Goal: Task Accomplishment & Management: Manage account settings

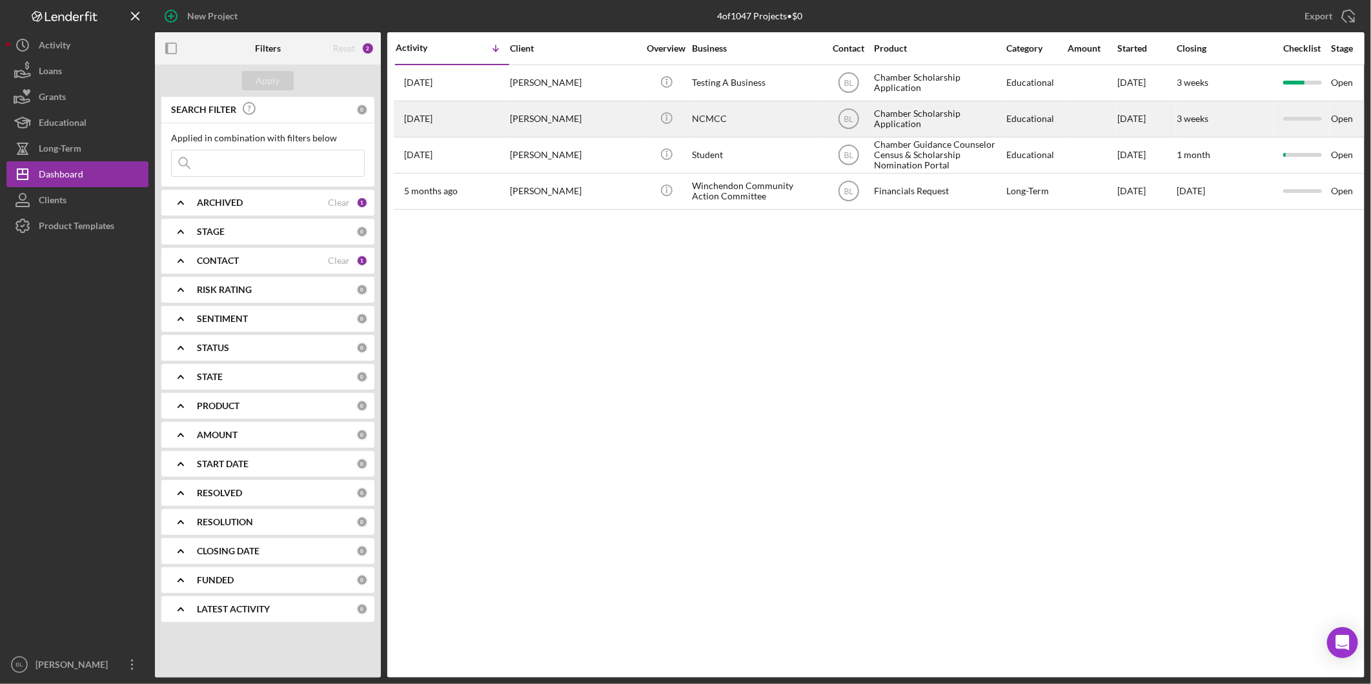
click at [598, 125] on div "[PERSON_NAME]" at bounding box center [574, 119] width 129 height 34
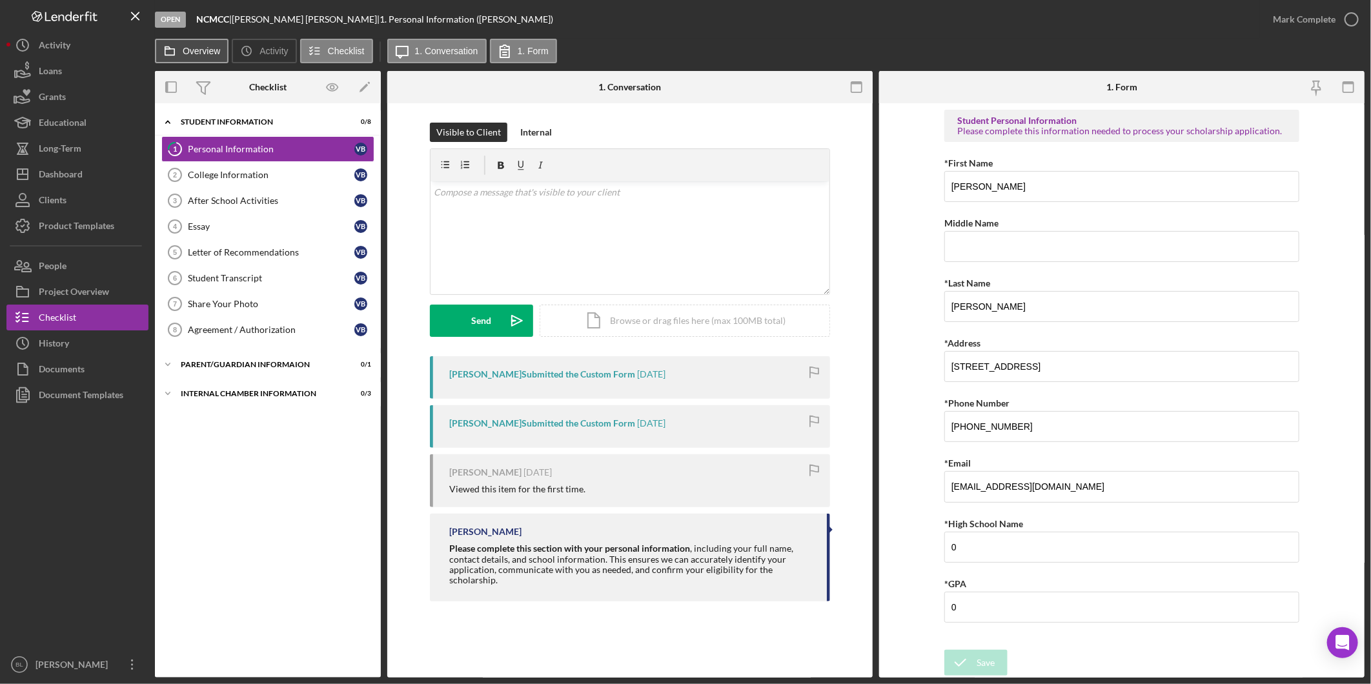
click at [208, 53] on label "Overview" at bounding box center [201, 51] width 37 height 10
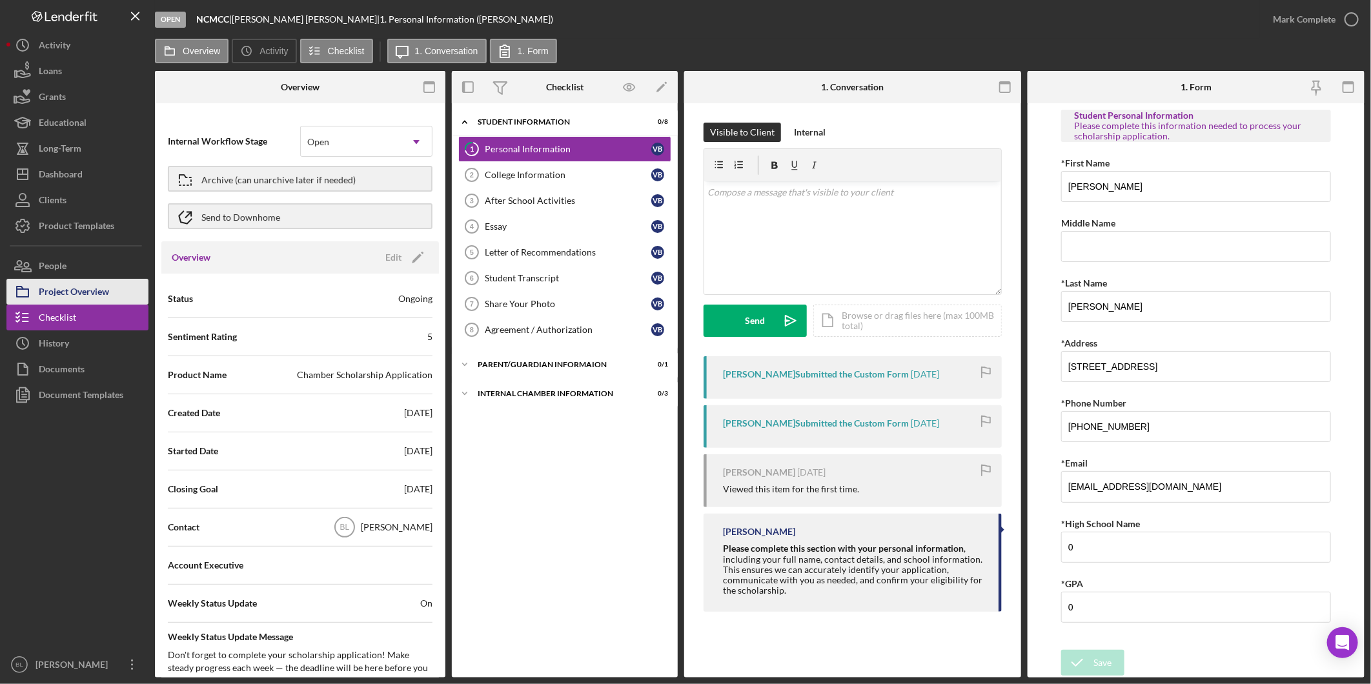
click at [76, 292] on div "Project Overview" at bounding box center [74, 293] width 70 height 29
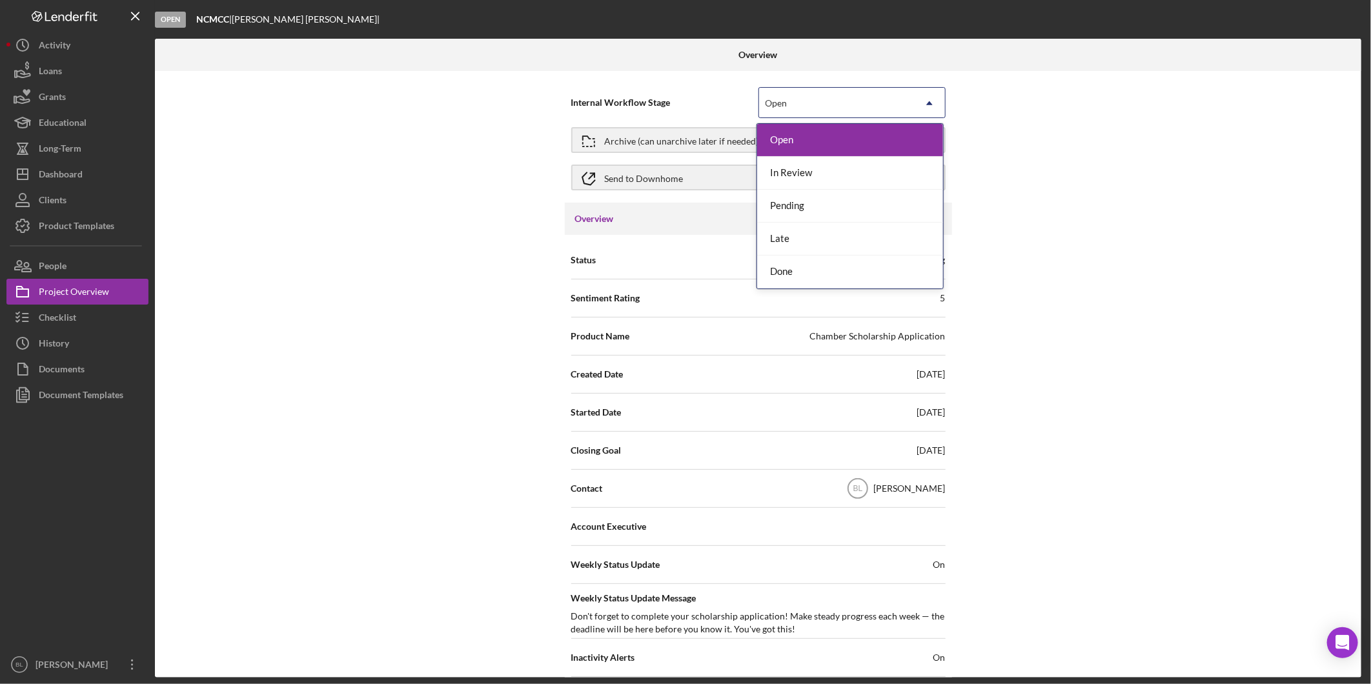
click at [883, 104] on div "Open" at bounding box center [836, 103] width 155 height 30
click at [837, 263] on div "Done" at bounding box center [850, 272] width 186 height 33
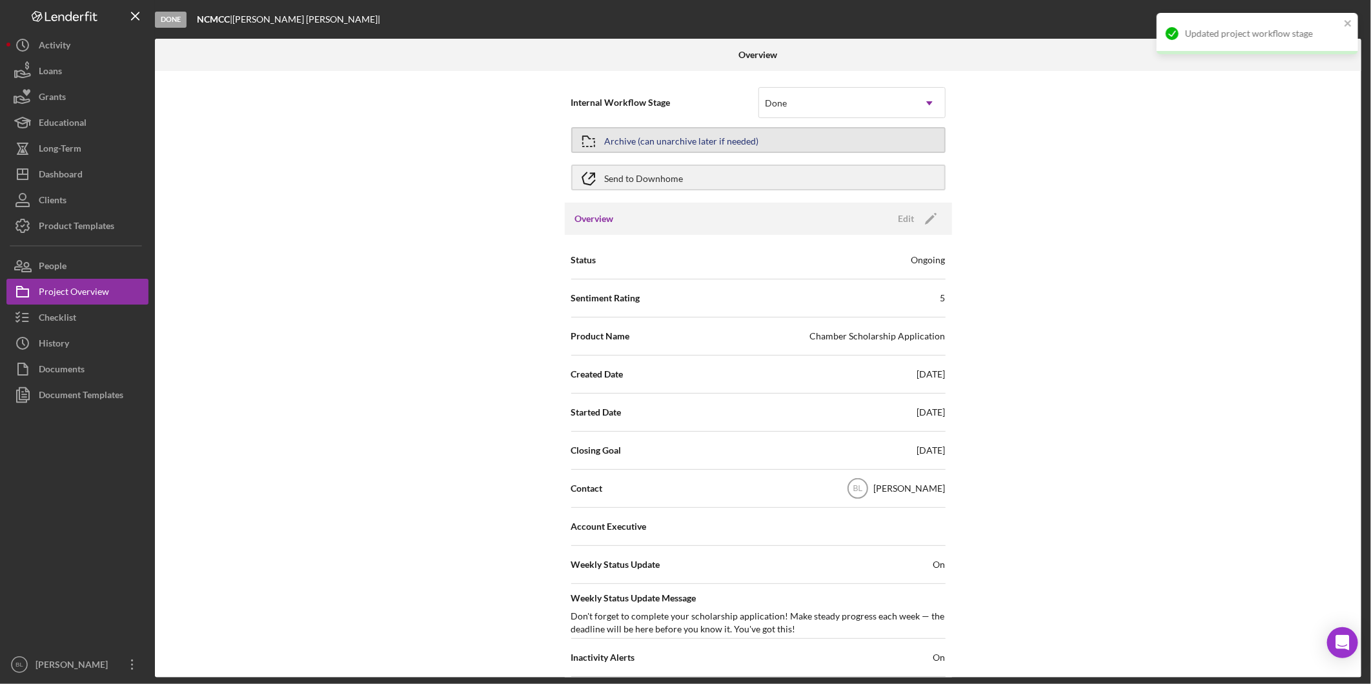
click at [762, 140] on button "Archive (can unarchive later if needed)" at bounding box center [758, 140] width 374 height 26
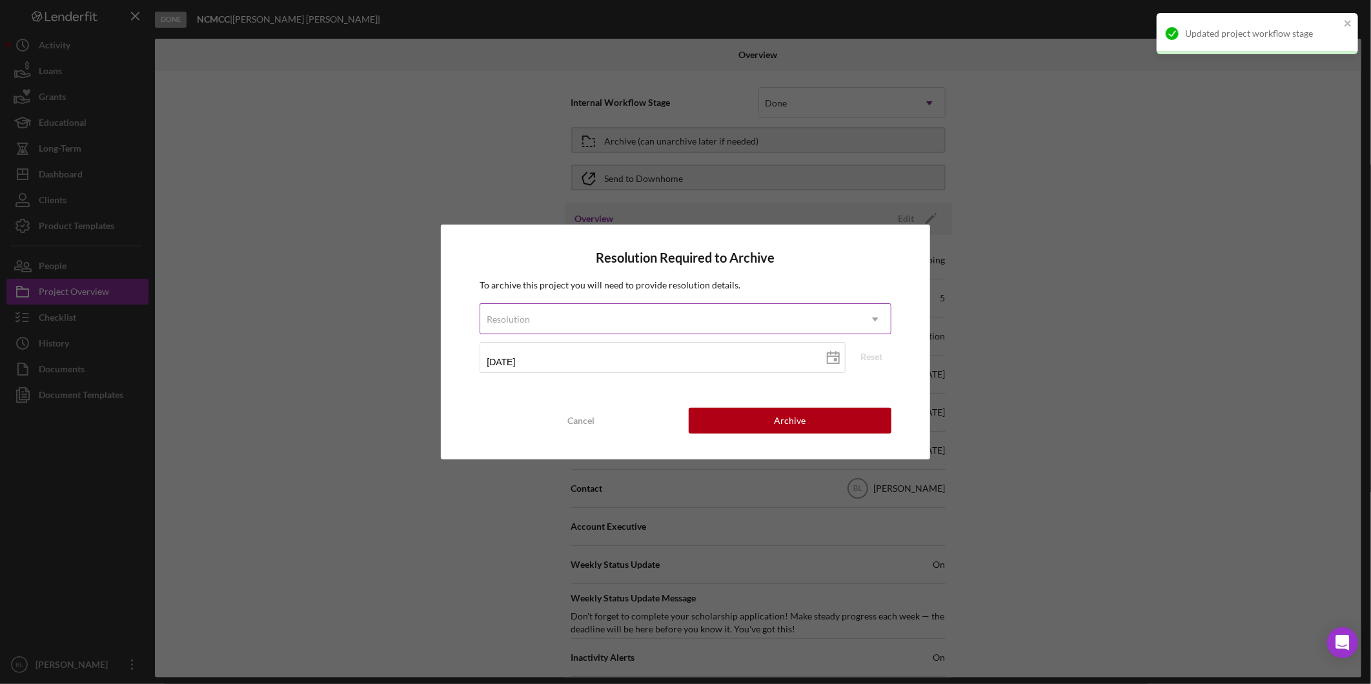
click at [643, 323] on div "Resolution" at bounding box center [669, 320] width 379 height 30
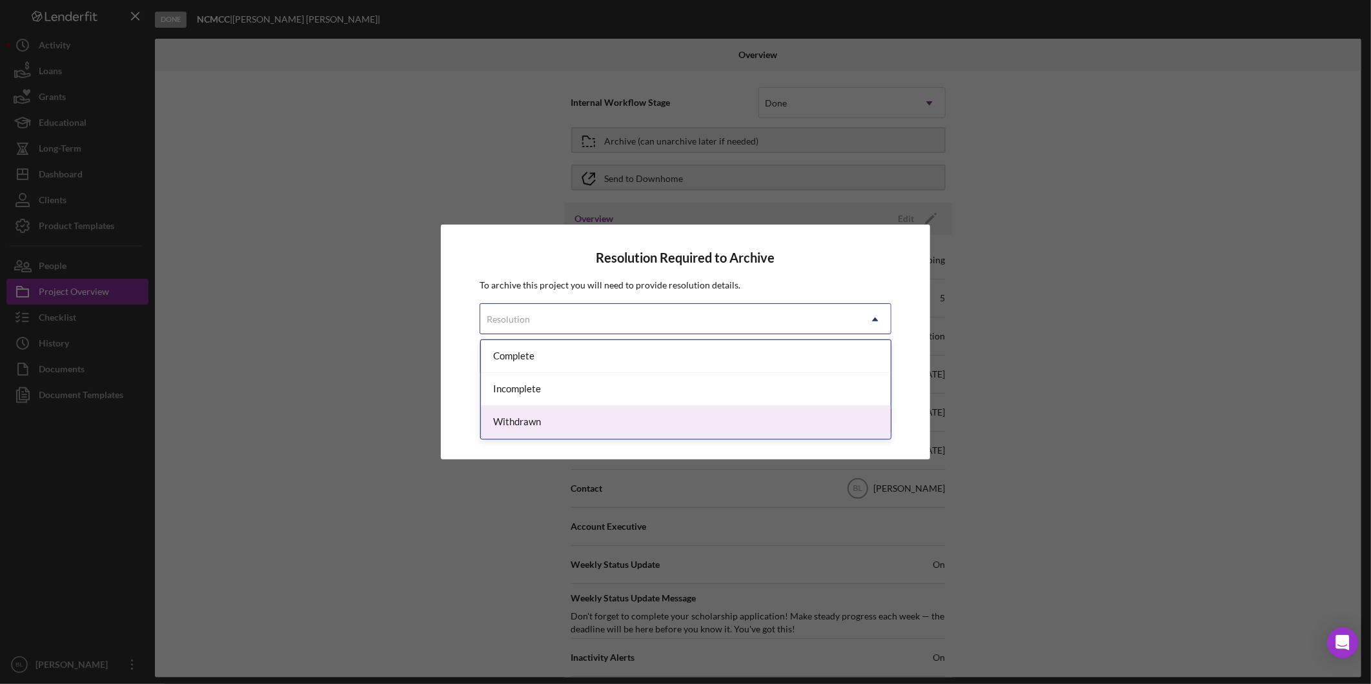
click at [596, 423] on div "Withdrawn" at bounding box center [686, 422] width 410 height 33
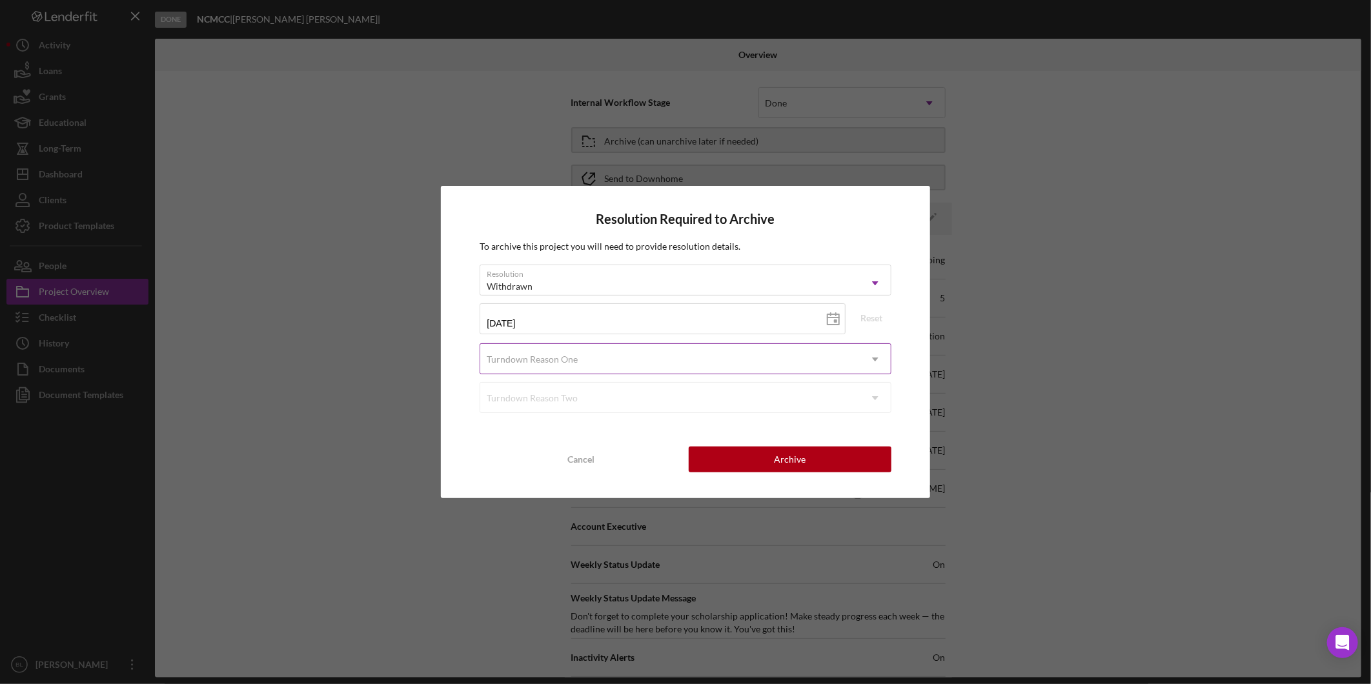
click at [593, 355] on div "Turndown Reason One" at bounding box center [669, 360] width 379 height 30
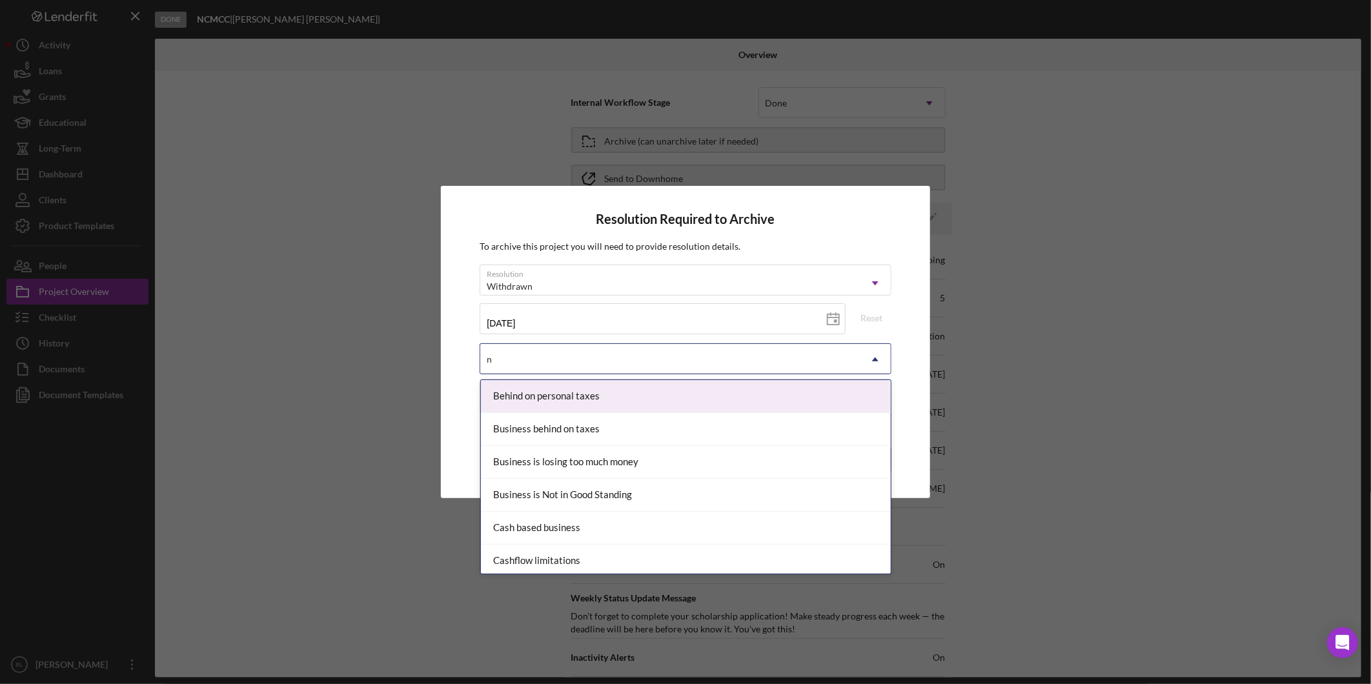
type input "no"
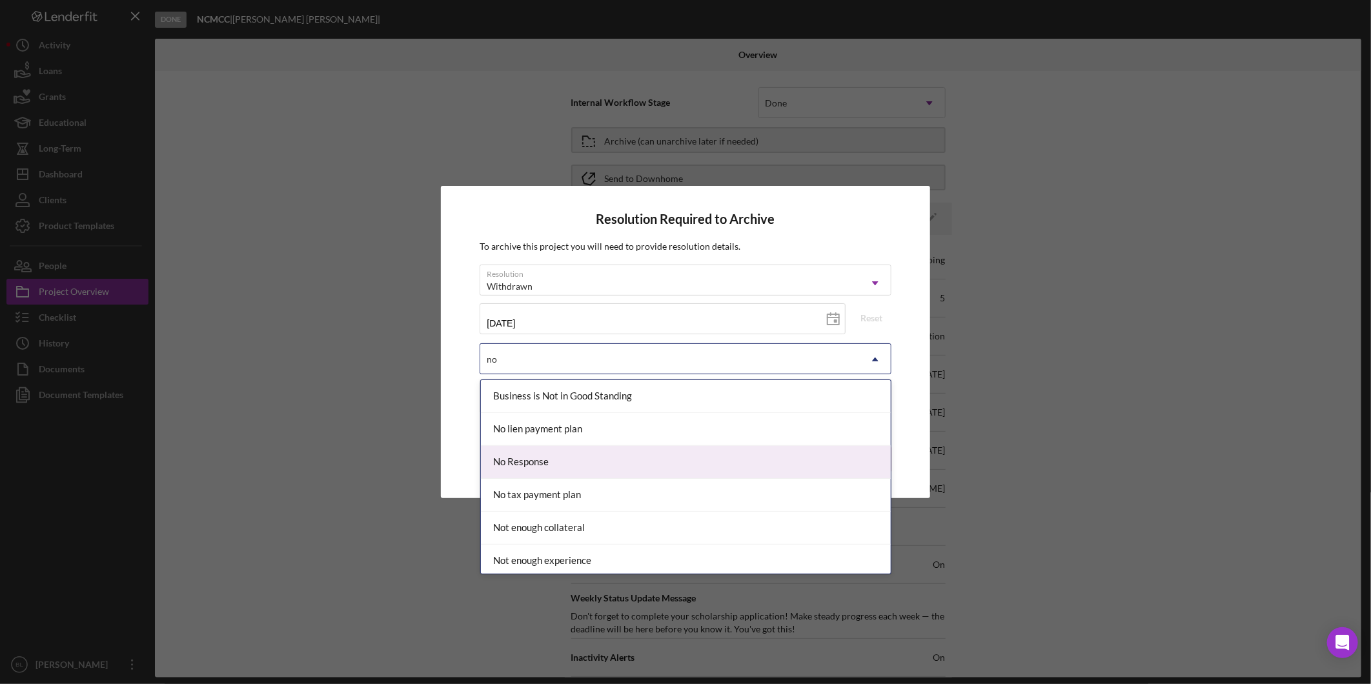
click at [564, 463] on div "No Response" at bounding box center [686, 462] width 410 height 33
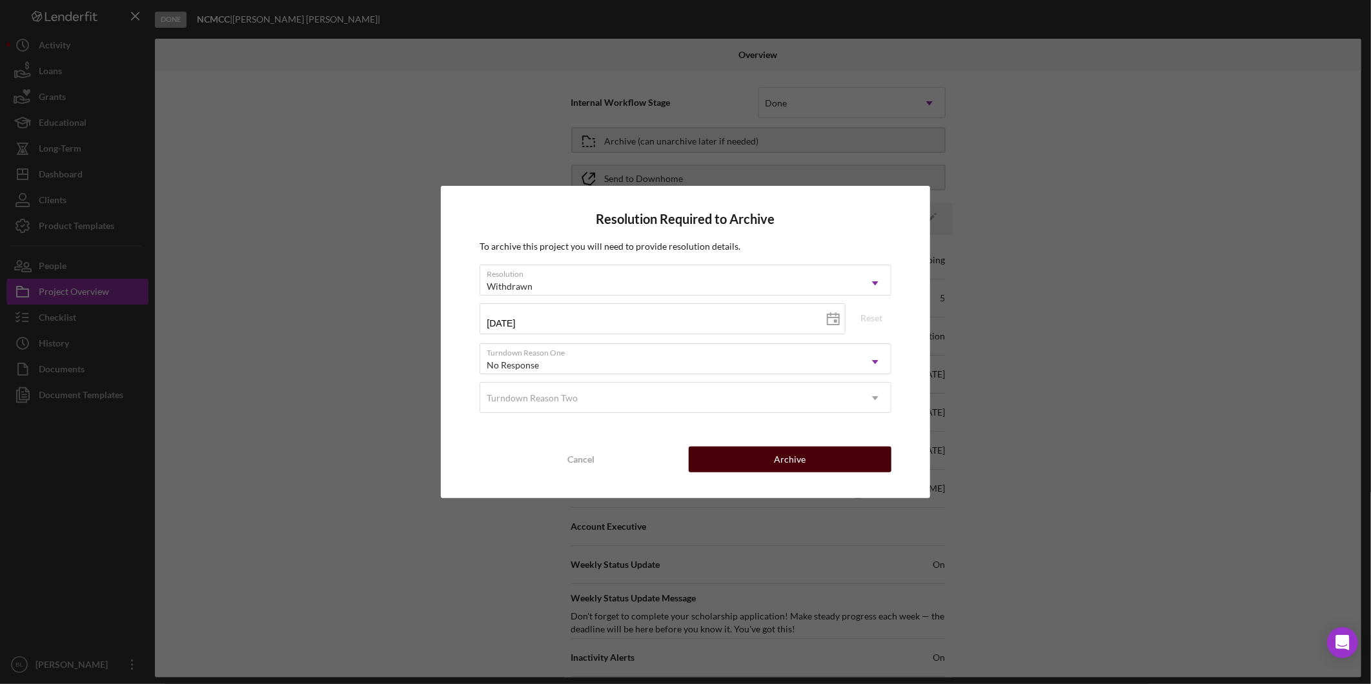
click at [792, 465] on div "Archive" at bounding box center [790, 460] width 32 height 26
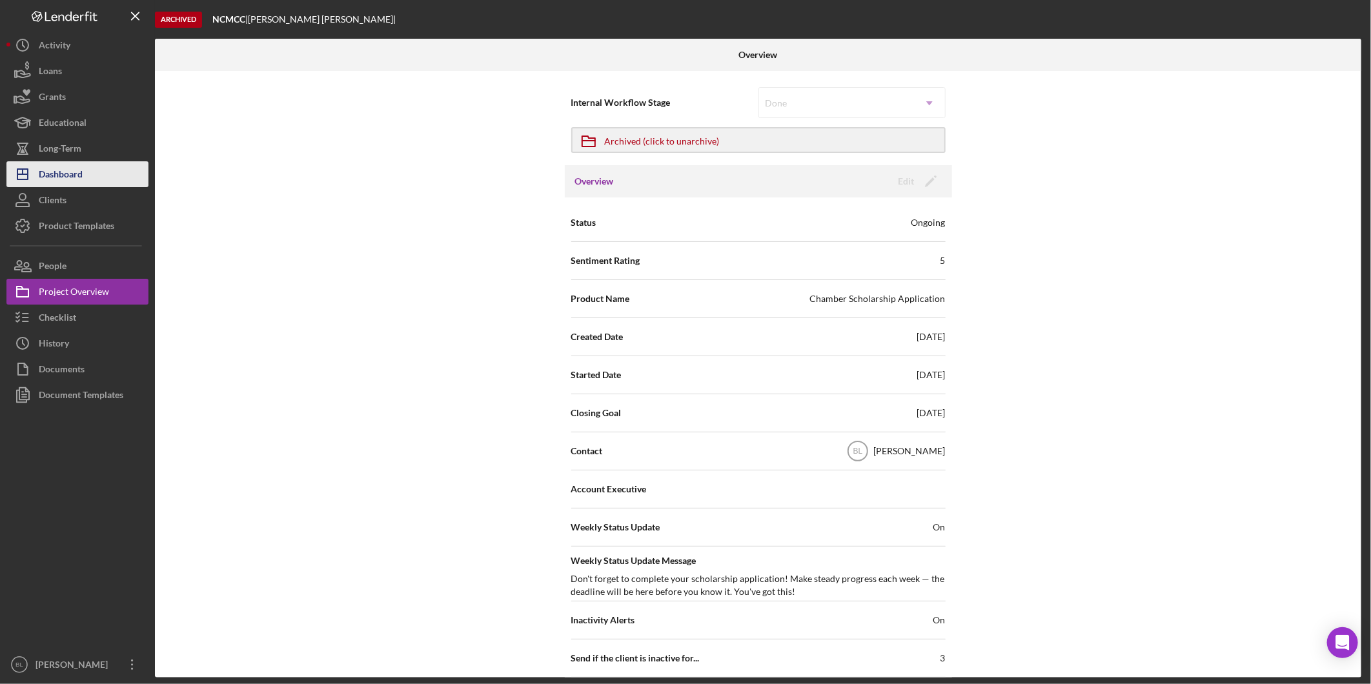
click at [57, 172] on div "Dashboard" at bounding box center [61, 175] width 44 height 29
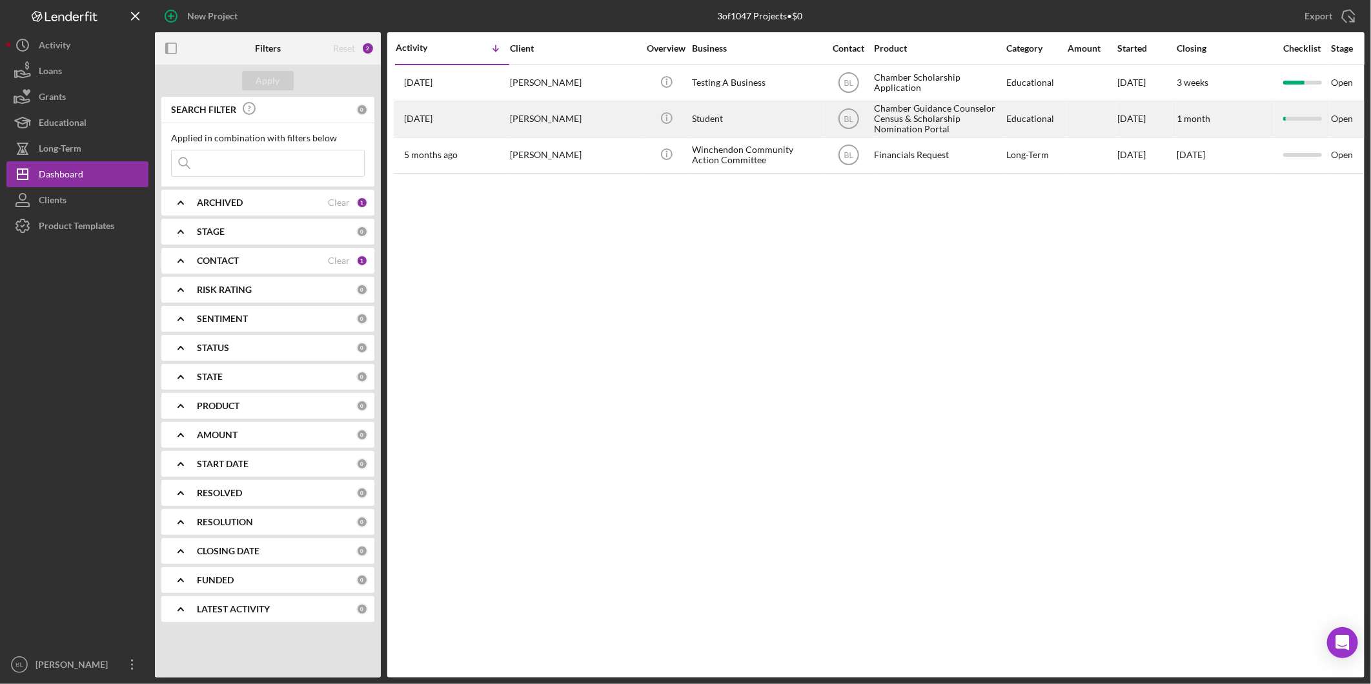
click at [917, 118] on div "Chamber Guidance Counselor Census & Scholarship Nomination Portal" at bounding box center [938, 119] width 129 height 34
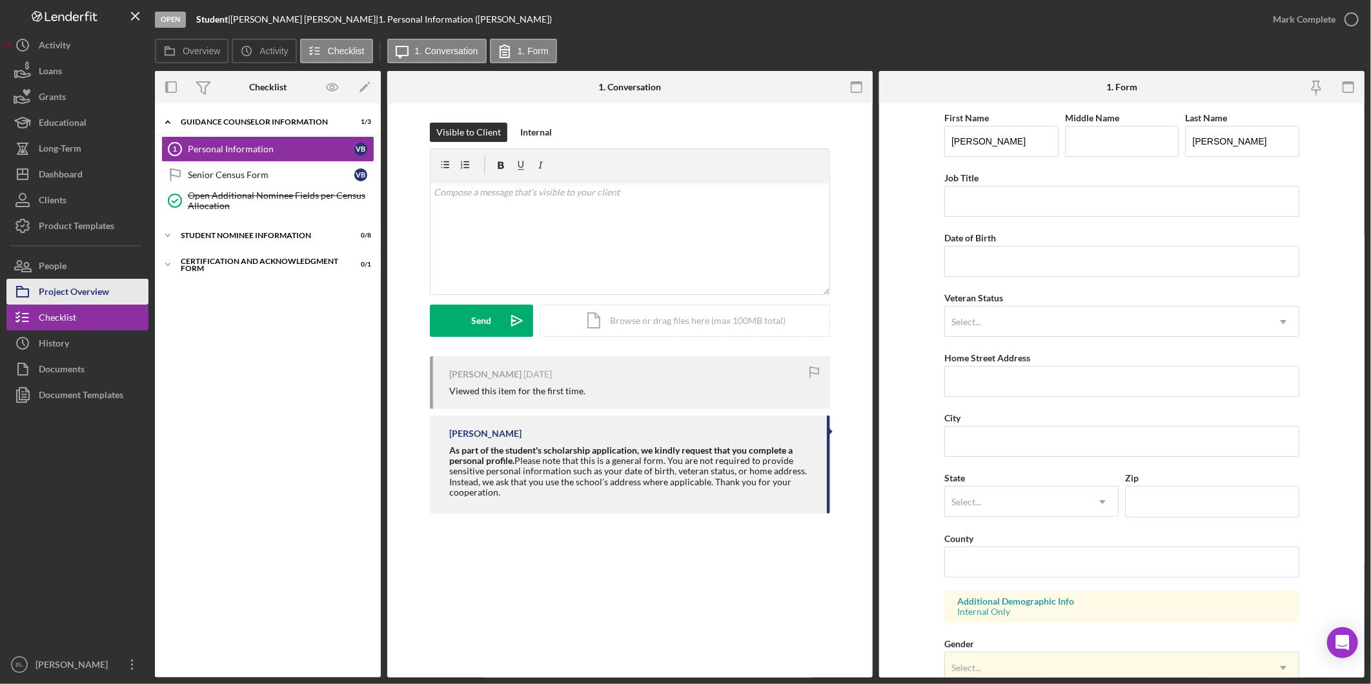
click at [72, 302] on div "Project Overview" at bounding box center [74, 293] width 70 height 29
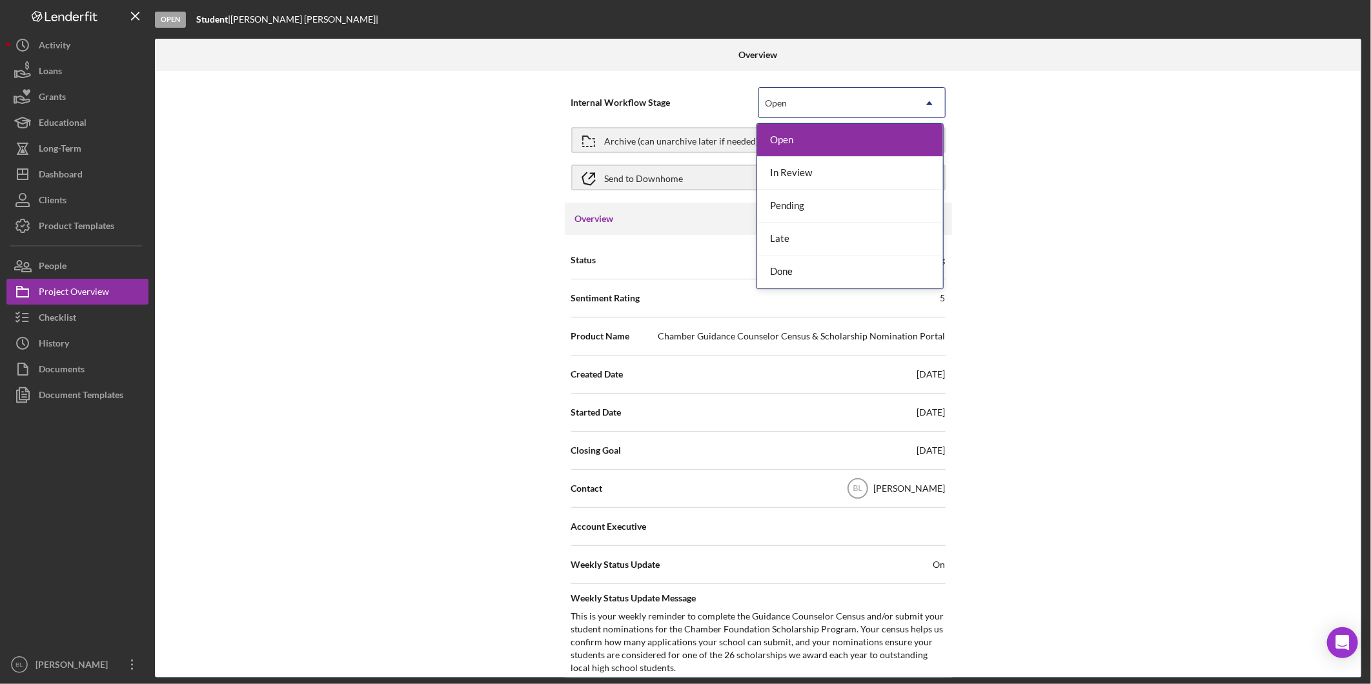
click at [818, 97] on div "Open" at bounding box center [836, 103] width 155 height 30
click at [812, 265] on div "Done" at bounding box center [850, 272] width 186 height 33
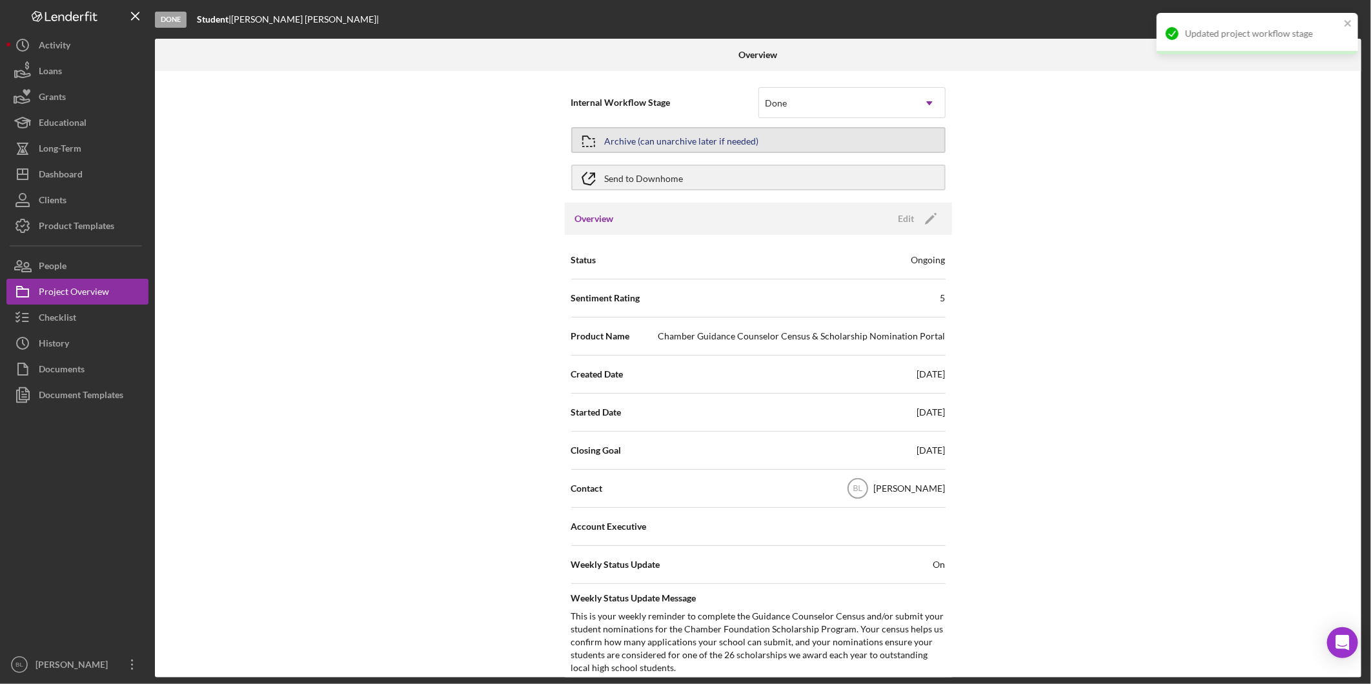
click at [701, 144] on div "Archive (can unarchive later if needed)" at bounding box center [682, 139] width 154 height 23
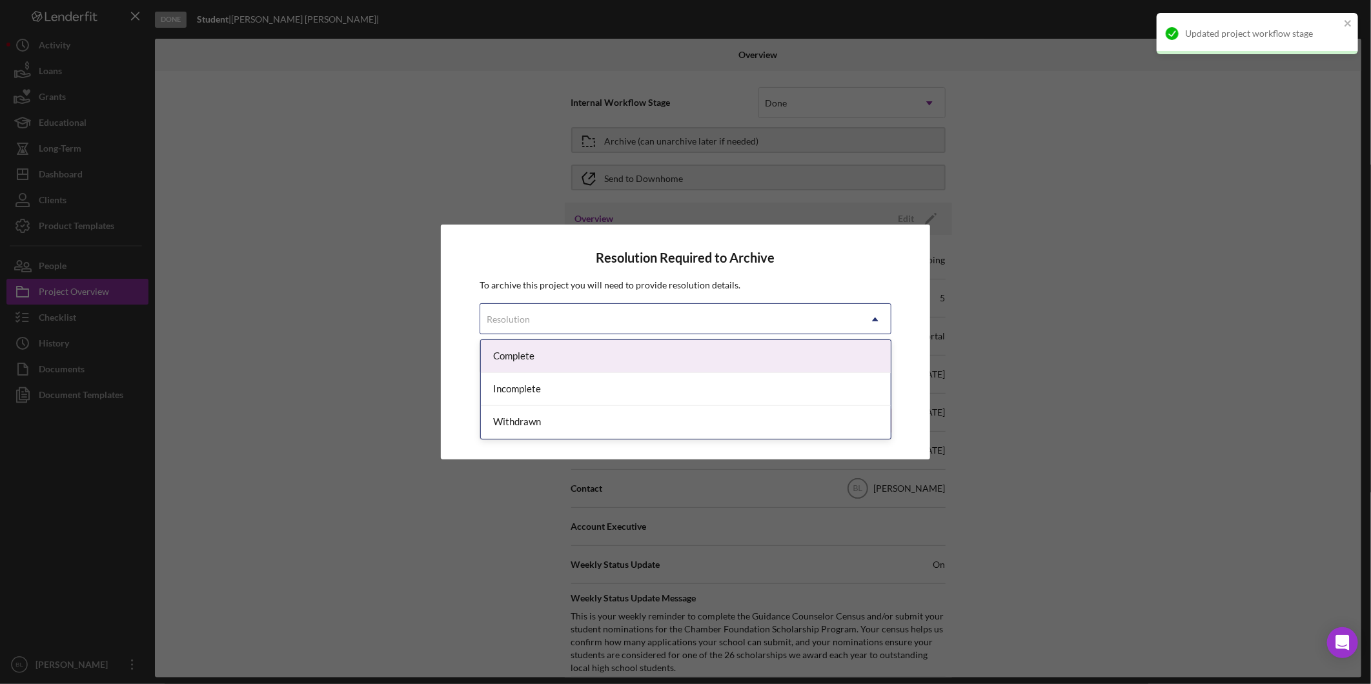
click at [564, 313] on div "Resolution" at bounding box center [669, 320] width 379 height 30
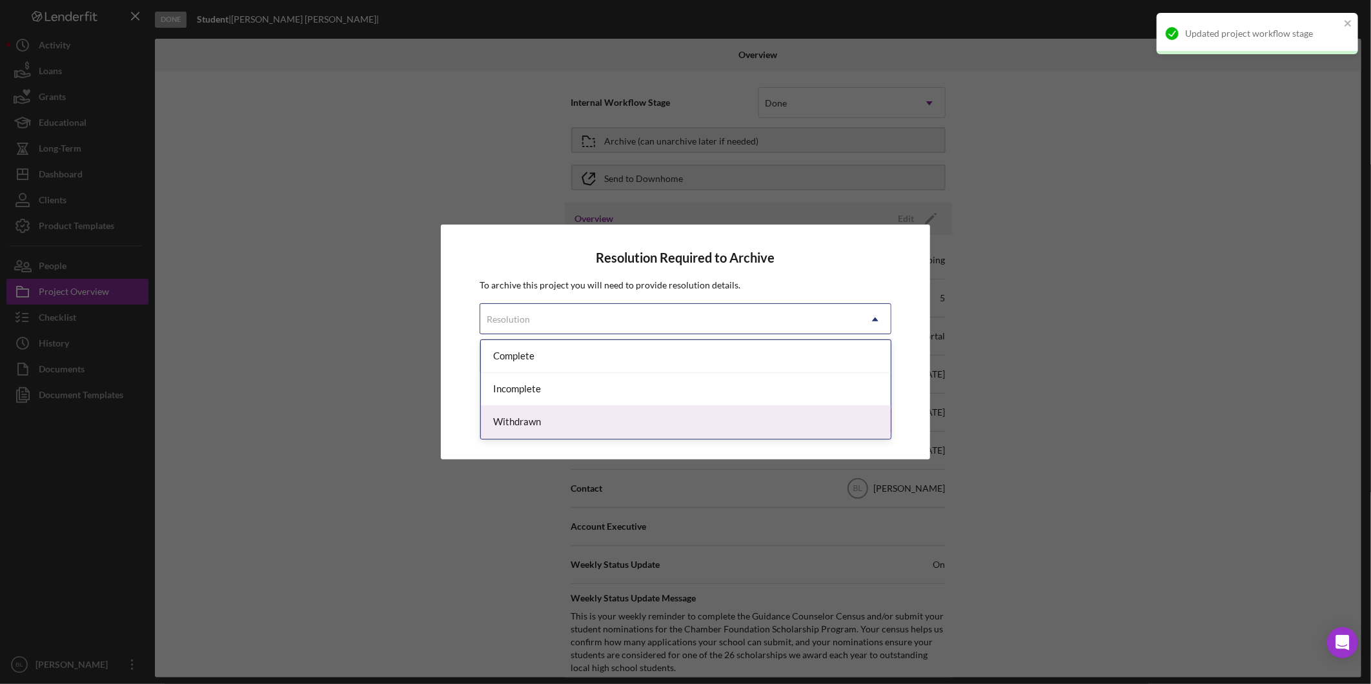
click at [562, 413] on div "Withdrawn" at bounding box center [686, 422] width 410 height 33
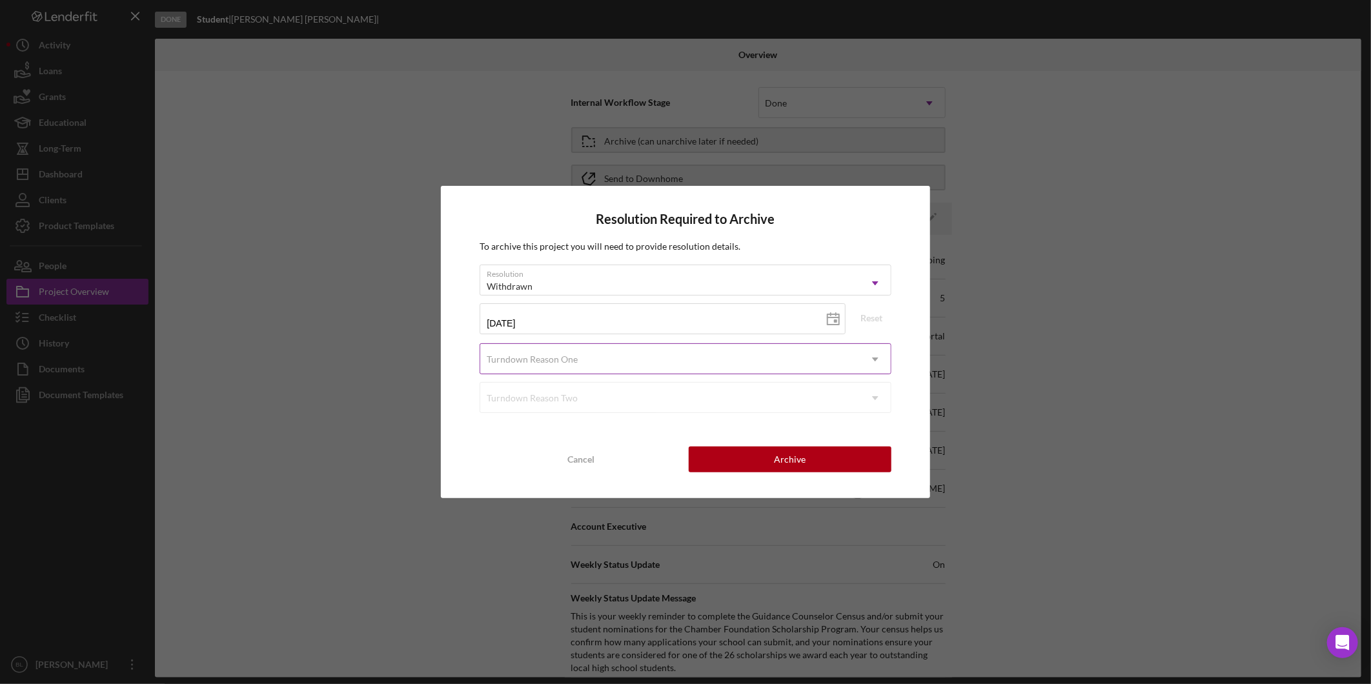
click at [643, 346] on div "Turndown Reason One" at bounding box center [669, 360] width 379 height 30
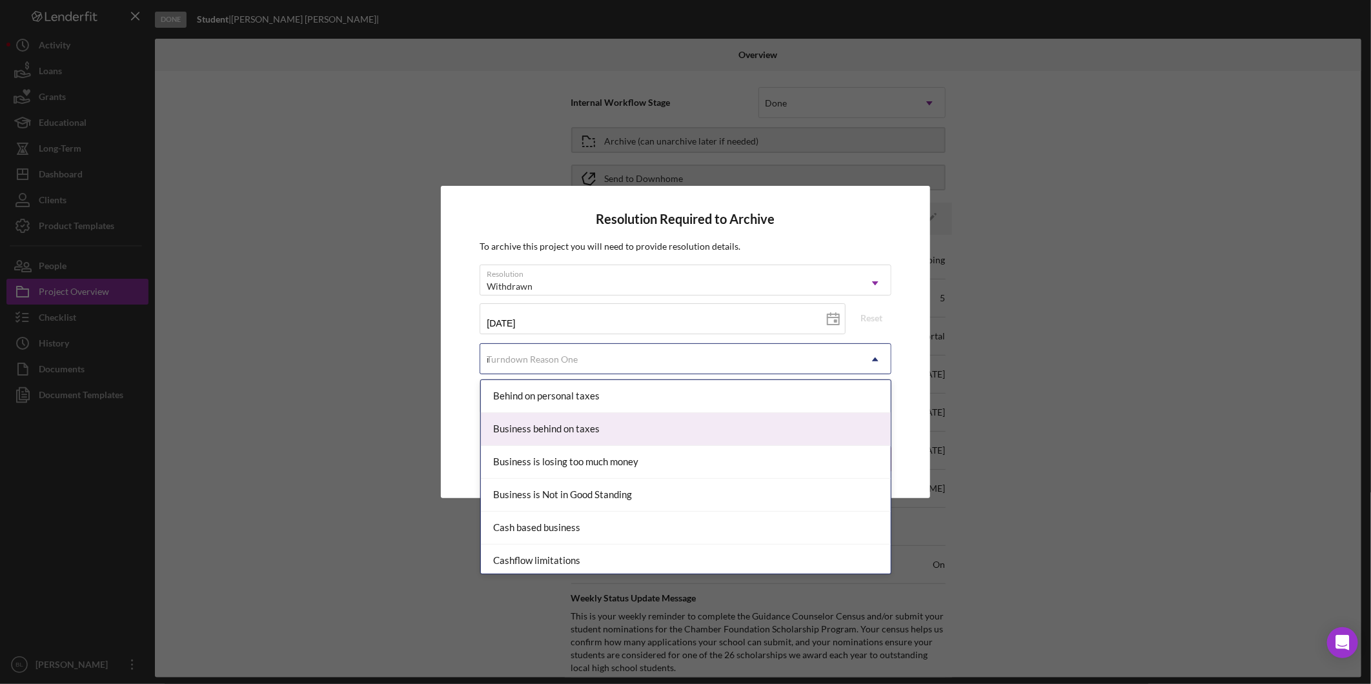
type input "no"
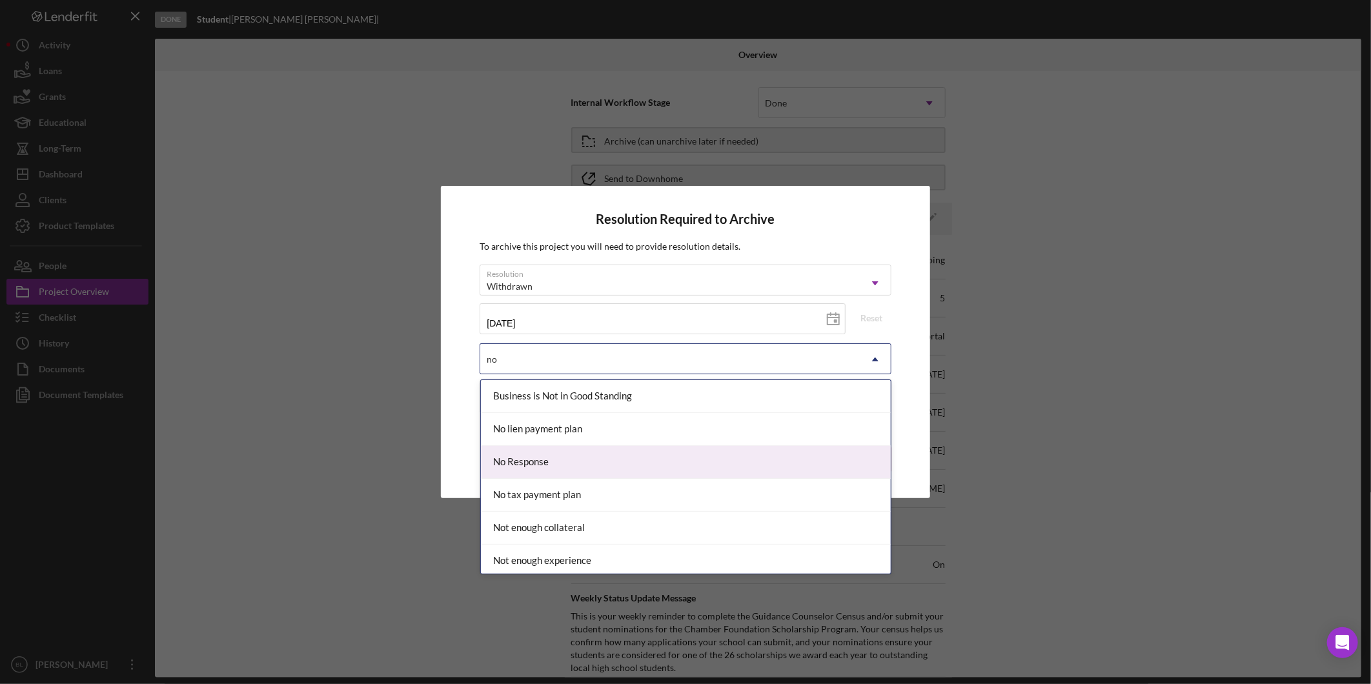
click at [585, 461] on div "No Response" at bounding box center [686, 462] width 410 height 33
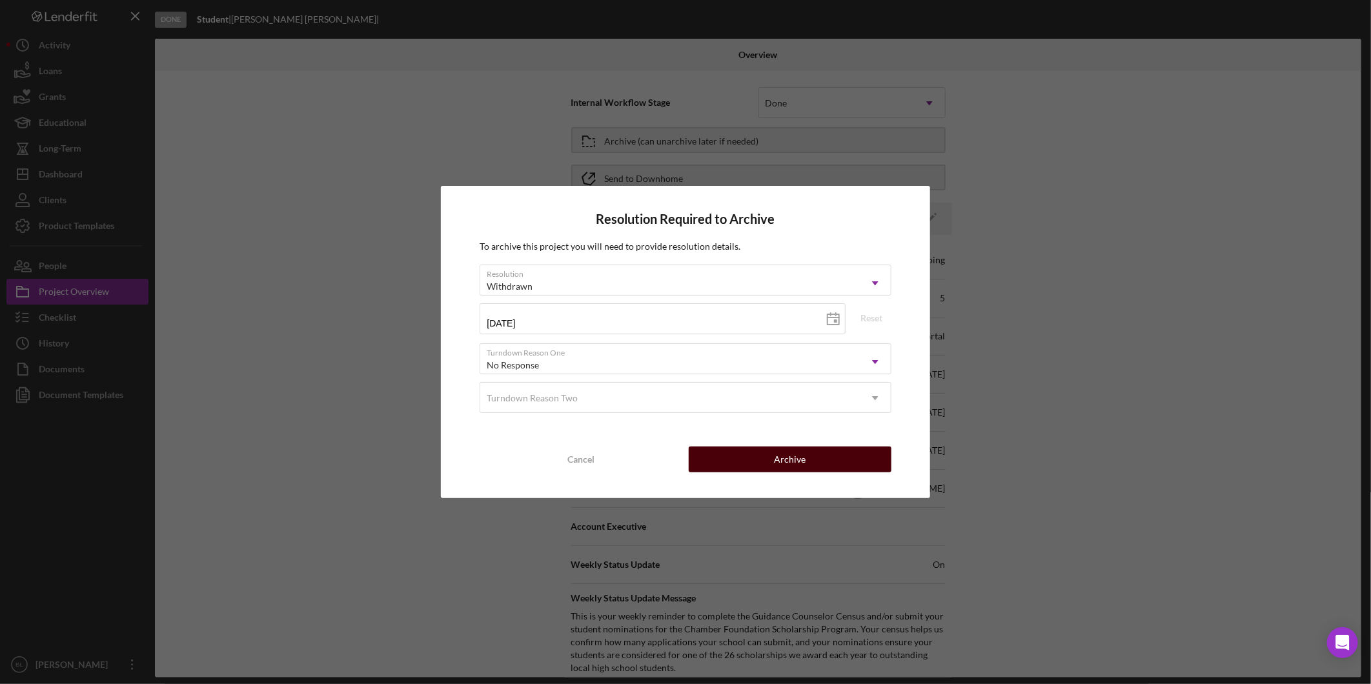
click at [755, 455] on button "Archive" at bounding box center [790, 460] width 203 height 26
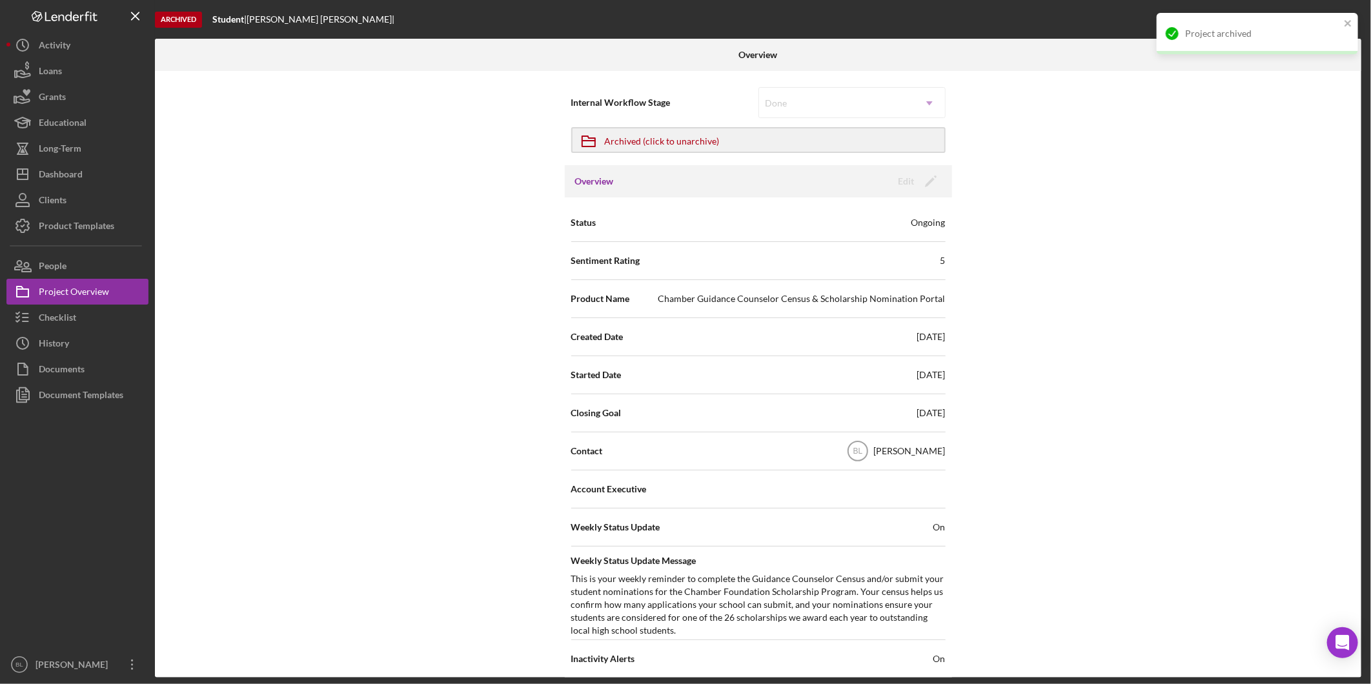
click at [230, 207] on div "Internal Workflow Stage Done Icon/Dropdown Arrow Icon/Archived Archived (click …" at bounding box center [758, 374] width 1207 height 607
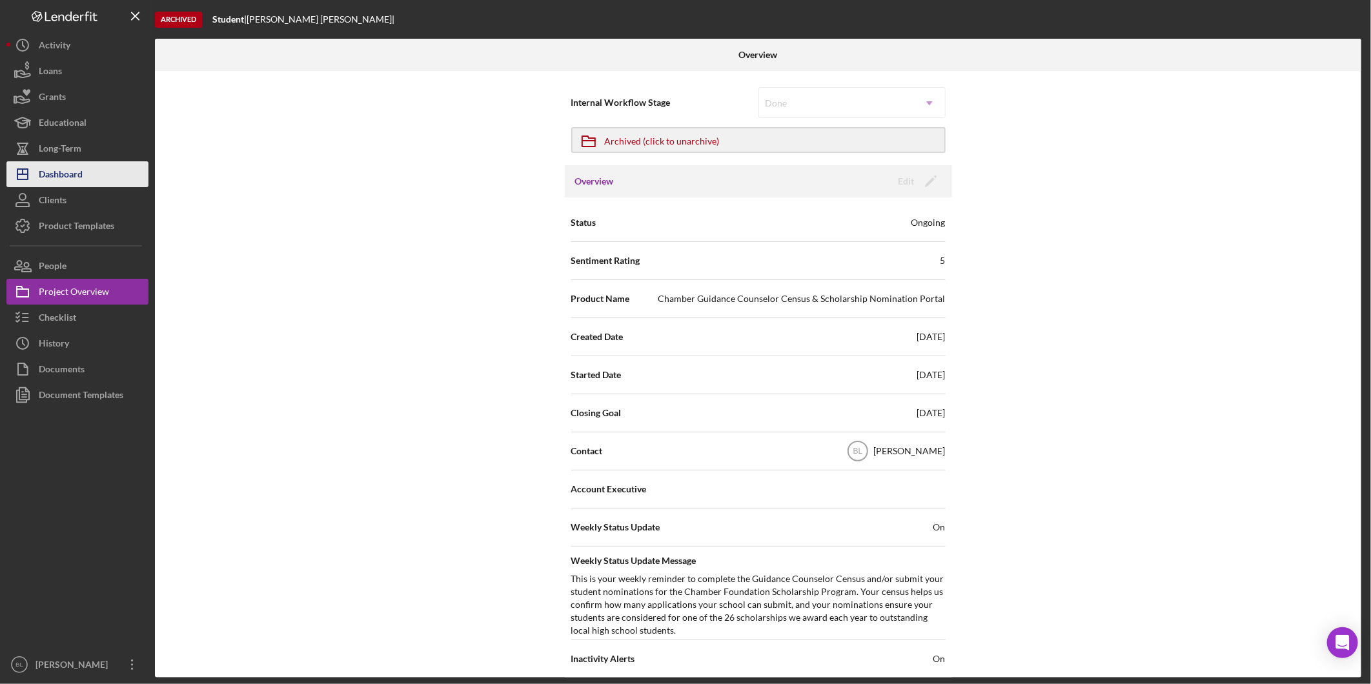
click at [68, 175] on div "Dashboard" at bounding box center [61, 175] width 44 height 29
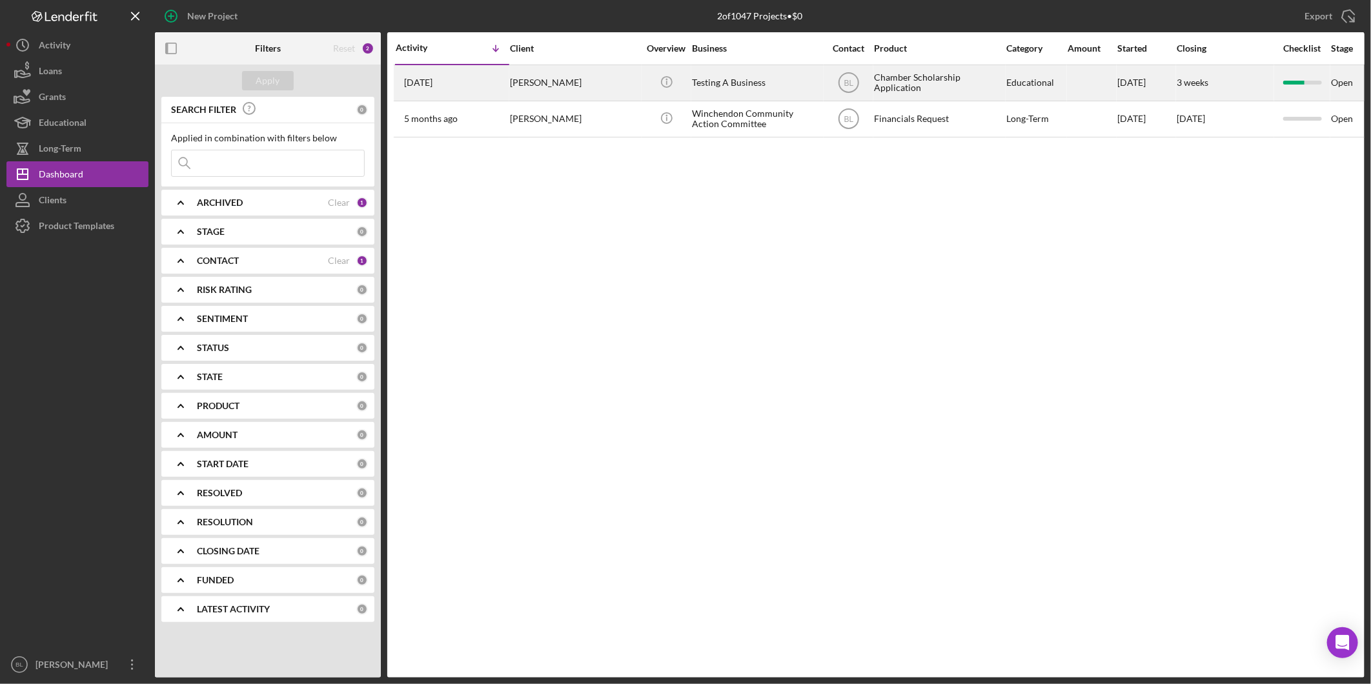
click at [728, 76] on div "Testing A Business" at bounding box center [756, 83] width 129 height 34
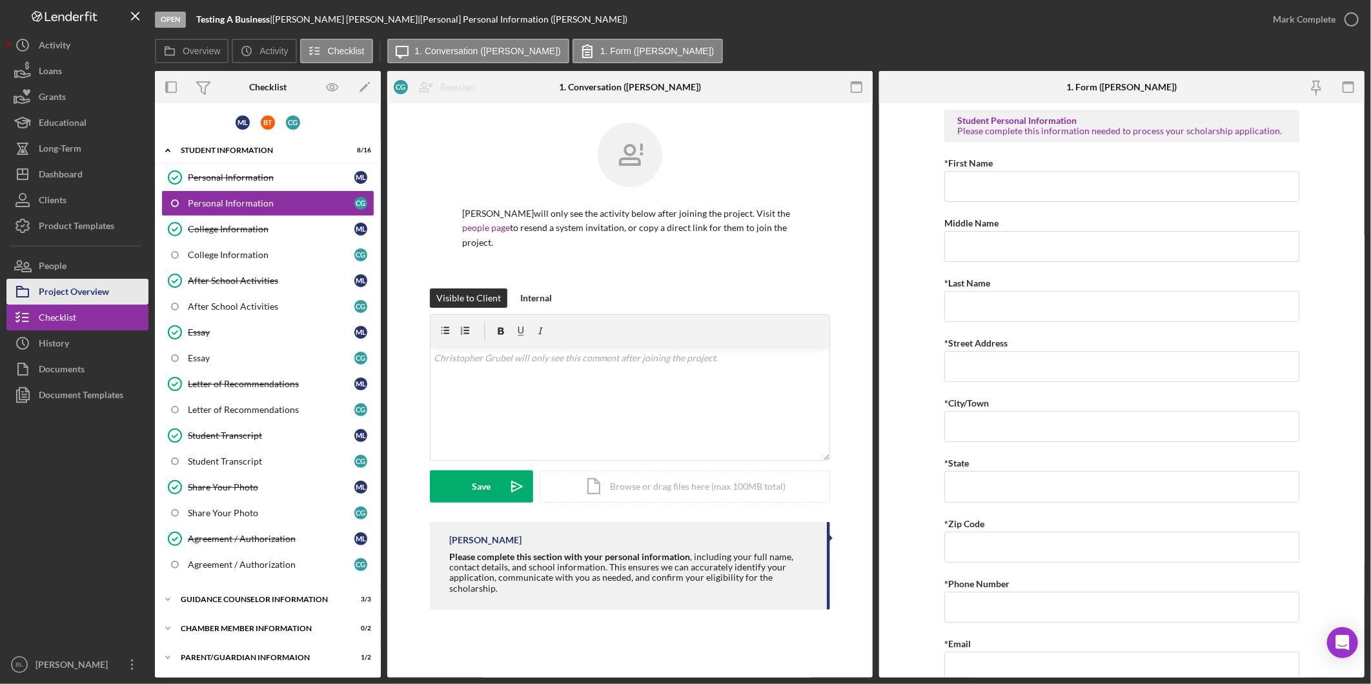
click at [66, 286] on div "Project Overview" at bounding box center [74, 293] width 70 height 29
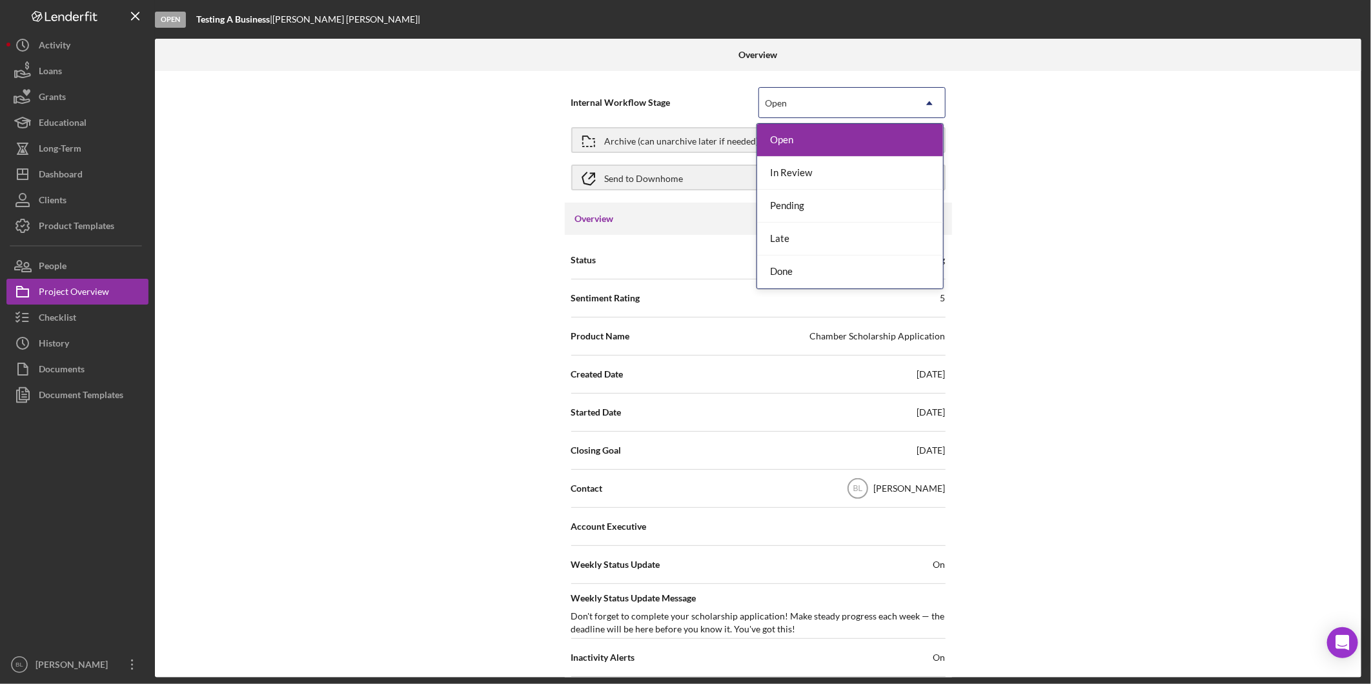
click at [866, 112] on div "Open" at bounding box center [836, 103] width 155 height 30
click at [812, 268] on div "Done" at bounding box center [850, 272] width 186 height 33
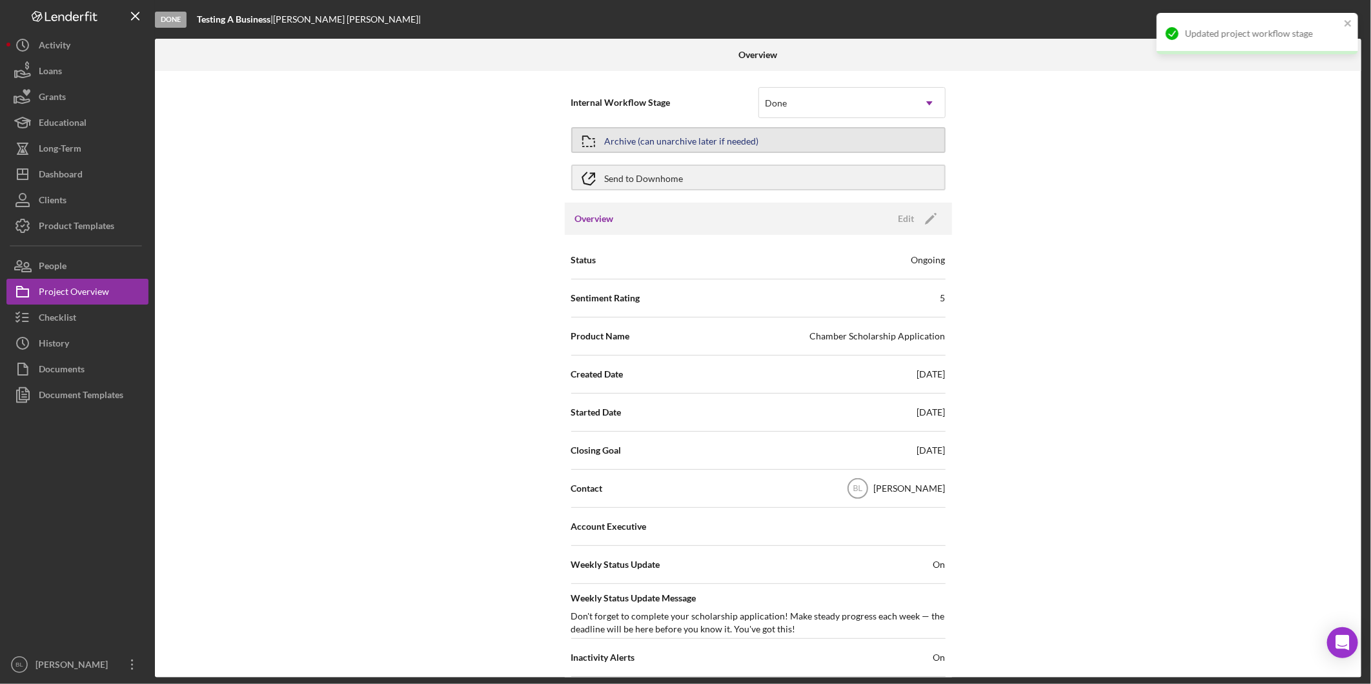
click at [719, 139] on div "Archive (can unarchive later if needed)" at bounding box center [682, 139] width 154 height 23
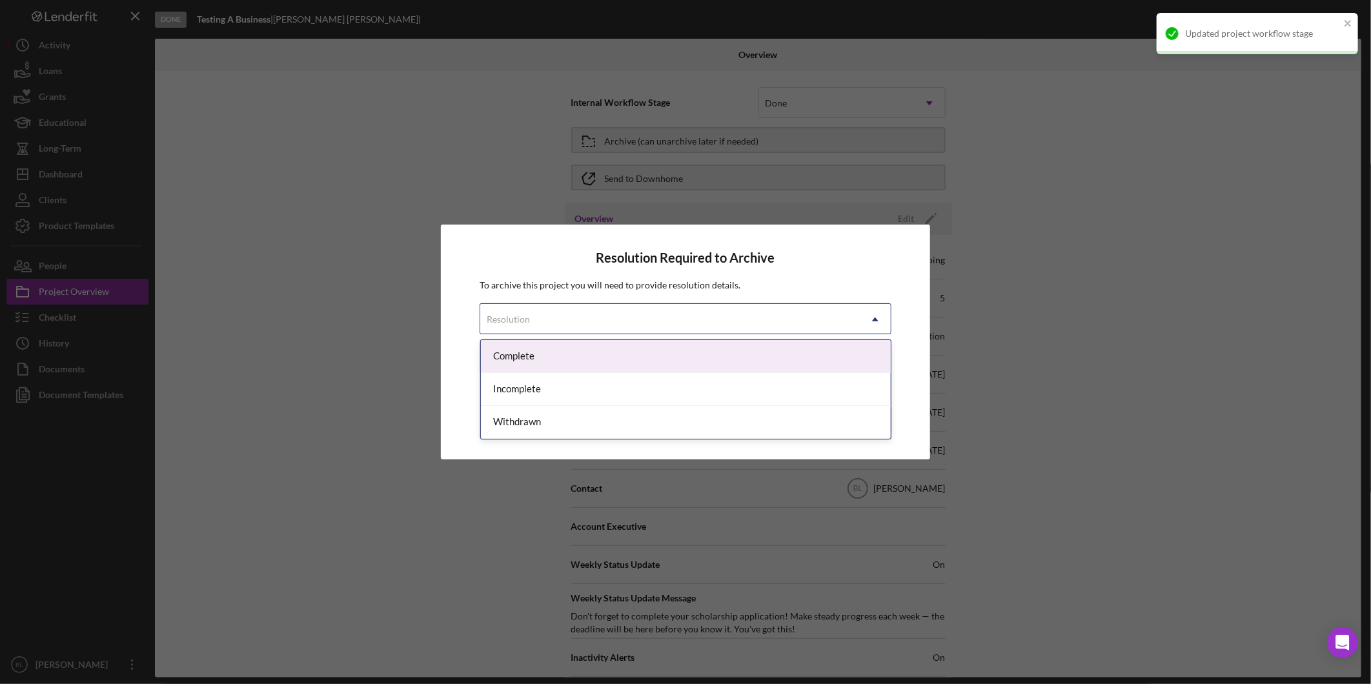
click at [575, 327] on div "Resolution" at bounding box center [669, 320] width 379 height 30
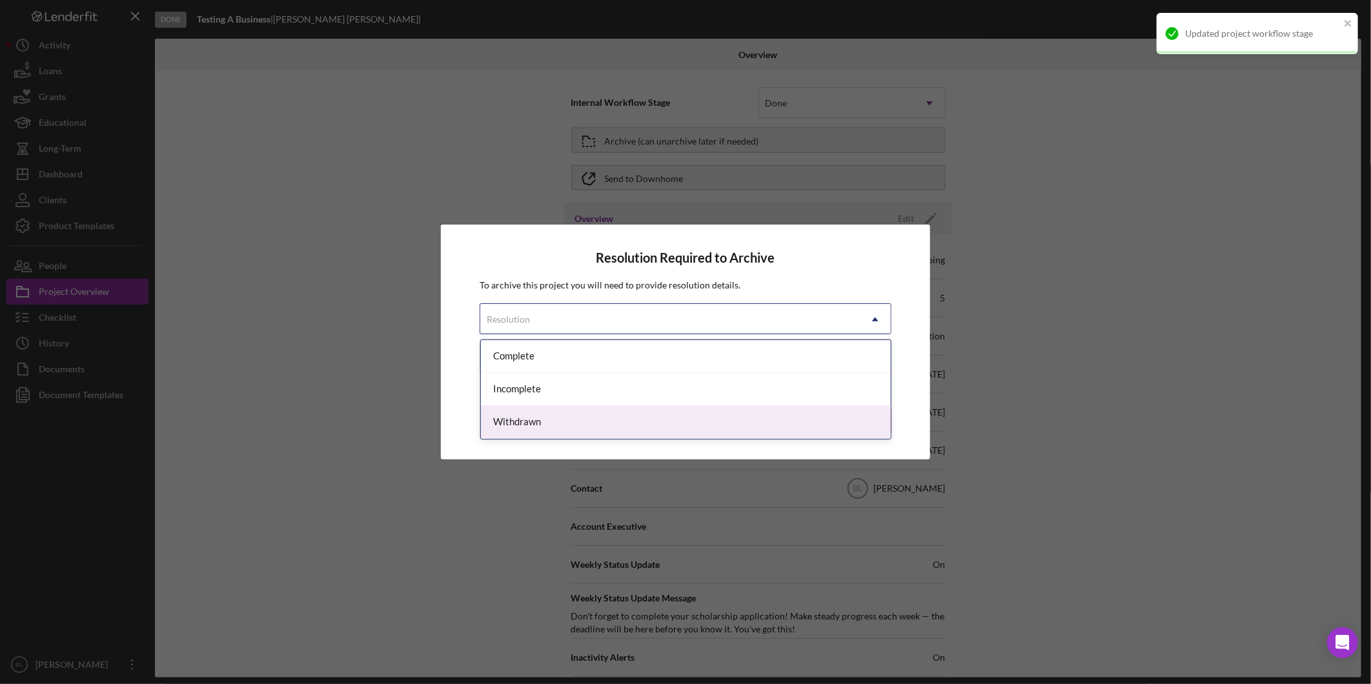
click at [554, 418] on div "Withdrawn" at bounding box center [686, 422] width 410 height 33
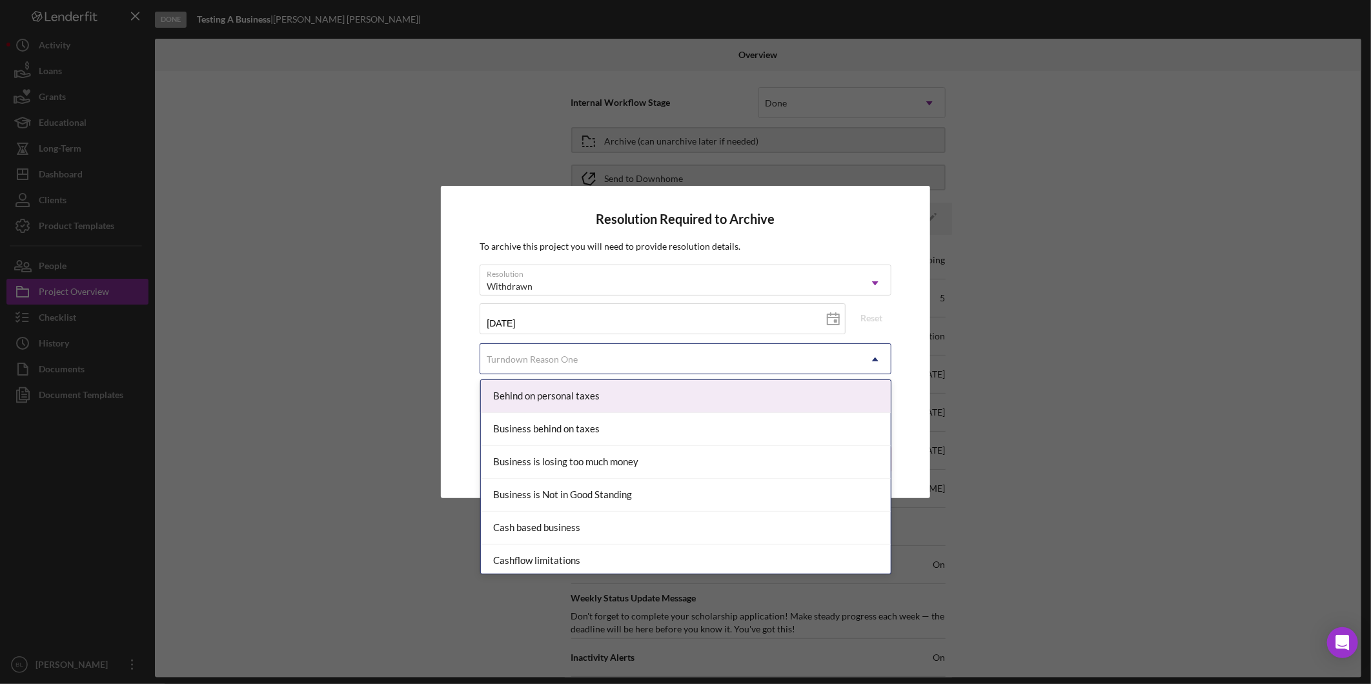
click at [595, 353] on div "Turndown Reason One" at bounding box center [669, 360] width 379 height 30
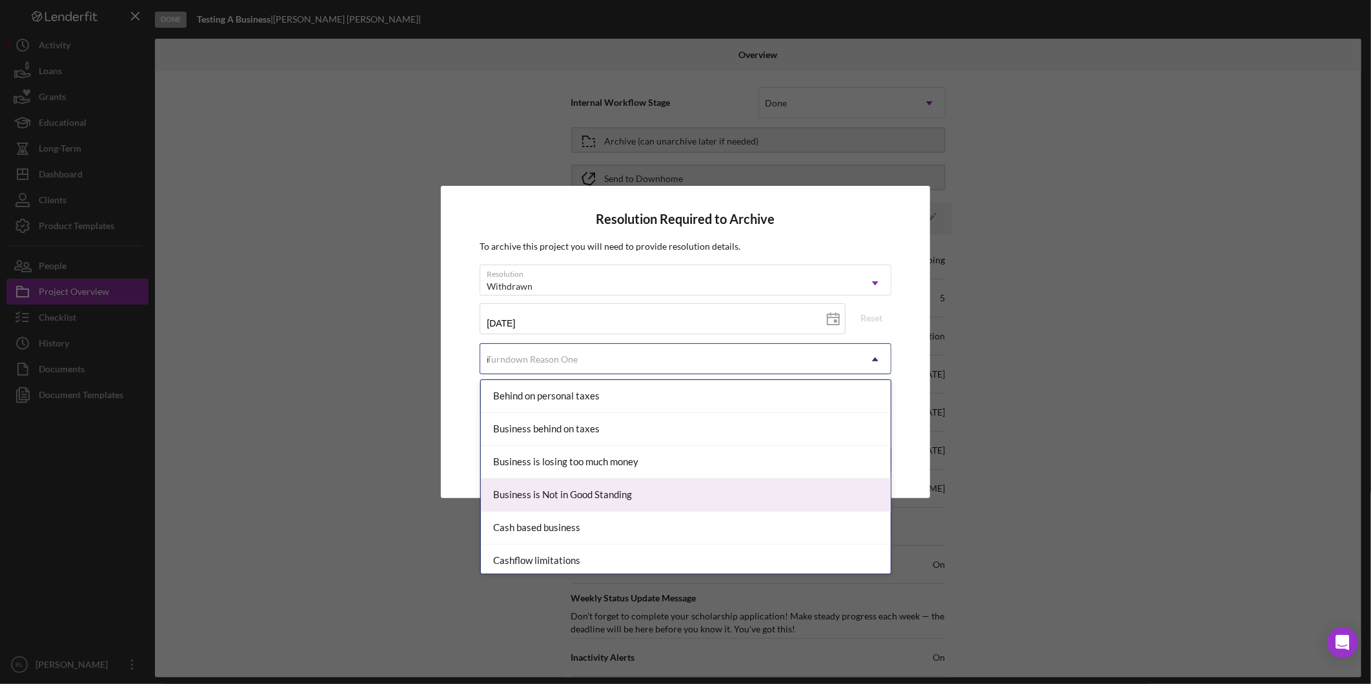
type input "no"
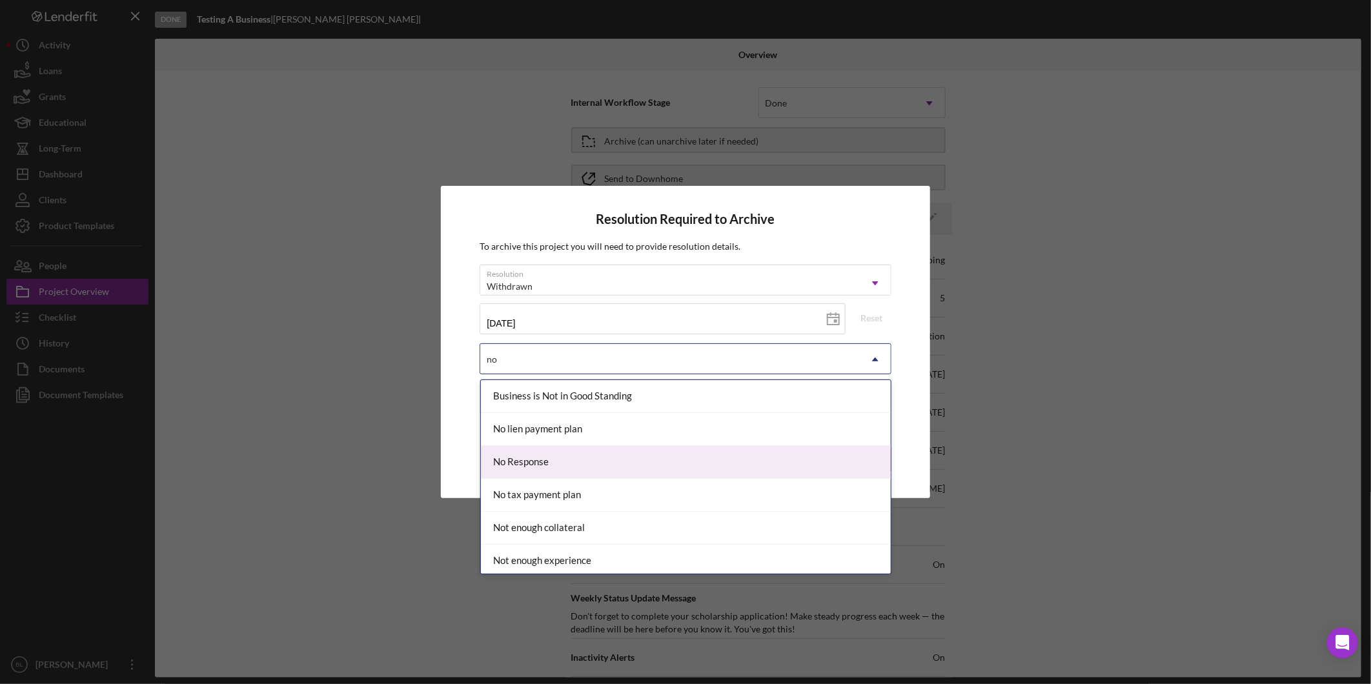
click at [550, 458] on div "No Response" at bounding box center [686, 462] width 410 height 33
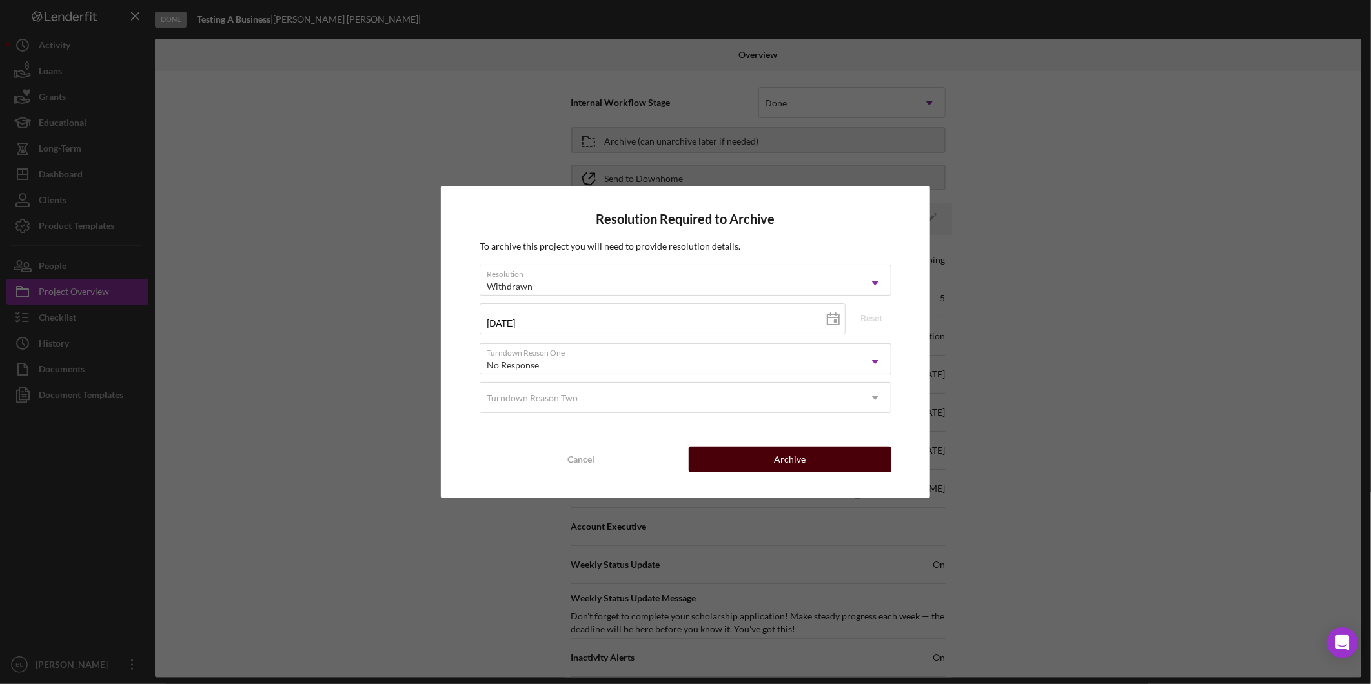
click at [827, 458] on button "Archive" at bounding box center [790, 460] width 203 height 26
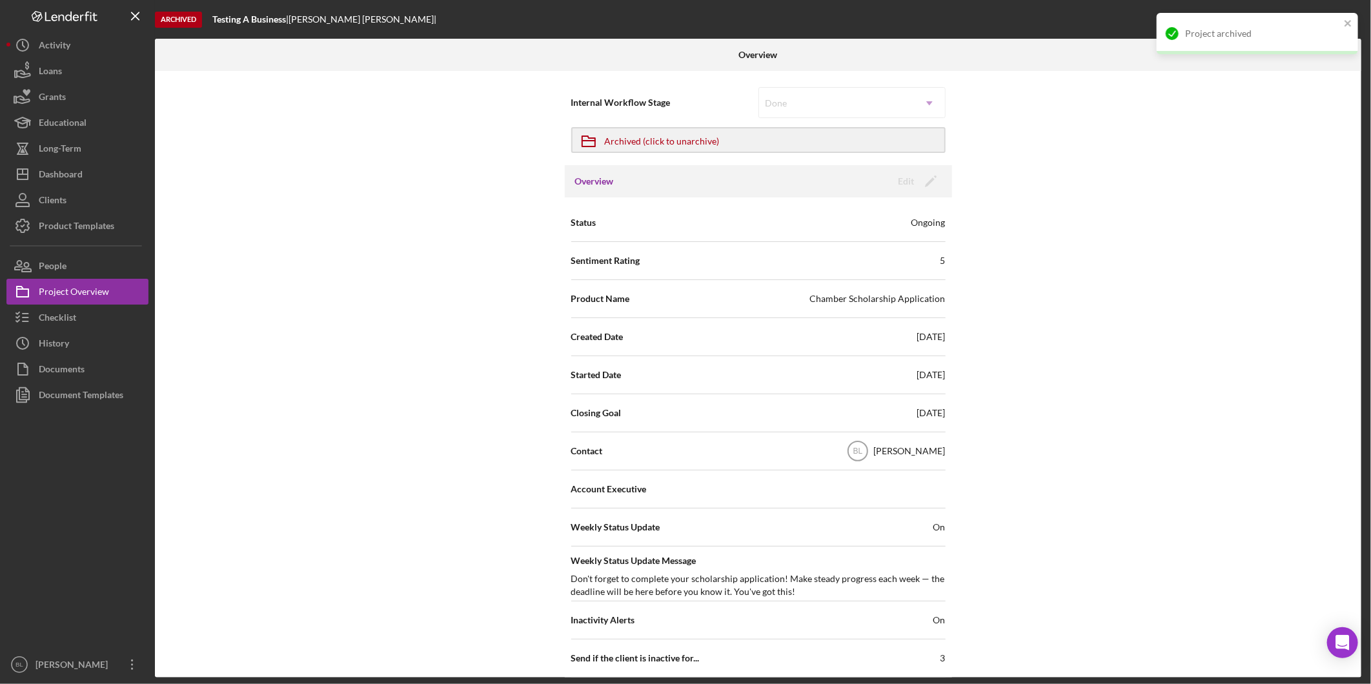
drag, startPoint x: 1131, startPoint y: 265, endPoint x: 1062, endPoint y: 174, distance: 113.8
click at [1131, 265] on div "Internal Workflow Stage Done Icon/Dropdown Arrow Icon/Archived Archived (click …" at bounding box center [758, 374] width 1207 height 607
drag, startPoint x: 88, startPoint y: 230, endPoint x: 124, endPoint y: 227, distance: 35.7
click at [88, 230] on div "Product Templates" at bounding box center [77, 227] width 76 height 29
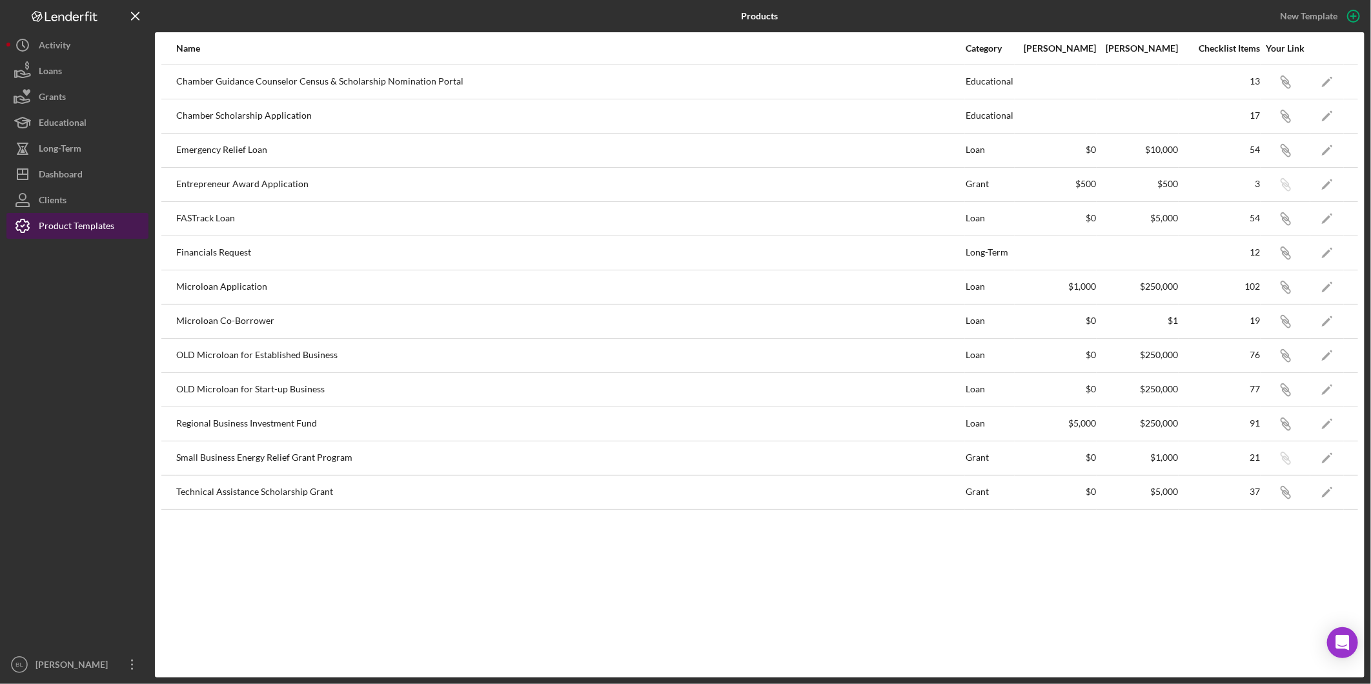
click at [82, 229] on div "Product Templates" at bounding box center [77, 227] width 76 height 29
click at [1331, 78] on icon "Icon/Edit" at bounding box center [1327, 81] width 29 height 29
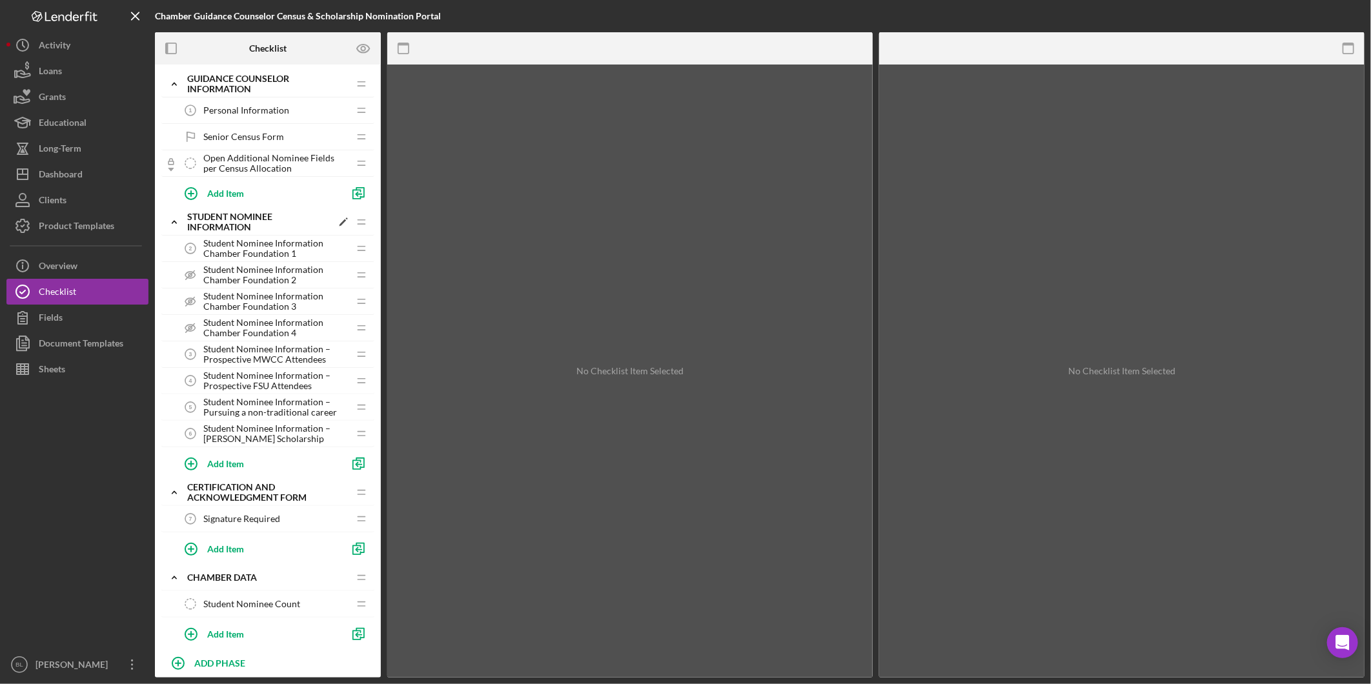
click at [176, 222] on icon "Icon/Expander" at bounding box center [174, 222] width 26 height 26
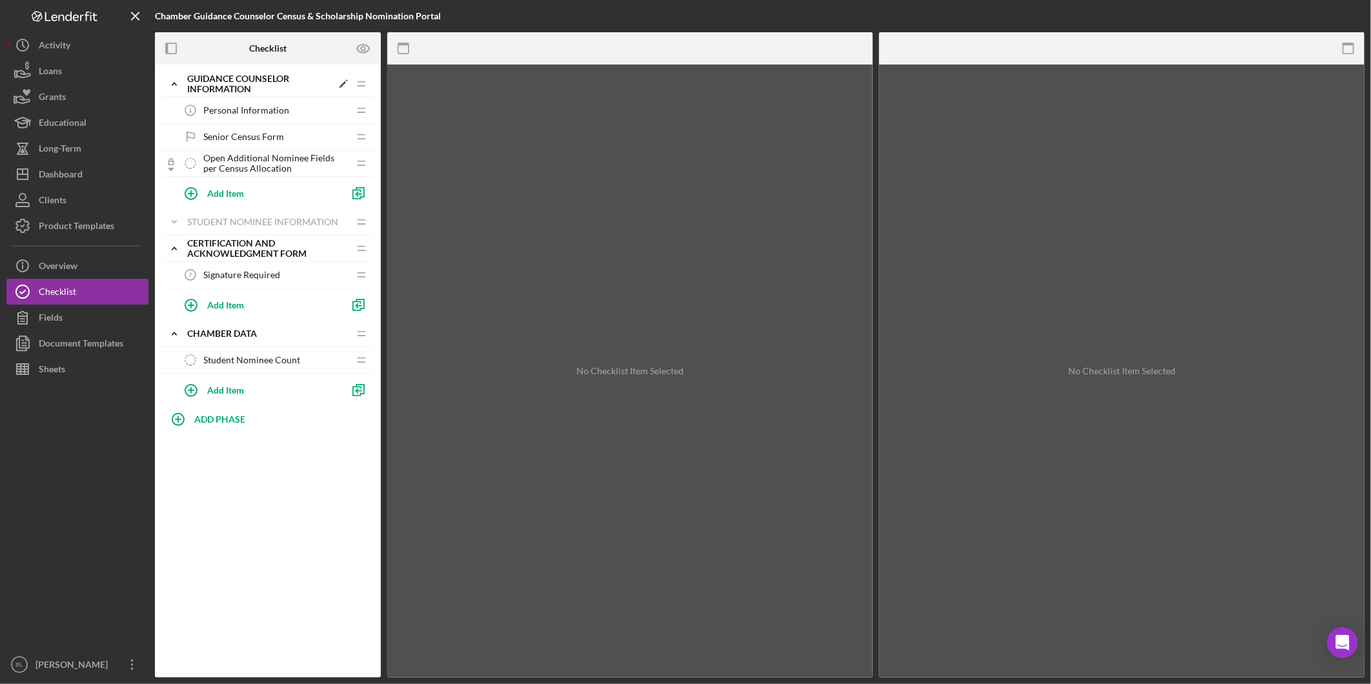
click at [178, 84] on icon "Icon/Expander" at bounding box center [174, 84] width 26 height 26
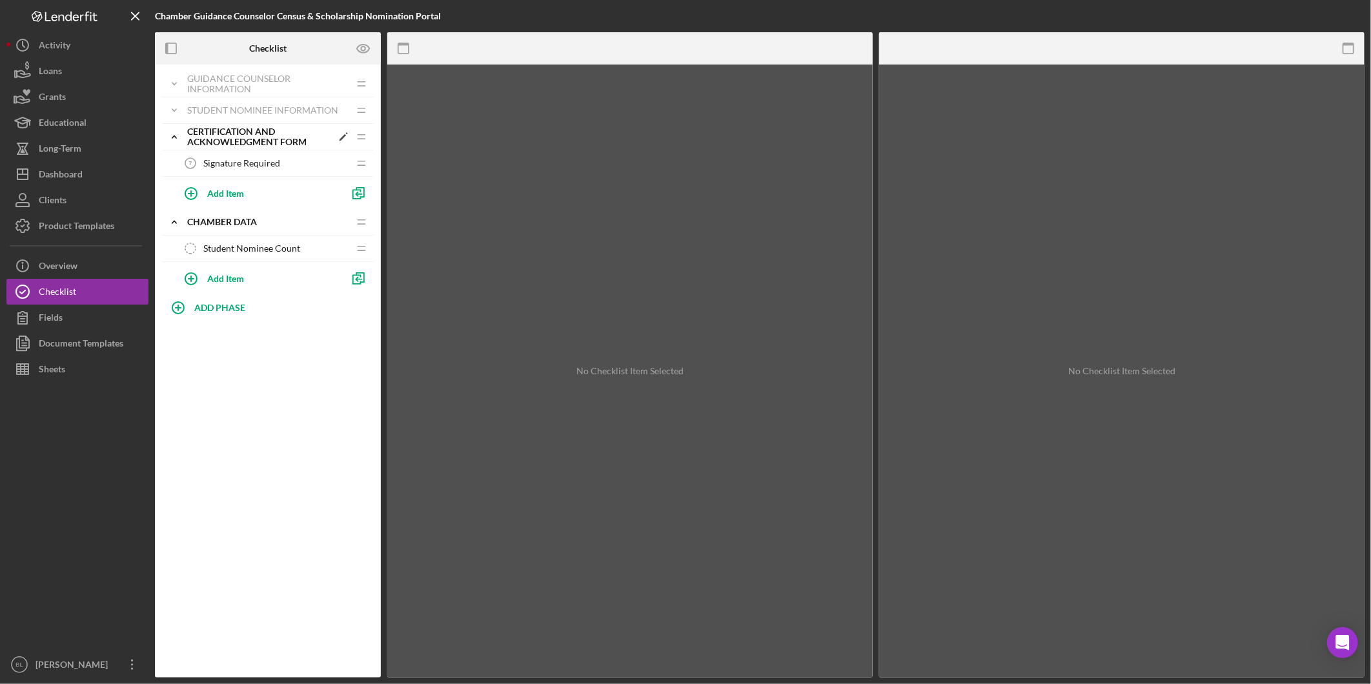
click at [179, 139] on icon "Icon/Expander" at bounding box center [174, 137] width 26 height 26
click at [172, 161] on icon "Icon/Expander" at bounding box center [174, 163] width 26 height 26
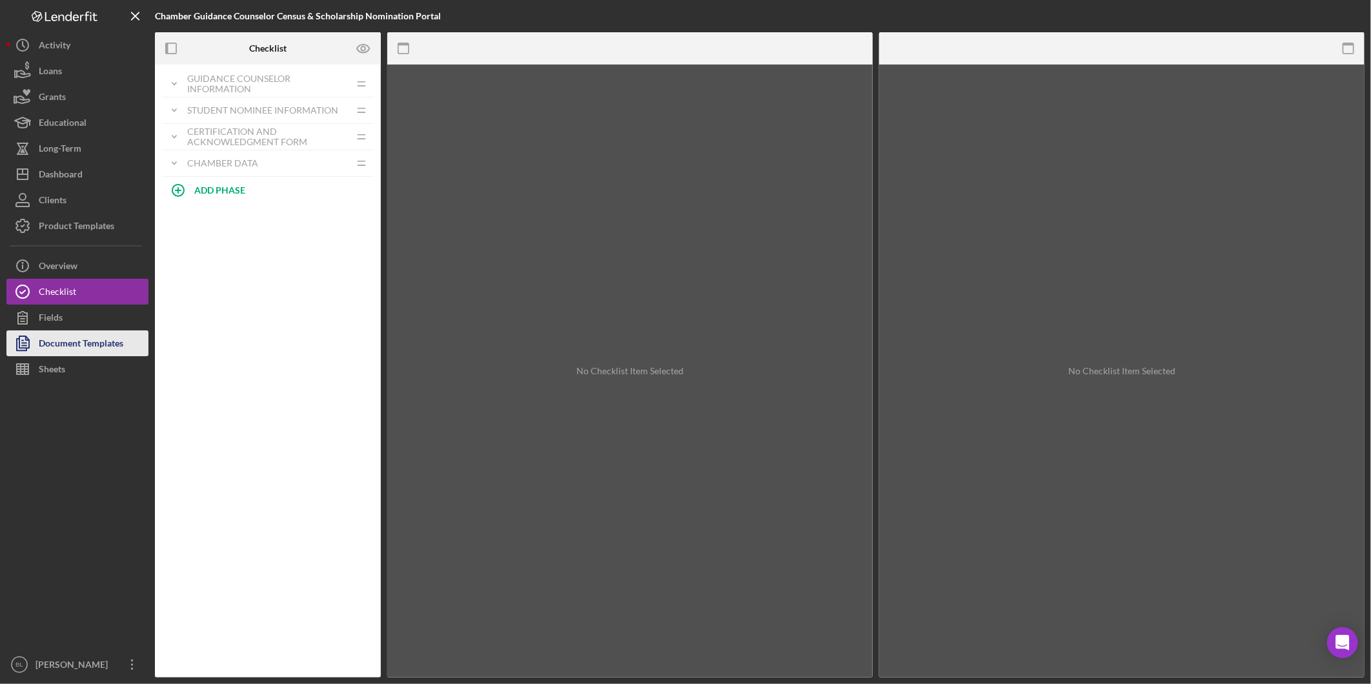
click at [107, 338] on div "Document Templates" at bounding box center [81, 345] width 85 height 29
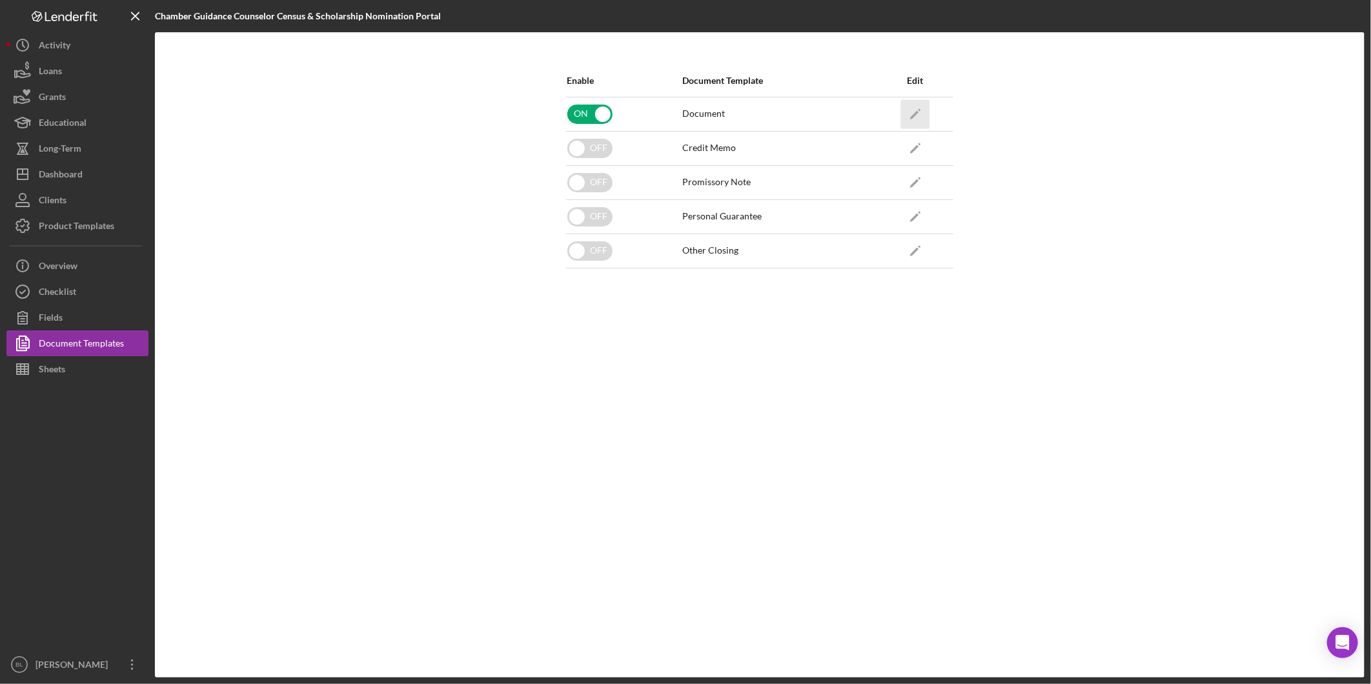
click at [918, 110] on icon "Icon/Edit" at bounding box center [915, 113] width 29 height 29
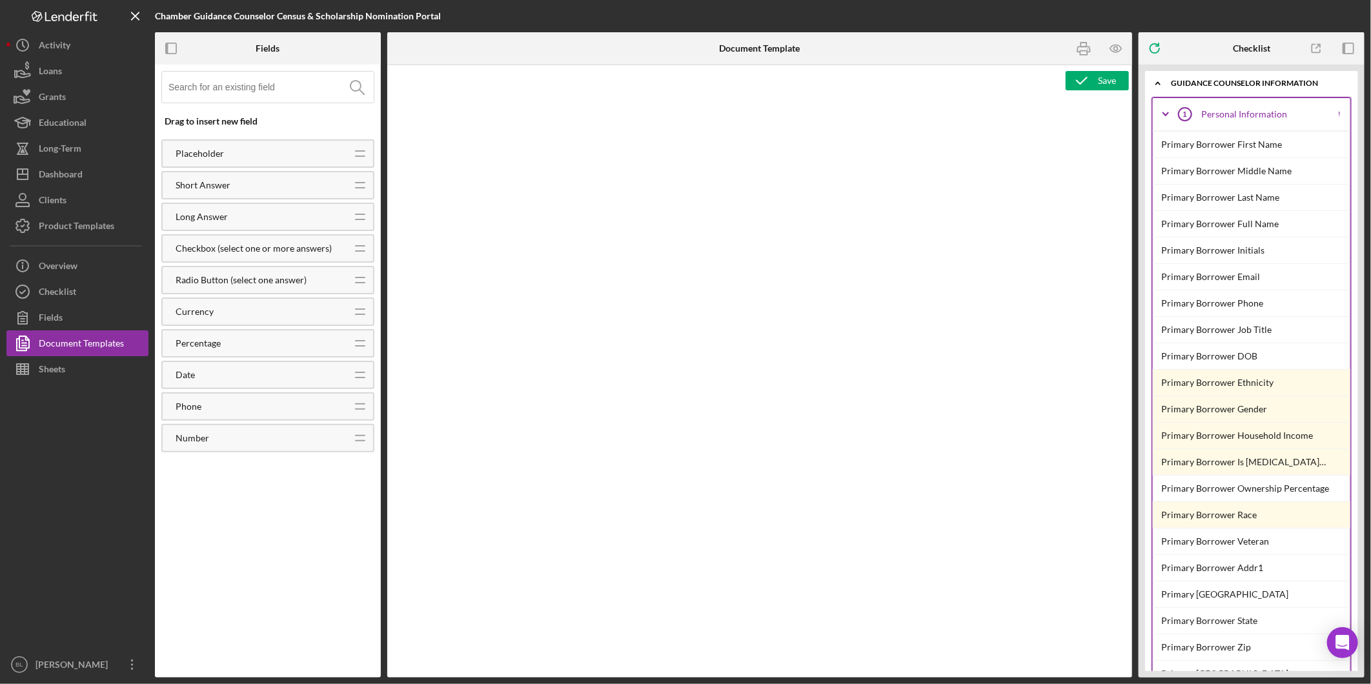
type textarea "<h1 style="text-align: center;"><span style="color: rgb(0, 0, 0);">2026 Senor C…"
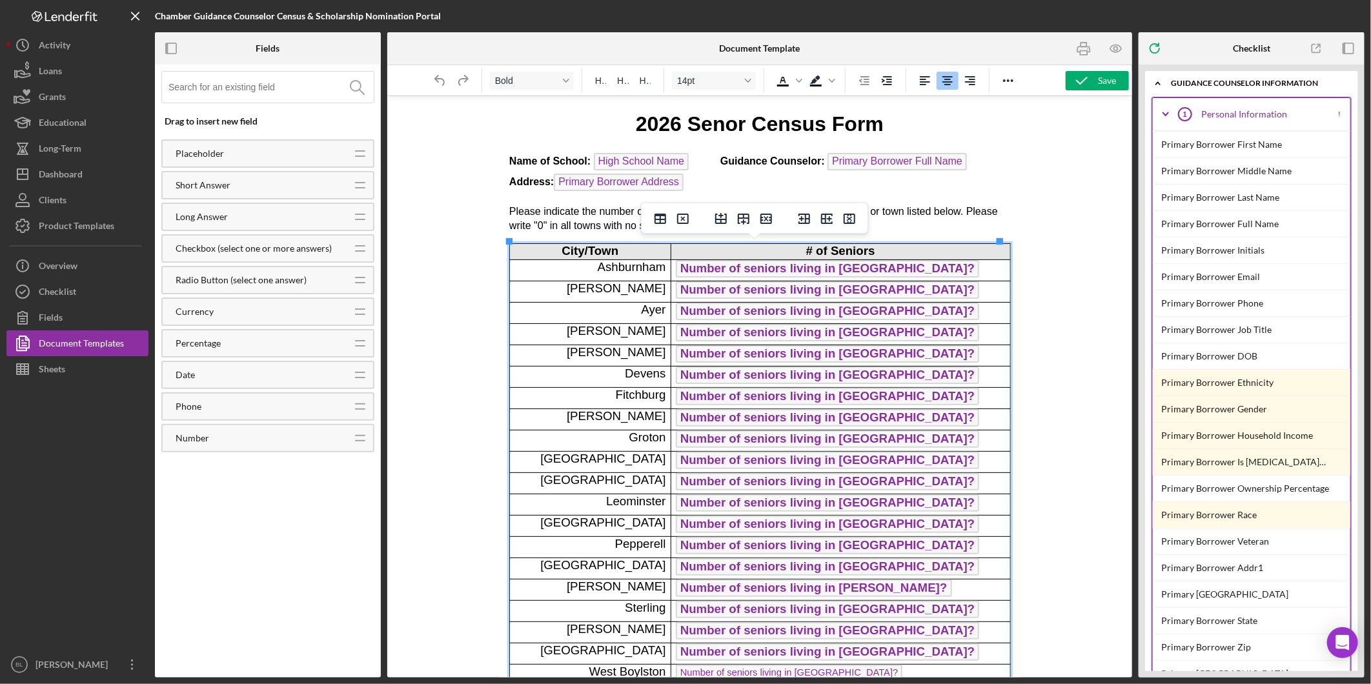
click at [513, 243] on td "City/Town" at bounding box center [589, 250] width 161 height 15
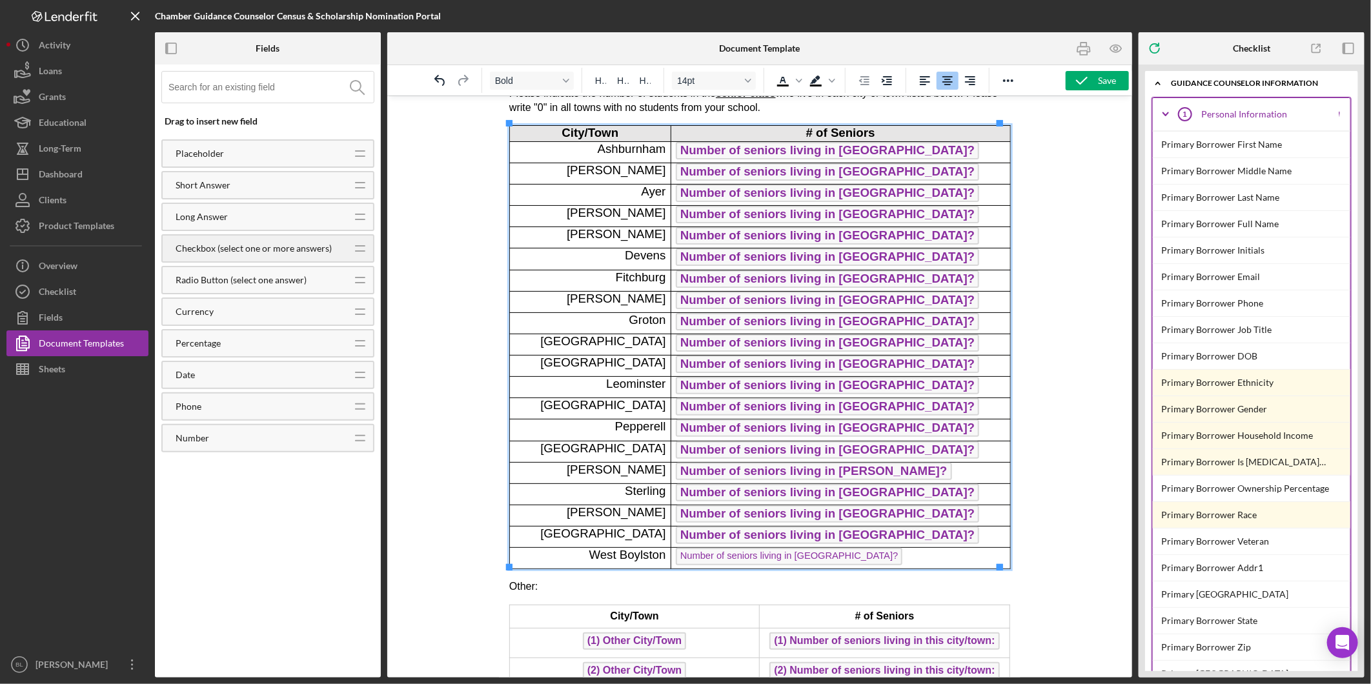
scroll to position [143, 0]
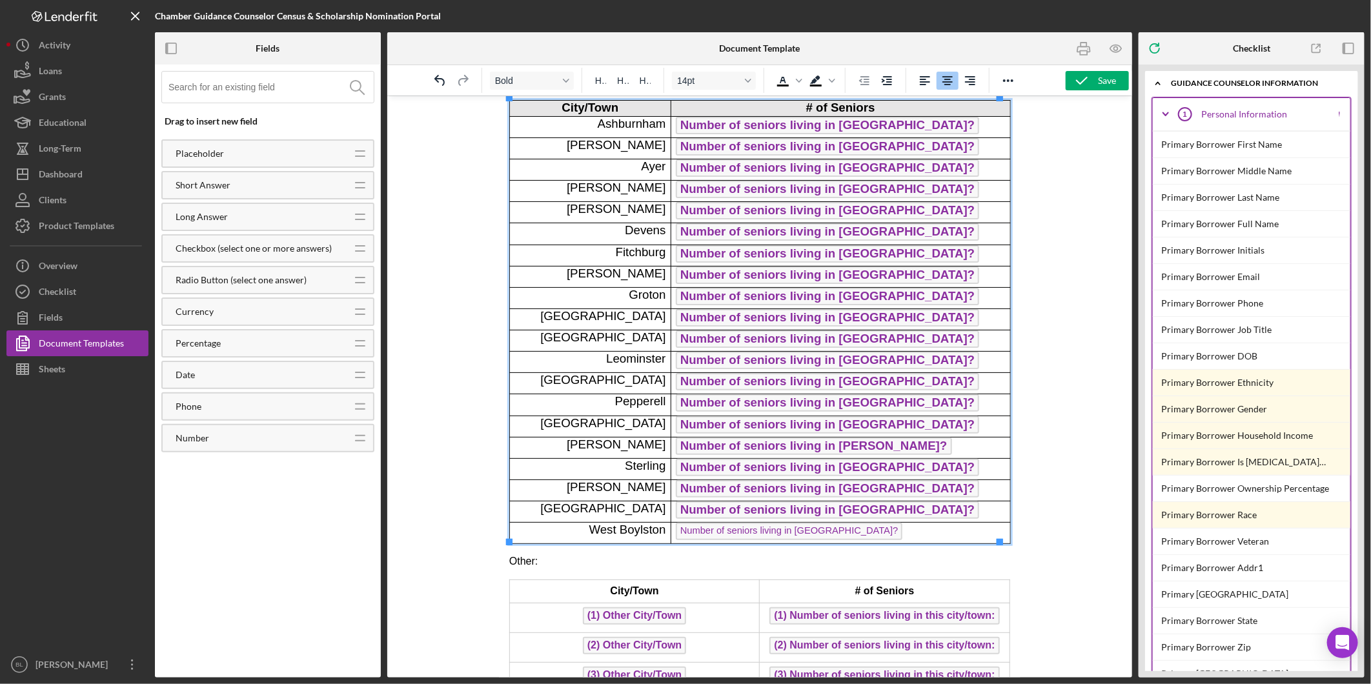
click at [977, 529] on p "Number of seniors living in [GEOGRAPHIC_DATA]?" at bounding box center [840, 532] width 330 height 21
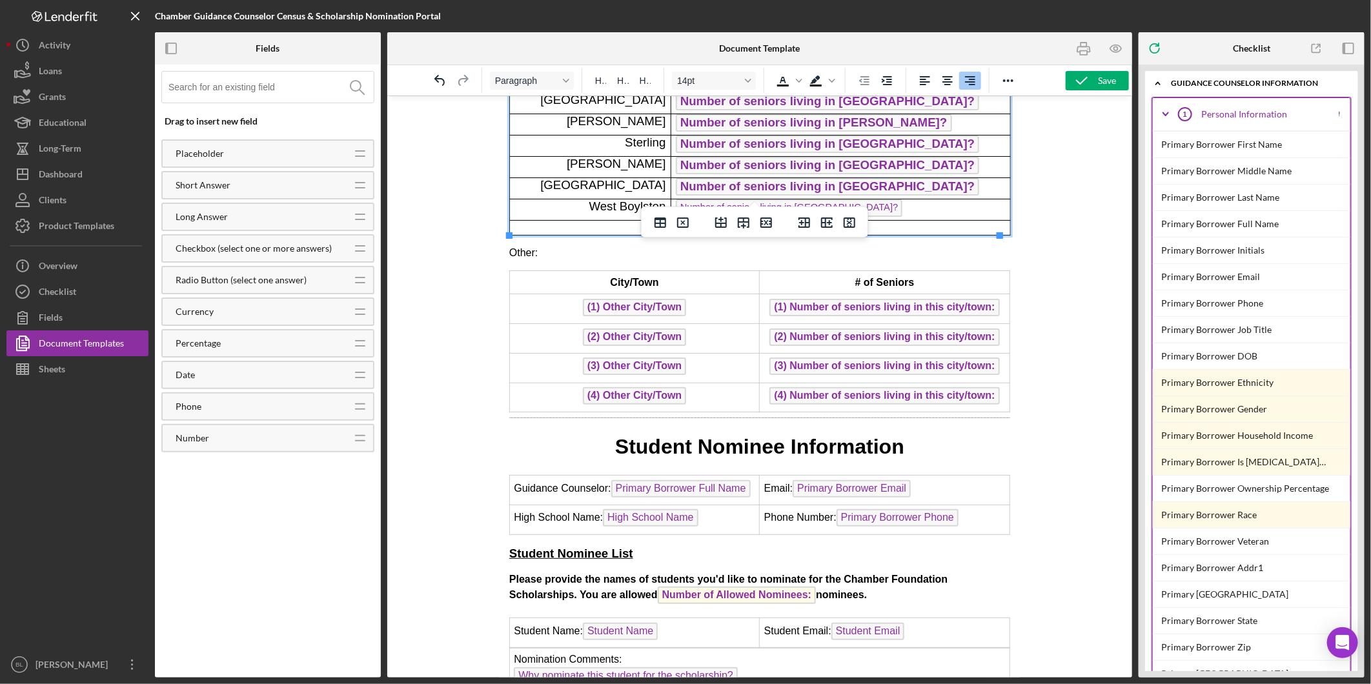
scroll to position [502, 0]
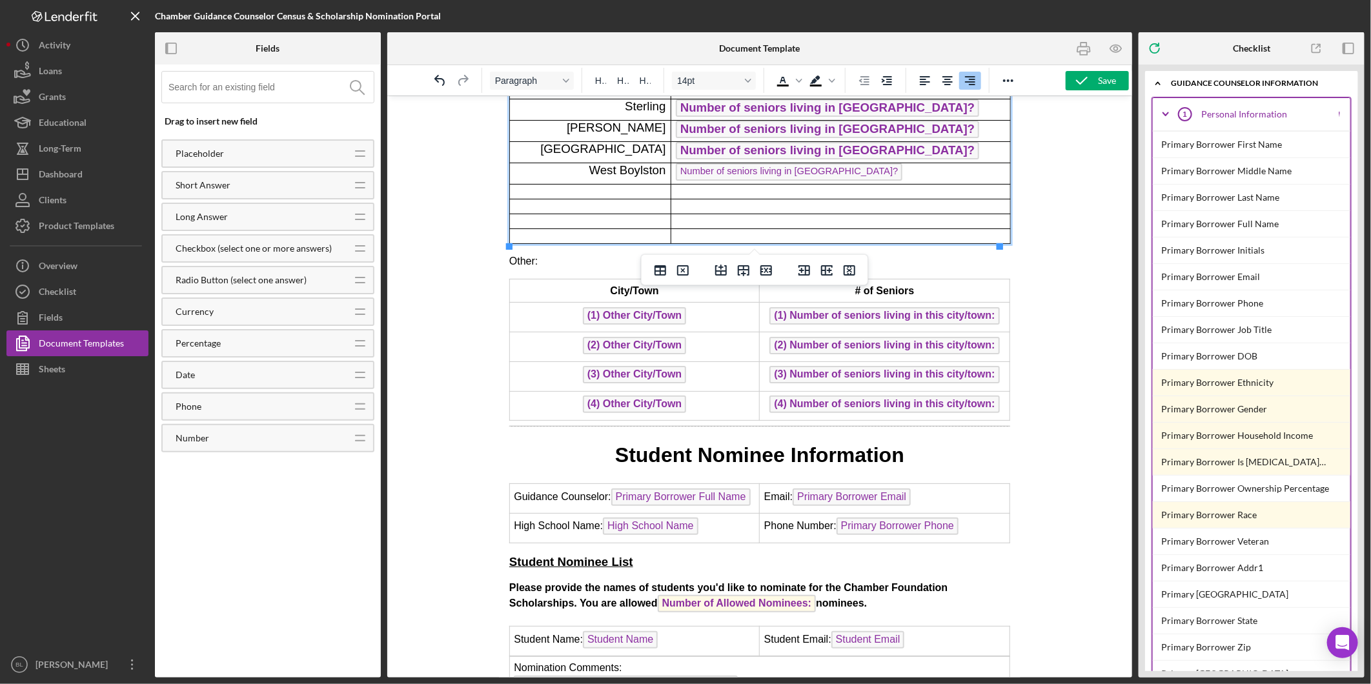
click at [660, 190] on p "Rich Text Area. Press ALT-0 for help." at bounding box center [589, 191] width 151 height 14
click at [533, 191] on p "Rich Text Area. Press ALT-0 for help." at bounding box center [589, 191] width 151 height 14
click at [925, 75] on icon "Align left" at bounding box center [924, 80] width 15 height 15
drag, startPoint x: 649, startPoint y: 318, endPoint x: 642, endPoint y: 182, distance: 135.7
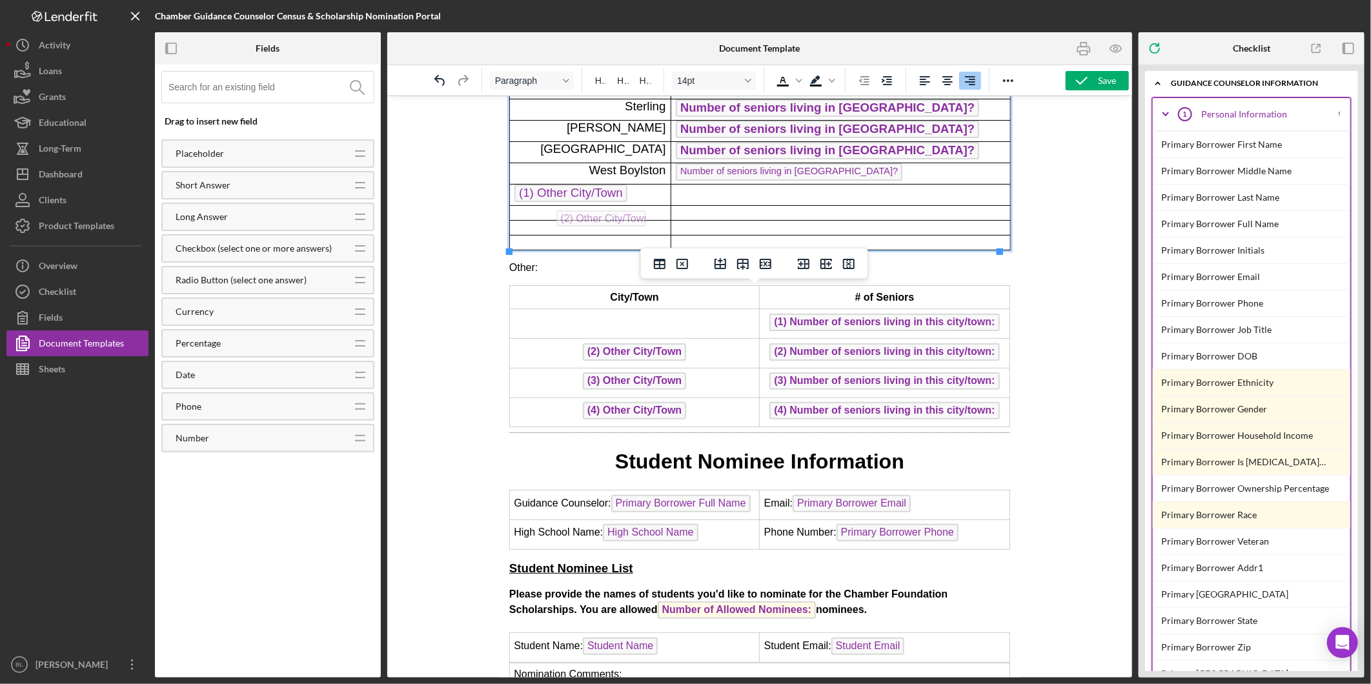
drag, startPoint x: 629, startPoint y: 350, endPoint x: 598, endPoint y: 206, distance: 147.3
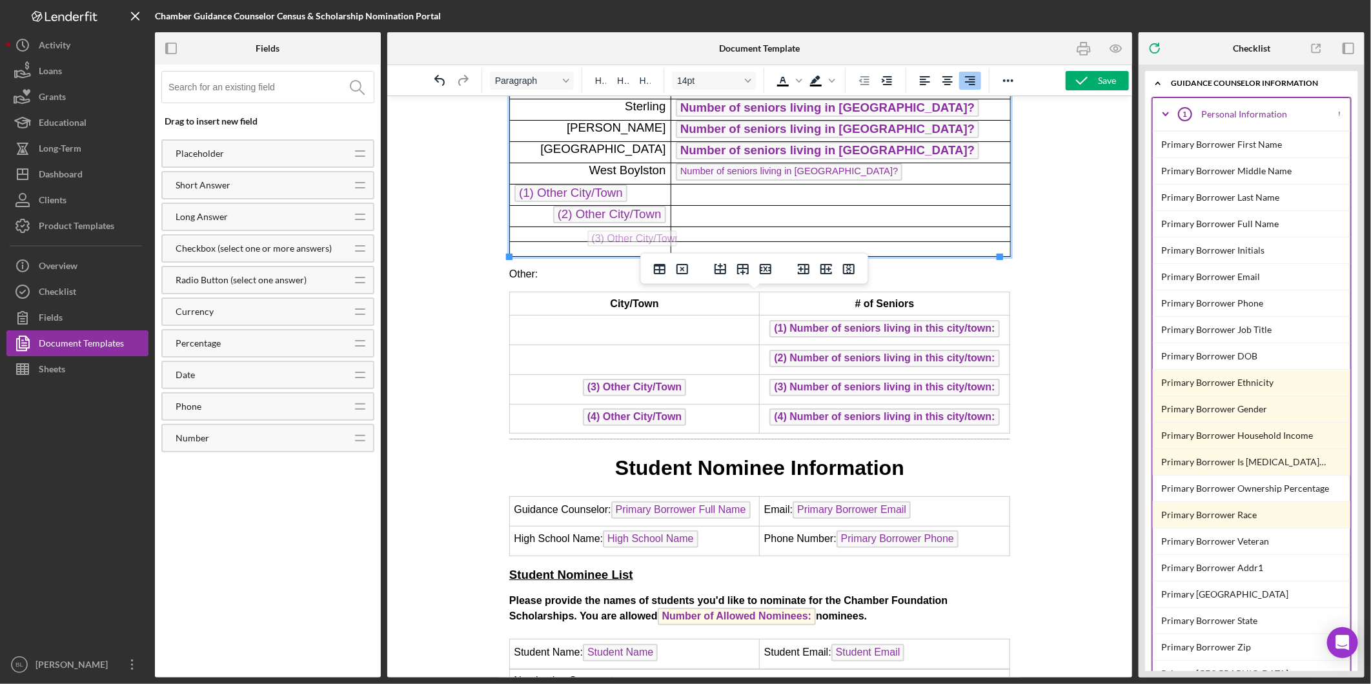
drag, startPoint x: 624, startPoint y: 387, endPoint x: 624, endPoint y: 227, distance: 160.1
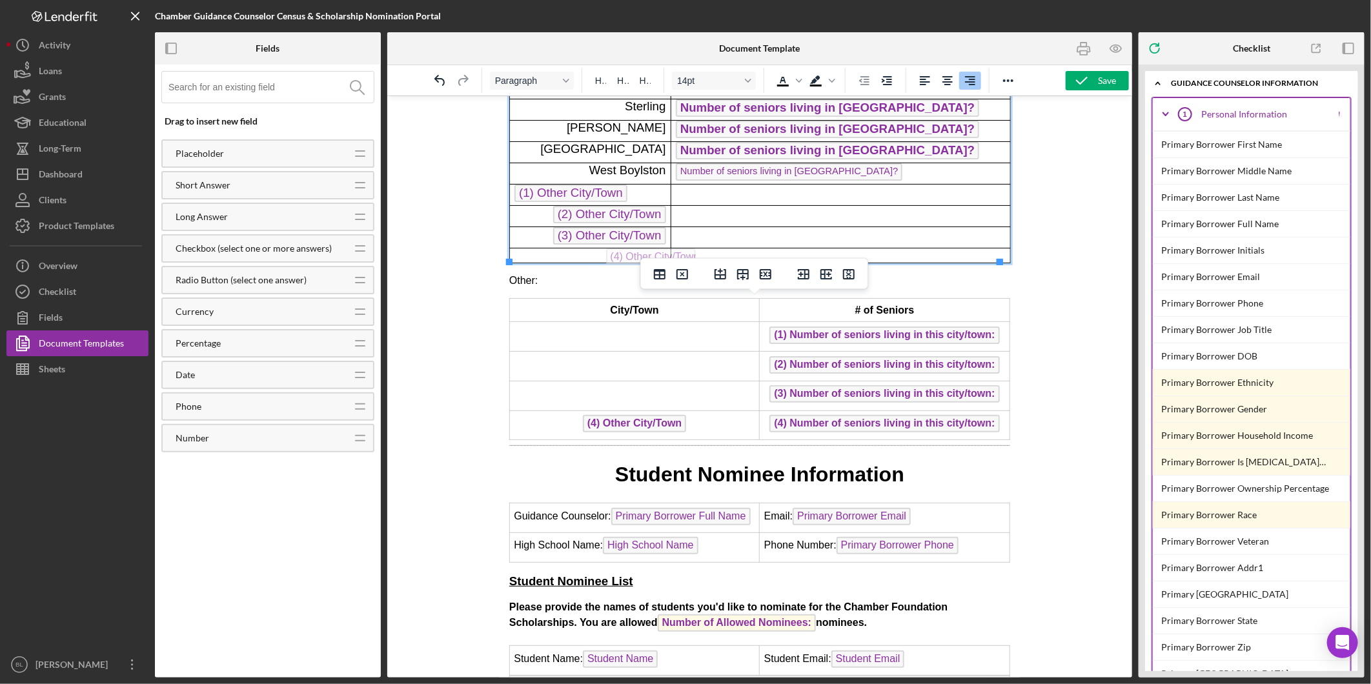
drag, startPoint x: 623, startPoint y: 416, endPoint x: 642, endPoint y: 244, distance: 173.4
drag, startPoint x: 618, startPoint y: 419, endPoint x: 635, endPoint y: 247, distance: 173.2
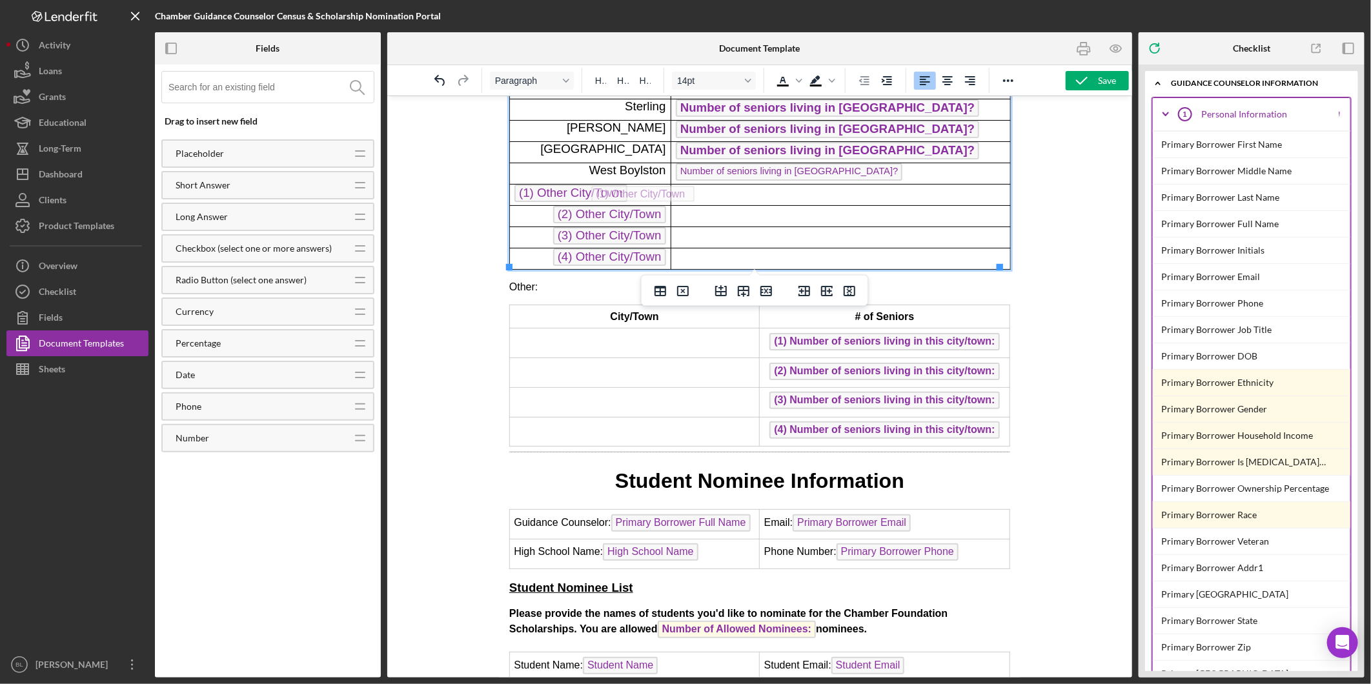
drag, startPoint x: 574, startPoint y: 189, endPoint x: 651, endPoint y: 182, distance: 77.1
click at [963, 77] on icon "Align right" at bounding box center [970, 80] width 15 height 15
click at [821, 195] on p "Rich Text Area. Press ALT-0 for help." at bounding box center [840, 194] width 330 height 10
drag, startPoint x: 829, startPoint y: 338, endPoint x: 786, endPoint y: 191, distance: 153.4
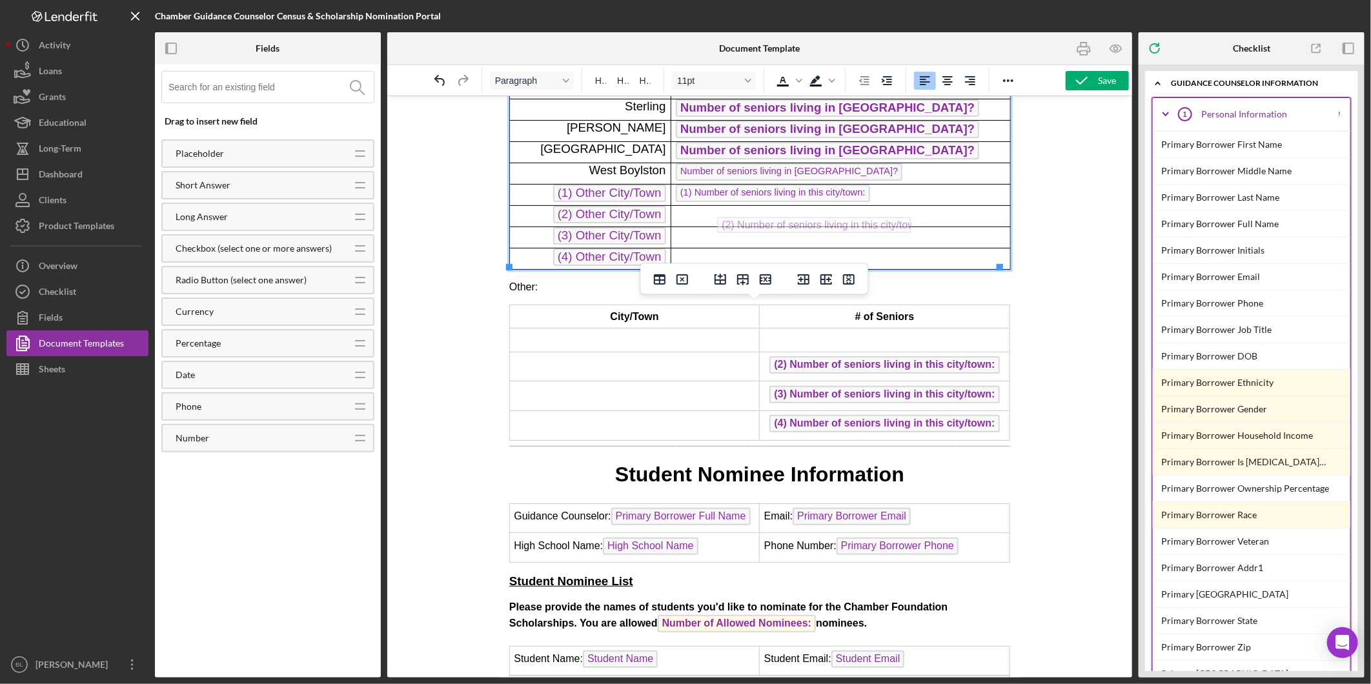
drag, startPoint x: 860, startPoint y: 360, endPoint x: 798, endPoint y: 212, distance: 160.3
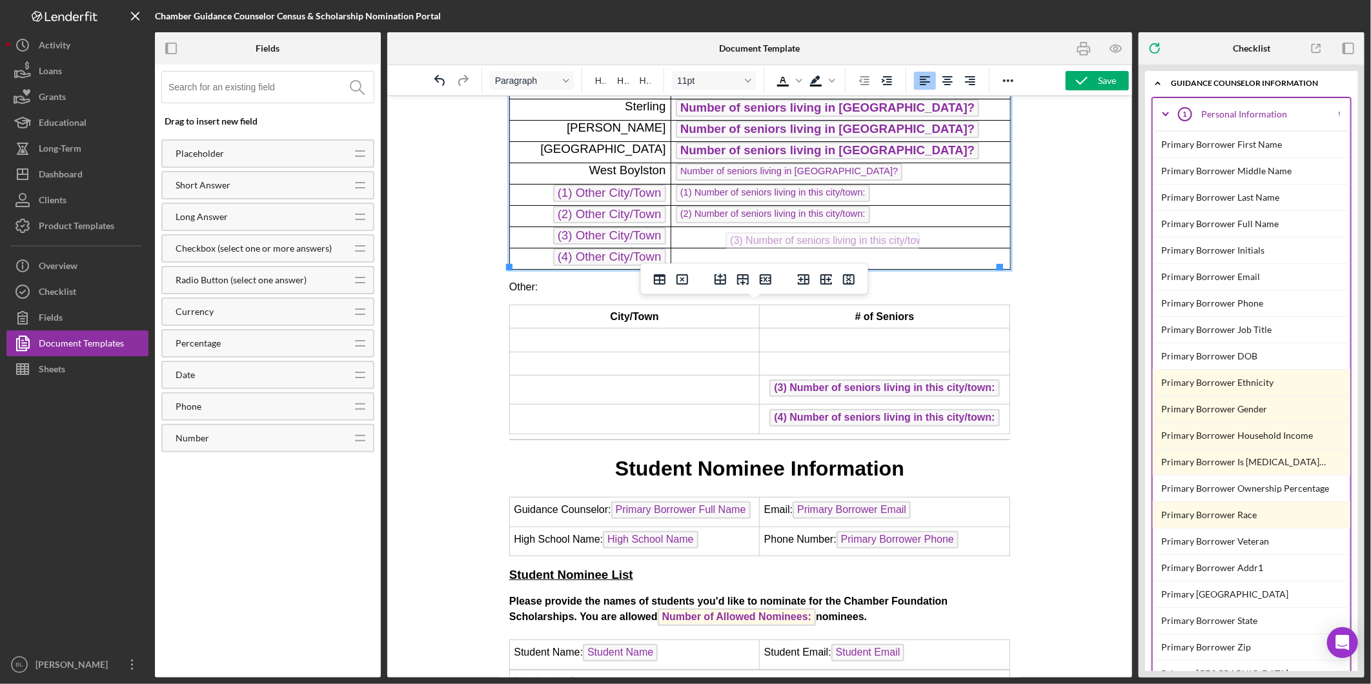
drag, startPoint x: 842, startPoint y: 387, endPoint x: 788, endPoint y: 228, distance: 167.6
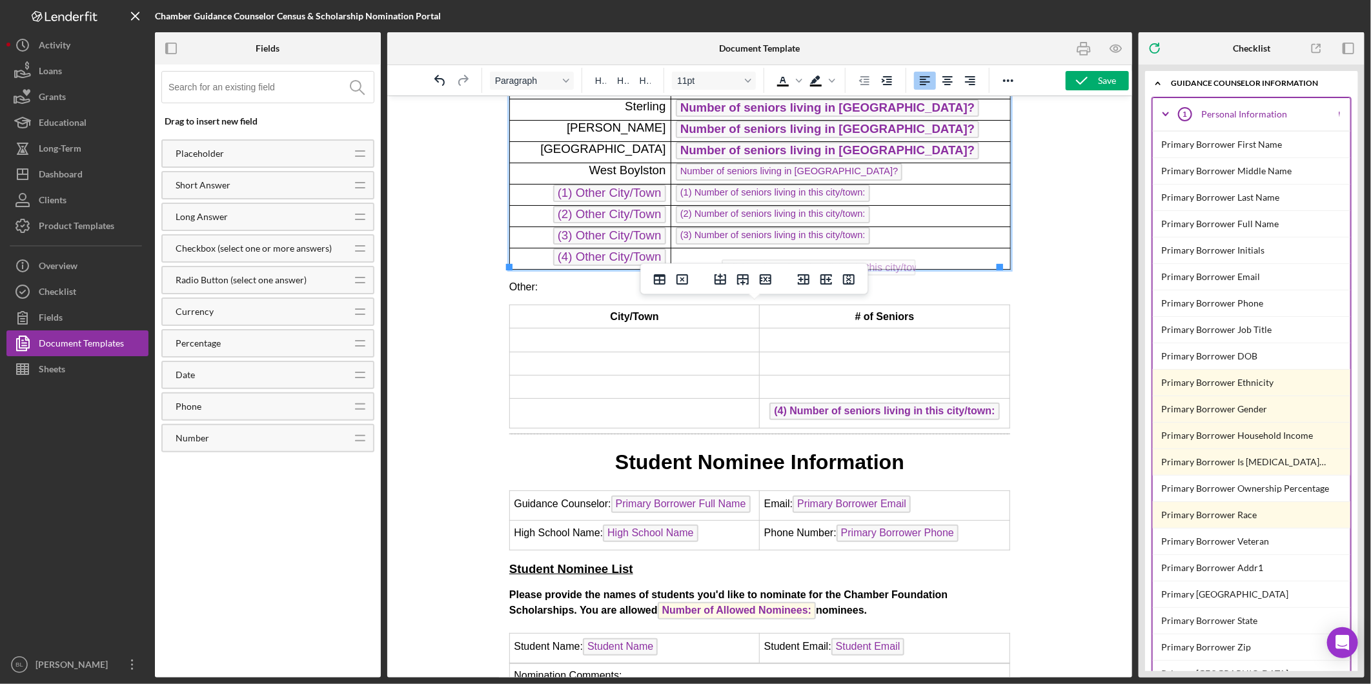
drag, startPoint x: 835, startPoint y: 415, endPoint x: 778, endPoint y: 255, distance: 170.1
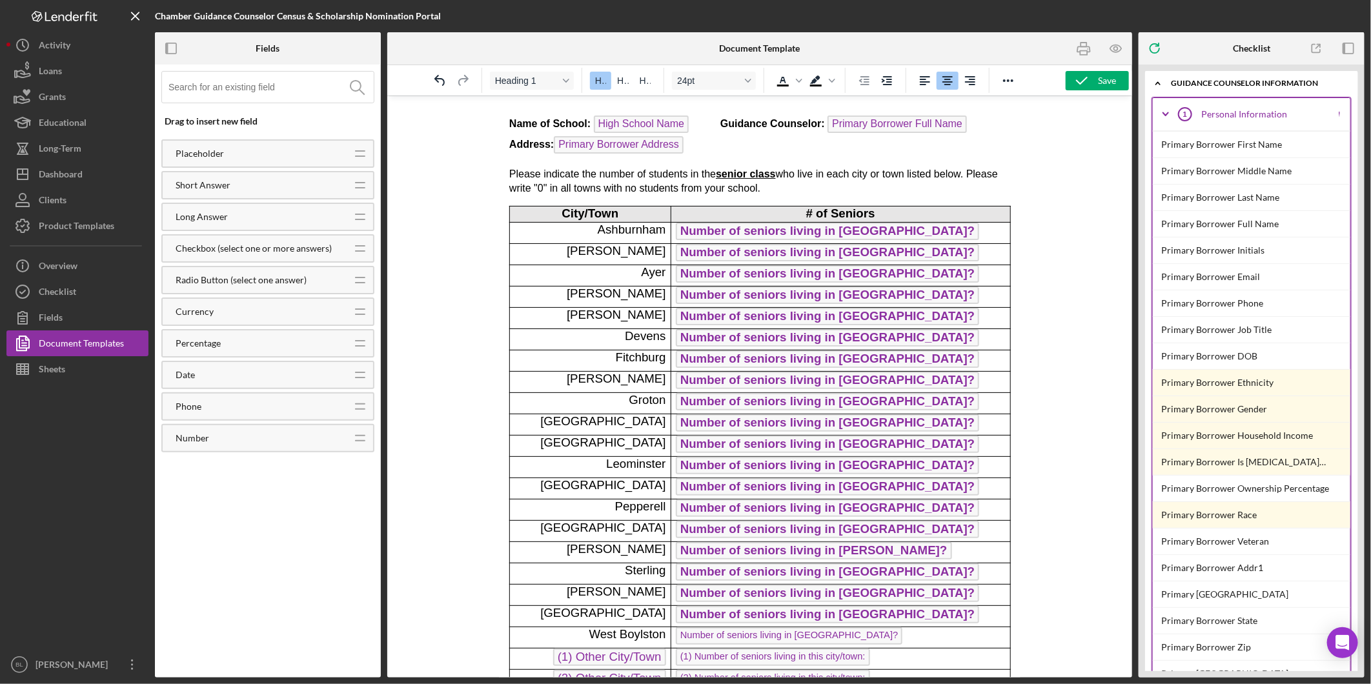
scroll to position [430, 0]
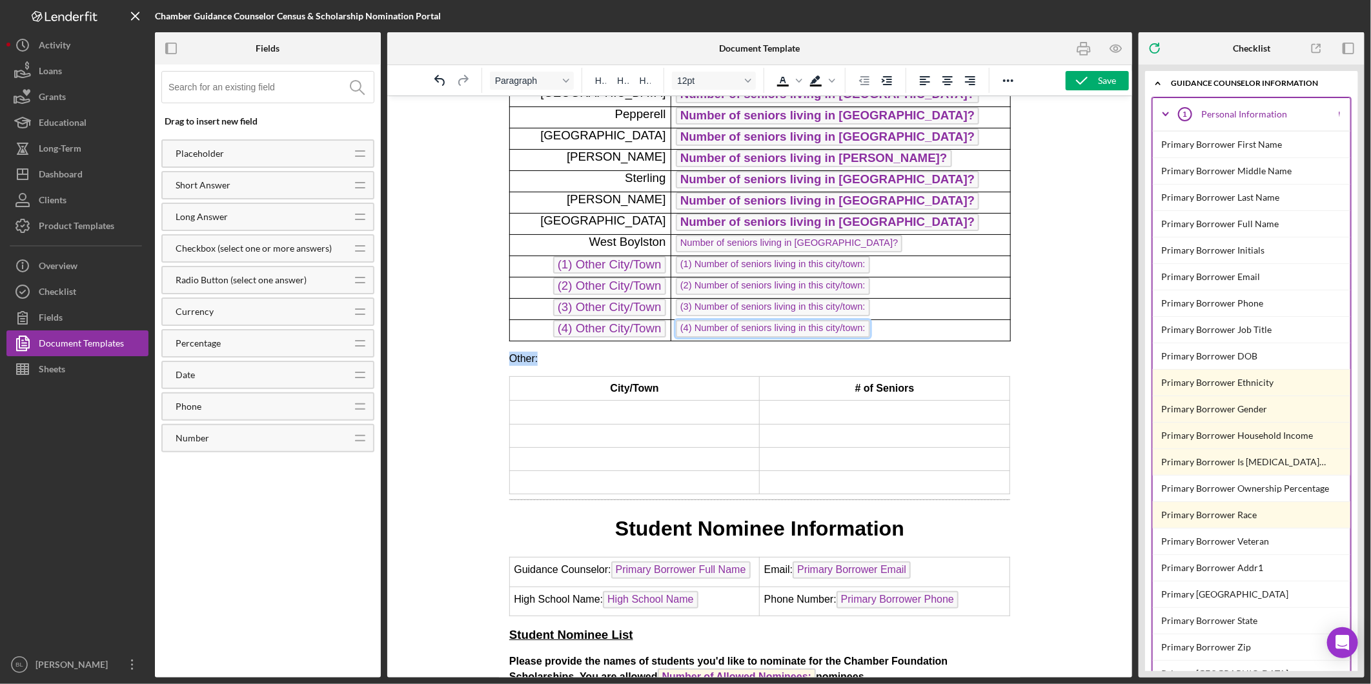
drag, startPoint x: 508, startPoint y: 353, endPoint x: 1008, endPoint y: 485, distance: 517.4
click at [1008, 485] on html "2026 Senor Census Form Name of School: High School Name Guidance Counselor: Pri…" at bounding box center [759, 685] width 522 height 2038
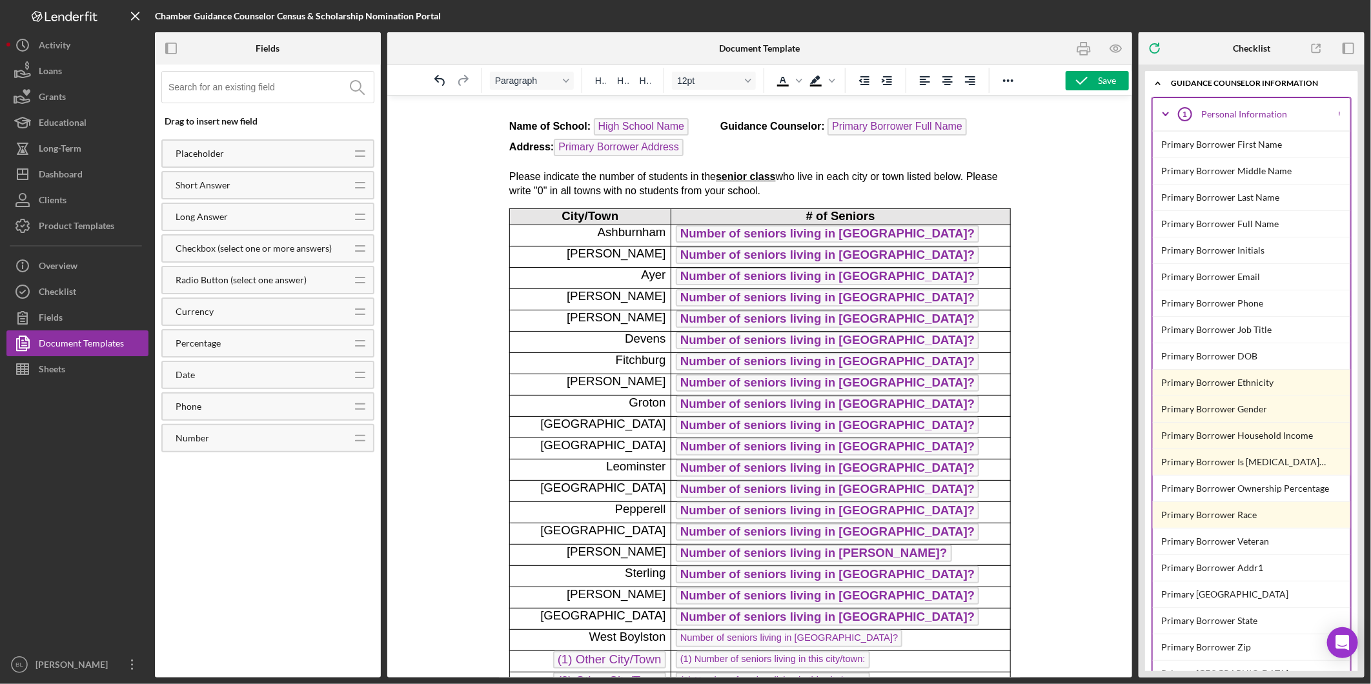
scroll to position [0, 0]
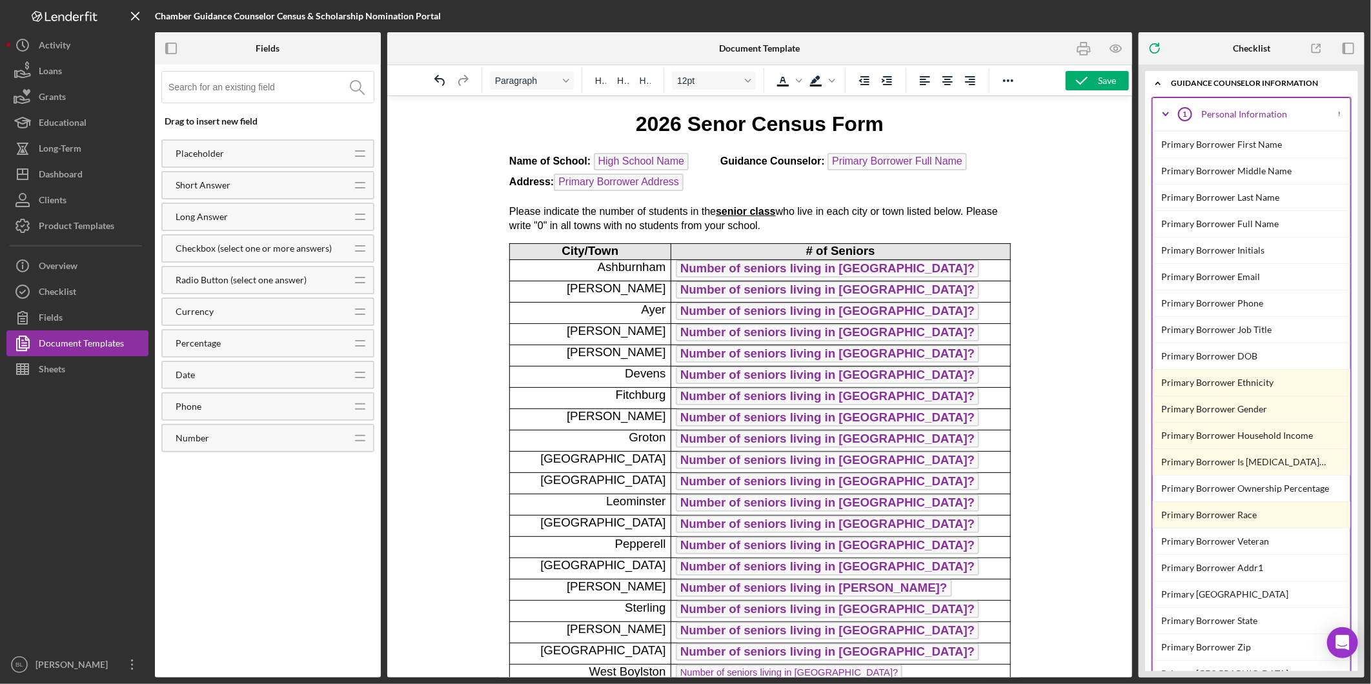
click at [843, 271] on span "Number of seniors living in [GEOGRAPHIC_DATA]?" at bounding box center [826, 268] width 303 height 17
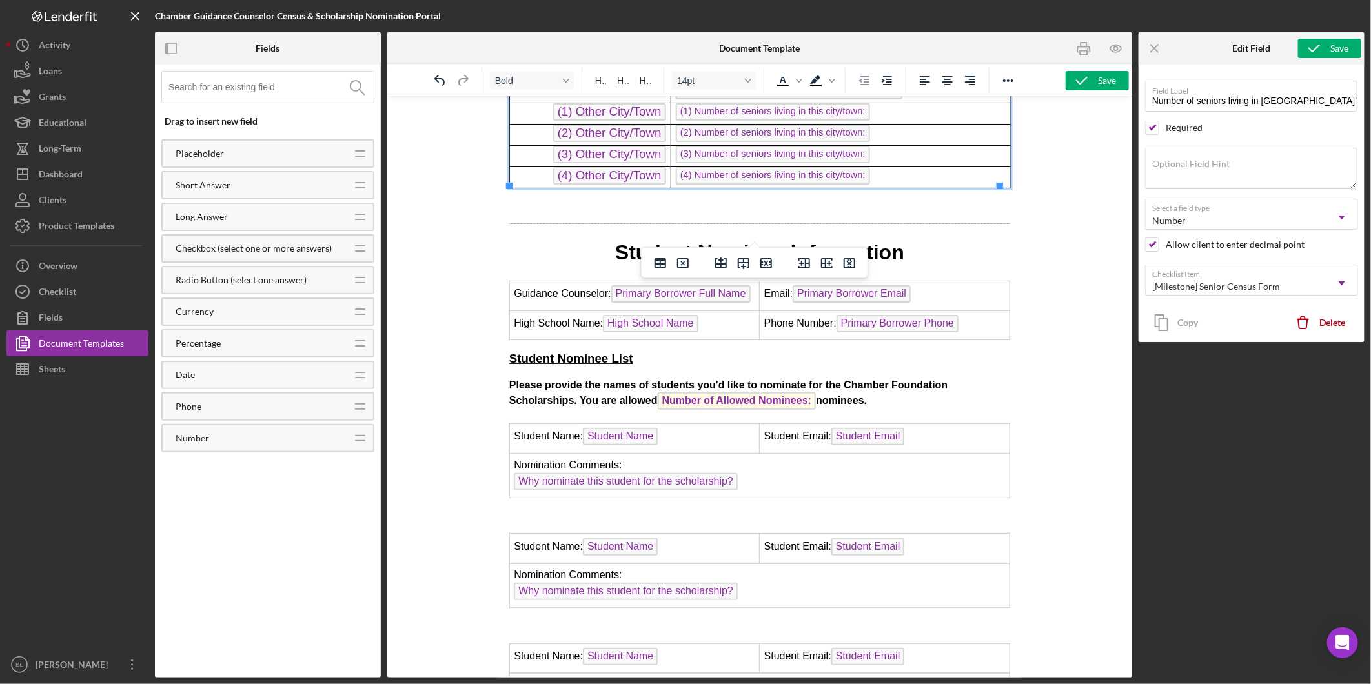
scroll to position [502, 0]
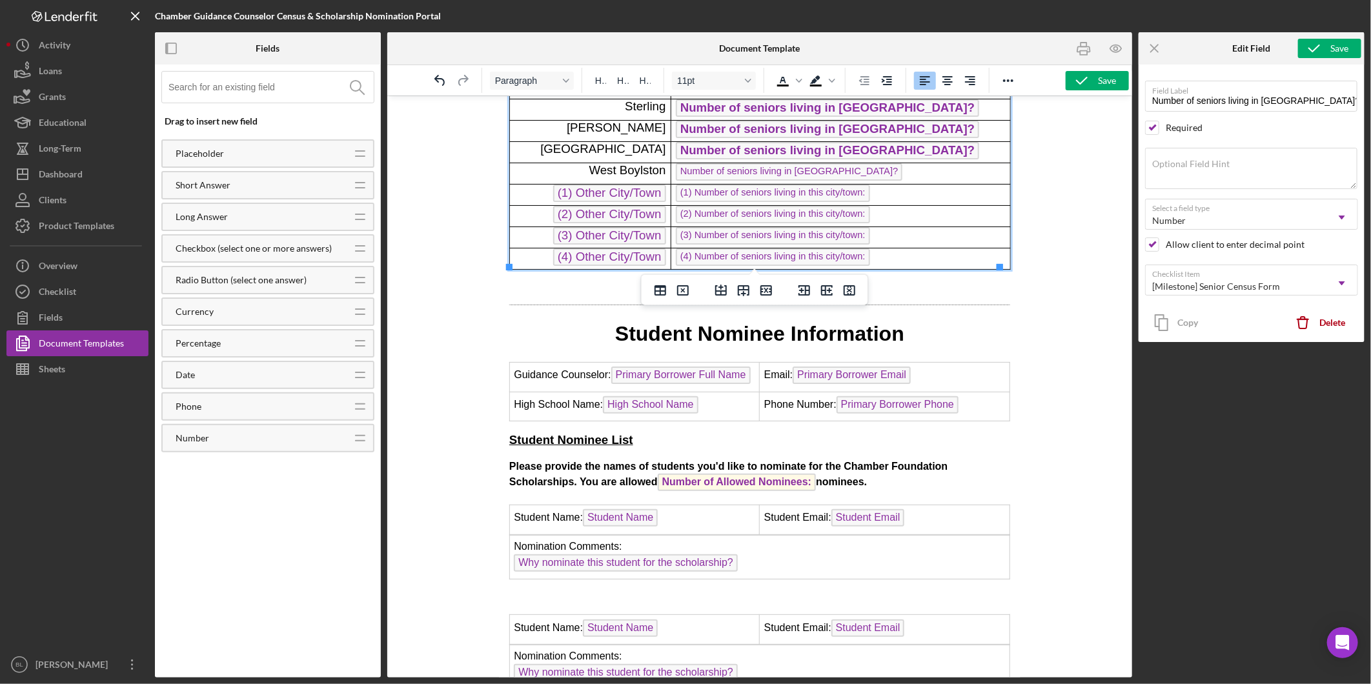
click at [767, 167] on span "Number of seniors living in [GEOGRAPHIC_DATA]?" at bounding box center [788, 171] width 227 height 17
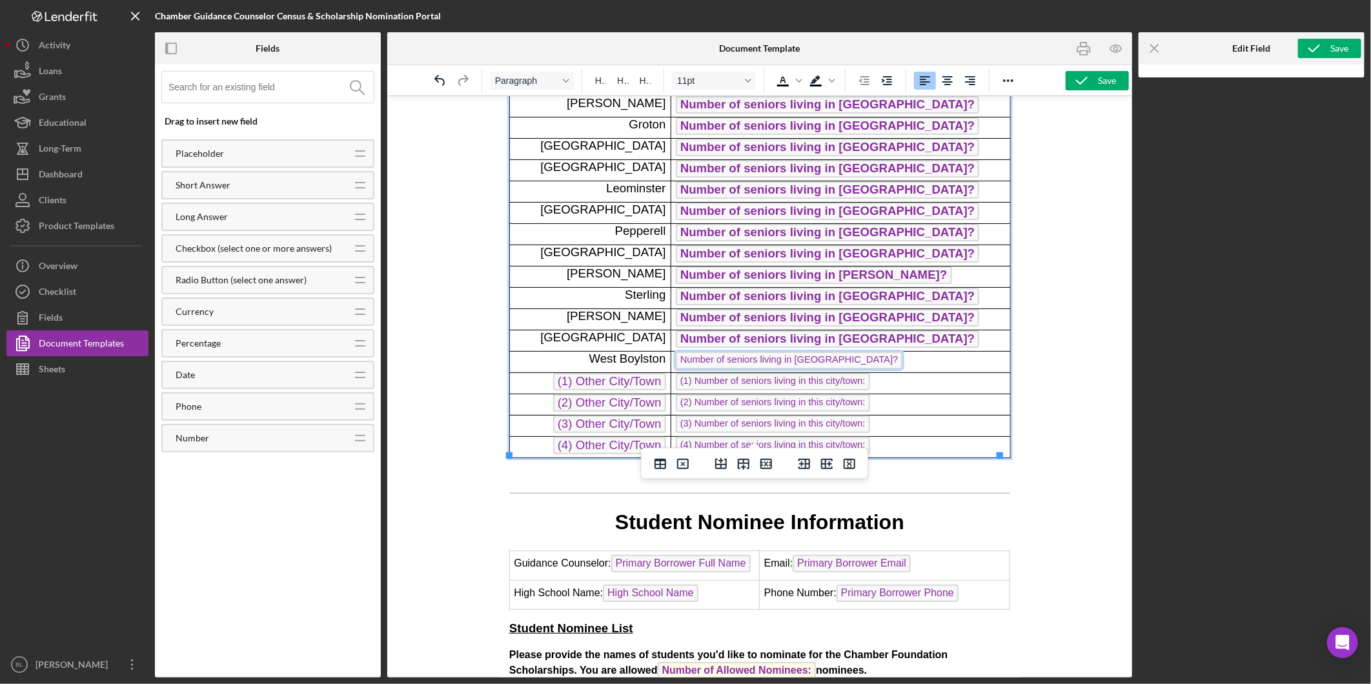
scroll to position [285, 0]
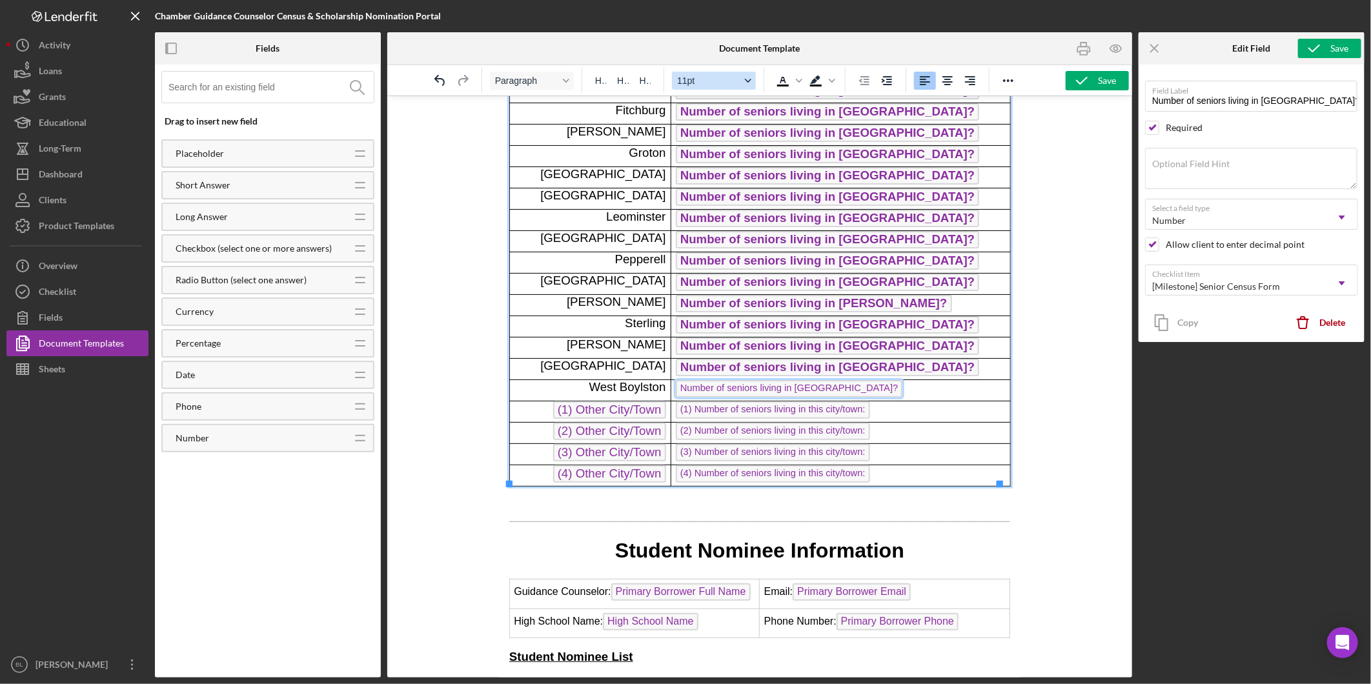
click at [745, 82] on icon "Font size 11pt" at bounding box center [748, 80] width 6 height 6
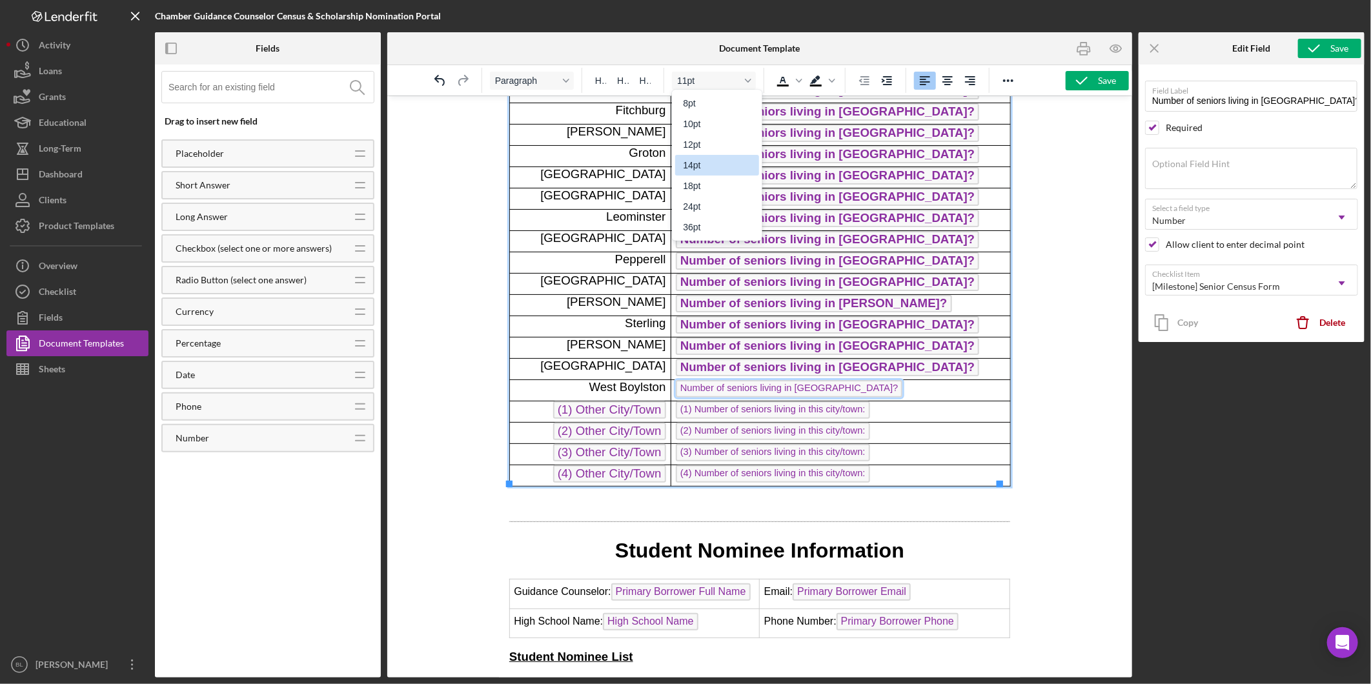
click at [701, 169] on div "14pt" at bounding box center [708, 165] width 50 height 15
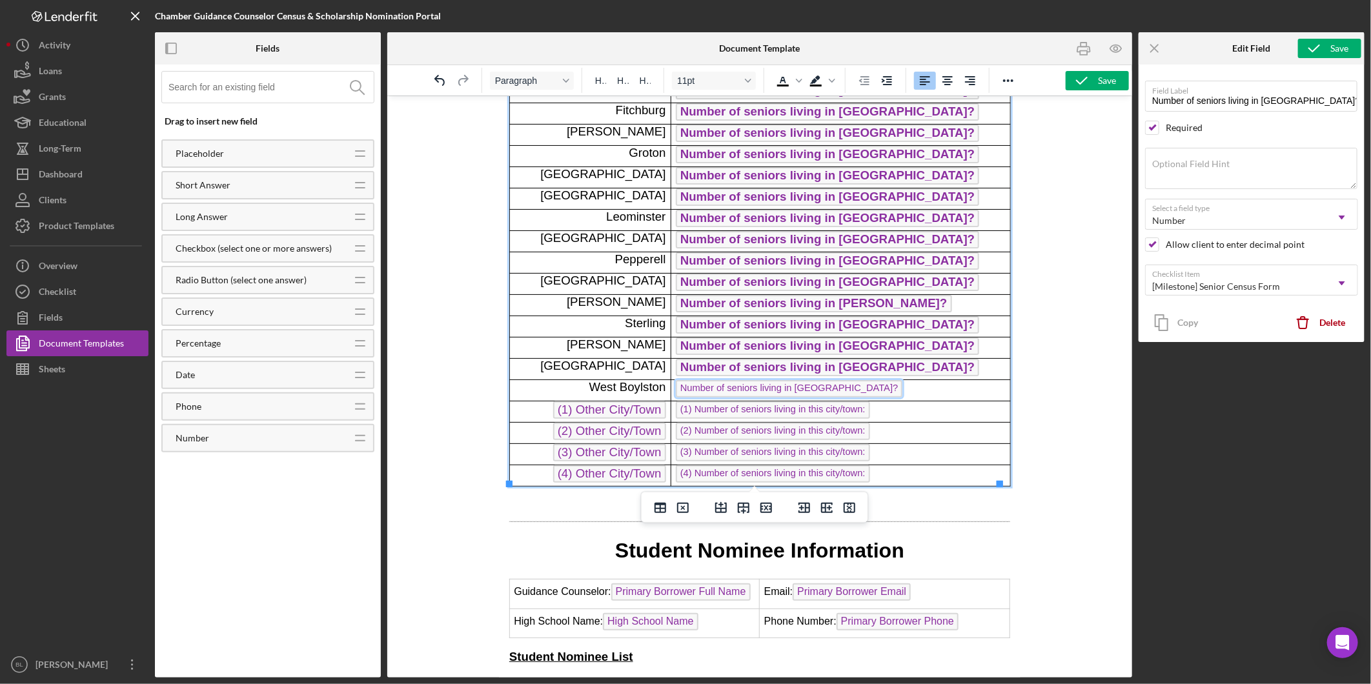
click at [911, 431] on p "(2) Number of seniors living in this city/town:" at bounding box center [840, 432] width 330 height 21
click at [822, 396] on p "Number of seniors living in [GEOGRAPHIC_DATA]?" at bounding box center [840, 390] width 330 height 21
click at [817, 384] on span "Number of seniors living in [GEOGRAPHIC_DATA]?" at bounding box center [788, 388] width 227 height 17
drag, startPoint x: 817, startPoint y: 384, endPoint x: 940, endPoint y: 421, distance: 128.7
click at [959, 431] on p "(2) Number of seniors living in this city/town: ﻿" at bounding box center [840, 432] width 330 height 21
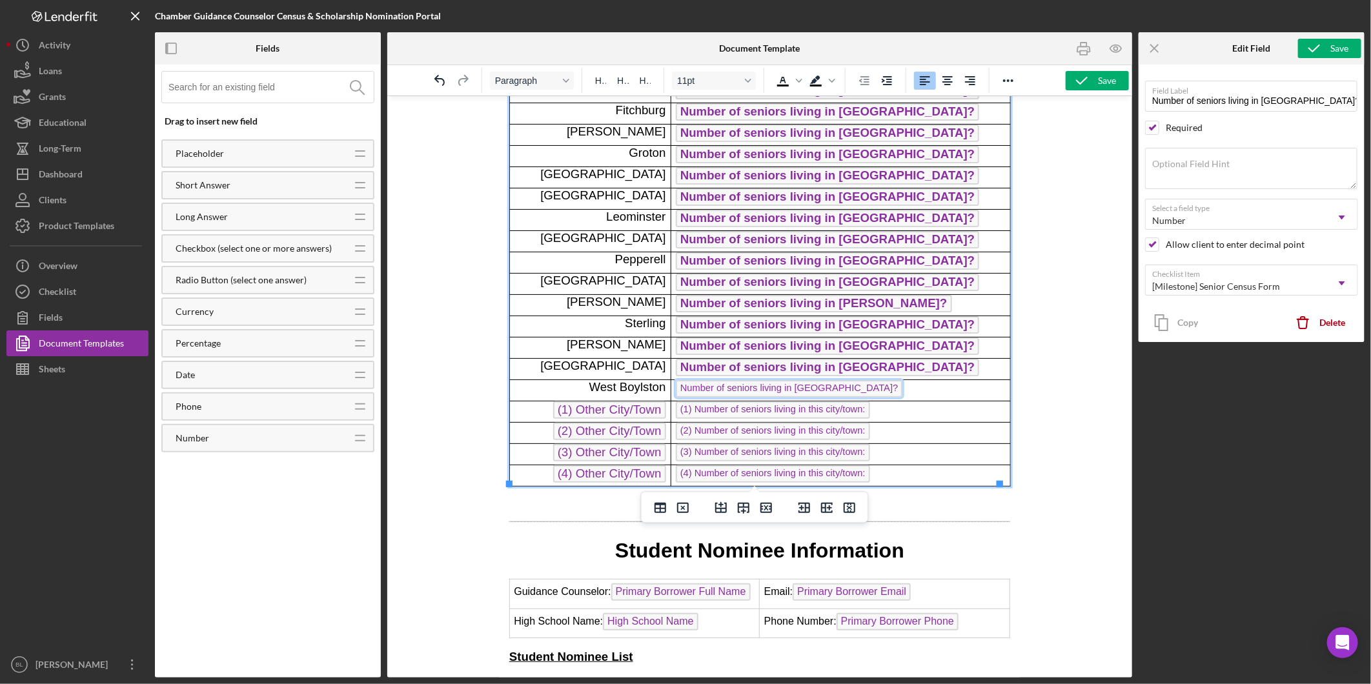
click at [818, 386] on span "Number of seniors living in [GEOGRAPHIC_DATA]?" at bounding box center [788, 388] width 227 height 17
click at [660, 412] on span "(1) Other City/Town" at bounding box center [609, 409] width 113 height 17
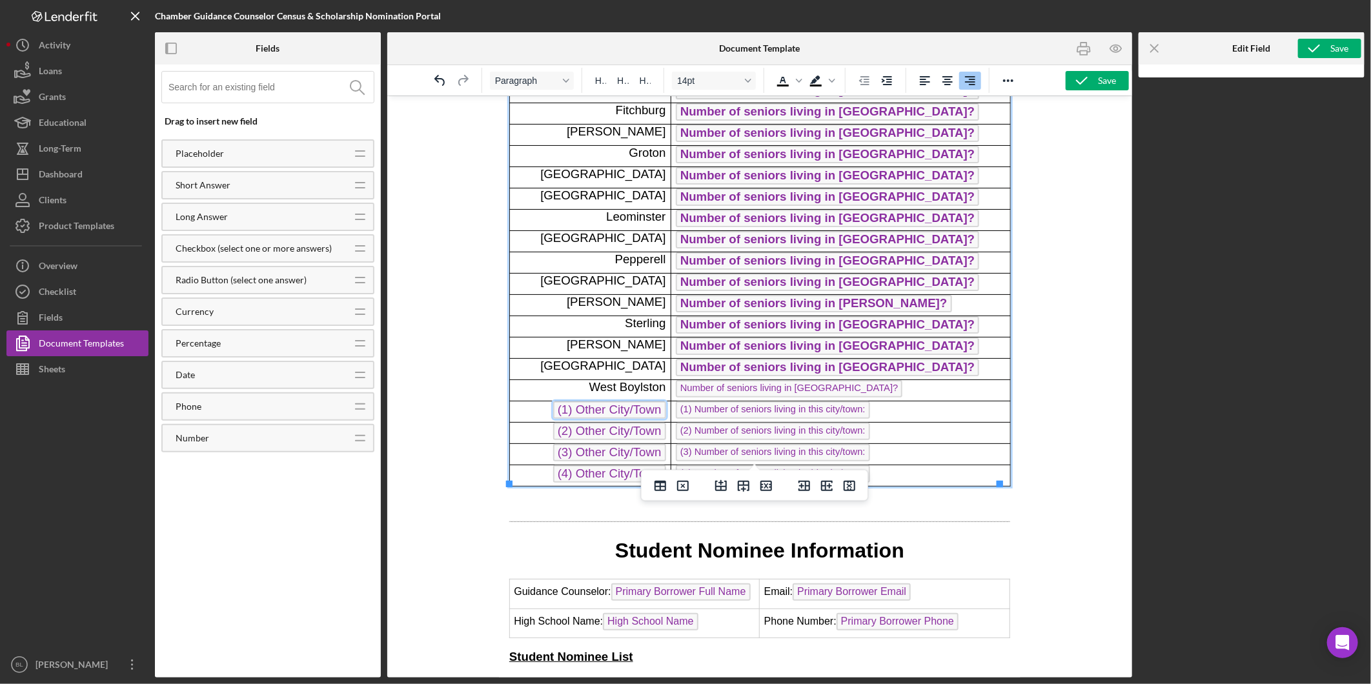
scroll to position [307, 0]
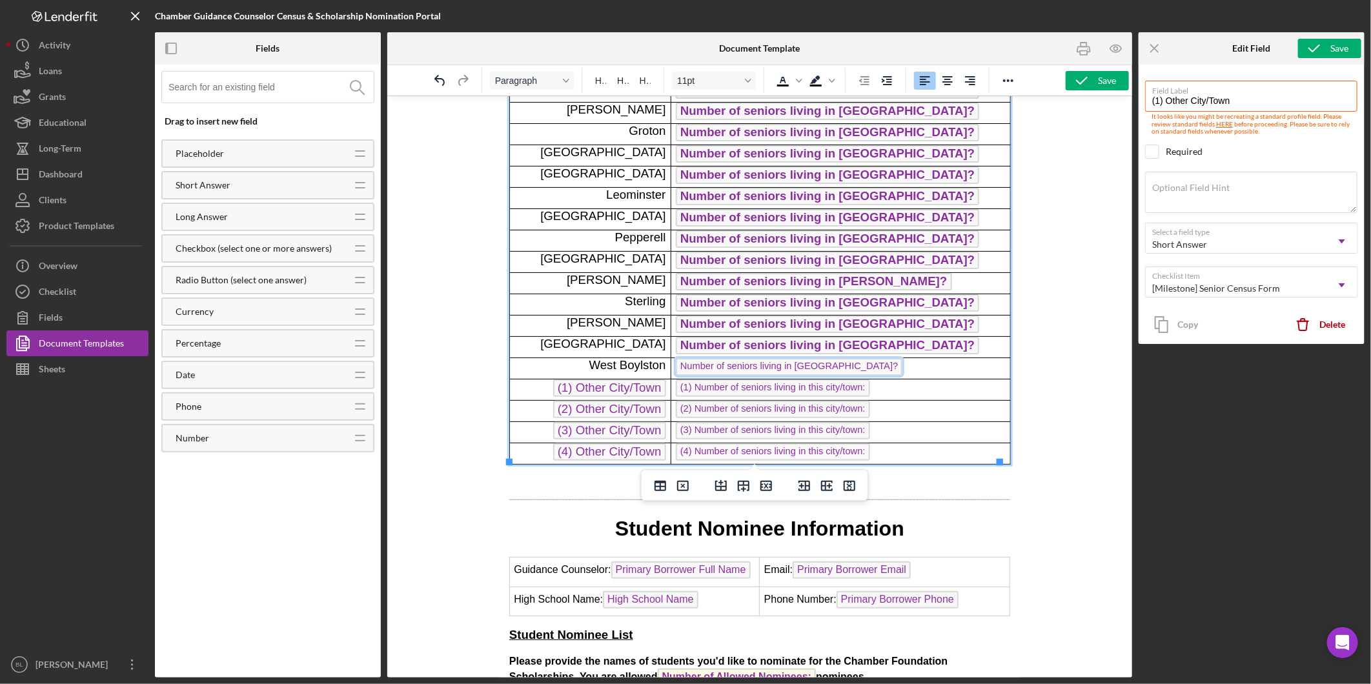
click at [747, 366] on span "Number of seniors living in [GEOGRAPHIC_DATA]?" at bounding box center [788, 366] width 227 height 17
type input "Number of seniors living in [GEOGRAPHIC_DATA]?"
checkbox input "true"
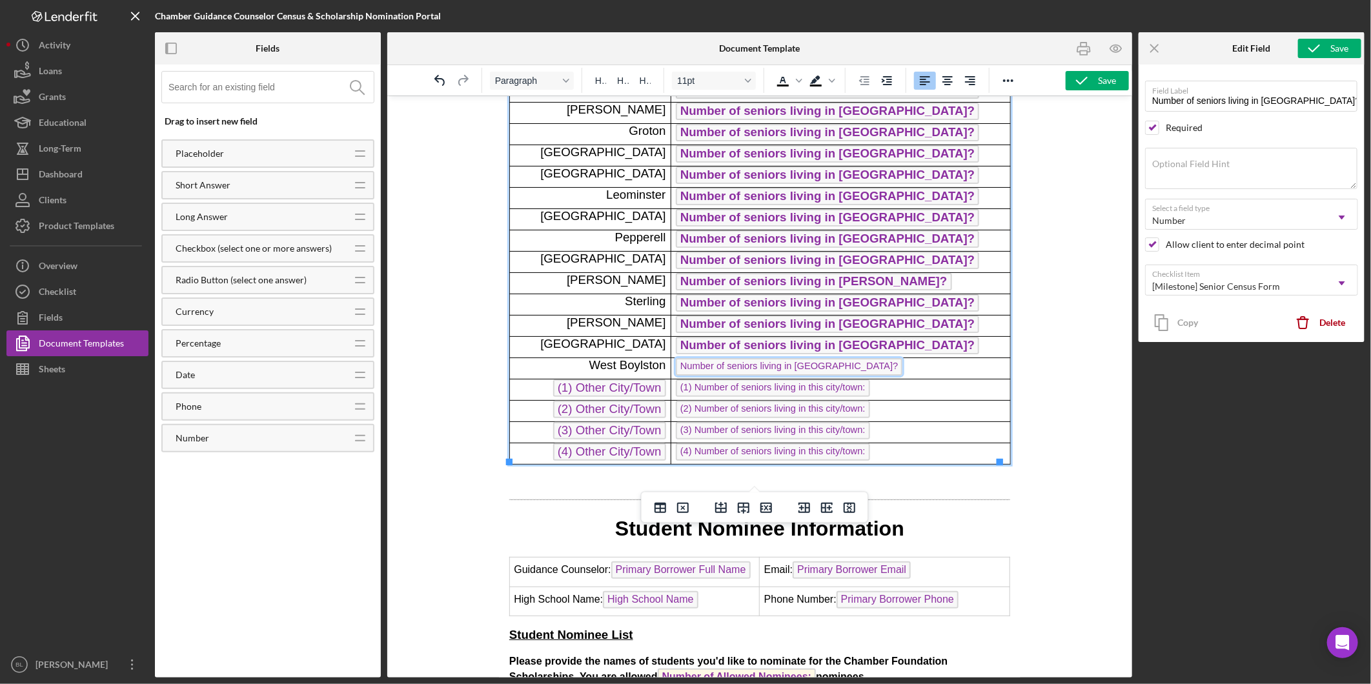
scroll to position [285, 0]
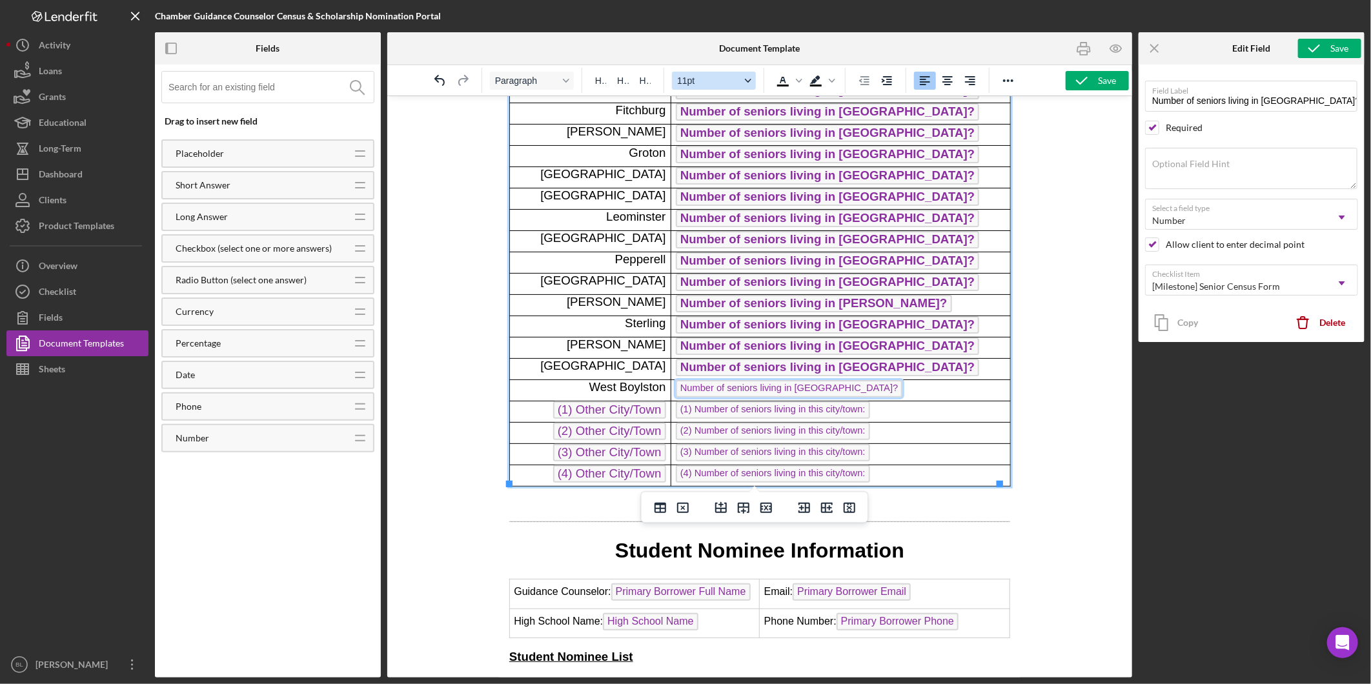
click at [744, 86] on button "11pt" at bounding box center [714, 81] width 84 height 18
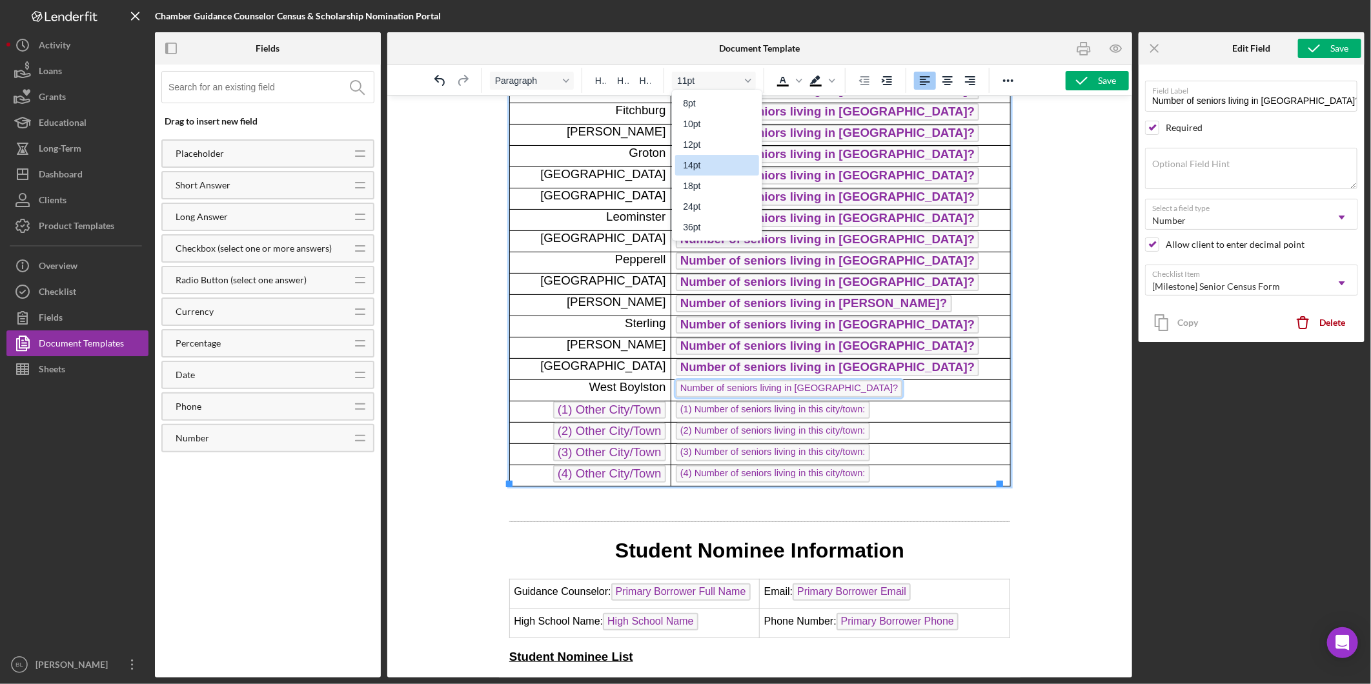
click at [699, 167] on div "14pt" at bounding box center [708, 165] width 50 height 15
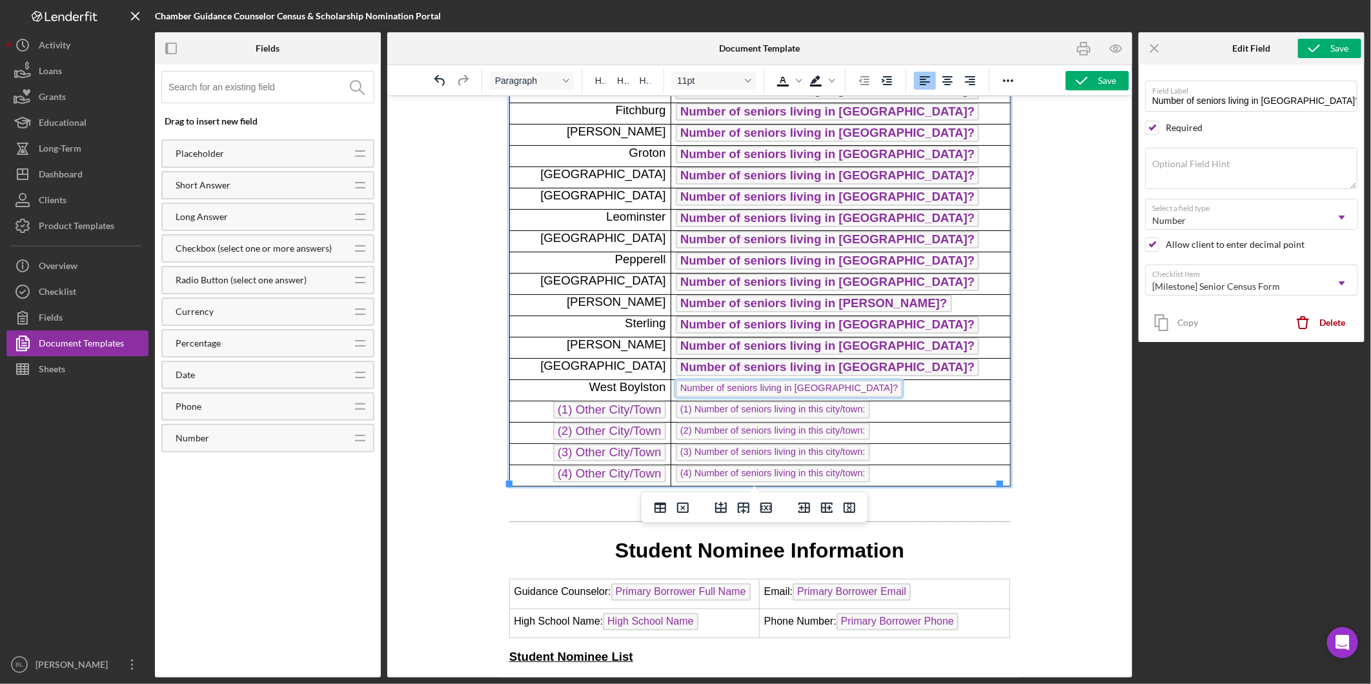
click at [850, 387] on span "Number of seniors living in [GEOGRAPHIC_DATA]?" at bounding box center [788, 388] width 227 height 17
click at [821, 410] on span "(1) Number of seniors living in this city/town:" at bounding box center [772, 409] width 194 height 17
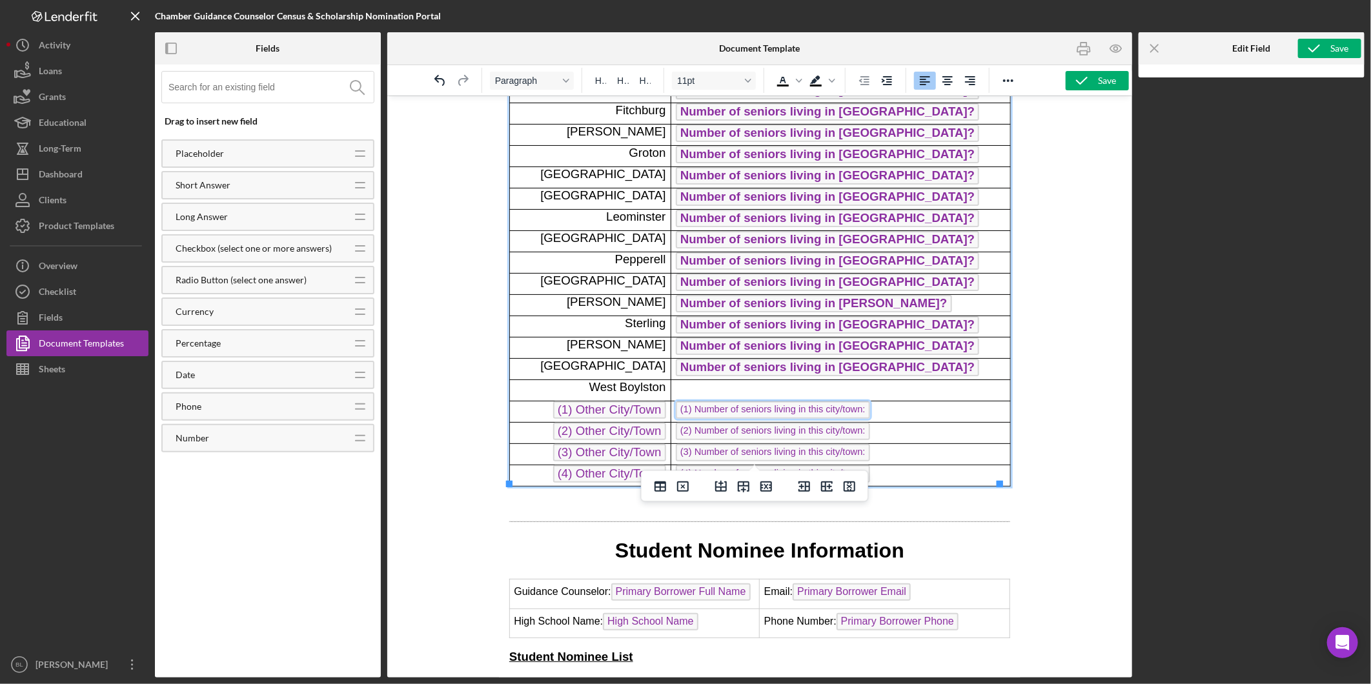
scroll to position [306, 0]
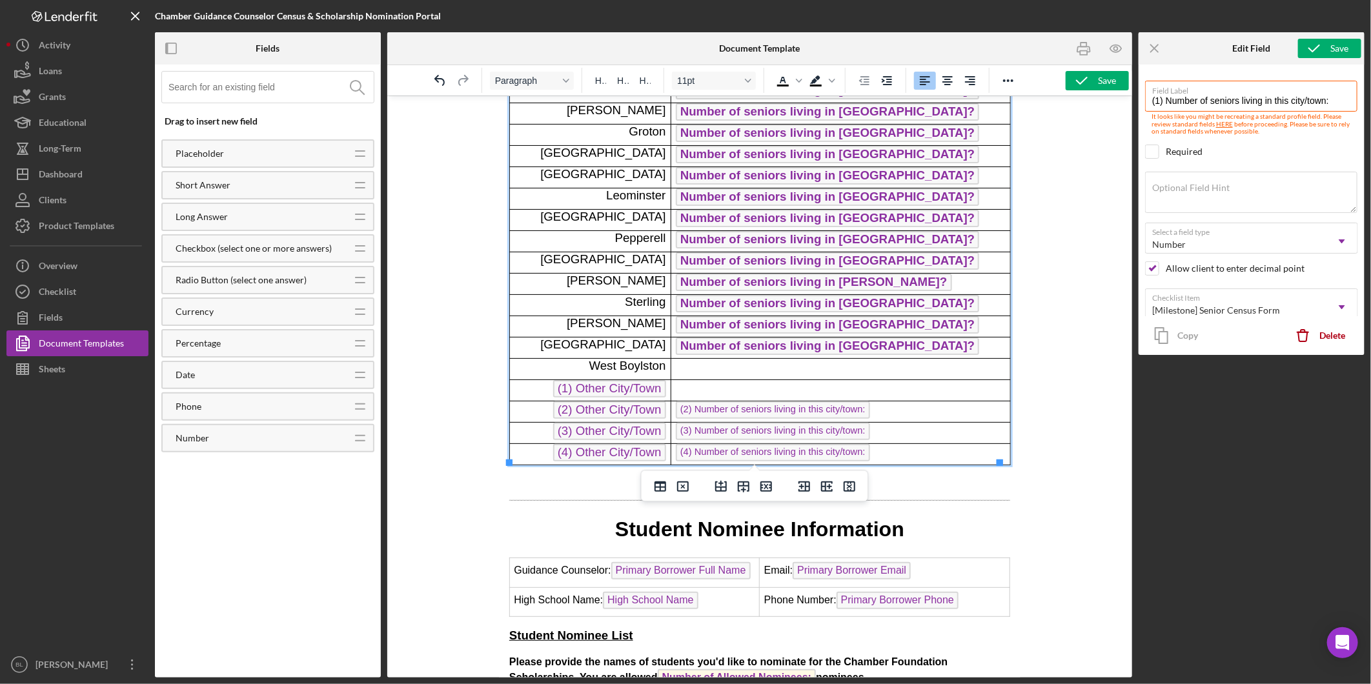
click at [816, 402] on span "(2) Number of seniors living in this city/town:" at bounding box center [772, 409] width 194 height 17
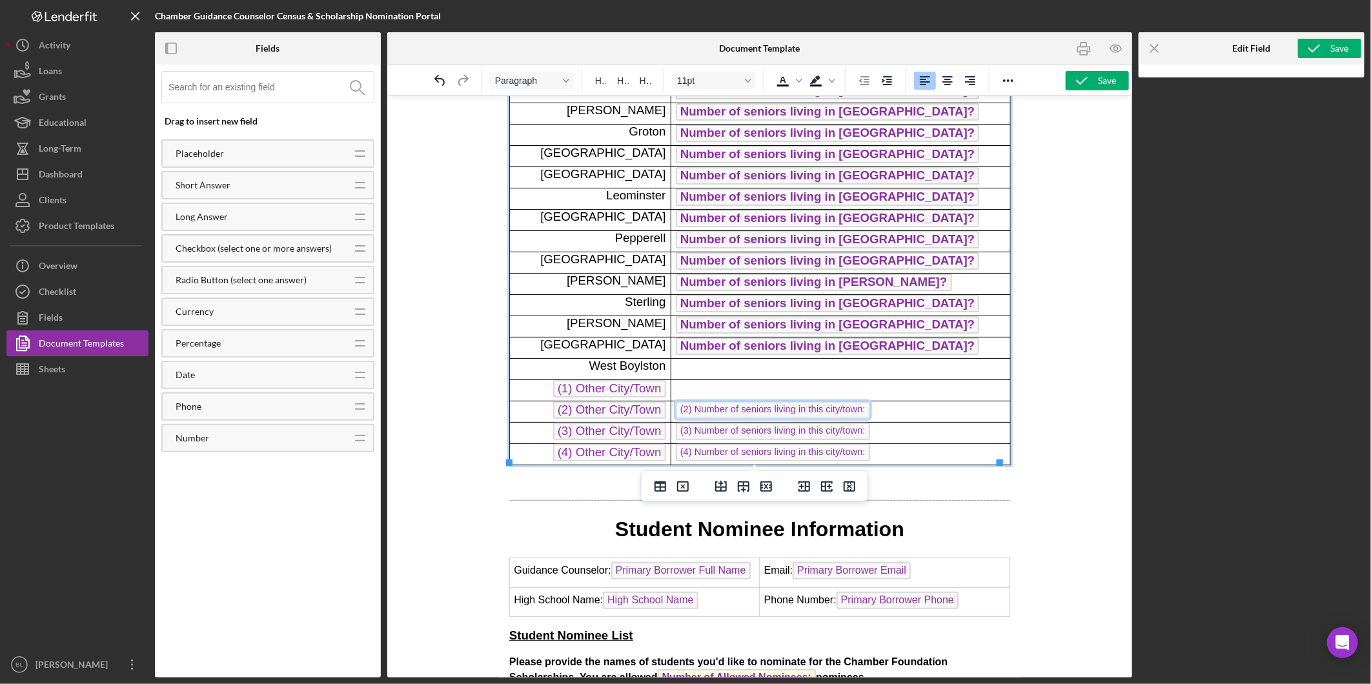
scroll to position [327, 0]
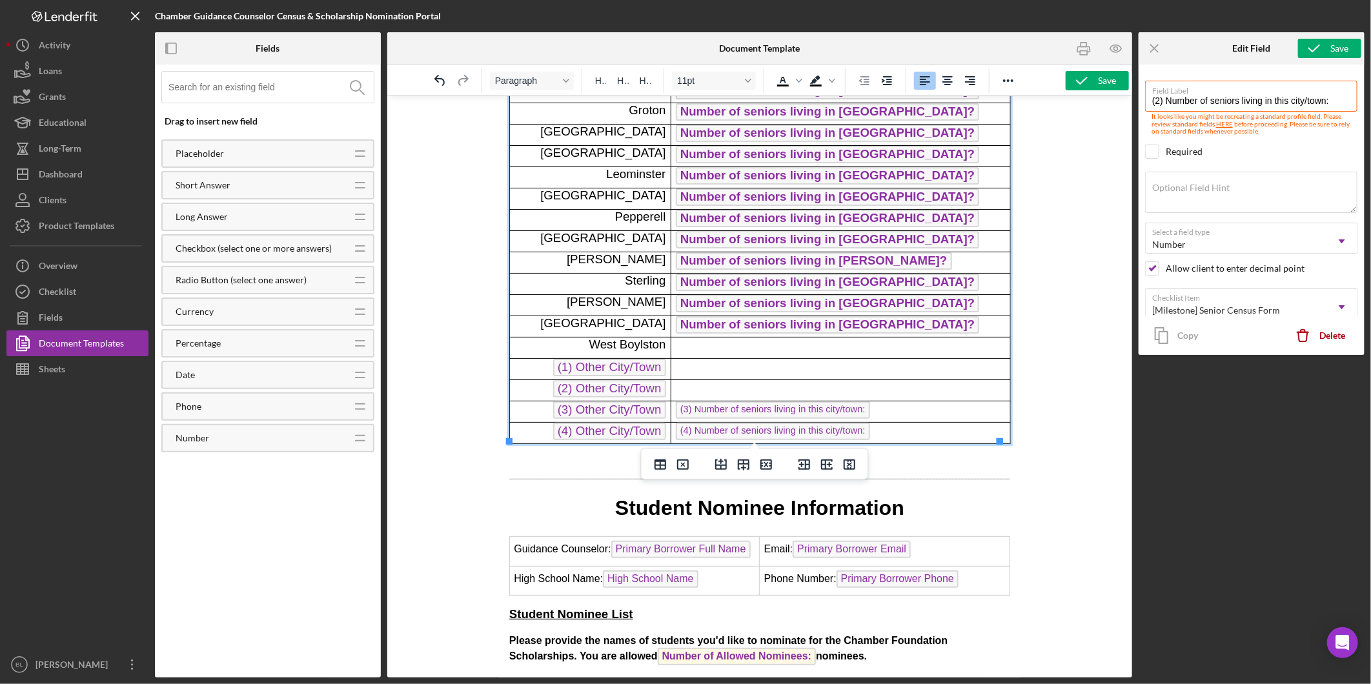
click at [808, 404] on span "(3) Number of seniors living in this city/town:" at bounding box center [772, 409] width 194 height 17
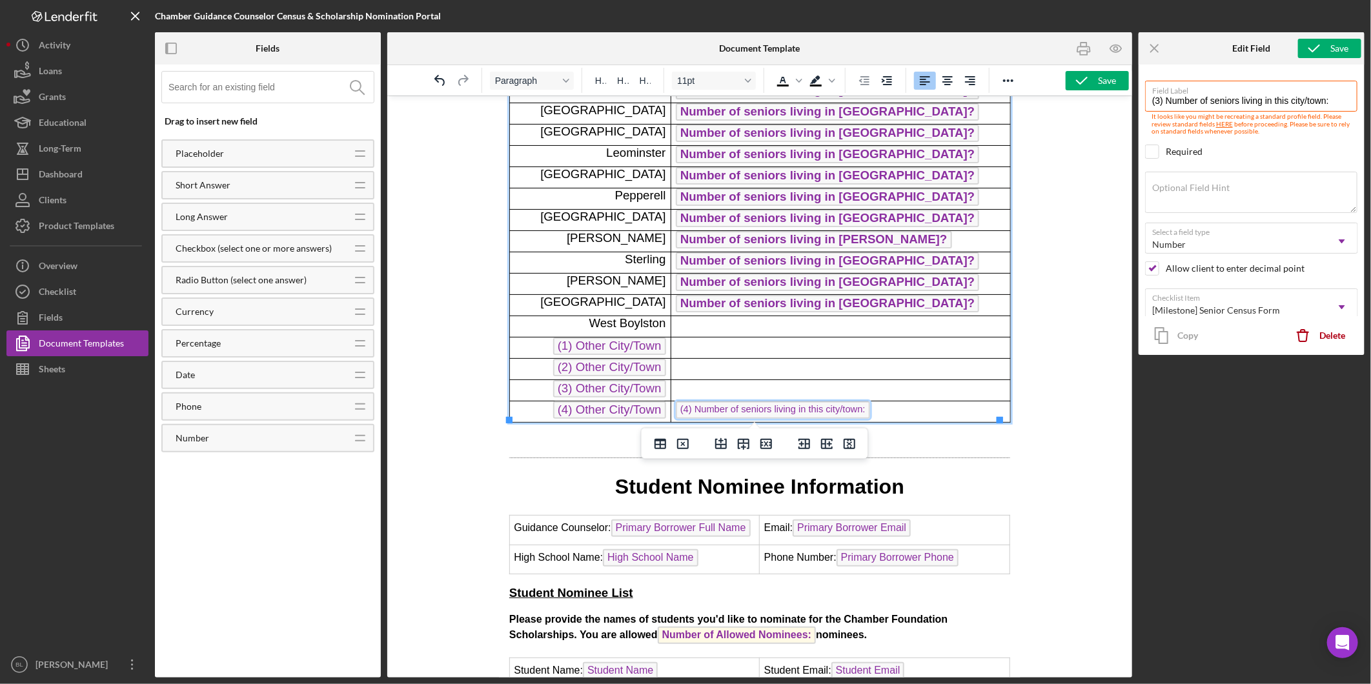
click at [797, 402] on span "(4) Number of seniors living in this city/town:" at bounding box center [772, 409] width 194 height 17
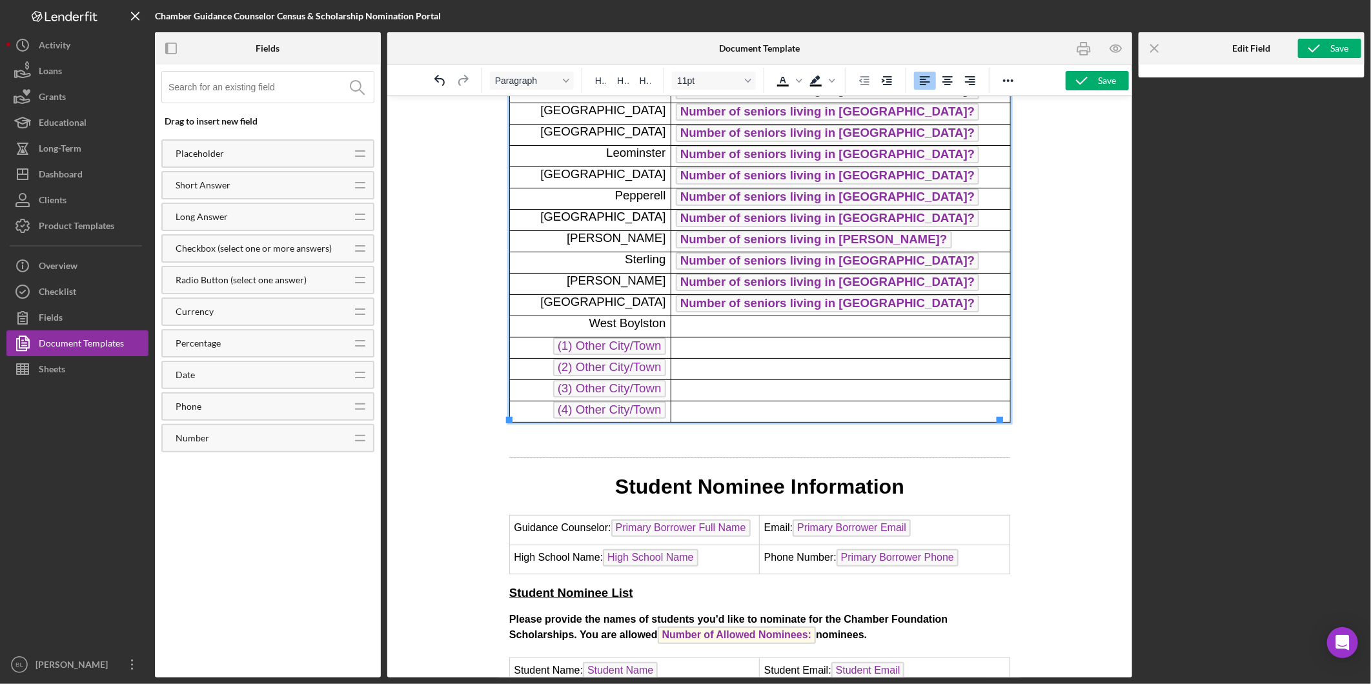
scroll to position [369, 0]
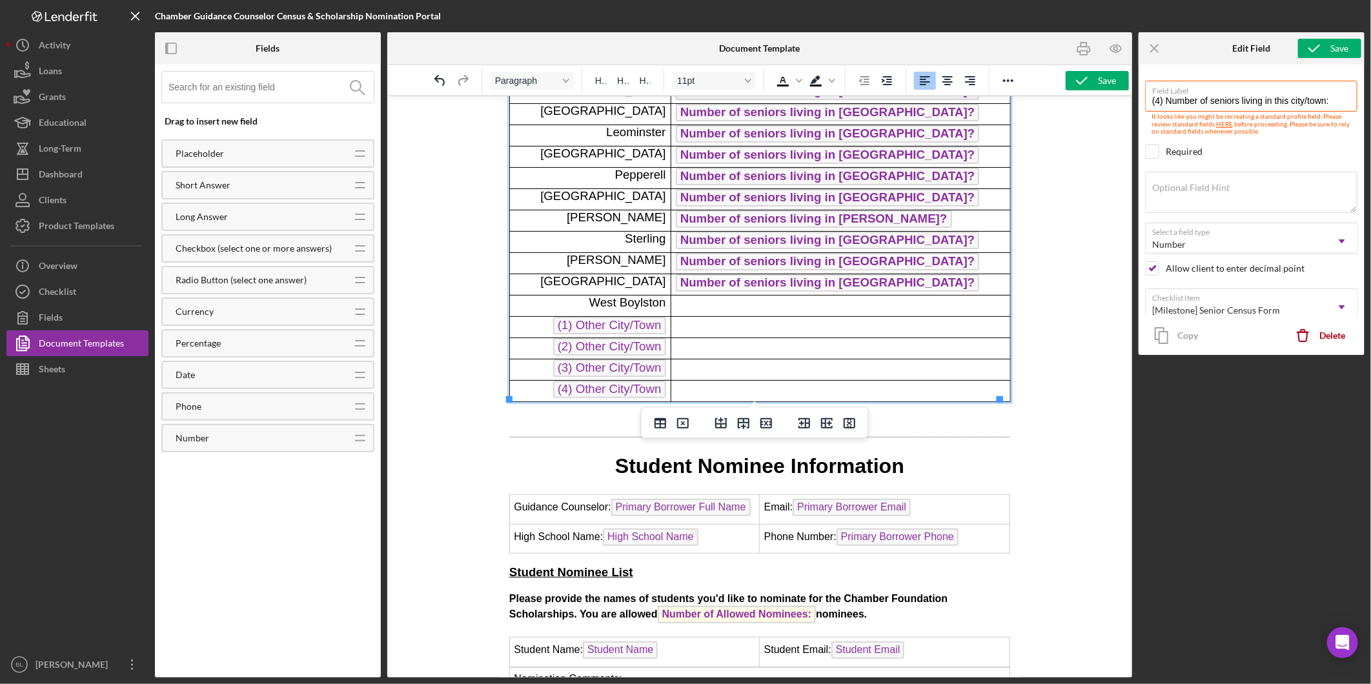
drag, startPoint x: 651, startPoint y: 296, endPoint x: 661, endPoint y: 303, distance: 11.6
click at [651, 296] on span "West Boylston" at bounding box center [627, 302] width 77 height 14
click at [719, 296] on p "Rich Text Area. Press ALT-0 for help." at bounding box center [840, 300] width 330 height 10
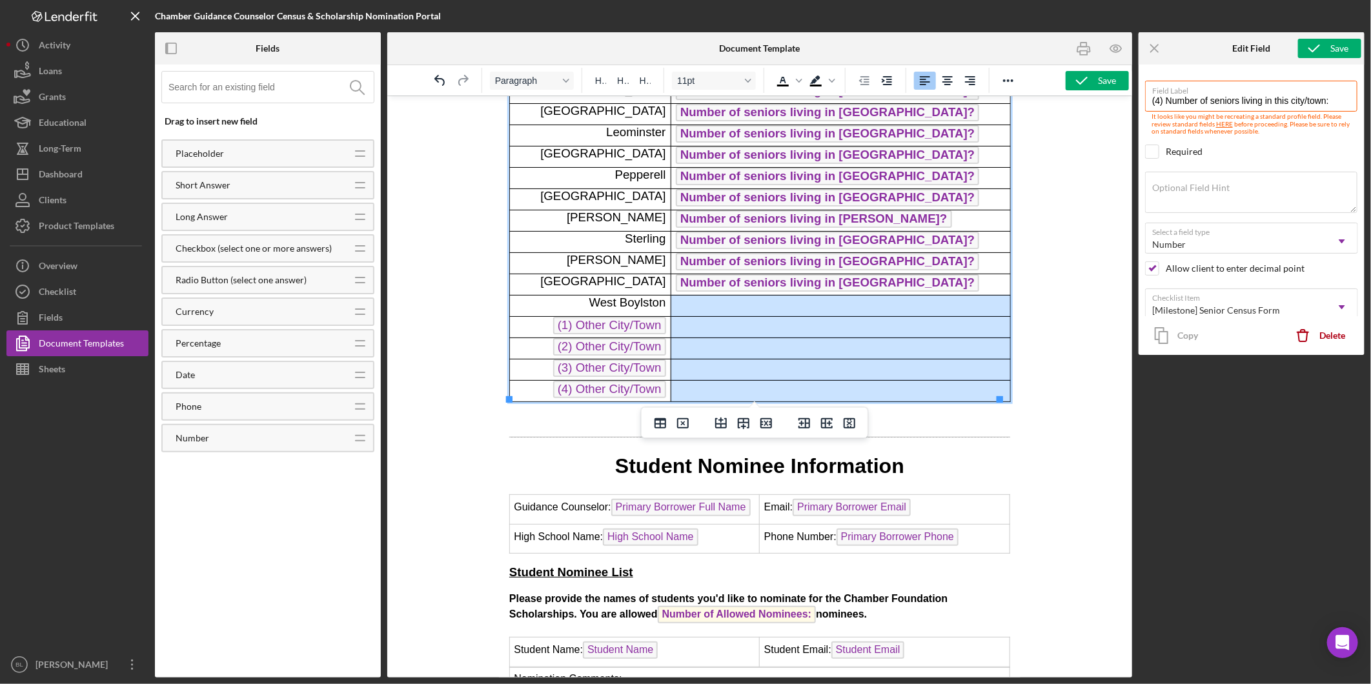
drag, startPoint x: 714, startPoint y: 305, endPoint x: 748, endPoint y: 387, distance: 88.2
click at [748, 387] on tbody "City/Town # of Seniors Ashburnham Number of seniors living in [GEOGRAPHIC_DATA]…" at bounding box center [759, 137] width 501 height 527
click at [746, 84] on icon "Font size 11pt" at bounding box center [748, 80] width 6 height 6
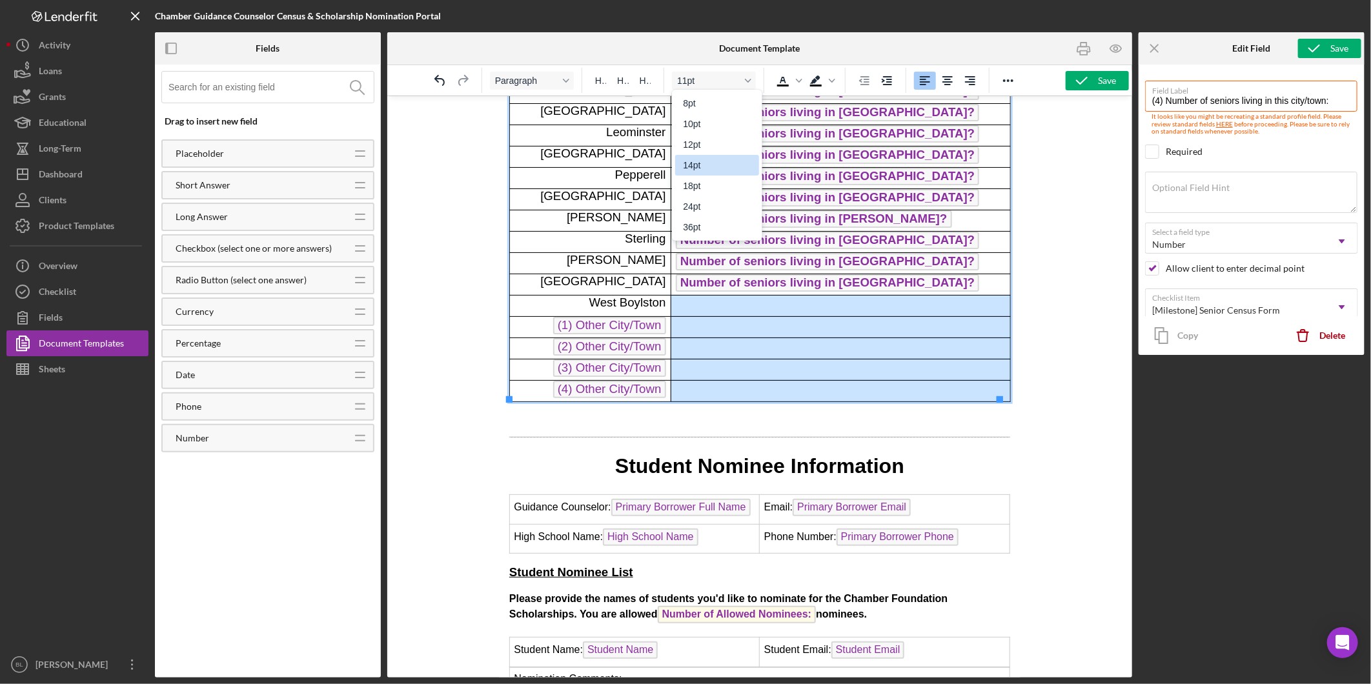
click at [689, 162] on div "14pt" at bounding box center [708, 165] width 50 height 15
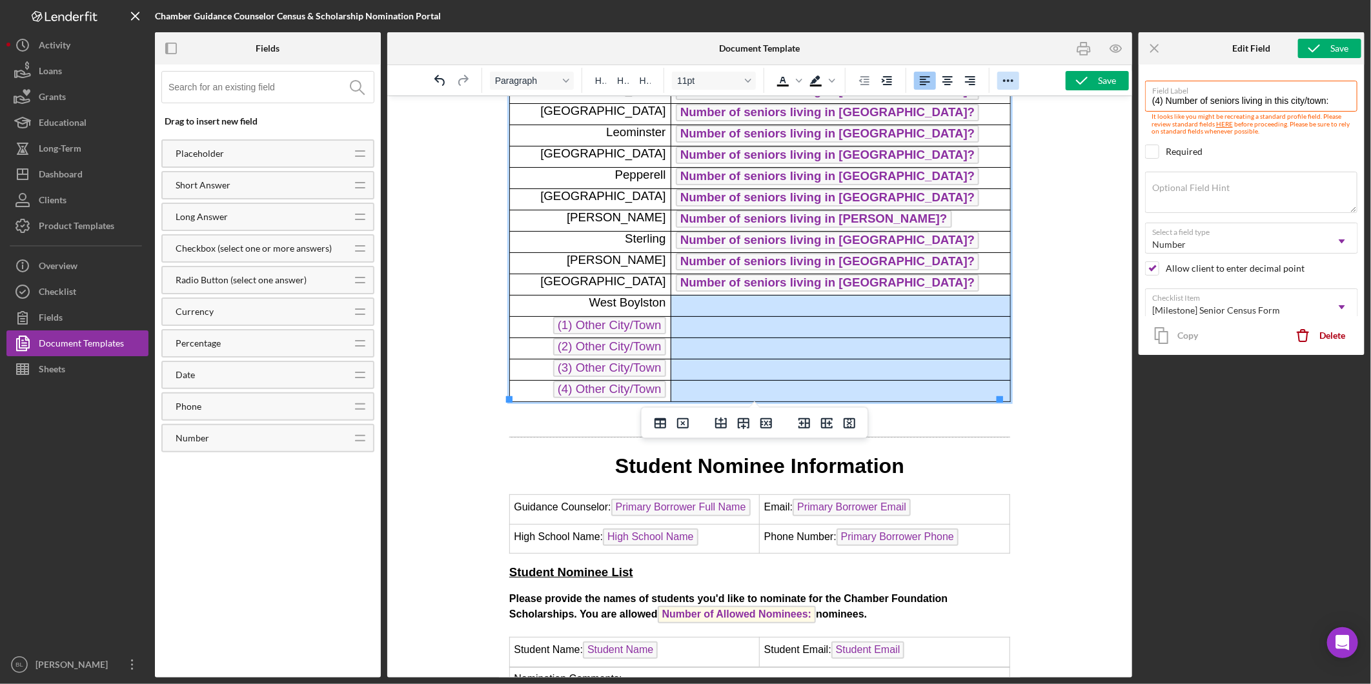
click at [1014, 80] on icon "Reveal or hide additional toolbar items" at bounding box center [1008, 80] width 10 height 3
click at [733, 105] on icon "Bold" at bounding box center [731, 105] width 7 height 9
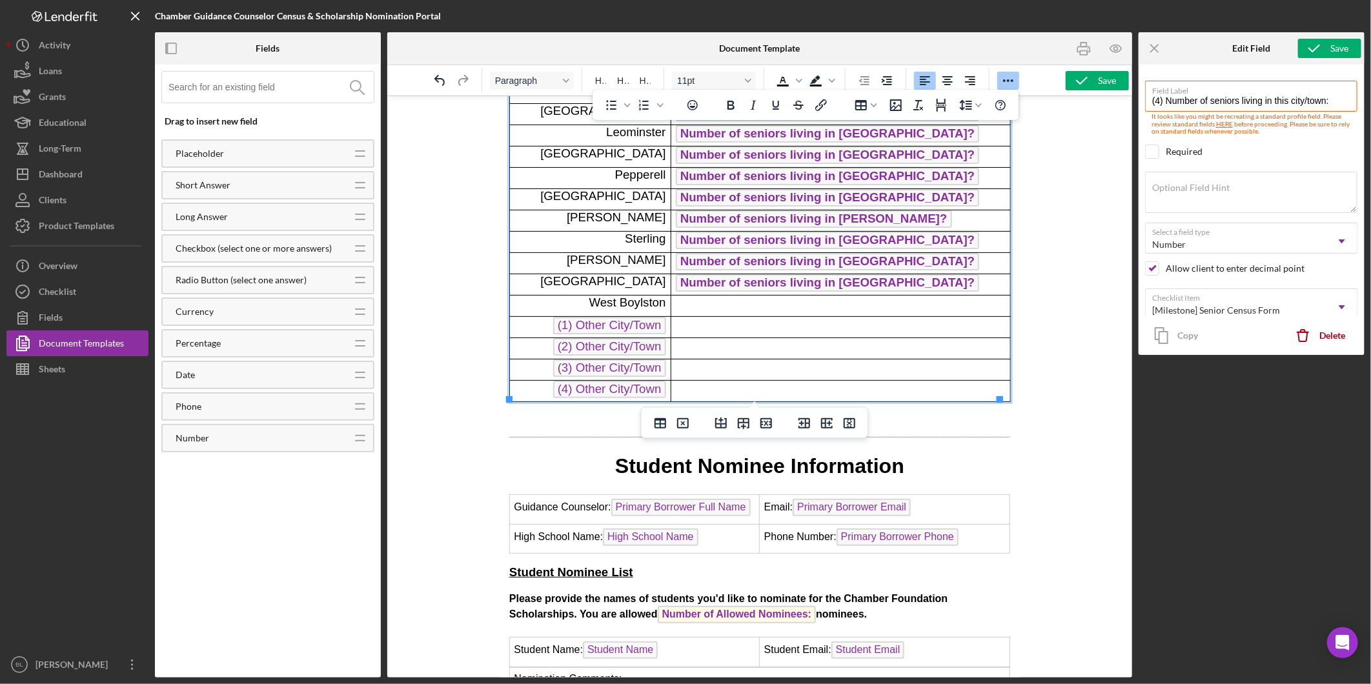
click at [781, 347] on td "Rich Text Area. Press ALT-0 for help." at bounding box center [840, 347] width 340 height 21
click at [877, 339] on td "Rich Text Area. Press ALT-0 for help." at bounding box center [840, 347] width 340 height 21
click at [752, 298] on p "Rich Text Area. Press ALT-0 for help." at bounding box center [840, 300] width 330 height 10
drag, startPoint x: 739, startPoint y: 320, endPoint x: 753, endPoint y: 342, distance: 25.6
click at [739, 324] on p "Rich Text Area. Press ALT-0 for help." at bounding box center [840, 327] width 330 height 10
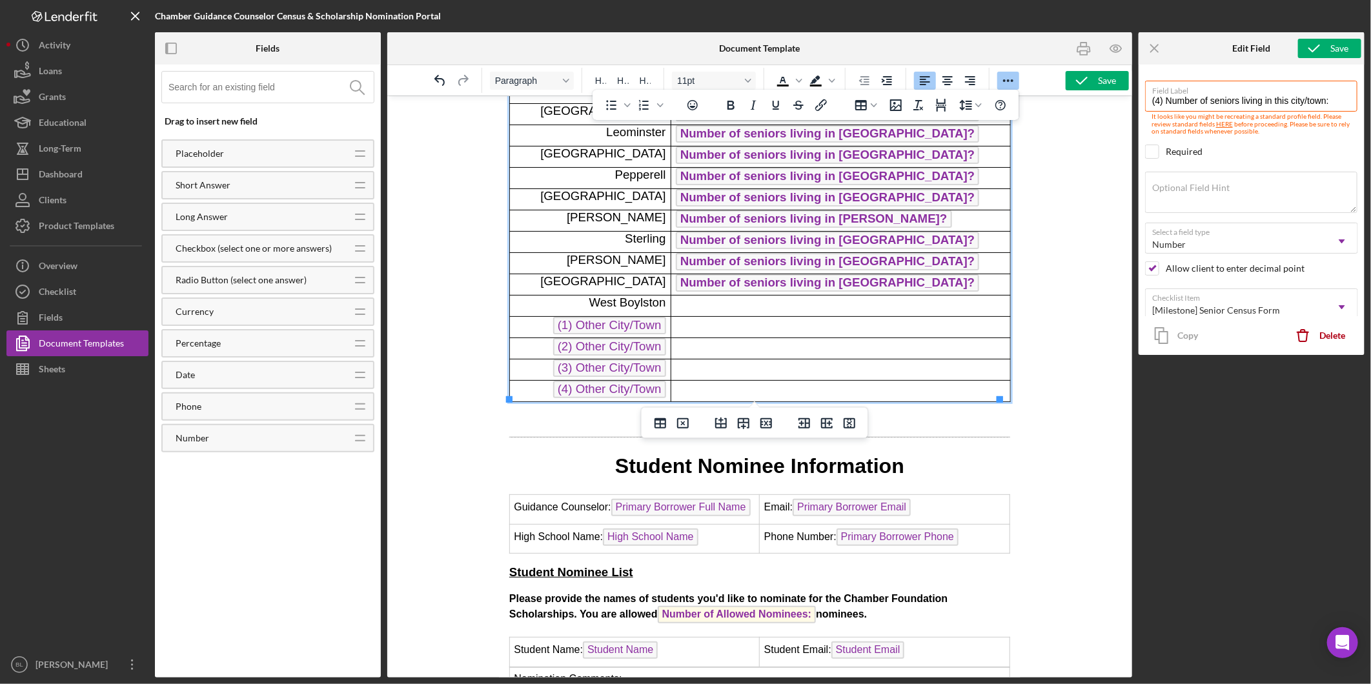
click at [753, 345] on p "Rich Text Area. Press ALT-0 for help." at bounding box center [840, 348] width 330 height 10
click at [664, 326] on span "(1) Other City/Town" at bounding box center [609, 324] width 113 height 17
type input "(1) Other City/Town"
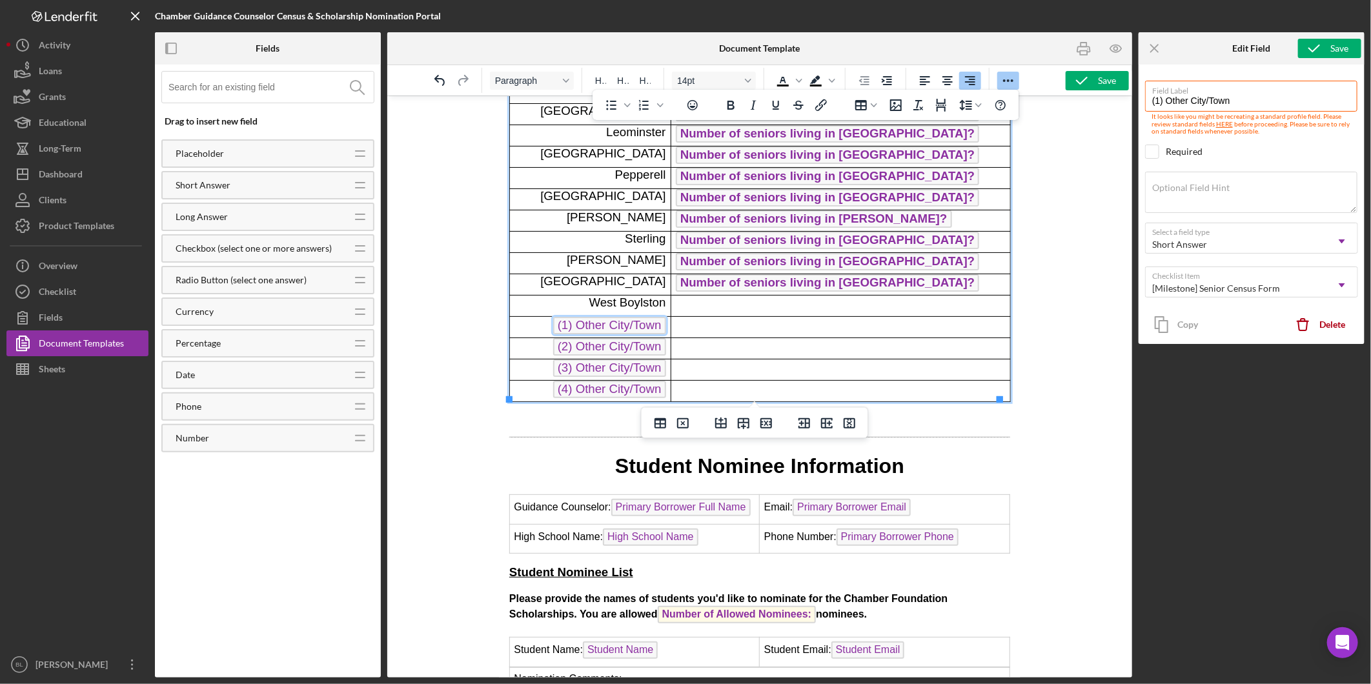
scroll to position [307, 0]
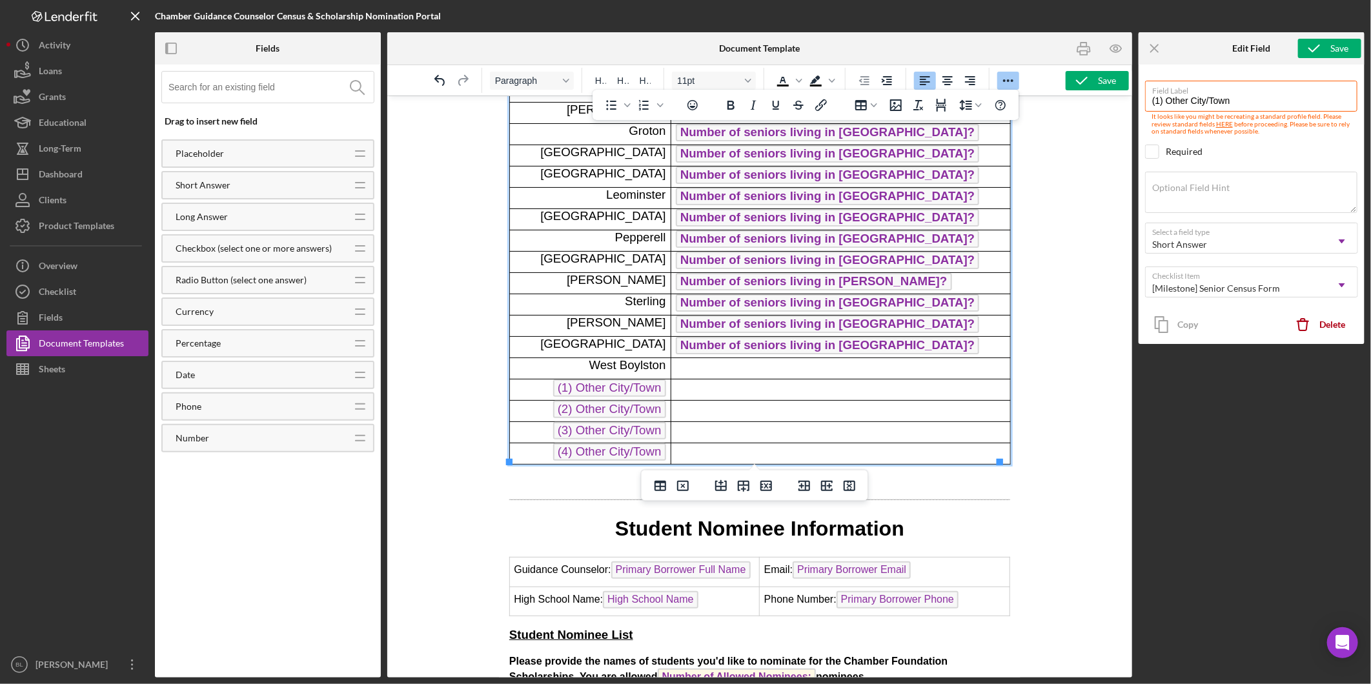
click at [786, 384] on p "Rich Text Area. Press ALT-0 for help." at bounding box center [840, 389] width 330 height 10
click at [776, 341] on span "Number of seniors living in [GEOGRAPHIC_DATA]?" at bounding box center [826, 344] width 303 height 17
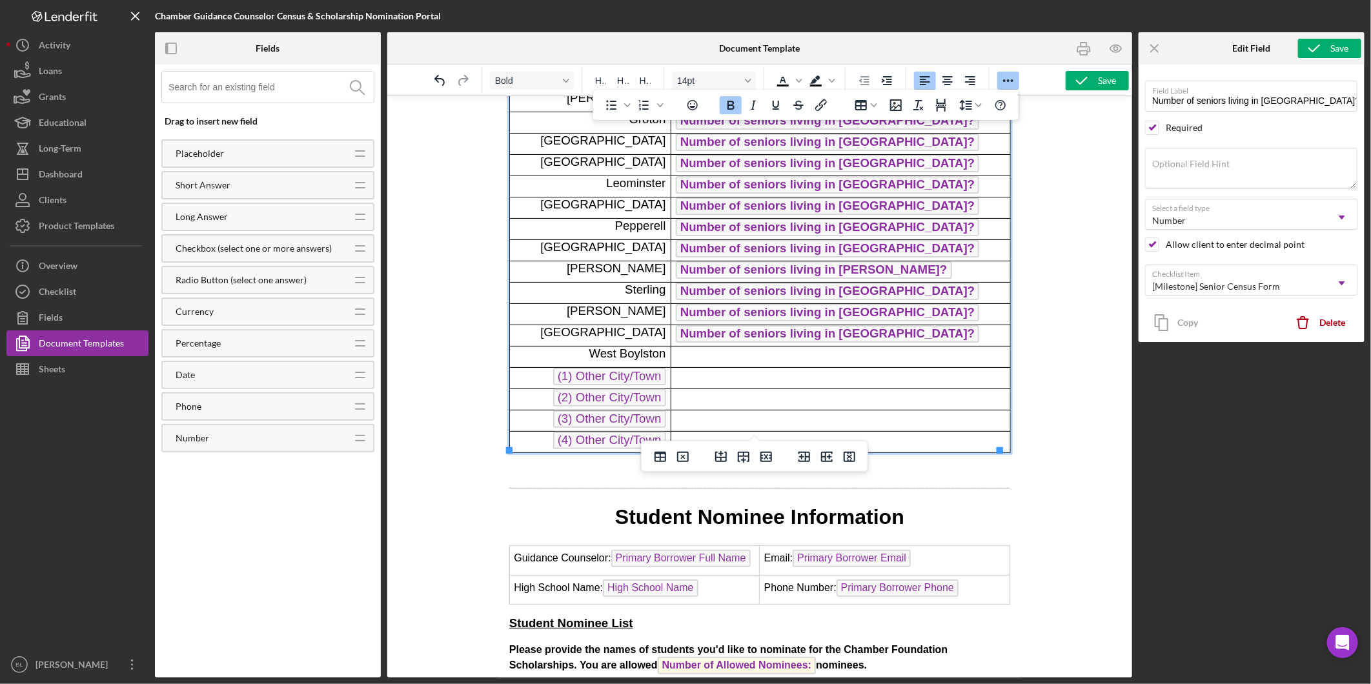
scroll to position [336, 0]
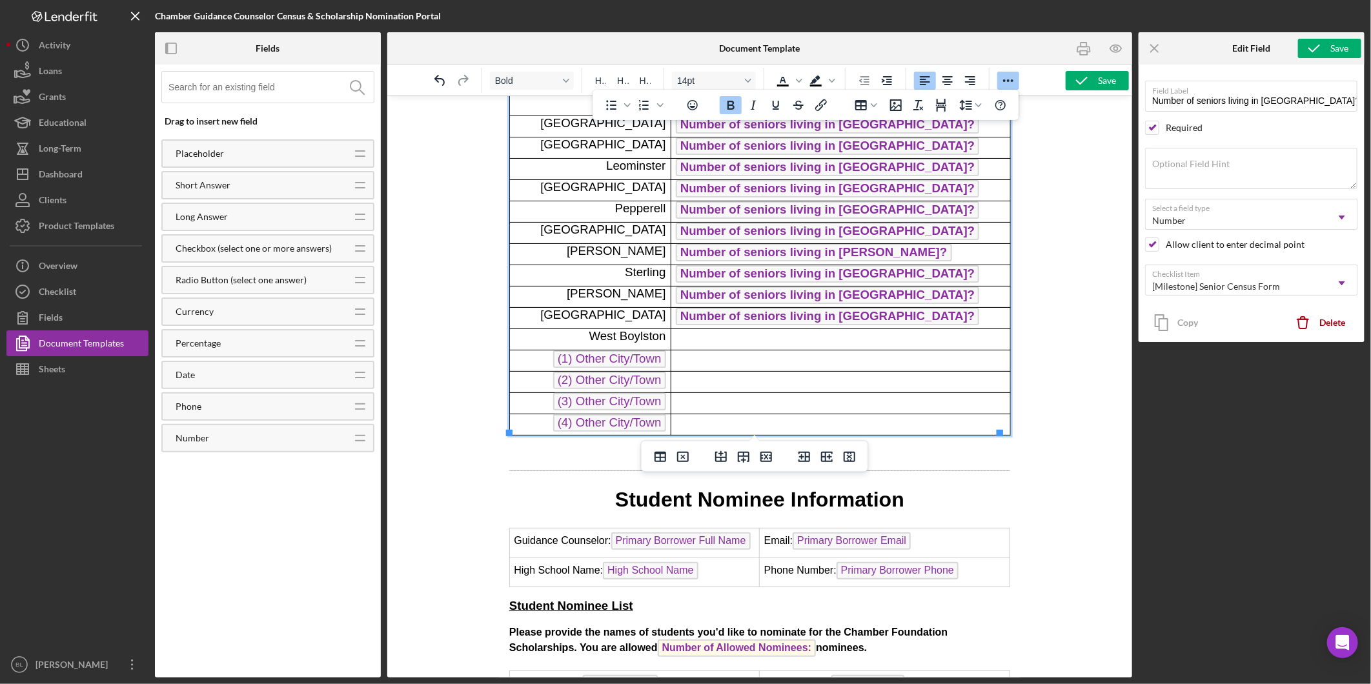
click at [759, 364] on p "Rich Text Area. Press ALT-0 for help." at bounding box center [840, 360] width 330 height 10
click at [766, 378] on p "Rich Text Area. Press ALT-0 for help." at bounding box center [840, 381] width 330 height 10
click at [760, 311] on span "Number of seniors living in [GEOGRAPHIC_DATA]?" at bounding box center [826, 315] width 303 height 17
click at [758, 333] on p "Rich Text Area. Press ALT-0 for help." at bounding box center [840, 334] width 330 height 10
click at [753, 358] on p "Rich Text Area. Press ALT-0 for help." at bounding box center [840, 360] width 330 height 10
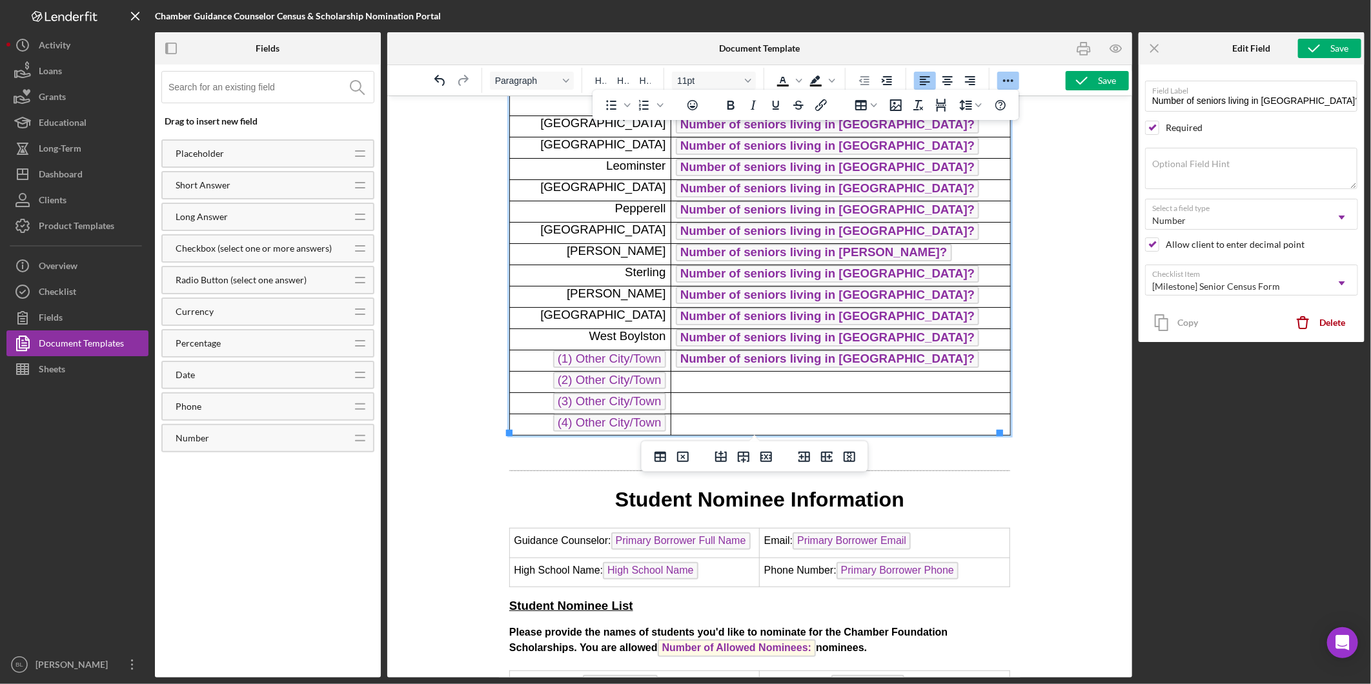
click at [743, 382] on p "Rich Text Area. Press ALT-0 for help." at bounding box center [840, 381] width 330 height 10
click at [737, 401] on p "Rich Text Area. Press ALT-0 for help." at bounding box center [840, 403] width 330 height 10
click at [733, 419] on p "Rich Text Area. Press ALT-0 for help." at bounding box center [840, 424] width 330 height 10
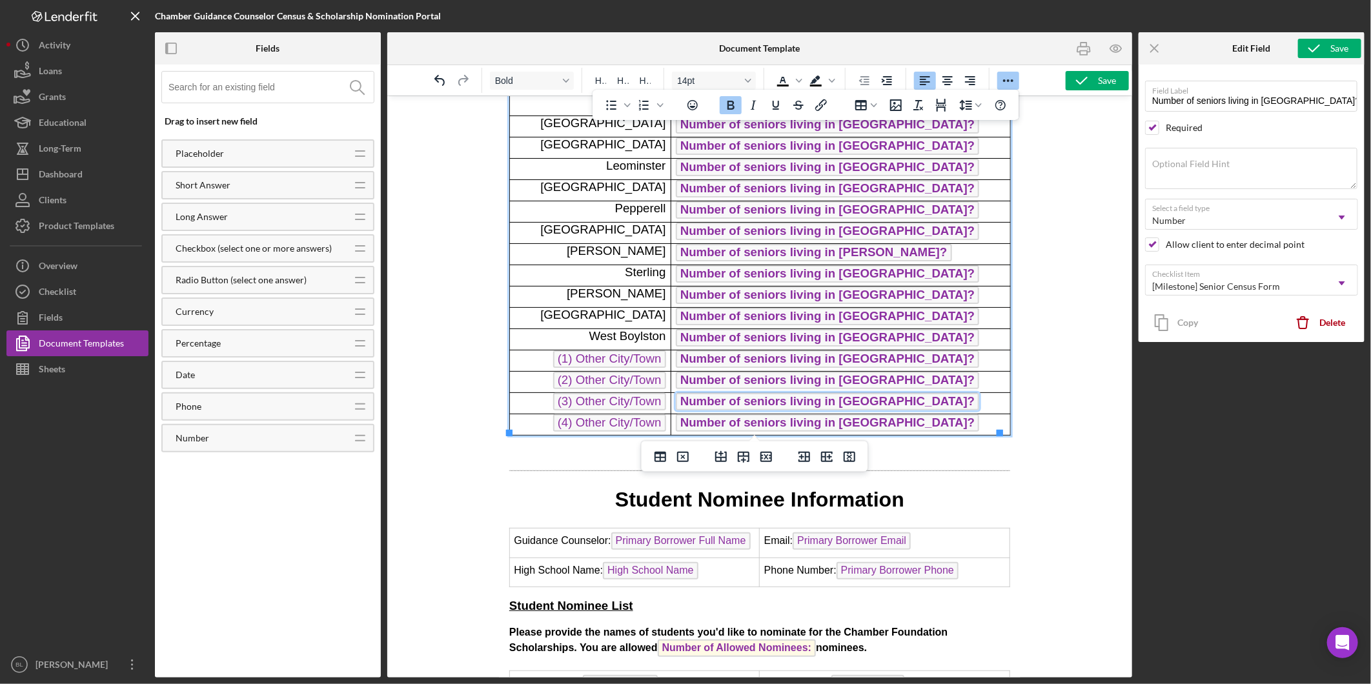
click at [823, 325] on span "Number of seniors living in [GEOGRAPHIC_DATA]?" at bounding box center [826, 315] width 303 height 17
click at [838, 325] on span "Number of seniors living in [GEOGRAPHIC_DATA]?" at bounding box center [826, 315] width 303 height 17
click at [834, 325] on span "Number of seniors living in [GEOGRAPHIC_DATA]?" at bounding box center [826, 315] width 303 height 17
click at [827, 325] on span "Number of seniors living in [GEOGRAPHIC_DATA]?" at bounding box center [826, 315] width 303 height 17
click at [817, 325] on span "Number of seniors living in [GEOGRAPHIC_DATA]?" at bounding box center [826, 315] width 303 height 17
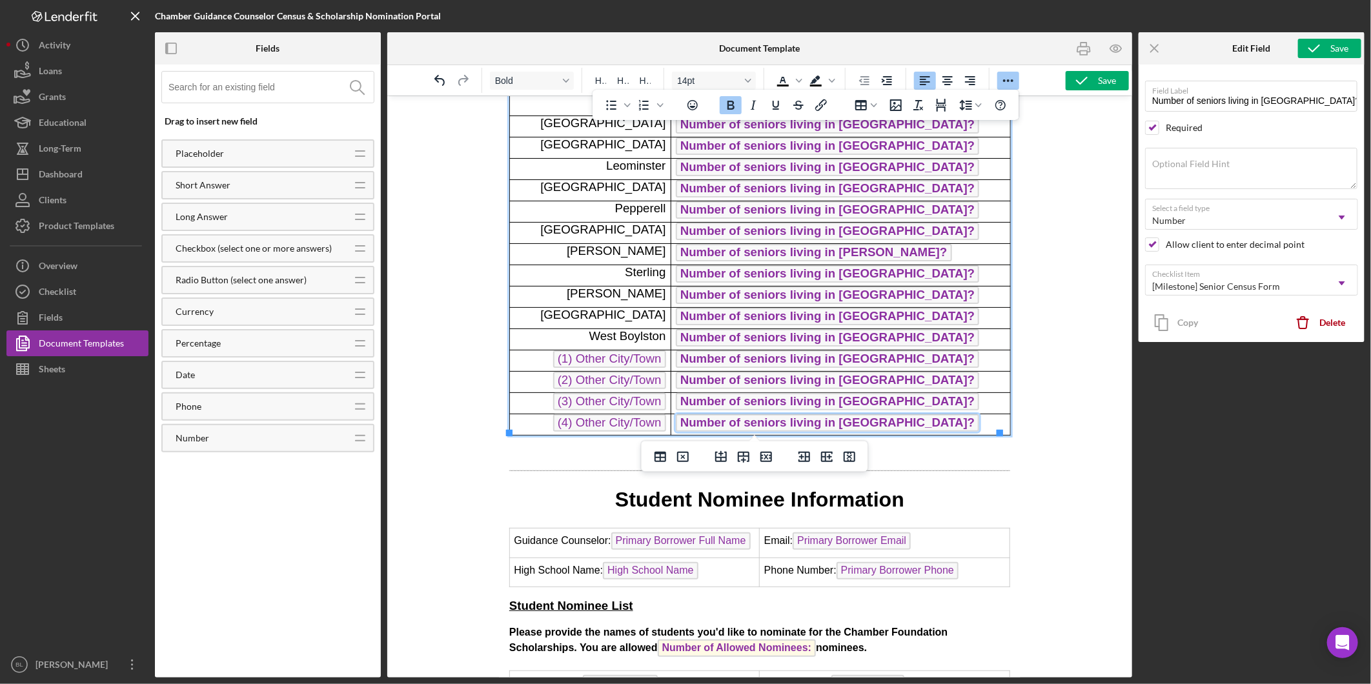
click at [813, 325] on span "Number of seniors living in [GEOGRAPHIC_DATA]?" at bounding box center [826, 315] width 303 height 17
click at [945, 318] on p "Number of seniors living in [GEOGRAPHIC_DATA]?" at bounding box center [840, 317] width 330 height 21
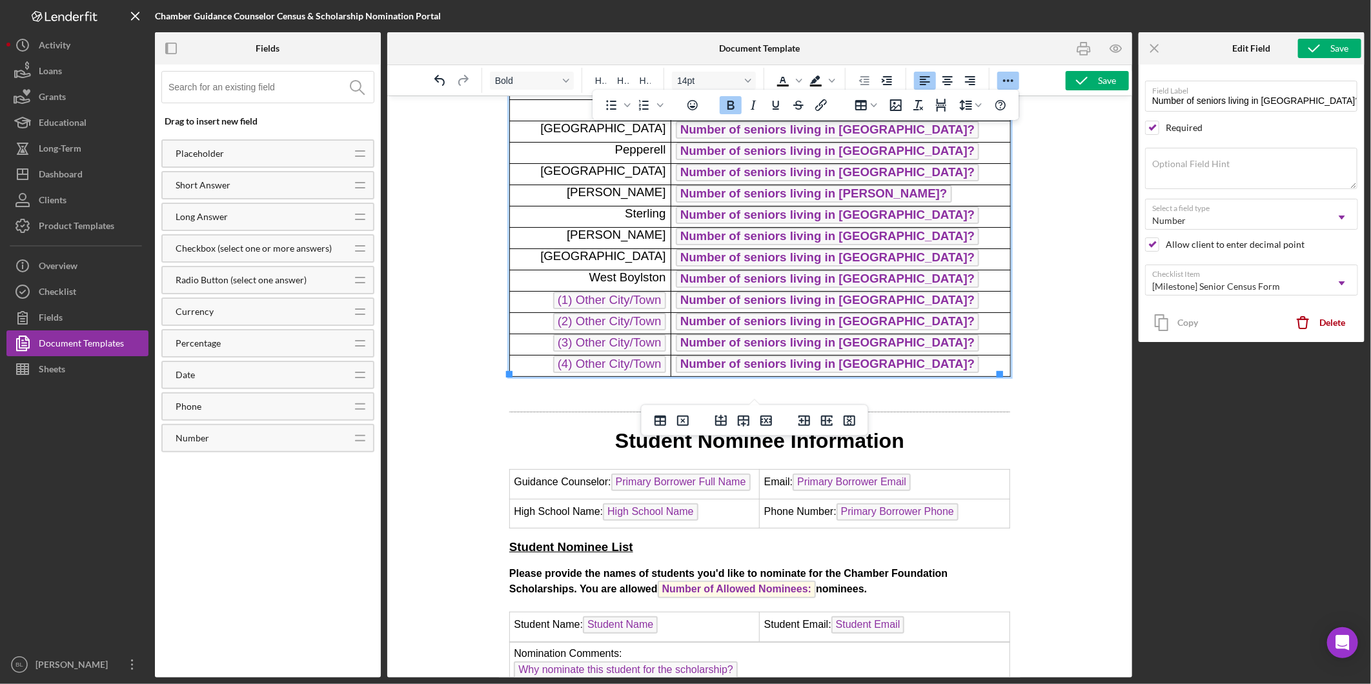
scroll to position [407, 0]
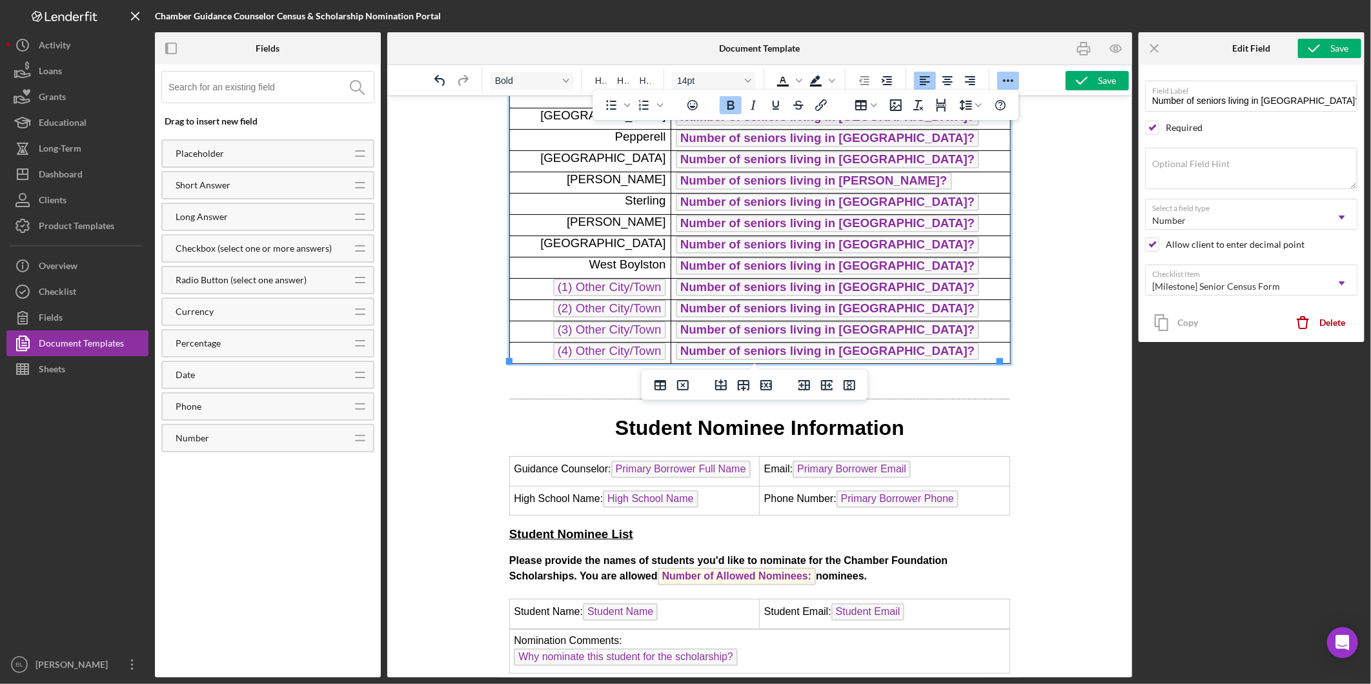
click at [970, 289] on p "Number of seniors living in [GEOGRAPHIC_DATA]?" at bounding box center [840, 288] width 330 height 21
click at [1045, 227] on div at bounding box center [759, 387] width 745 height 582
drag, startPoint x: 1149, startPoint y: 46, endPoint x: 1081, endPoint y: 77, distance: 74.5
click at [1149, 46] on icon "Icon/Menu Close" at bounding box center [1155, 48] width 29 height 29
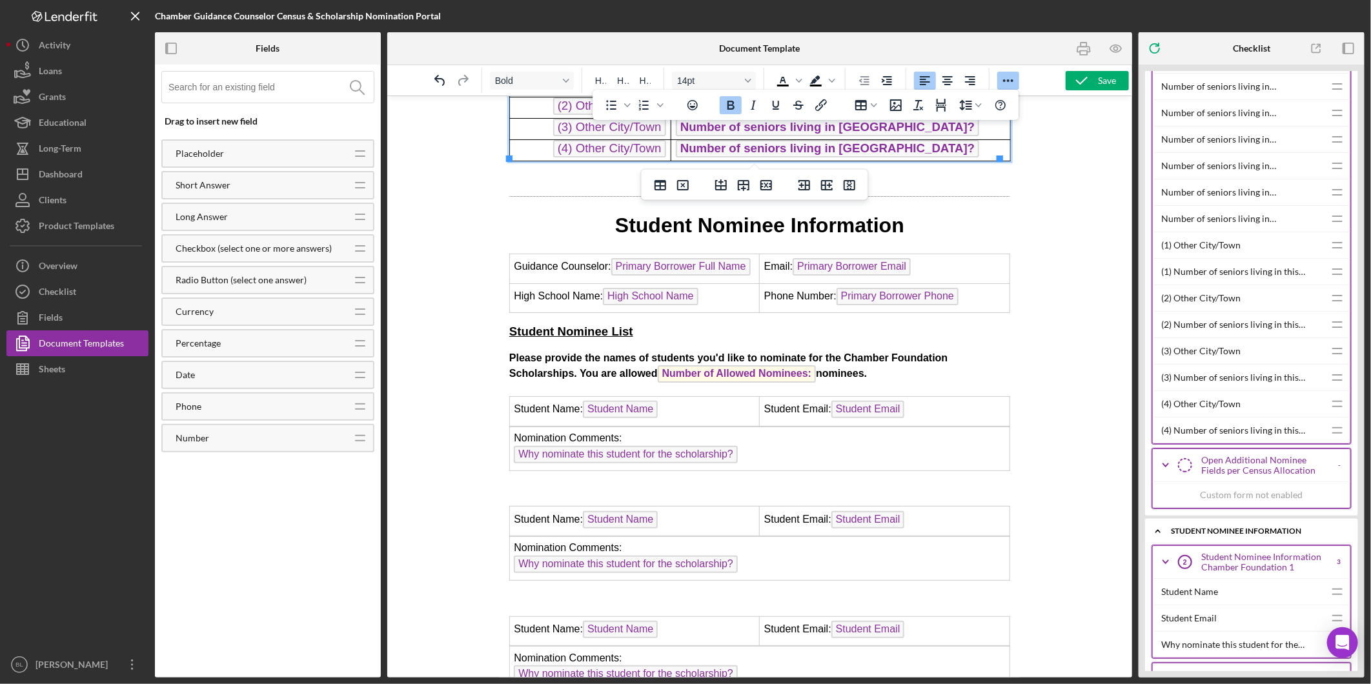
scroll to position [520, 0]
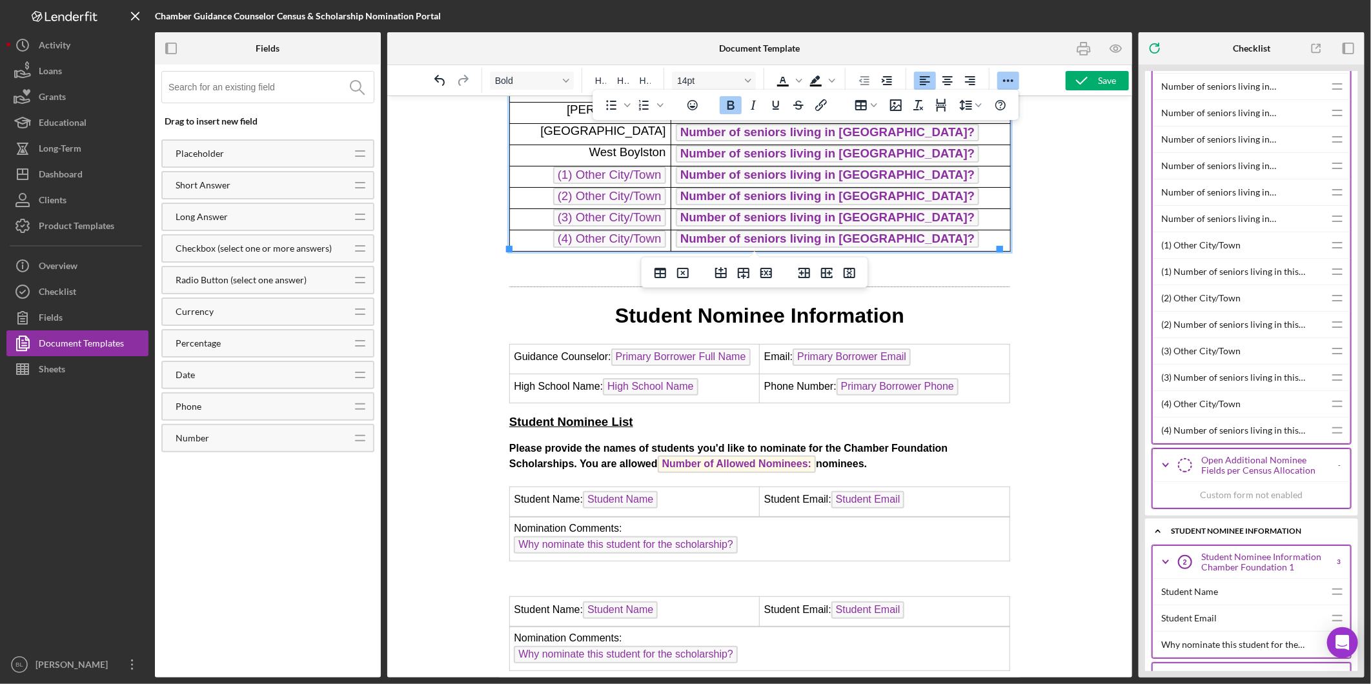
drag, startPoint x: 1013, startPoint y: 166, endPoint x: 1560, endPoint y: 415, distance: 601.5
click at [934, 170] on p "Number of seniors living in [GEOGRAPHIC_DATA]?" at bounding box center [840, 176] width 330 height 21
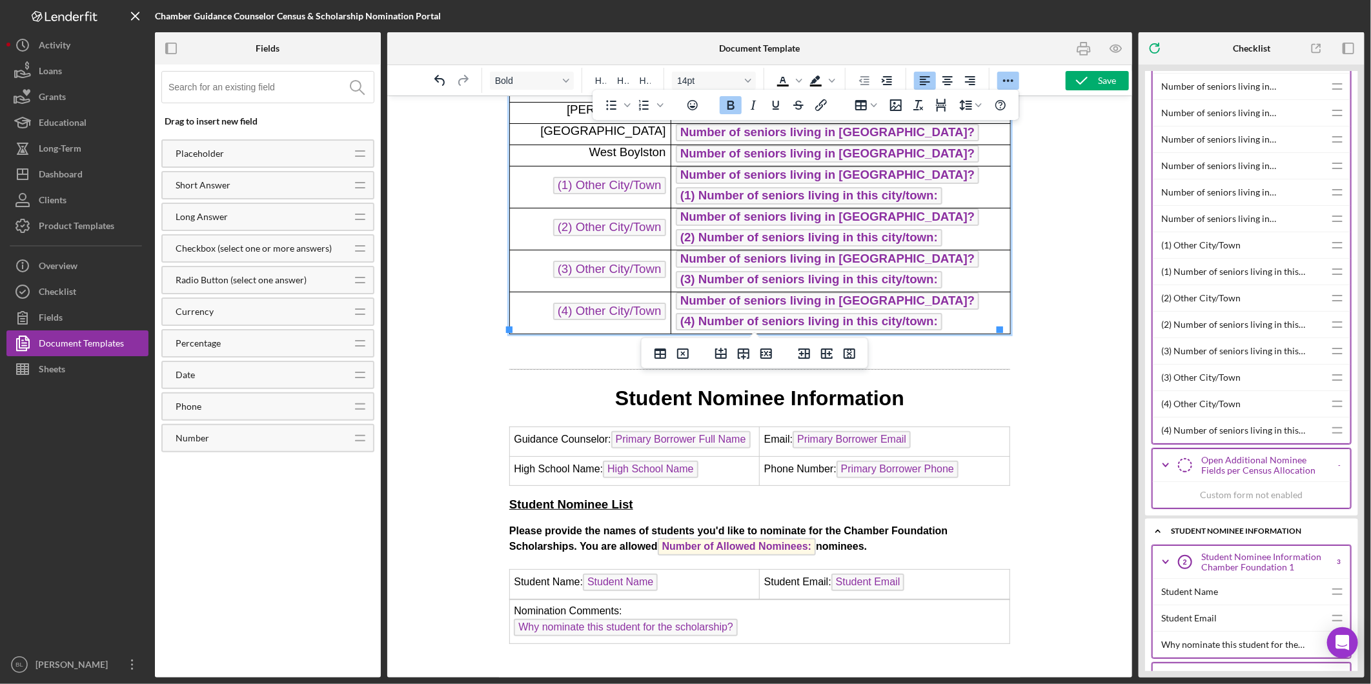
click at [925, 172] on p "Number of seniors living in [GEOGRAPHIC_DATA]? ﻿ (1) Number of seniors living i…" at bounding box center [840, 186] width 330 height 41
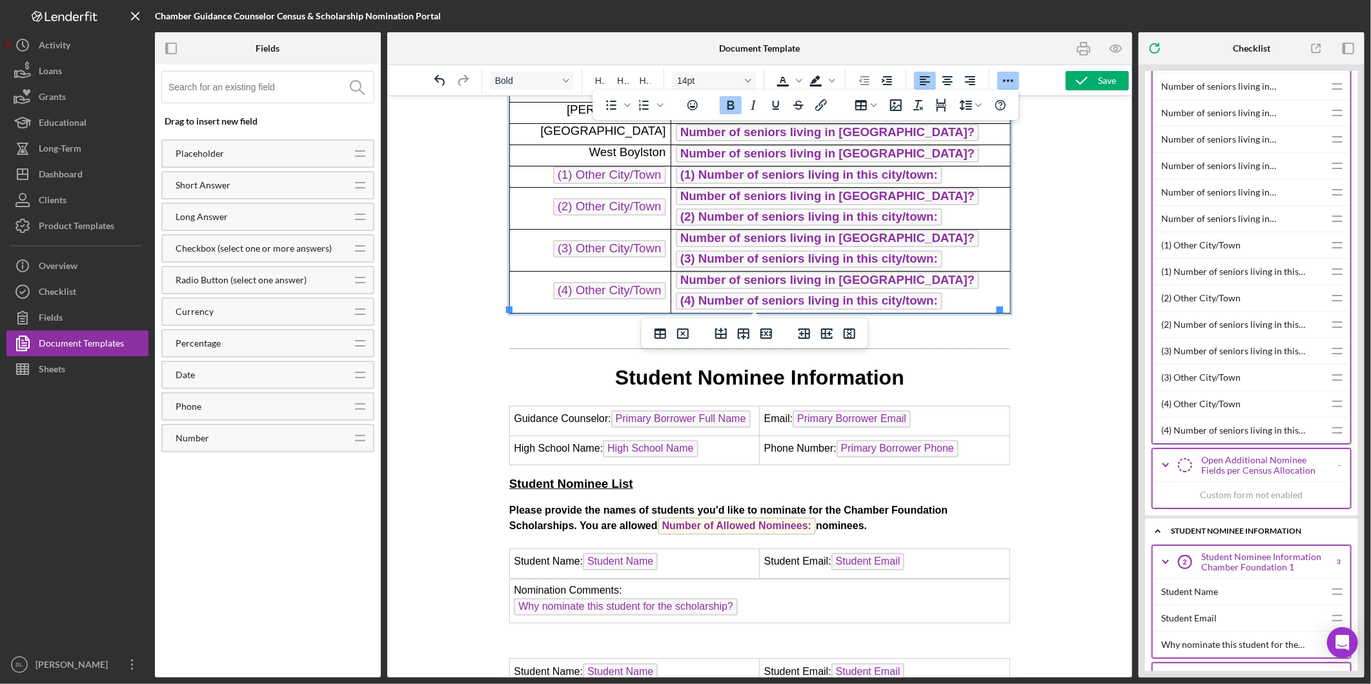
click at [913, 197] on p "Number of seniors living in [GEOGRAPHIC_DATA]? ﻿ (2) Number of seniors living i…" at bounding box center [840, 207] width 330 height 41
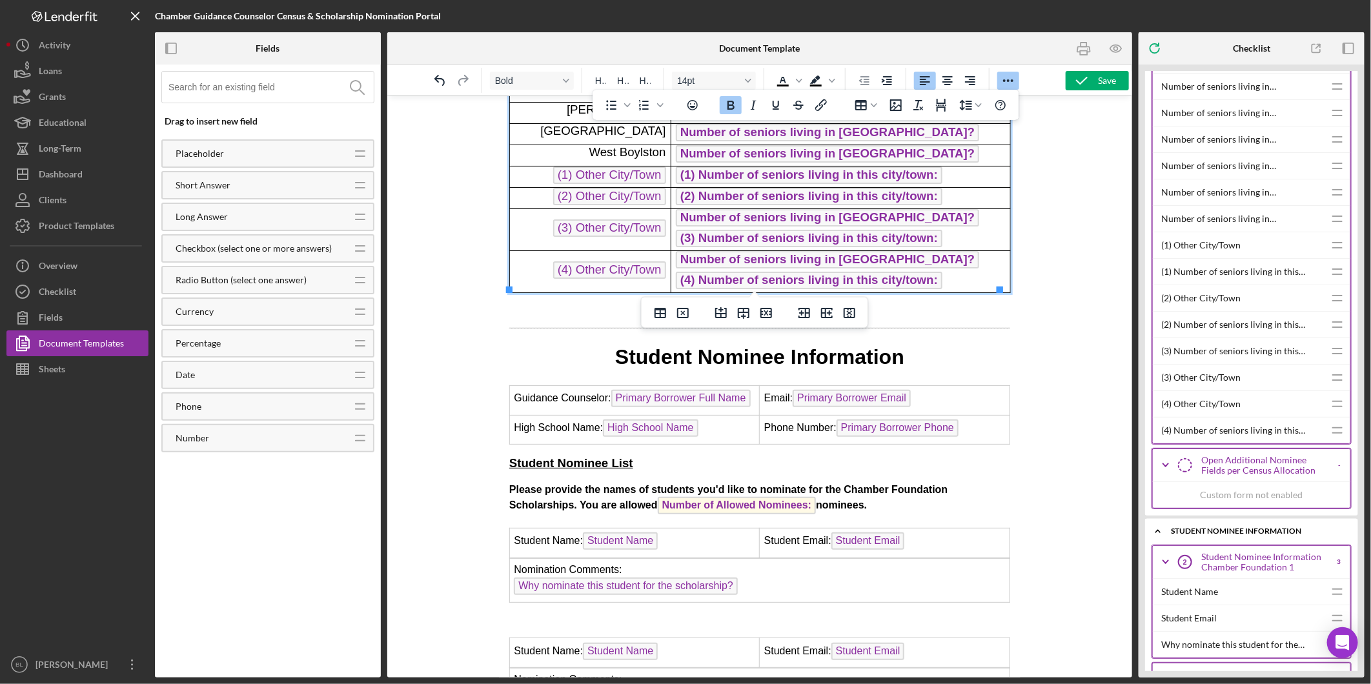
click at [908, 216] on p "Number of seniors living in [GEOGRAPHIC_DATA]? (3) Number of seniors living in …" at bounding box center [840, 229] width 330 height 41
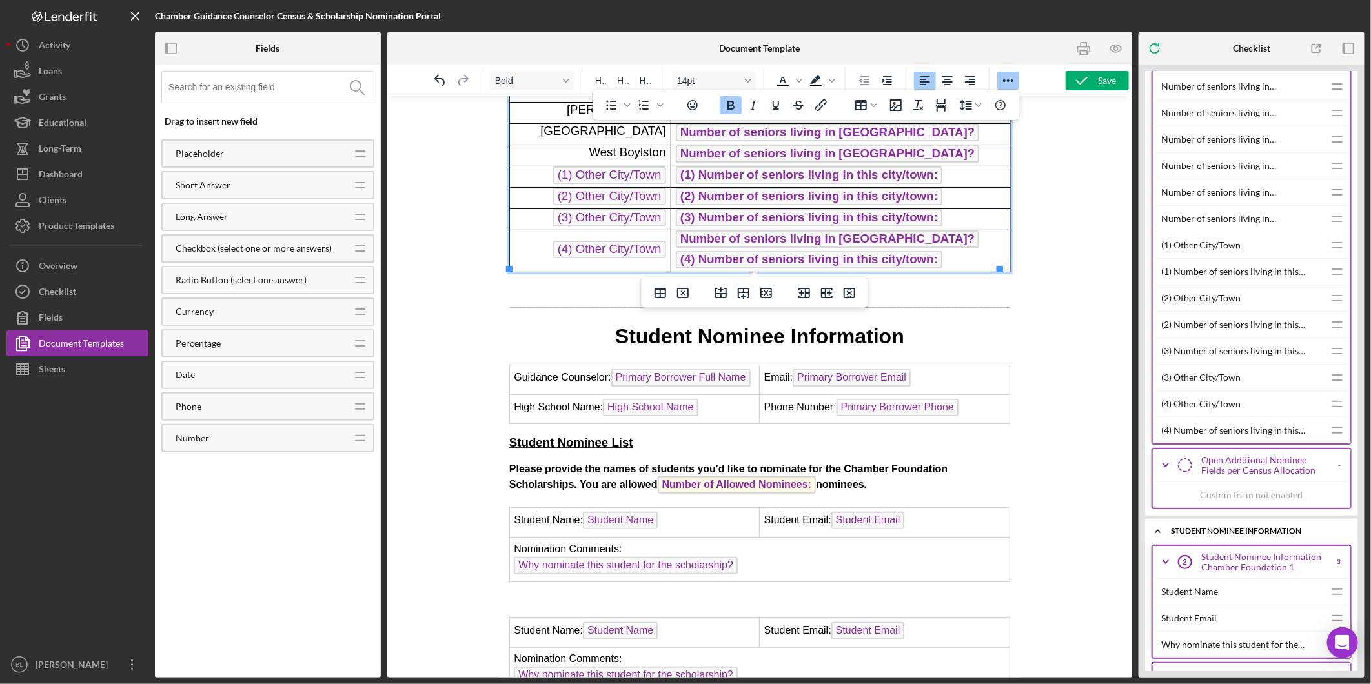
click at [916, 236] on p "Number of seniors living in [GEOGRAPHIC_DATA]? (4) Number of seniors living in …" at bounding box center [840, 250] width 330 height 41
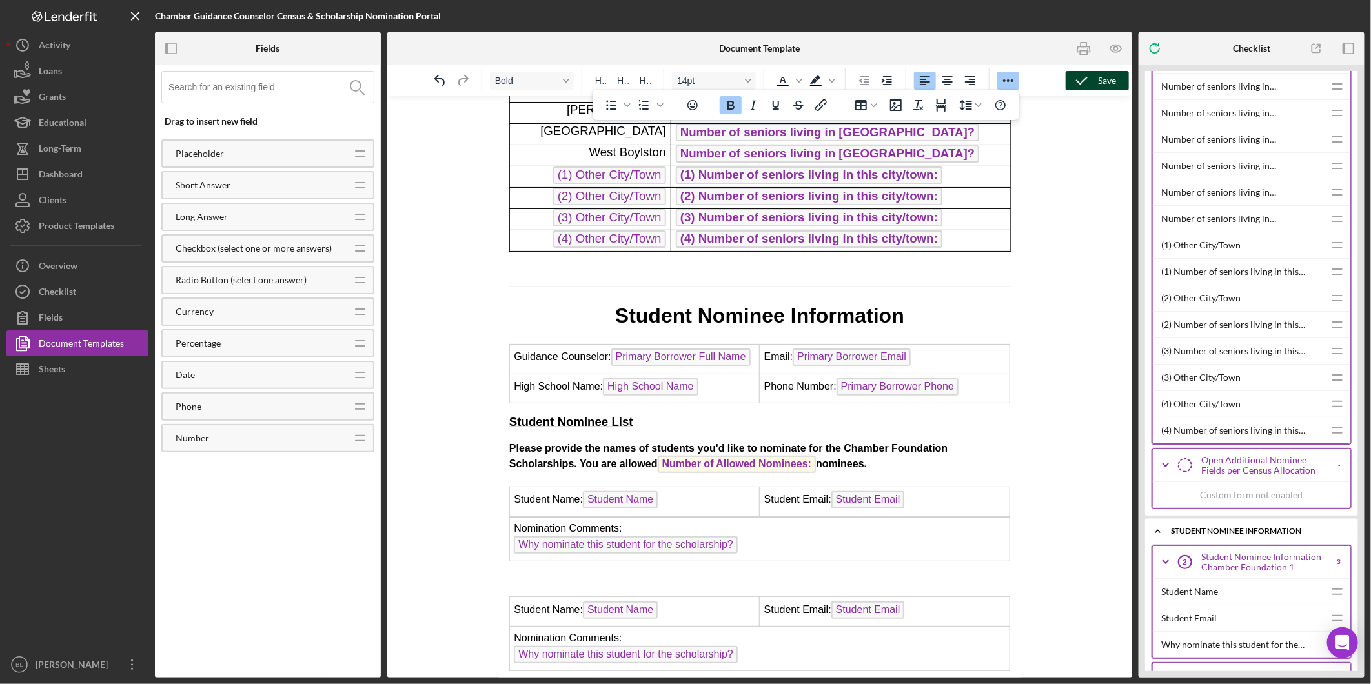
click at [1096, 80] on icon "button" at bounding box center [1082, 81] width 32 height 32
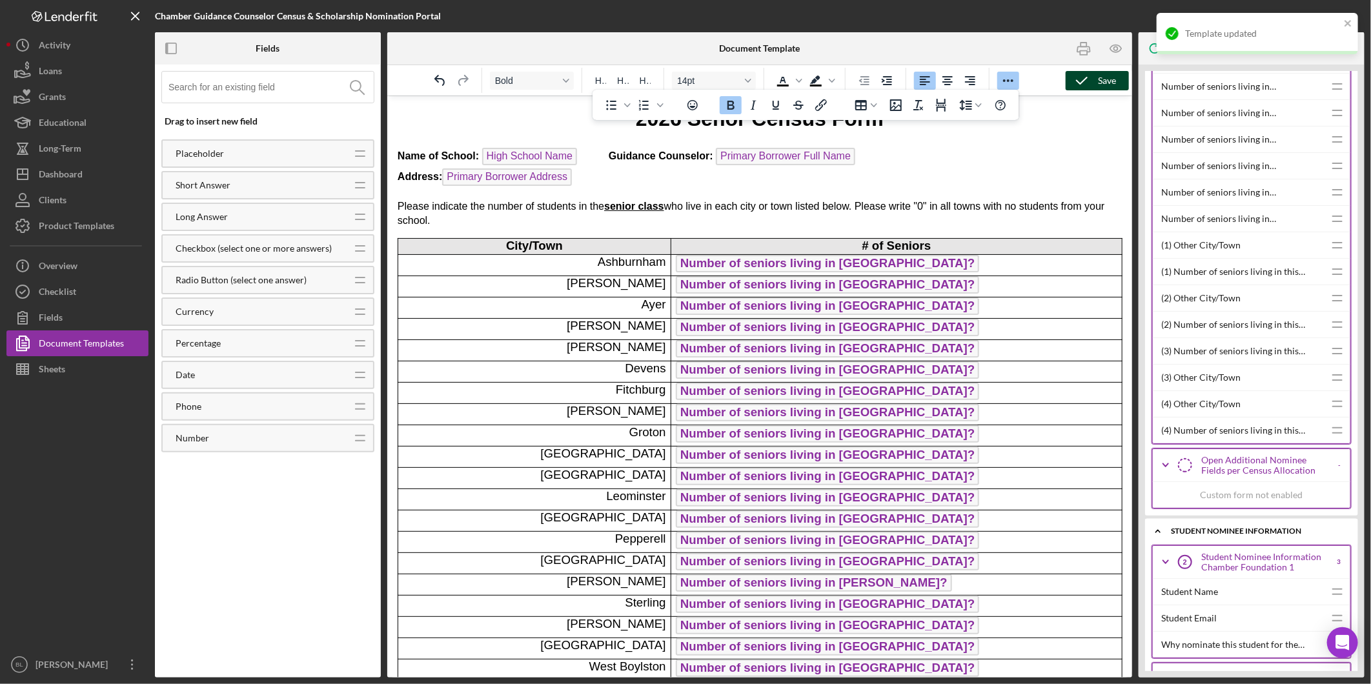
scroll to position [0, 0]
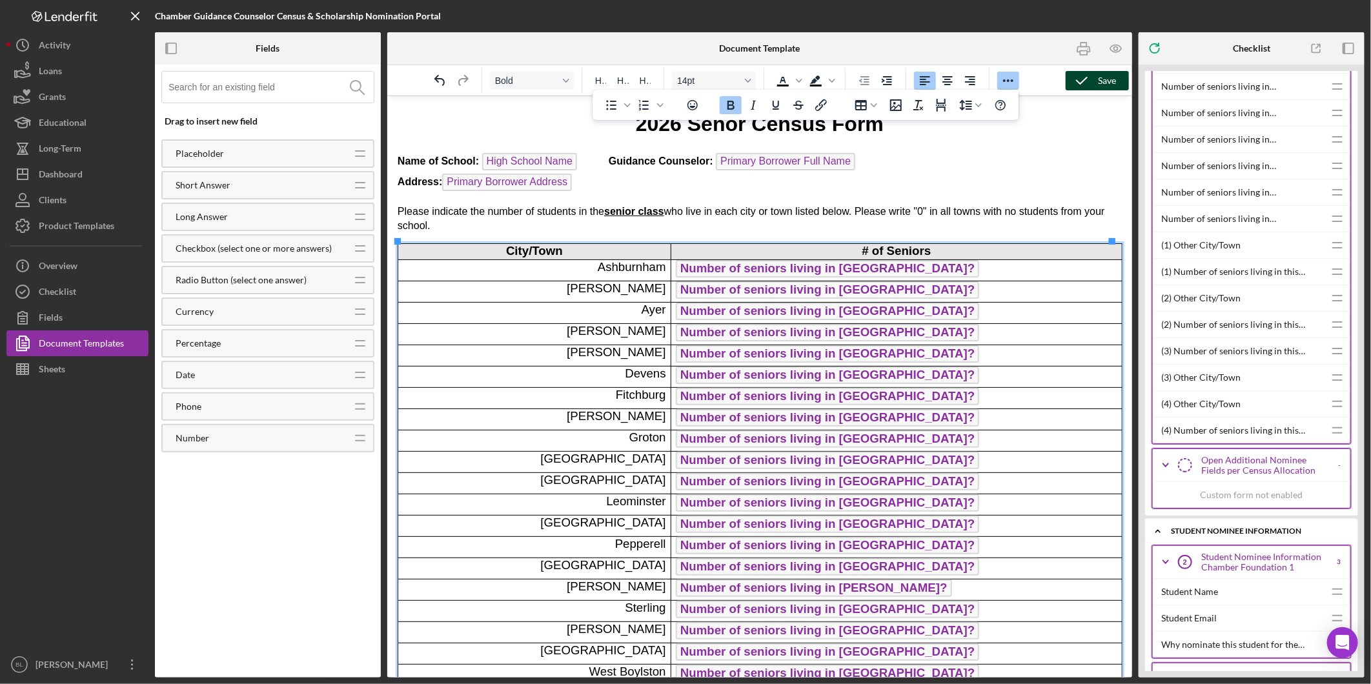
click at [456, 246] on p "City/Town" at bounding box center [533, 250] width 263 height 14
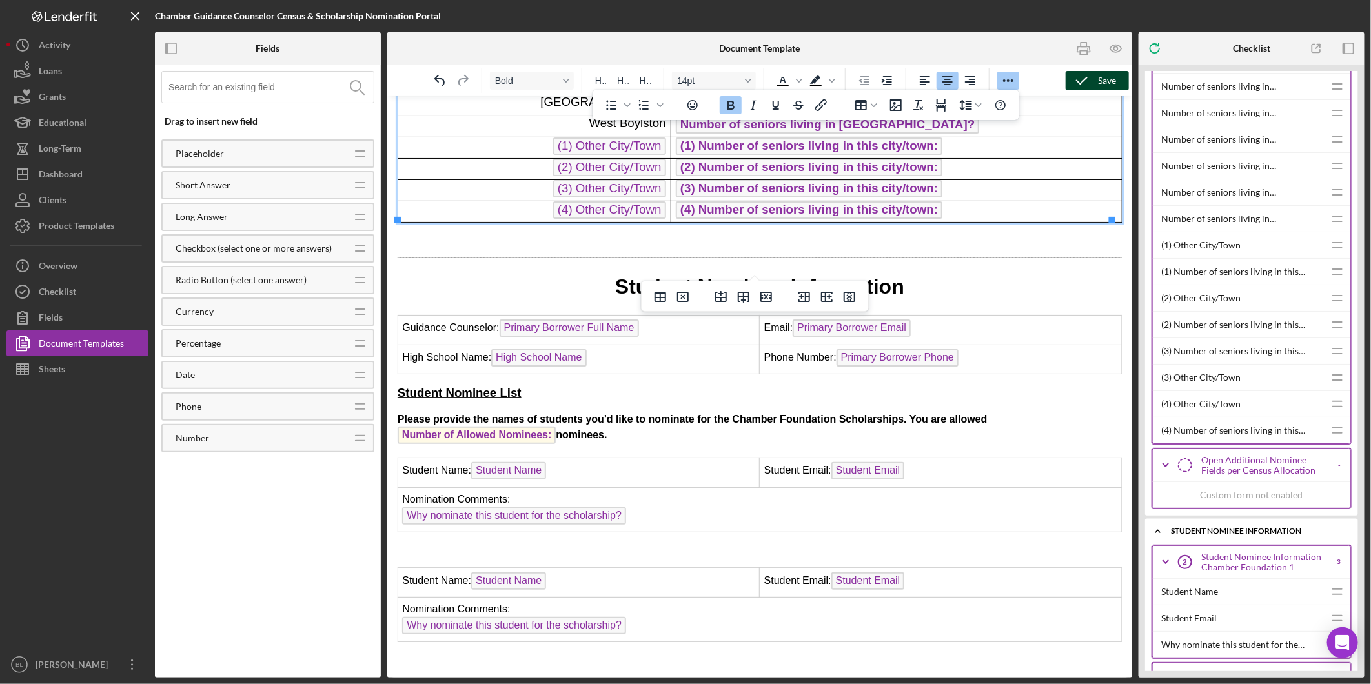
scroll to position [573, 0]
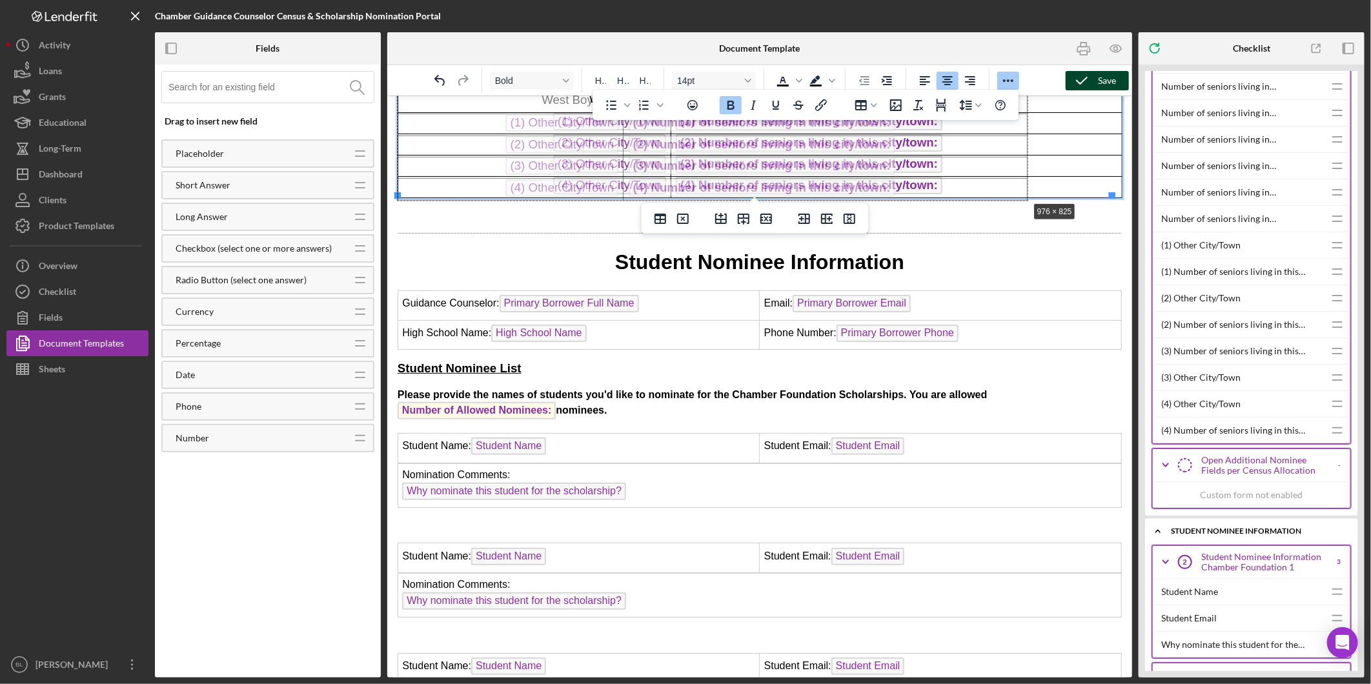
drag, startPoint x: 1109, startPoint y: 192, endPoint x: 1015, endPoint y: 198, distance: 93.8
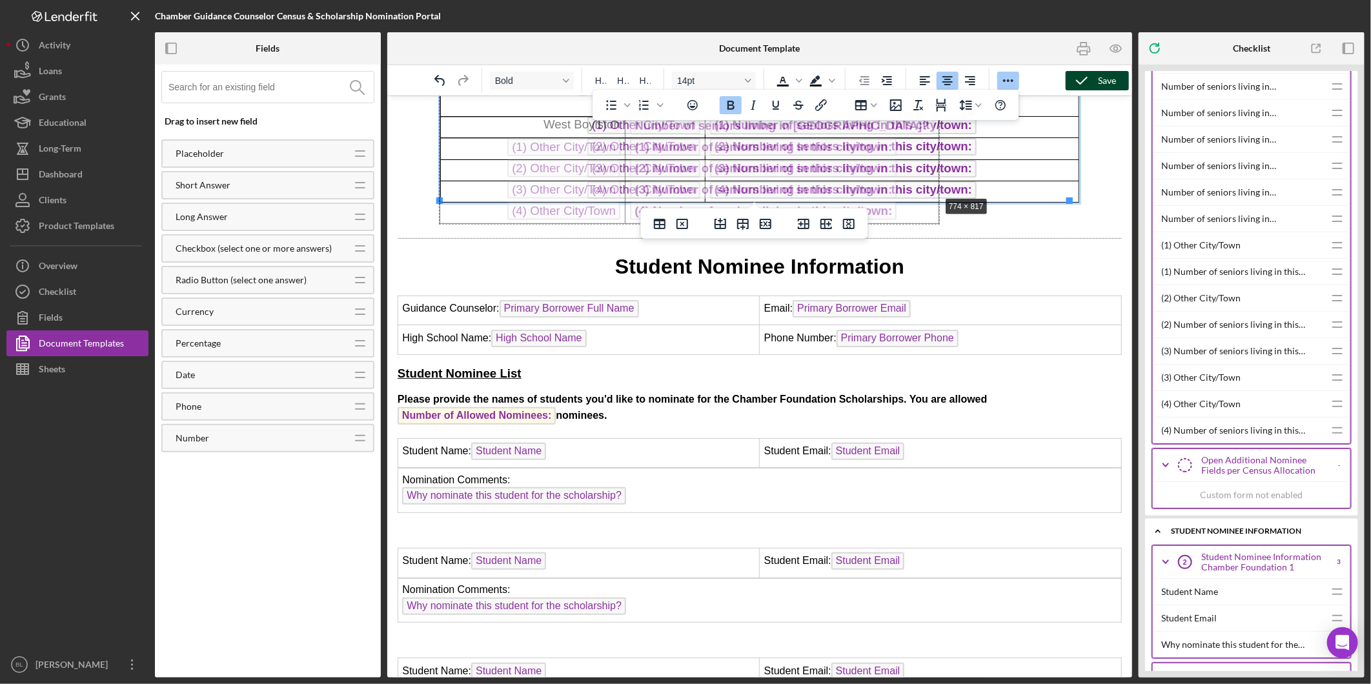
drag, startPoint x: 1068, startPoint y: 196, endPoint x: 921, endPoint y: 191, distance: 146.6
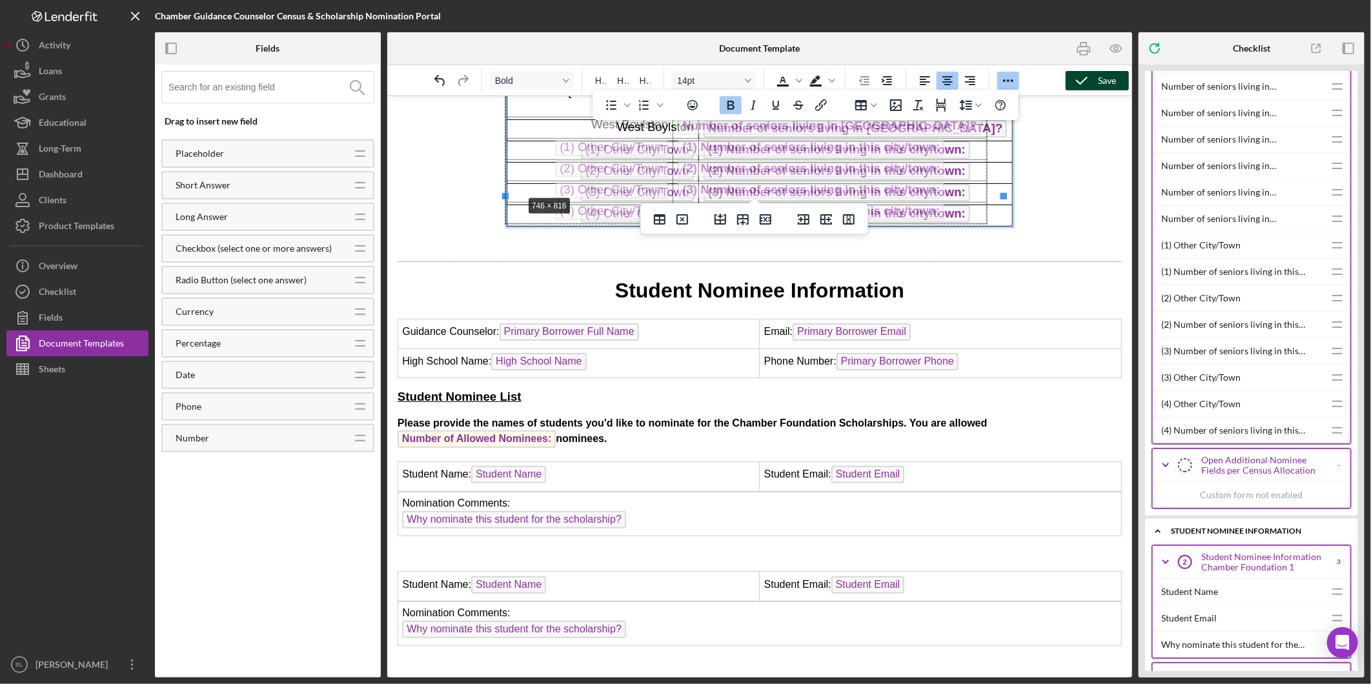
drag, startPoint x: 504, startPoint y: 195, endPoint x: 523, endPoint y: 193, distance: 18.8
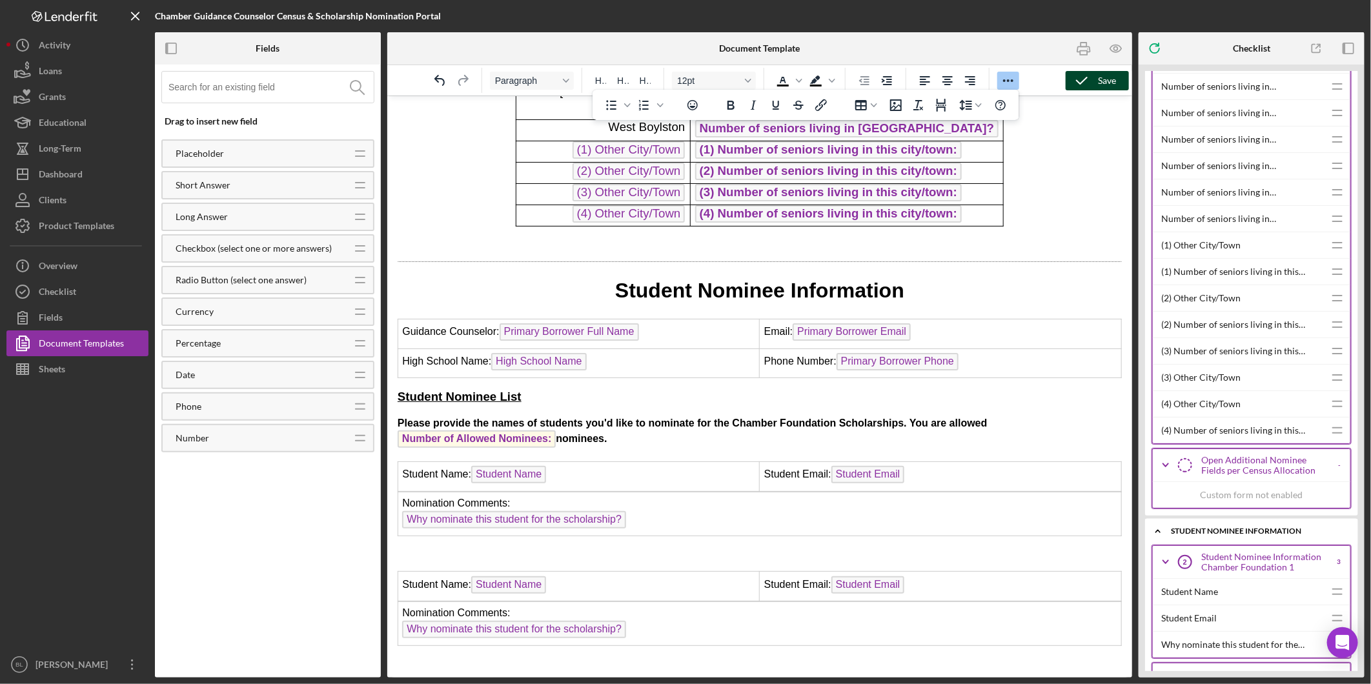
click at [1022, 236] on p "Rich Text Area. Press ALT-0 for help." at bounding box center [759, 243] width 724 height 14
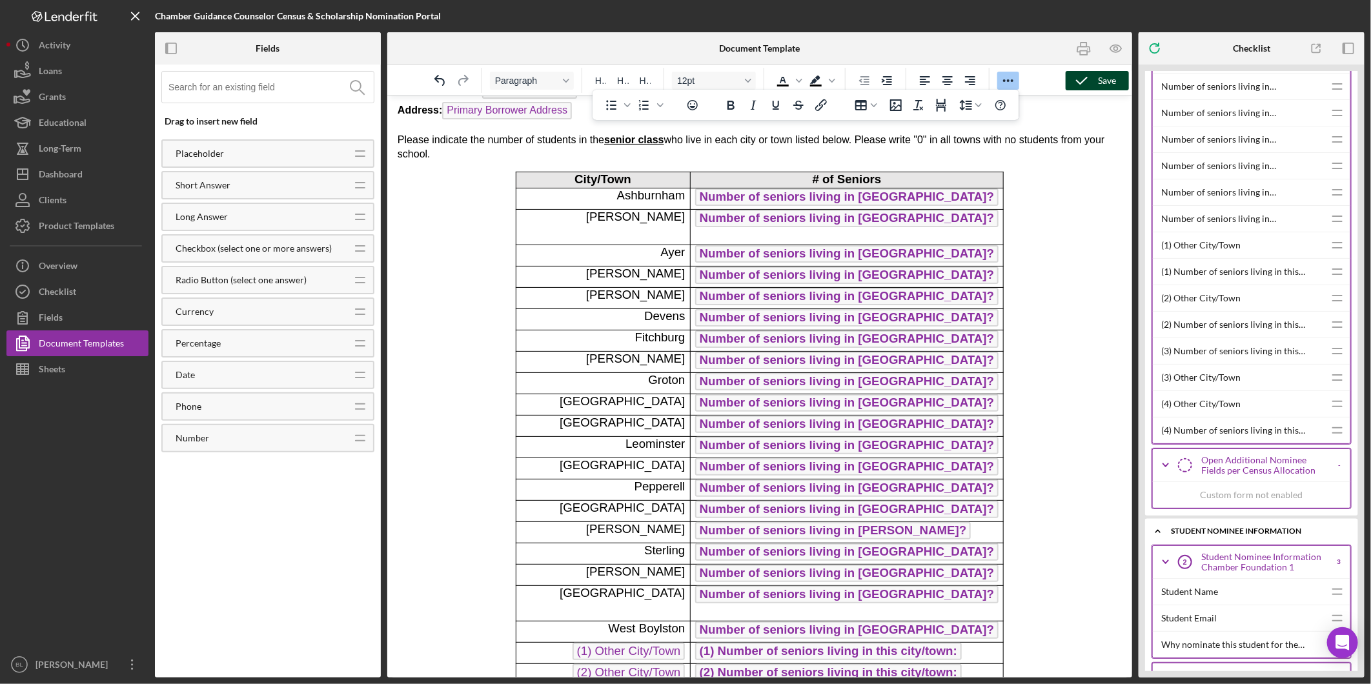
scroll to position [0, 0]
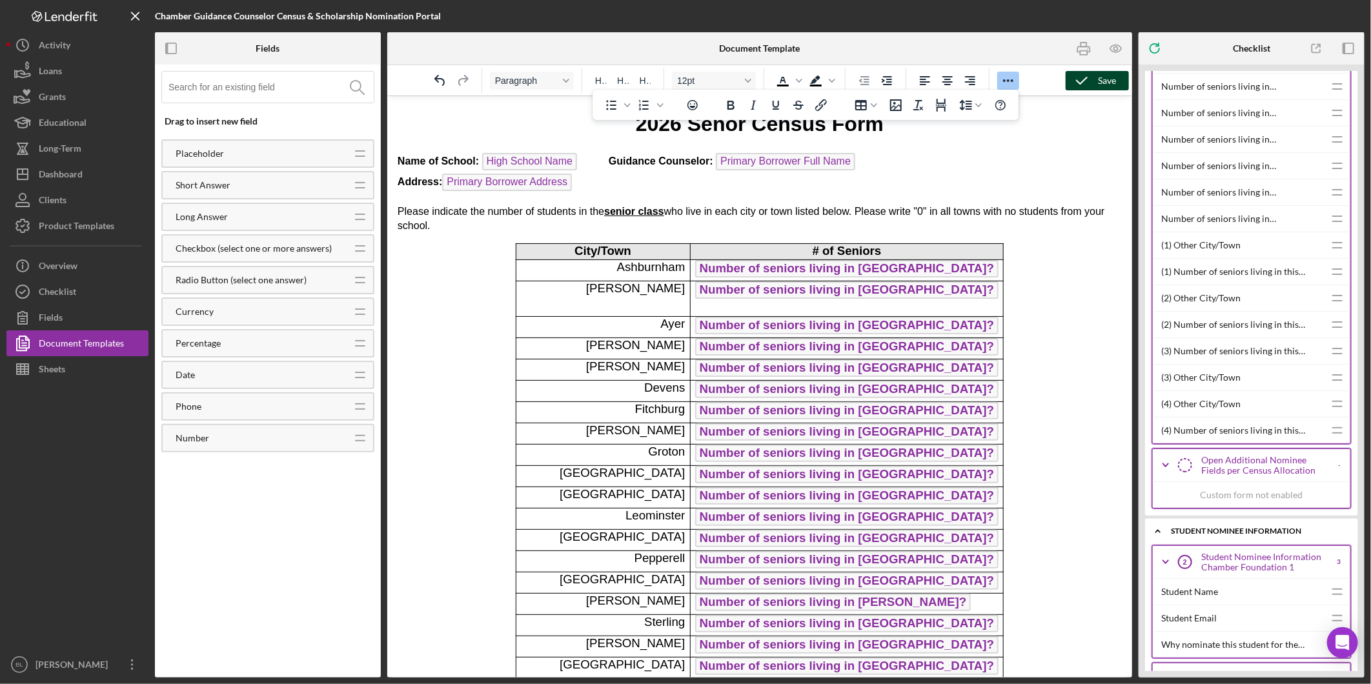
click at [1092, 82] on icon "button" at bounding box center [1082, 81] width 32 height 32
click at [619, 185] on p "Name of School: High School Name Guidance Counselor: Primary Borrower Full Name…" at bounding box center [759, 172] width 724 height 41
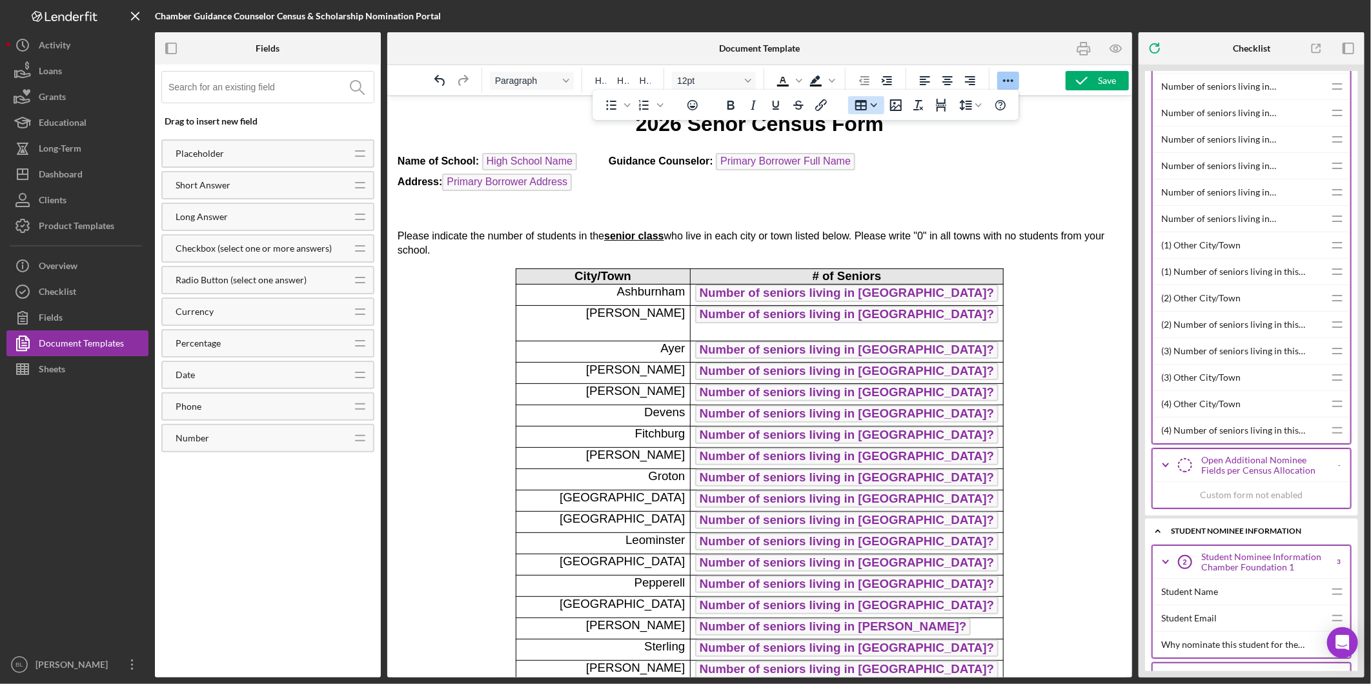
click at [876, 105] on icon "Table" at bounding box center [874, 105] width 6 height 4
click at [962, 131] on div "2 columns, 2 rows" at bounding box center [964, 134] width 11 height 11
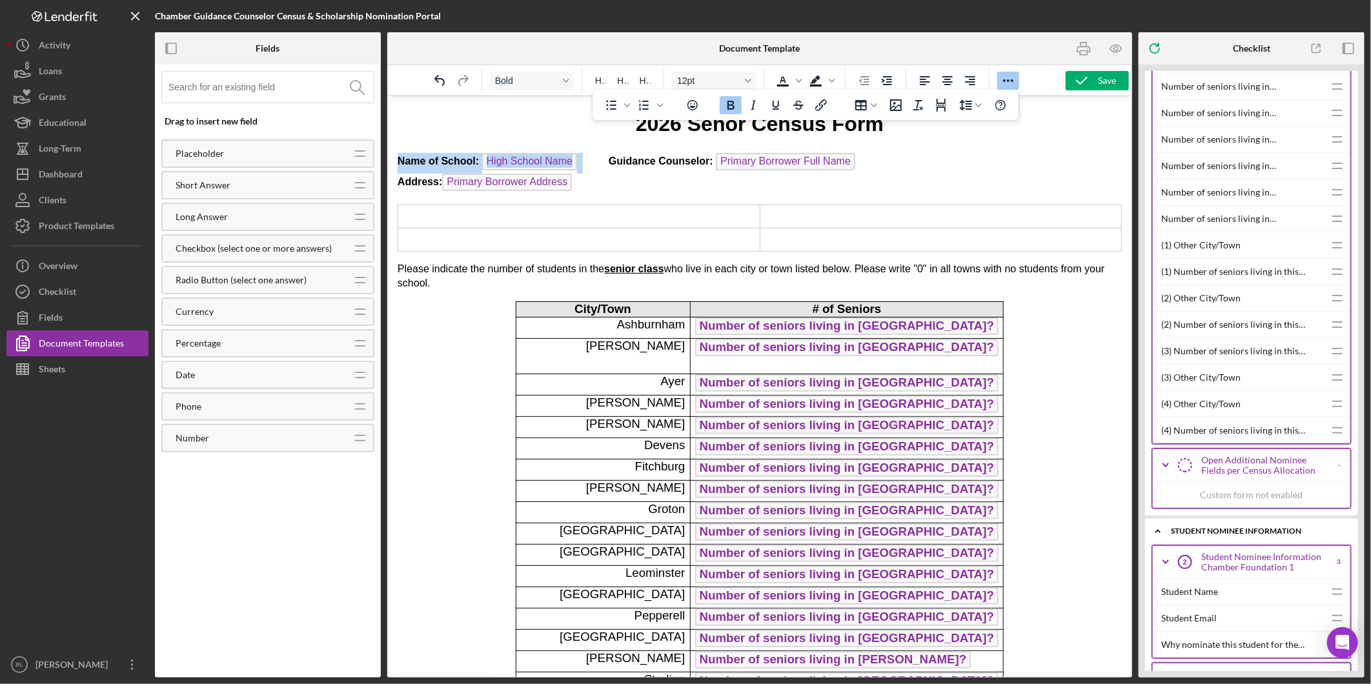
drag, startPoint x: 398, startPoint y: 158, endPoint x: 578, endPoint y: 156, distance: 180.1
click at [578, 156] on p "Name of School: High School Name Guidance Counselor: Primary Borrower Full Name…" at bounding box center [759, 172] width 724 height 41
copy p "Name of School: High School Name"
click at [491, 212] on td "Rich Text Area. Press ALT-0 for help." at bounding box center [579, 215] width 362 height 23
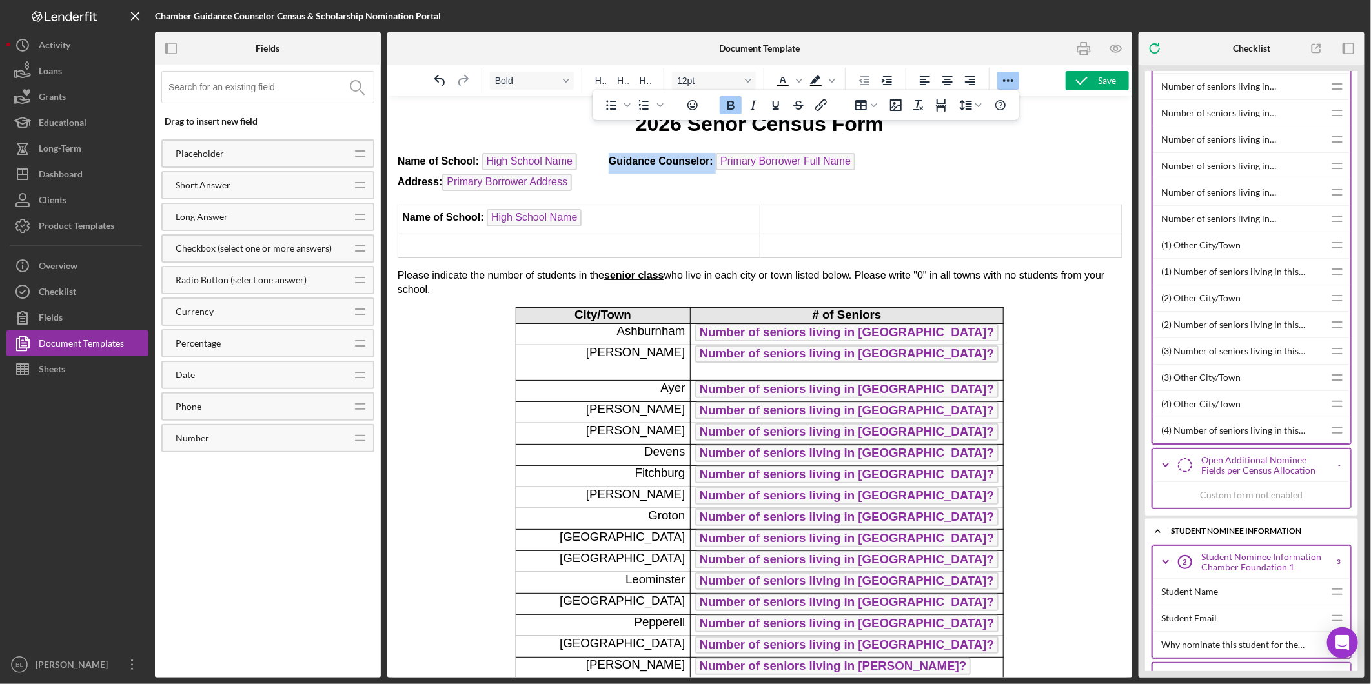
drag, startPoint x: 605, startPoint y: 158, endPoint x: 860, endPoint y: 159, distance: 255.0
click at [860, 159] on p "Name of School: High School Name Guidance Counselor: Primary Borrower Full Name…" at bounding box center [759, 172] width 724 height 41
copy p "Guidance Counselor:"
click at [801, 212] on td "Rich Text Area. Press ALT-0 for help." at bounding box center [940, 219] width 362 height 30
drag, startPoint x: 578, startPoint y: 179, endPoint x: 403, endPoint y: 171, distance: 175.8
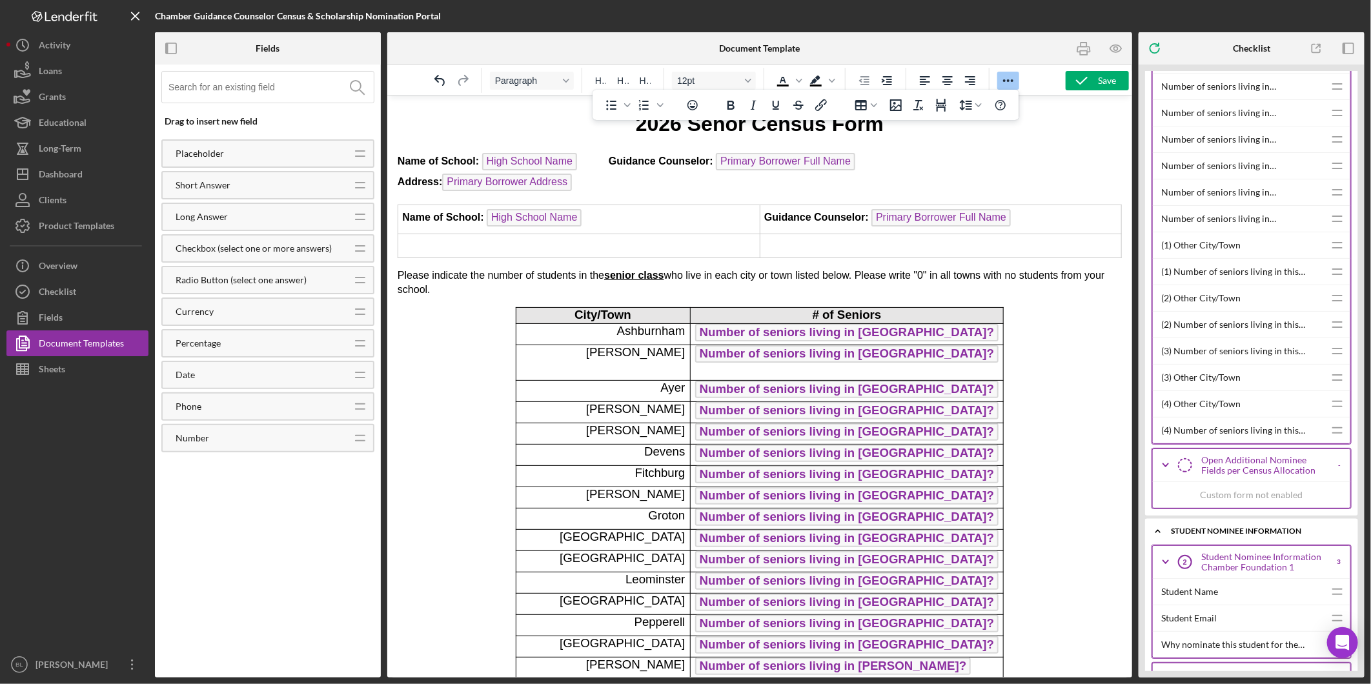
click at [403, 171] on p "Name of School: High School Name Guidance Counselor: Primary Borrower Full Name…" at bounding box center [759, 172] width 724 height 41
drag, startPoint x: 392, startPoint y: 180, endPoint x: 445, endPoint y: 170, distance: 54.5
drag, startPoint x: 397, startPoint y: 177, endPoint x: 596, endPoint y: 176, distance: 198.8
click at [598, 177] on p "Name of School: High School Name Guidance Counselor: Primary Borrower Full Name…" at bounding box center [759, 172] width 724 height 41
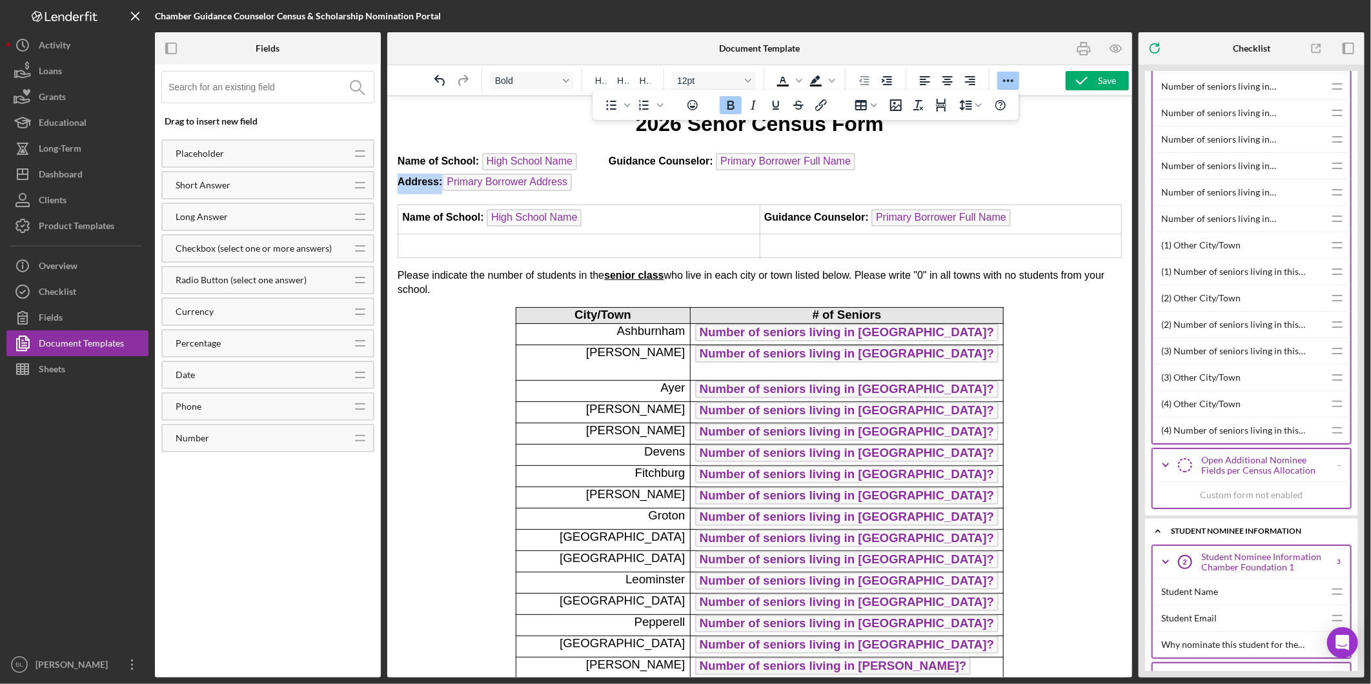
copy strong "Address:"
click at [495, 238] on td "Rich Text Area. Press ALT-0 for help." at bounding box center [579, 245] width 362 height 23
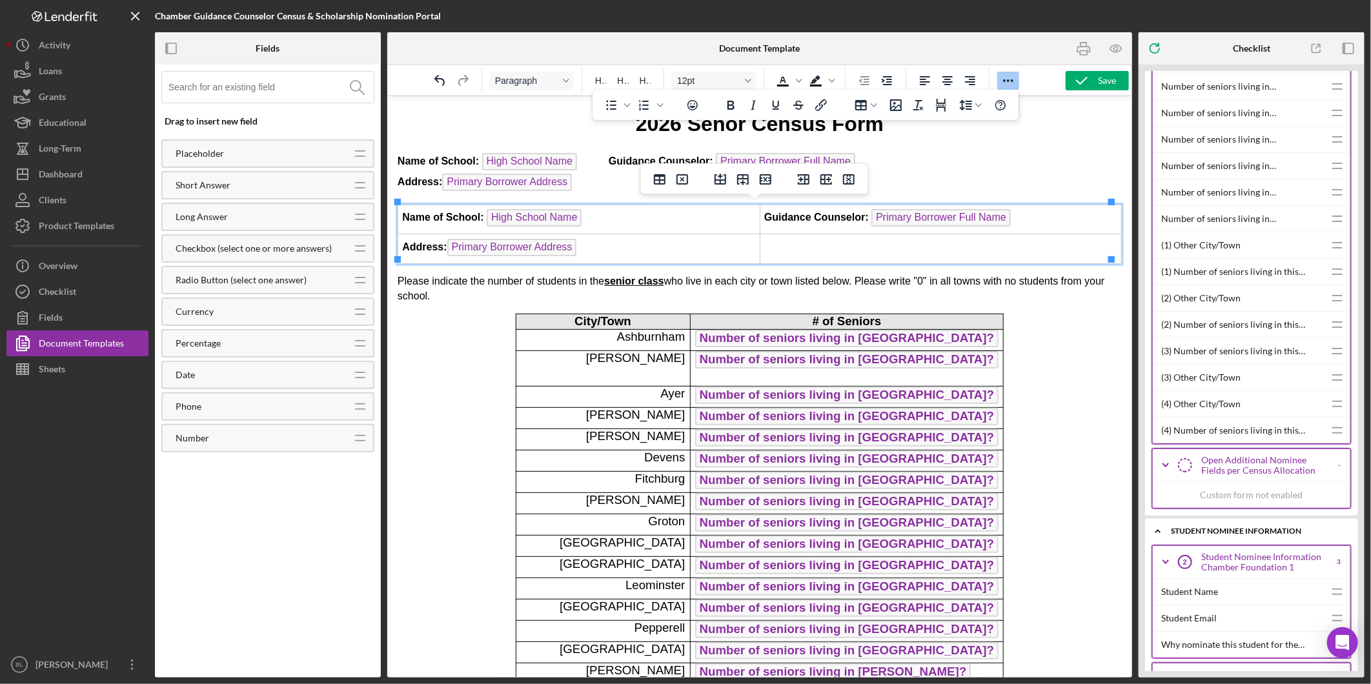
click at [589, 176] on p "Name of School: High School Name Guidance Counselor: Primary Borrower Full Name…" at bounding box center [759, 172] width 724 height 41
drag, startPoint x: 589, startPoint y: 176, endPoint x: 770, endPoint y: 252, distance: 196.2
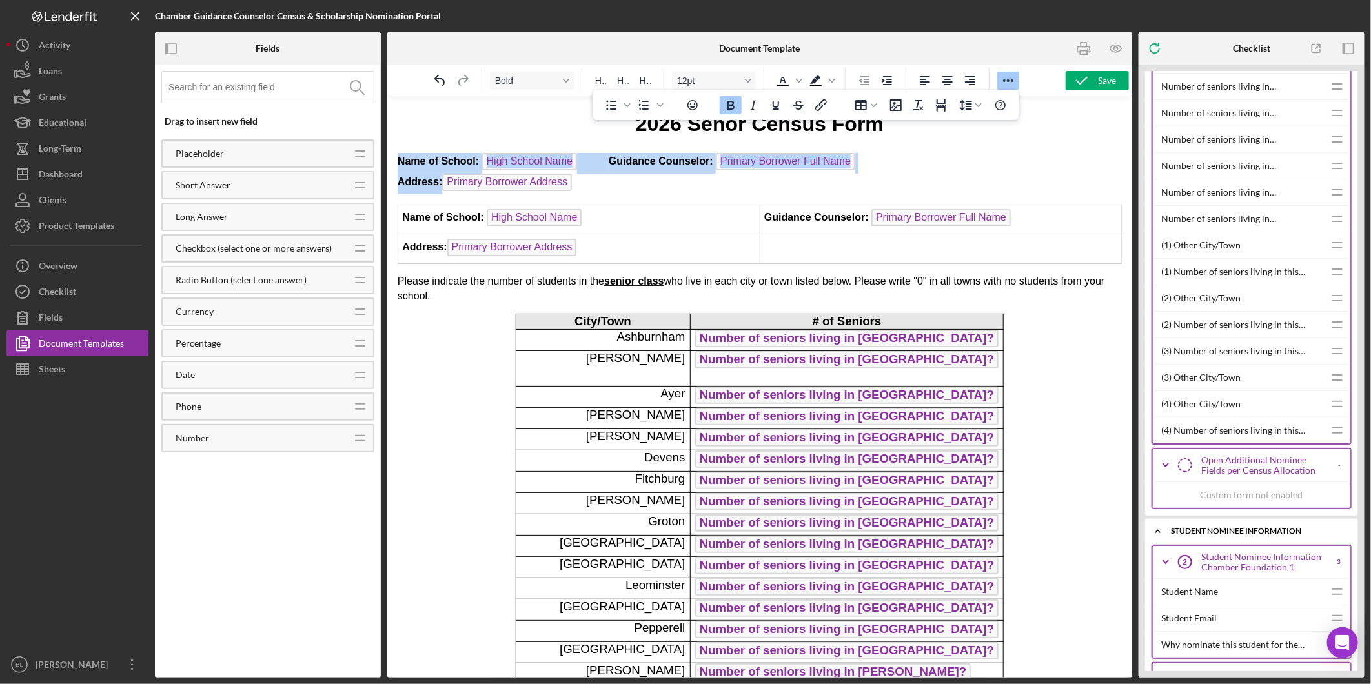
drag, startPoint x: 396, startPoint y: 156, endPoint x: 799, endPoint y: 178, distance: 402.8
click at [799, 178] on p "Name of School: High School Name Guidance Counselor: Primary Borrower Full Name…" at bounding box center [759, 172] width 724 height 41
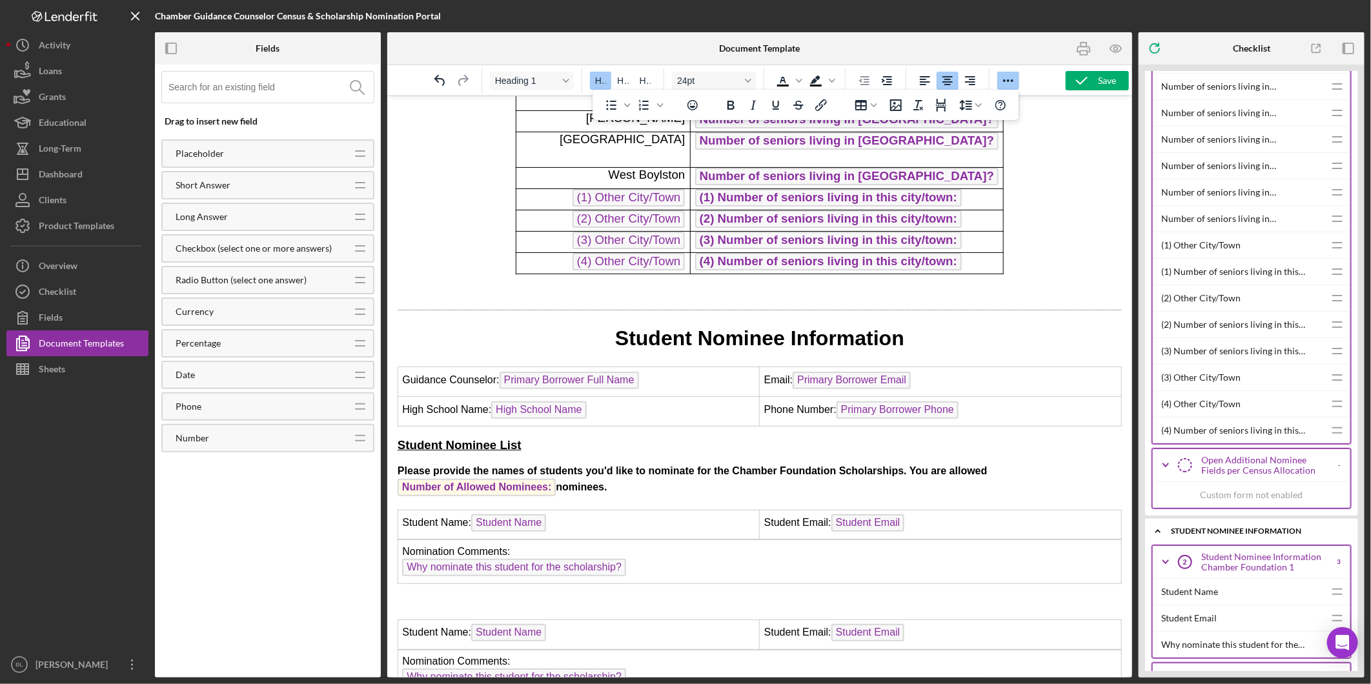
scroll to position [573, 0]
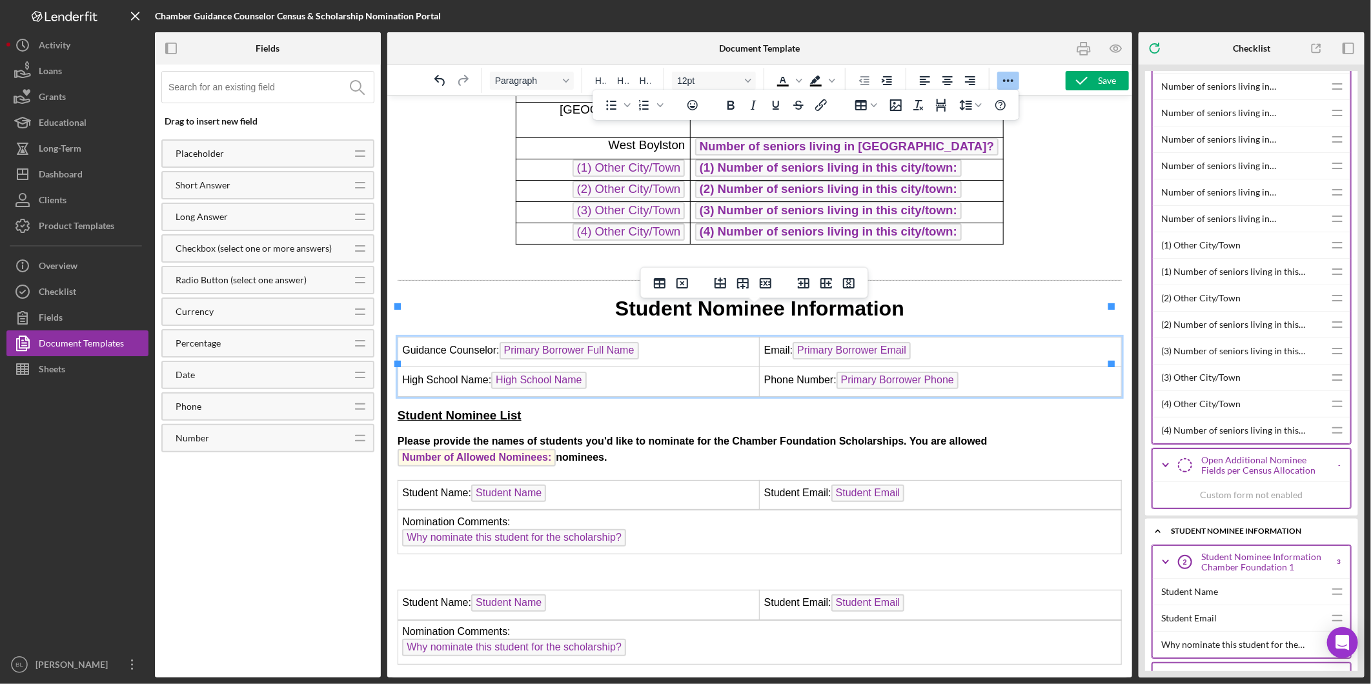
drag, startPoint x: 984, startPoint y: 347, endPoint x: 772, endPoint y: 343, distance: 211.8
click at [772, 367] on td "Phone Number: Primary Borrower Phone ﻿" at bounding box center [940, 382] width 362 height 30
drag, startPoint x: 758, startPoint y: 343, endPoint x: 975, endPoint y: 335, distance: 217.1
click at [975, 335] on html "2026 Senor Census Form Name of School: High School Name Guidance Counselor: Pri…" at bounding box center [759, 502] width 745 height 1961
copy td "Phone Number:"
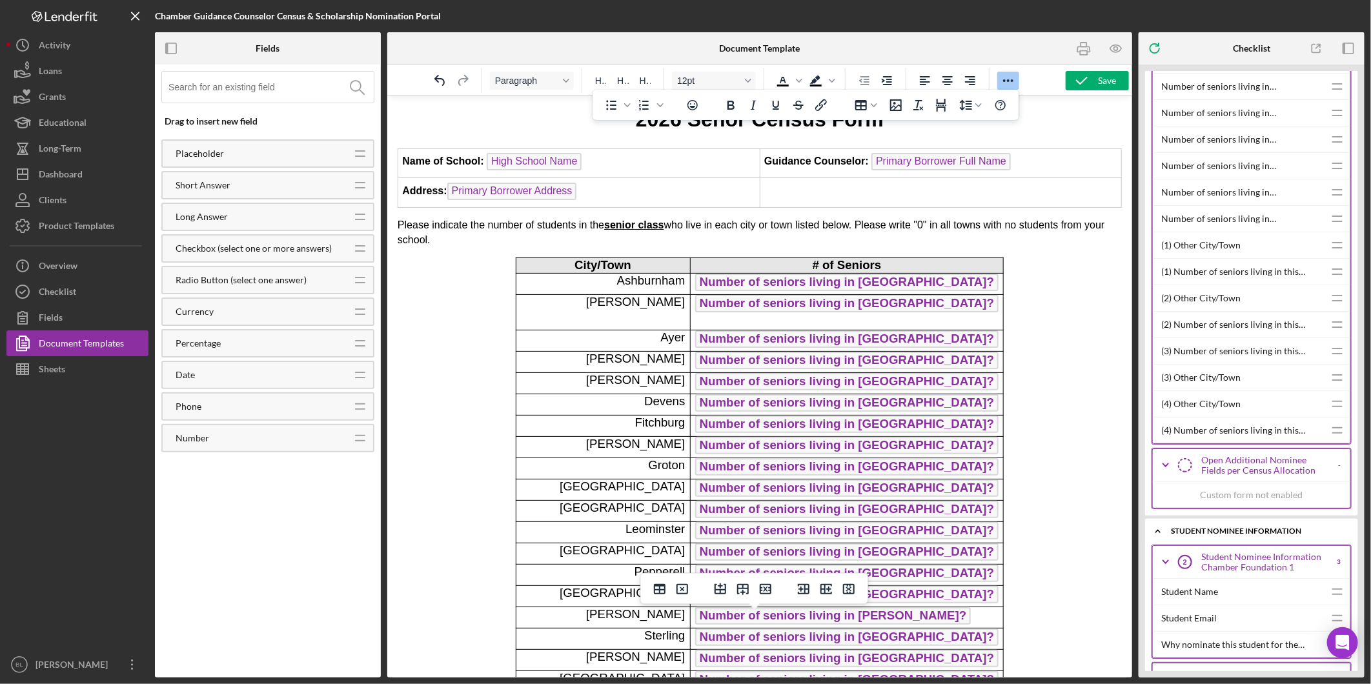
scroll to position [0, 0]
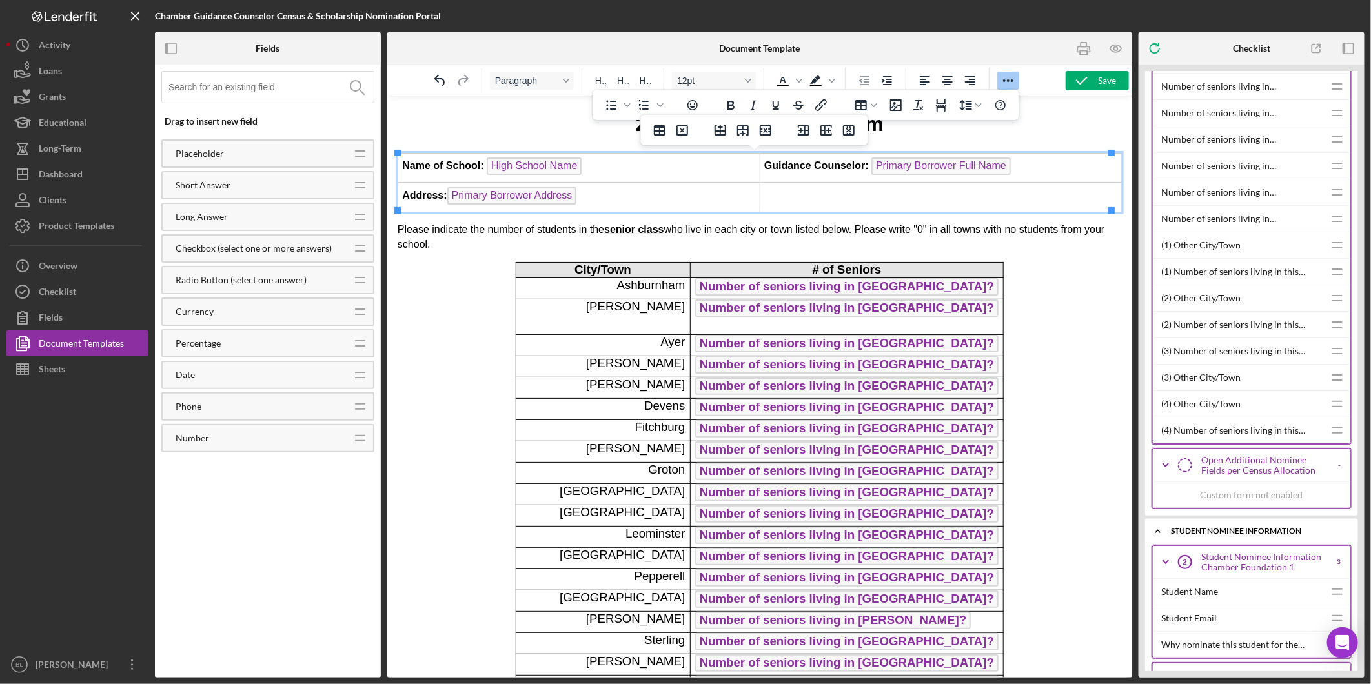
click at [799, 196] on td "Rich Text Area. Press ALT-0 for help." at bounding box center [940, 197] width 362 height 30
drag, startPoint x: 830, startPoint y: 198, endPoint x: 733, endPoint y: 197, distance: 96.8
click at [733, 197] on tr "Address: Primary Borrower Address Phone Number: Primary Borrower Phone" at bounding box center [760, 197] width 724 height 30
click at [776, 192] on td "Phone Number: Primary Borrower Phone" at bounding box center [940, 197] width 362 height 30
drag, startPoint x: 759, startPoint y: 192, endPoint x: 837, endPoint y: 190, distance: 78.1
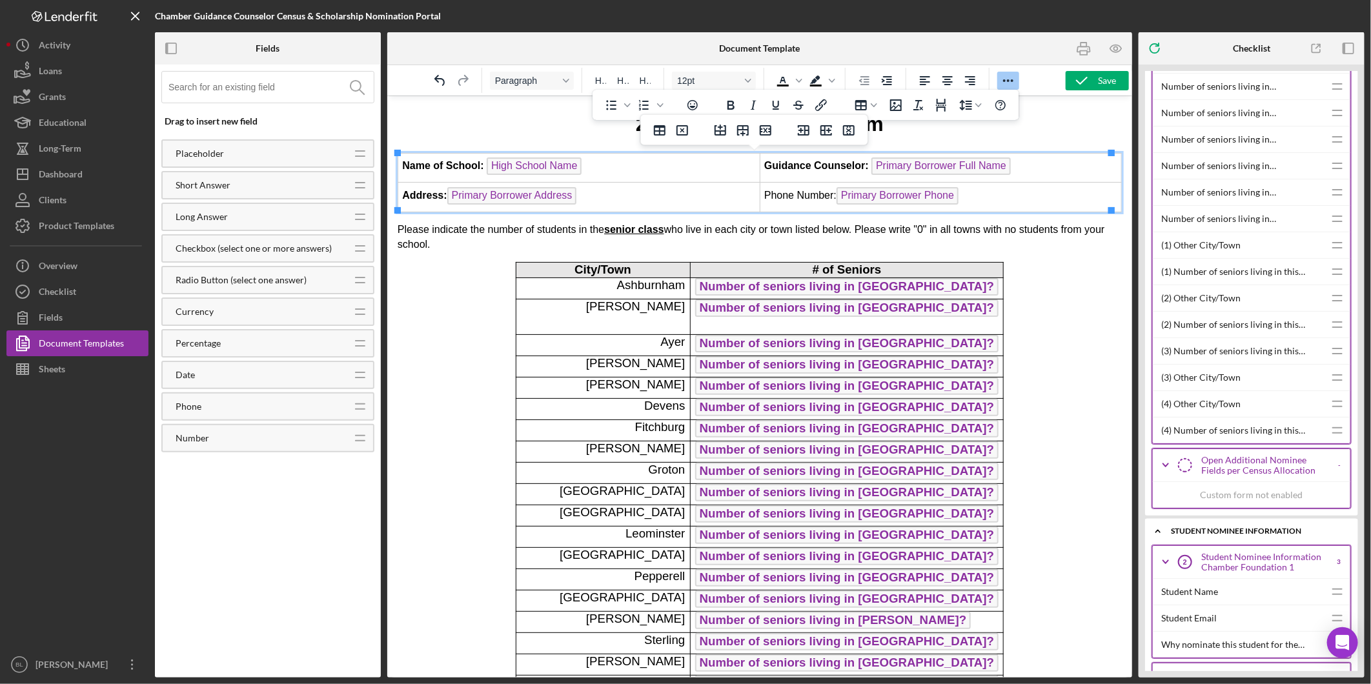
click at [837, 190] on td "Phone Number: Primary Borrower Phone" at bounding box center [940, 197] width 362 height 30
click at [1001, 184] on td "Phone Number: Primary Borrower Phone" at bounding box center [940, 197] width 362 height 30
click at [972, 133] on h1 "2026 Senor Census Form" at bounding box center [759, 123] width 724 height 29
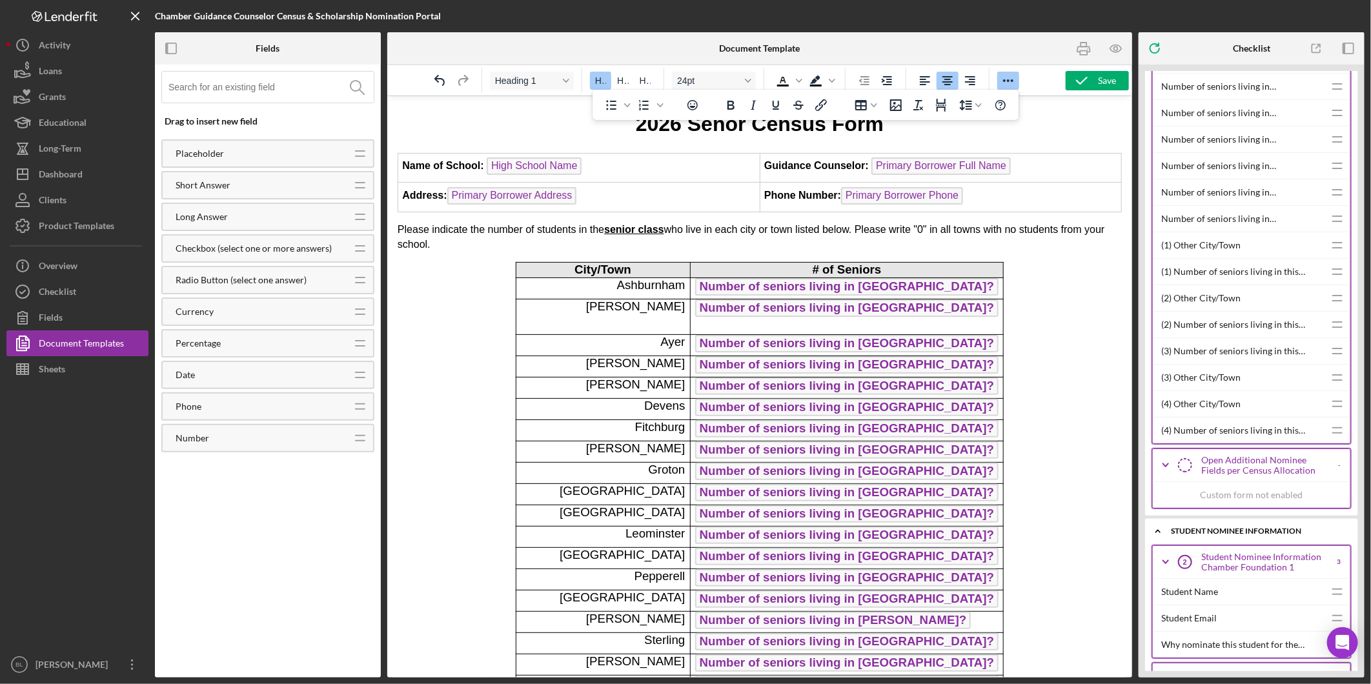
click at [1012, 76] on icon "Reveal or hide additional toolbar items" at bounding box center [1008, 80] width 15 height 15
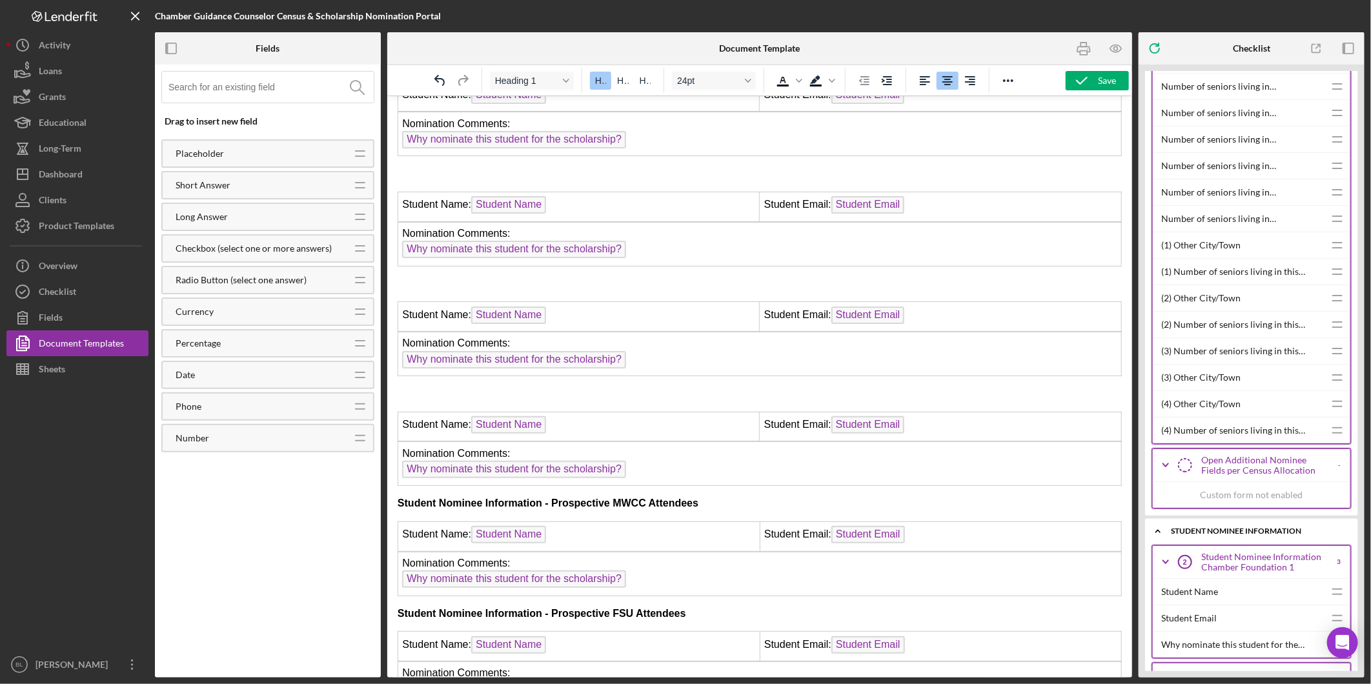
scroll to position [970, 0]
click at [421, 387] on p "Rich Text Area. Press ALT-0 for help." at bounding box center [759, 394] width 724 height 14
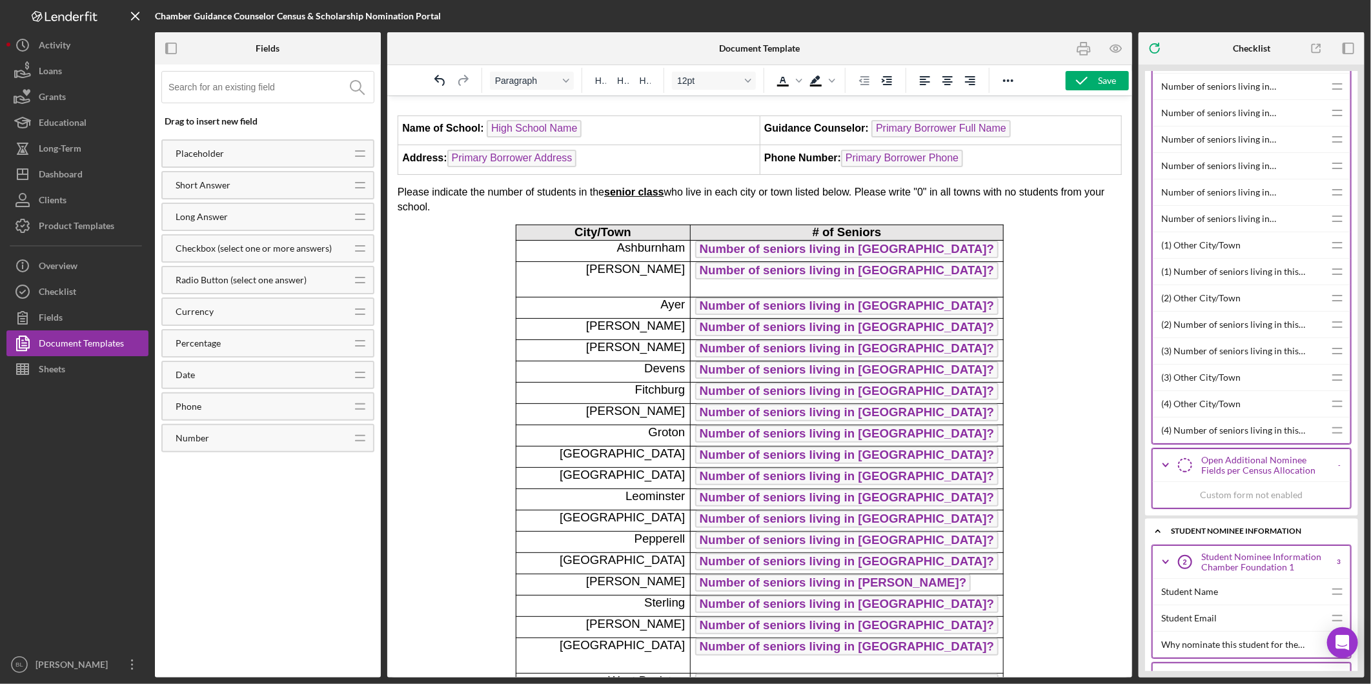
scroll to position [0, 0]
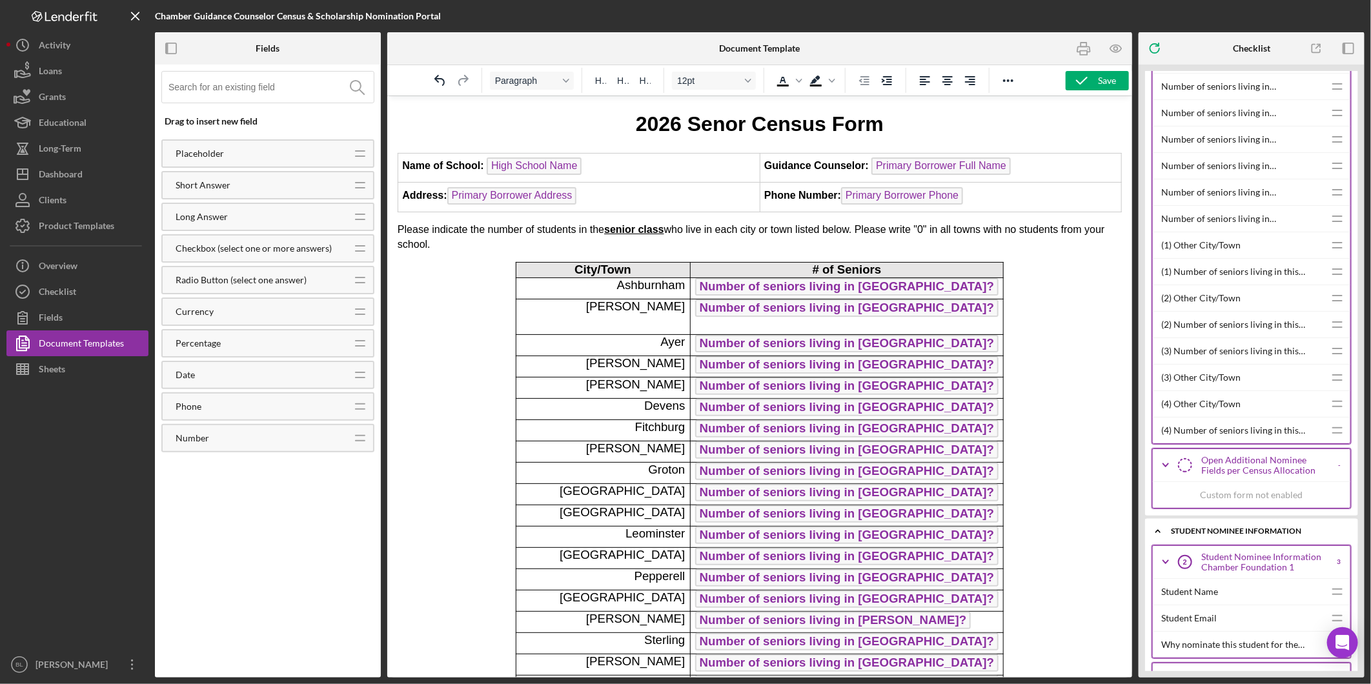
click at [975, 194] on td "Phone Number: Primary Borrower Phone" at bounding box center [940, 197] width 362 height 30
click at [816, 192] on strong "Phone Number:" at bounding box center [802, 194] width 77 height 11
click at [945, 191] on td "PH: Primary Borrower Phone" at bounding box center [940, 197] width 362 height 30
drag, startPoint x: 1358, startPoint y: 353, endPoint x: 1353, endPoint y: 41, distance: 312.5
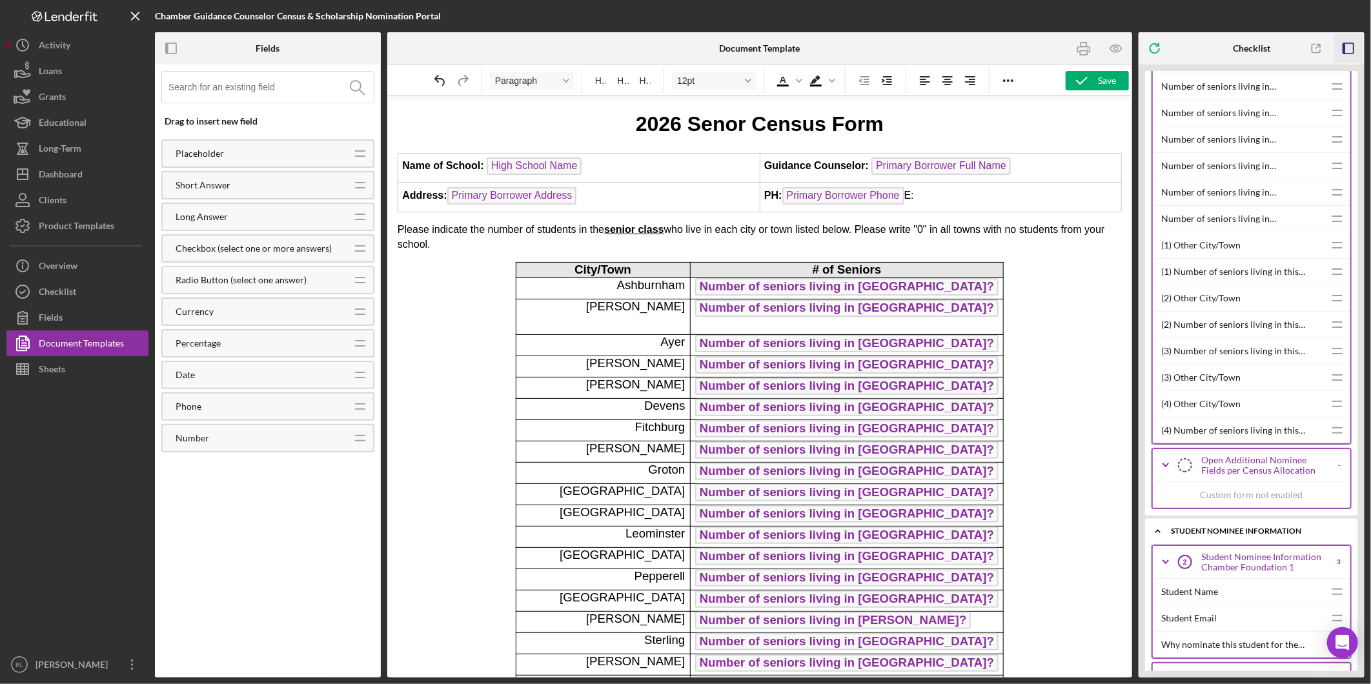
click at [1353, 41] on div "Checklist Icon/Expander Guidance Counselor Information Icon/Expander Personal I…" at bounding box center [1252, 355] width 226 height 646
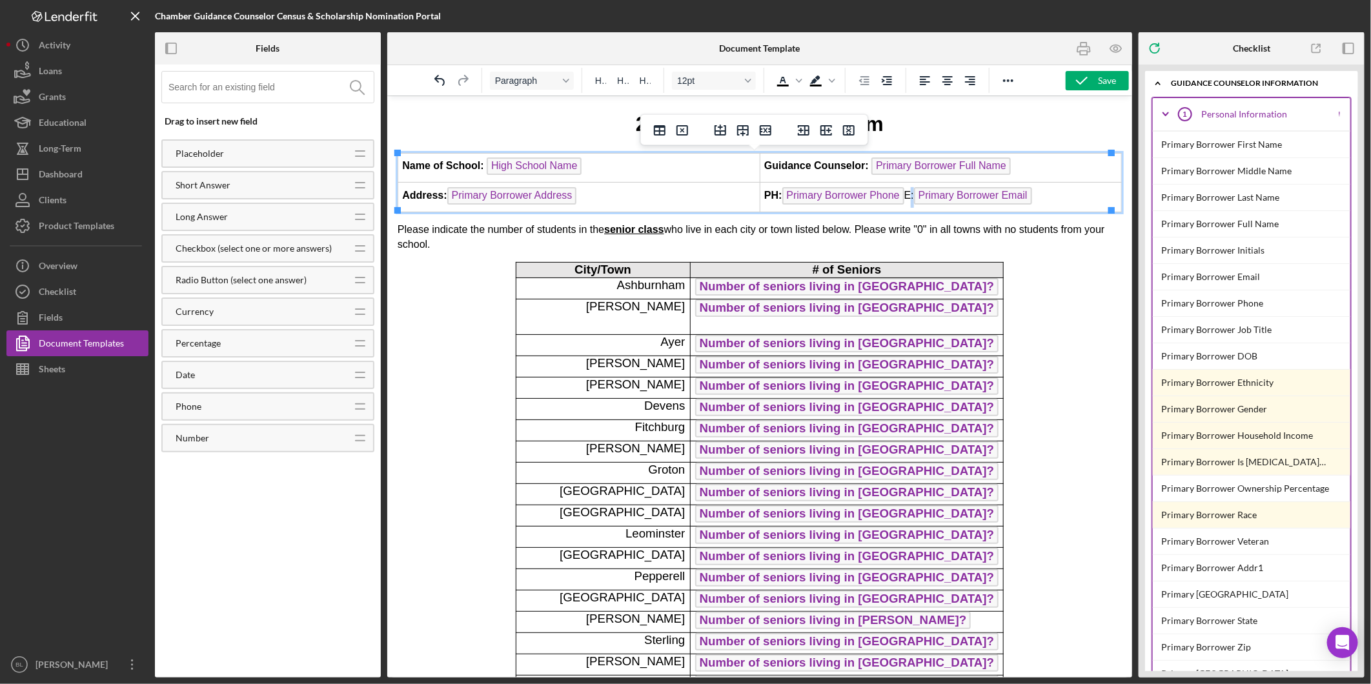
click at [901, 189] on td "PH: Primary Borrower Phone E: Primary Borrower Email" at bounding box center [940, 197] width 362 height 30
click at [901, 192] on td "PH: Primary Borrower Phone E: Primary Borrower Email" at bounding box center [940, 197] width 362 height 30
drag, startPoint x: 901, startPoint y: 193, endPoint x: 907, endPoint y: 192, distance: 6.5
click at [907, 192] on td "PH: Primary Borrower Phone E: Primary Borrower Email" at bounding box center [940, 197] width 362 height 30
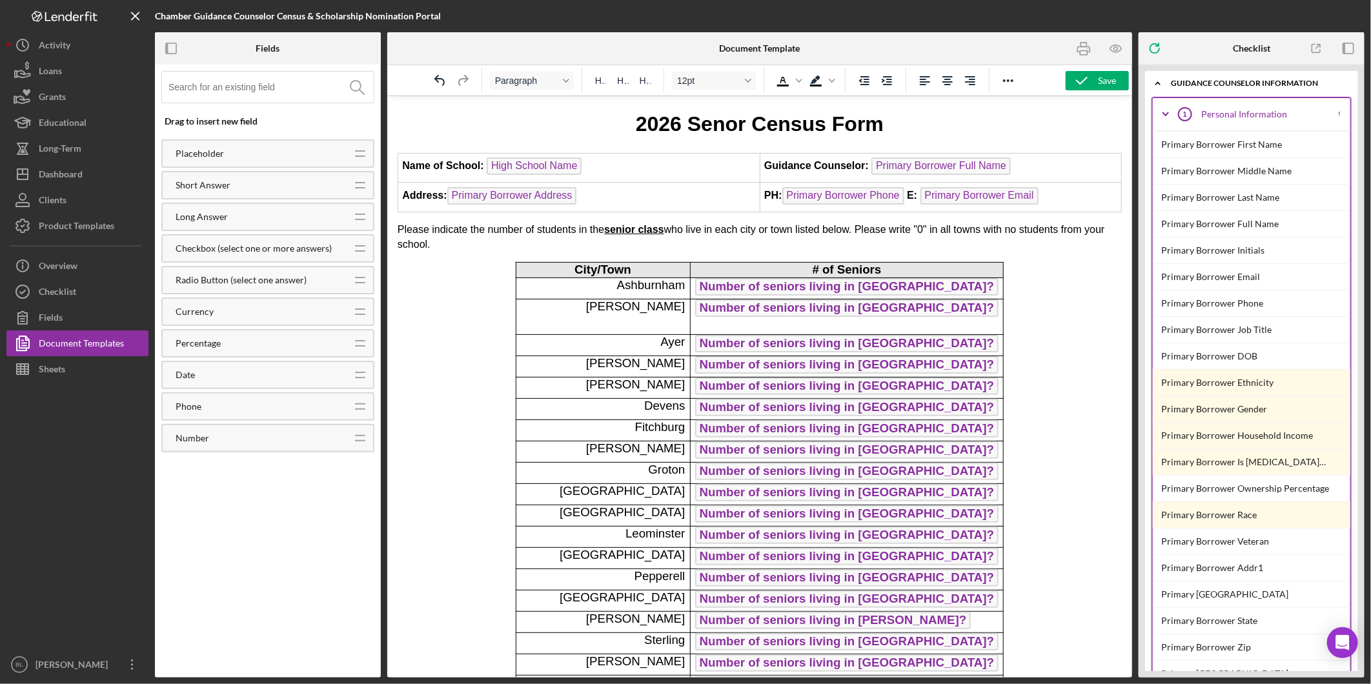
click at [906, 193] on strong "E:" at bounding box center [911, 194] width 10 height 11
click at [1099, 83] on div "Save" at bounding box center [1107, 80] width 18 height 19
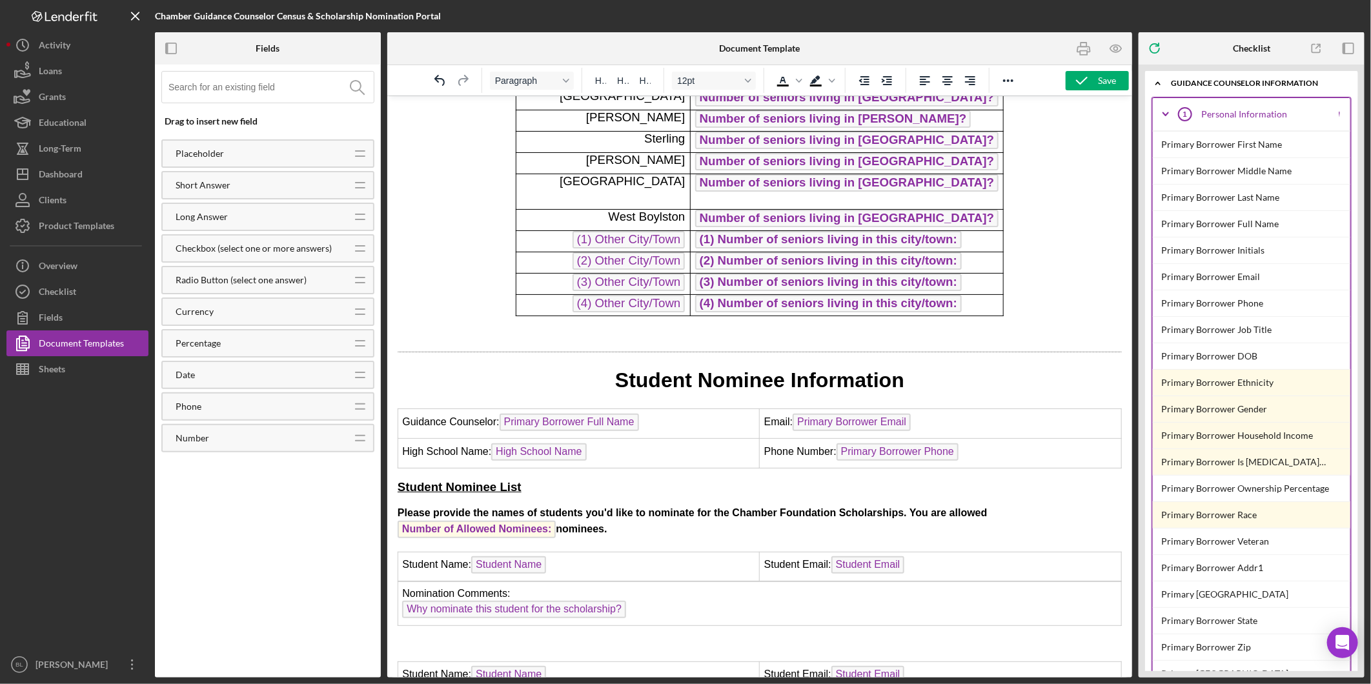
scroll to position [573, 0]
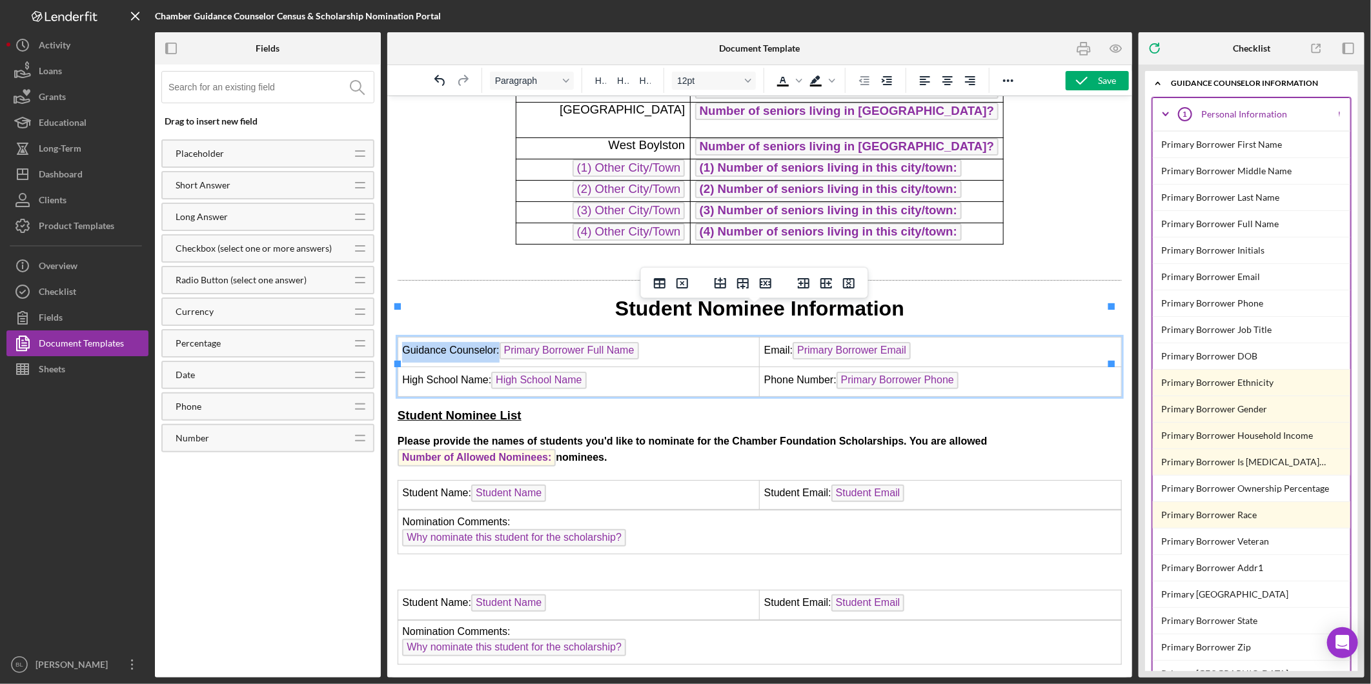
drag, startPoint x: 402, startPoint y: 318, endPoint x: 495, endPoint y: 314, distance: 92.4
click at [495, 337] on td "Guidance Counselor: Primary Borrower Full Name" at bounding box center [579, 352] width 362 height 30
click at [773, 337] on td "Email: Primary Borrower Email" at bounding box center [940, 352] width 362 height 30
drag, startPoint x: 786, startPoint y: 319, endPoint x: 759, endPoint y: 319, distance: 27.1
click at [759, 337] on td "Email: Primary Borrower Email" at bounding box center [940, 352] width 362 height 30
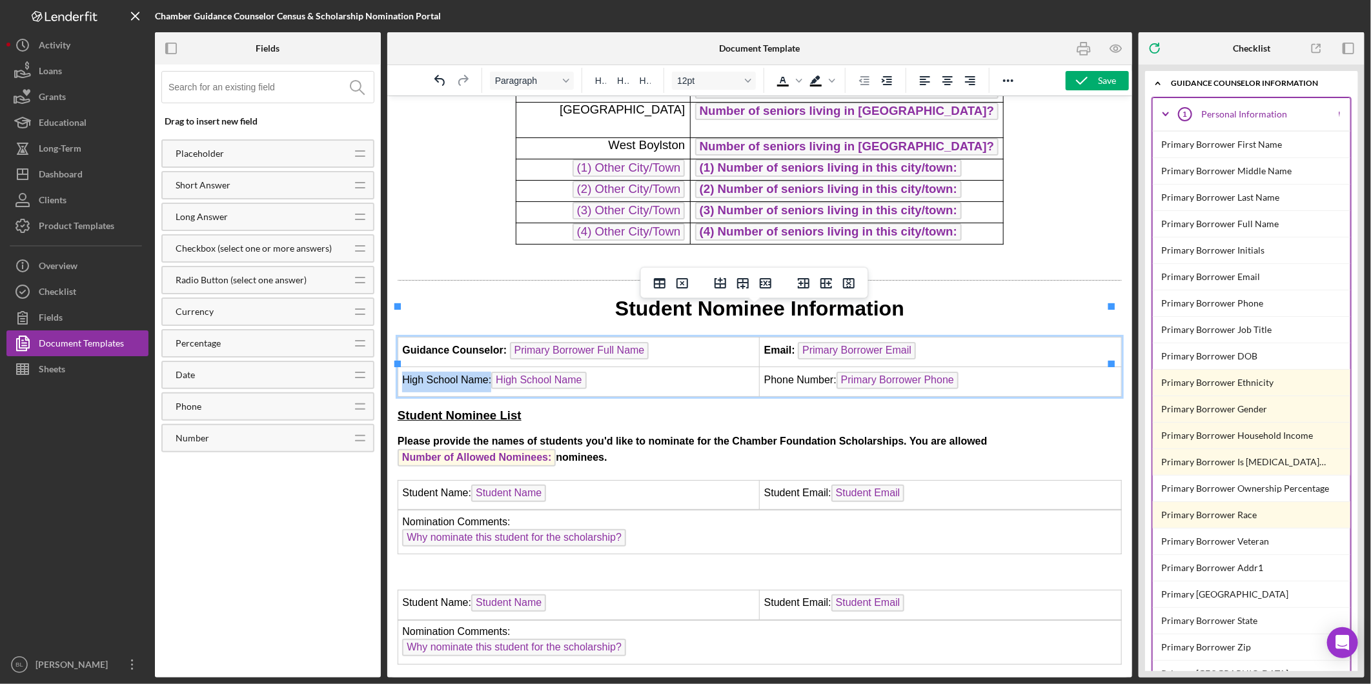
drag, startPoint x: 490, startPoint y: 342, endPoint x: 400, endPoint y: 341, distance: 89.7
click at [400, 367] on td "High School Name: High School Name" at bounding box center [579, 382] width 362 height 30
drag, startPoint x: 830, startPoint y: 345, endPoint x: 755, endPoint y: 345, distance: 75.5
click at [755, 345] on html "2026 Senor Census Form Name of School: High School Name Guidance Counselor: Pri…" at bounding box center [759, 502] width 745 height 1961
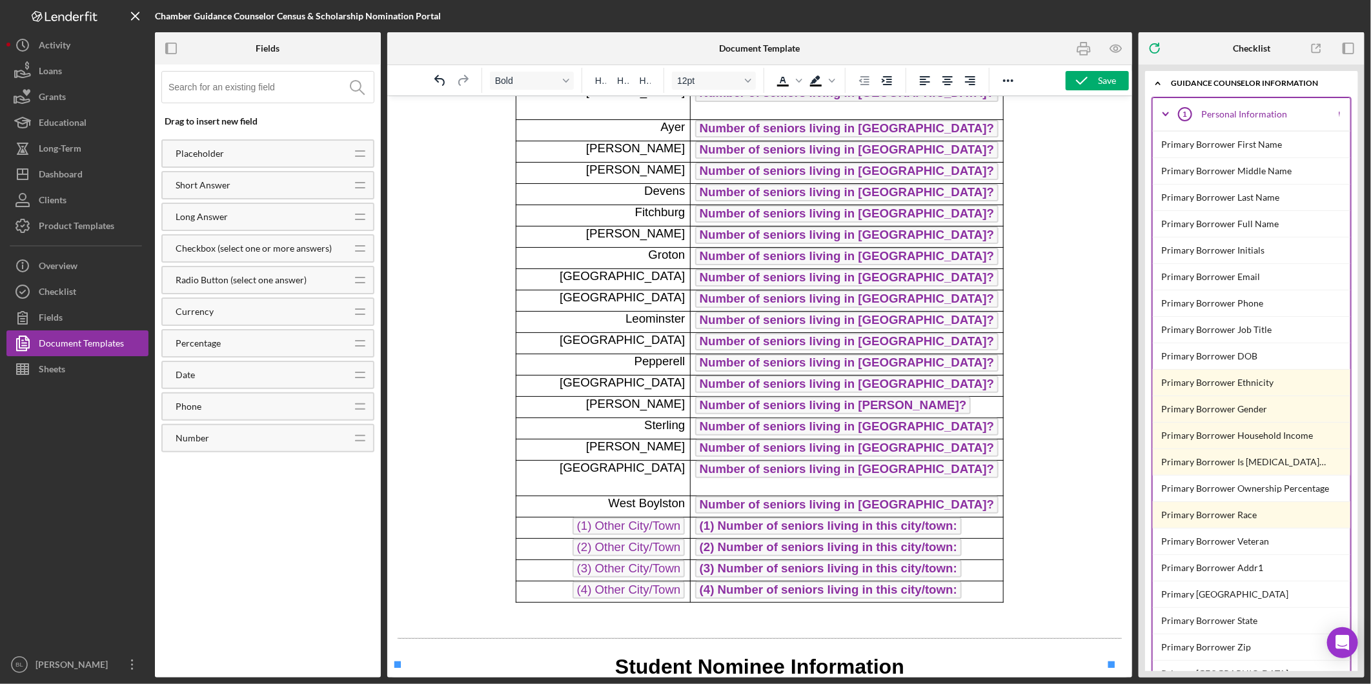
scroll to position [0, 0]
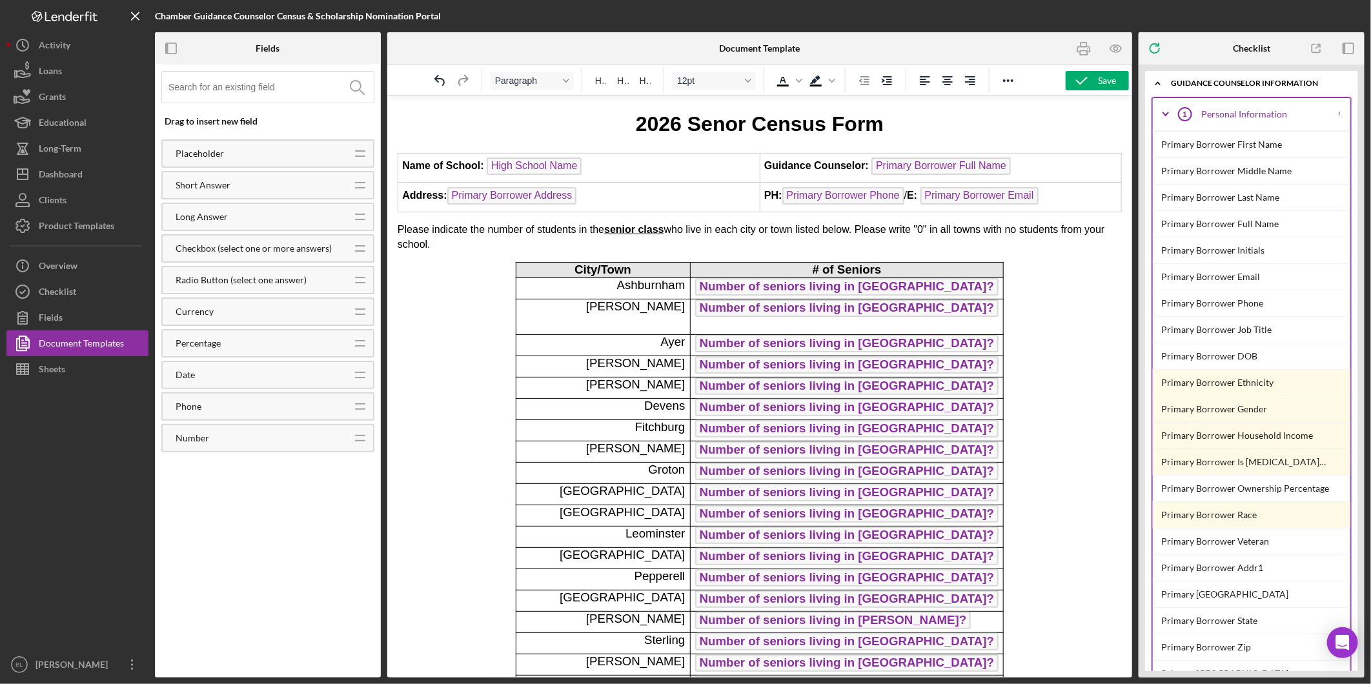
drag, startPoint x: 443, startPoint y: 241, endPoint x: 378, endPoint y: 218, distance: 68.4
click at [647, 163] on td "Name of School: High School Name" at bounding box center [579, 167] width 362 height 30
click at [637, 198] on td "Address: Primary Borrower Address ﻿" at bounding box center [579, 197] width 362 height 30
click at [1050, 167] on td "Guidance Counselor: Primary Borrower Full Name ﻿" at bounding box center [940, 167] width 362 height 30
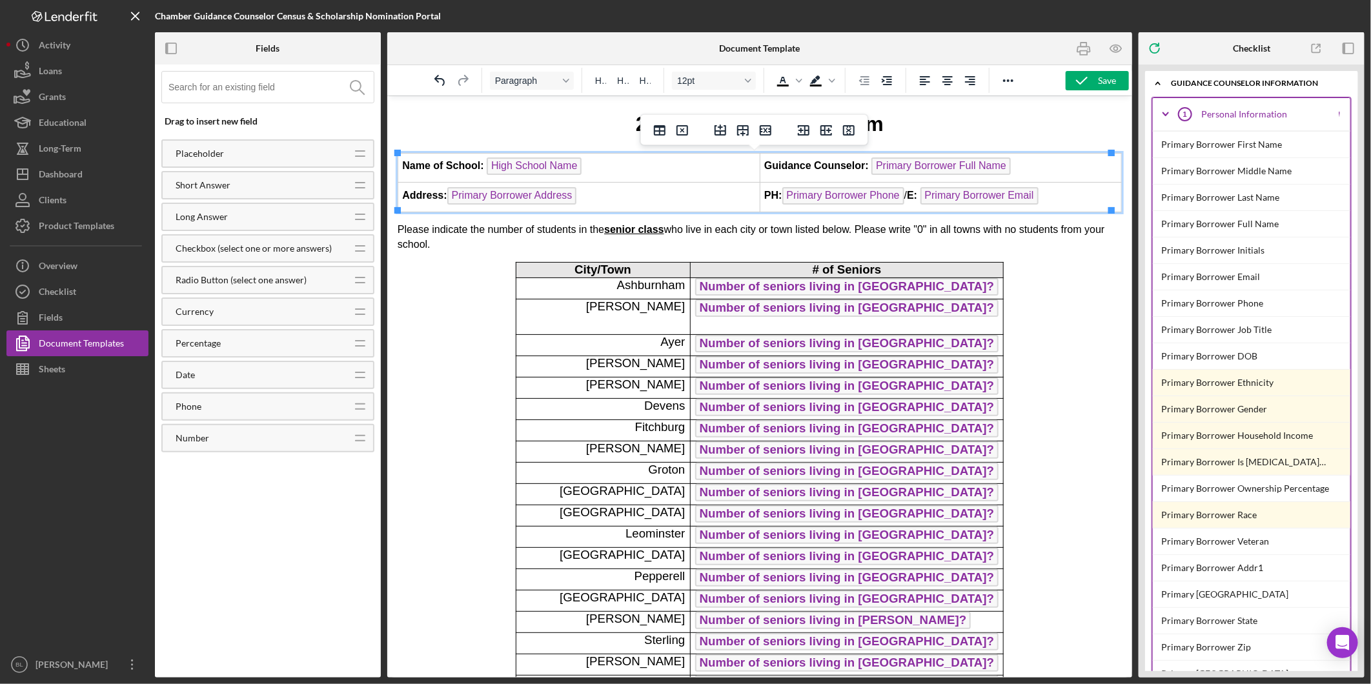
click at [1063, 199] on td "PH: Primary Borrower Phone / E: Primary Borrower Email" at bounding box center [940, 197] width 362 height 30
drag, startPoint x: 448, startPoint y: 244, endPoint x: 981, endPoint y: 191, distance: 535.9
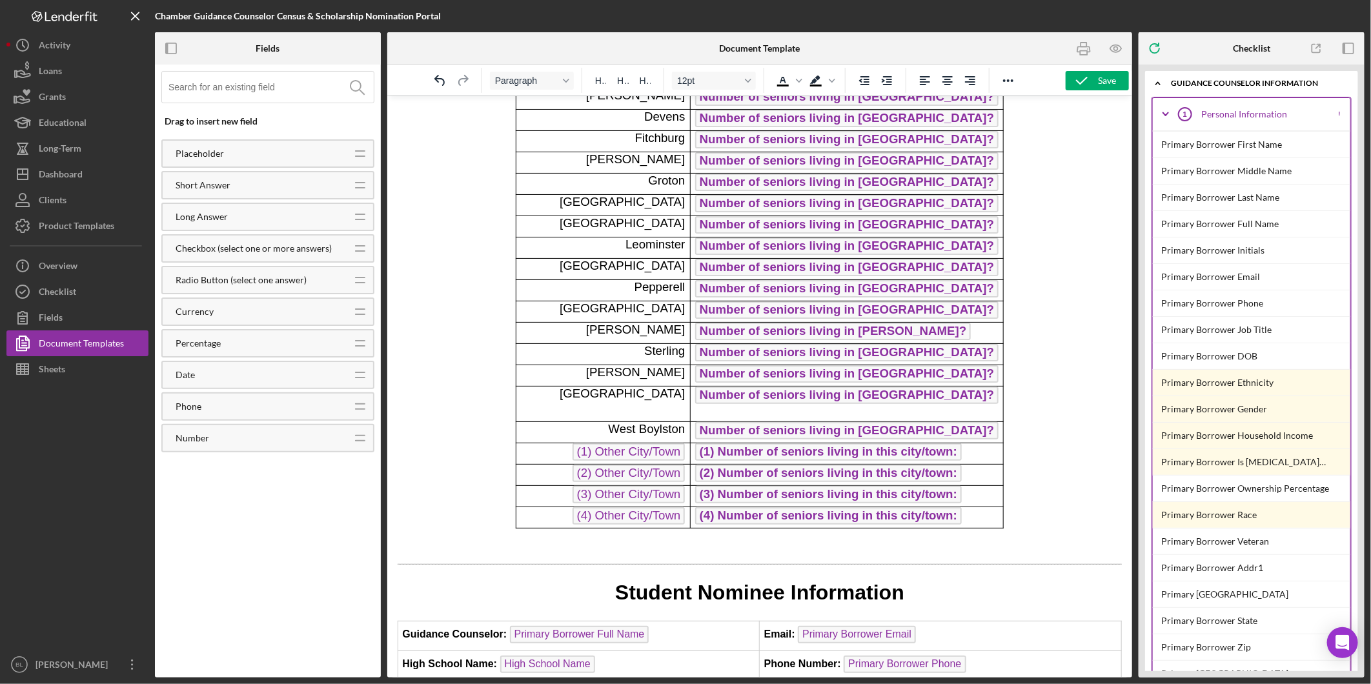
scroll to position [430, 0]
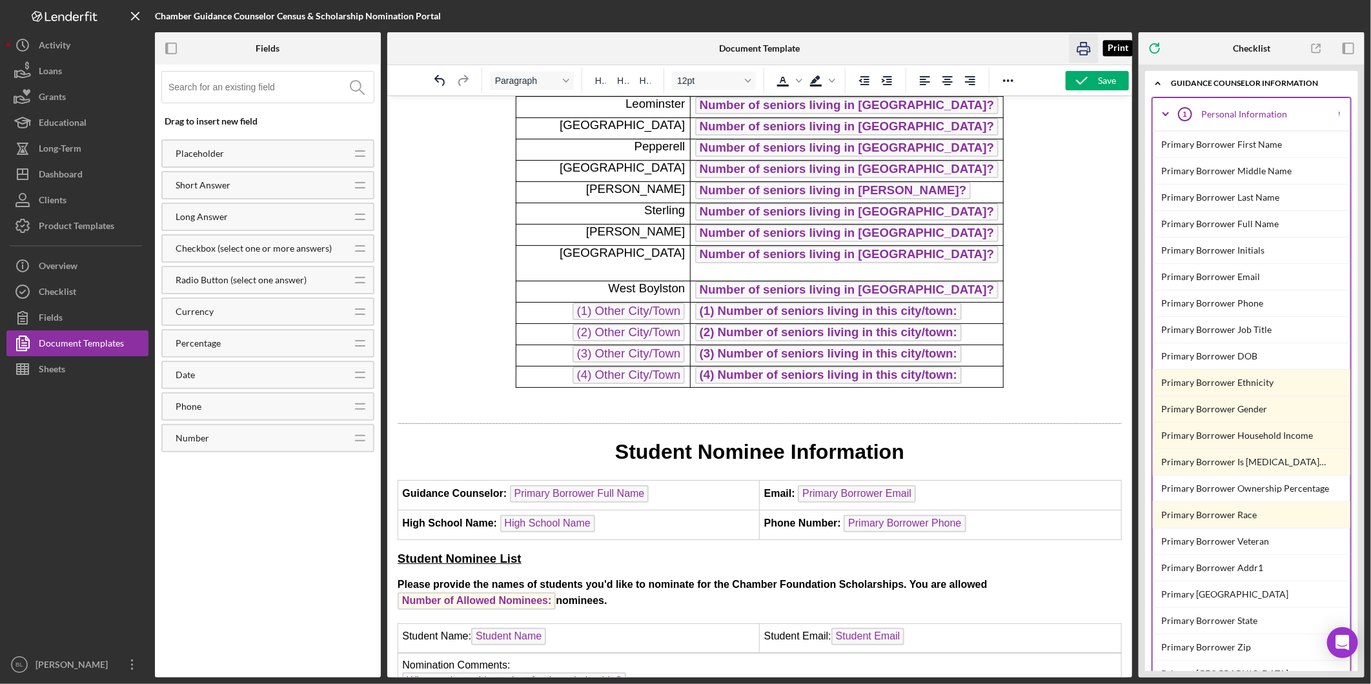
click at [1081, 53] on rect "button" at bounding box center [1084, 53] width 7 height 4
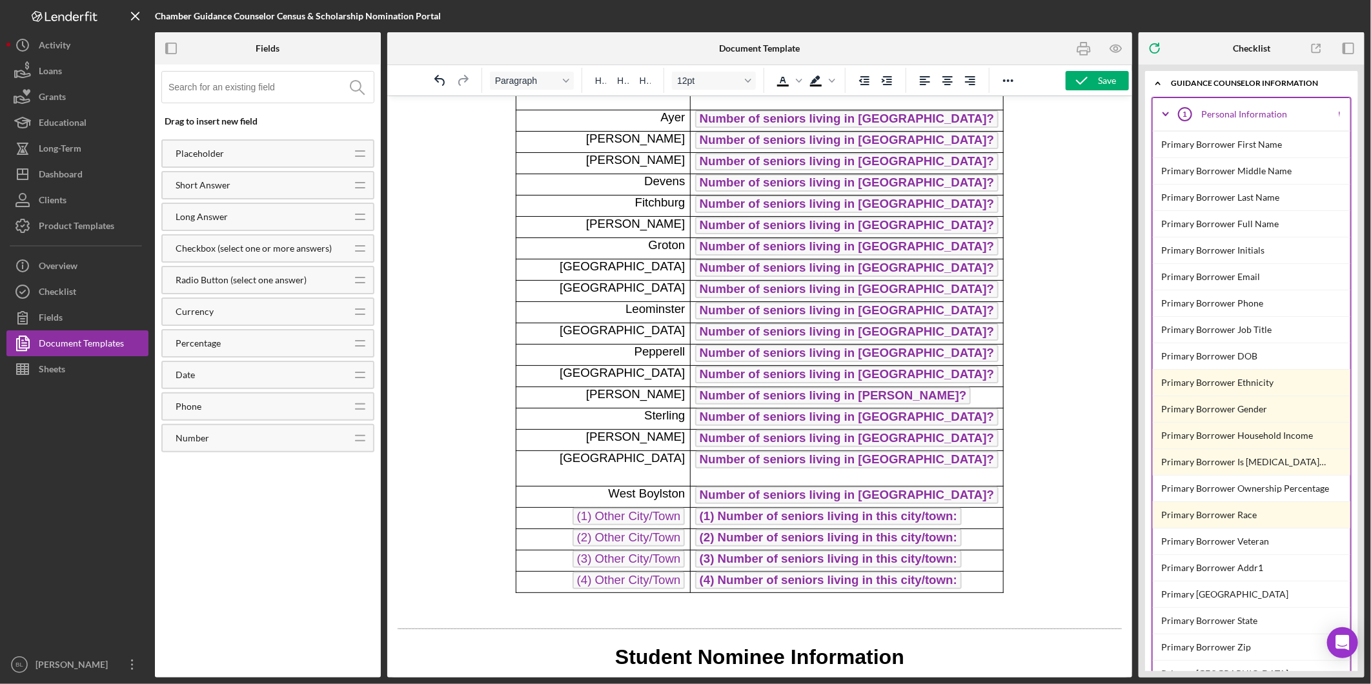
scroll to position [0, 0]
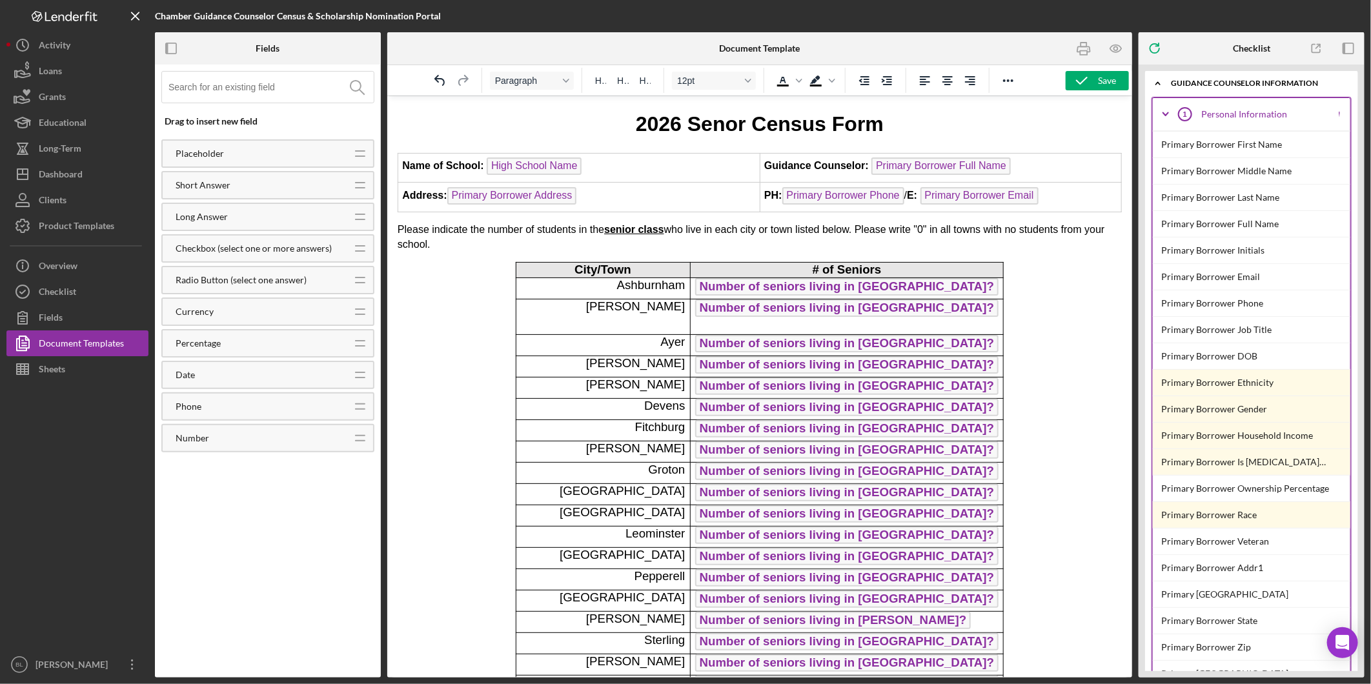
click at [833, 127] on span "2026 Senor Census Form" at bounding box center [759, 123] width 248 height 23
drag, startPoint x: 899, startPoint y: 123, endPoint x: 584, endPoint y: 132, distance: 315.2
click at [587, 130] on h1 "2026 Senor Census Form" at bounding box center [759, 123] width 724 height 29
click at [751, 81] on div "Font size 24pt" at bounding box center [748, 80] width 10 height 6
click at [702, 189] on div "18pt" at bounding box center [708, 185] width 50 height 15
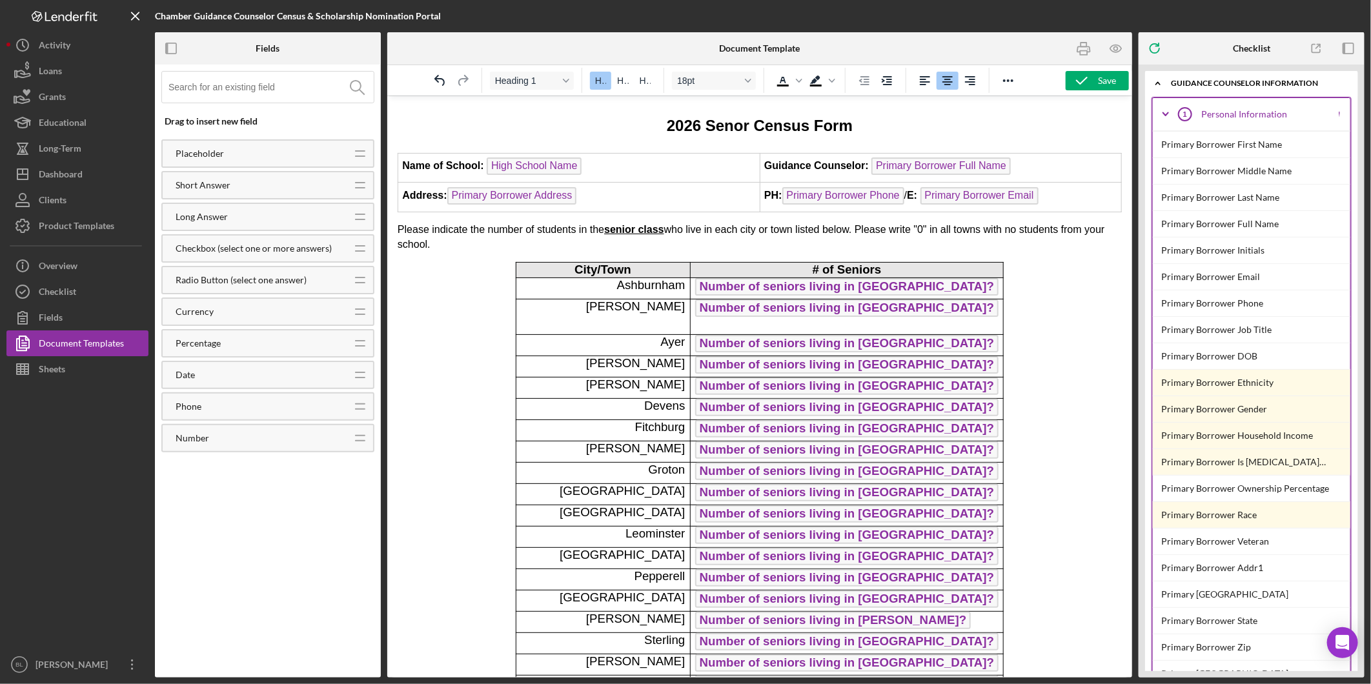
click at [946, 119] on h1 "2026 Senor Census Form" at bounding box center [759, 123] width 724 height 29
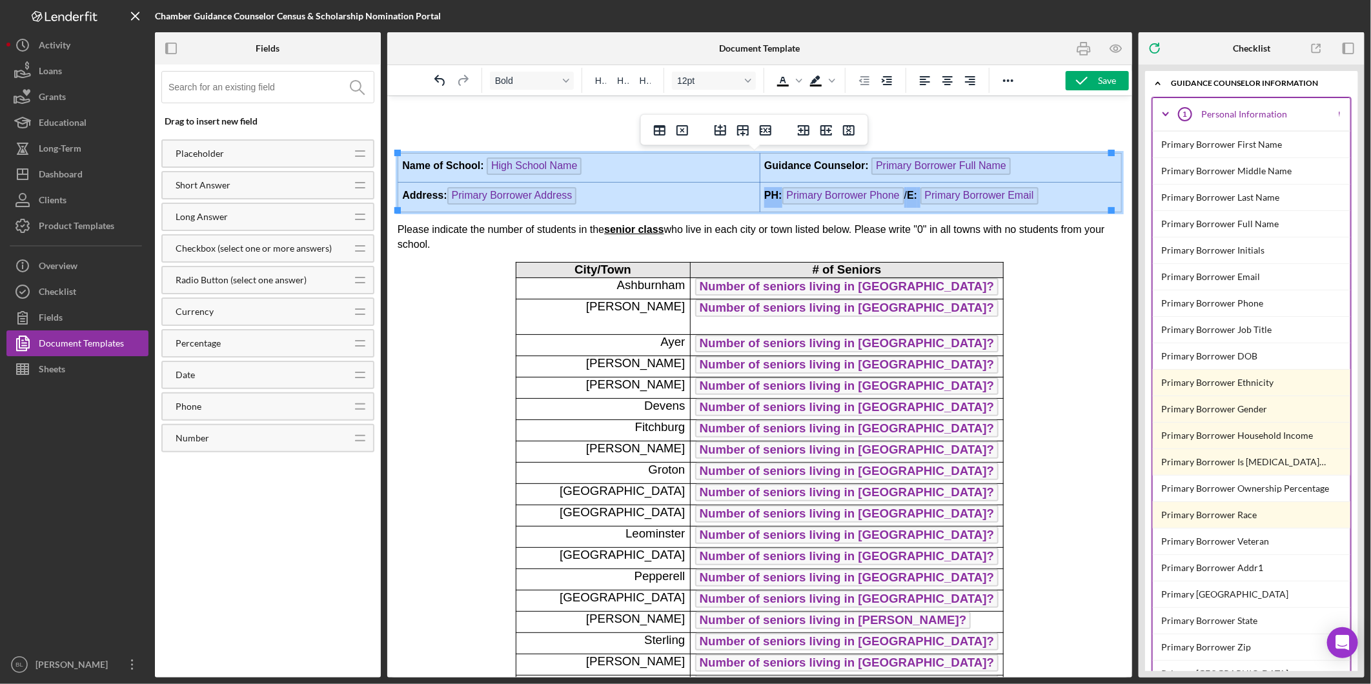
drag, startPoint x: 398, startPoint y: 161, endPoint x: 1054, endPoint y: 195, distance: 656.8
click at [1054, 195] on tbody "Name of School: High School Name Guidance Counselor: Primary Borrower Full Name…" at bounding box center [760, 181] width 724 height 59
click at [746, 81] on icon "Font size 12pt" at bounding box center [748, 80] width 6 height 6
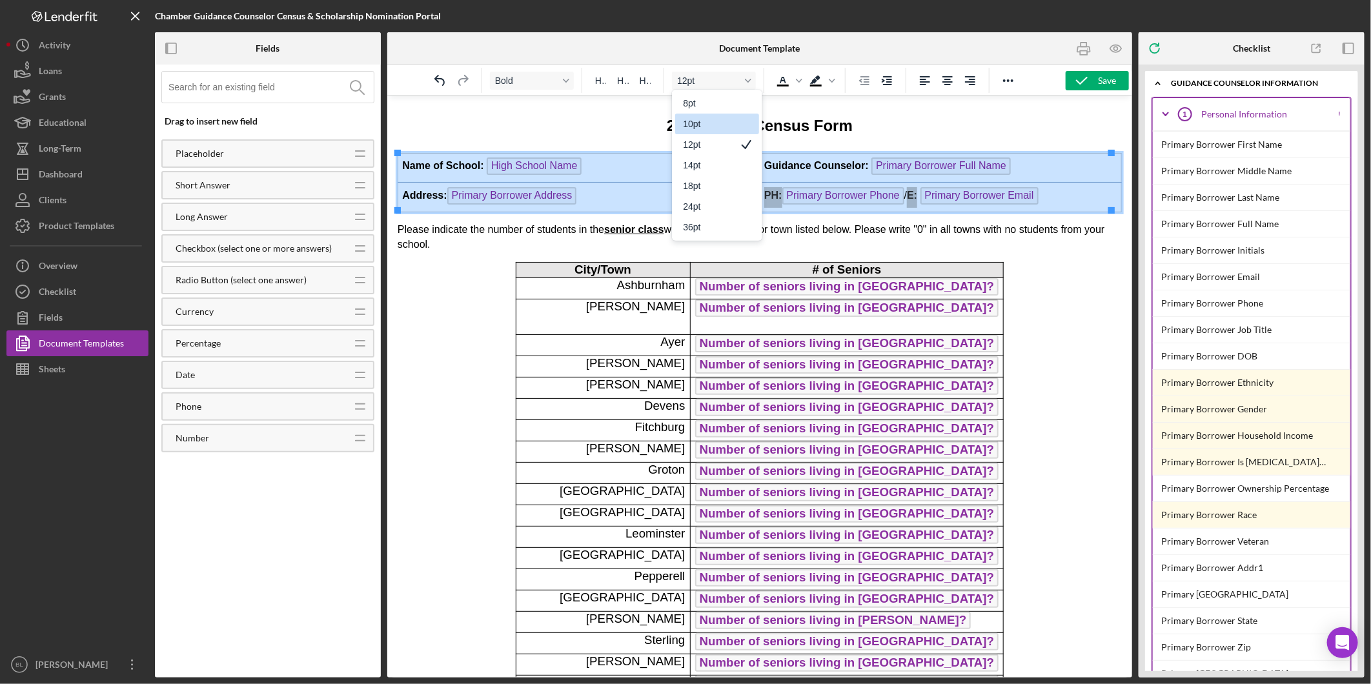
click at [717, 121] on div "10pt" at bounding box center [708, 123] width 50 height 15
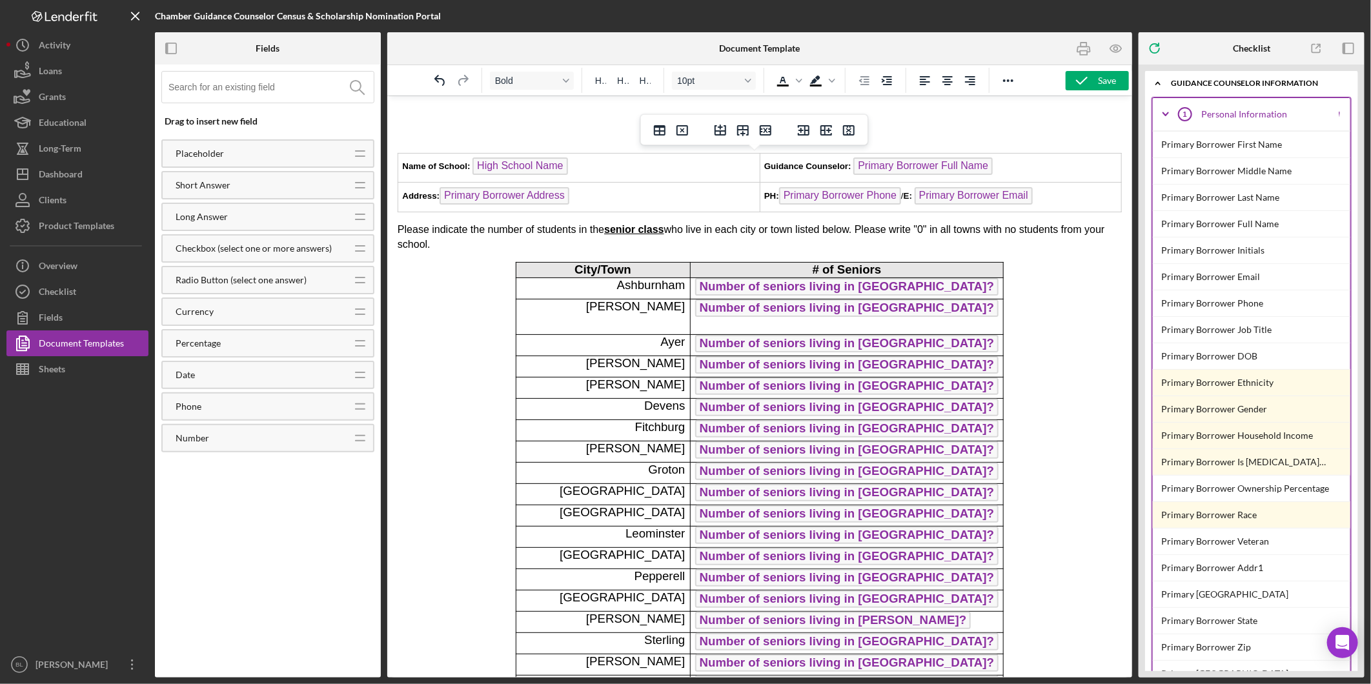
click at [1076, 134] on h1 "2026 Senor Census Form" at bounding box center [759, 123] width 724 height 29
drag, startPoint x: 455, startPoint y: 249, endPoint x: 395, endPoint y: 227, distance: 63.1
drag, startPoint x: 420, startPoint y: 243, endPoint x: 405, endPoint y: 215, distance: 32.4
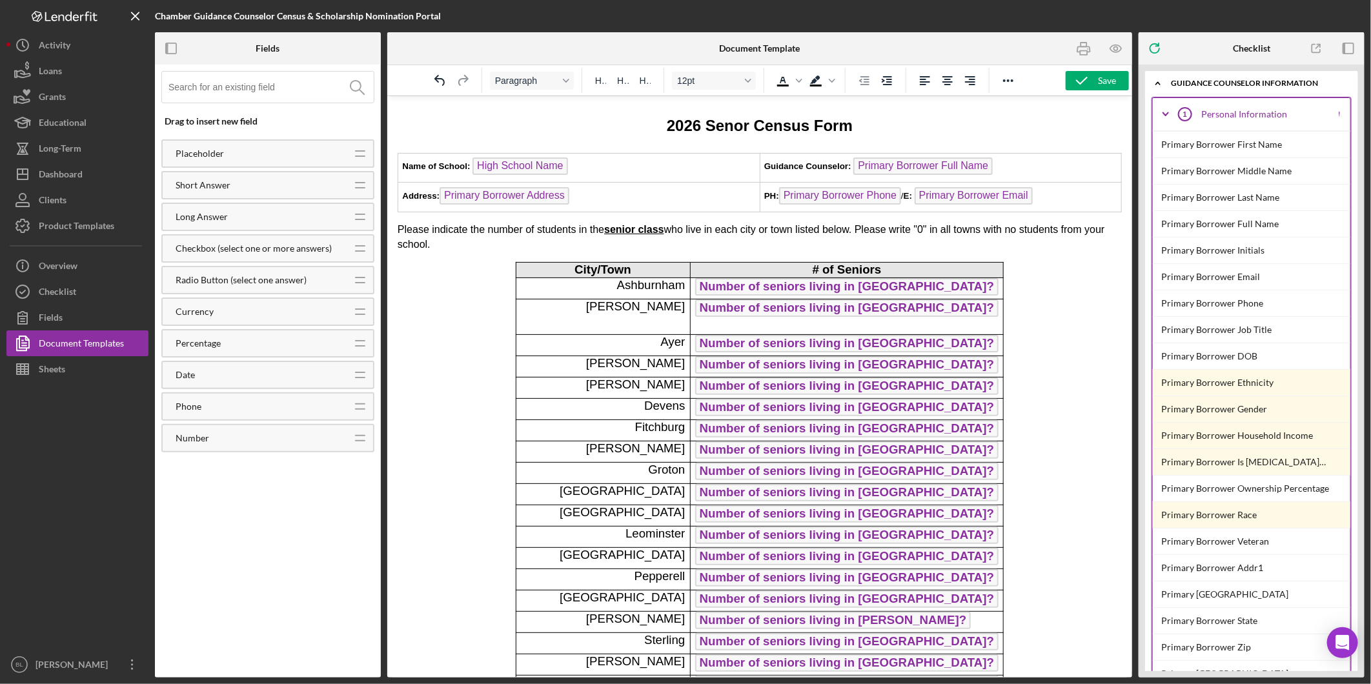
click at [746, 79] on icon "Font size 12pt" at bounding box center [748, 81] width 6 height 4
click at [711, 125] on div "10pt" at bounding box center [708, 123] width 50 height 15
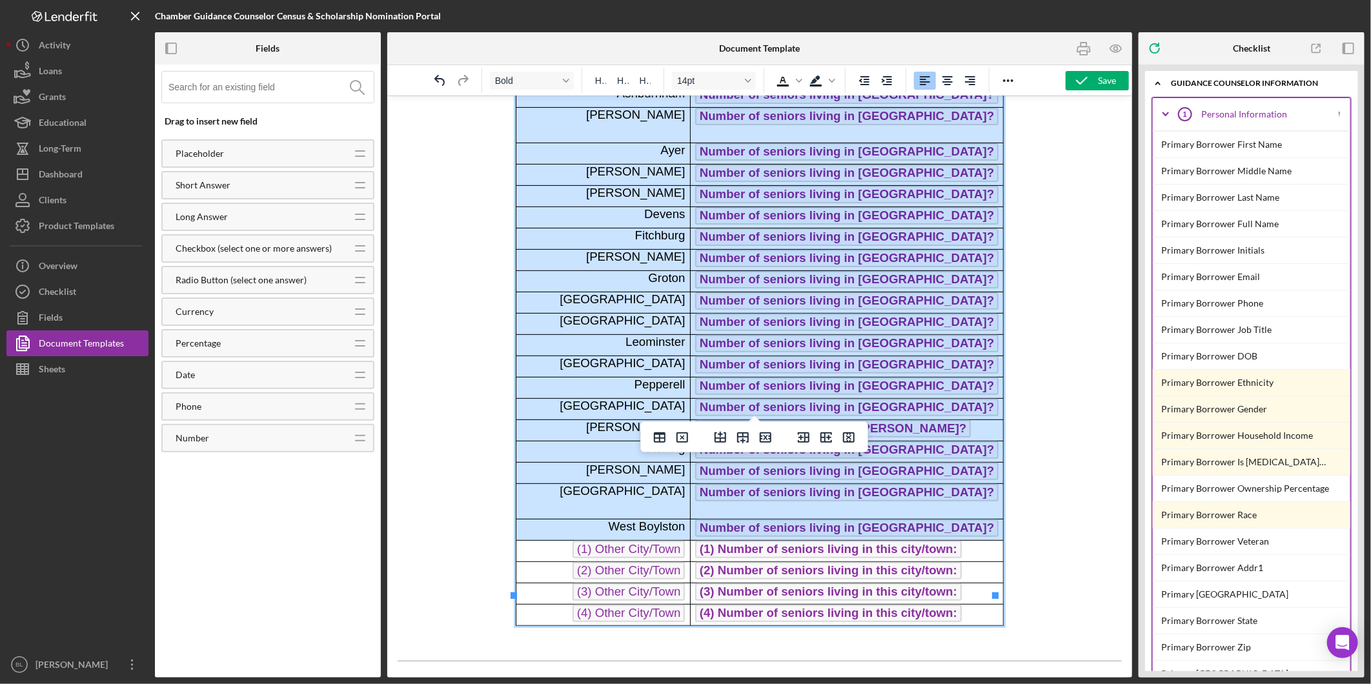
scroll to position [365, 0]
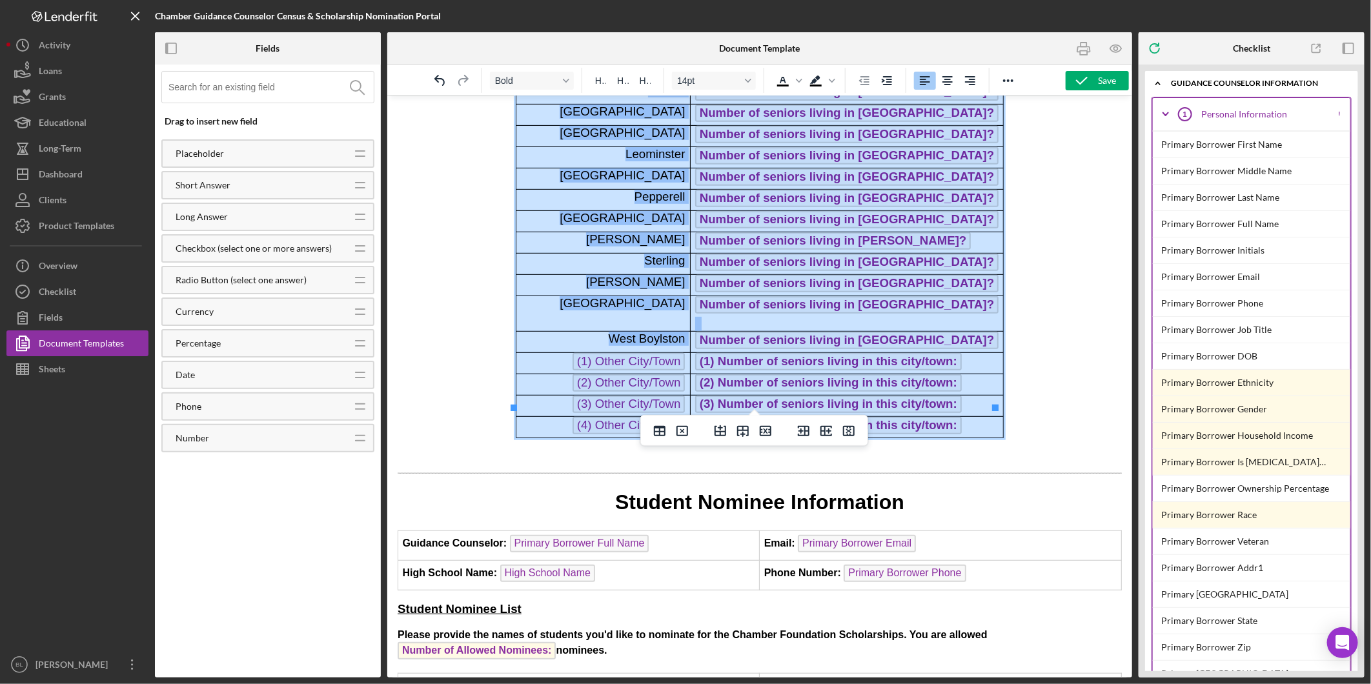
drag, startPoint x: 583, startPoint y: 238, endPoint x: 992, endPoint y: 402, distance: 440.7
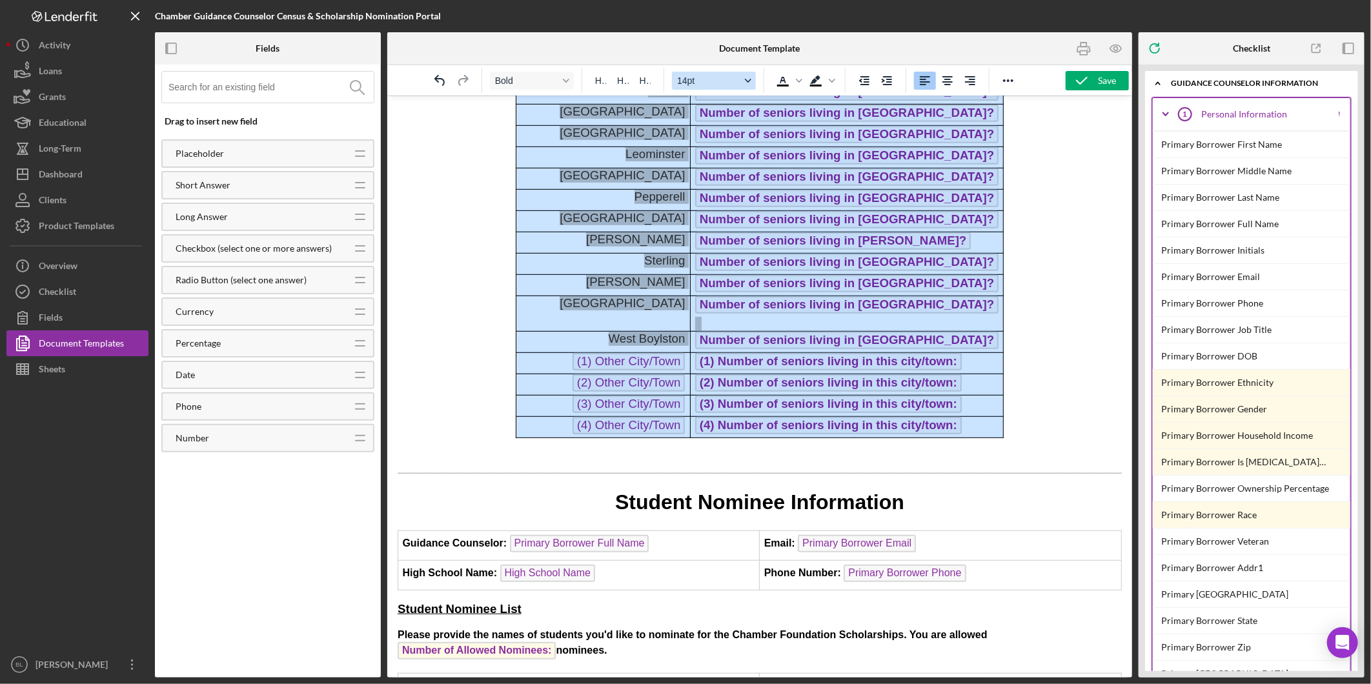
click at [749, 85] on button "14pt" at bounding box center [714, 81] width 84 height 18
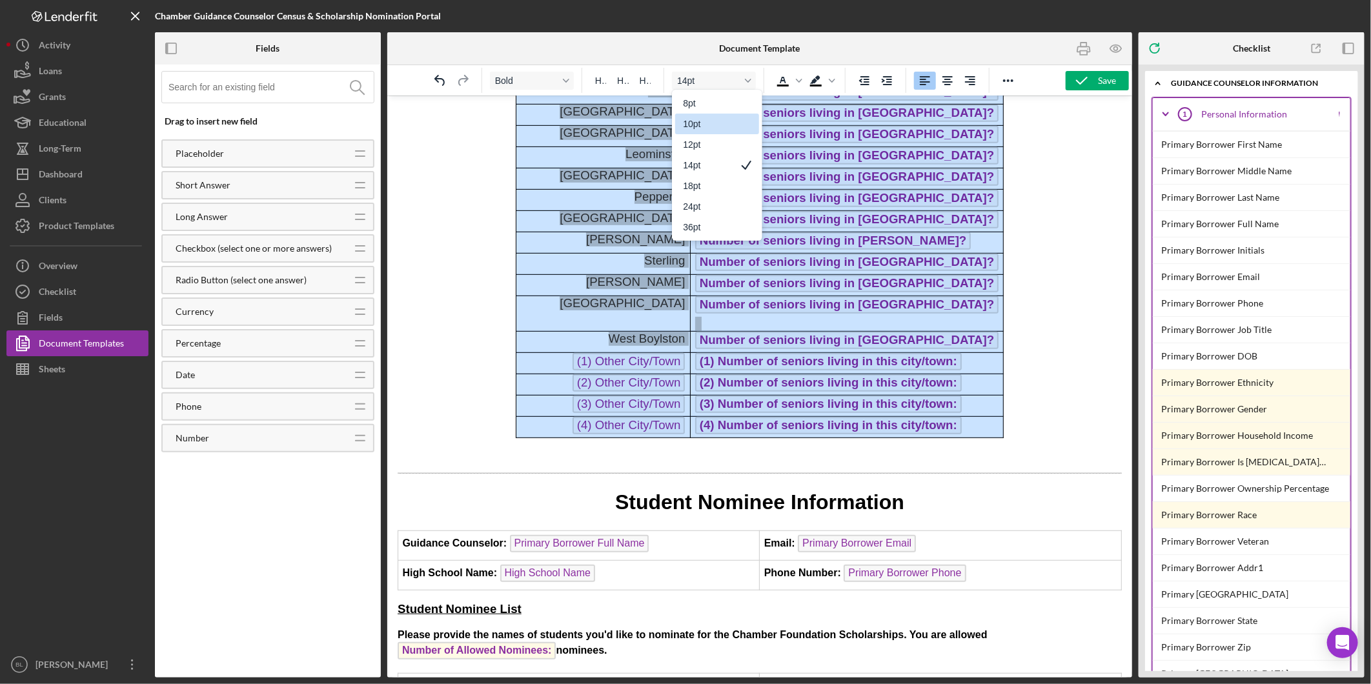
click at [709, 127] on div "10pt" at bounding box center [708, 123] width 50 height 15
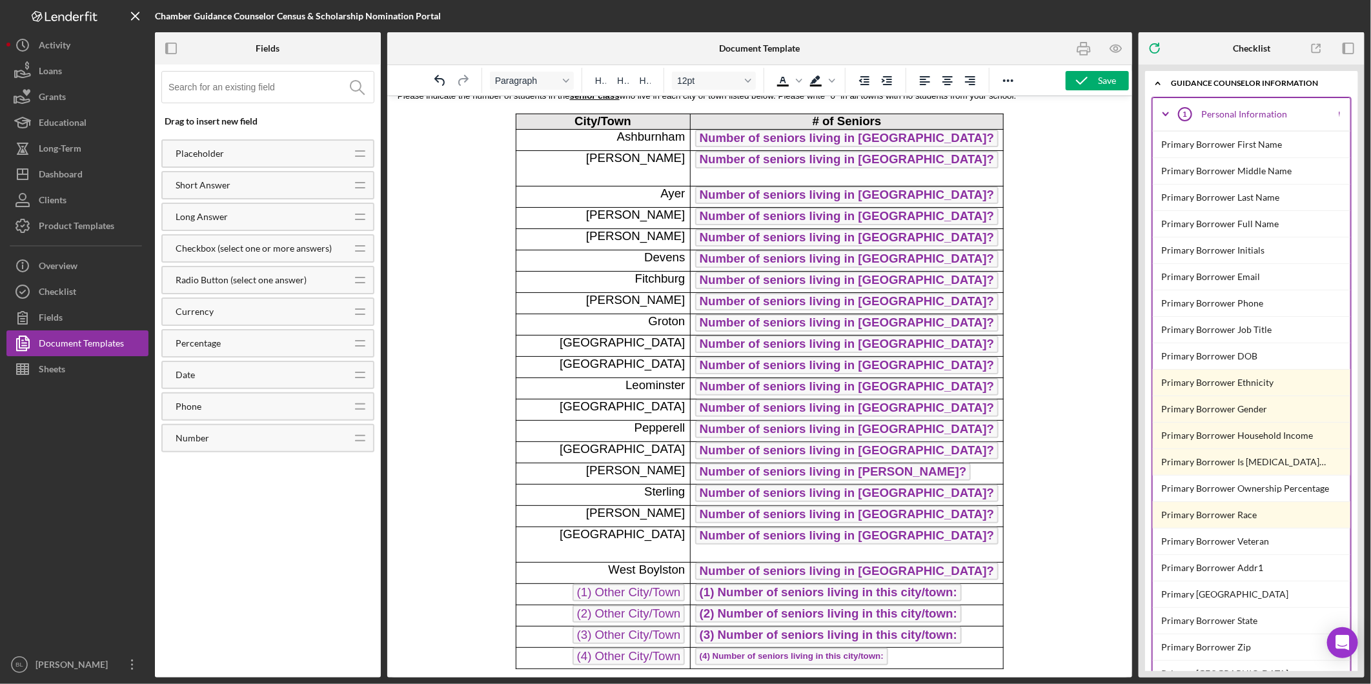
scroll to position [79, 0]
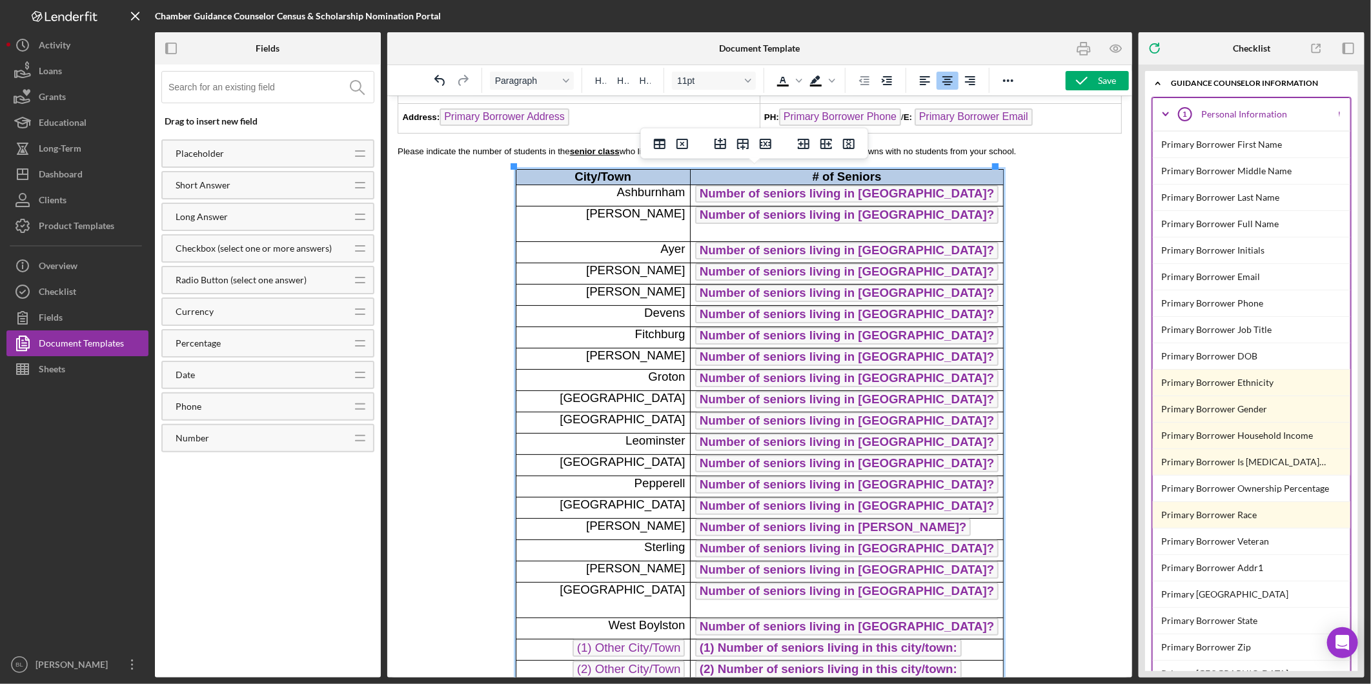
drag, startPoint x: 582, startPoint y: 172, endPoint x: 920, endPoint y: 169, distance: 338.3
click at [920, 169] on tr "City/Town # of Seniors" at bounding box center [759, 176] width 488 height 15
click at [646, 190] on span "Ashburnham" at bounding box center [651, 192] width 68 height 14
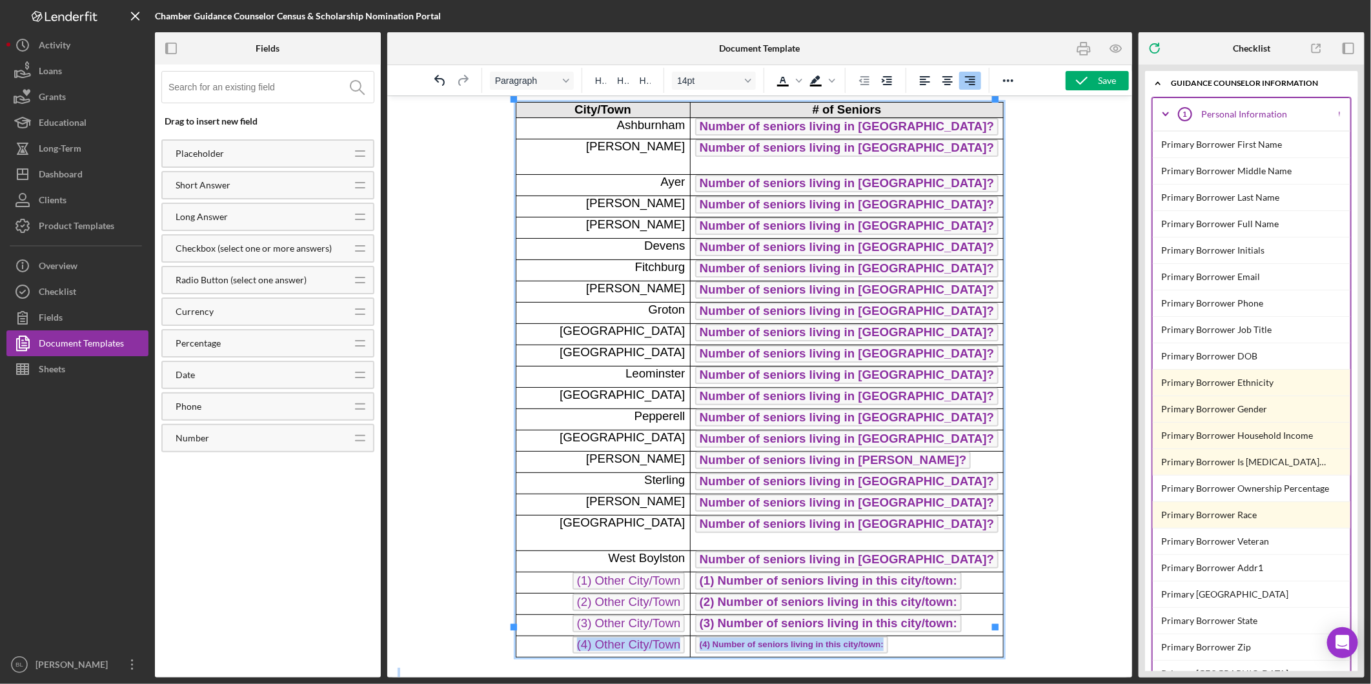
scroll to position [154, 0]
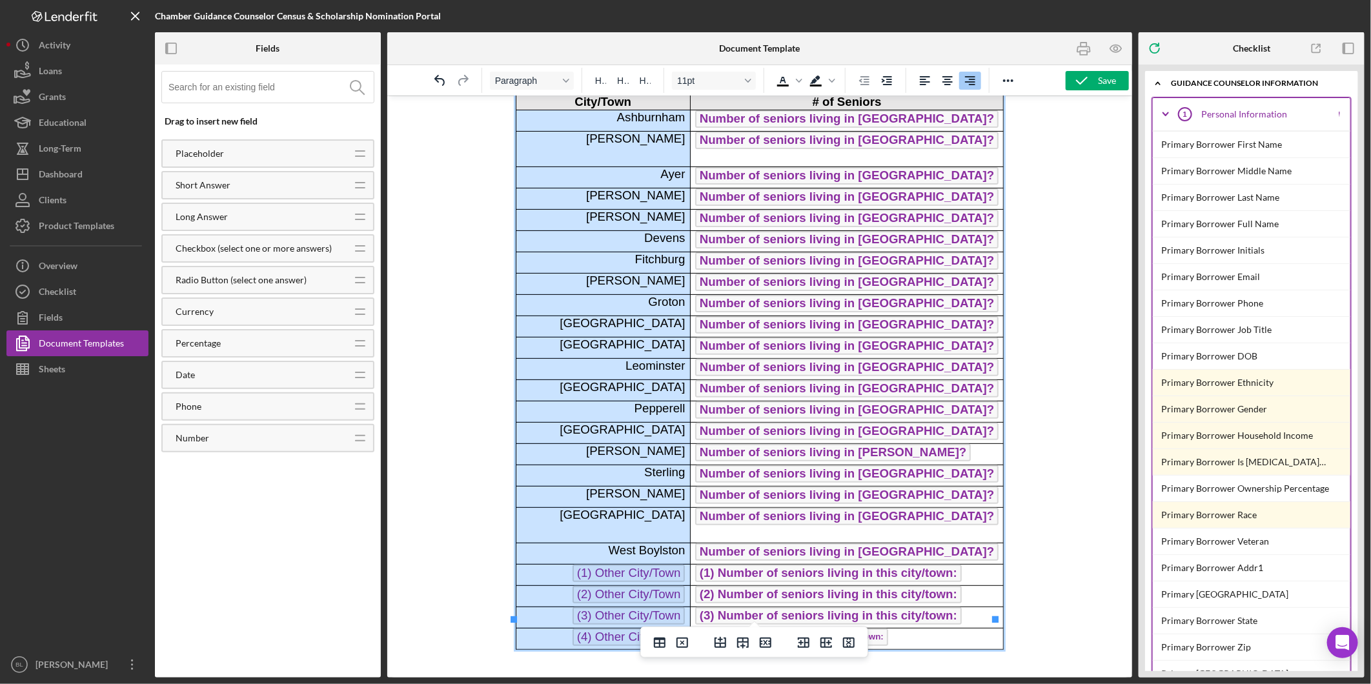
drag, startPoint x: 644, startPoint y: 189, endPoint x: 624, endPoint y: 600, distance: 411.7
click at [624, 600] on tbody "City/Town # of Seniors Ashburnham Number of seniors living in [GEOGRAPHIC_DATA]…" at bounding box center [759, 371] width 488 height 555
click at [750, 83] on icon "Font size 11pt" at bounding box center [748, 80] width 6 height 6
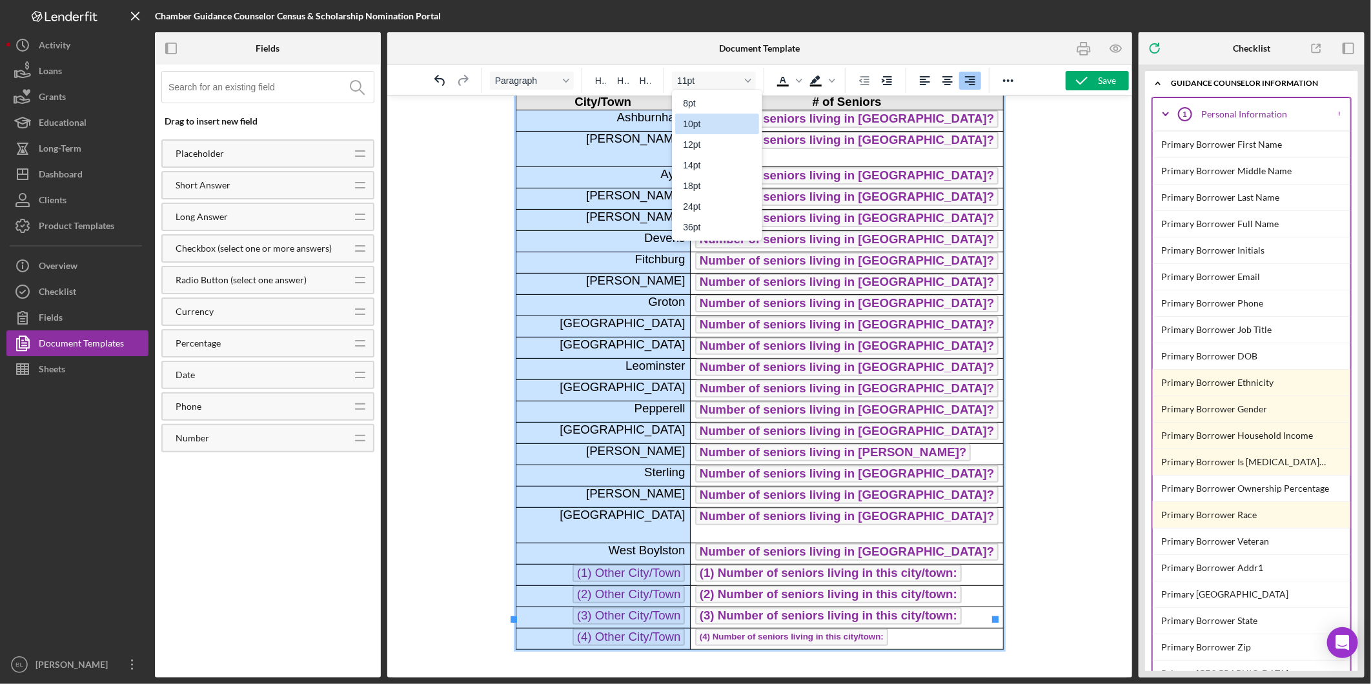
click at [736, 127] on div "10pt" at bounding box center [717, 124] width 84 height 21
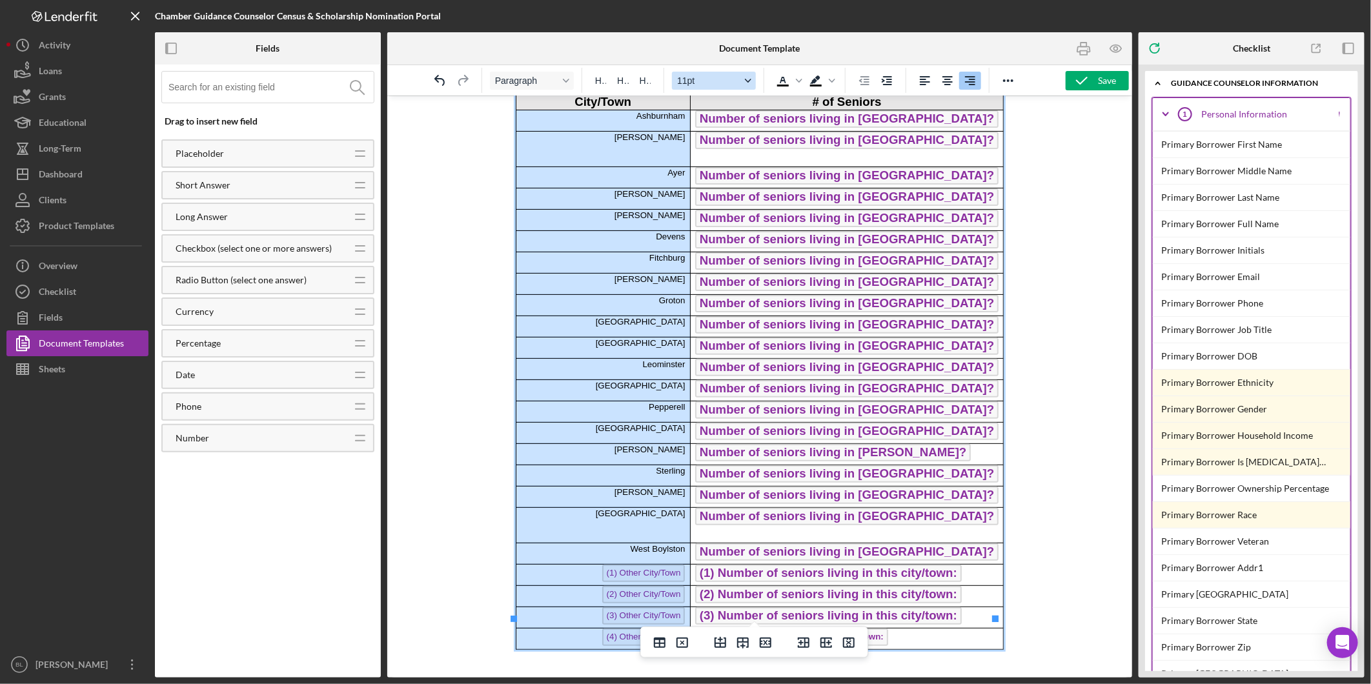
click at [742, 83] on button "11pt" at bounding box center [714, 81] width 84 height 18
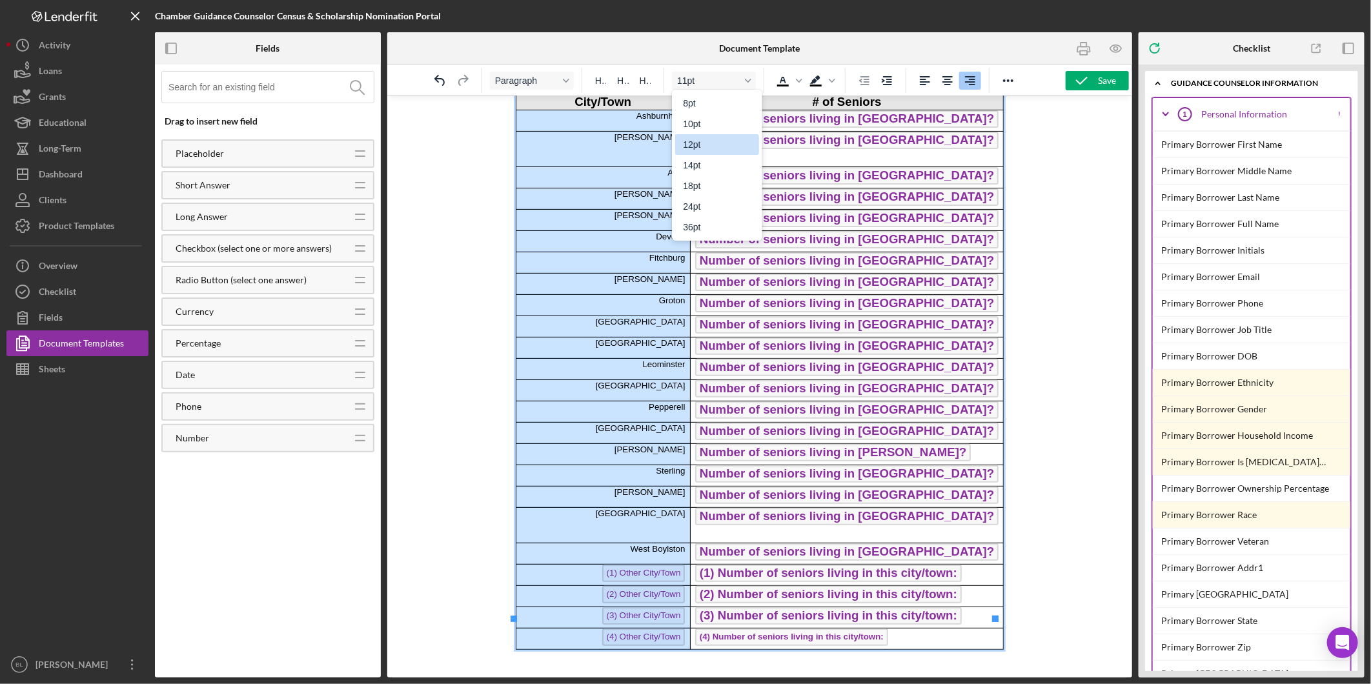
click at [718, 138] on div "12pt" at bounding box center [708, 144] width 50 height 15
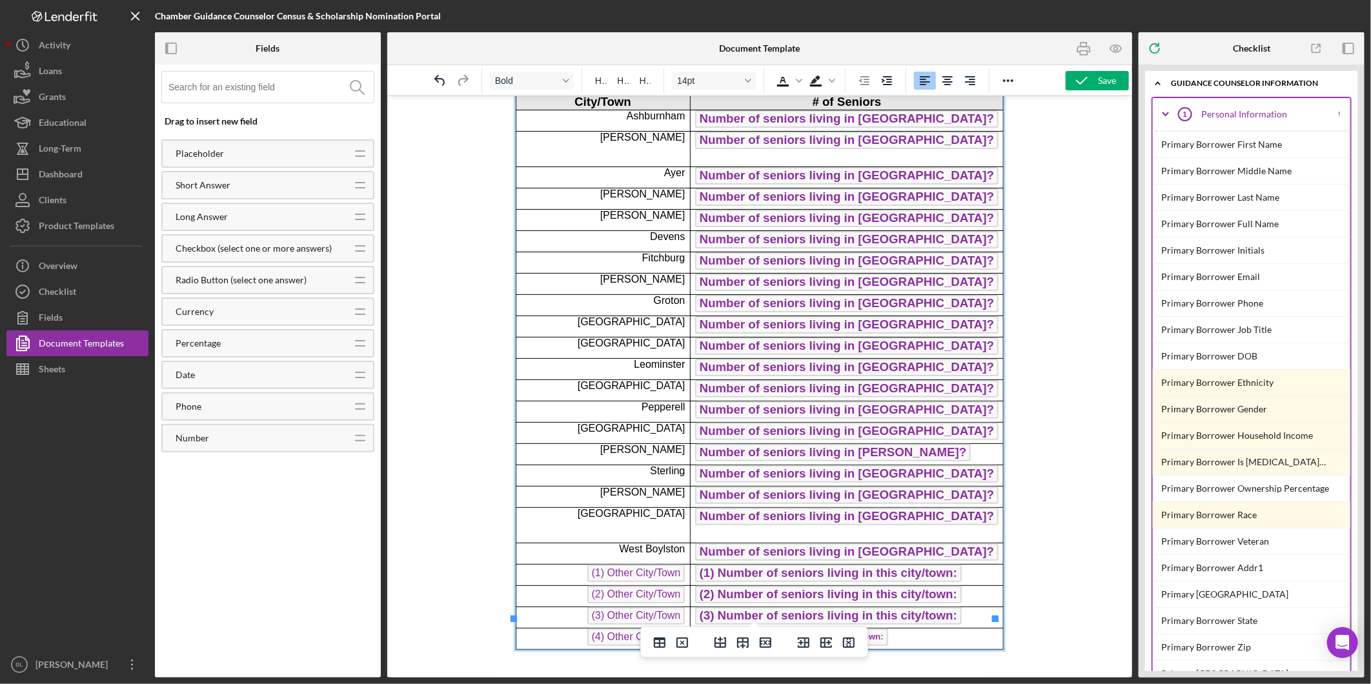
click at [941, 230] on p "Number of seniors living in [GEOGRAPHIC_DATA]? ﻿" at bounding box center [846, 240] width 303 height 21
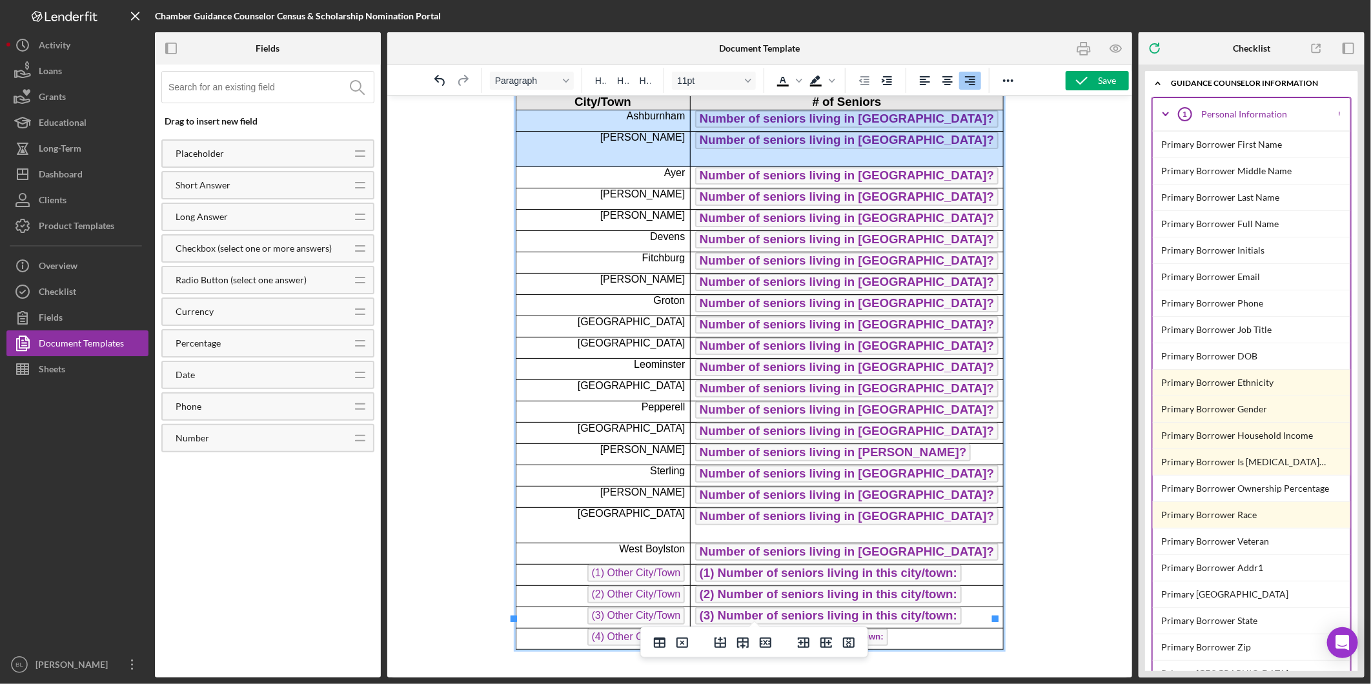
drag, startPoint x: 966, startPoint y: 113, endPoint x: 710, endPoint y: 132, distance: 257.6
click at [710, 132] on tbody "City/Town # of Seniors Ashburnham Number of seniors living in [GEOGRAPHIC_DATA]…" at bounding box center [759, 371] width 488 height 555
click at [943, 188] on p "Number of seniors living in [GEOGRAPHIC_DATA]?" at bounding box center [846, 198] width 303 height 21
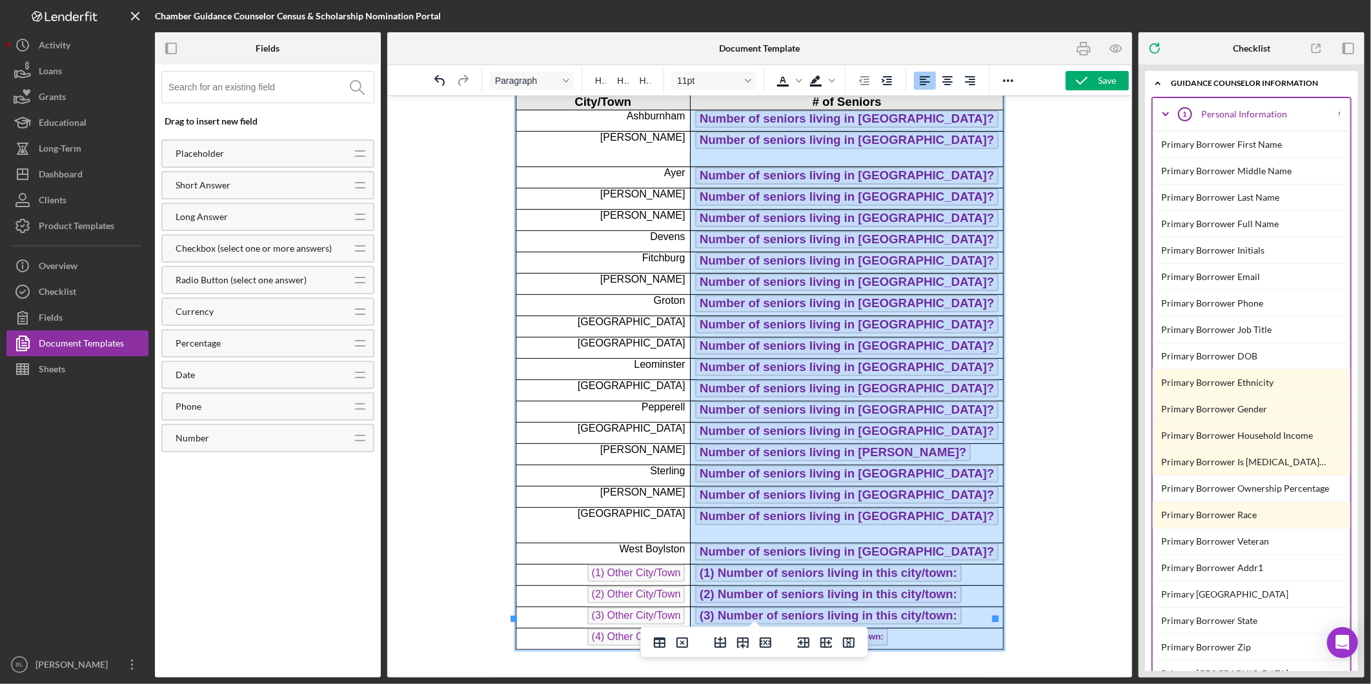
drag, startPoint x: 715, startPoint y: 117, endPoint x: 875, endPoint y: 603, distance: 512.0
click at [875, 603] on tbody "City/Town # of Seniors Ashburnham Number of seniors living in [GEOGRAPHIC_DATA]…" at bounding box center [759, 371] width 488 height 555
click at [747, 81] on icon "Font size 11pt" at bounding box center [748, 81] width 6 height 4
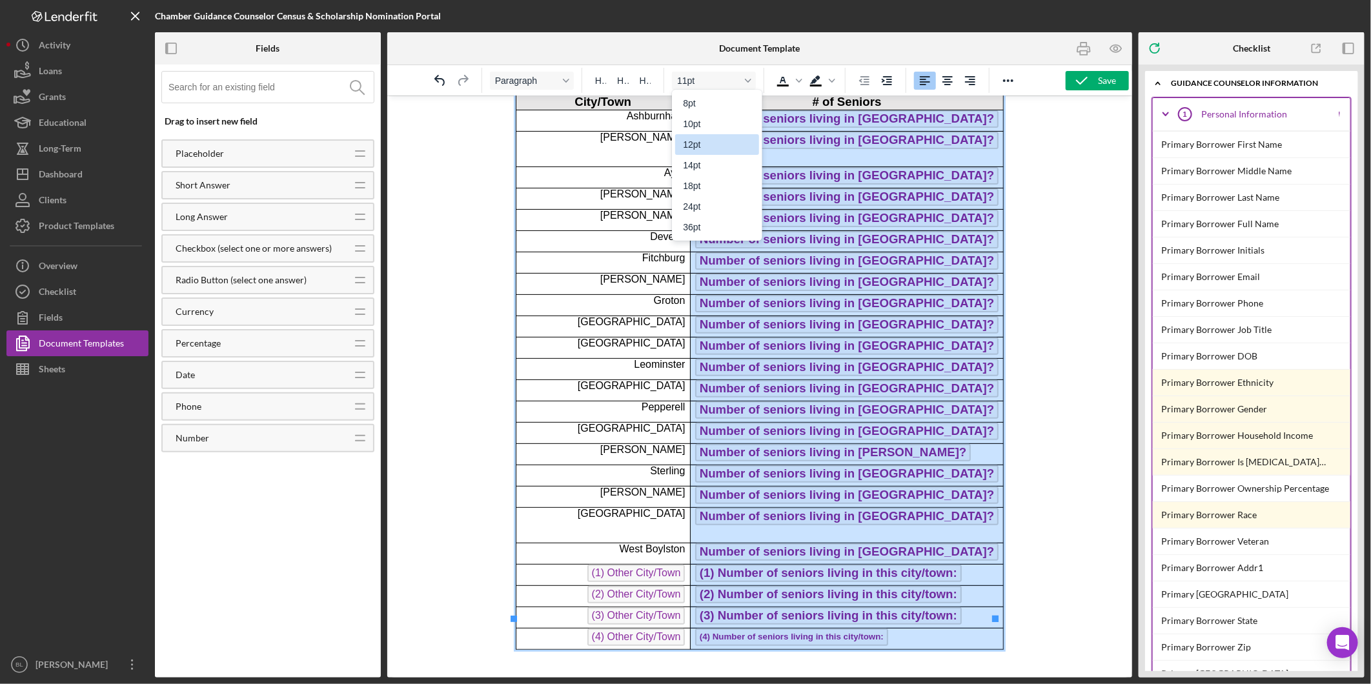
click at [711, 145] on div "12pt" at bounding box center [708, 144] width 50 height 15
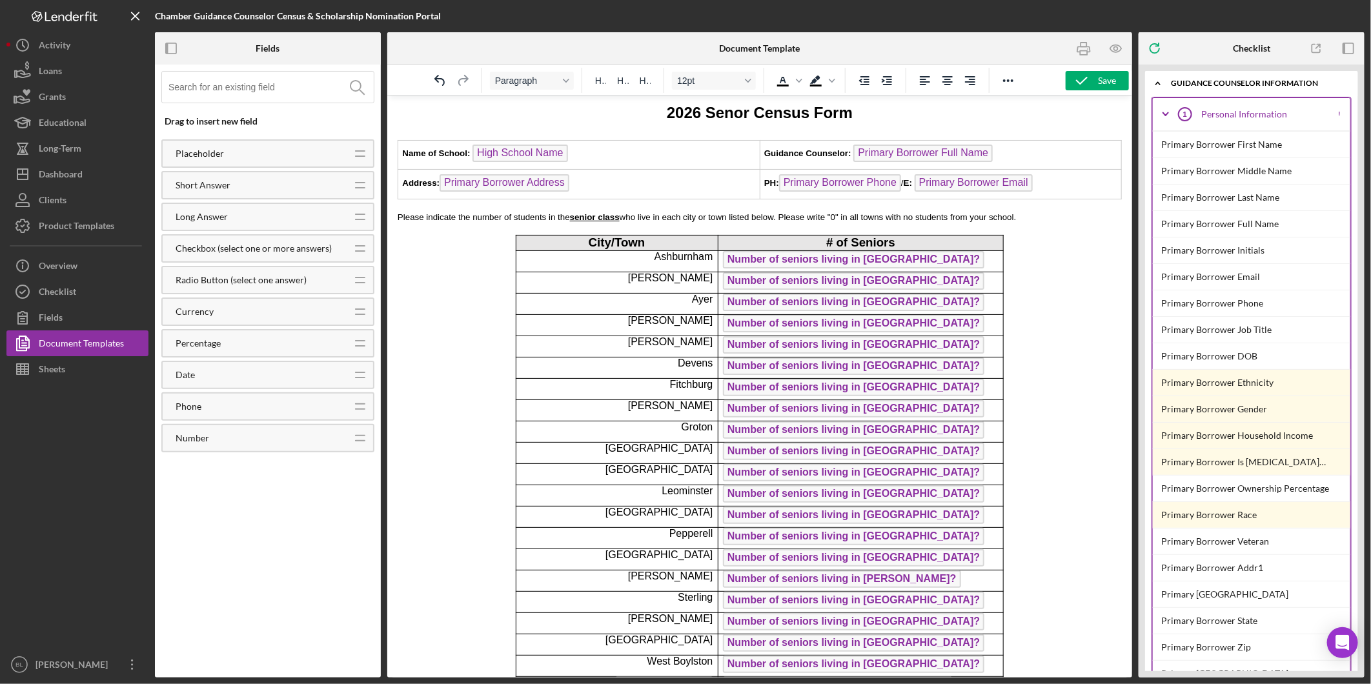
scroll to position [10, 0]
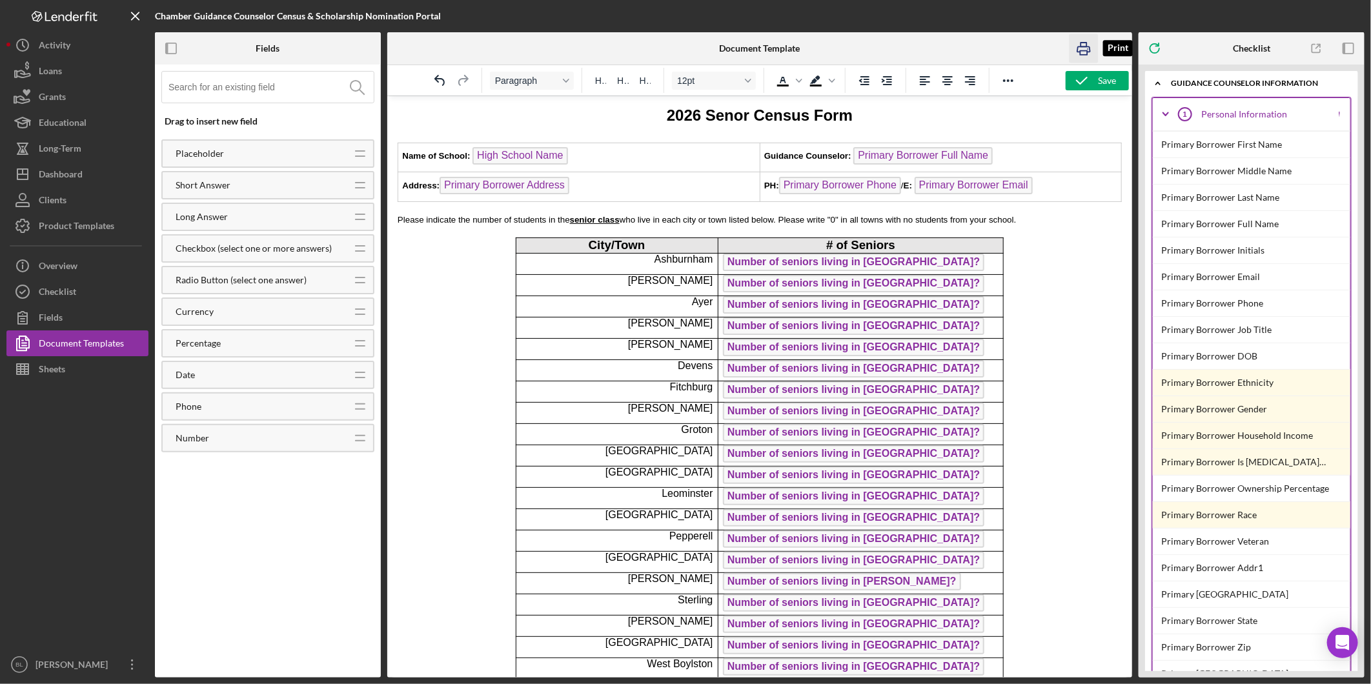
click at [1083, 50] on icon "button" at bounding box center [1084, 48] width 29 height 29
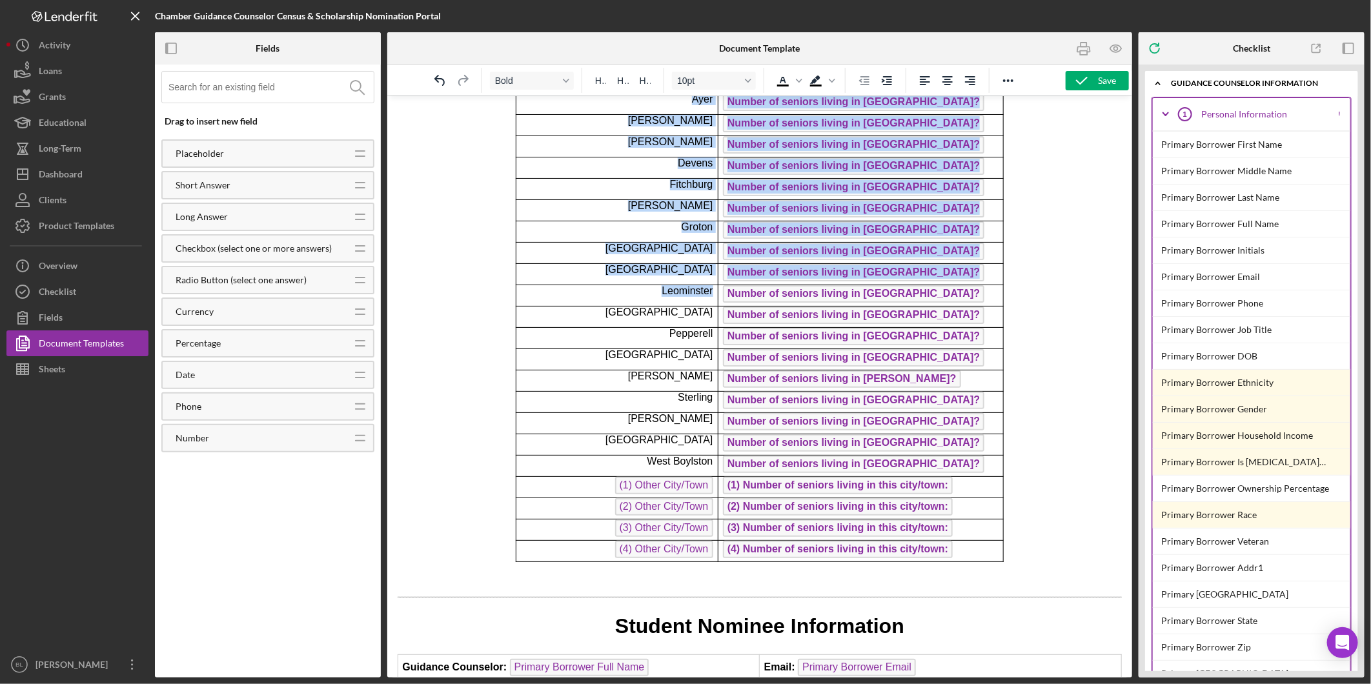
scroll to position [226, 0]
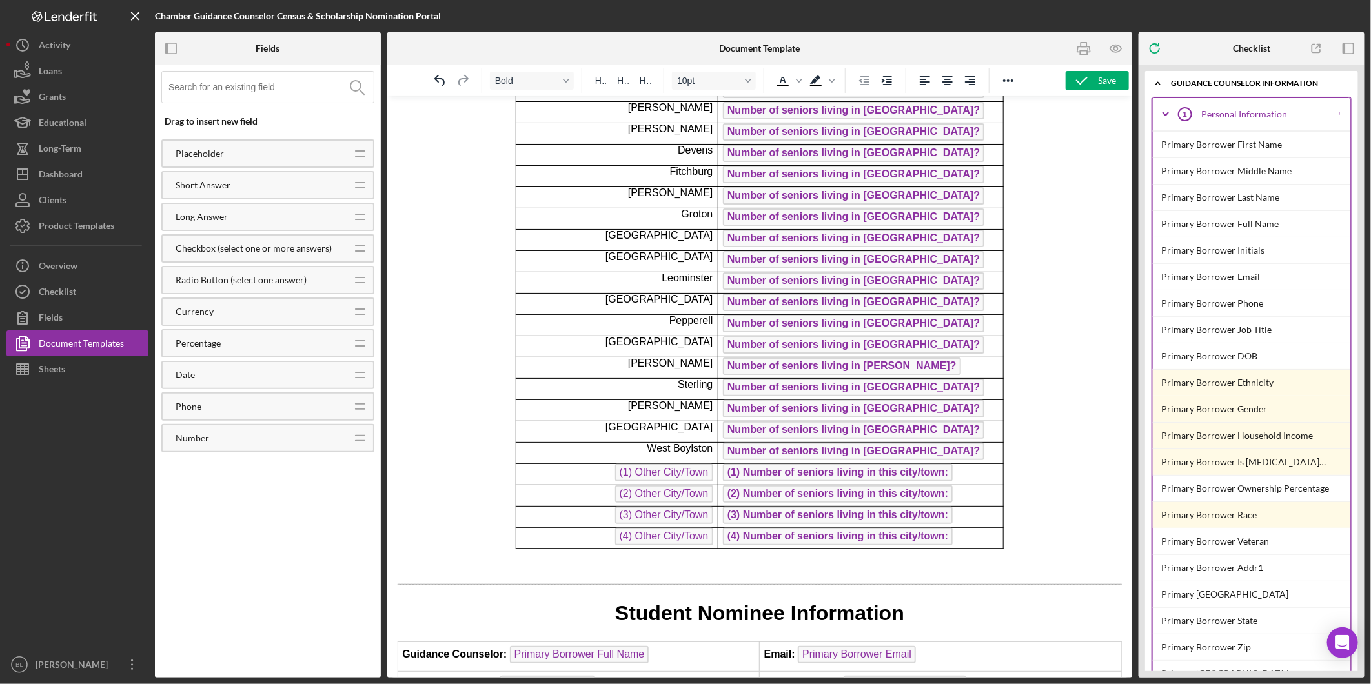
drag, startPoint x: 401, startPoint y: 150, endPoint x: 1001, endPoint y: 540, distance: 715.6
click at [745, 79] on icon "Font size 10pt" at bounding box center [748, 80] width 6 height 6
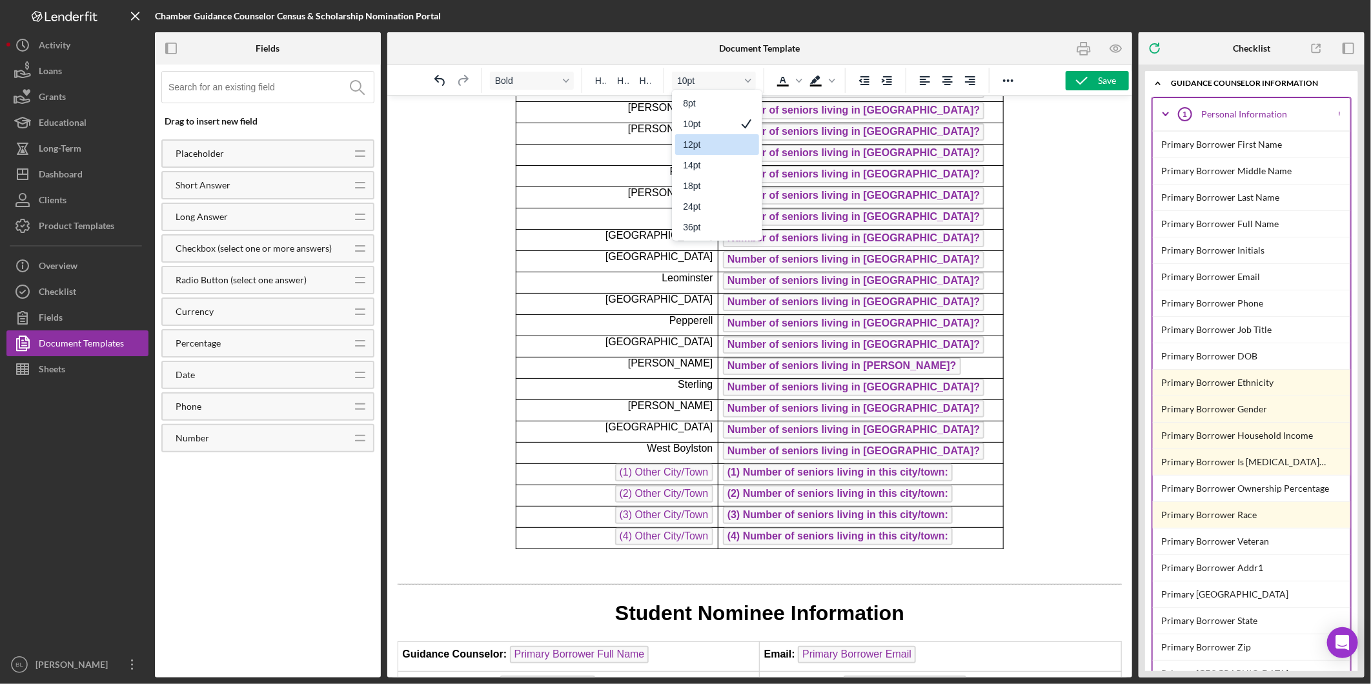
click at [722, 142] on div "12pt" at bounding box center [708, 144] width 50 height 15
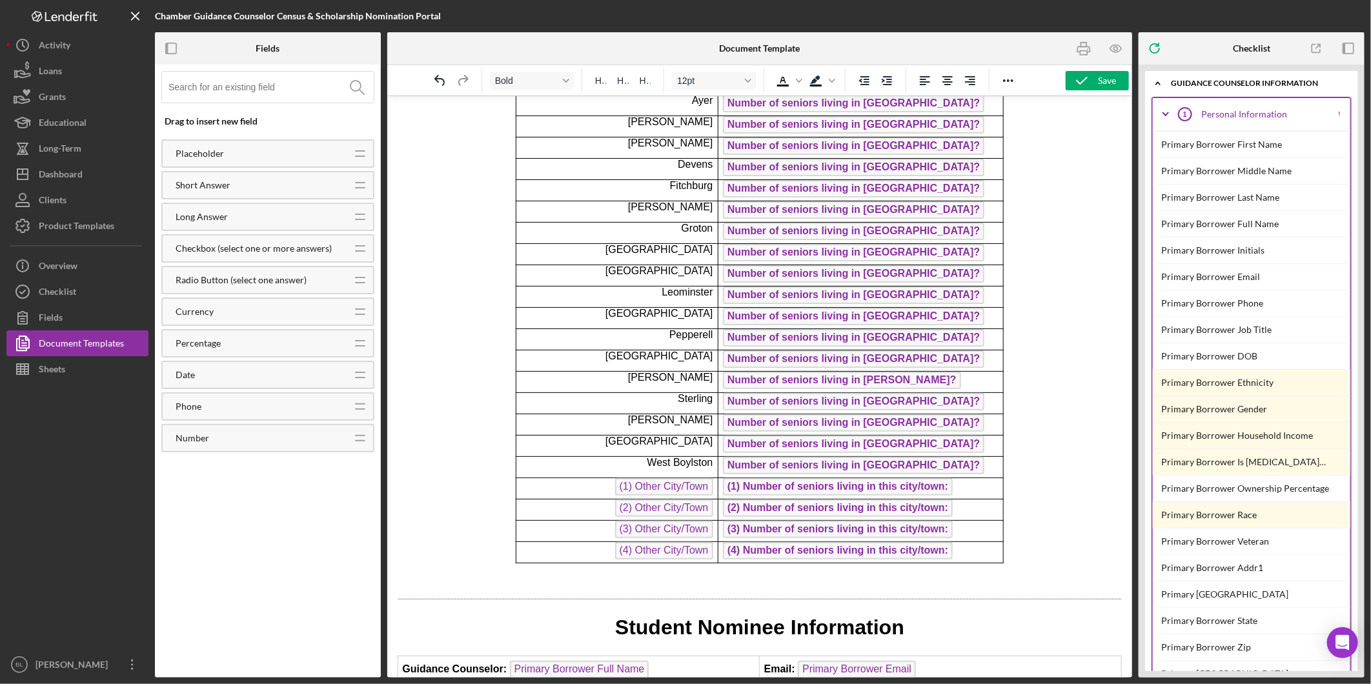
scroll to position [89, 0]
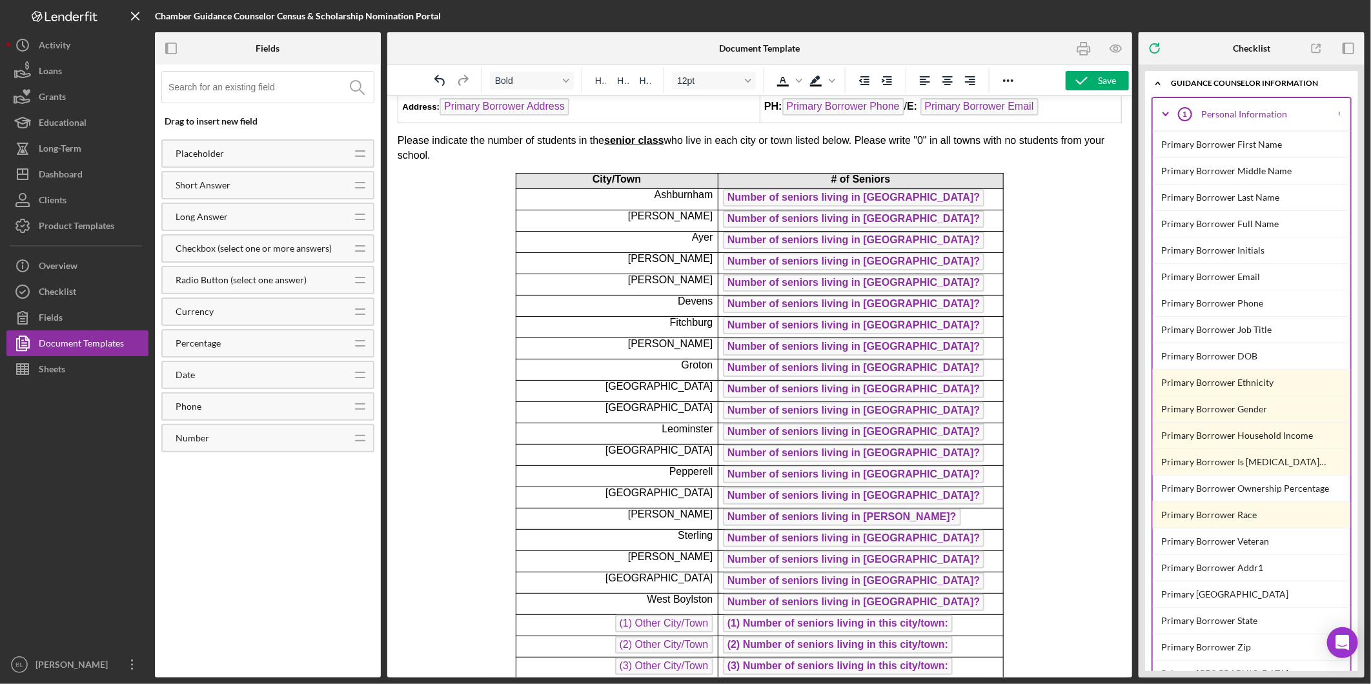
click at [972, 243] on p "Number of seniors living in [GEOGRAPHIC_DATA]?" at bounding box center [860, 241] width 276 height 21
click at [1083, 49] on icon "button" at bounding box center [1084, 48] width 29 height 29
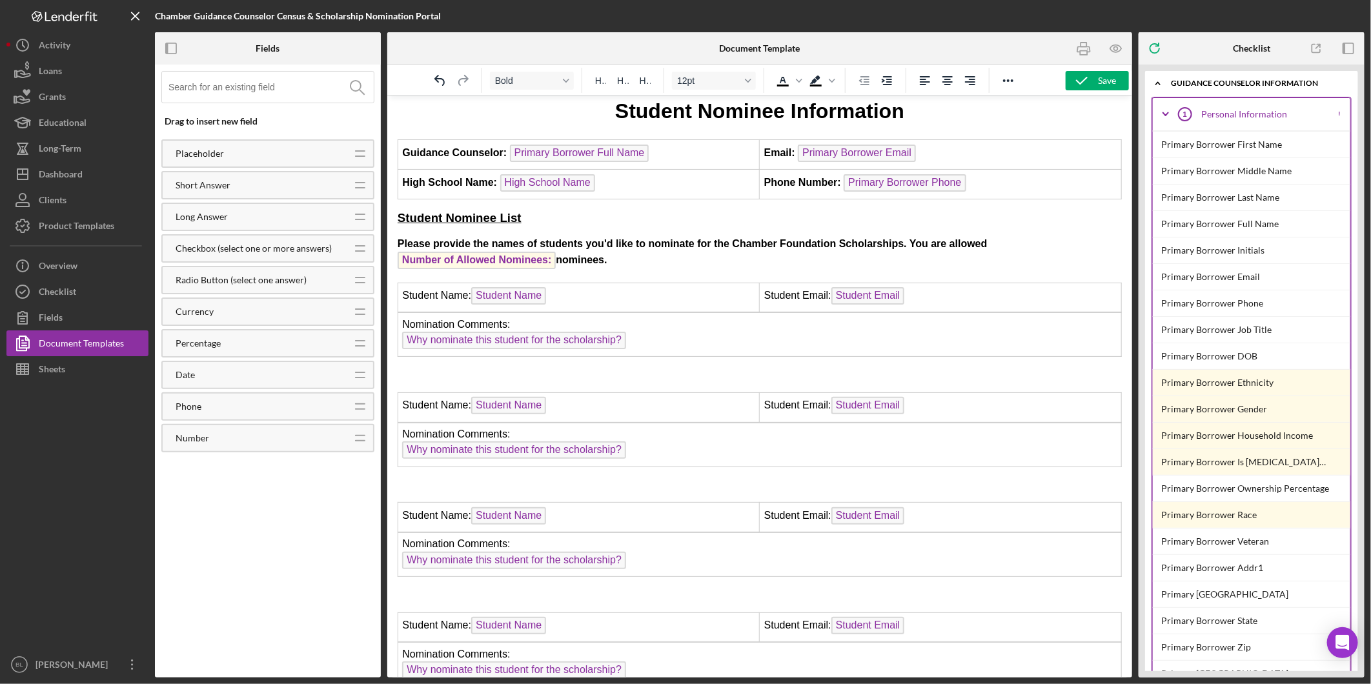
scroll to position [717, 0]
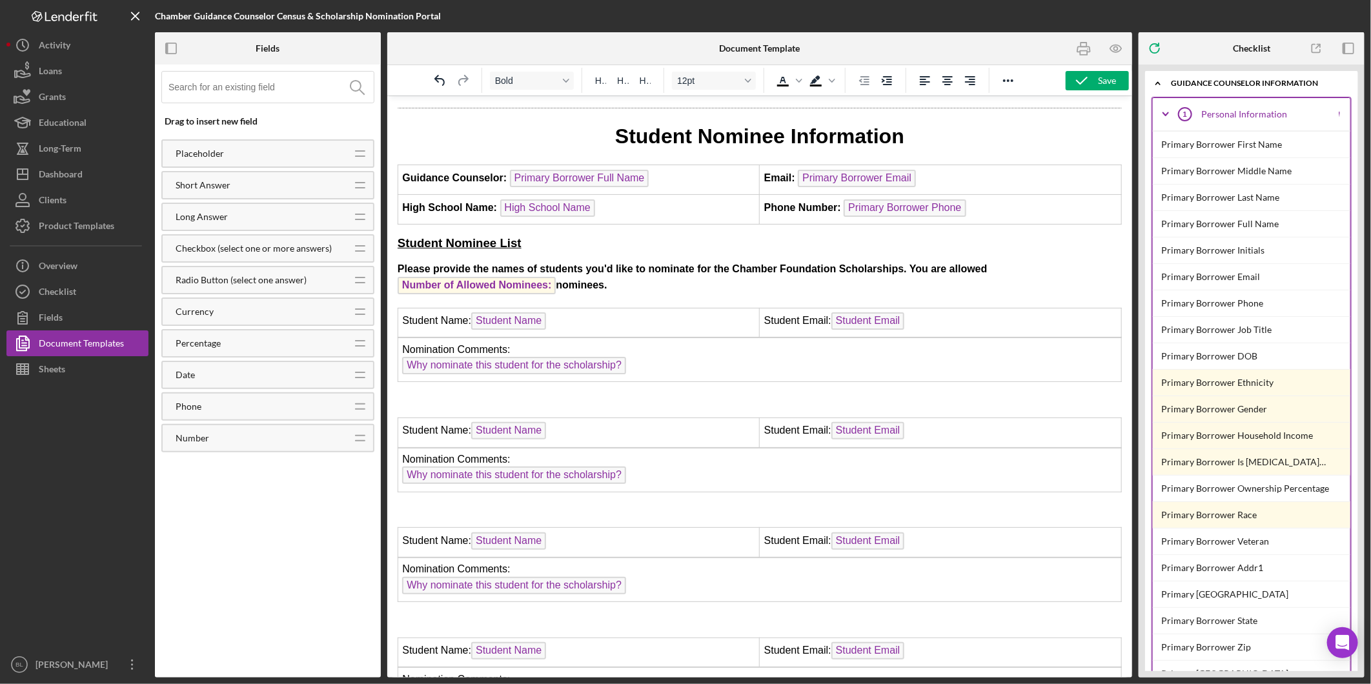
drag, startPoint x: 619, startPoint y: 274, endPoint x: 389, endPoint y: 261, distance: 230.2
click at [389, 261] on html "2026 Senor Census Form Name of School: High School Name Guidance Counselor: Pri…" at bounding box center [759, 344] width 745 height 1932
click at [1005, 77] on icon "Reveal or hide additional toolbar items" at bounding box center [1008, 80] width 15 height 15
click at [734, 107] on icon "Bold" at bounding box center [731, 105] width 7 height 9
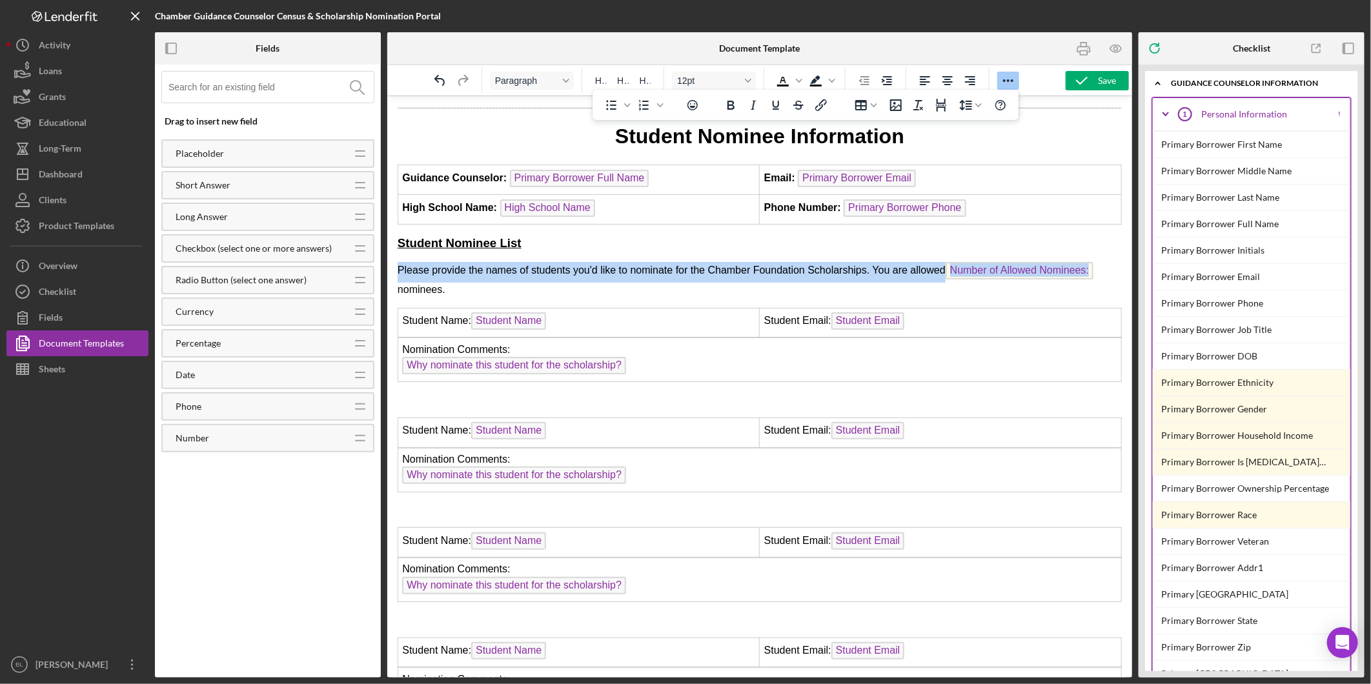
click at [569, 281] on p "Please provide the names of students you'd like to nominate for the Chamber Fou…" at bounding box center [759, 278] width 724 height 35
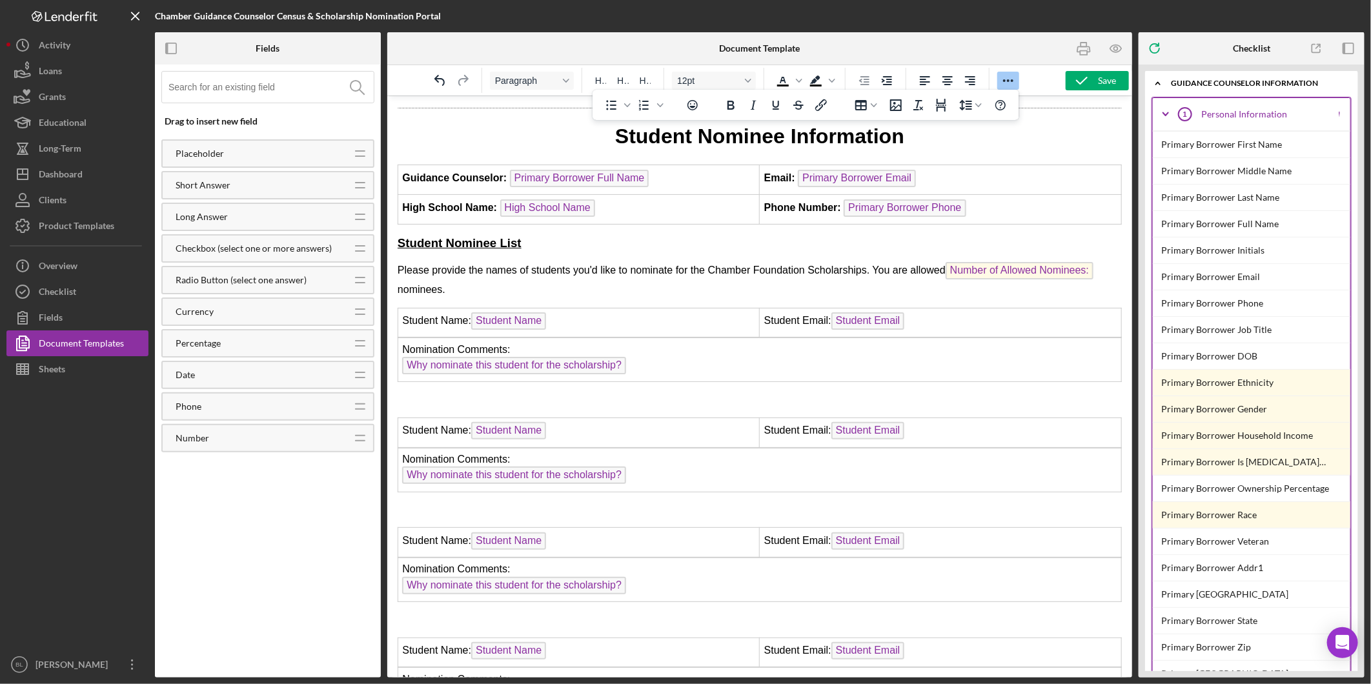
click at [596, 236] on p "Student Nominee List" at bounding box center [759, 242] width 724 height 17
click at [1087, 45] on rect "button" at bounding box center [1084, 45] width 6 height 4
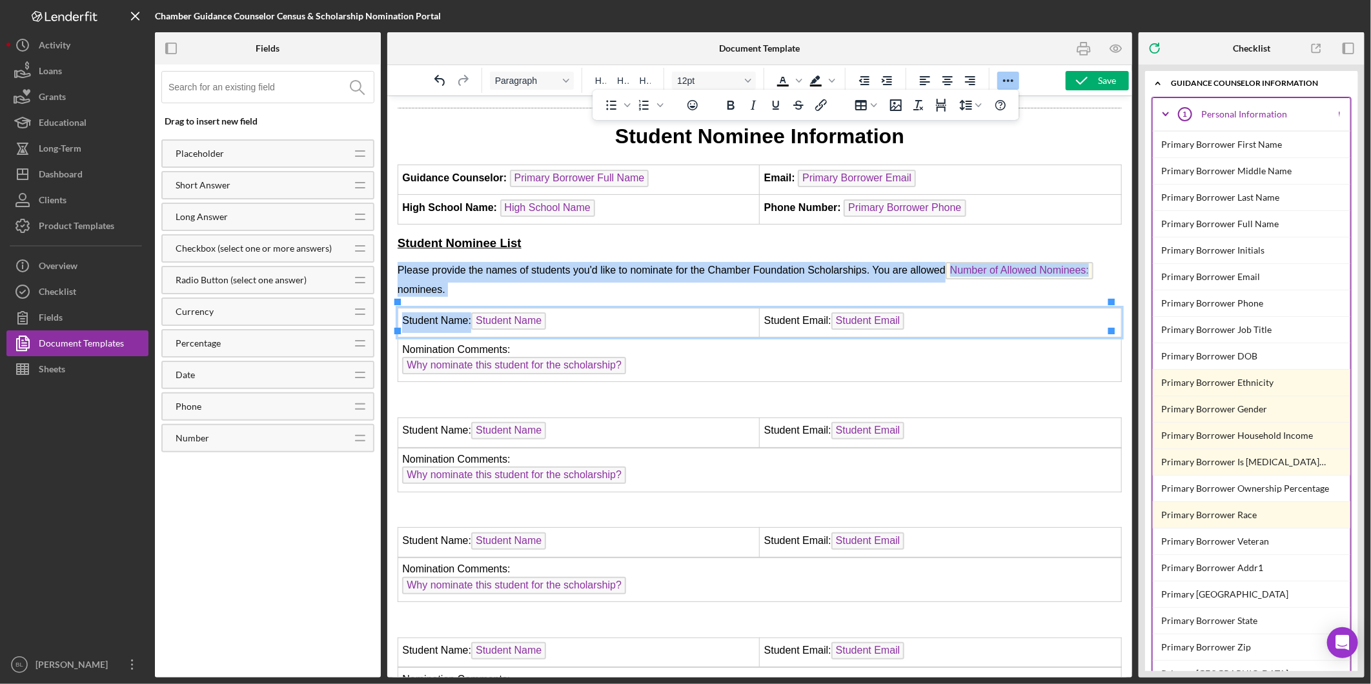
drag, startPoint x: 469, startPoint y: 312, endPoint x: 394, endPoint y: 312, distance: 74.9
click at [394, 312] on html "2026 Senor Census Form Name of School: High School Name Guidance Counselor: Pri…" at bounding box center [759, 344] width 745 height 1932
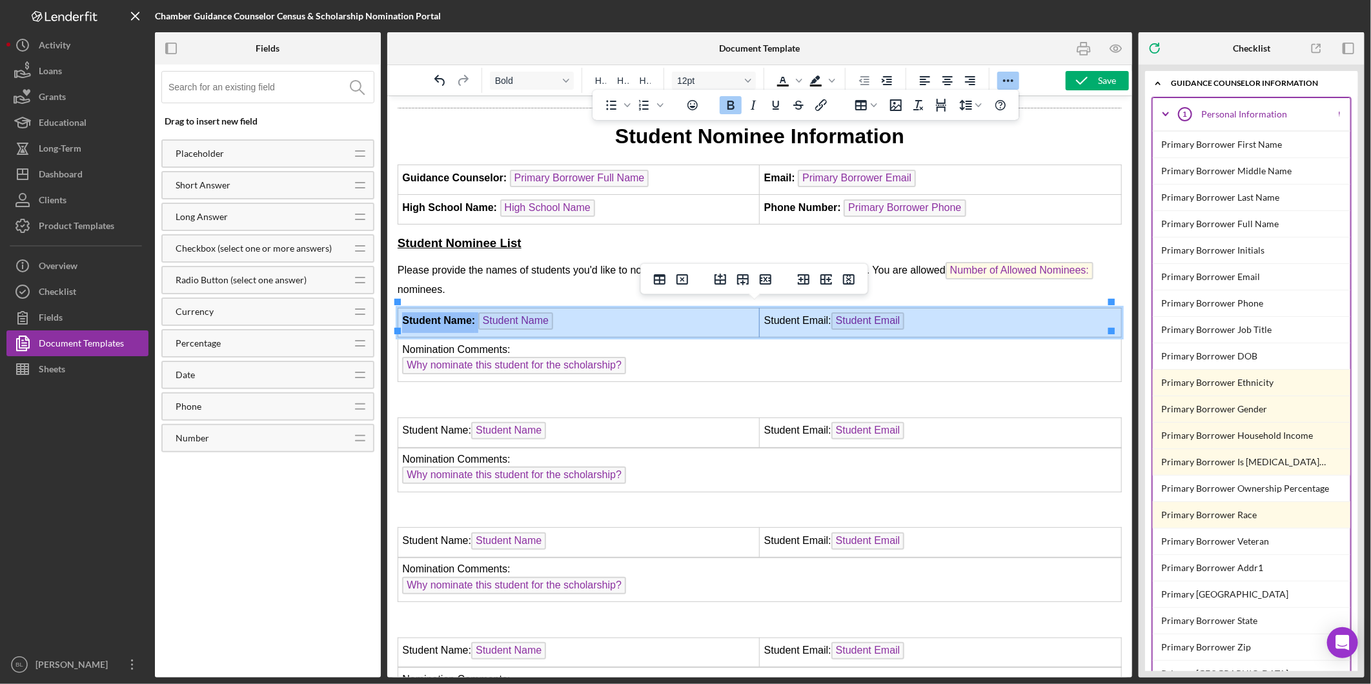
drag, startPoint x: 822, startPoint y: 314, endPoint x: 750, endPoint y: 314, distance: 71.7
click at [750, 314] on tr "Student Name: Student Name Student Email: Student Email" at bounding box center [760, 322] width 724 height 30
click at [770, 311] on td "Student Email: Student Email" at bounding box center [940, 322] width 362 height 30
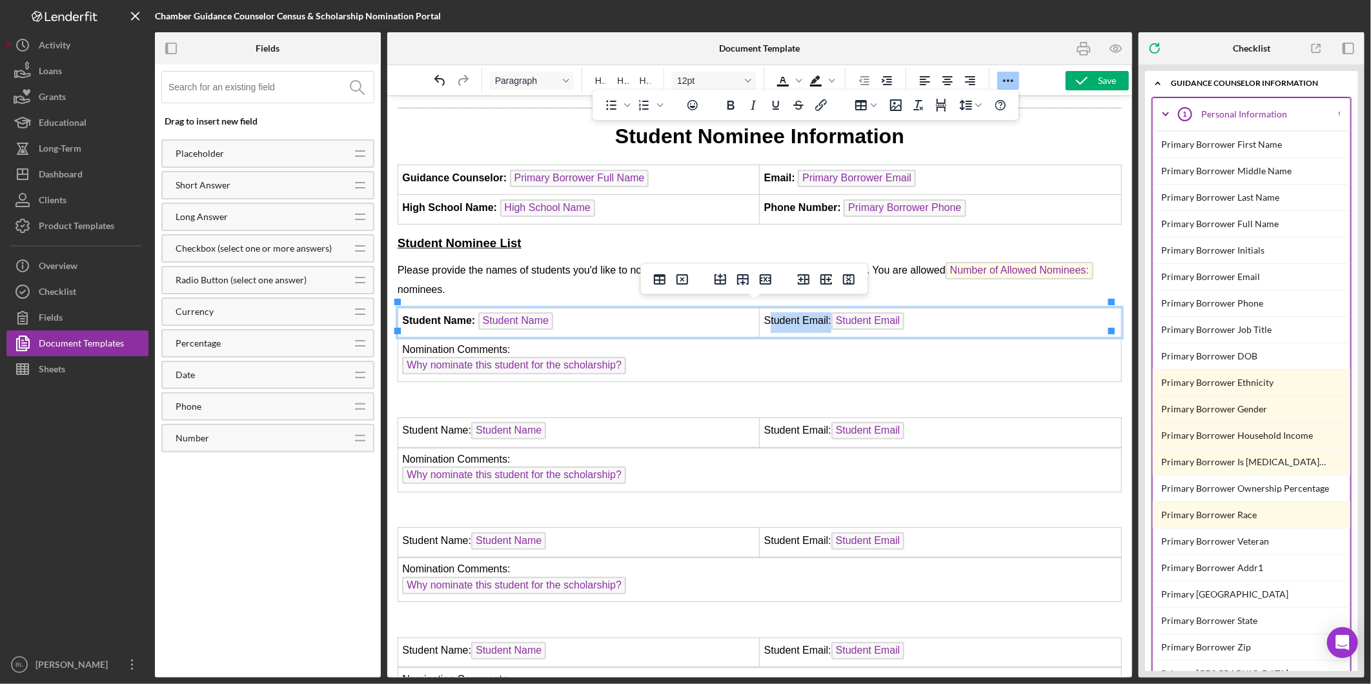
drag, startPoint x: 761, startPoint y: 314, endPoint x: 822, endPoint y: 314, distance: 60.7
click at [822, 314] on td "Student Email: Student Email" at bounding box center [940, 322] width 362 height 30
click at [769, 322] on td "Student Email: Student Email" at bounding box center [940, 322] width 362 height 30
drag, startPoint x: 757, startPoint y: 315, endPoint x: 823, endPoint y: 314, distance: 65.9
click at [823, 314] on td "Student Email: Student Email" at bounding box center [940, 322] width 362 height 30
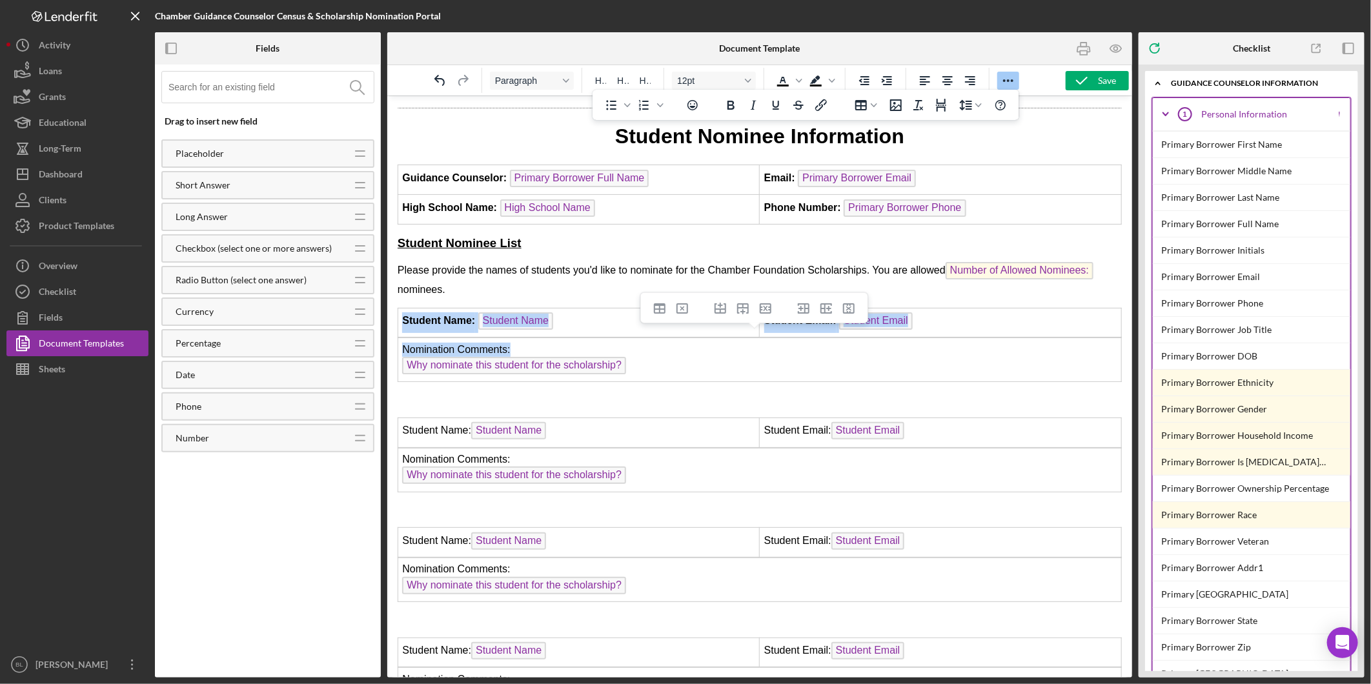
drag, startPoint x: 522, startPoint y: 340, endPoint x: 392, endPoint y: 339, distance: 130.4
click at [392, 339] on html "2026 Senor Census Form Name of School: High School Name Guidance Counselor: Pri…" at bounding box center [759, 344] width 745 height 1932
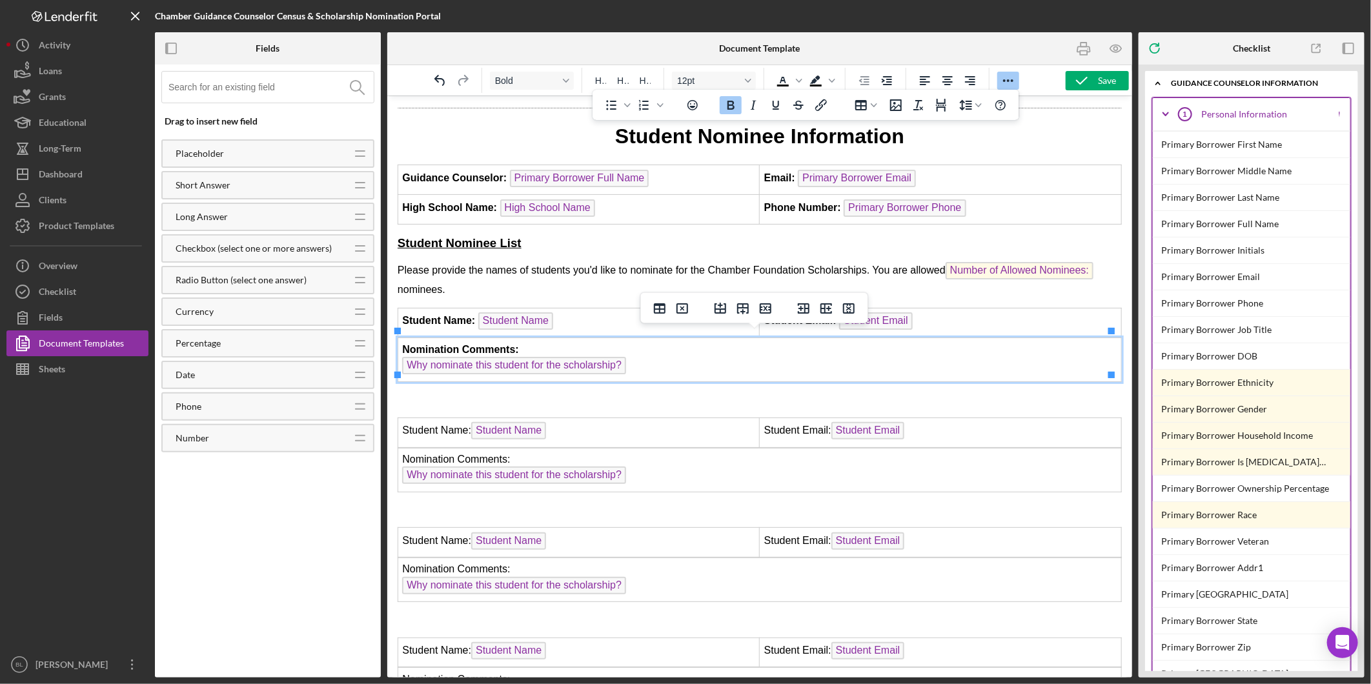
click at [467, 419] on td "Student Name: Student Name" at bounding box center [579, 432] width 362 height 30
drag, startPoint x: 469, startPoint y: 420, endPoint x: 760, endPoint y: 516, distance: 306.0
click at [387, 420] on html "2026 Senor Census Form Name of School: High School Name Guidance Counselor: Pri…" at bounding box center [759, 344] width 745 height 1932
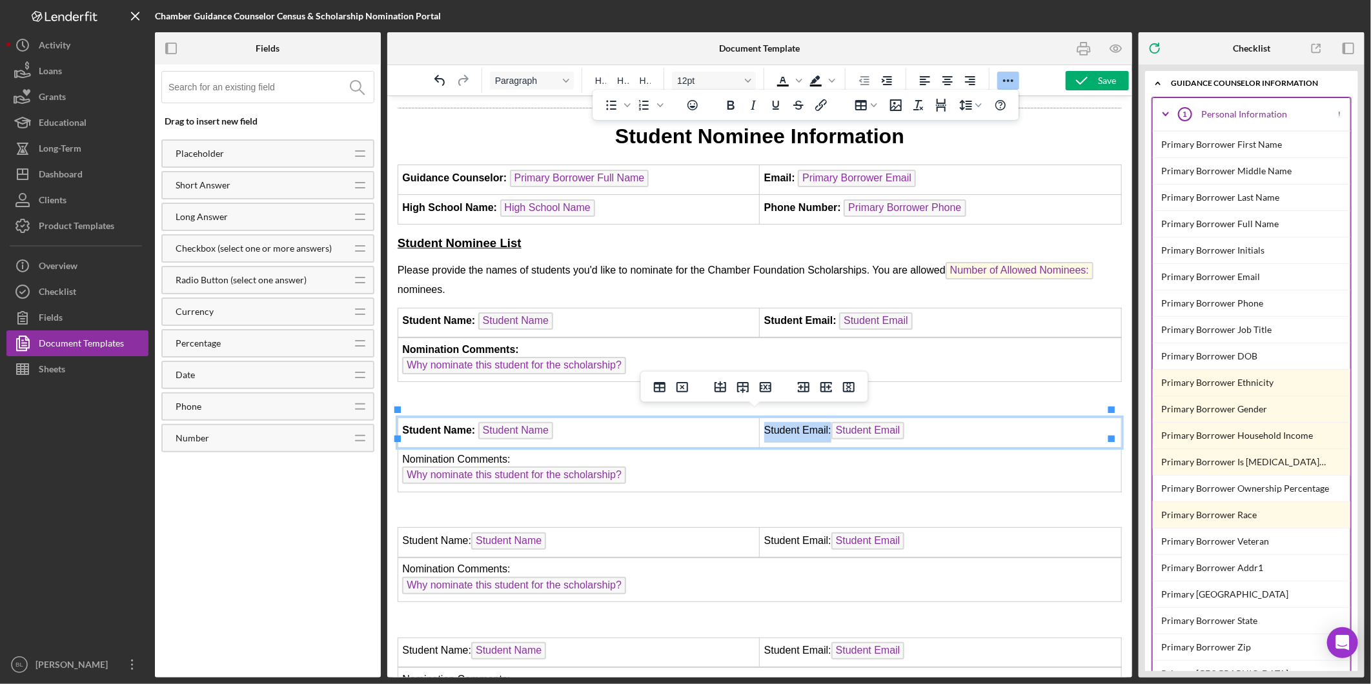
drag, startPoint x: 823, startPoint y: 419, endPoint x: 757, endPoint y: 420, distance: 65.9
click at [759, 420] on td "Student Email: Student Email" at bounding box center [940, 432] width 362 height 30
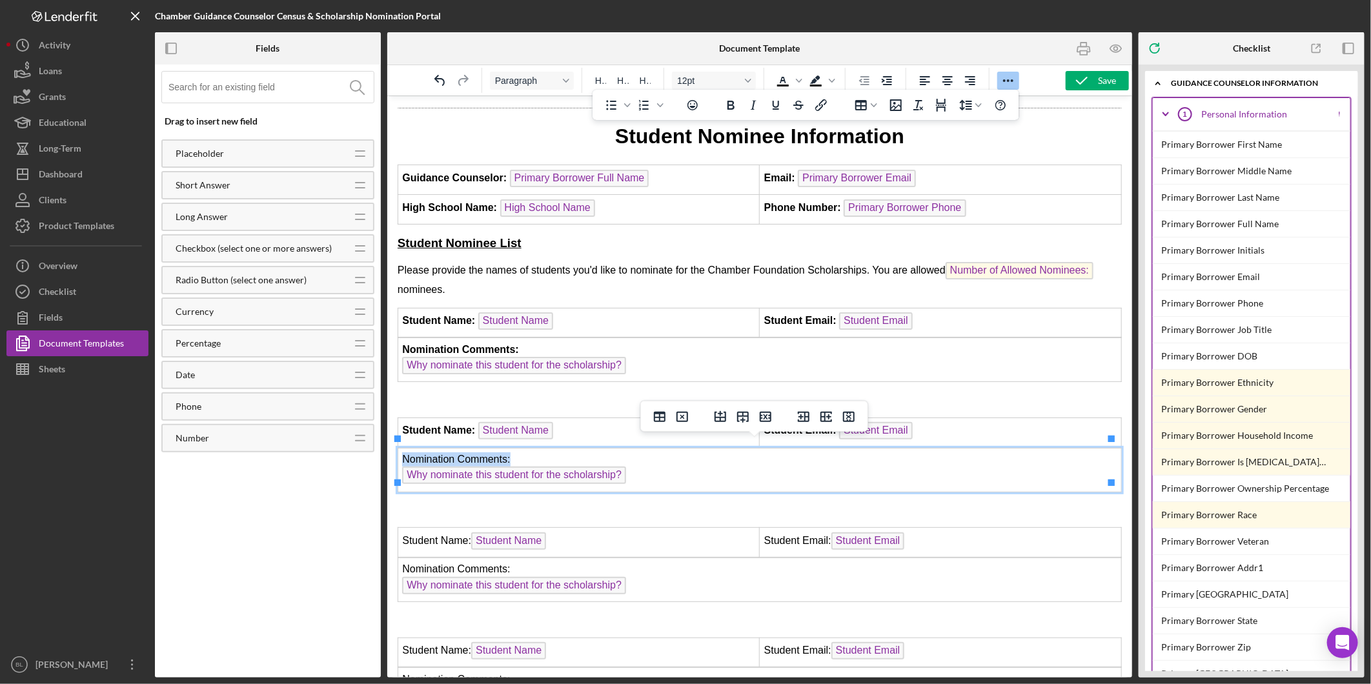
drag, startPoint x: 516, startPoint y: 450, endPoint x: 401, endPoint y: 455, distance: 115.0
click at [401, 455] on td "Nomination Comments: Why nominate this student for the scholarship?" at bounding box center [760, 469] width 724 height 44
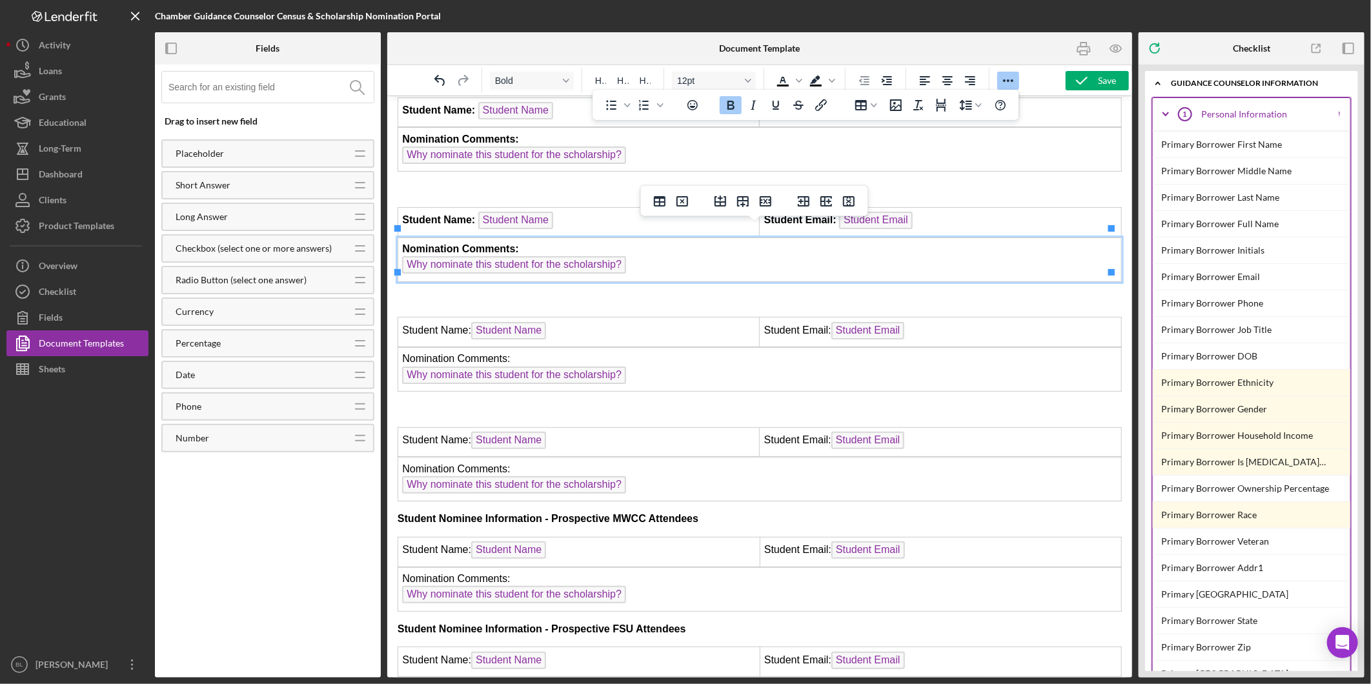
scroll to position [932, 0]
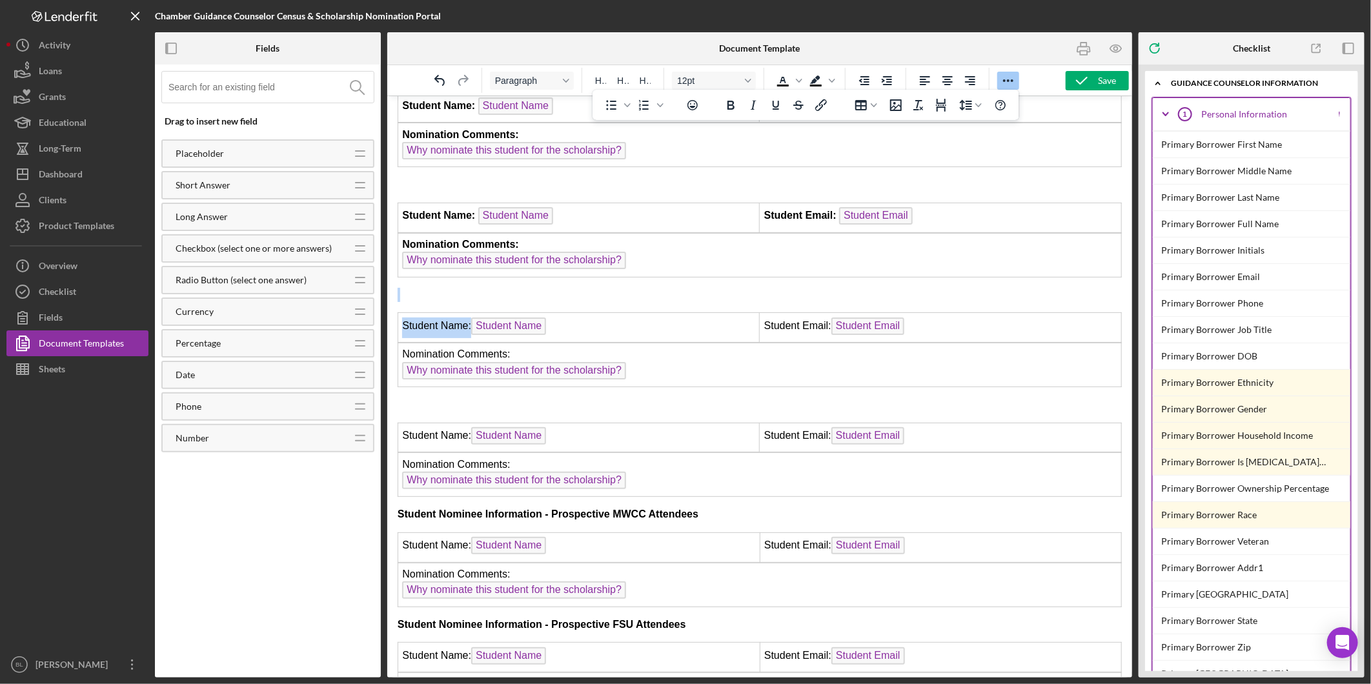
drag, startPoint x: 469, startPoint y: 314, endPoint x: 394, endPoint y: 320, distance: 75.1
click at [394, 320] on html "2026 Senor Census Form Name of School: High School Name Guidance Counselor: Pri…" at bounding box center [759, 129] width 745 height 1932
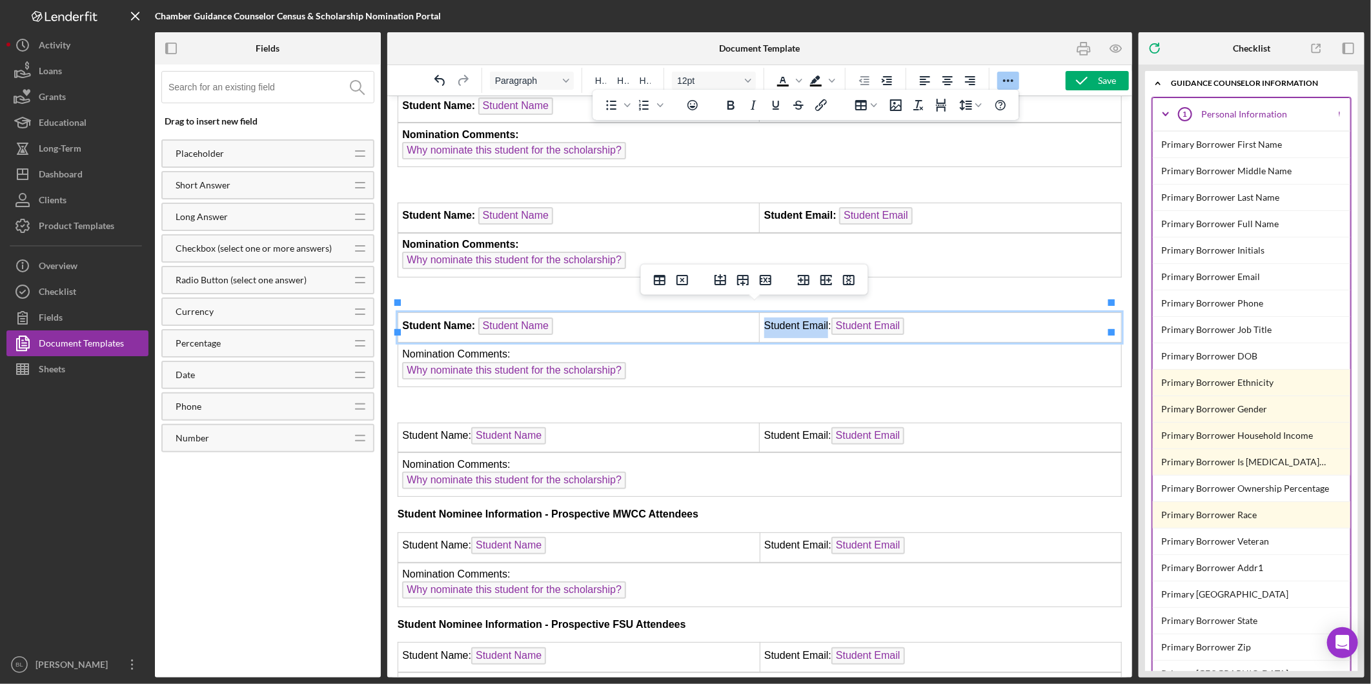
drag, startPoint x: 821, startPoint y: 315, endPoint x: 757, endPoint y: 314, distance: 63.3
click at [759, 314] on td "Student Email: Student Email" at bounding box center [940, 327] width 362 height 30
click at [817, 313] on td "Student Email: Student Email" at bounding box center [940, 327] width 362 height 30
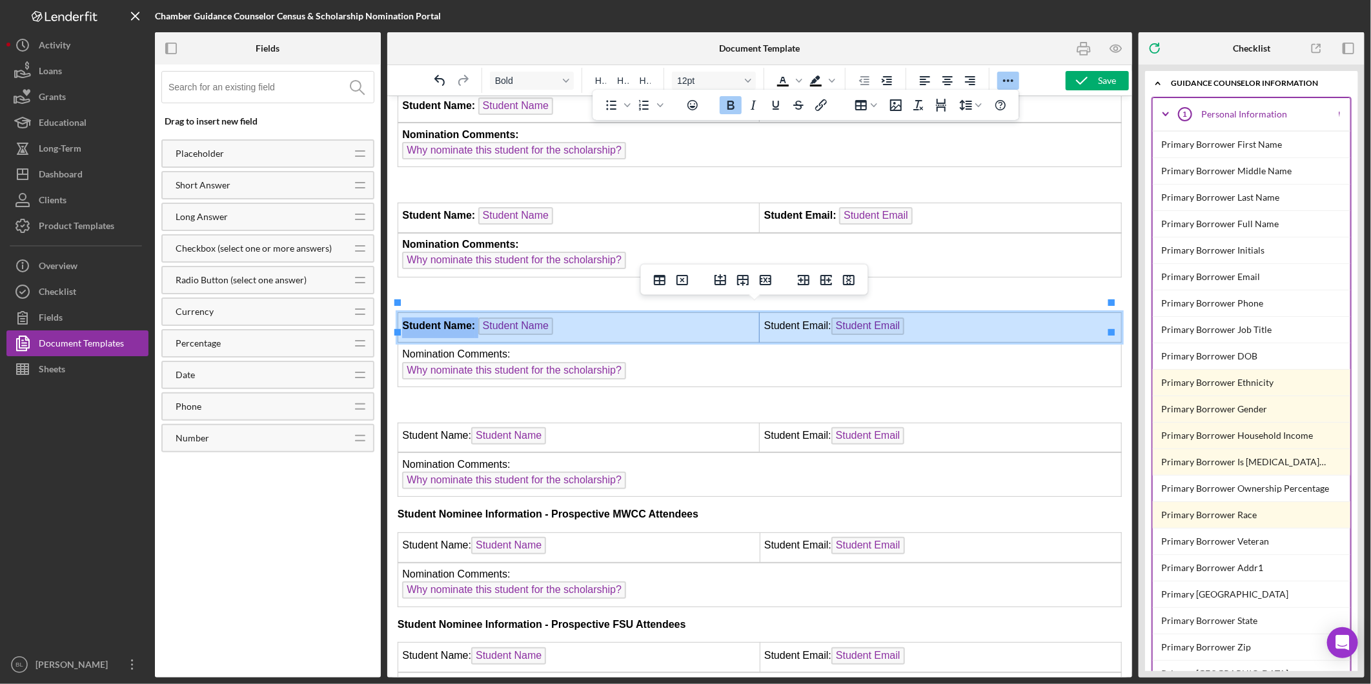
drag, startPoint x: 823, startPoint y: 313, endPoint x: 740, endPoint y: 313, distance: 83.3
click at [740, 313] on tr "Student Name: Student Name Student Email: Student Email" at bounding box center [760, 327] width 724 height 30
click at [789, 315] on td "Student Email: Student Email" at bounding box center [940, 327] width 362 height 30
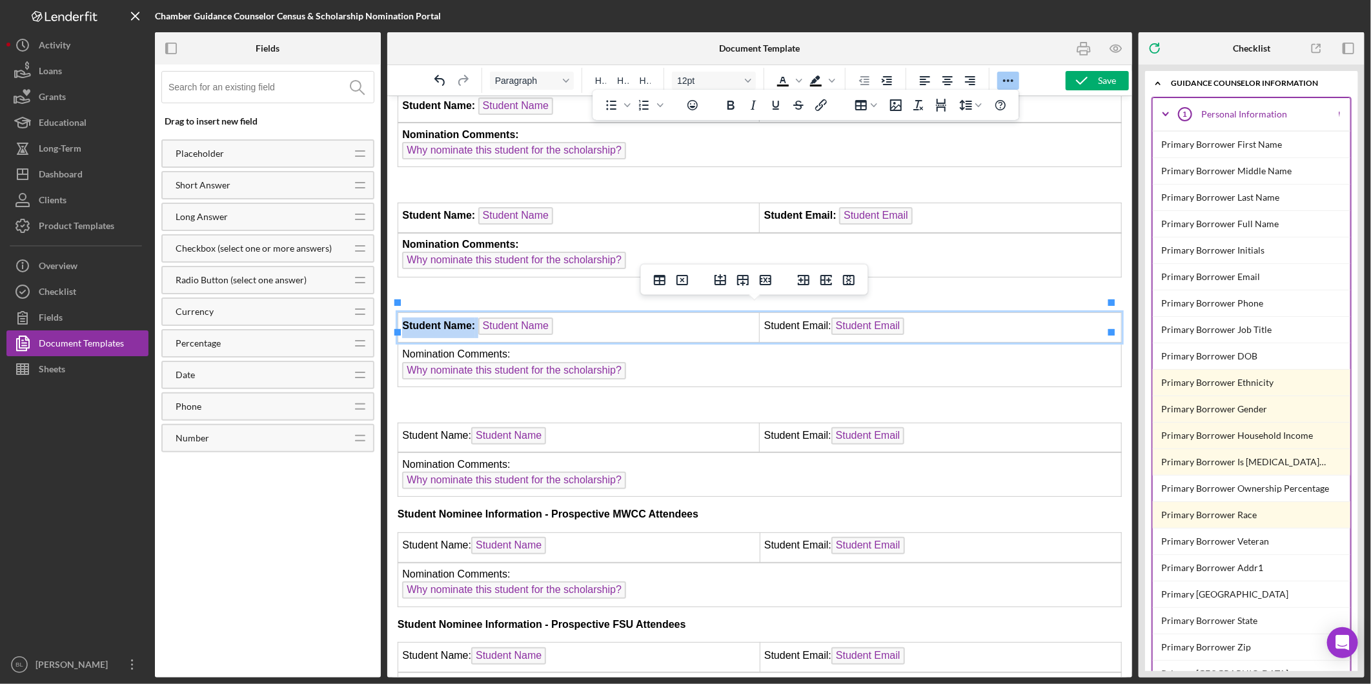
drag, startPoint x: 757, startPoint y: 311, endPoint x: 827, endPoint y: 311, distance: 69.7
click at [827, 312] on td "Student Email: Student Email" at bounding box center [940, 327] width 362 height 30
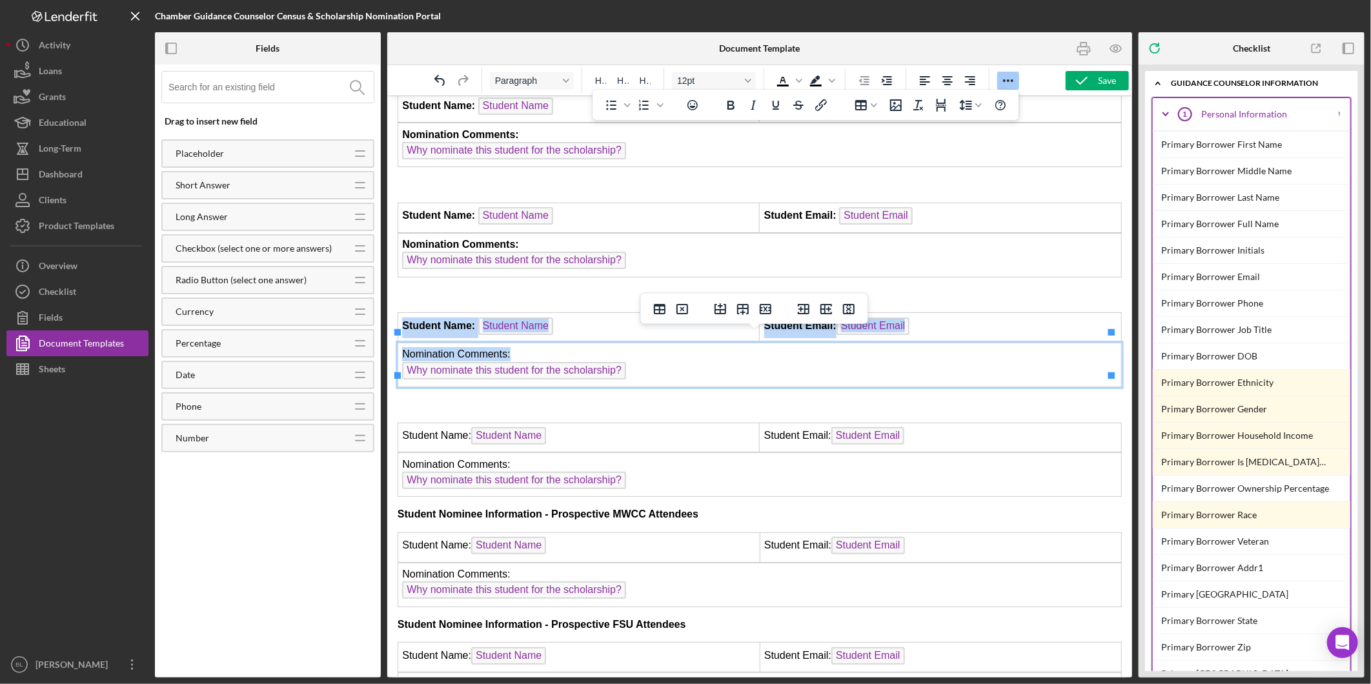
drag, startPoint x: 529, startPoint y: 343, endPoint x: 392, endPoint y: 343, distance: 137.5
click at [392, 343] on html "2026 Senor Census Form Name of School: High School Name Guidance Counselor: Pri…" at bounding box center [759, 129] width 745 height 1932
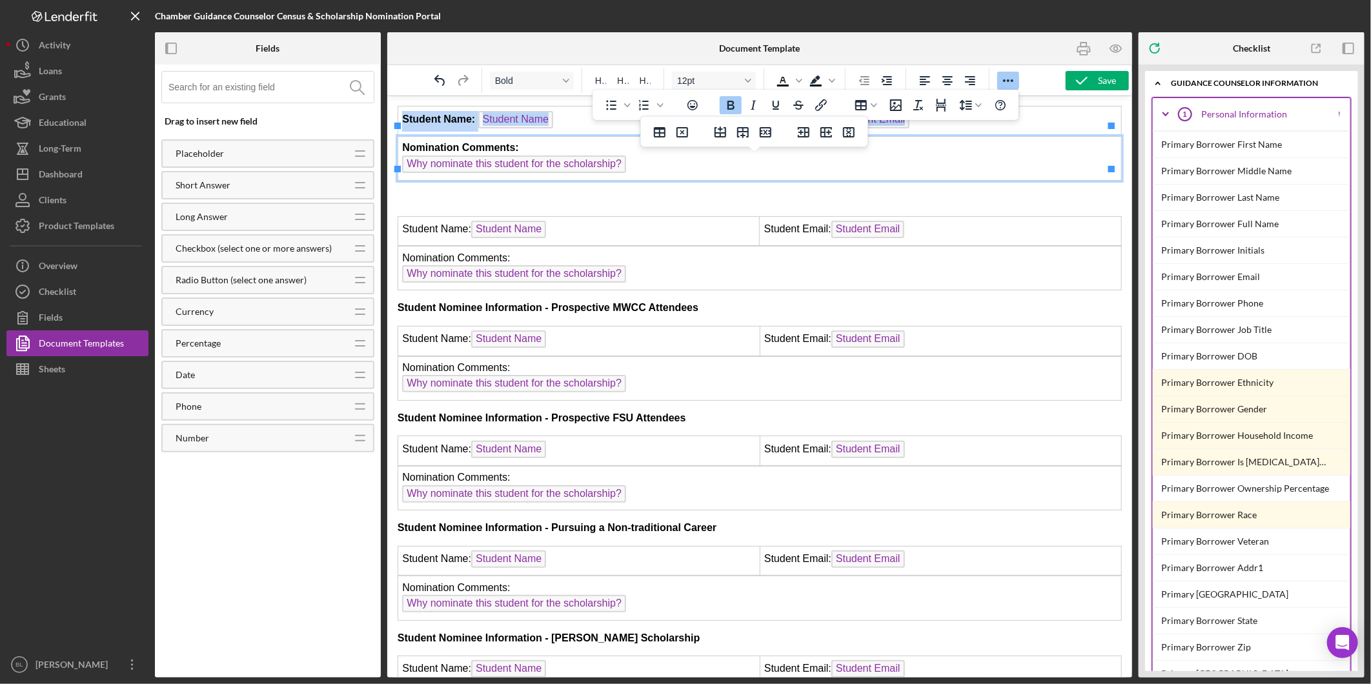
scroll to position [1147, 0]
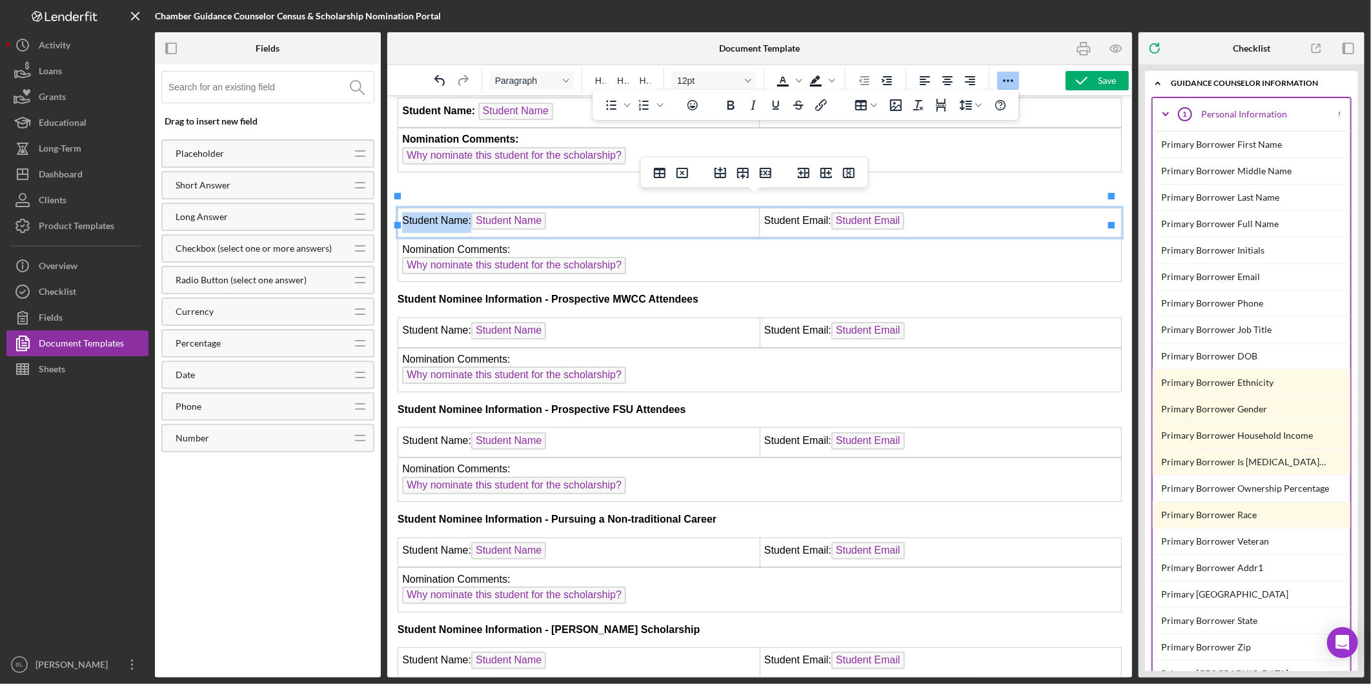
drag, startPoint x: 469, startPoint y: 208, endPoint x: 401, endPoint y: 208, distance: 67.8
click at [401, 208] on td "Student Name: Student Name" at bounding box center [579, 222] width 362 height 30
drag, startPoint x: 824, startPoint y: 206, endPoint x: 753, endPoint y: 207, distance: 70.4
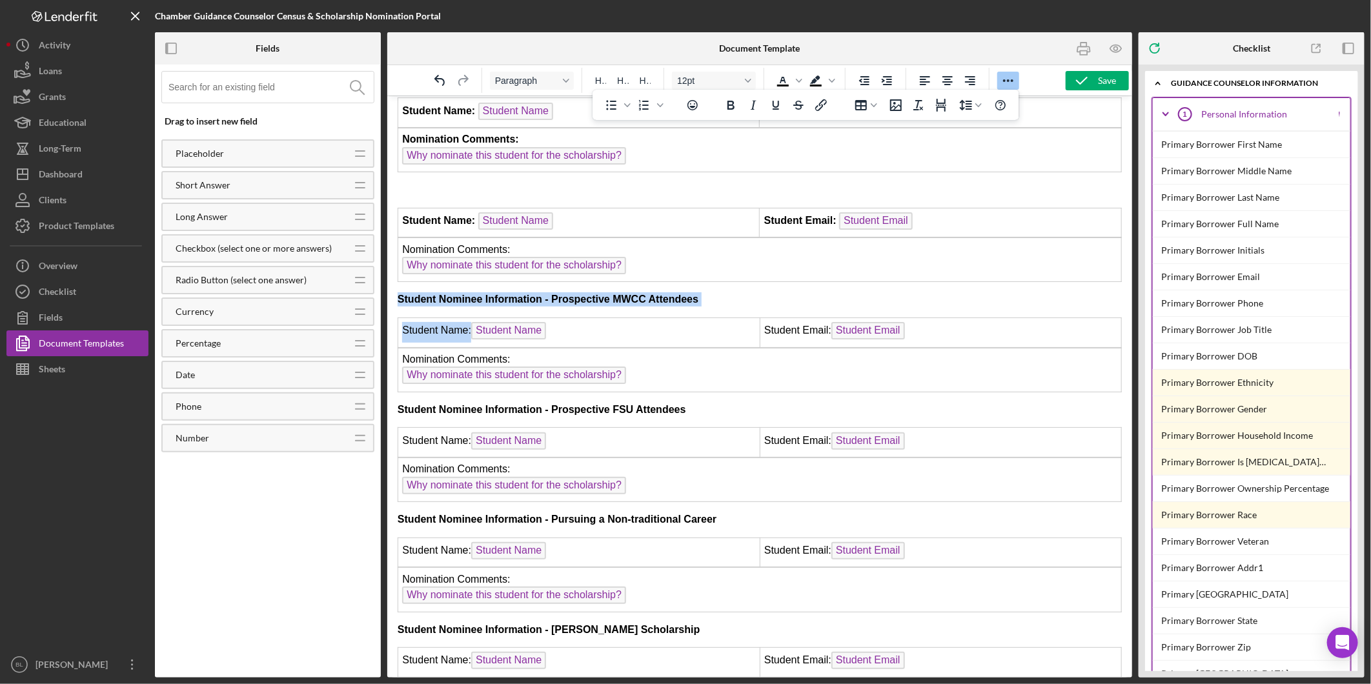
drag, startPoint x: 468, startPoint y: 317, endPoint x: 387, endPoint y: 317, distance: 81.3
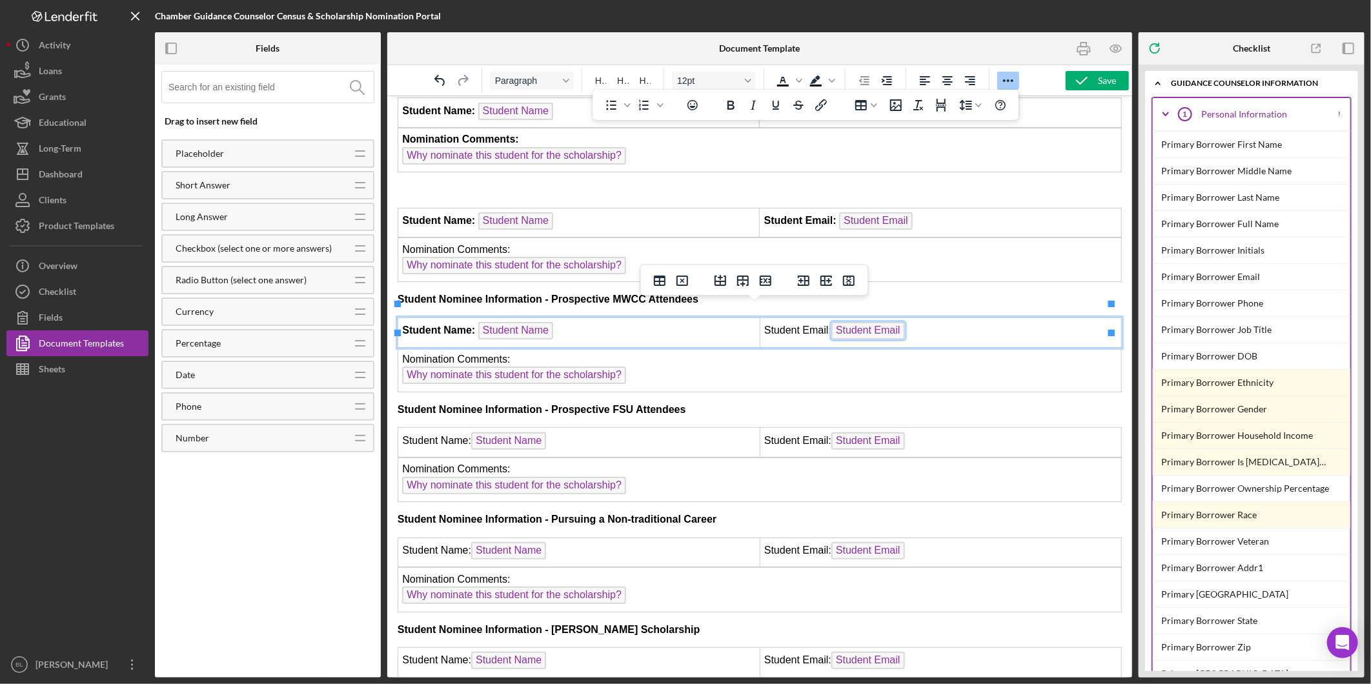
click at [824, 317] on td "Student Email: Student Email" at bounding box center [940, 332] width 362 height 30
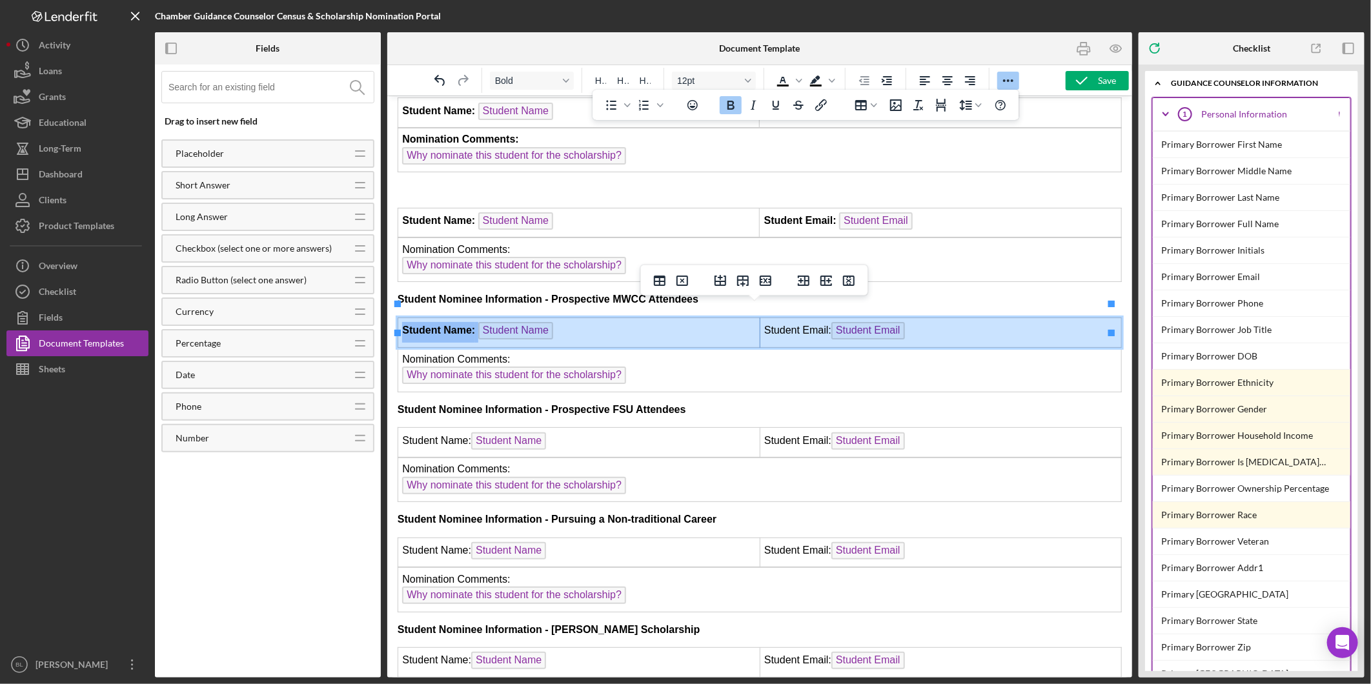
drag, startPoint x: 823, startPoint y: 315, endPoint x: 740, endPoint y: 315, distance: 83.3
click at [741, 317] on tr "Student Name: Student Name Student Email: Student Email" at bounding box center [760, 332] width 724 height 30
click at [746, 318] on td "Student Name: Student Name" at bounding box center [579, 332] width 362 height 30
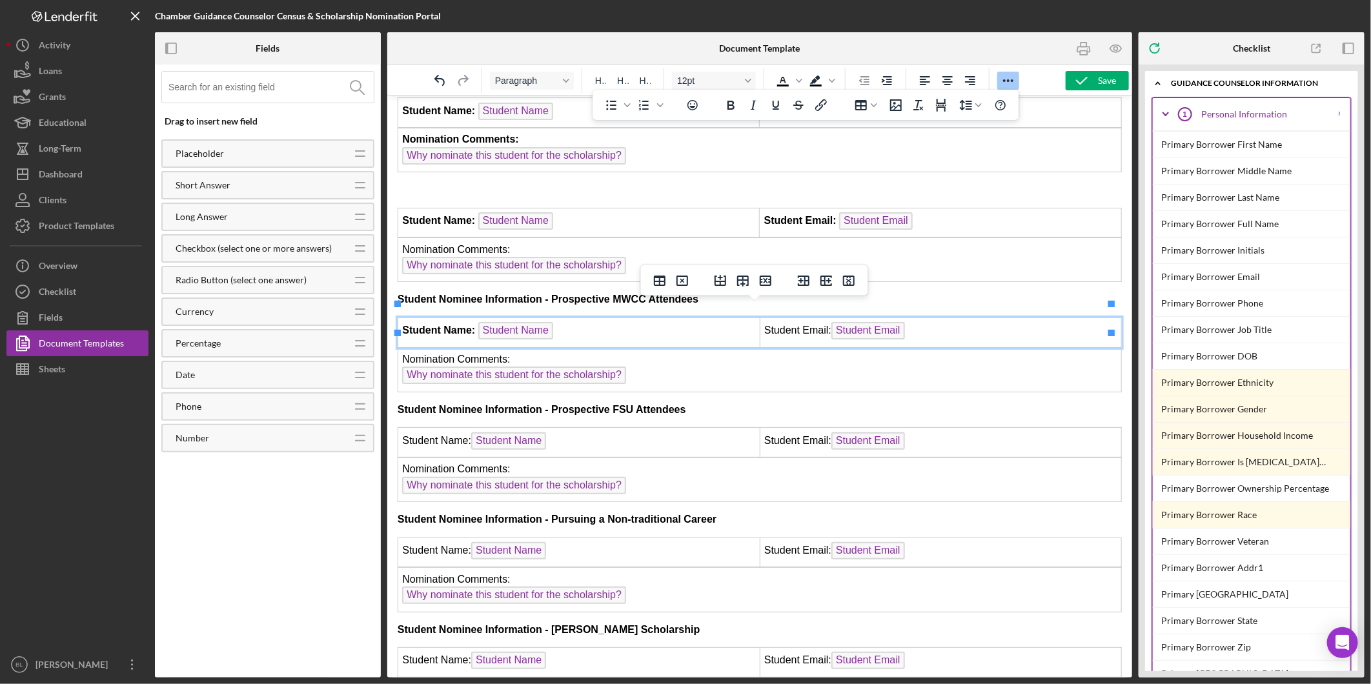
drag, startPoint x: 759, startPoint y: 313, endPoint x: 827, endPoint y: 312, distance: 67.8
click at [827, 317] on td "Student Email: Student Email" at bounding box center [940, 332] width 362 height 30
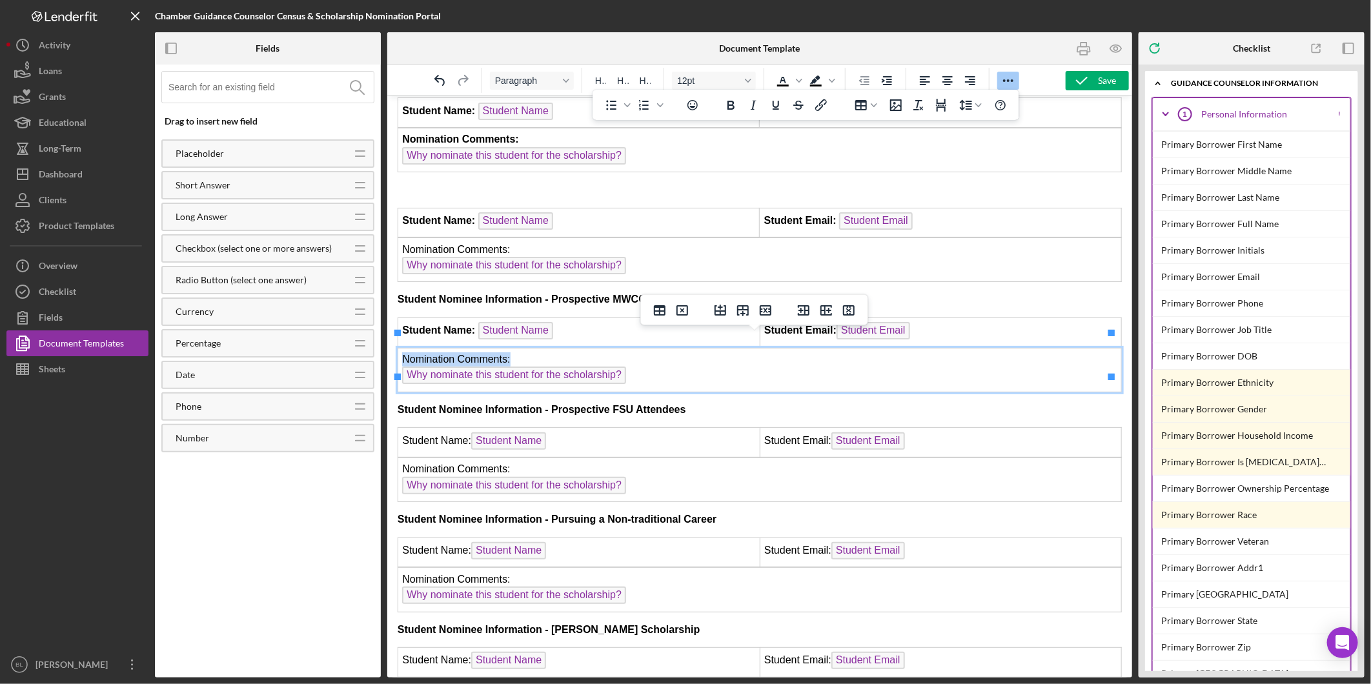
drag, startPoint x: 516, startPoint y: 343, endPoint x: 402, endPoint y: 344, distance: 114.3
click at [402, 347] on td "Nomination Comments: Why nominate this student for the scholarship?" at bounding box center [760, 369] width 724 height 44
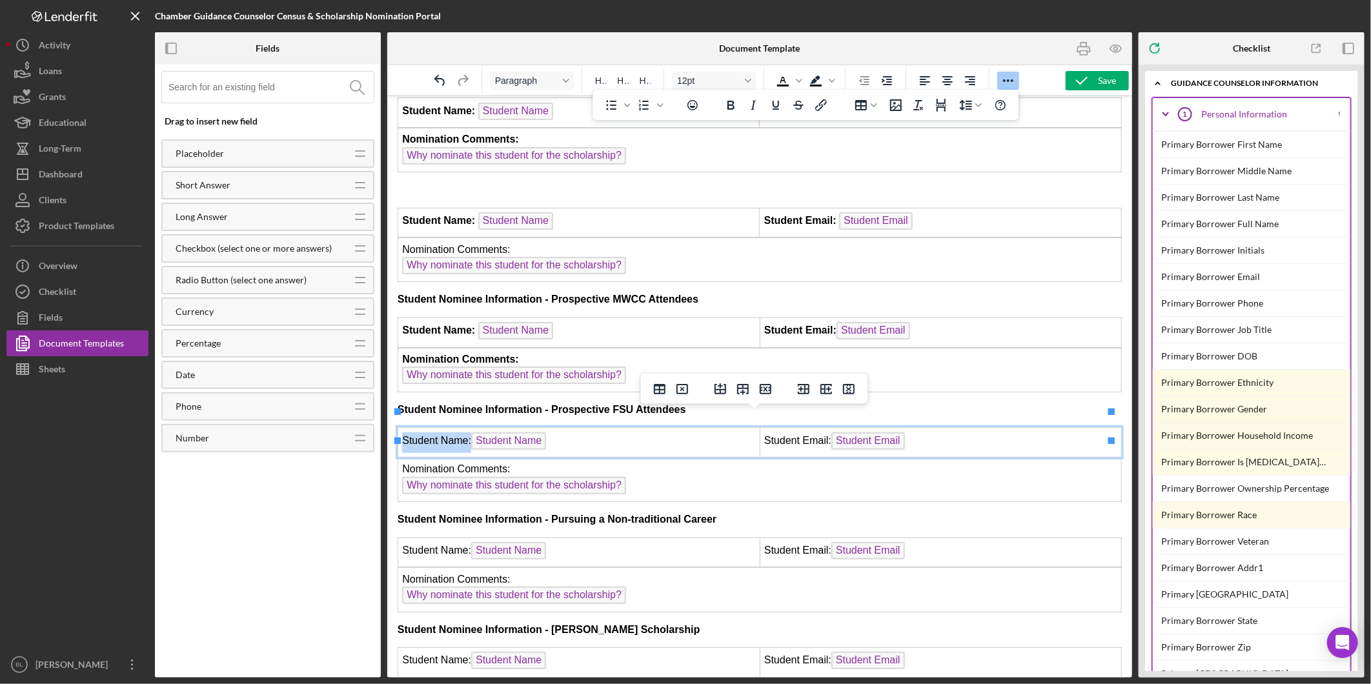
drag, startPoint x: 471, startPoint y: 424, endPoint x: 404, endPoint y: 422, distance: 67.2
click at [404, 427] on td "Student Name: Student Name" at bounding box center [579, 442] width 362 height 30
drag, startPoint x: 822, startPoint y: 422, endPoint x: 757, endPoint y: 429, distance: 65.0
click at [759, 429] on td "Student Email: Student Email" at bounding box center [940, 442] width 362 height 30
click at [830, 427] on td "Student Email : Student Email" at bounding box center [940, 442] width 362 height 30
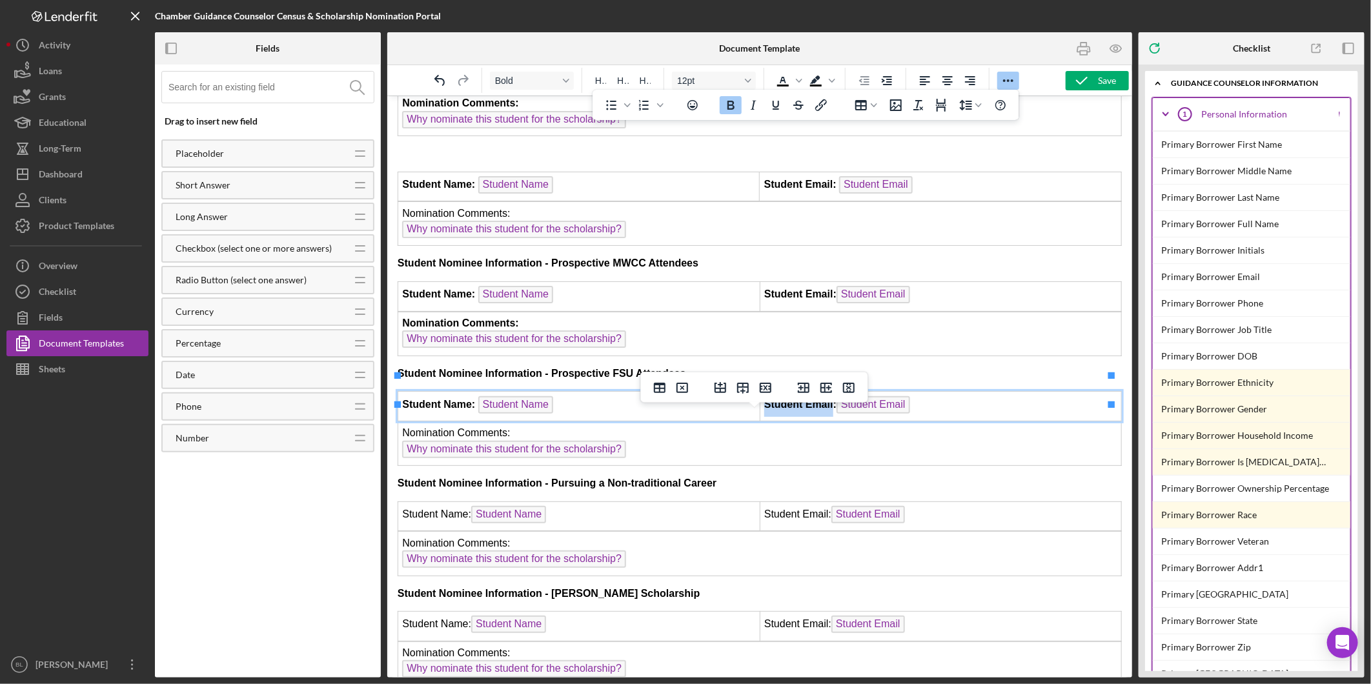
scroll to position [1219, 0]
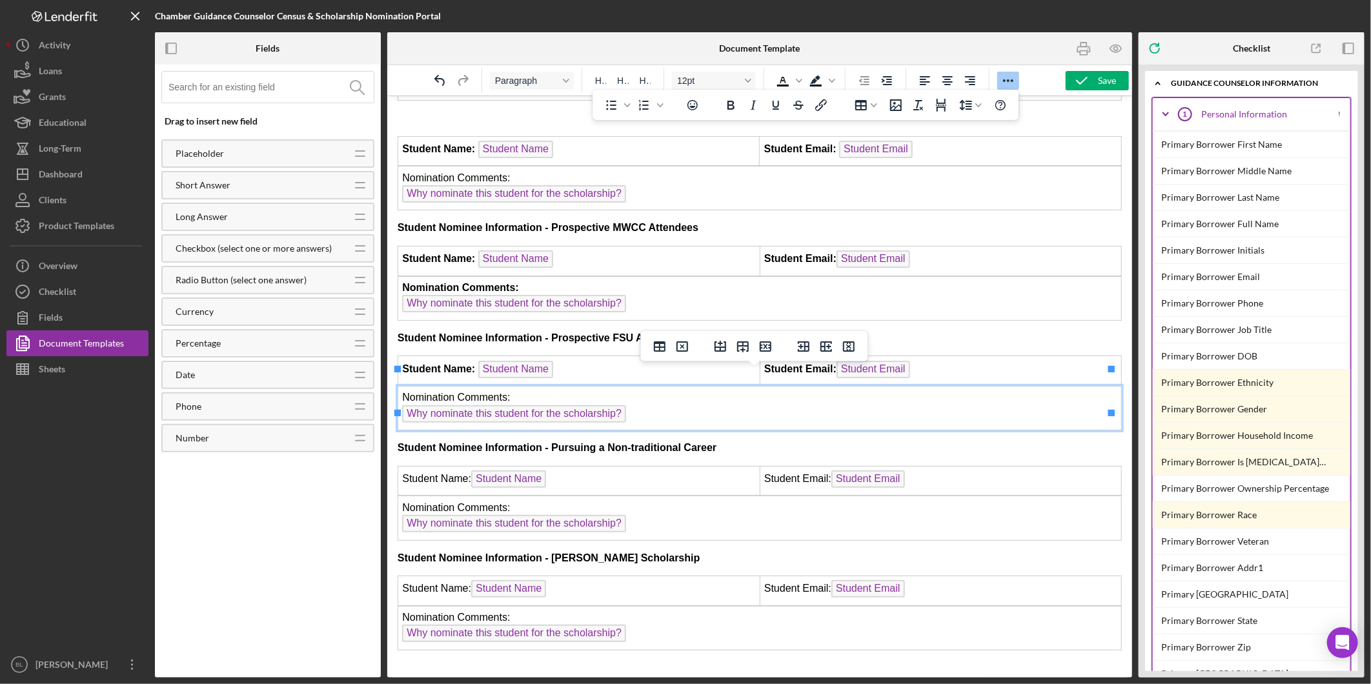
click at [731, 402] on td "Nomination Comments: Why nominate this student for the scholarship? ﻿" at bounding box center [760, 408] width 724 height 44
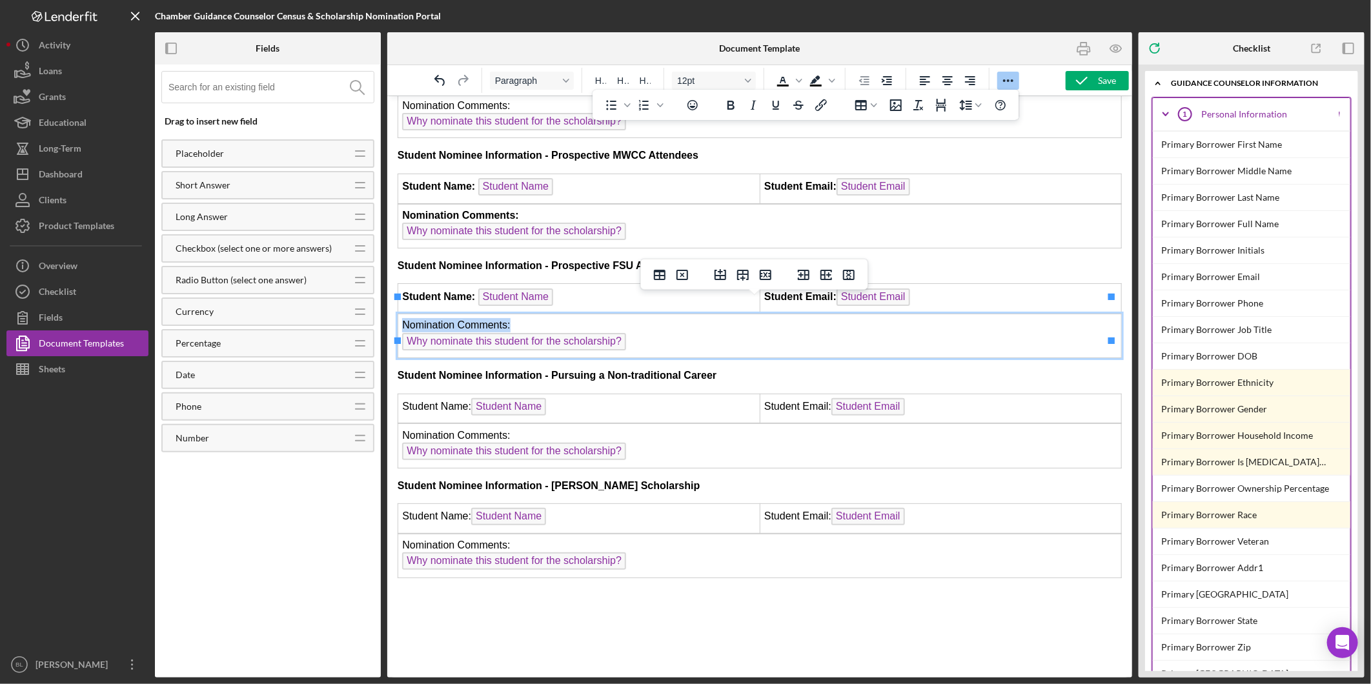
drag, startPoint x: 522, startPoint y: 309, endPoint x: 400, endPoint y: 306, distance: 122.1
click at [400, 314] on td "Nomination Comments: Why nominate this student for the scholarship?" at bounding box center [760, 336] width 724 height 44
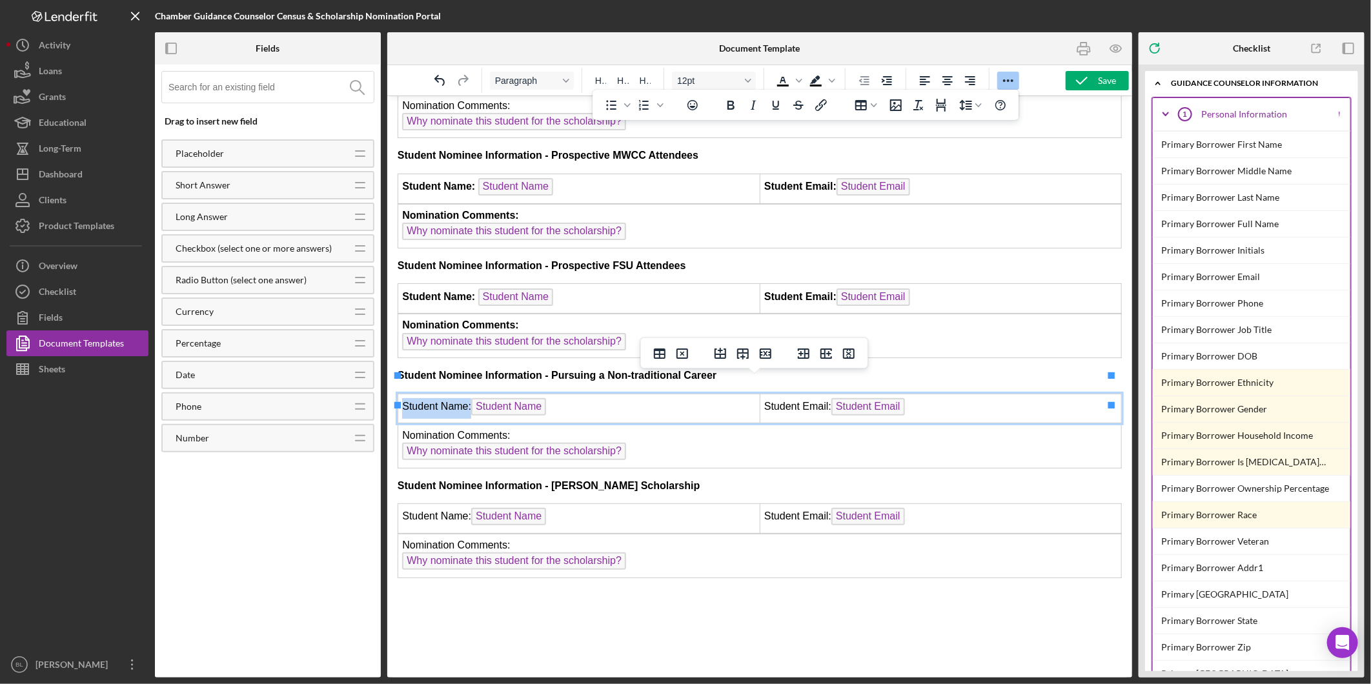
drag, startPoint x: 468, startPoint y: 387, endPoint x: 401, endPoint y: 384, distance: 67.2
click at [401, 393] on td "Student Name: Student Name" at bounding box center [579, 408] width 362 height 30
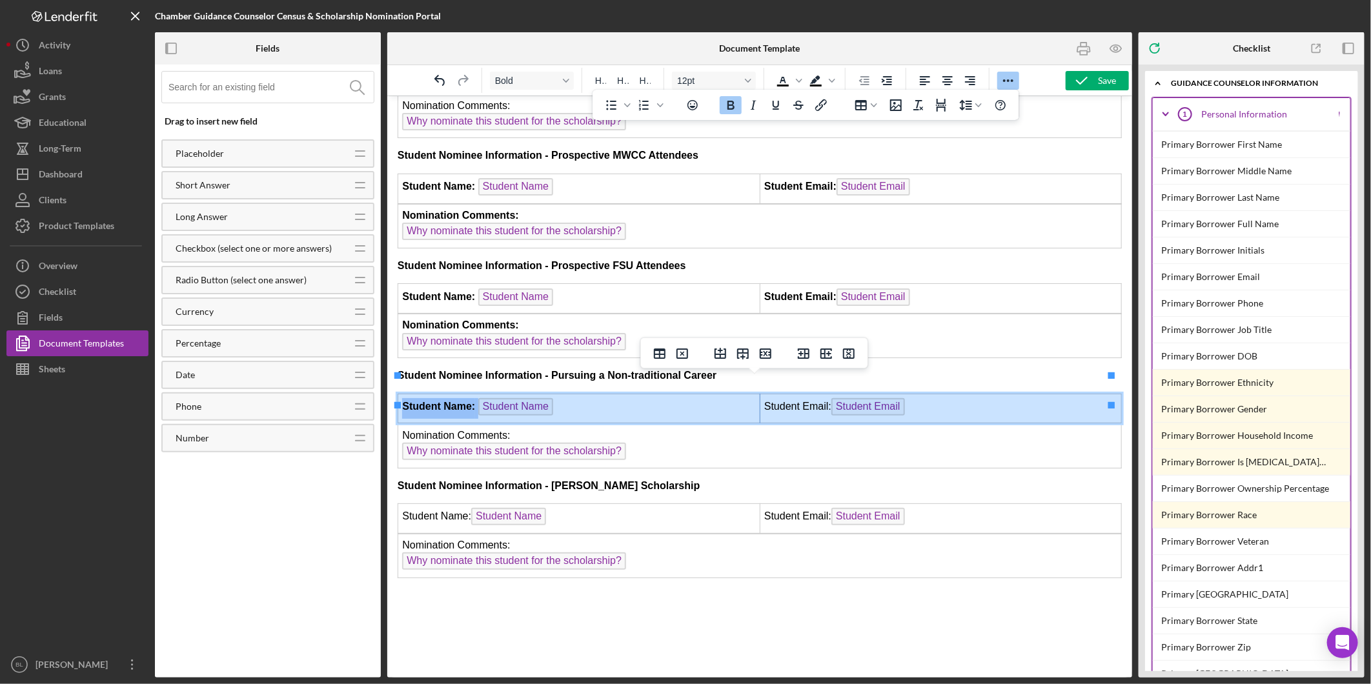
drag, startPoint x: 822, startPoint y: 385, endPoint x: 750, endPoint y: 387, distance: 71.7
click at [750, 393] on tr "Student Name: Student Name Student Email: Student Email" at bounding box center [760, 408] width 724 height 30
click at [787, 393] on td "Student Email: Student Email" at bounding box center [940, 408] width 362 height 30
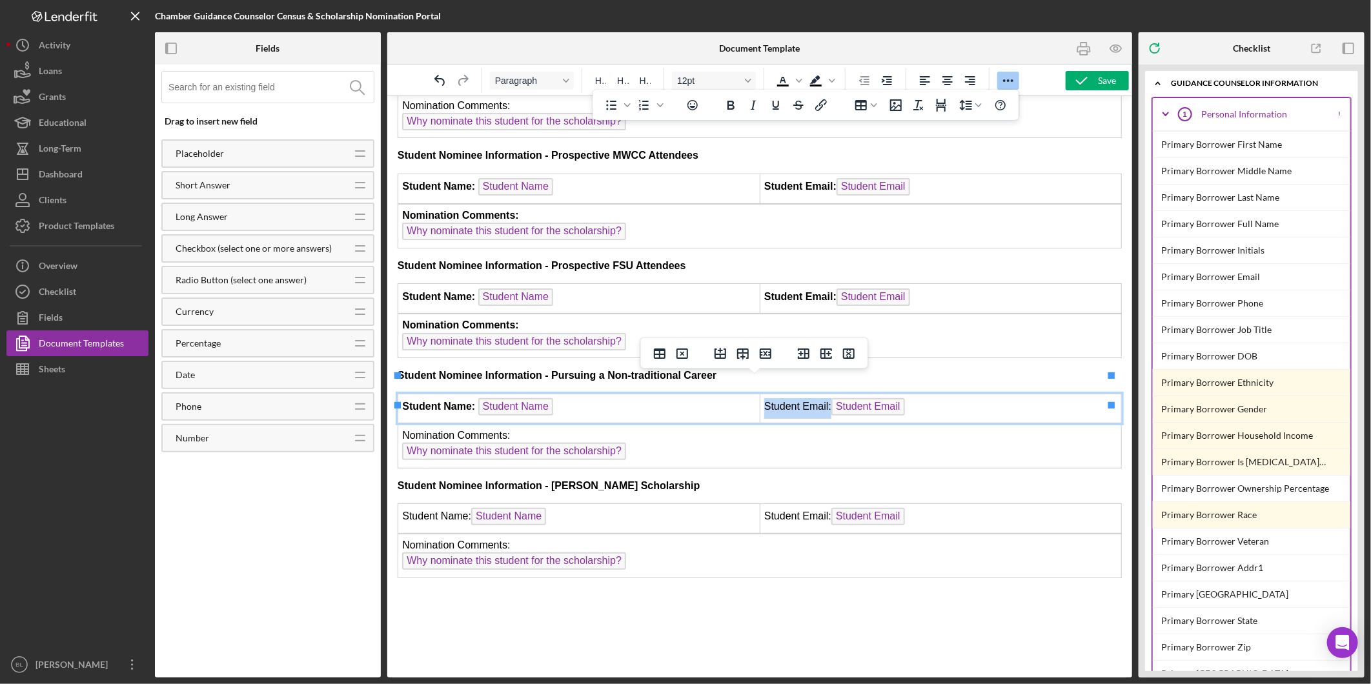
drag, startPoint x: 759, startPoint y: 385, endPoint x: 823, endPoint y: 383, distance: 64.6
click at [823, 393] on td "Student Email: Student Email" at bounding box center [940, 408] width 362 height 30
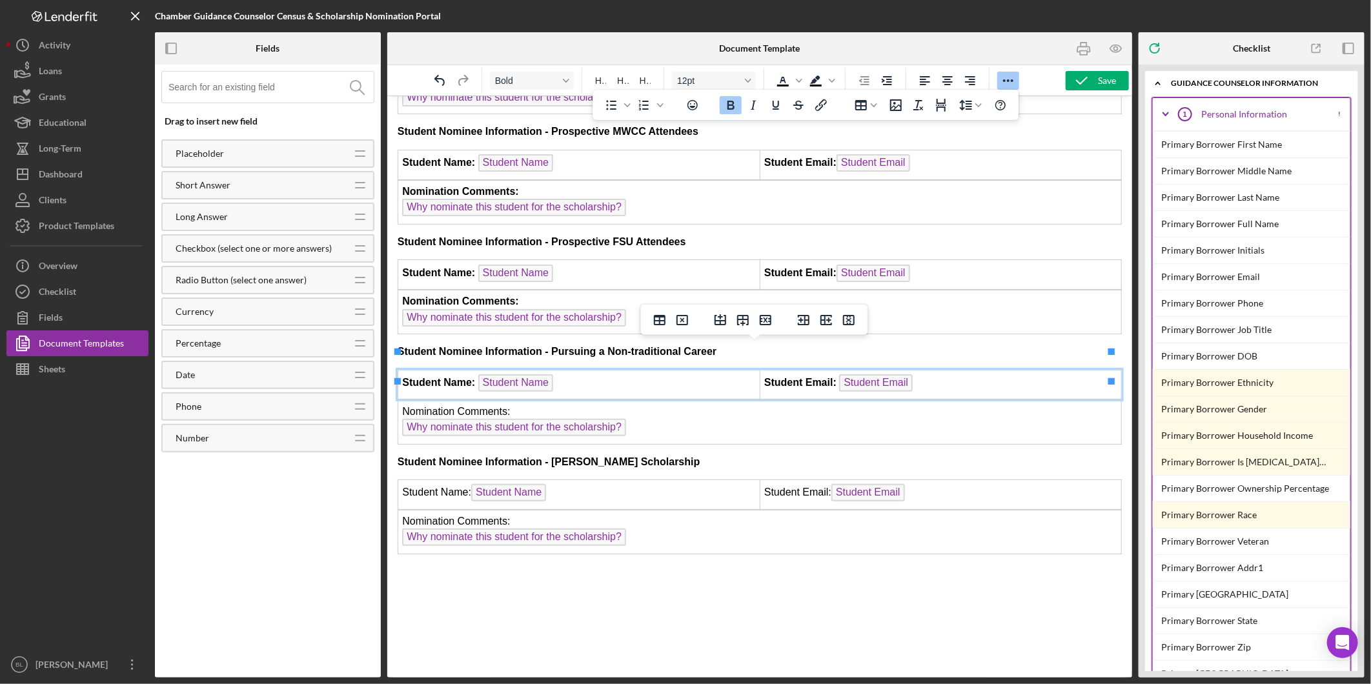
scroll to position [1329, 0]
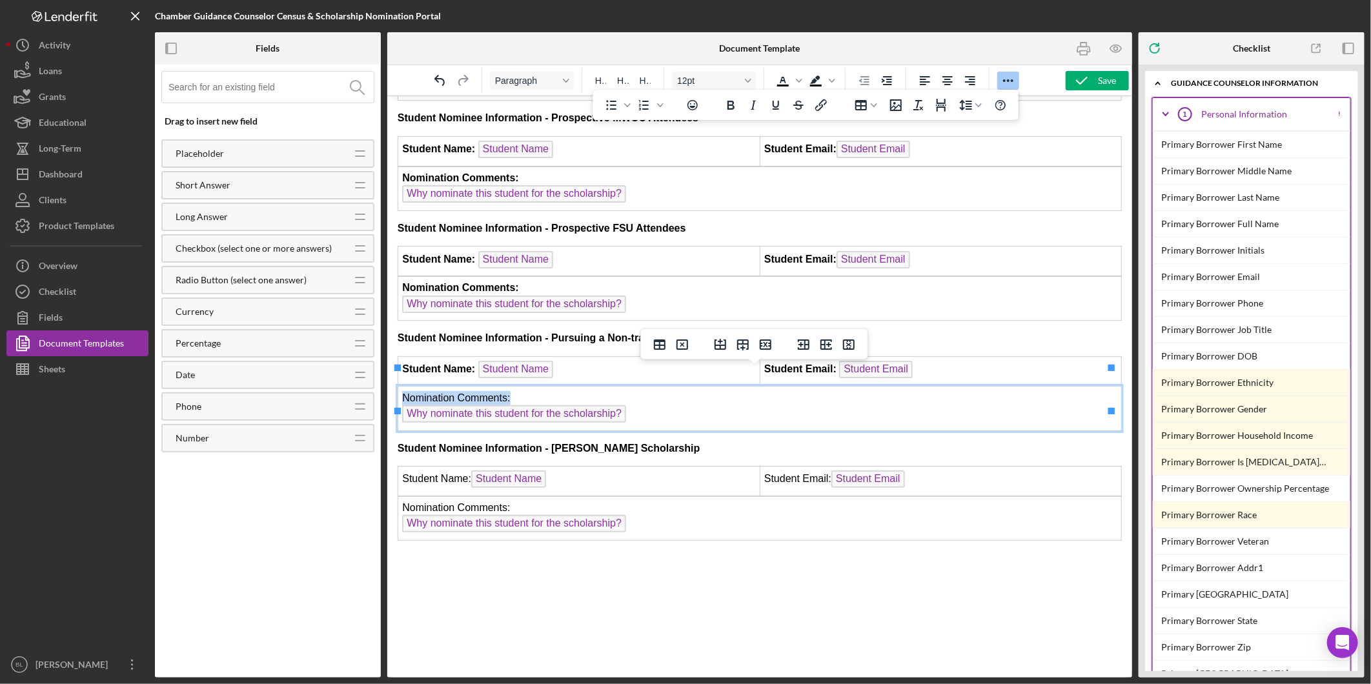
drag, startPoint x: 517, startPoint y: 377, endPoint x: 405, endPoint y: 378, distance: 112.3
click at [405, 386] on td "Nomination Comments: Why nominate this student for the scholarship?" at bounding box center [760, 408] width 724 height 44
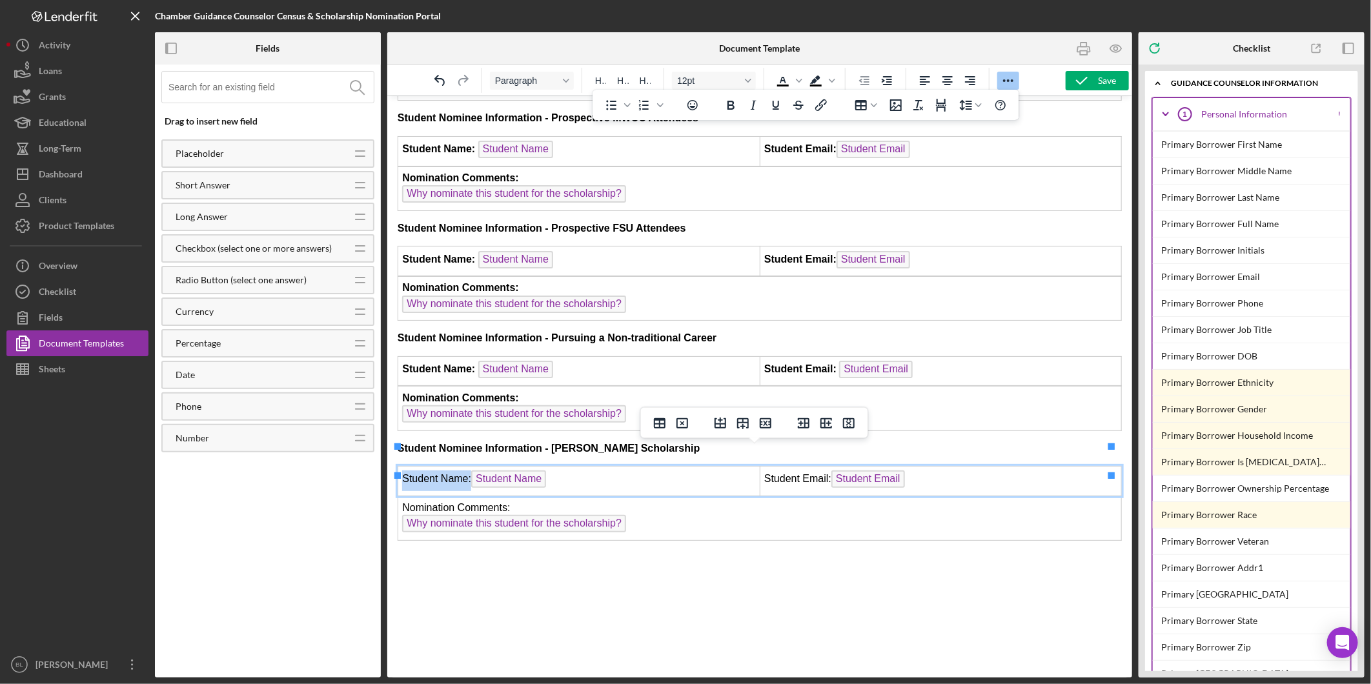
drag, startPoint x: 468, startPoint y: 461, endPoint x: 396, endPoint y: 457, distance: 71.8
click at [398, 465] on td "Student Name: Student Name" at bounding box center [579, 480] width 362 height 30
click at [821, 465] on td "Student Email: Student Email" at bounding box center [940, 480] width 362 height 30
click at [818, 465] on td "Student Email: Student Email" at bounding box center [940, 480] width 362 height 30
drag, startPoint x: 821, startPoint y: 455, endPoint x: 793, endPoint y: 456, distance: 27.8
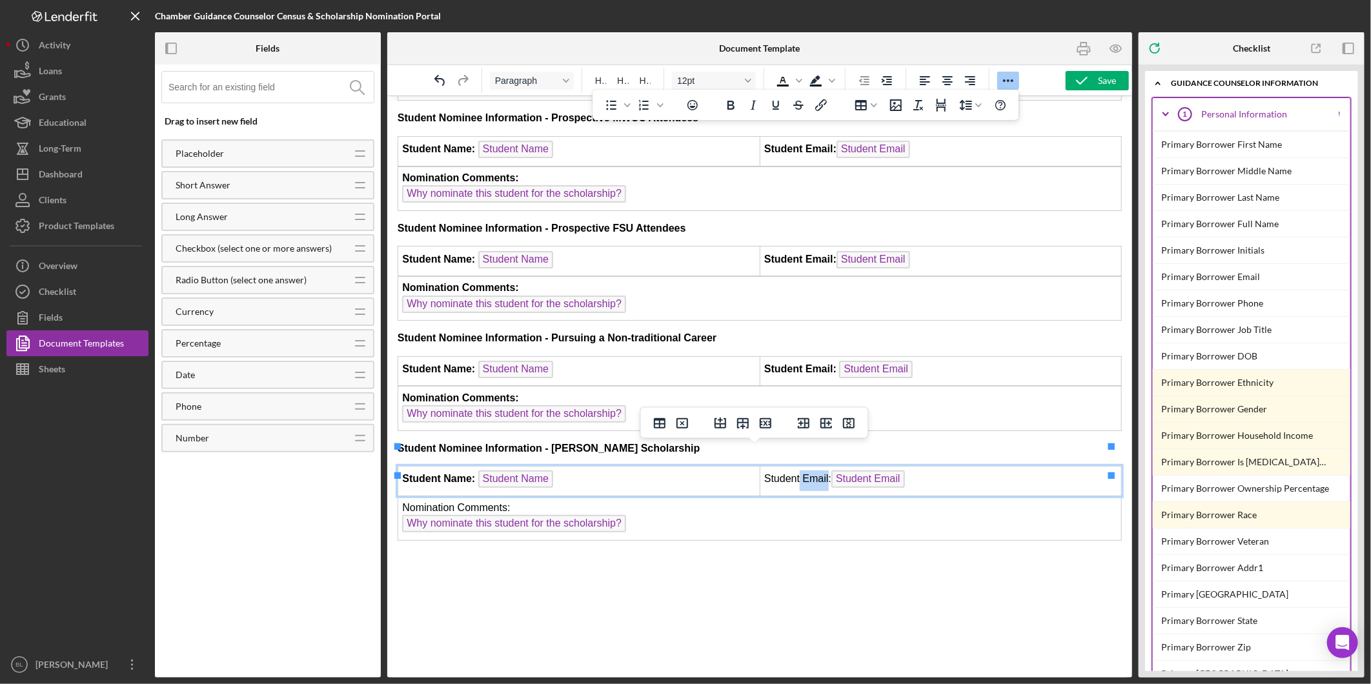
click at [794, 465] on td "Student Email: Student Email" at bounding box center [940, 480] width 362 height 30
drag, startPoint x: 824, startPoint y: 456, endPoint x: 760, endPoint y: 455, distance: 64.6
click at [760, 465] on td "Student Email: Student Email" at bounding box center [940, 480] width 362 height 30
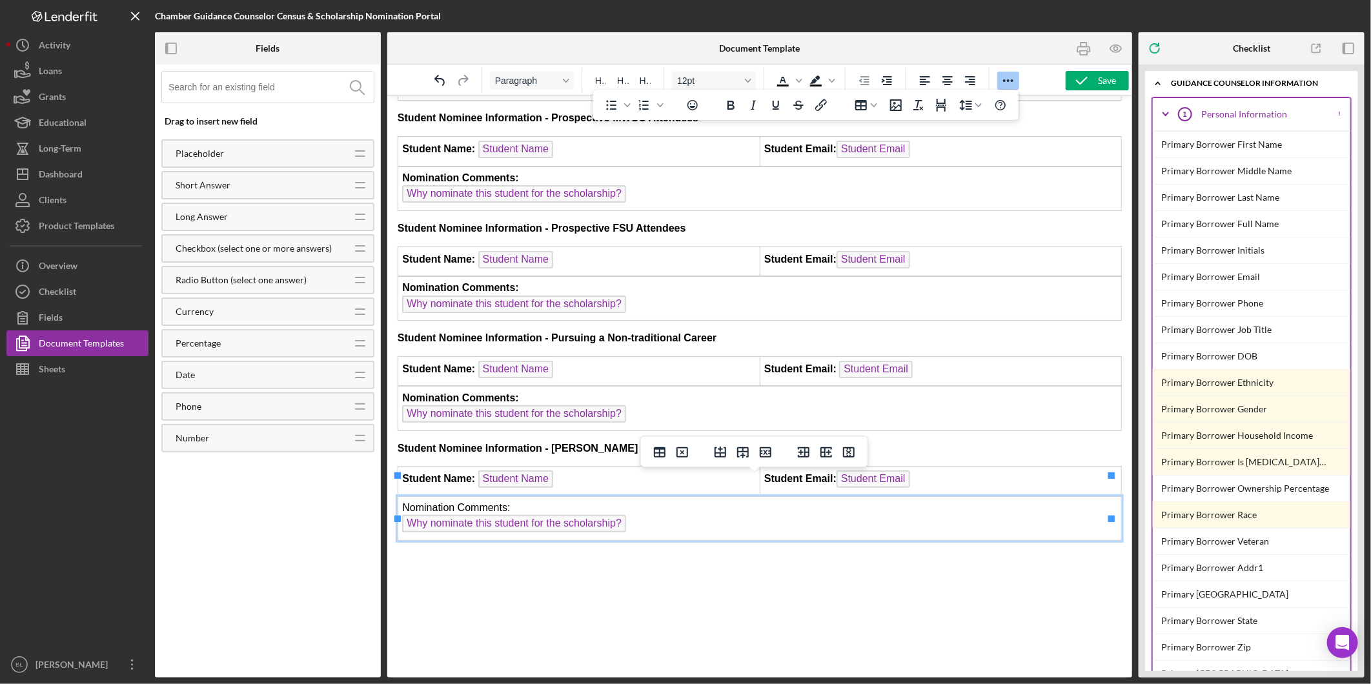
click at [521, 496] on td "Nomination Comments: Why nominate this student for the scholarship?" at bounding box center [760, 518] width 724 height 44
drag, startPoint x: 521, startPoint y: 484, endPoint x: 403, endPoint y: 486, distance: 118.2
click at [403, 496] on td "Nomination Comments: Why nominate this student for the scholarship?" at bounding box center [760, 518] width 724 height 44
click at [594, 551] on p "Rich Text Area. Press ALT-0 for help." at bounding box center [759, 558] width 724 height 14
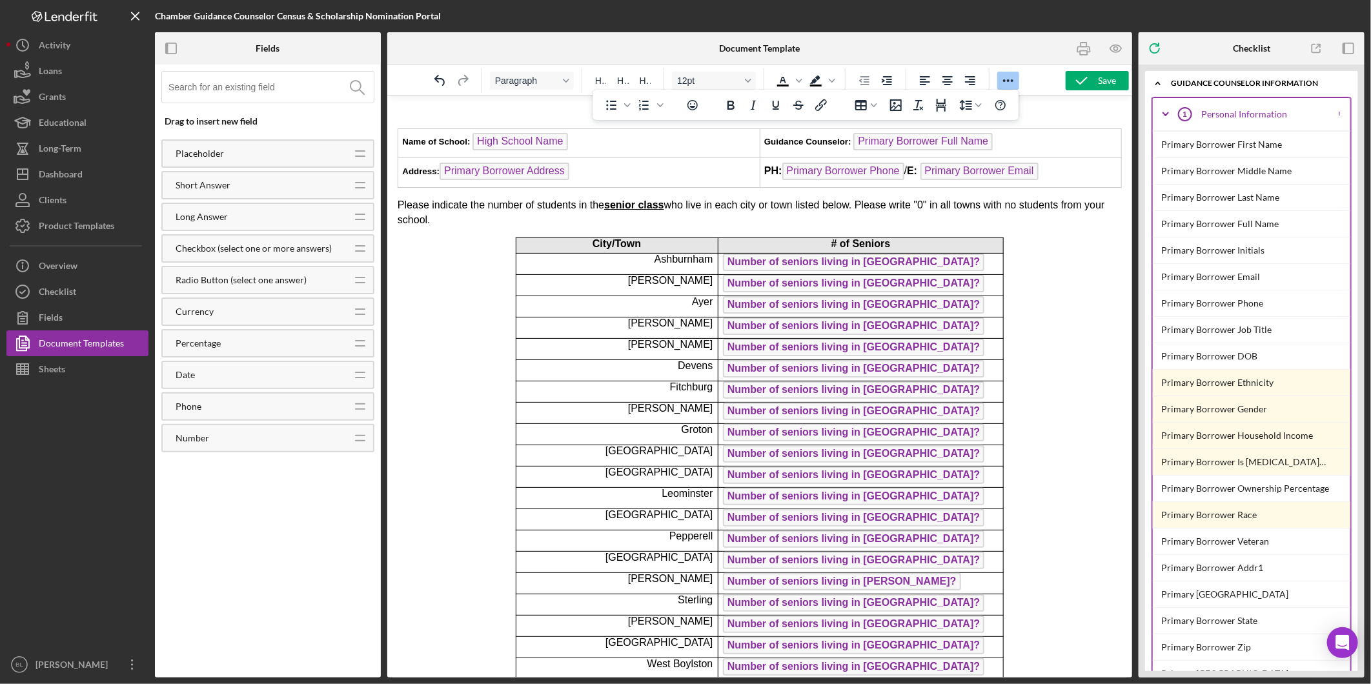
scroll to position [0, 0]
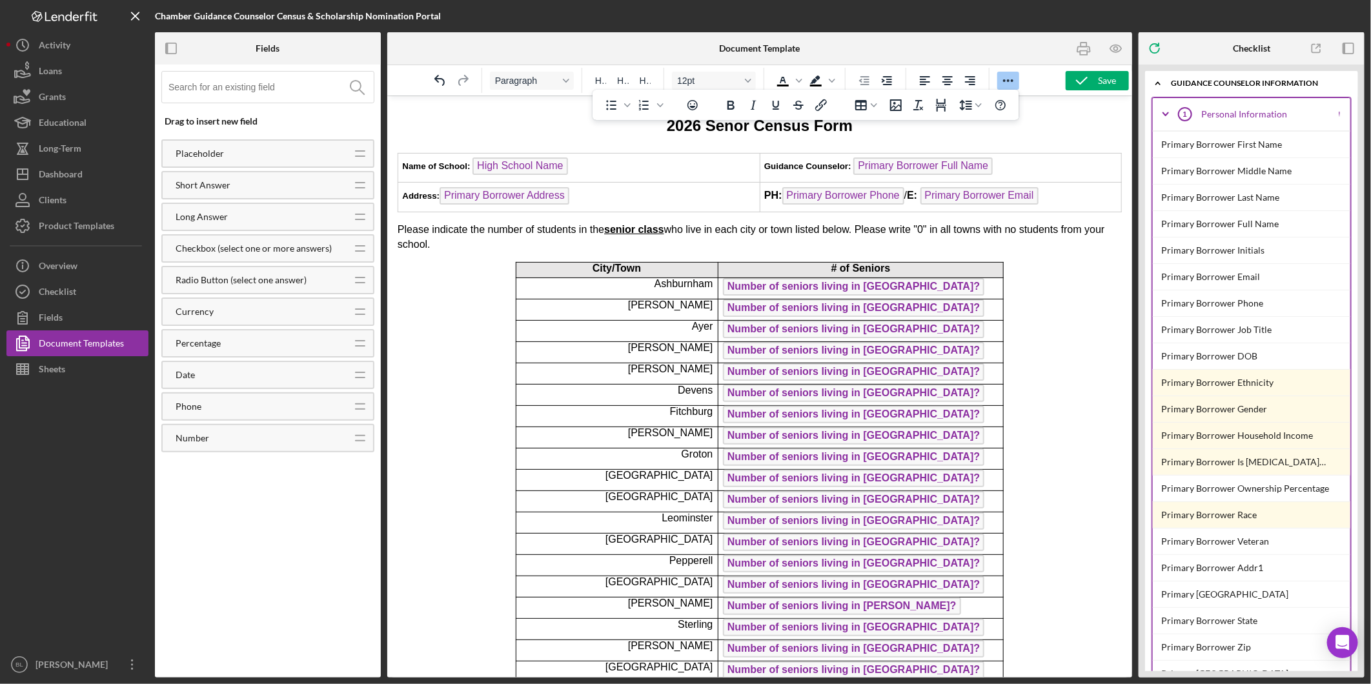
click at [810, 165] on strong "Guidance Counselor:" at bounding box center [807, 166] width 87 height 10
click at [440, 161] on strong "Name of School:" at bounding box center [436, 166] width 68 height 10
click at [435, 165] on strong "Name of School:" at bounding box center [436, 166] width 68 height 10
click at [424, 194] on strong "Address:" at bounding box center [420, 195] width 37 height 10
drag, startPoint x: 691, startPoint y: 190, endPoint x: 571, endPoint y: 166, distance: 123.2
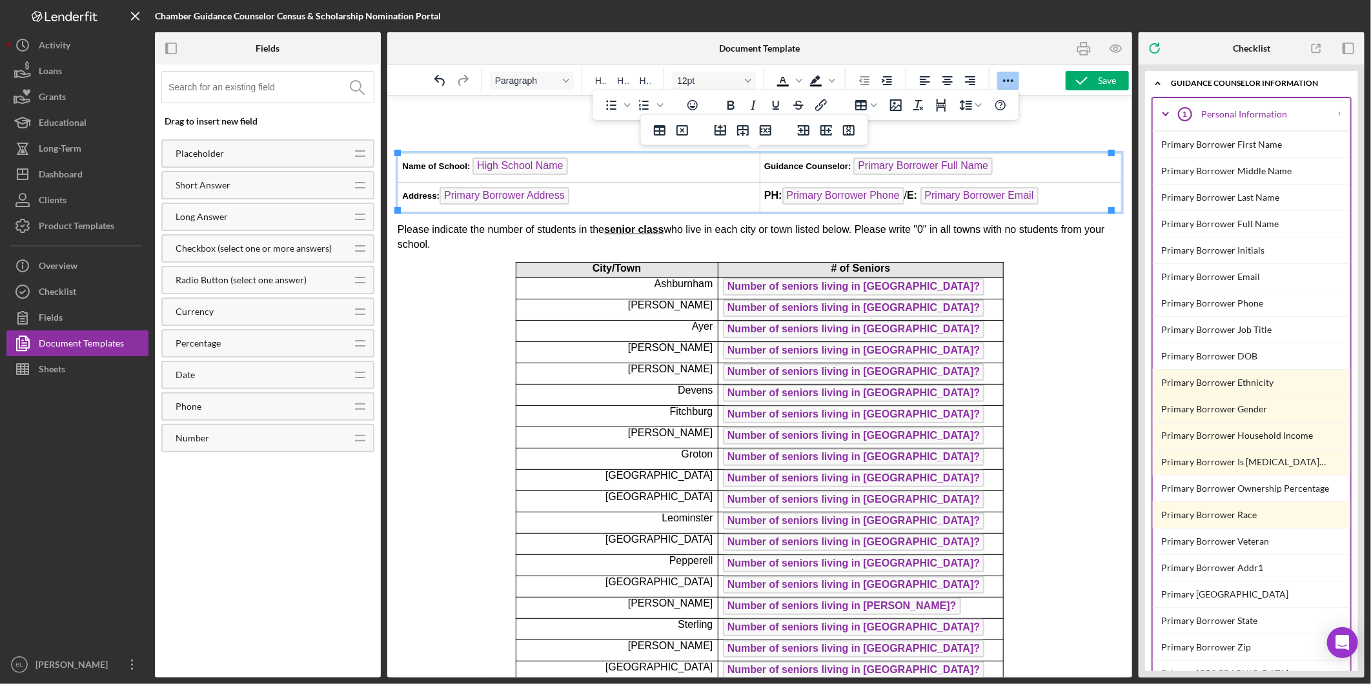
click at [691, 190] on td "Address: Primary Borrower Address ﻿" at bounding box center [579, 197] width 362 height 30
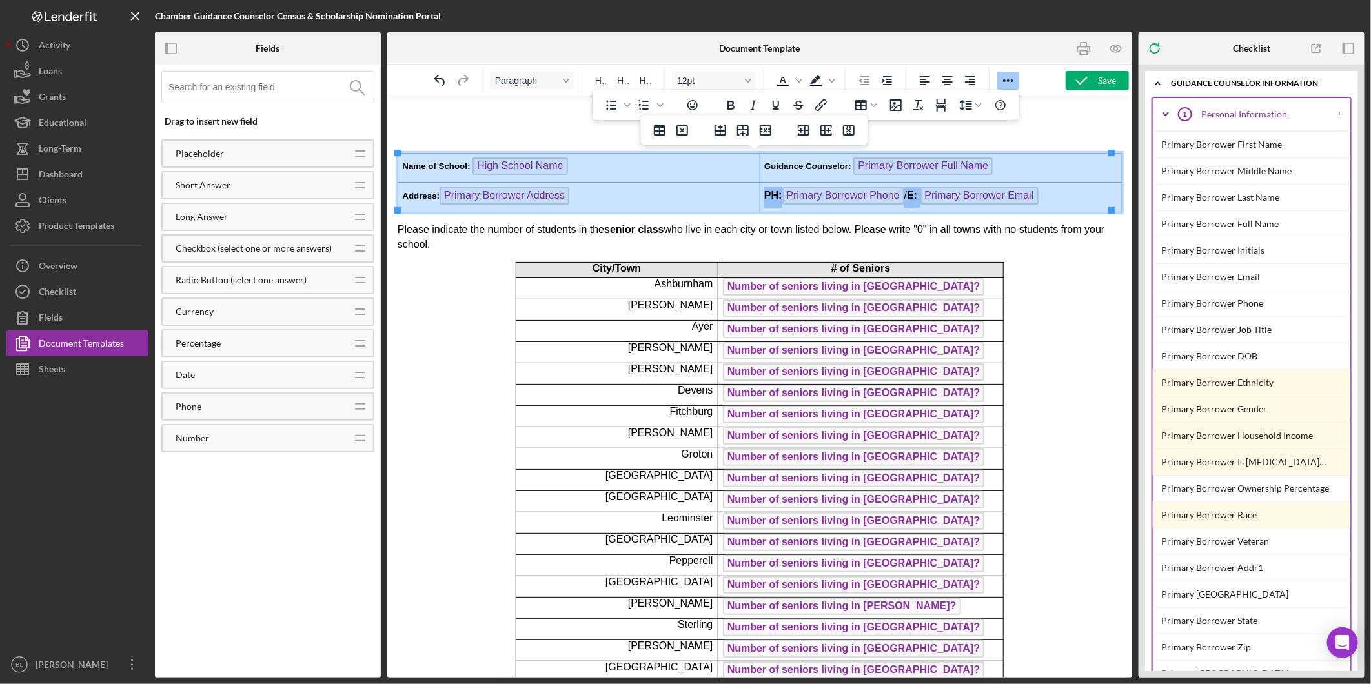
drag, startPoint x: 398, startPoint y: 163, endPoint x: 1049, endPoint y: 203, distance: 652.6
click at [1049, 203] on tbody "Name of School: High School Name Guidance Counselor: Primary Borrower Full Name…" at bounding box center [760, 181] width 724 height 59
click at [750, 84] on icon "Font size 12pt" at bounding box center [748, 80] width 6 height 6
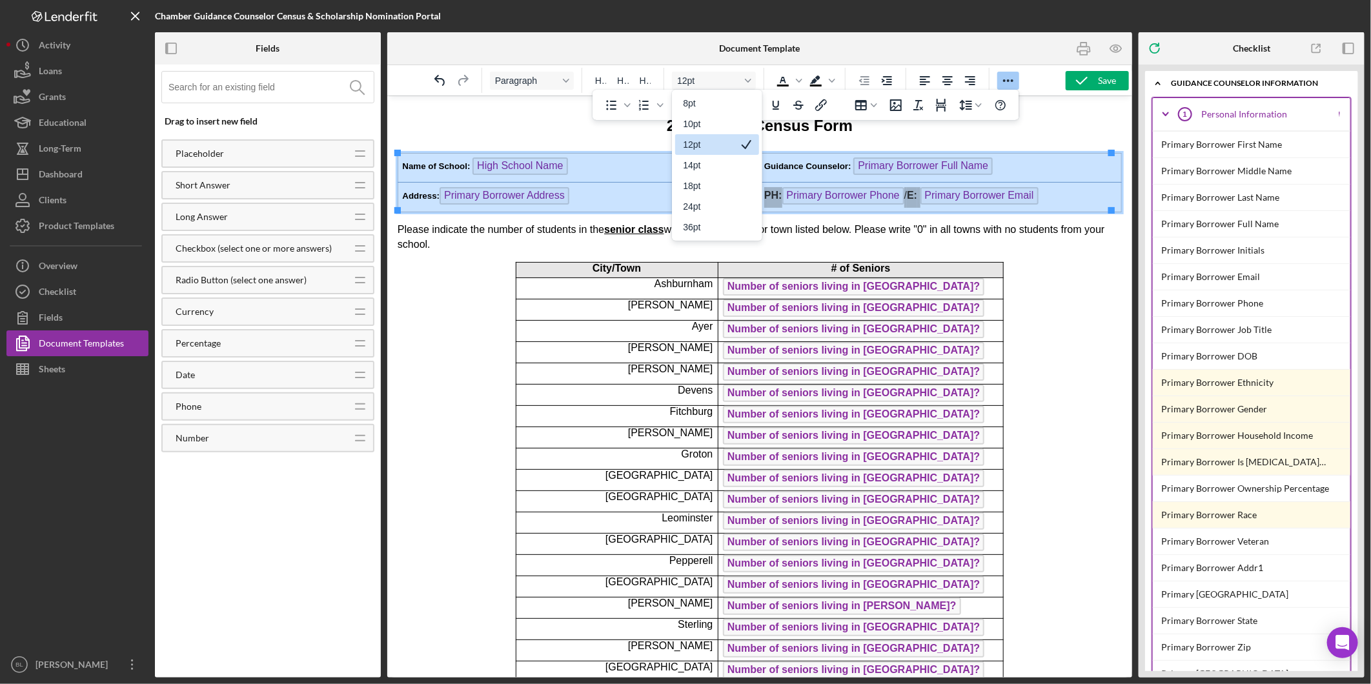
click at [700, 145] on div "12pt" at bounding box center [708, 144] width 50 height 15
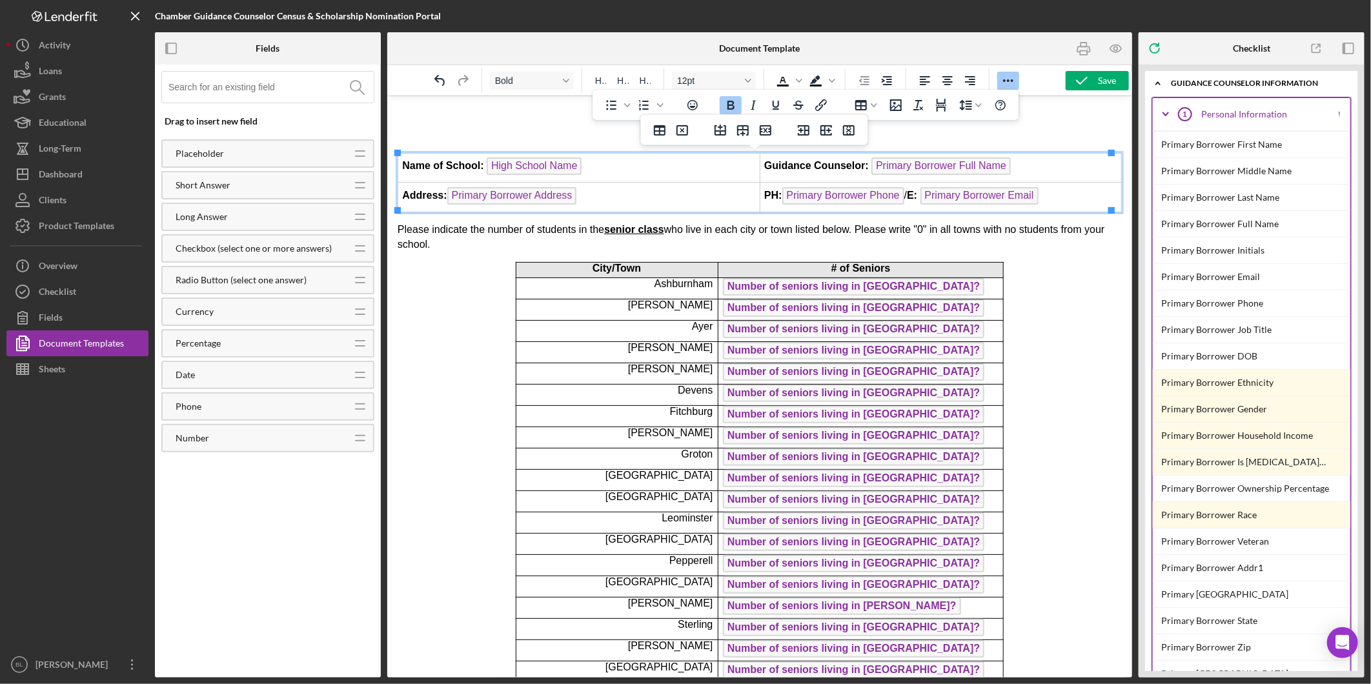
drag, startPoint x: 675, startPoint y: 185, endPoint x: 671, endPoint y: 196, distance: 11.6
click at [673, 187] on td "Address: Primary Borrower Address ﻿" at bounding box center [579, 197] width 362 height 30
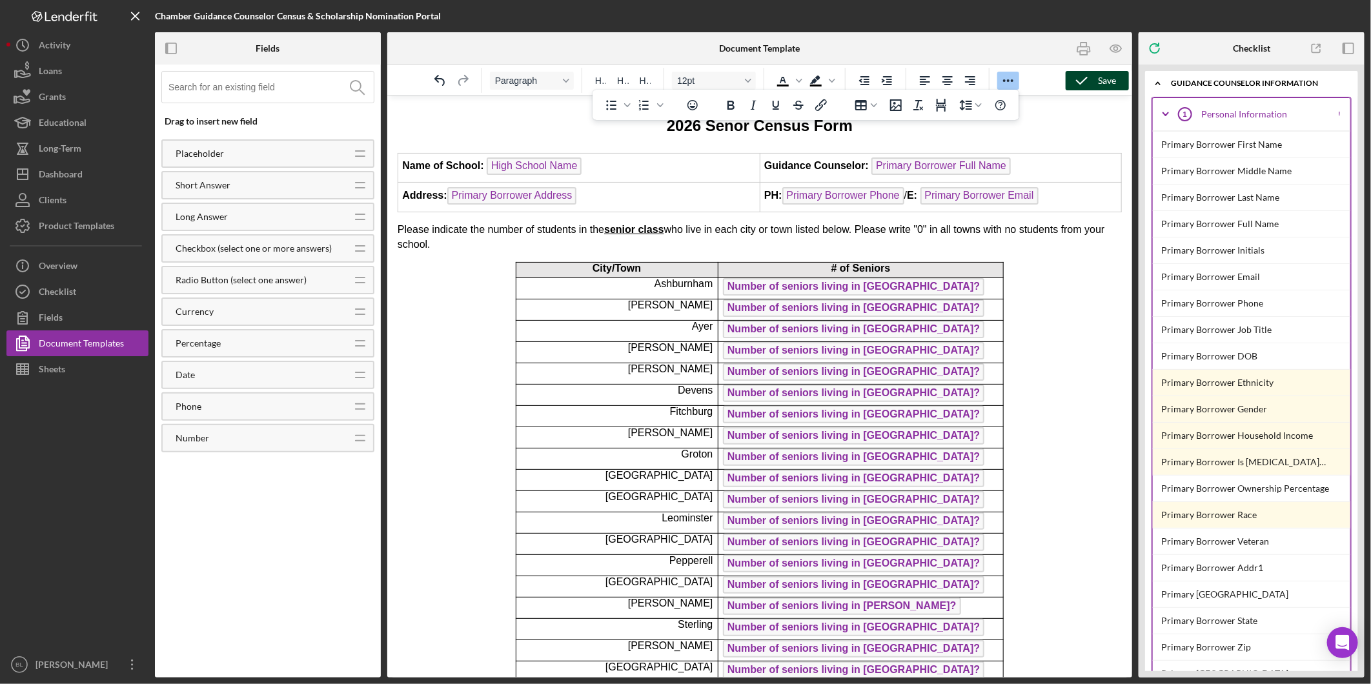
click at [1081, 84] on polyline "button" at bounding box center [1082, 80] width 10 height 6
click at [1087, 48] on icon "button" at bounding box center [1084, 48] width 29 height 29
click at [979, 107] on icon "Line height" at bounding box center [979, 105] width 6 height 4
click at [967, 127] on div "1" at bounding box center [971, 127] width 12 height 15
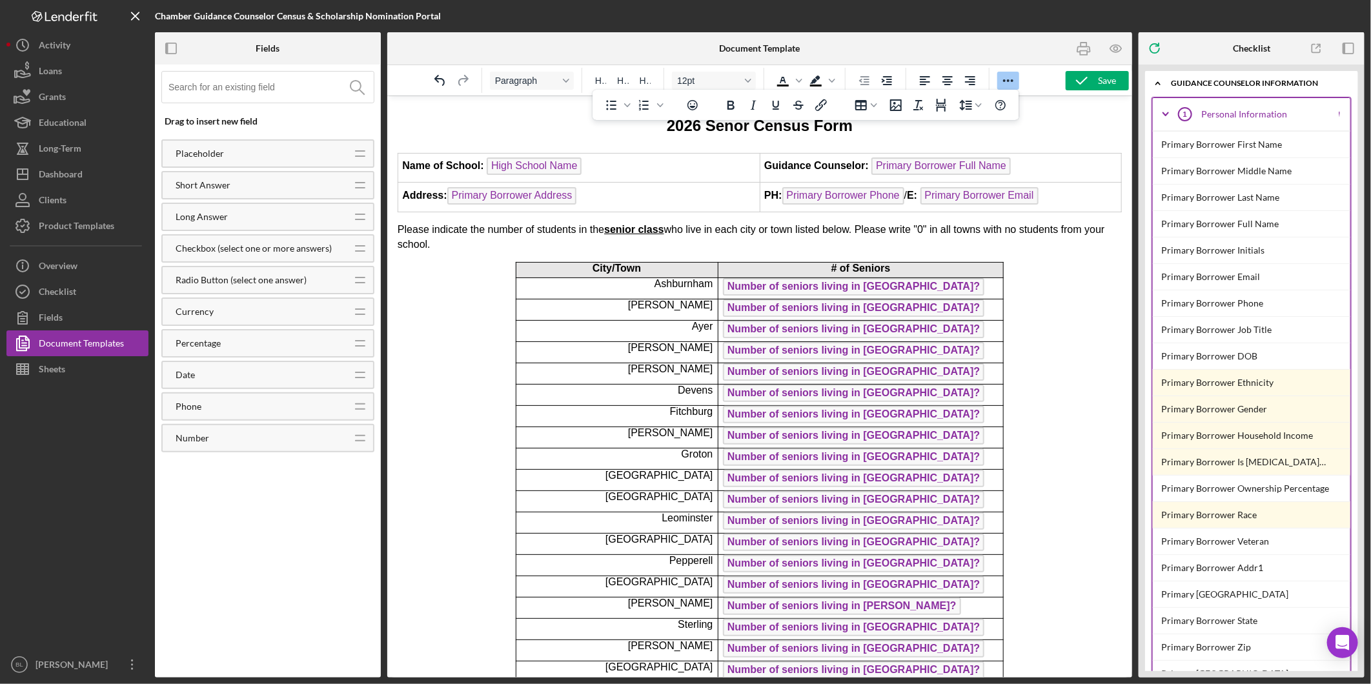
scroll to position [1004, 0]
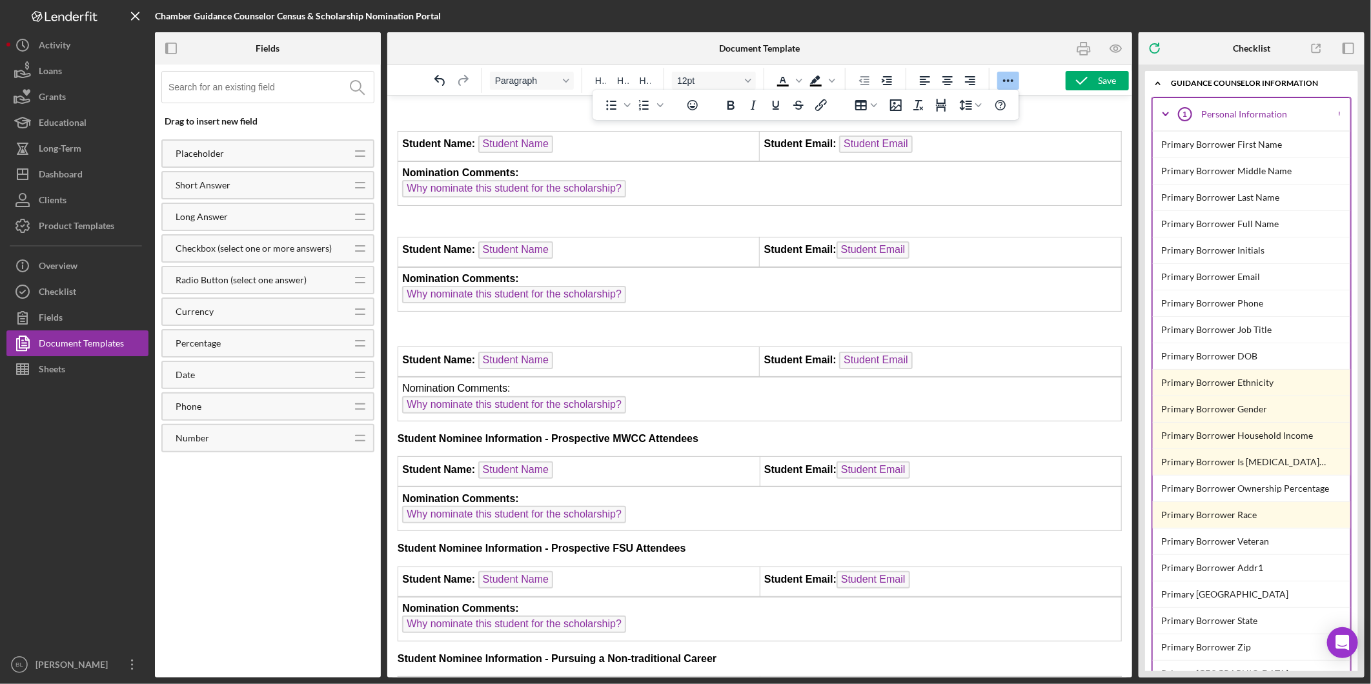
click at [409, 322] on p "Rich Text Area. Press ALT-0 for help." at bounding box center [759, 329] width 724 height 14
click at [985, 108] on button "Line height" at bounding box center [971, 105] width 36 height 18
click at [982, 130] on div at bounding box center [989, 127] width 15 height 15
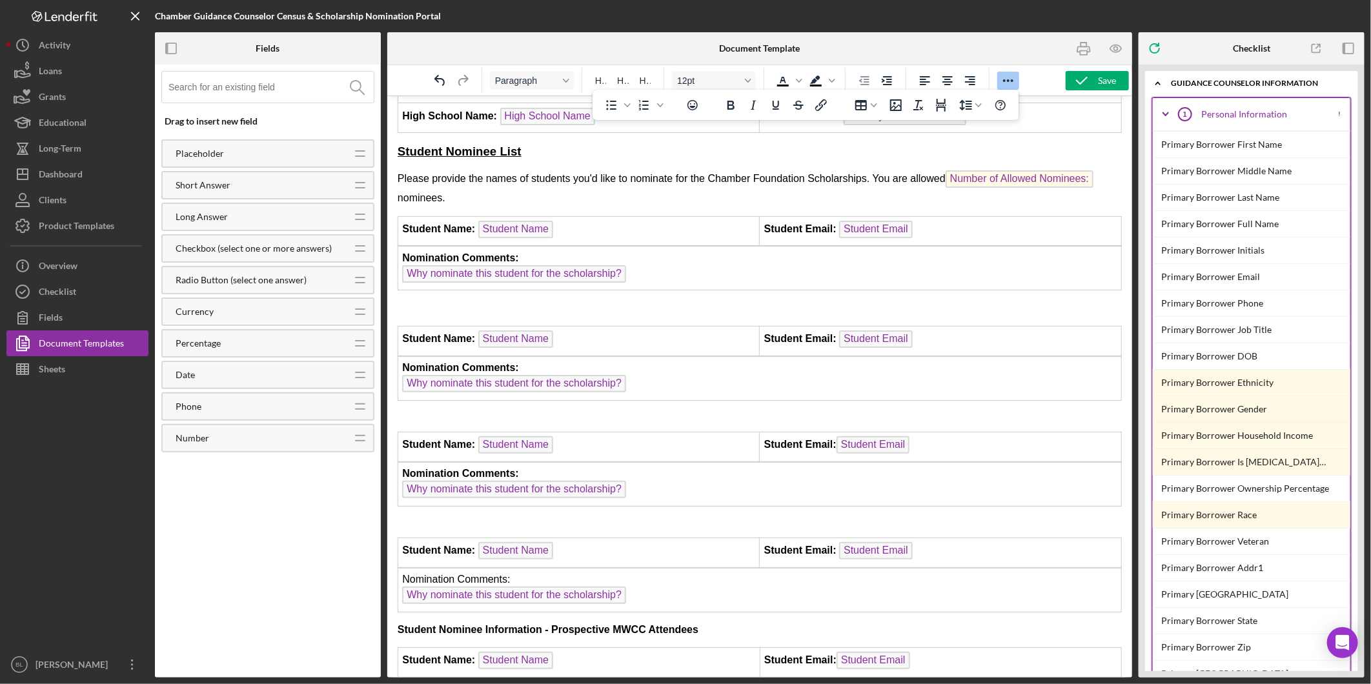
scroll to position [789, 0]
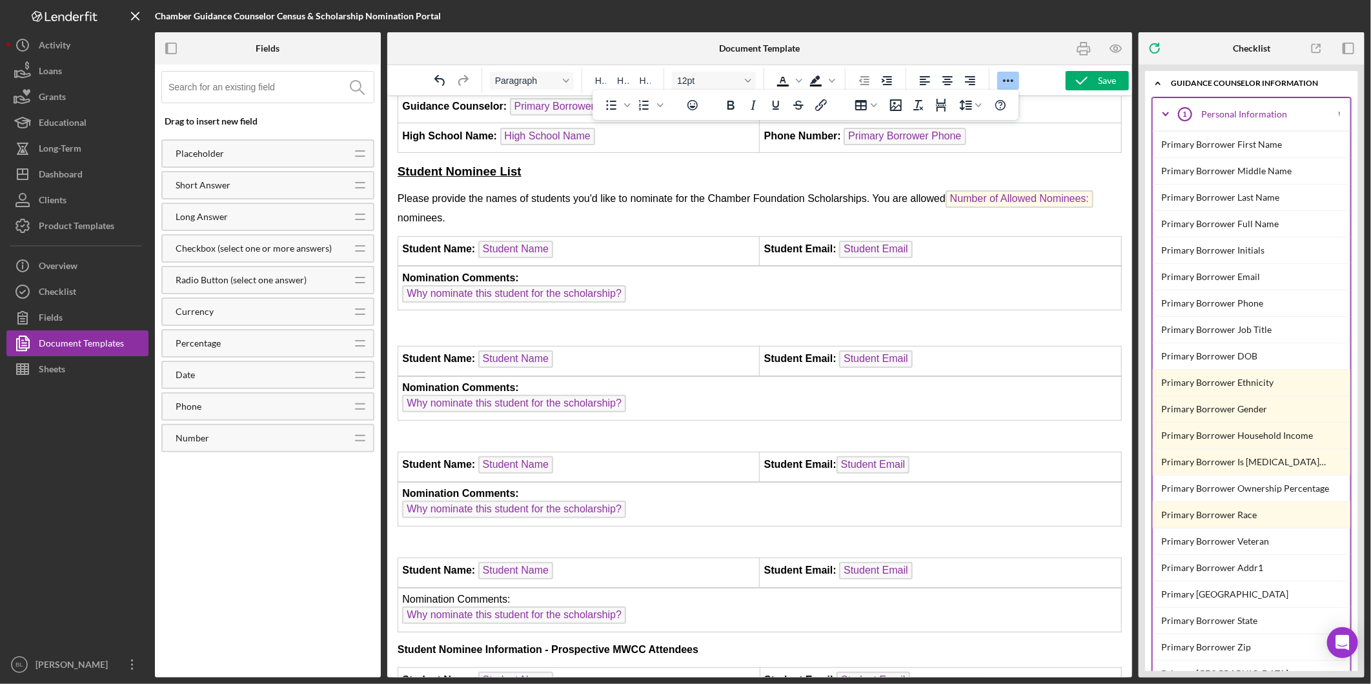
click at [402, 320] on p "Rich Text Area. Press ALT-0 for help." at bounding box center [759, 327] width 724 height 14
click at [981, 103] on icon "Line height" at bounding box center [979, 105] width 6 height 6
click at [965, 132] on div "1" at bounding box center [971, 127] width 12 height 15
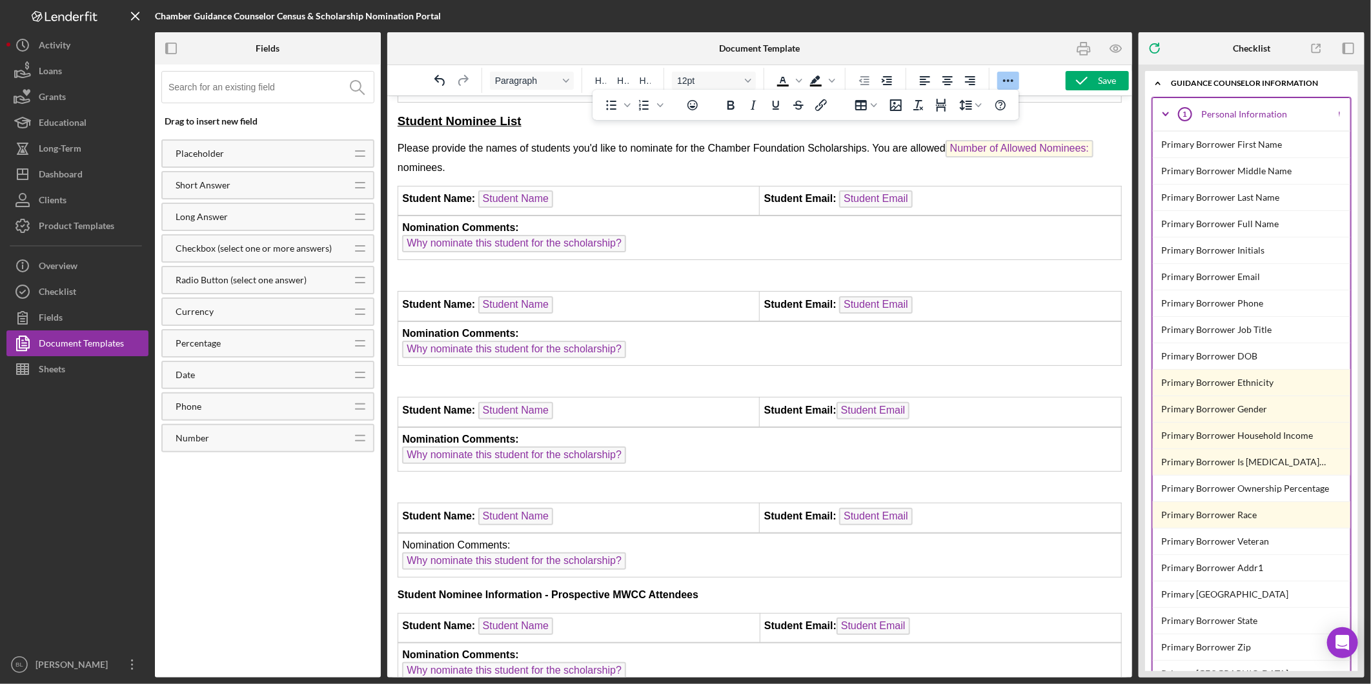
scroll to position [861, 0]
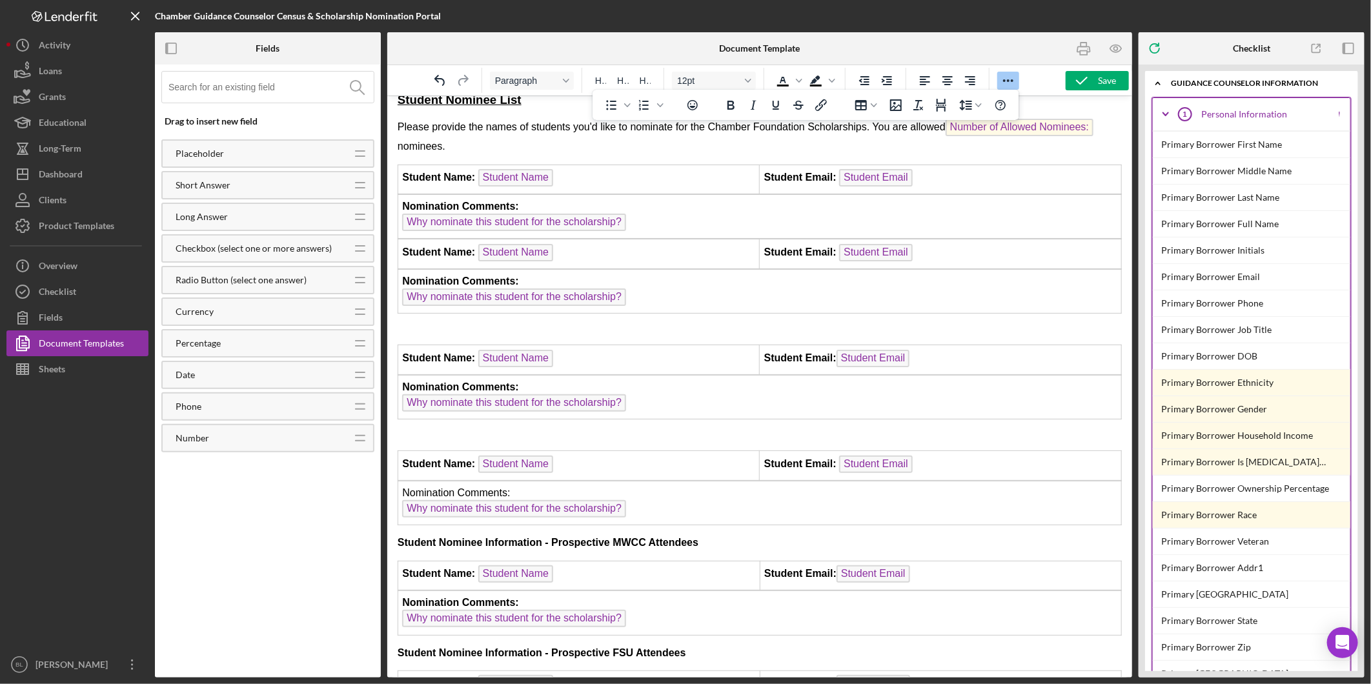
click at [1106, 216] on td "Nomination Comments: Why nominate this student for the scholarship?" at bounding box center [760, 216] width 724 height 44
click at [739, 169] on icon "Insert row after" at bounding box center [742, 165] width 15 height 15
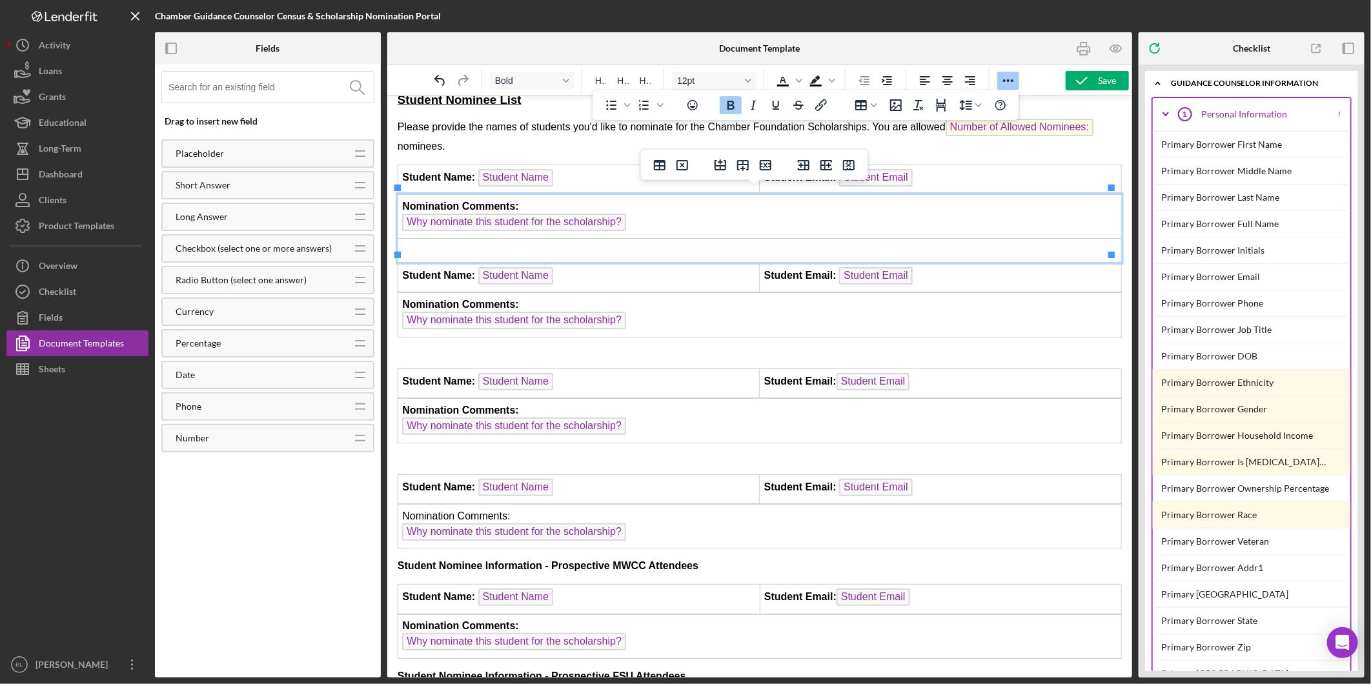
click at [985, 241] on td "Rich Text Area. Press ALT-0 for help." at bounding box center [760, 249] width 724 height 23
click at [750, 80] on icon "Font size 12pt" at bounding box center [748, 81] width 6 height 4
click at [702, 103] on div "8pt" at bounding box center [708, 103] width 50 height 15
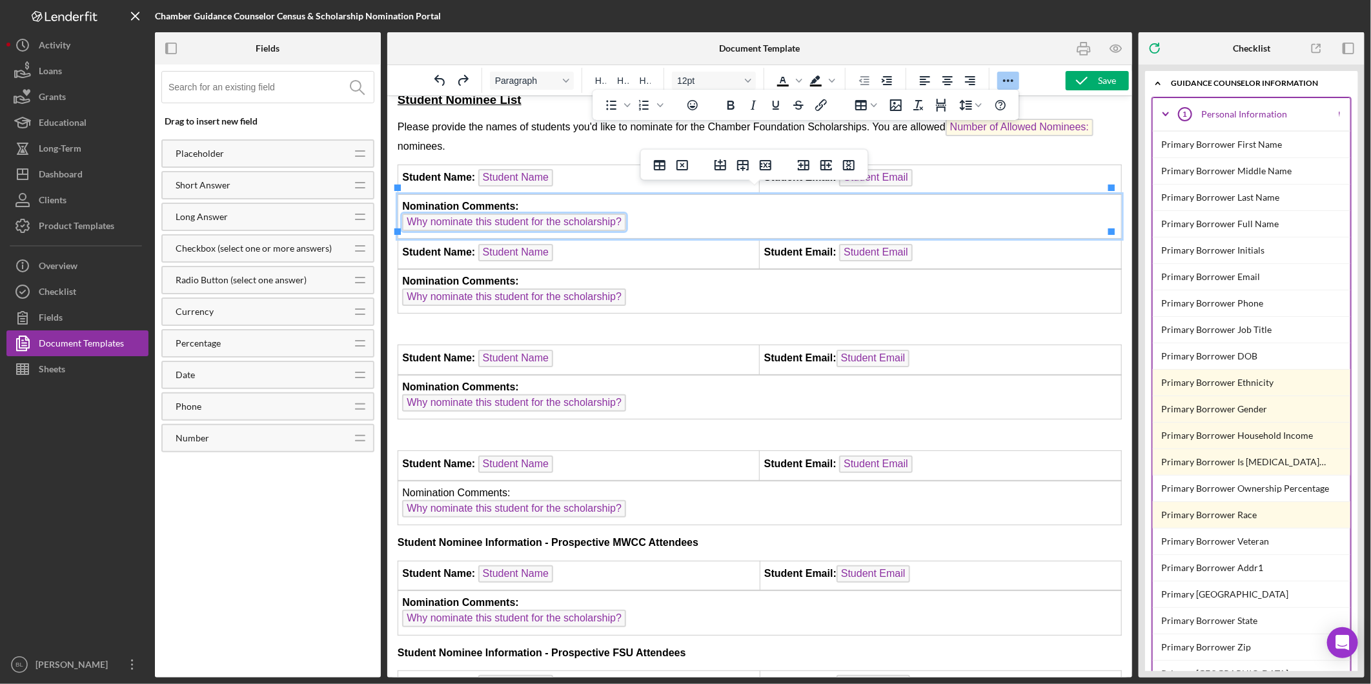
click at [1085, 325] on body "2026 Senor Census Form Name of School: High School Name Guidance Counselor: Pri…" at bounding box center [759, 181] width 724 height 1865
click at [406, 325] on body "2026 Senor Census Form Name of School: High School Name Guidance Counselor: Pri…" at bounding box center [759, 181] width 724 height 1865
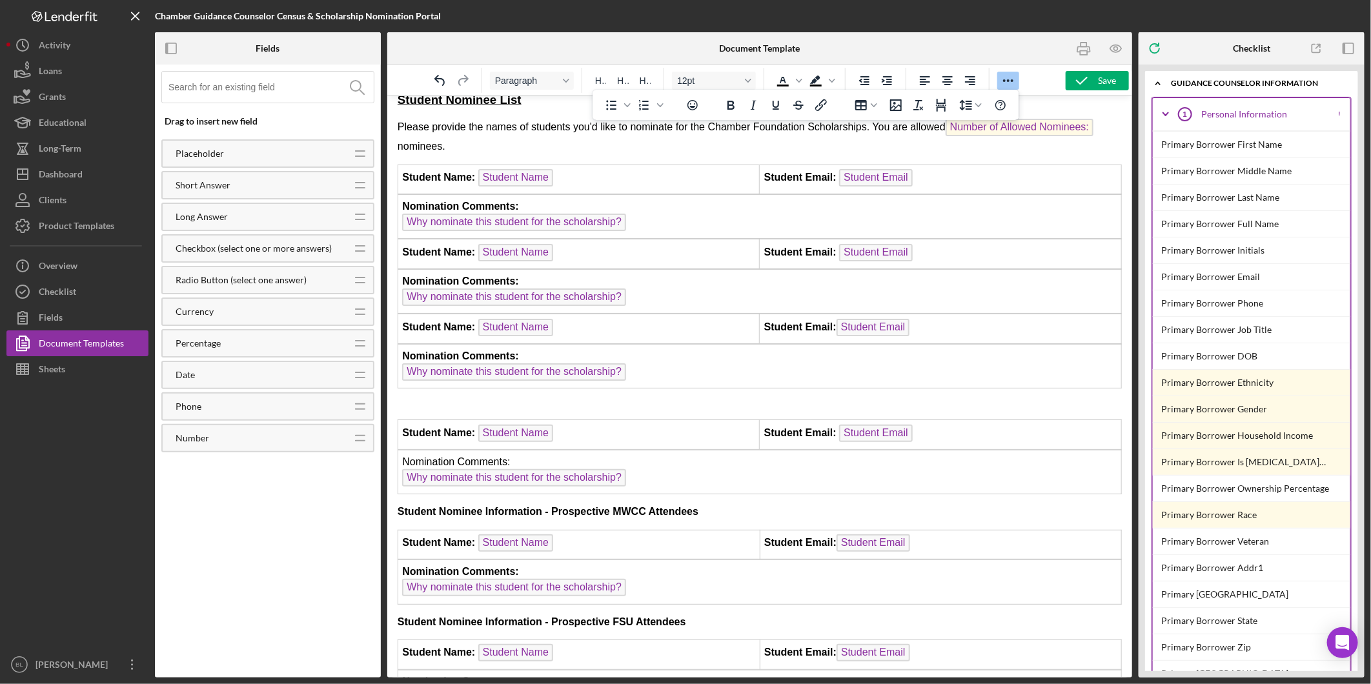
click at [395, 416] on html "2026 Senor Census Form Name of School: High School Name Guidance Counselor: Pri…" at bounding box center [759, 164] width 745 height 1858
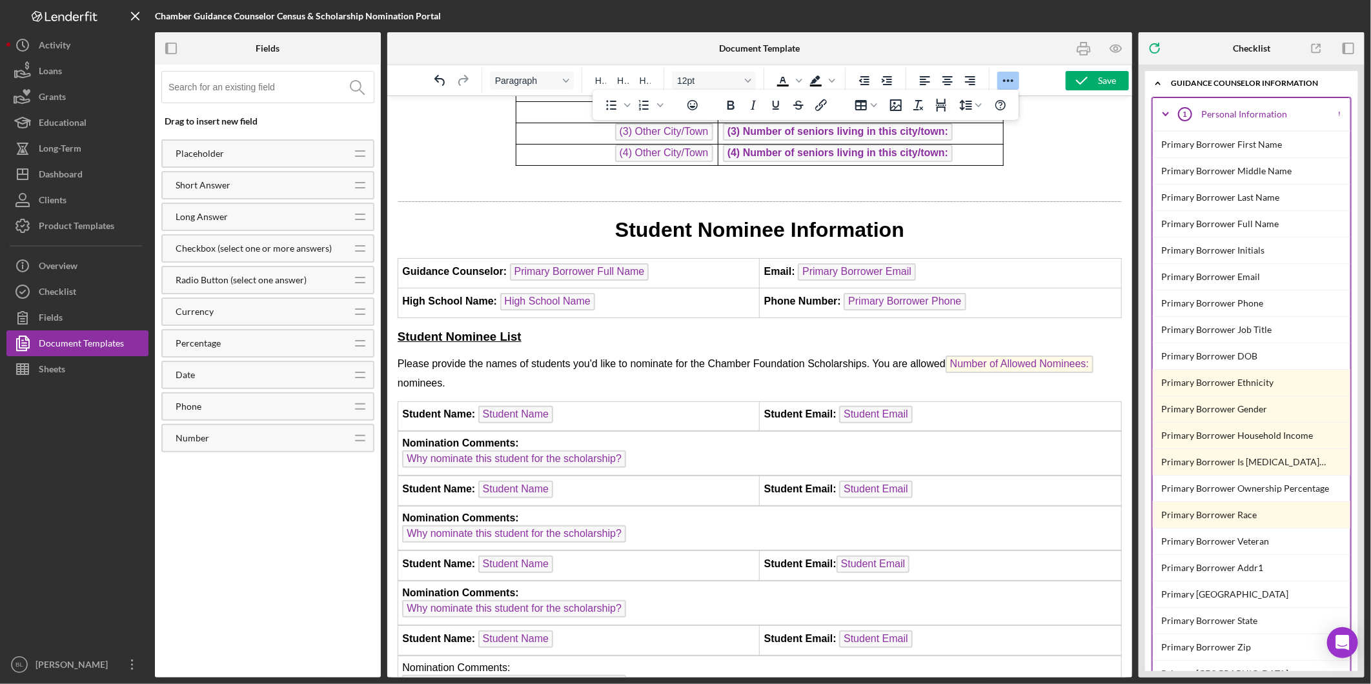
scroll to position [646, 0]
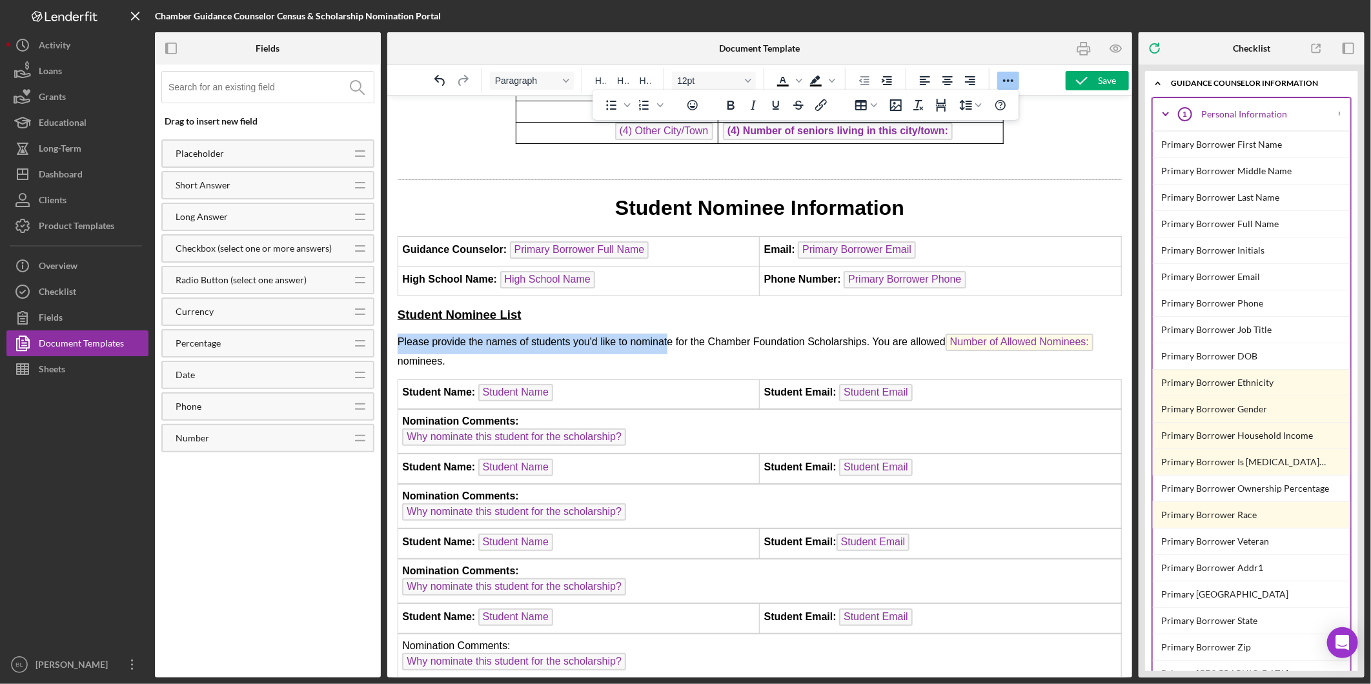
drag, startPoint x: 669, startPoint y: 334, endPoint x: 394, endPoint y: 336, distance: 275.0
click at [394, 334] on html "2026 Senor Census Form Name of School: High School Name Guidance Counselor: Pri…" at bounding box center [759, 363] width 745 height 1827
click at [656, 339] on span "Please provide the names of students you'd like to nominate for the Chamber Fou…" at bounding box center [745, 351] width 696 height 30
drag, startPoint x: 674, startPoint y: 337, endPoint x: 396, endPoint y: 331, distance: 277.7
click at [397, 336] on span "Please provide the names of students you'd like to nominate for the Chamber Fou…" at bounding box center [745, 351] width 696 height 30
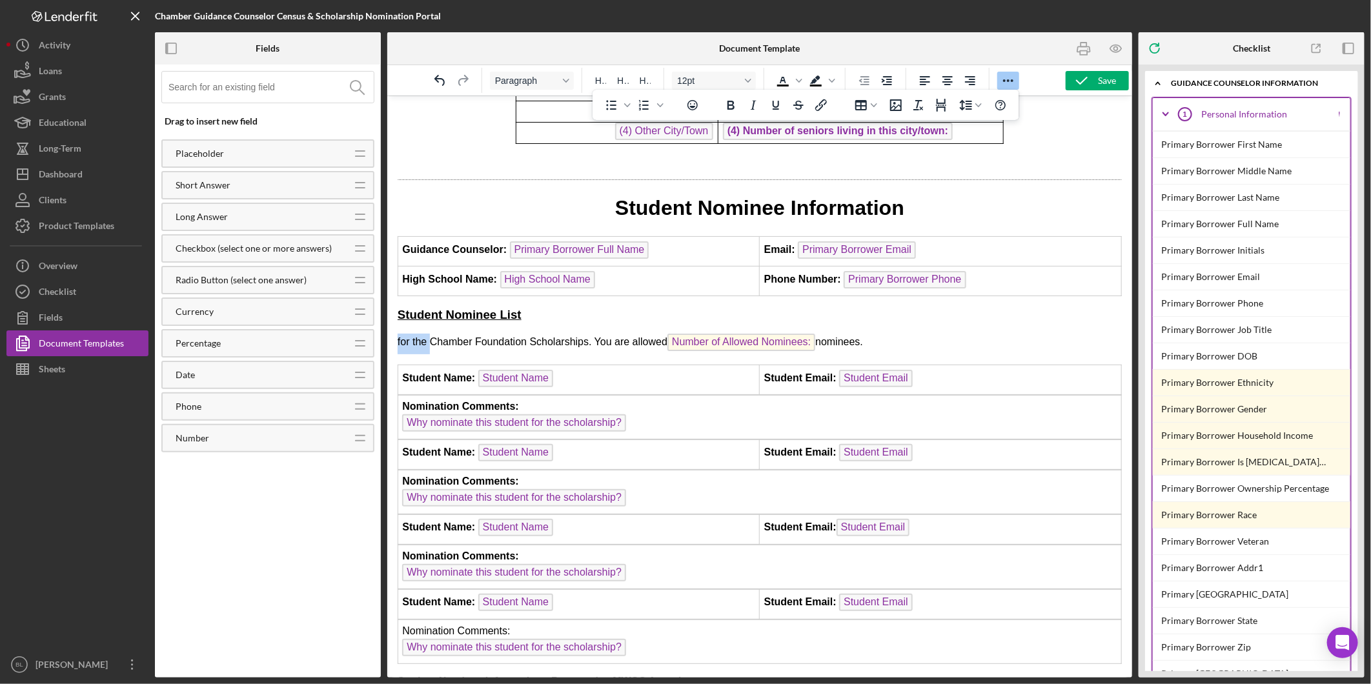
drag, startPoint x: 430, startPoint y: 334, endPoint x: 332, endPoint y: 338, distance: 97.6
click at [387, 338] on html "2026 Senor Census Form Name of School: High School Name Guidance Counselor: Pri…" at bounding box center [759, 356] width 745 height 1813
click at [556, 307] on p "Student Nominee List" at bounding box center [759, 314] width 724 height 17
click at [726, 105] on icon "Bold" at bounding box center [730, 104] width 15 height 15
click at [775, 103] on icon "Underline" at bounding box center [775, 104] width 15 height 15
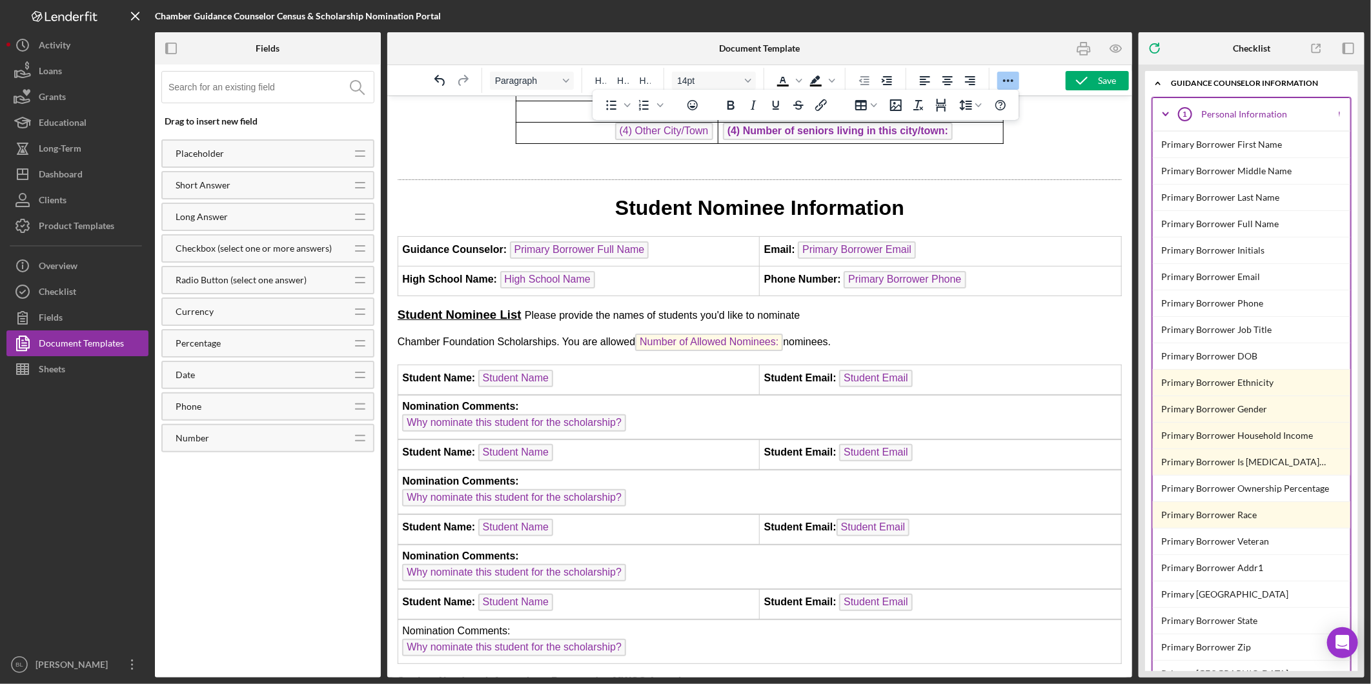
click at [524, 311] on span "Please provide the names of students you'd like to nominate" at bounding box center [661, 314] width 275 height 11
click at [813, 314] on p "Student Nominee List ﻿ ﻿ - Please provide the names of students you'd like to n…" at bounding box center [759, 314] width 724 height 17
drag, startPoint x: 827, startPoint y: 314, endPoint x: 562, endPoint y: 269, distance: 268.5
click at [532, 306] on p "Student Nominee List ﻿ ﻿ - Please provide the names of students you'd like to n…" at bounding box center [759, 314] width 724 height 17
click at [759, 110] on icon "Italic" at bounding box center [753, 104] width 15 height 15
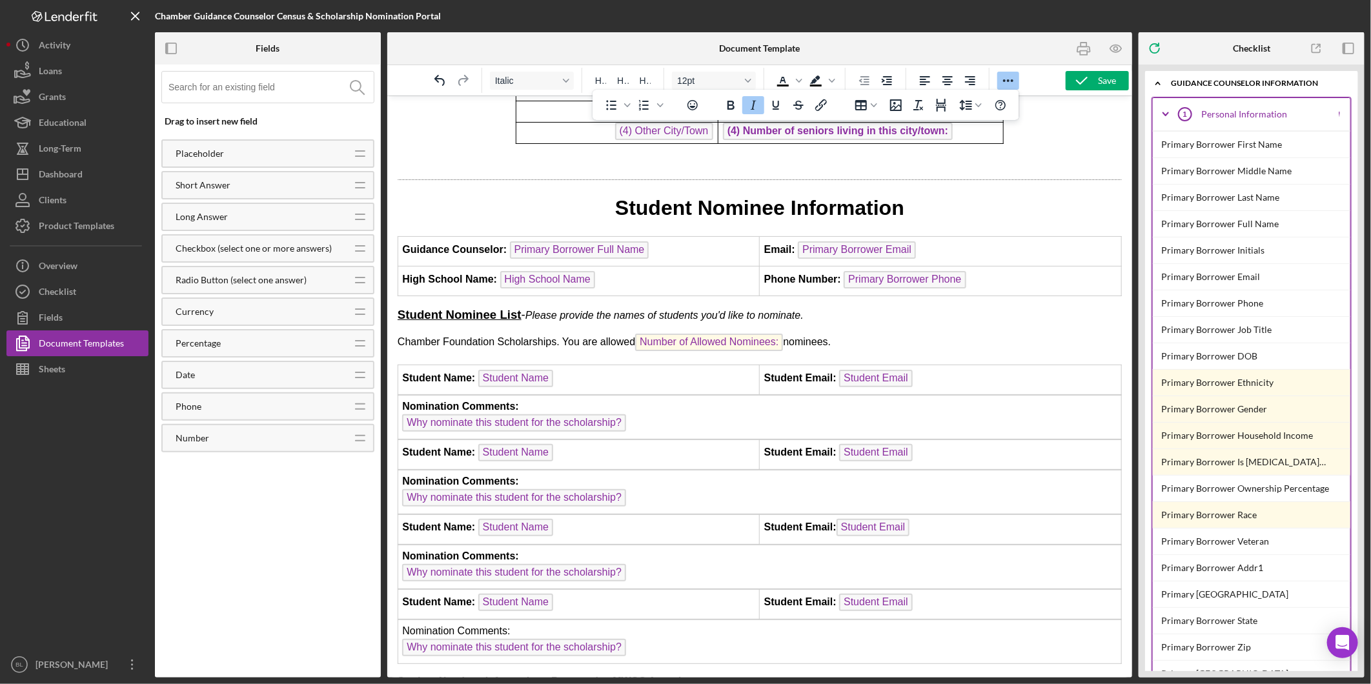
click at [868, 309] on p "Student Nominee List ﻿ ﻿ - Please provide the names of students you'd like to n…" at bounding box center [759, 314] width 724 height 17
click at [906, 323] on body "2026 Senor Census Form Name of School: High School Name Guidance Counselor: Pri…" at bounding box center [759, 358] width 724 height 1788
drag, startPoint x: 396, startPoint y: 331, endPoint x: 847, endPoint y: 335, distance: 450.7
click at [847, 335] on p "Chamber Foundation Scholarships. You are allowed Number of Allowed Nominees: no…" at bounding box center [759, 343] width 724 height 21
click at [735, 105] on icon "Bold" at bounding box center [730, 104] width 15 height 15
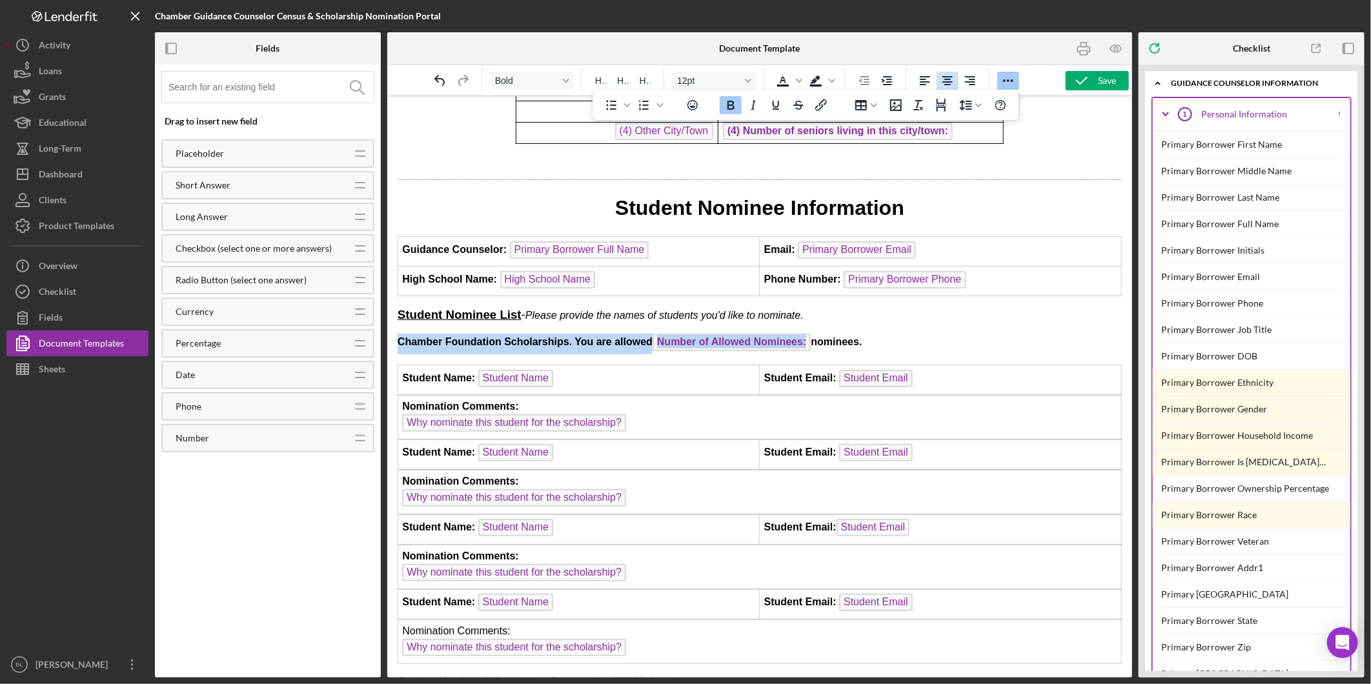
click at [953, 77] on icon "Align center" at bounding box center [947, 80] width 15 height 15
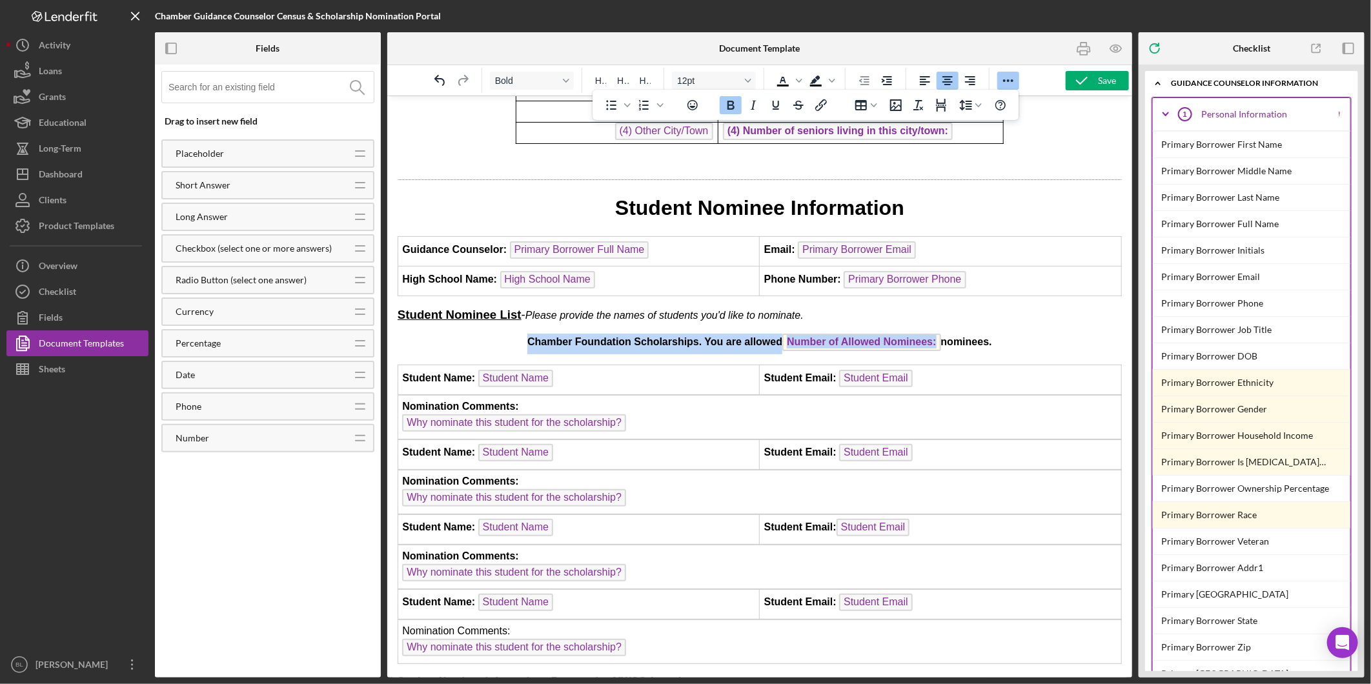
click at [1036, 335] on p "Chamber Foundation Scholarships. You are allowed Number of Allowed Nominees: no…" at bounding box center [759, 343] width 724 height 21
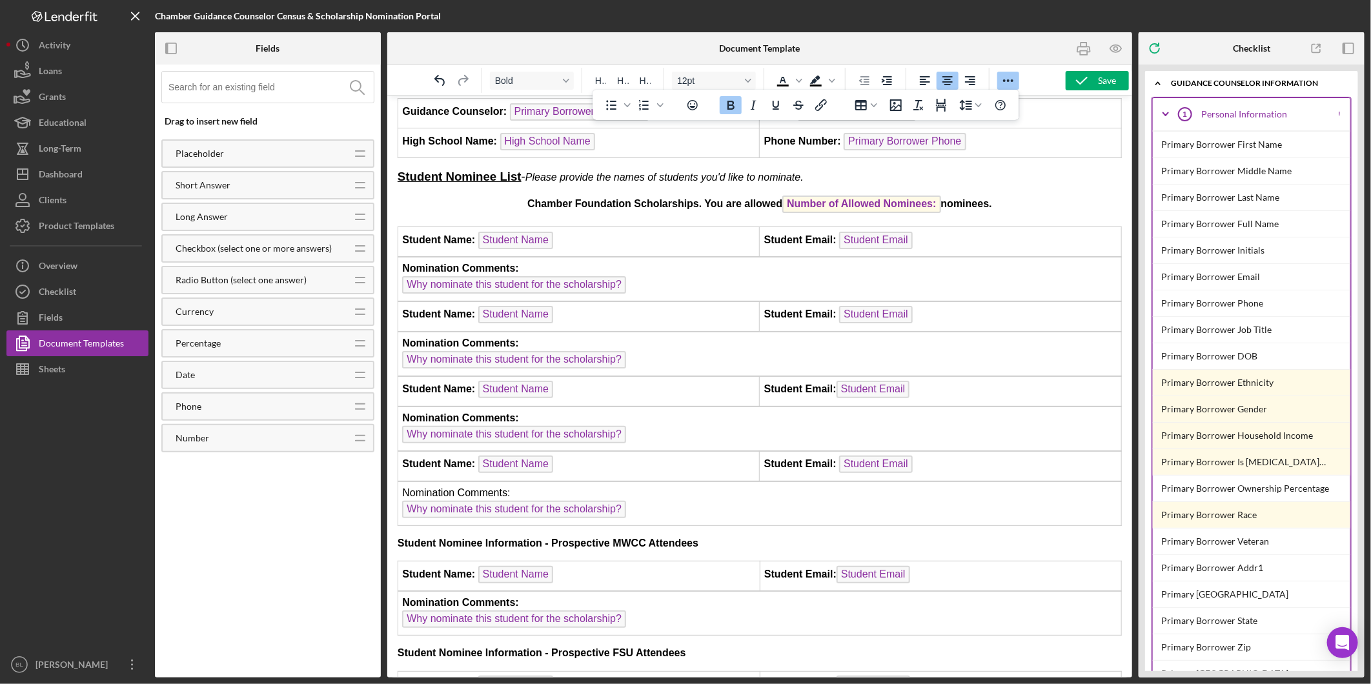
scroll to position [789, 0]
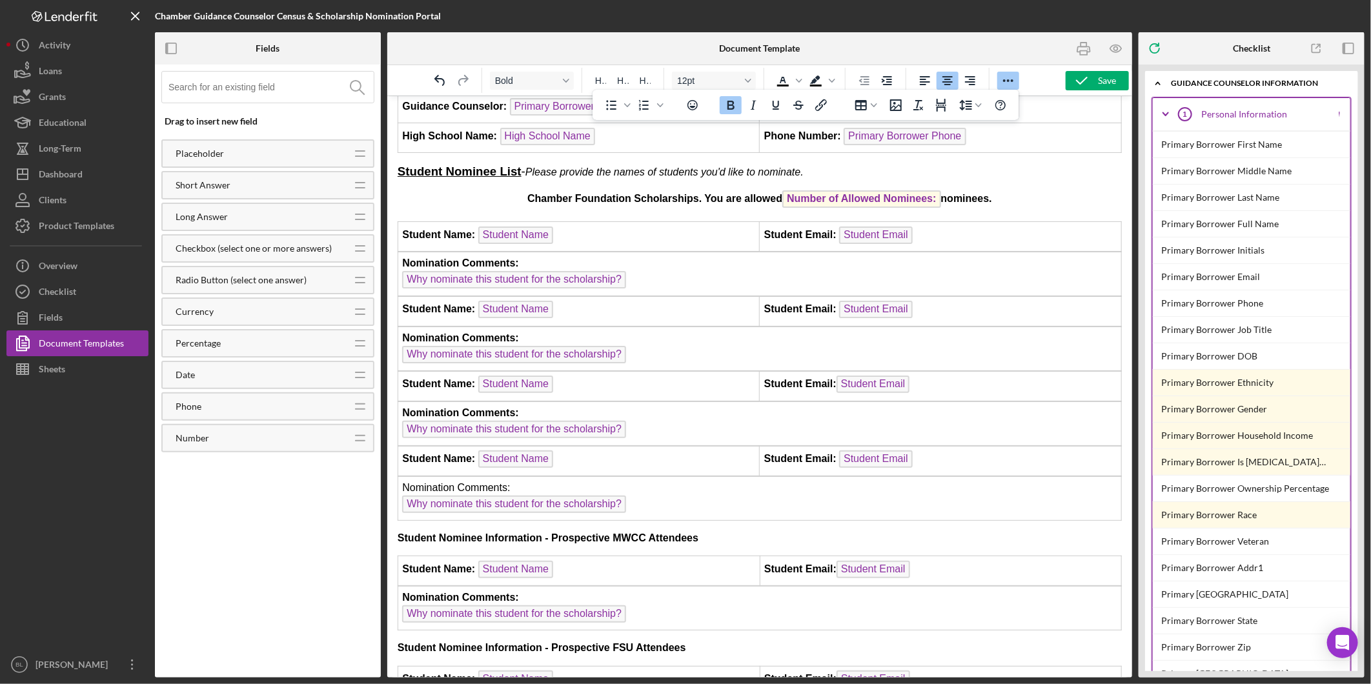
click at [604, 194] on span "Chamber Foundation Scholarships. You are allowed Number of Allowed Nominees: no…" at bounding box center [759, 197] width 465 height 11
click at [587, 532] on strong "Student Nominee Information - Prospective MWCC Attendees" at bounding box center [547, 537] width 301 height 11
click at [585, 532] on strong "Student Nominee Information - Prospective MWCC Attendees" at bounding box center [547, 537] width 301 height 11
drag, startPoint x: 717, startPoint y: 526, endPoint x: 766, endPoint y: 615, distance: 101.4
click at [387, 518] on html "2026 Senor Census Form Name of School: High School Name Guidance Counselor: Pri…" at bounding box center [759, 213] width 745 height 1813
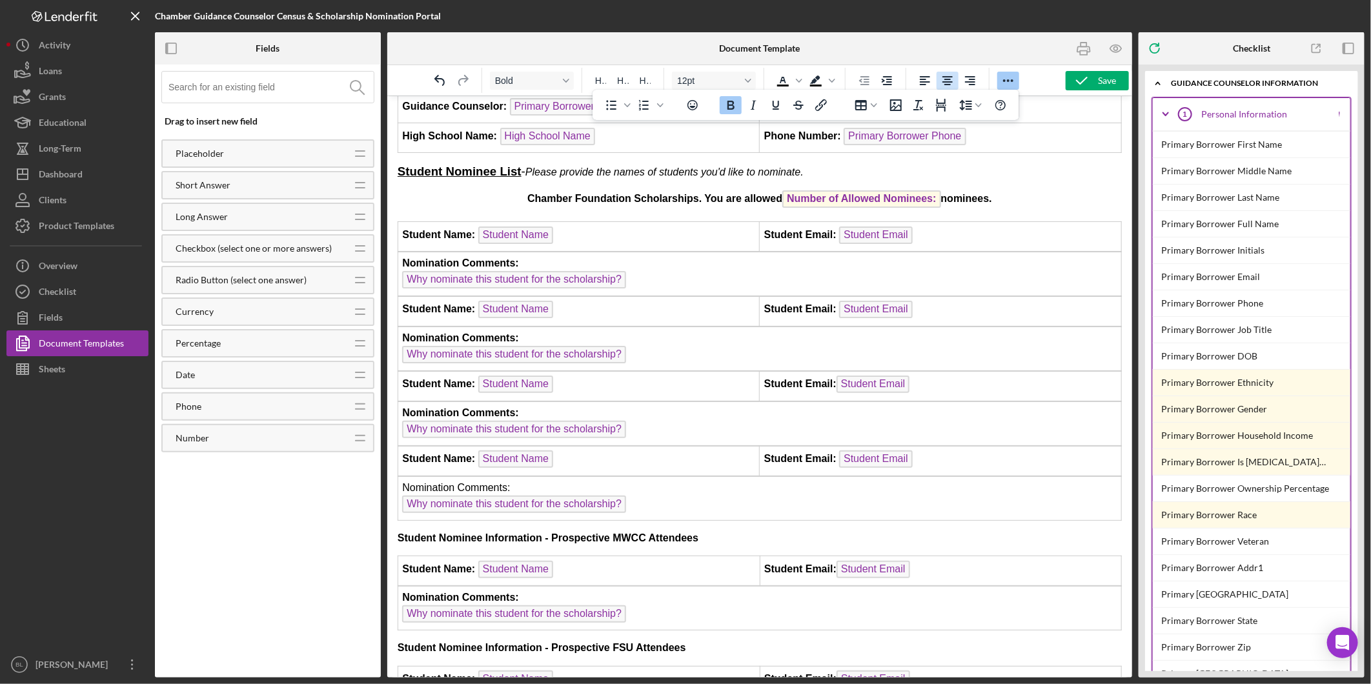
click at [953, 79] on icon "Align center" at bounding box center [947, 80] width 15 height 15
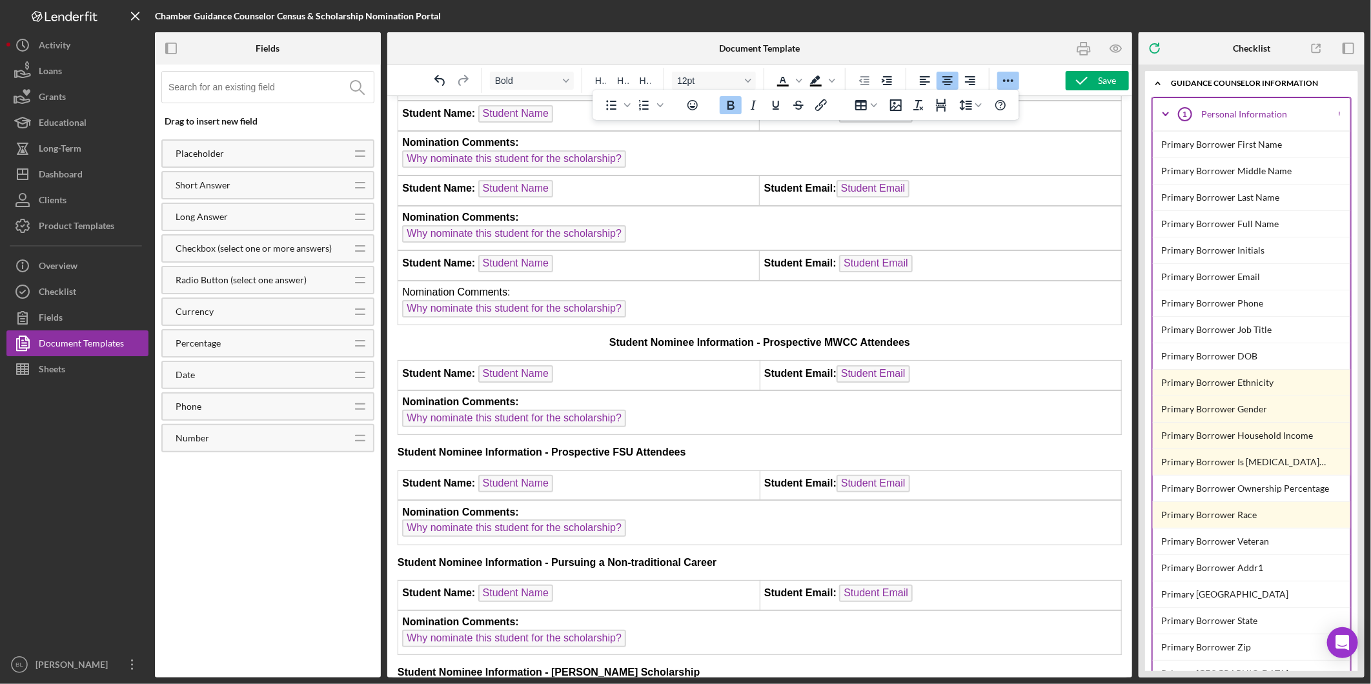
scroll to position [1004, 0]
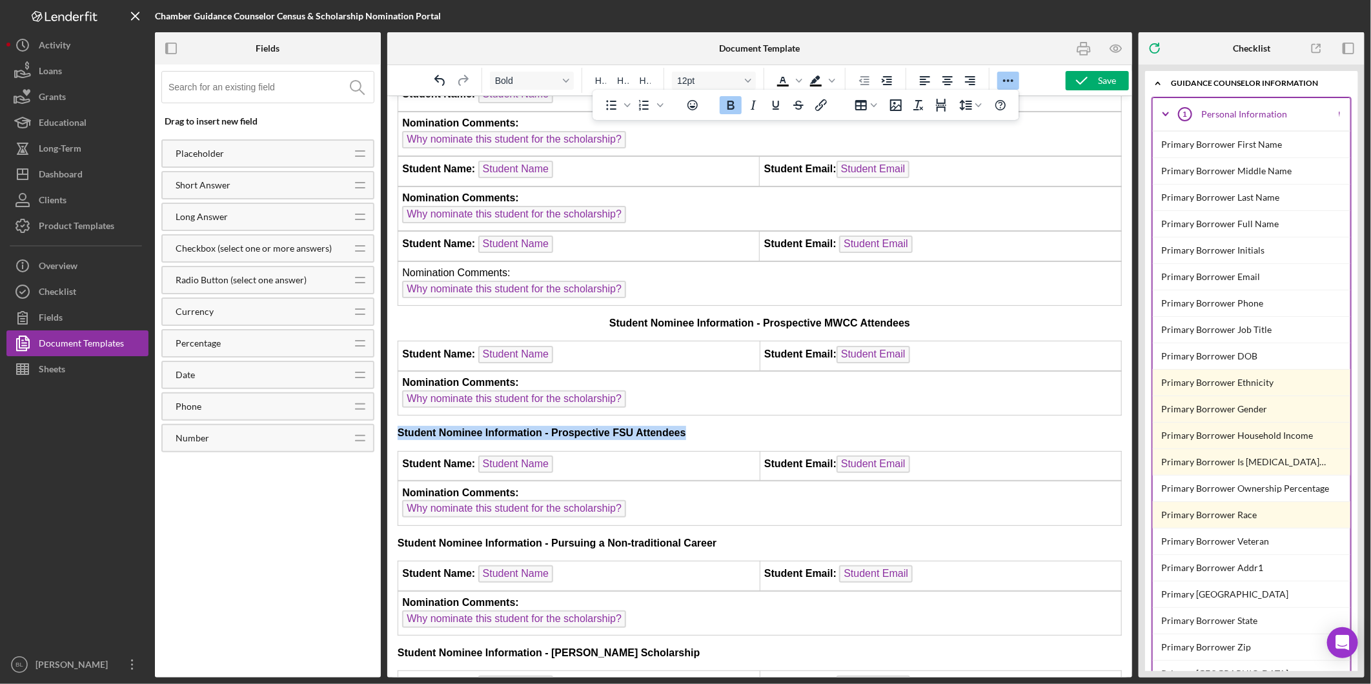
drag, startPoint x: 701, startPoint y: 418, endPoint x: 394, endPoint y: 406, distance: 307.6
click at [952, 74] on icon "Align center" at bounding box center [947, 80] width 15 height 15
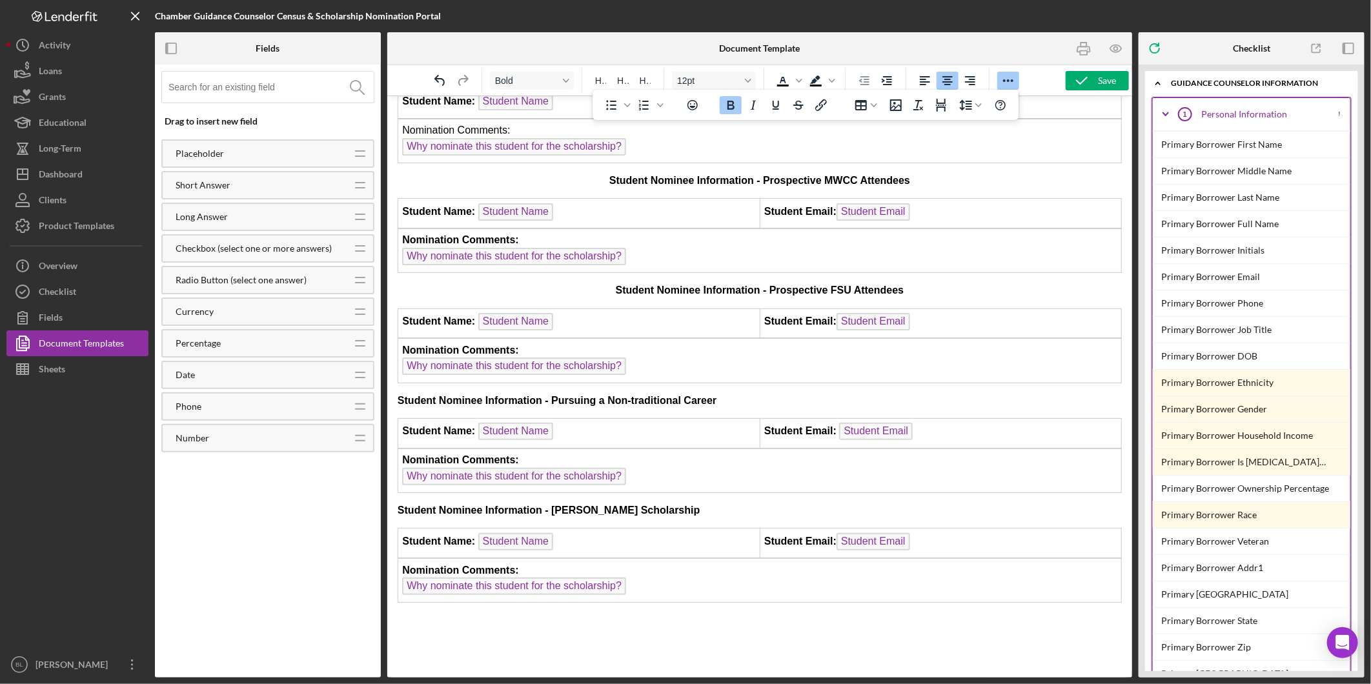
scroll to position [1147, 0]
drag, startPoint x: 736, startPoint y: 378, endPoint x: 376, endPoint y: 365, distance: 359.8
drag, startPoint x: 948, startPoint y: 80, endPoint x: 458, endPoint y: 147, distance: 493.9
click at [948, 80] on icon "Align center" at bounding box center [948, 80] width 10 height 9
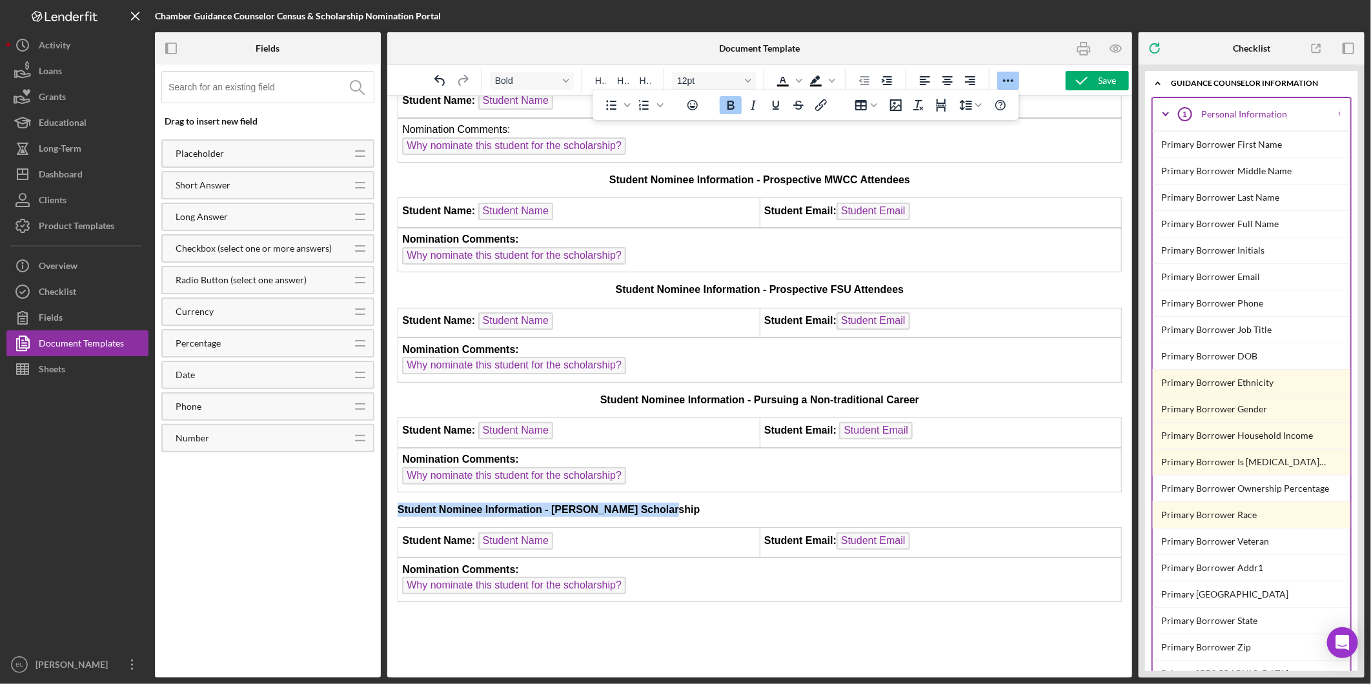
drag, startPoint x: 667, startPoint y: 488, endPoint x: 377, endPoint y: 483, distance: 289.9
click at [954, 81] on icon "Align center" at bounding box center [947, 80] width 15 height 15
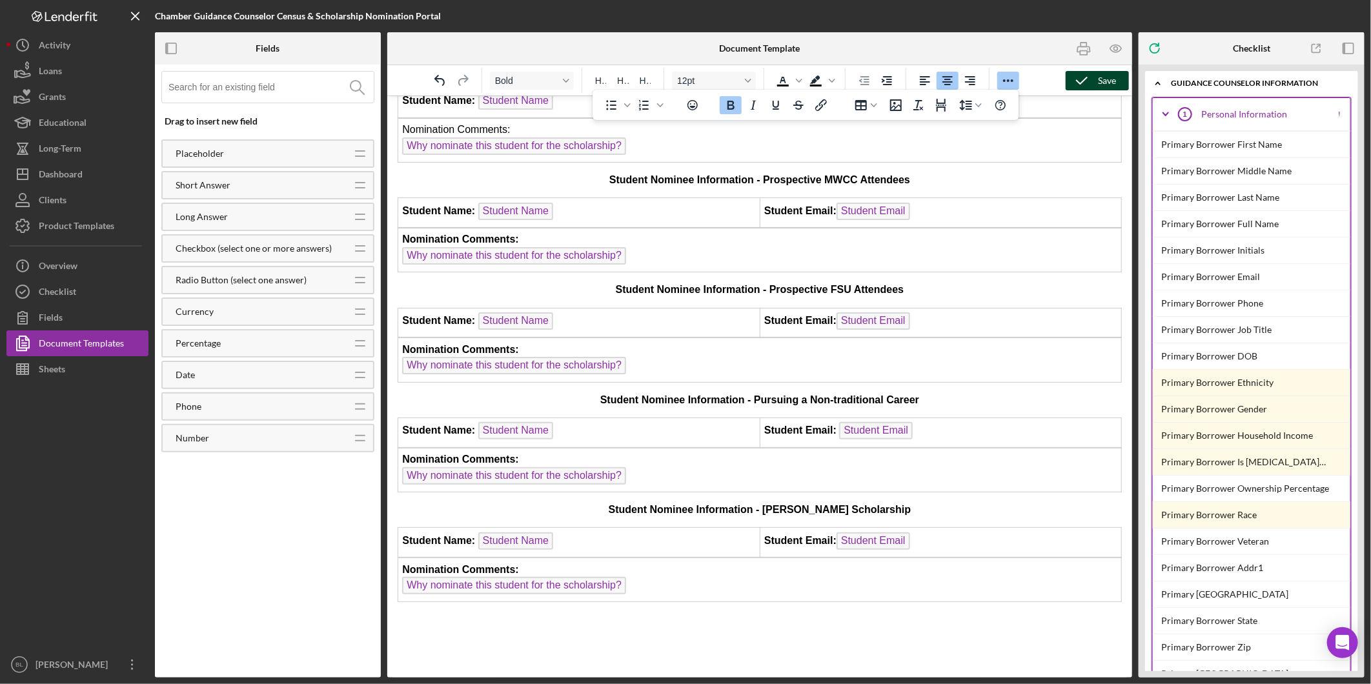
click at [1088, 79] on icon "button" at bounding box center [1082, 81] width 32 height 32
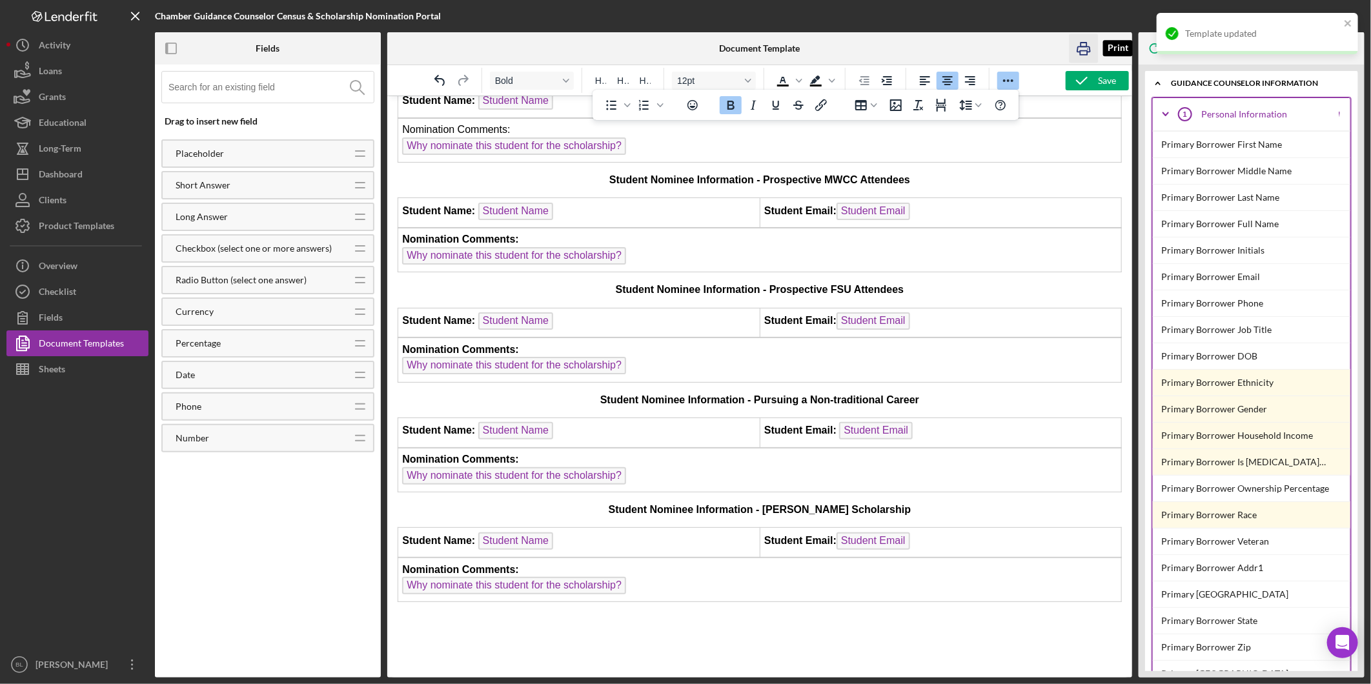
click at [1083, 39] on icon "button" at bounding box center [1084, 48] width 29 height 29
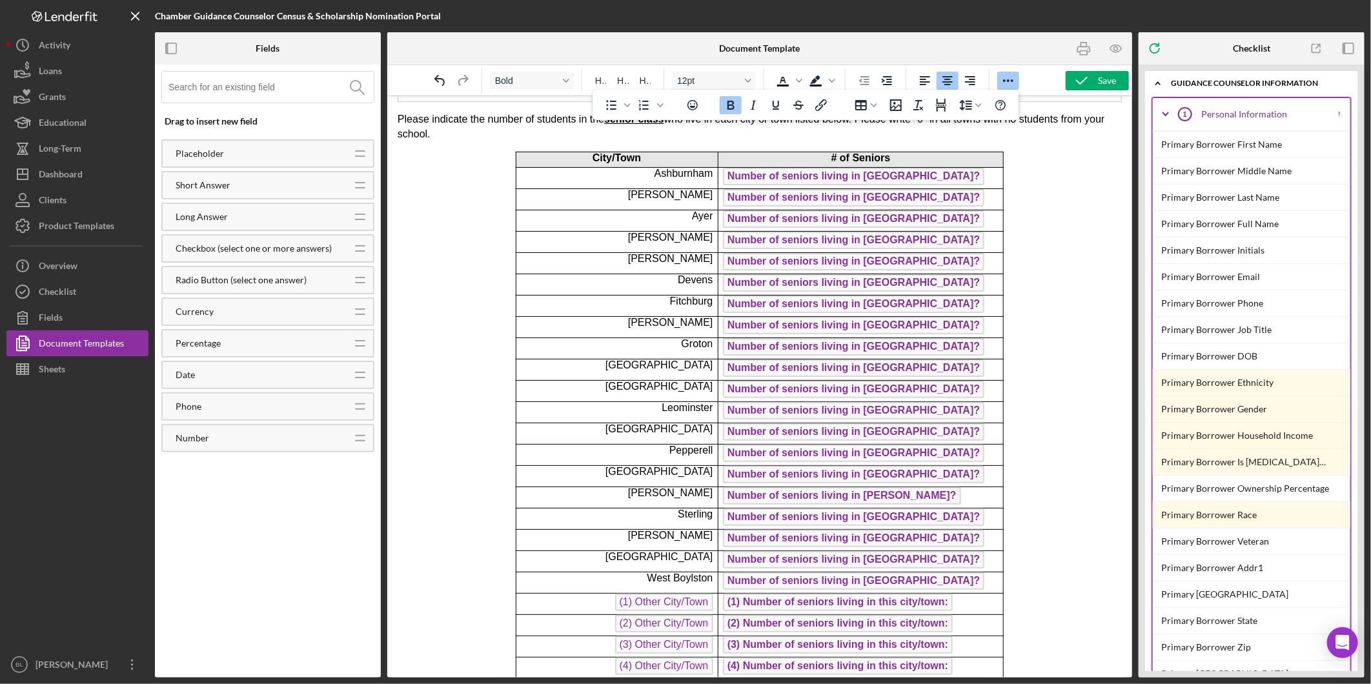
scroll to position [0, 0]
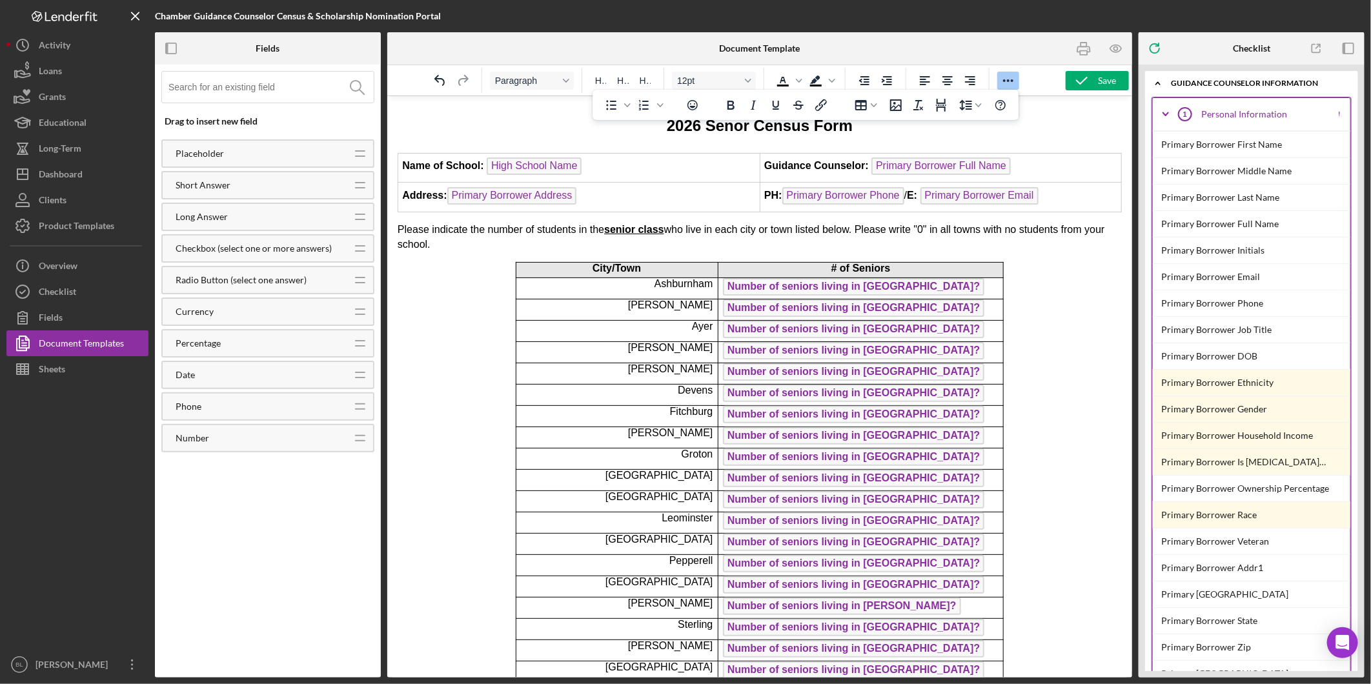
click at [507, 241] on p "Please indicate the number of students in the senior class who live in each cit…" at bounding box center [759, 236] width 724 height 29
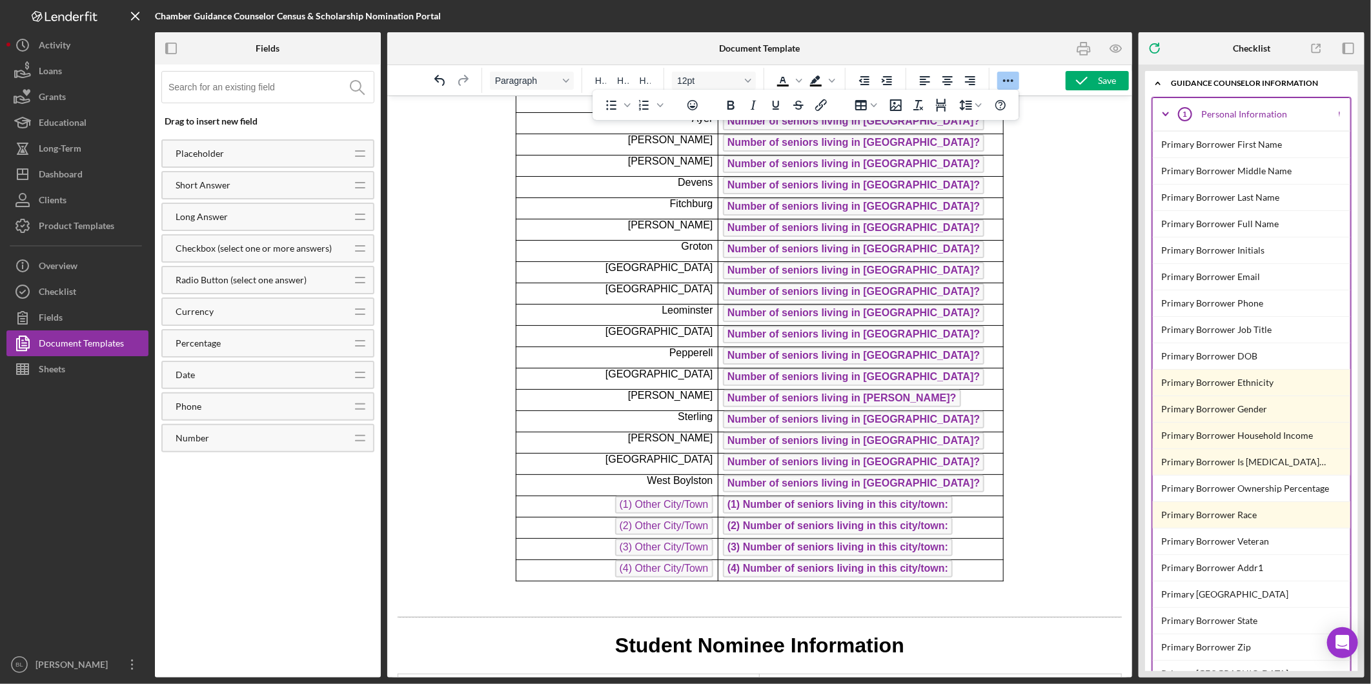
scroll to position [358, 0]
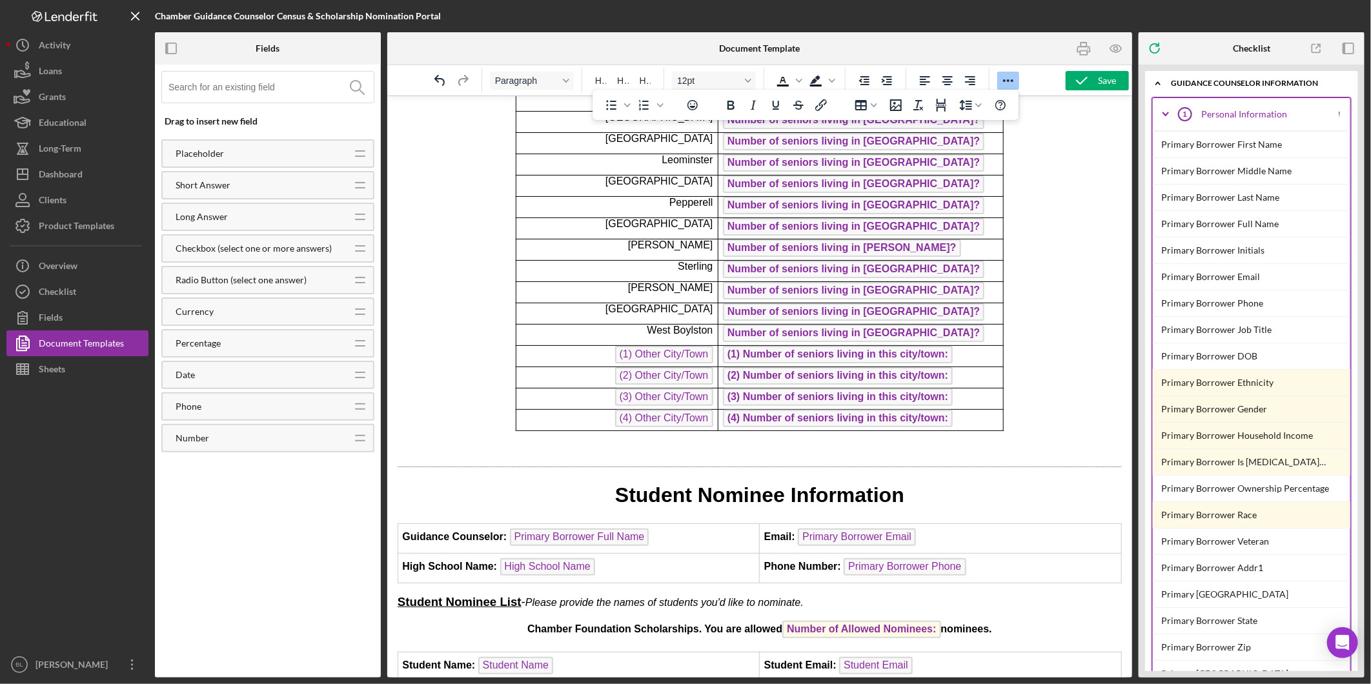
click at [1063, 436] on body "2026 Senor Census Form Name of School: High School Name Guidance Counselor: Pri…" at bounding box center [759, 645] width 724 height 1788
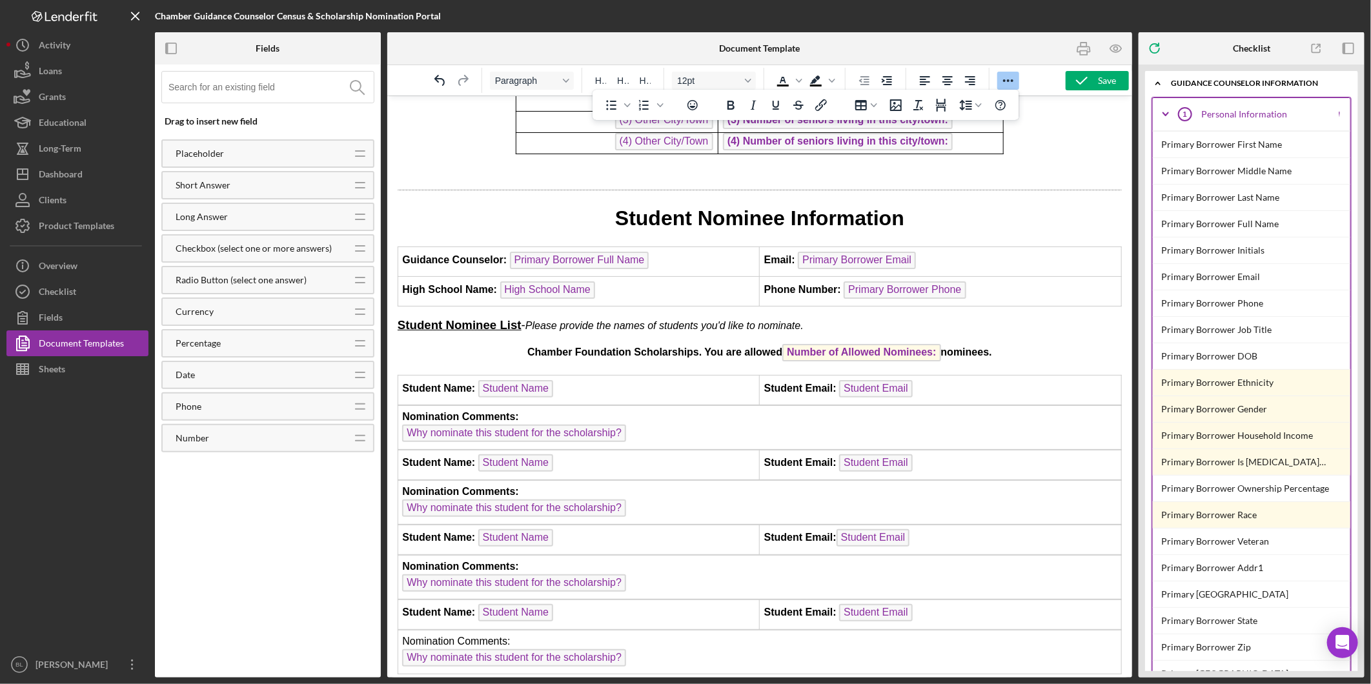
scroll to position [707, 0]
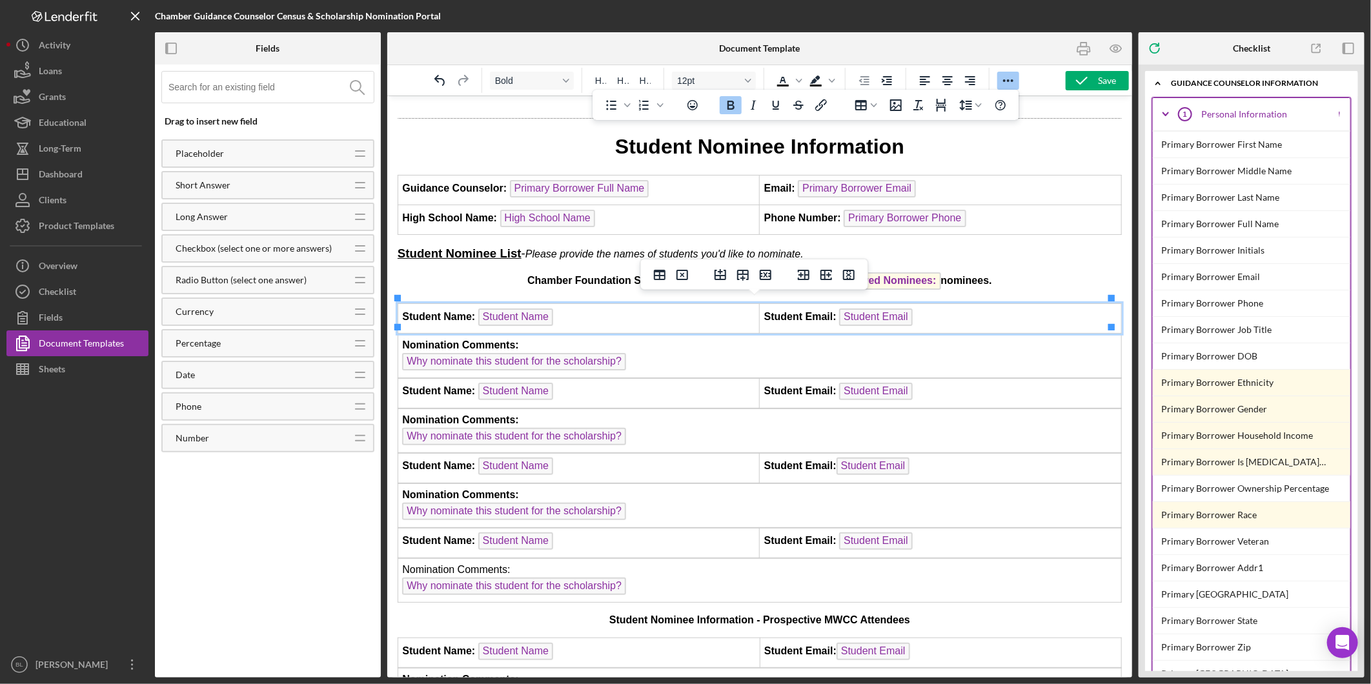
click at [401, 309] on td "Student Name: Student Name" at bounding box center [579, 318] width 362 height 30
click at [398, 382] on td "Student Name: Student Name" at bounding box center [579, 393] width 362 height 30
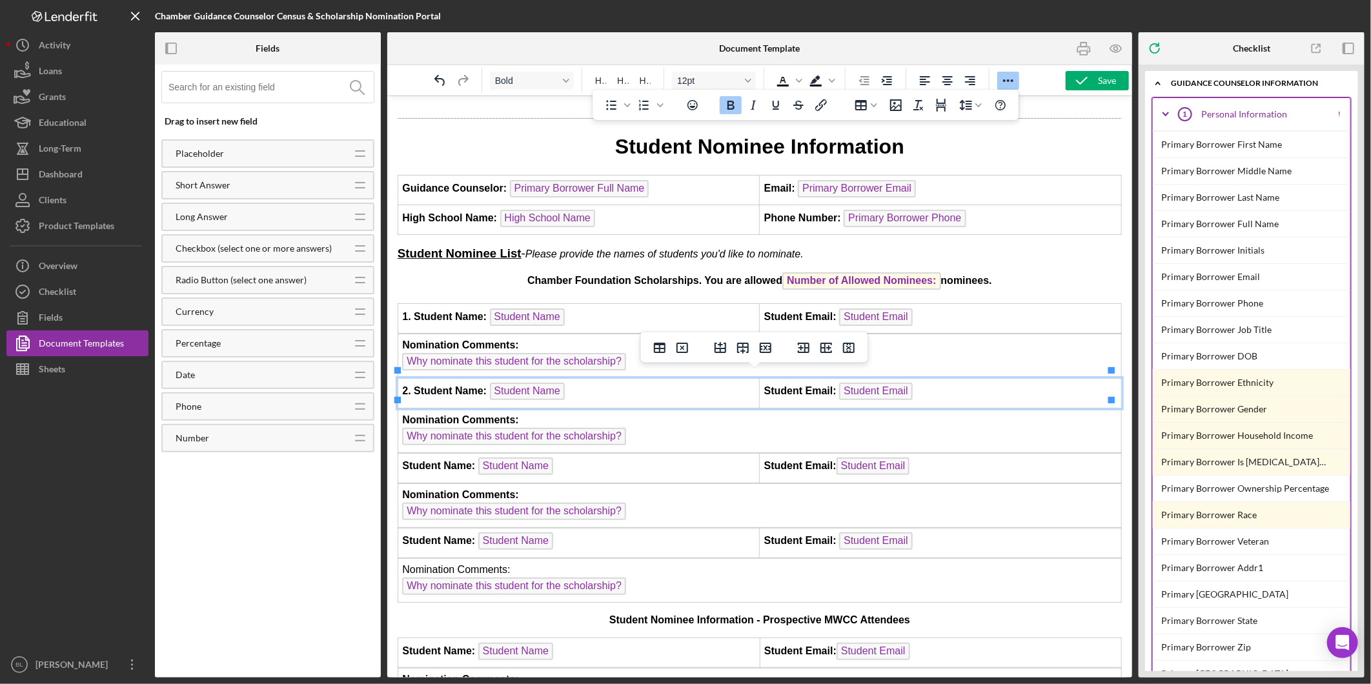
click at [400, 455] on td "Student Name: Student Name" at bounding box center [579, 468] width 362 height 30
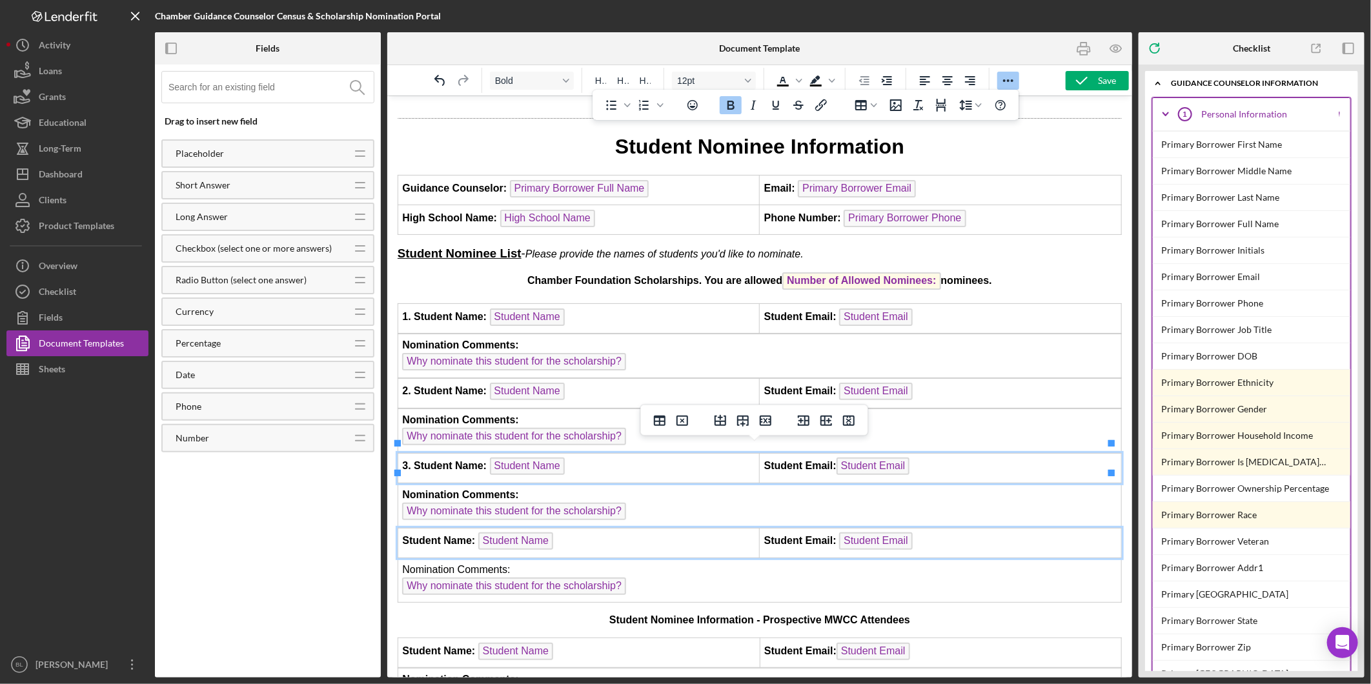
click at [400, 527] on td "Student Name: Student Name" at bounding box center [579, 542] width 362 height 30
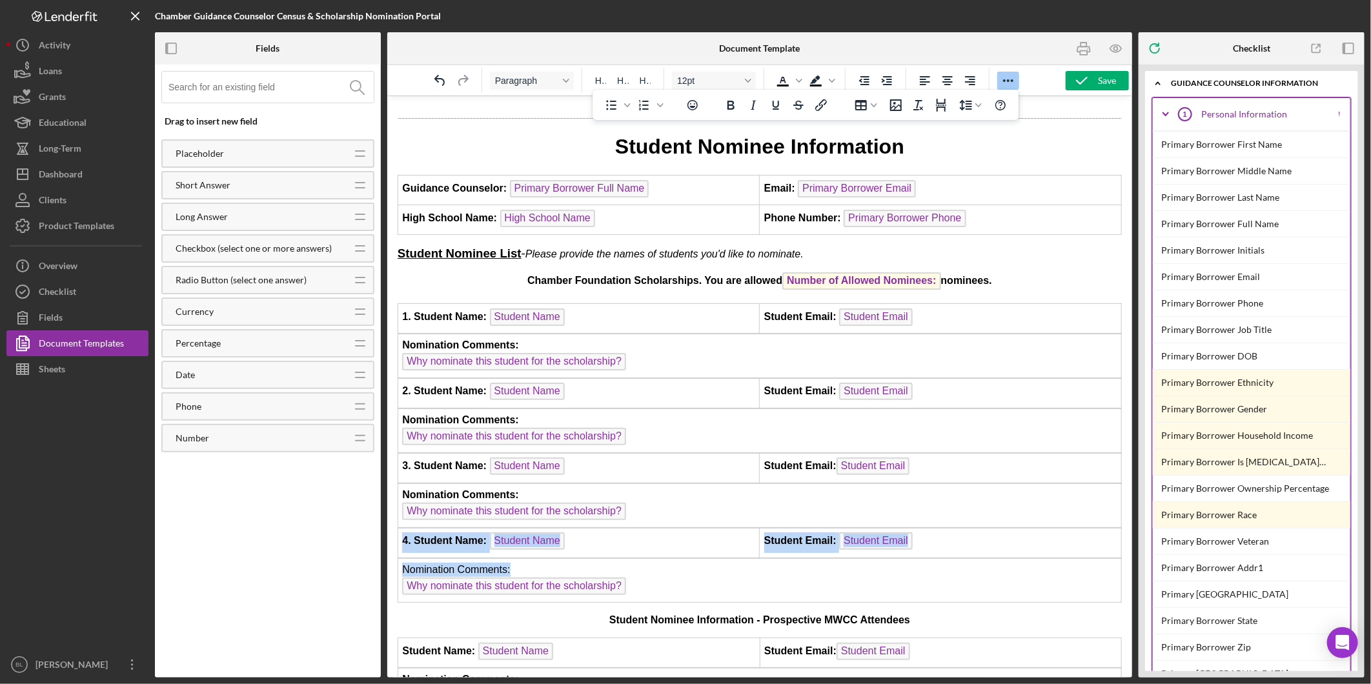
drag, startPoint x: 529, startPoint y: 557, endPoint x: 764, endPoint y: 652, distance: 252.8
click at [387, 556] on html "2026 Senor Census Form Name of School: High School Name Guidance Counselor: Pri…" at bounding box center [759, 295] width 745 height 1813
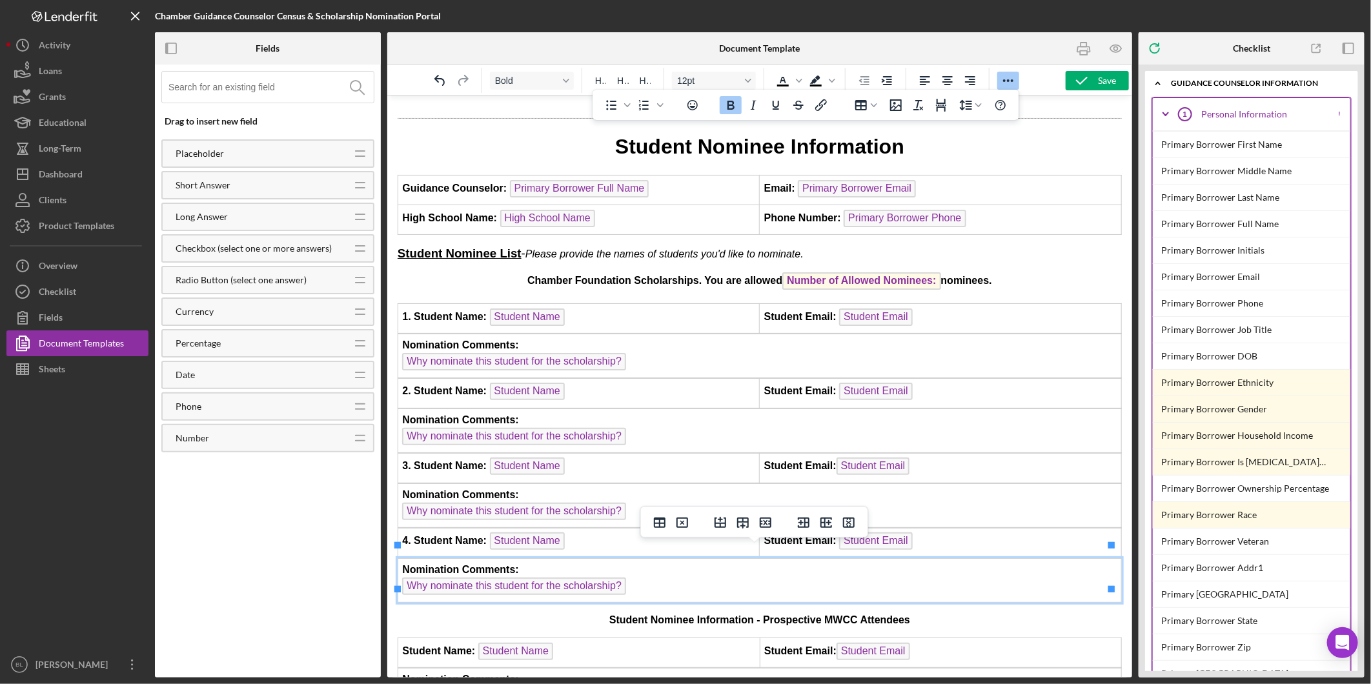
click at [908, 533] on td "Student Email: Student Email" at bounding box center [940, 542] width 362 height 30
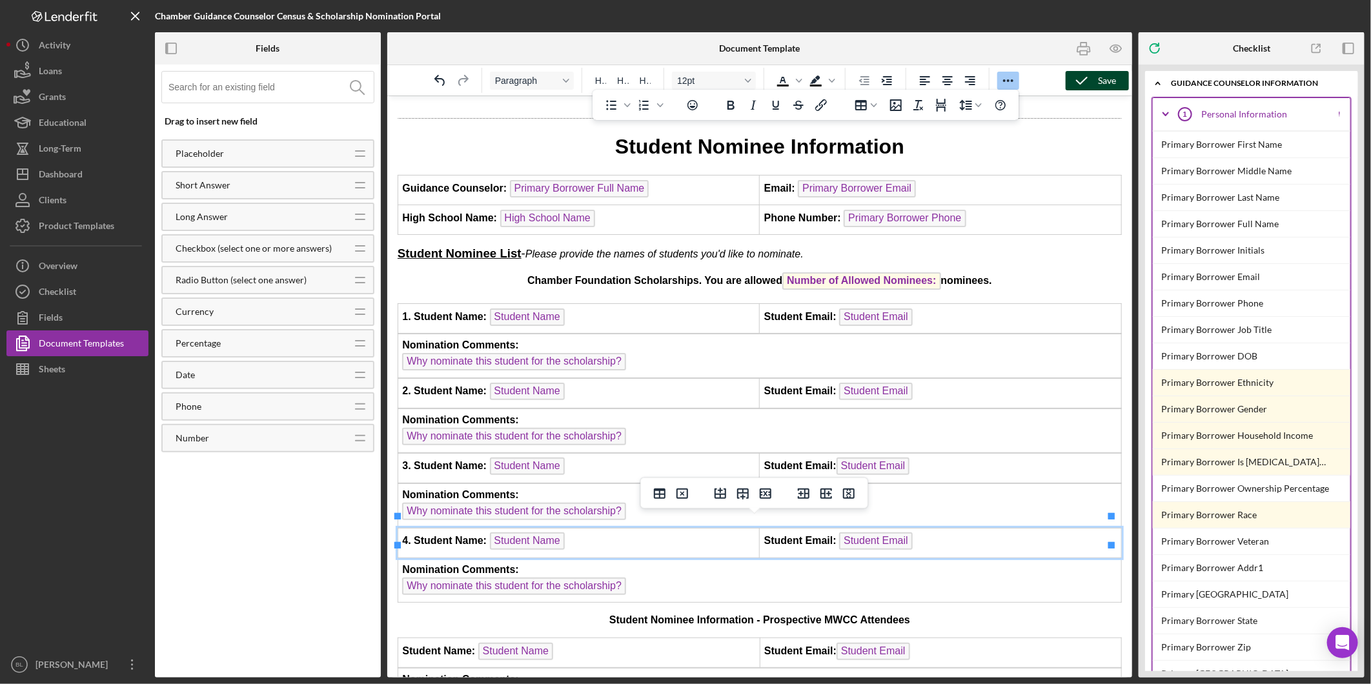
click at [1080, 84] on icon "button" at bounding box center [1082, 81] width 32 height 32
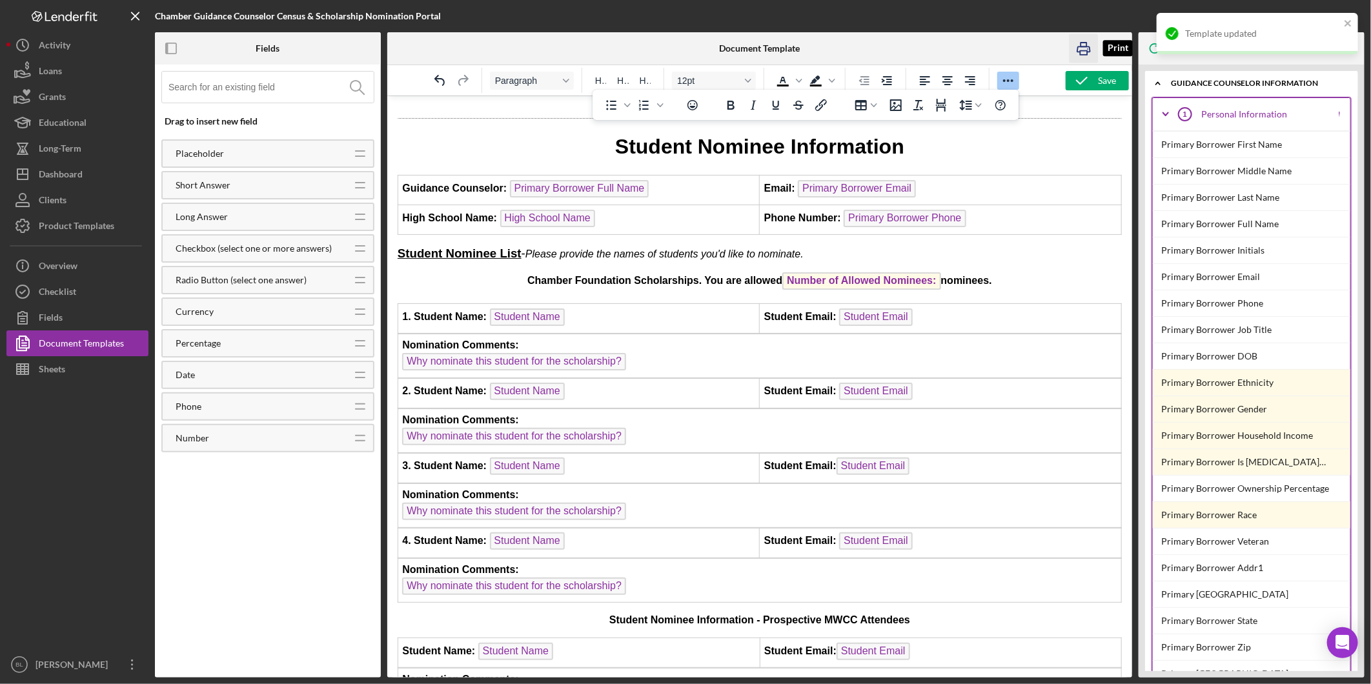
click at [1085, 46] on icon "button" at bounding box center [1084, 48] width 13 height 5
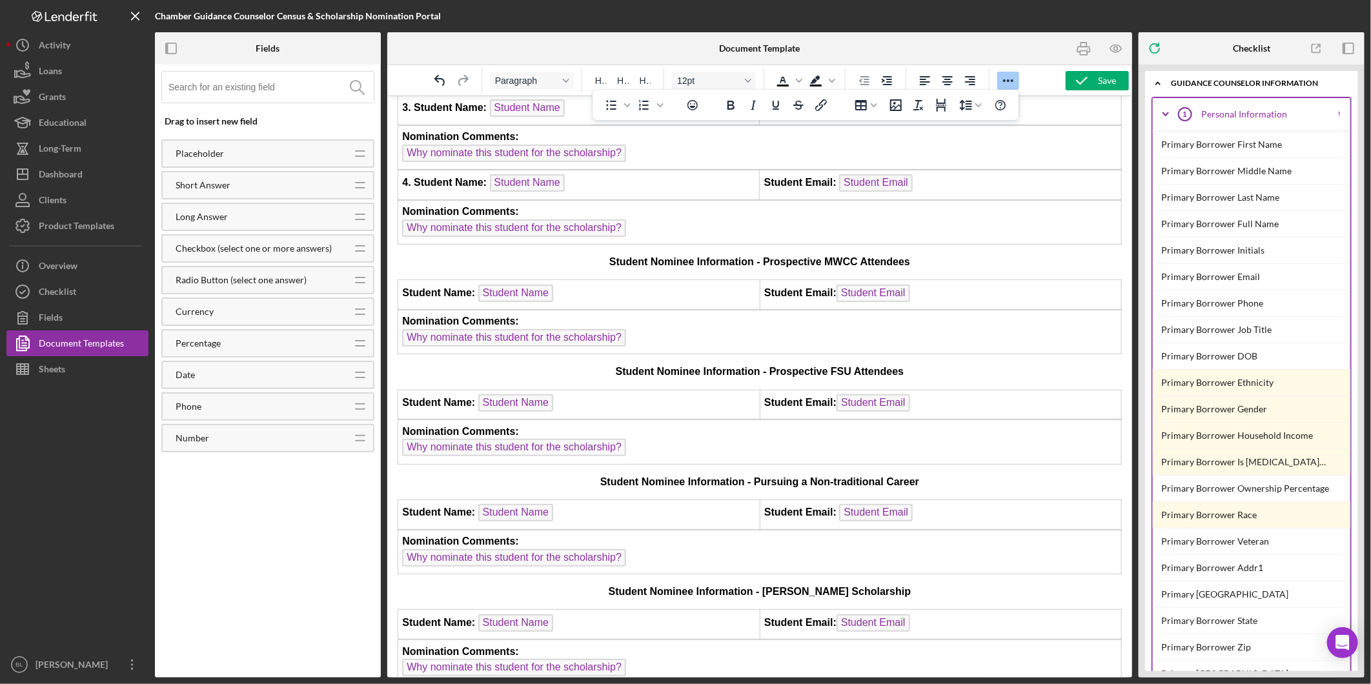
scroll to position [1066, 0]
drag, startPoint x: 762, startPoint y: 247, endPoint x: 604, endPoint y: 253, distance: 158.3
click at [609, 255] on strong "Student Nominee Information - Prospective MWCC Attendees" at bounding box center [759, 260] width 301 height 11
drag, startPoint x: 768, startPoint y: 353, endPoint x: 600, endPoint y: 354, distance: 167.2
click at [600, 363] on p "Student Nominee Information - Prospective FSU Attendees" at bounding box center [759, 370] width 724 height 14
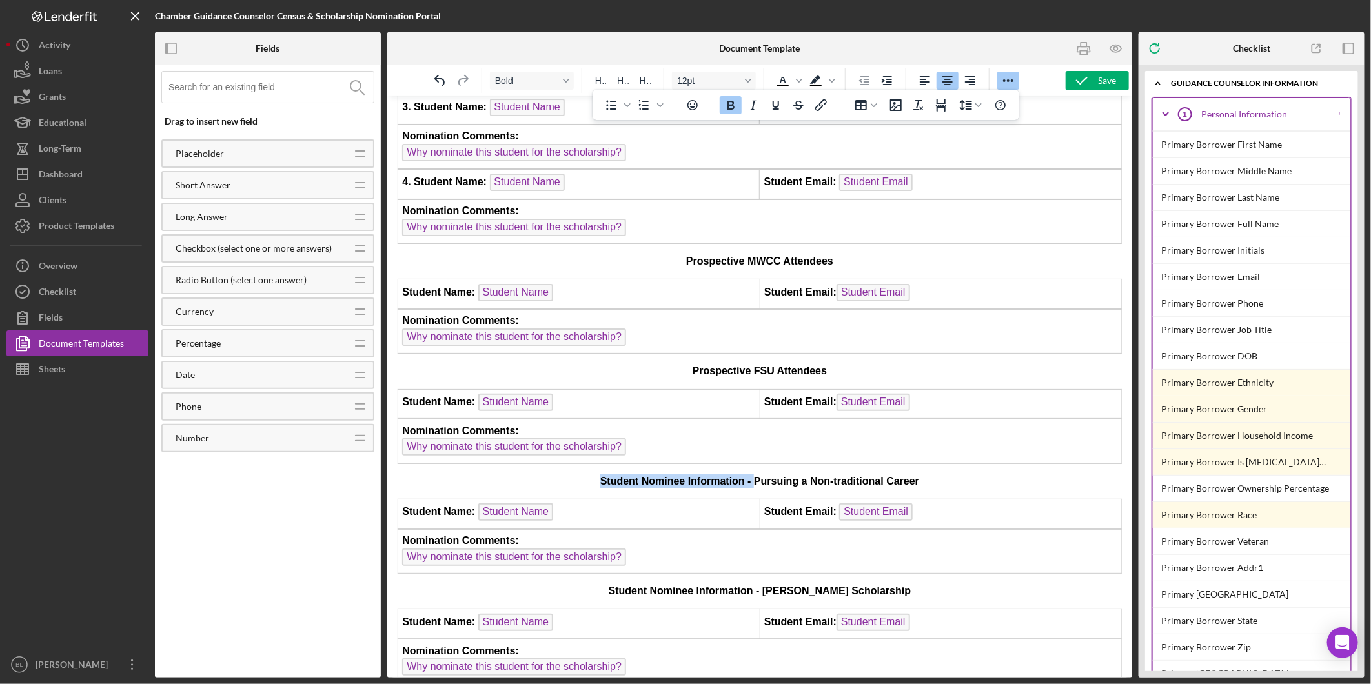
drag, startPoint x: 751, startPoint y: 462, endPoint x: 557, endPoint y: 466, distance: 194.4
click at [558, 474] on p "Student Nominee Information - Pursuing a Non-traditional Career" at bounding box center [759, 481] width 724 height 14
drag, startPoint x: 777, startPoint y: 571, endPoint x: 587, endPoint y: 574, distance: 190.5
click at [589, 584] on p "Student Nominee Information - [PERSON_NAME] Scholarship" at bounding box center [759, 591] width 724 height 14
click at [1162, 112] on icon "Icon/Expander" at bounding box center [1166, 114] width 32 height 32
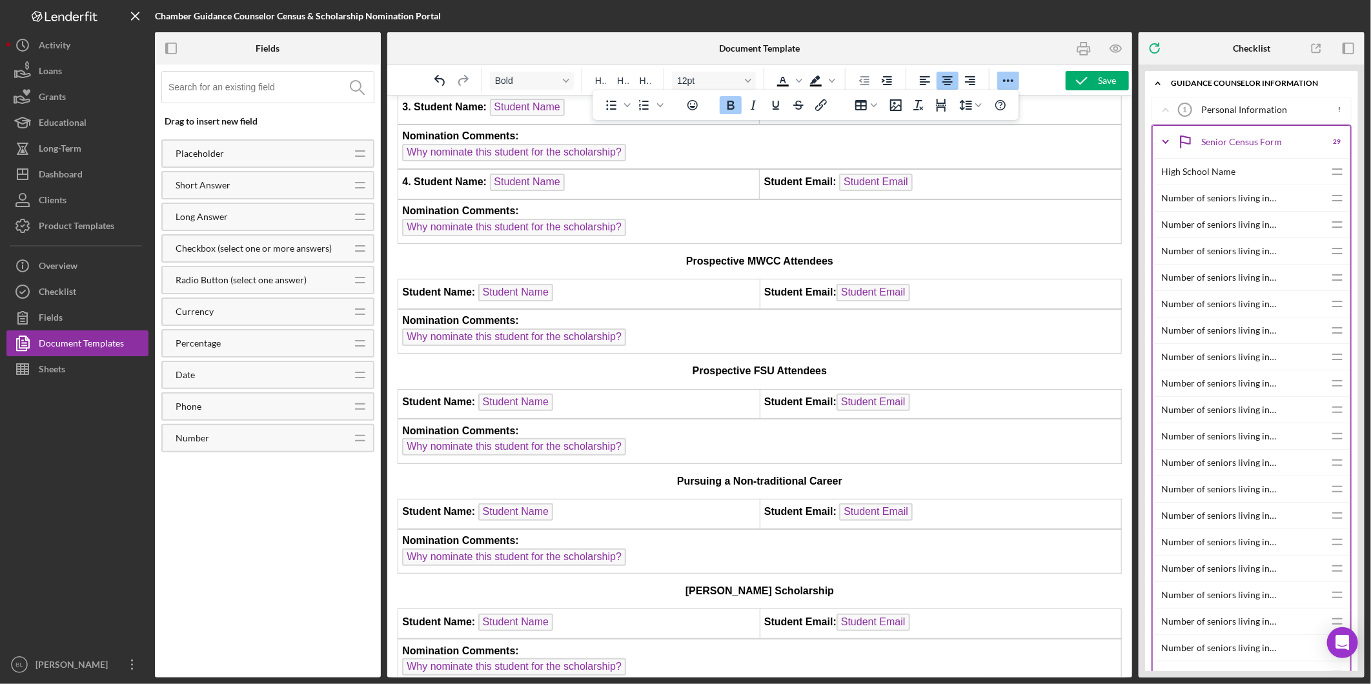
click at [1164, 139] on icon "Icon/Expander" at bounding box center [1166, 142] width 32 height 32
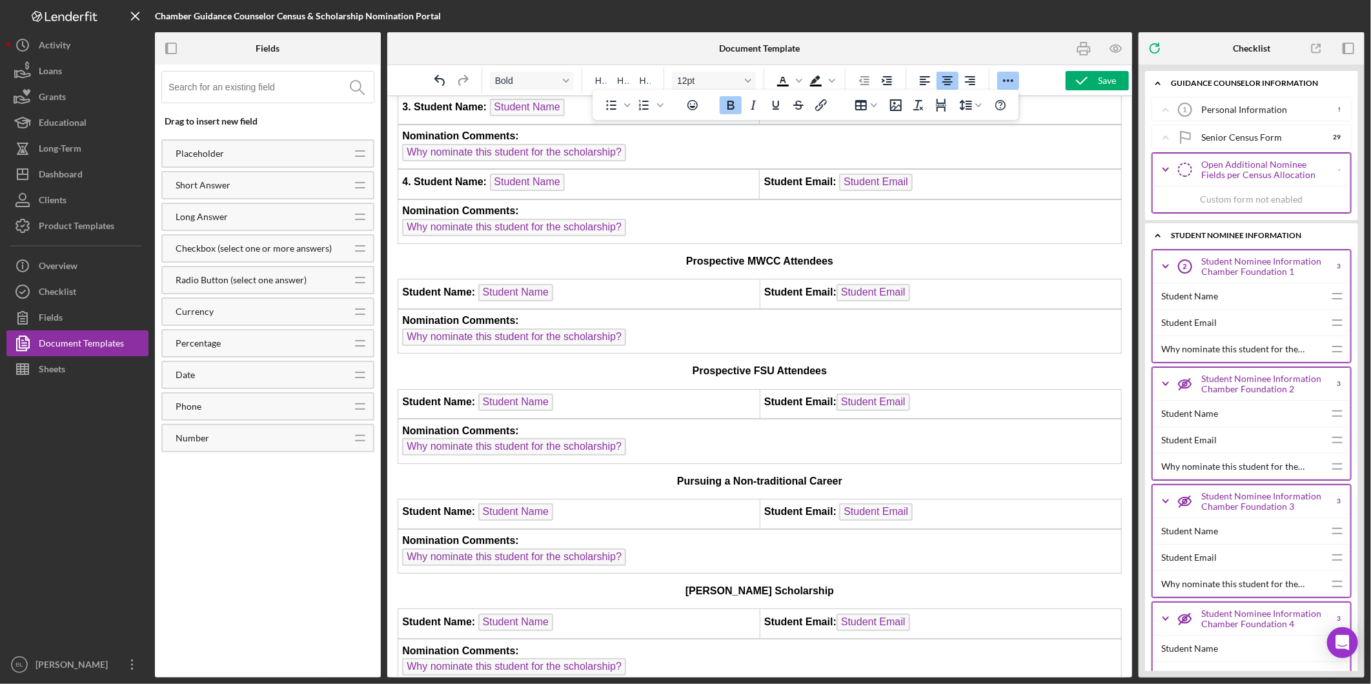
click at [1163, 167] on icon "Icon/Expander" at bounding box center [1166, 170] width 32 height 32
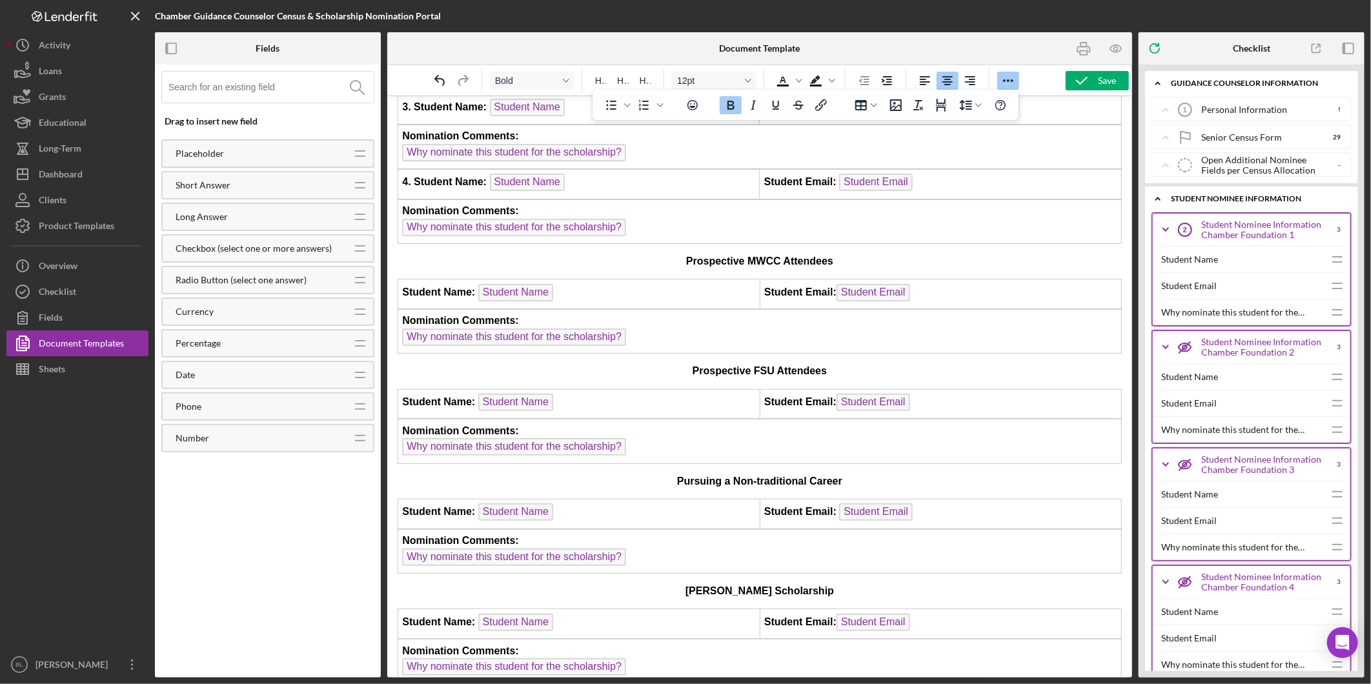
click at [1157, 205] on icon "Icon/Expander" at bounding box center [1158, 199] width 26 height 26
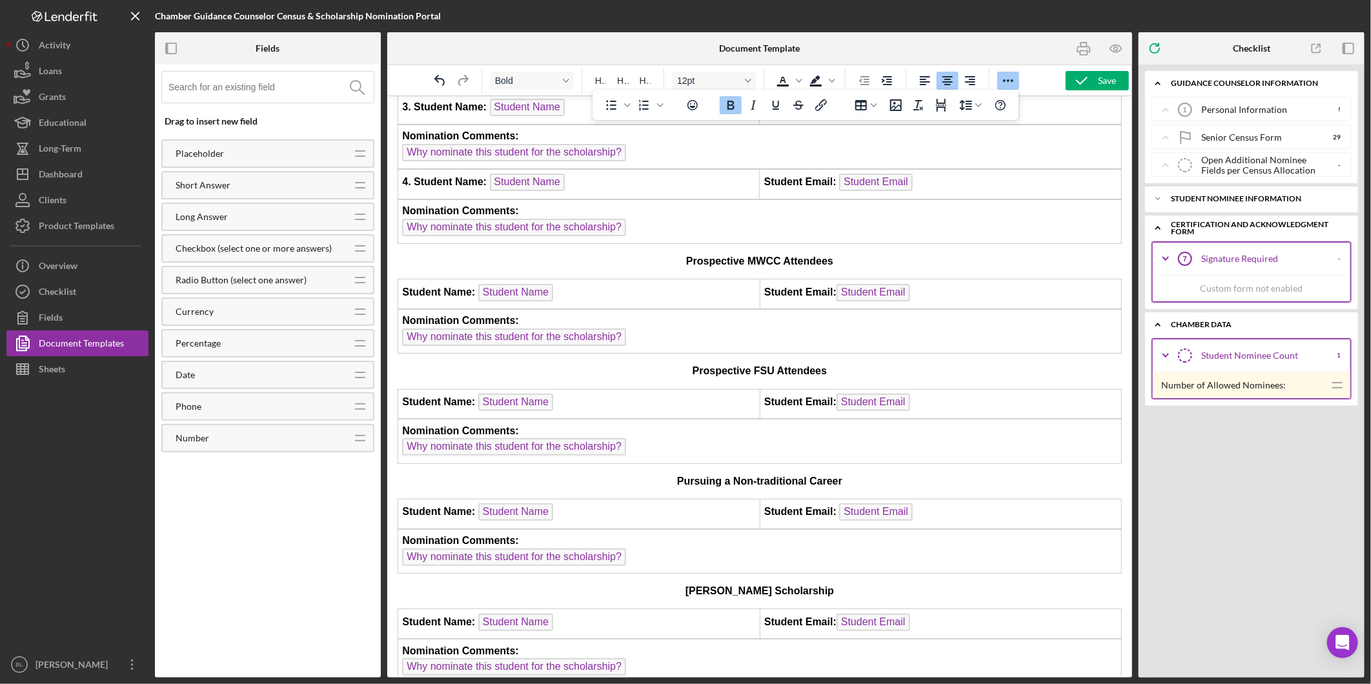
click at [1156, 222] on icon "Icon/Expander" at bounding box center [1158, 228] width 26 height 26
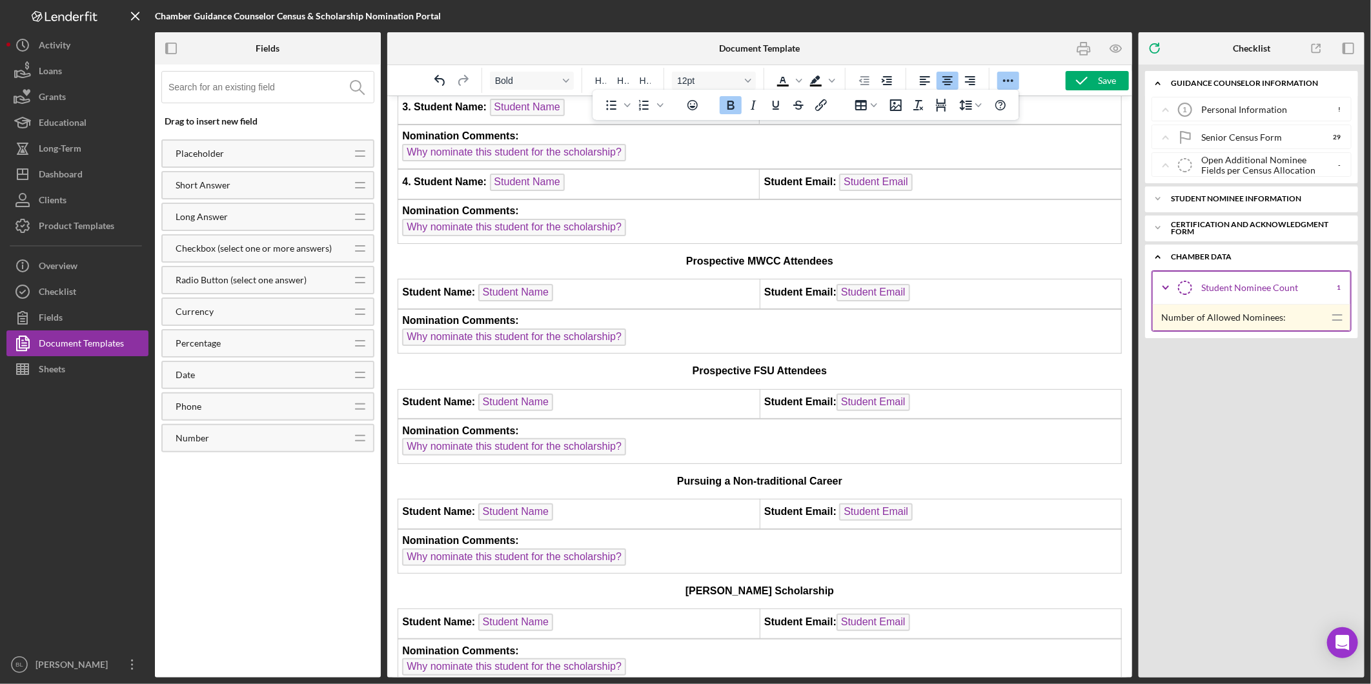
click at [1153, 259] on icon "Icon/Expander" at bounding box center [1158, 257] width 26 height 26
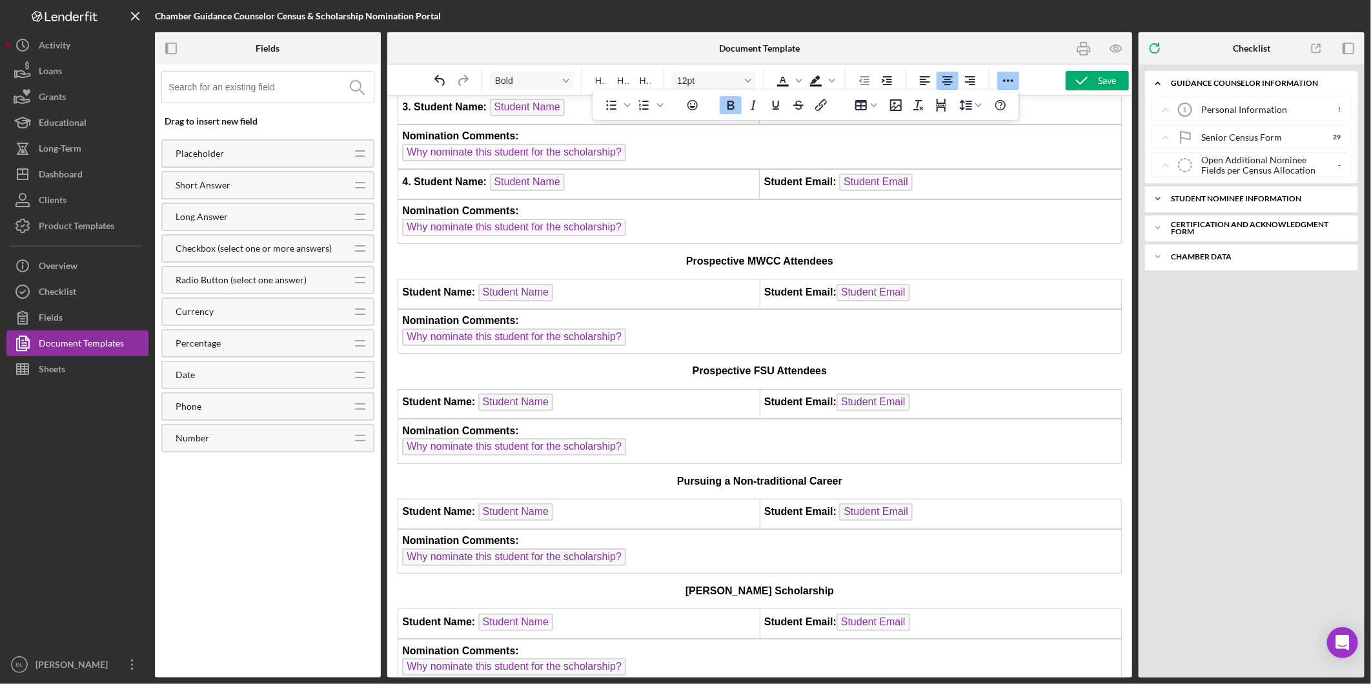
click at [1157, 201] on icon "Icon/Expander" at bounding box center [1158, 199] width 26 height 26
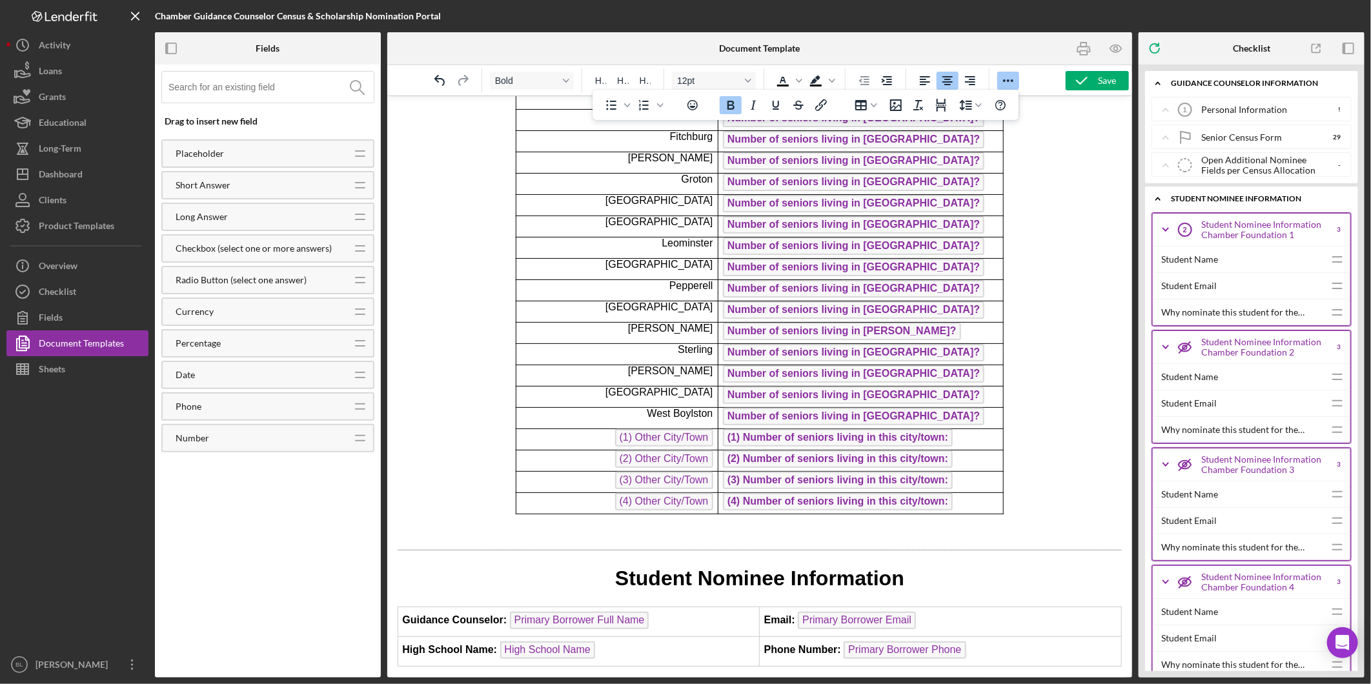
scroll to position [205, 0]
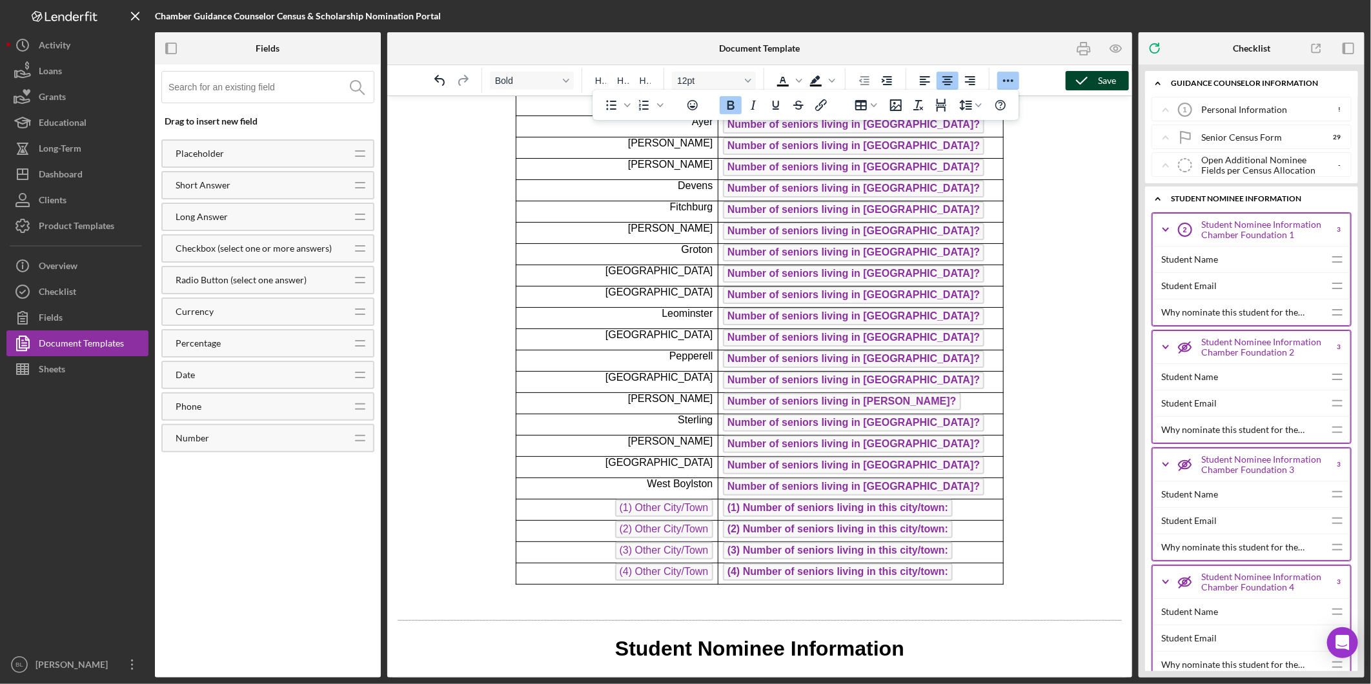
click at [1104, 84] on div "Save" at bounding box center [1107, 80] width 18 height 19
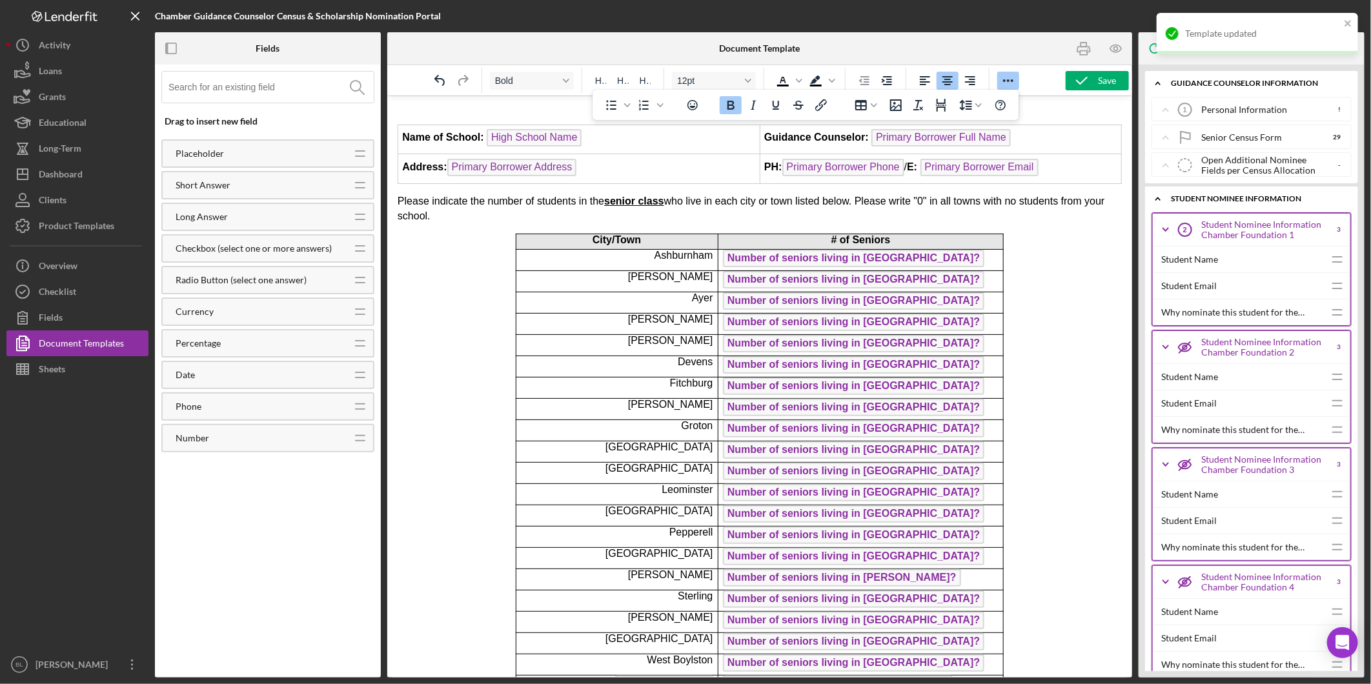
scroll to position [0, 0]
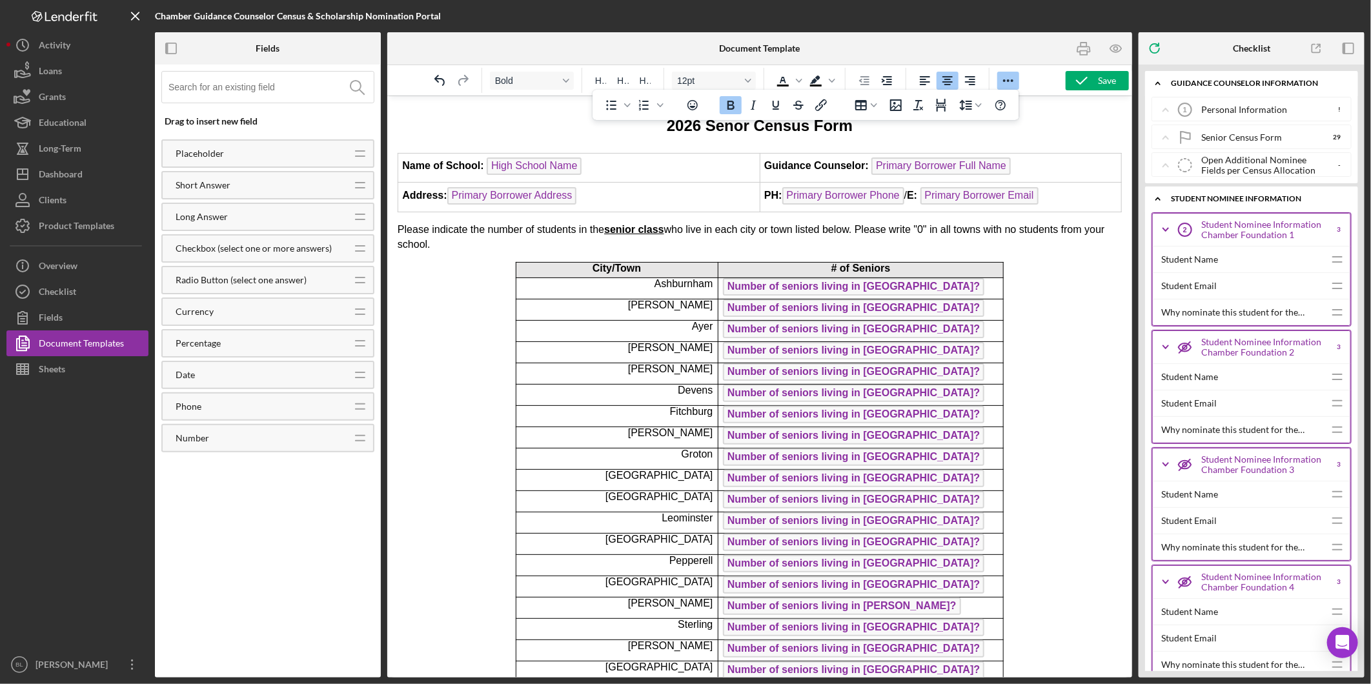
click at [552, 124] on h1 "2026 Senor Census Form" at bounding box center [759, 123] width 724 height 29
click at [963, 138] on h1 "2026 Senor Census Form" at bounding box center [759, 123] width 724 height 29
click at [1015, 76] on icon "Reveal or hide additional toolbar items" at bounding box center [1008, 80] width 15 height 15
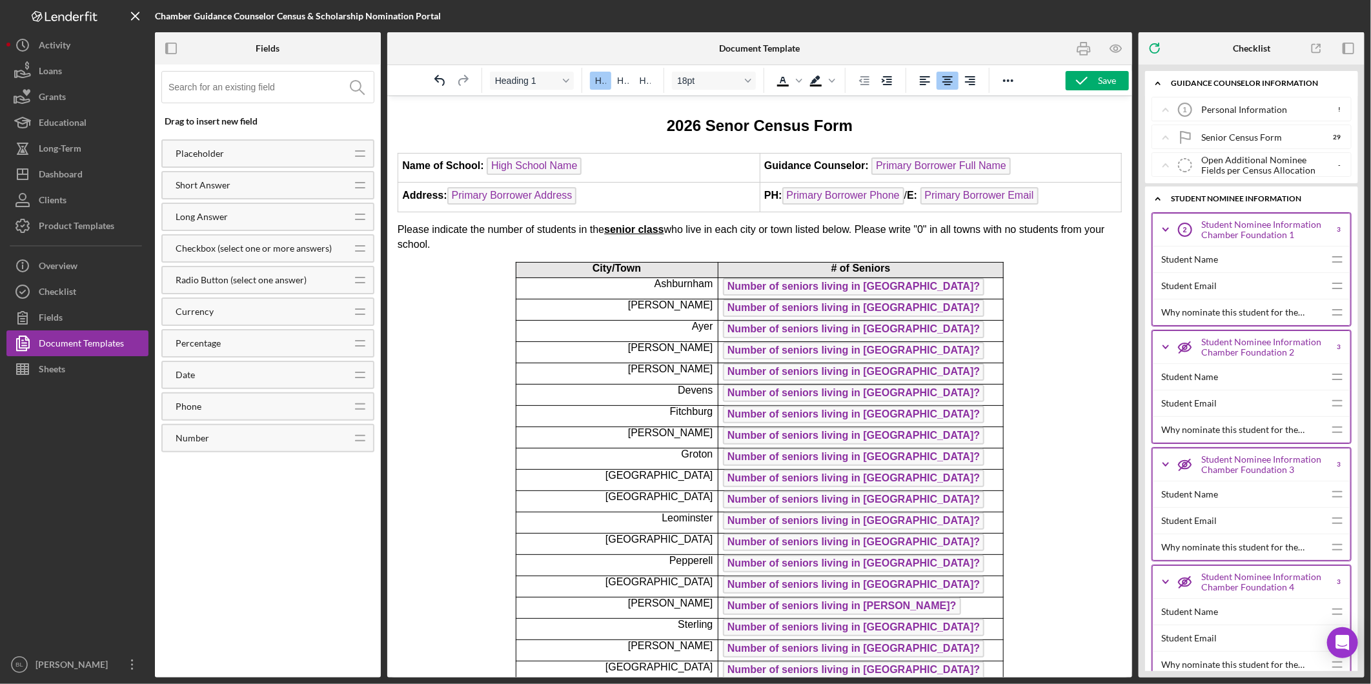
click at [649, 120] on h1 "2026 Senor Census Form" at bounding box center [759, 123] width 724 height 29
drag, startPoint x: 660, startPoint y: 126, endPoint x: 861, endPoint y: 133, distance: 200.9
click at [861, 133] on h1 "2026 Senor Census Form" at bounding box center [759, 123] width 724 height 29
click at [796, 81] on icon "Text color Black" at bounding box center [799, 80] width 6 height 6
click at [782, 139] on div at bounding box center [782, 138] width 15 height 15
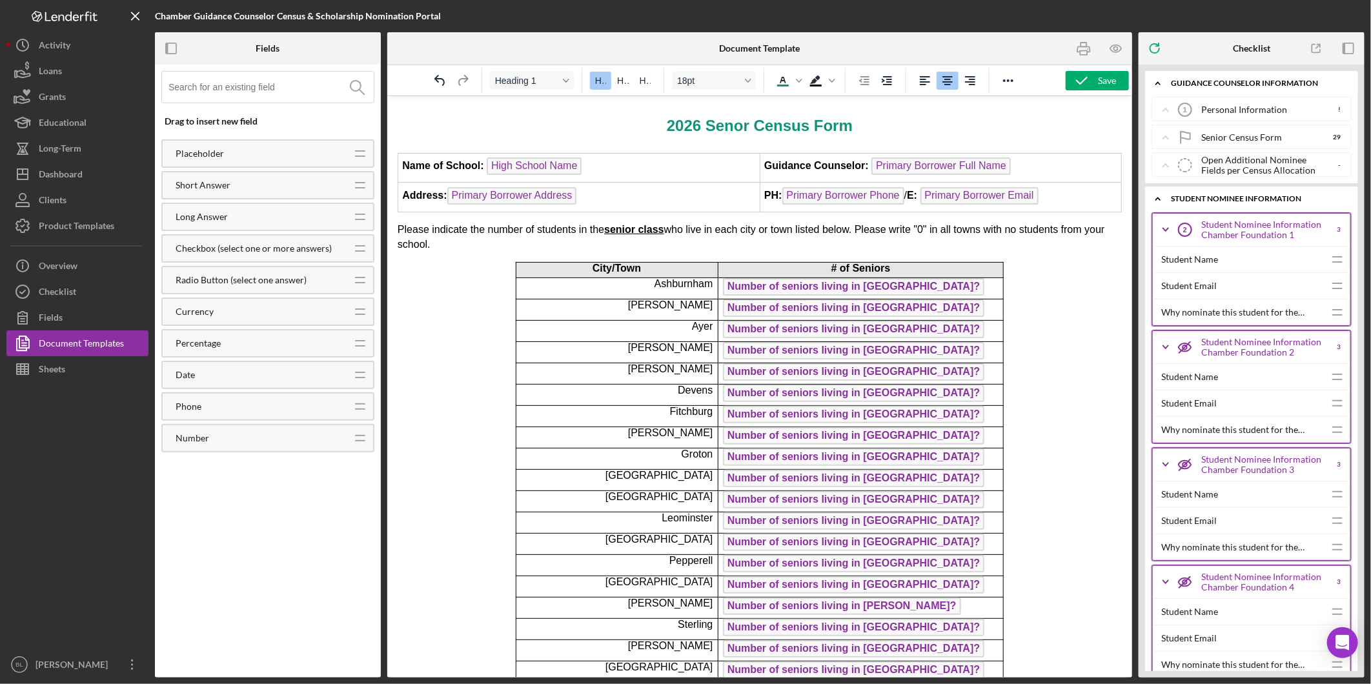
click at [914, 138] on h1 "2026 Senor Census Form" at bounding box center [759, 123] width 724 height 29
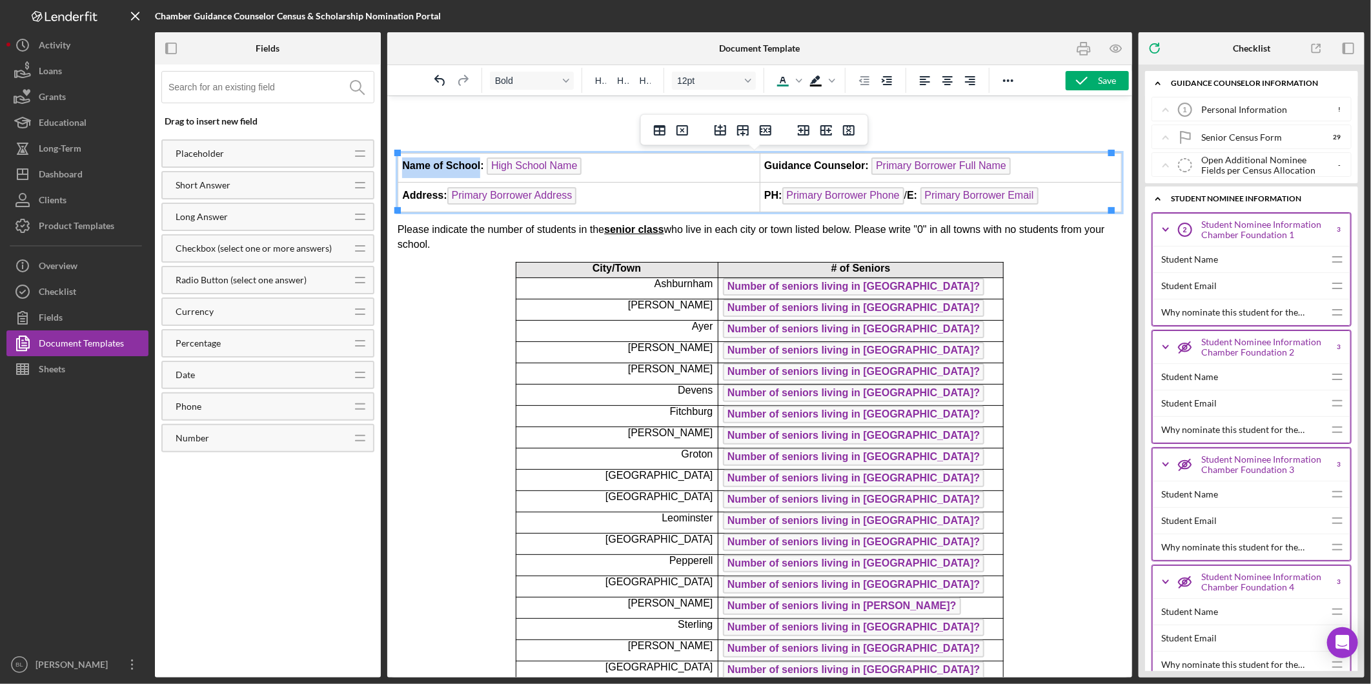
drag, startPoint x: 401, startPoint y: 163, endPoint x: 480, endPoint y: 163, distance: 78.8
click at [480, 163] on td "Name of School: High School Name" at bounding box center [579, 167] width 362 height 30
click at [480, 163] on strong "Name of School:" at bounding box center [442, 164] width 81 height 11
drag, startPoint x: 480, startPoint y: 163, endPoint x: 398, endPoint y: 162, distance: 82.0
click at [398, 162] on td "Name of School: High School Name" at bounding box center [579, 167] width 362 height 30
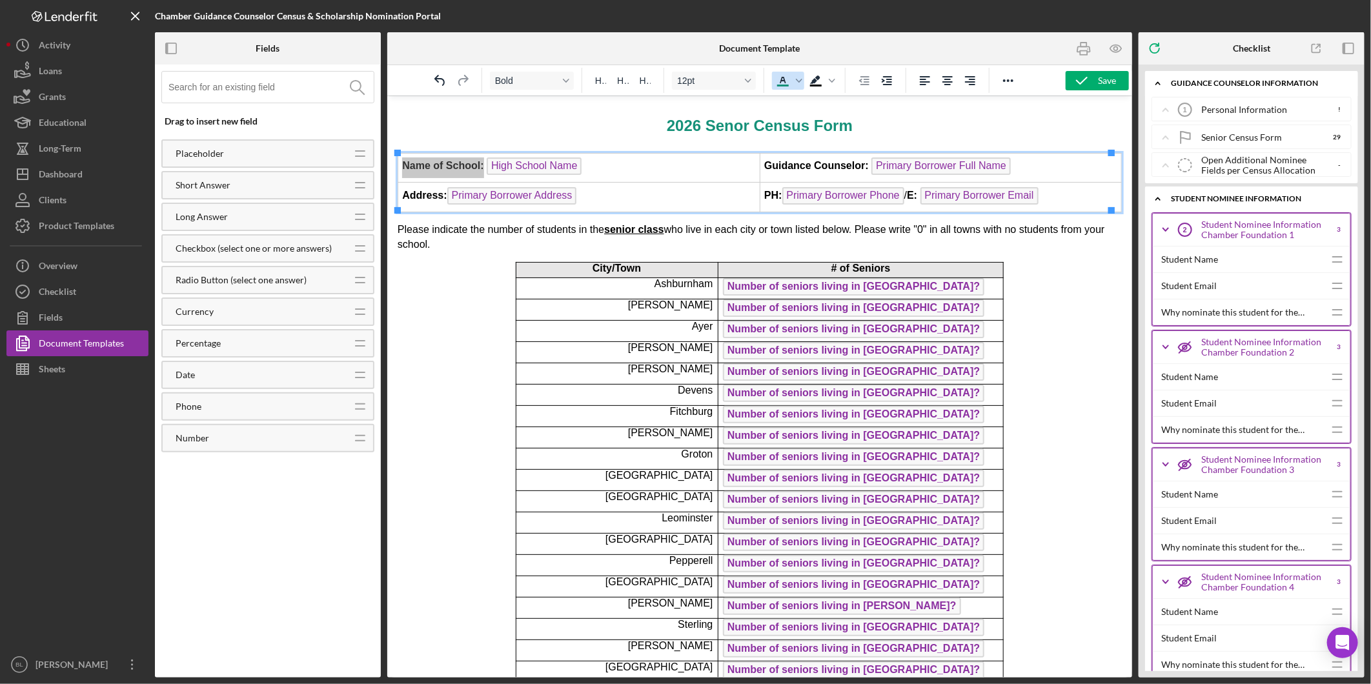
click at [784, 81] on icon "Text color Dark Turquoise" at bounding box center [784, 80] width 6 height 6
drag, startPoint x: 442, startPoint y: 192, endPoint x: 398, endPoint y: 192, distance: 43.9
click at [398, 192] on td "Address: Primary Borrower Address" at bounding box center [579, 197] width 362 height 30
click at [777, 80] on icon "Text color Dark Turquoise" at bounding box center [782, 80] width 15 height 15
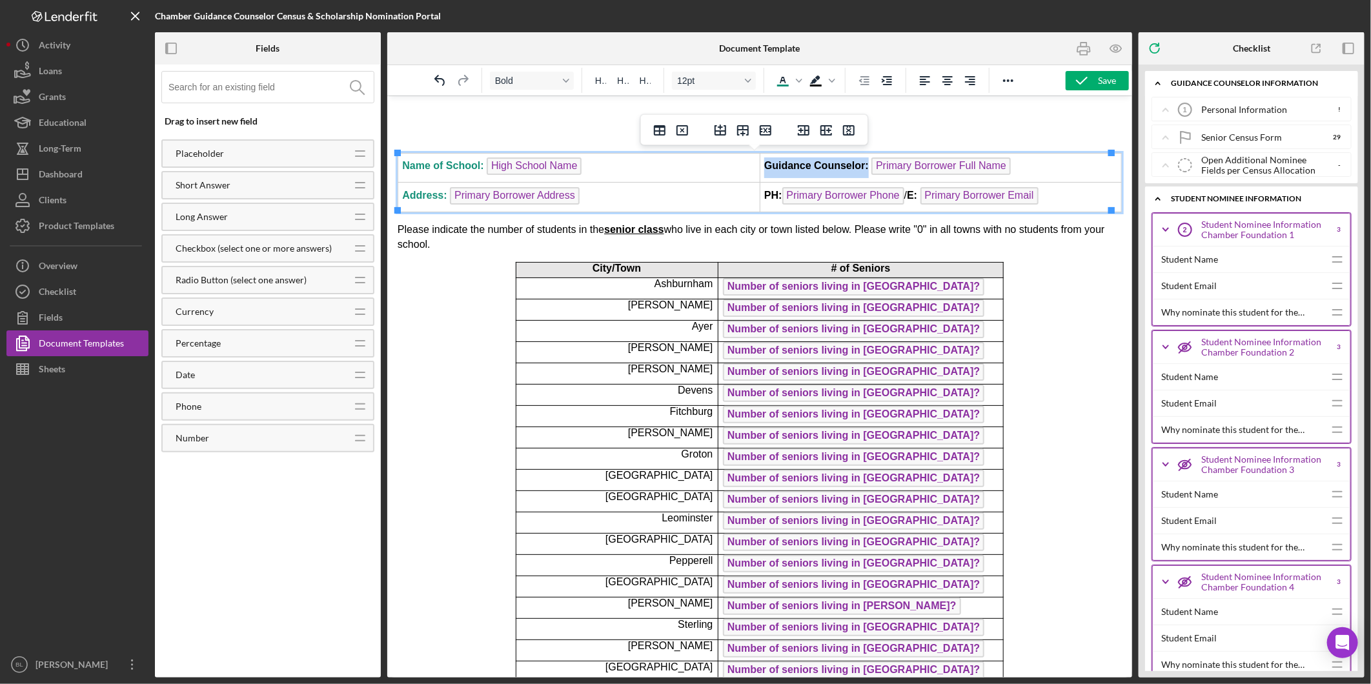
drag, startPoint x: 859, startPoint y: 167, endPoint x: 760, endPoint y: 161, distance: 99.6
click at [764, 161] on span "Guidance Counselor:" at bounding box center [817, 164] width 107 height 11
click at [779, 83] on icon "Text color Dark Turquoise" at bounding box center [782, 80] width 15 height 15
drag, startPoint x: 776, startPoint y: 192, endPoint x: 761, endPoint y: 191, distance: 14.9
click at [764, 191] on strong "PH:" at bounding box center [773, 194] width 18 height 11
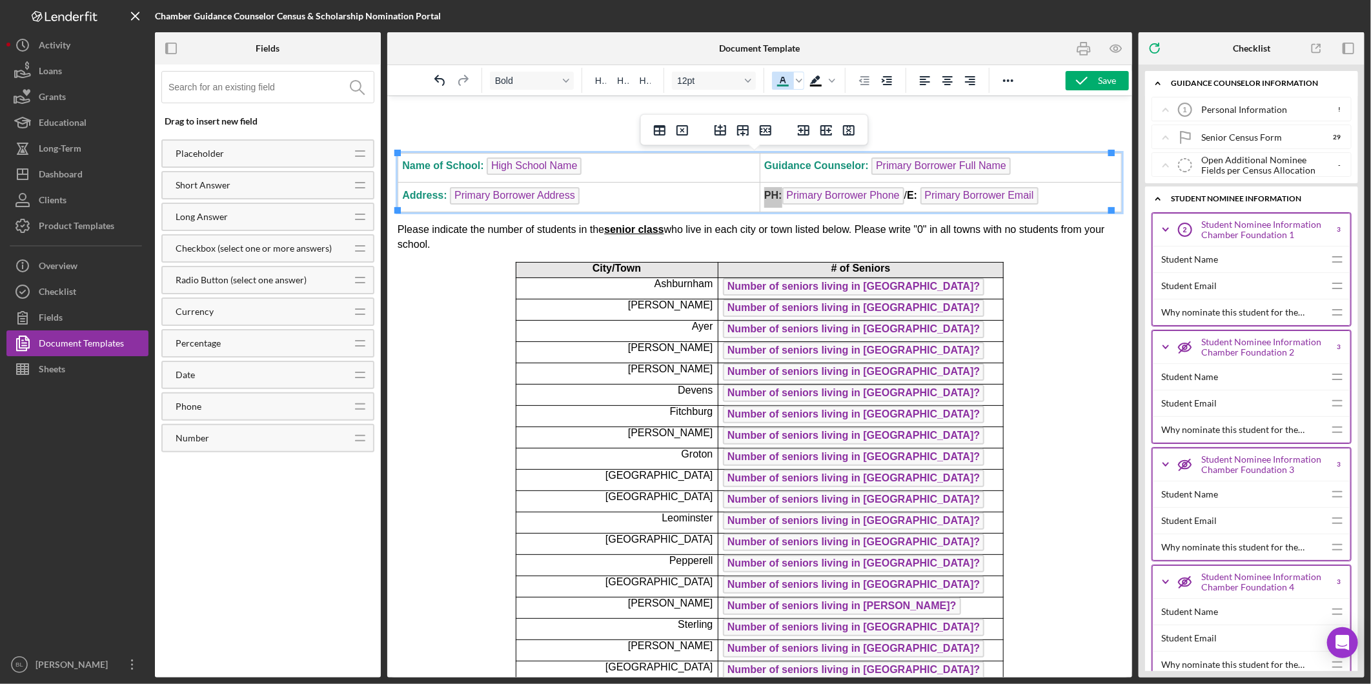
click at [782, 82] on icon "Text color Dark Turquoise" at bounding box center [782, 80] width 15 height 15
click at [731, 240] on p "Please indicate the number of students in the senior class who live in each cit…" at bounding box center [759, 236] width 724 height 29
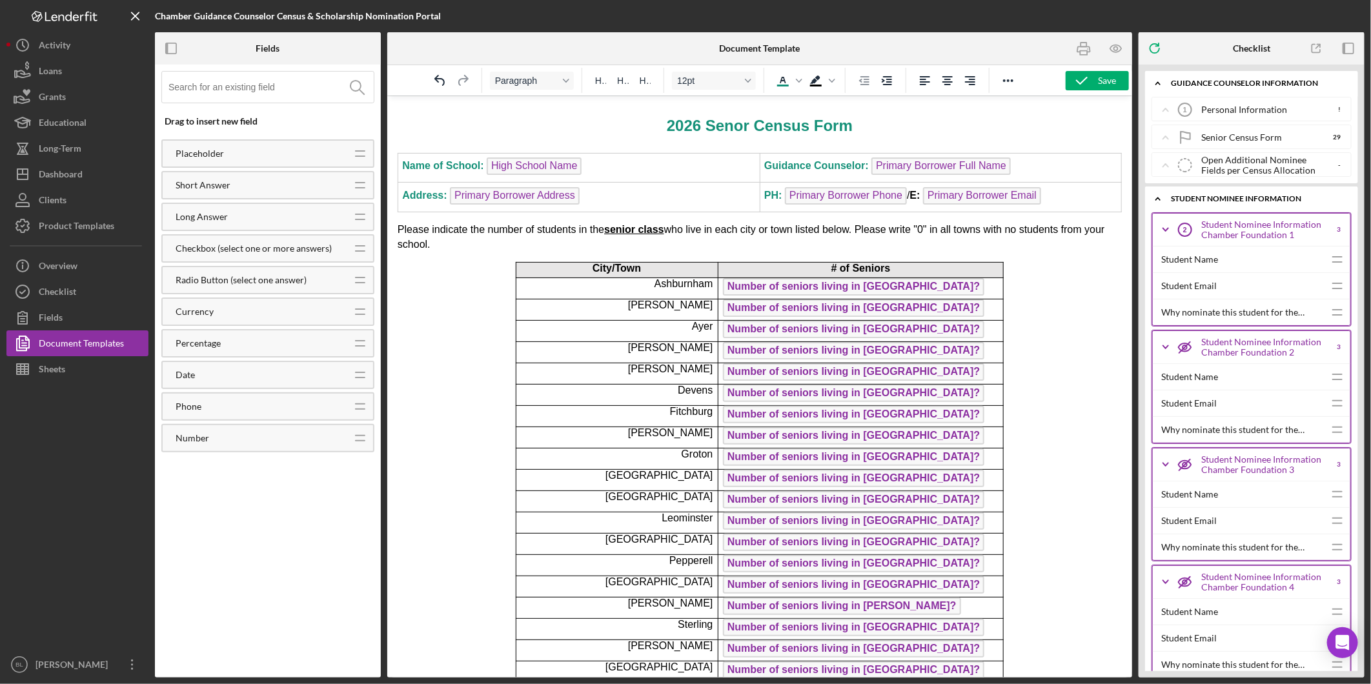
drag, startPoint x: 444, startPoint y: 243, endPoint x: 392, endPoint y: 230, distance: 53.4
click at [788, 81] on icon "Text color Dark Turquoise" at bounding box center [782, 80] width 15 height 15
drag, startPoint x: 487, startPoint y: 254, endPoint x: 480, endPoint y: 263, distance: 11.5
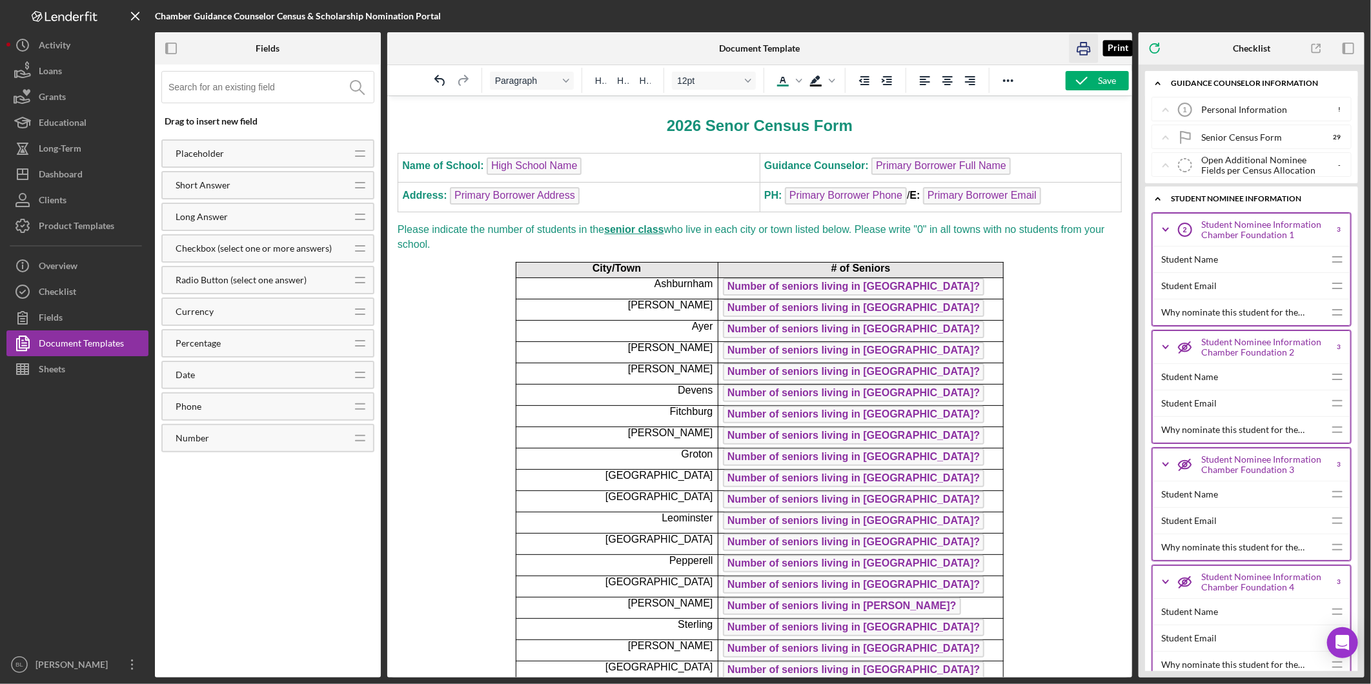
drag, startPoint x: 501, startPoint y: 112, endPoint x: 1086, endPoint y: 41, distance: 589.1
click at [1086, 41] on icon "button" at bounding box center [1084, 48] width 29 height 29
drag, startPoint x: 462, startPoint y: 248, endPoint x: 396, endPoint y: 221, distance: 70.4
click at [397, 222] on p "Please indicate the number of students in the senior class who live in each cit…" at bounding box center [759, 236] width 724 height 29
click at [799, 79] on icon "Text color Dark Turquoise" at bounding box center [799, 80] width 6 height 6
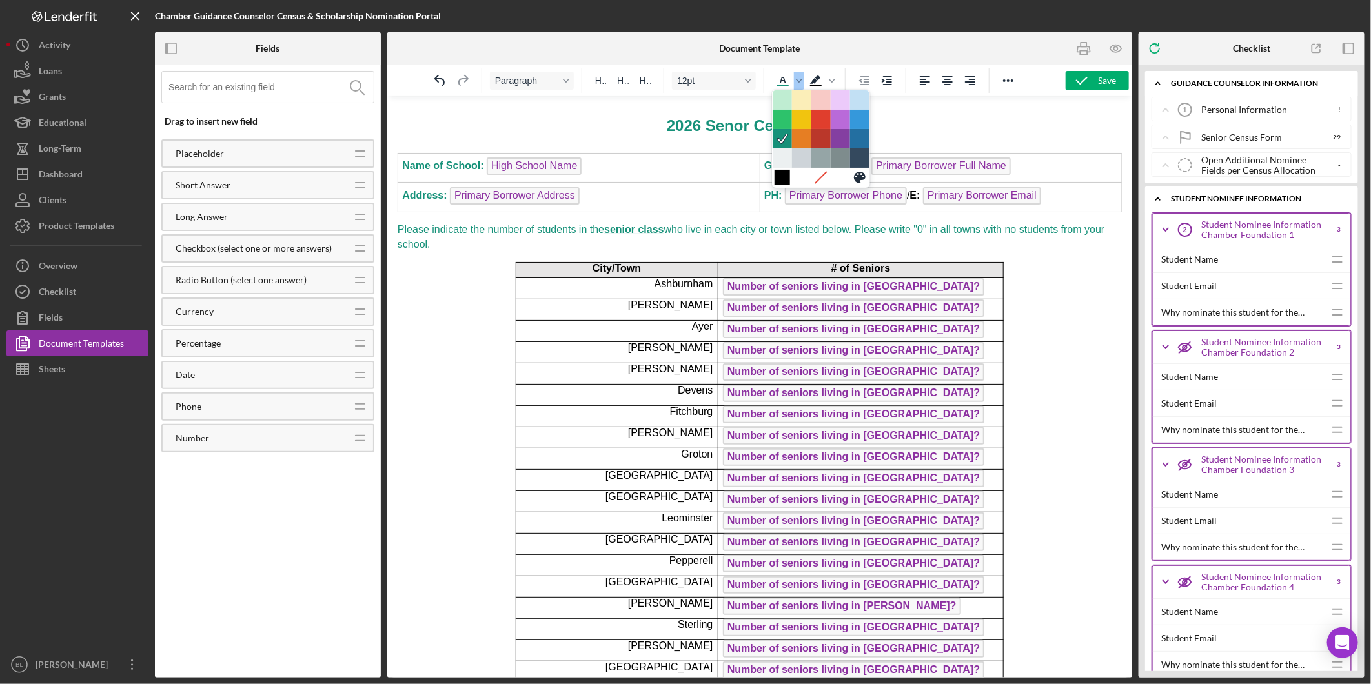
click at [785, 183] on div at bounding box center [782, 177] width 15 height 15
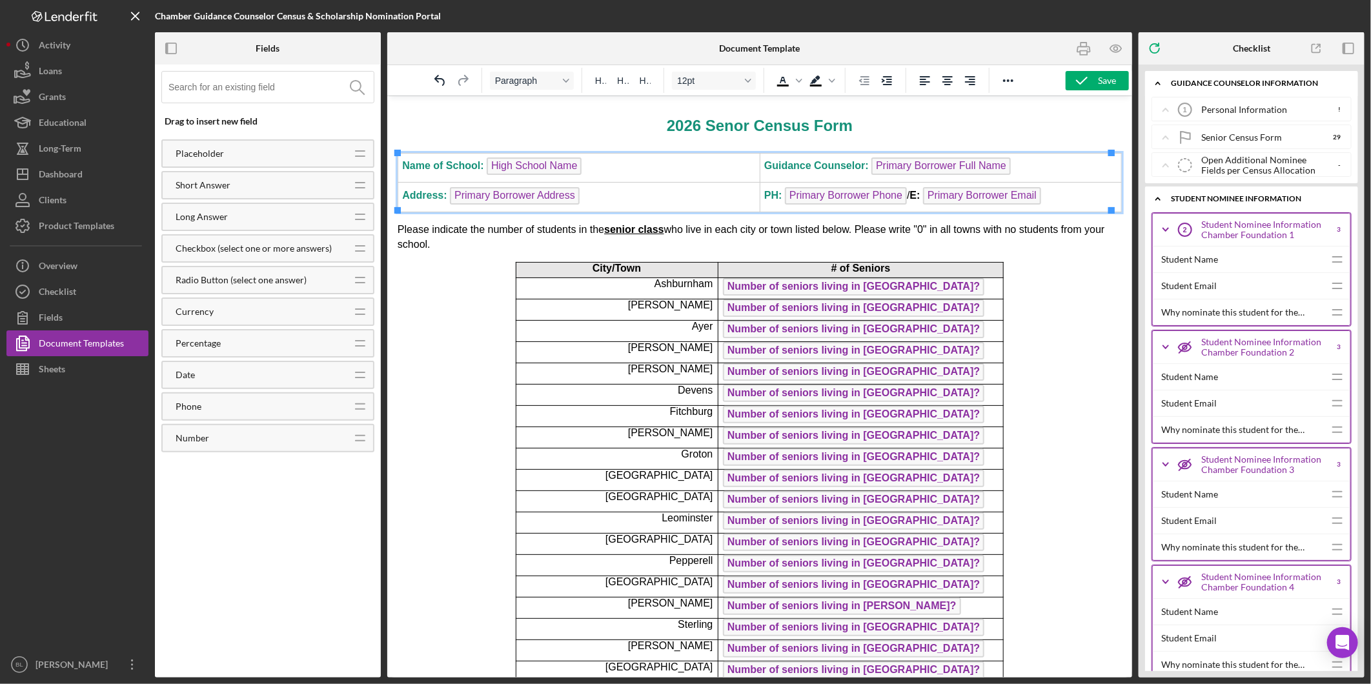
click at [673, 185] on td "Address: Primary Borrower Address ﻿" at bounding box center [579, 197] width 362 height 30
click at [943, 128] on h1 "2026 Senor Census Form" at bounding box center [759, 123] width 724 height 29
drag, startPoint x: 775, startPoint y: 191, endPoint x: 757, endPoint y: 192, distance: 18.1
click at [779, 84] on icon "Text color Black" at bounding box center [782, 80] width 15 height 15
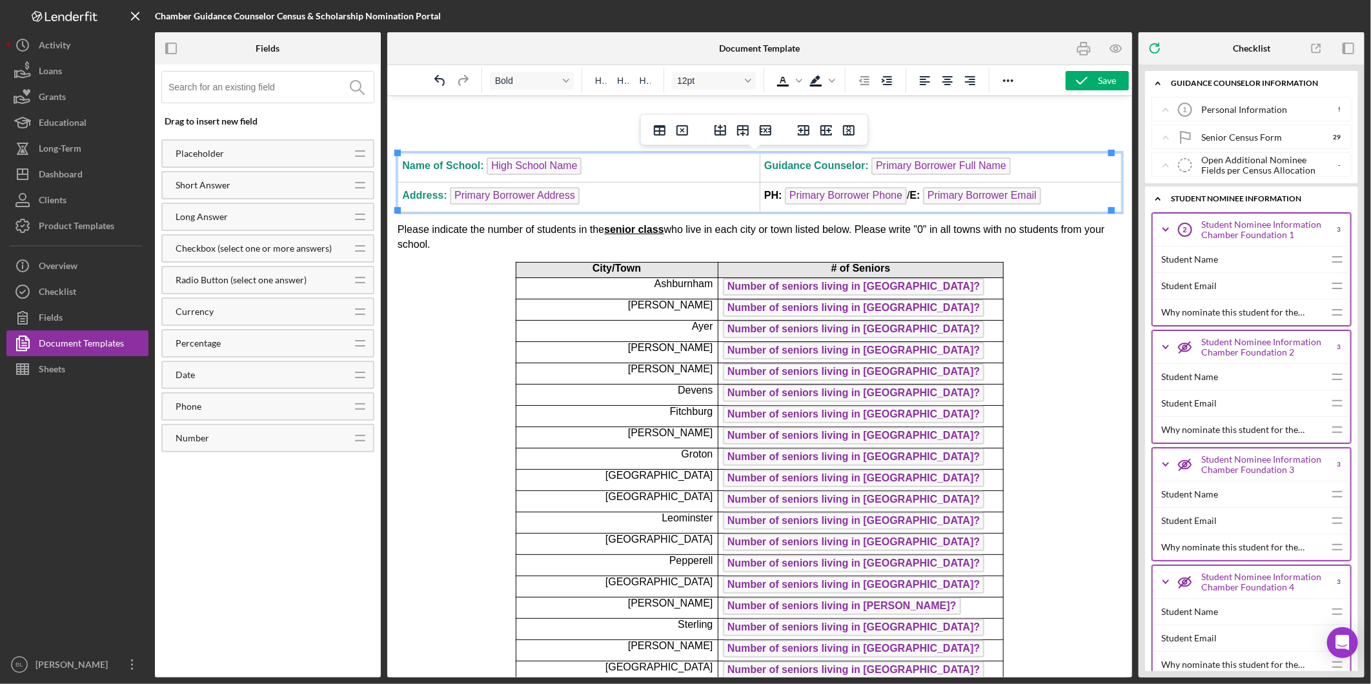
click at [871, 164] on span "Primary Borrower Full Name" at bounding box center [940, 165] width 139 height 17
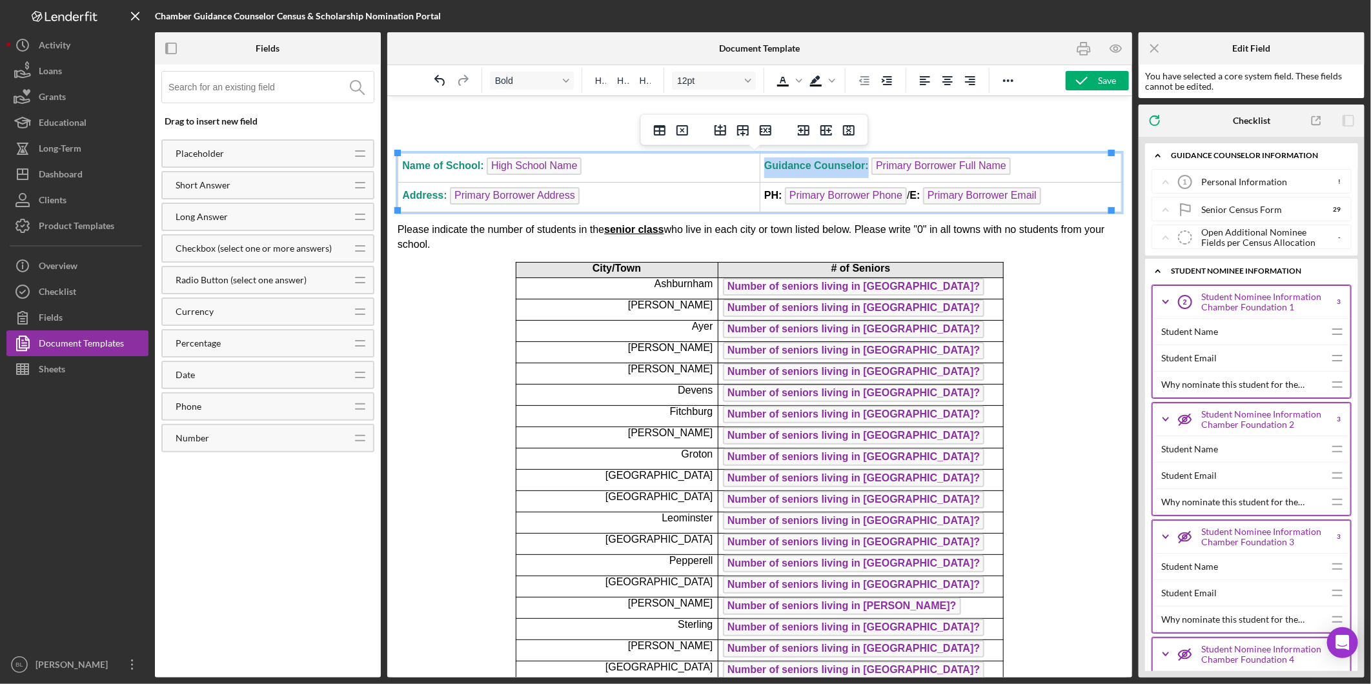
drag, startPoint x: 760, startPoint y: 163, endPoint x: 858, endPoint y: 165, distance: 98.2
click at [858, 165] on strong "Guidance Counselor:" at bounding box center [816, 164] width 105 height 11
click at [781, 78] on icon "Text color Black" at bounding box center [782, 80] width 15 height 15
click at [906, 127] on h1 "2026 Senor Census Form" at bounding box center [759, 123] width 724 height 29
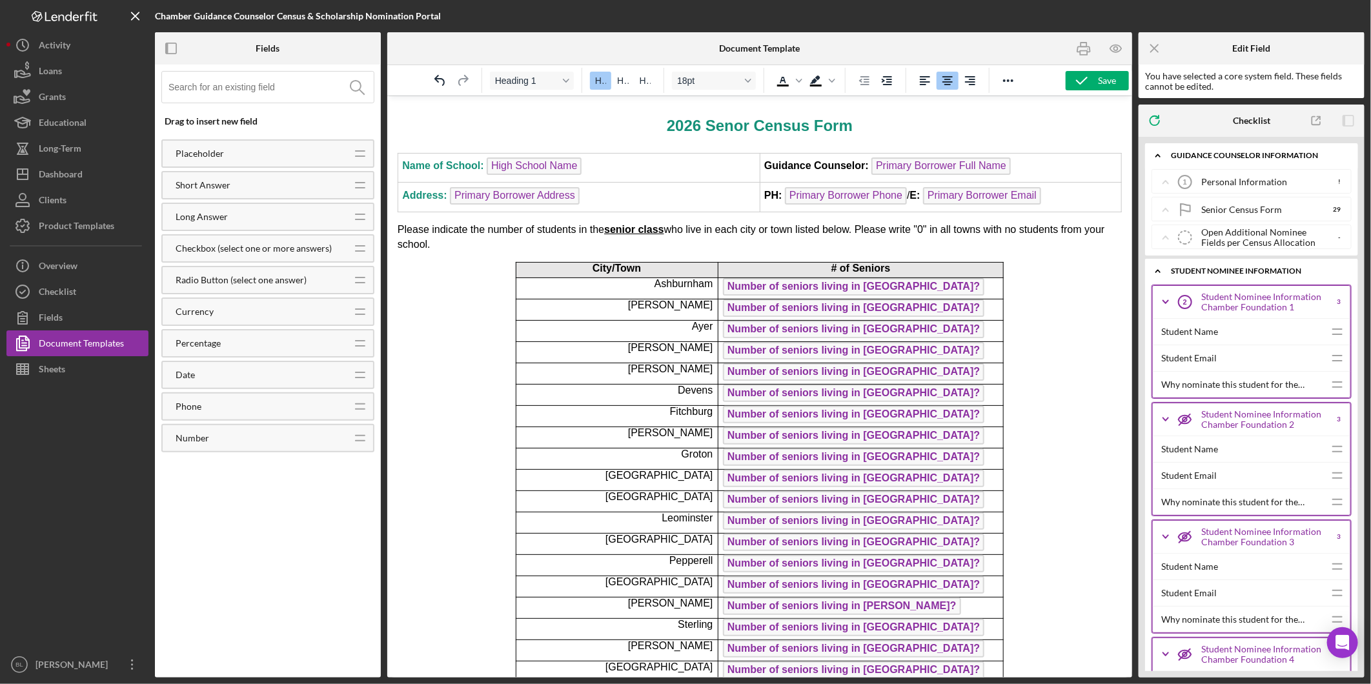
drag, startPoint x: 874, startPoint y: 126, endPoint x: 646, endPoint y: 125, distance: 227.9
click at [646, 125] on h1 "2026 Senor Census Form" at bounding box center [759, 123] width 724 height 29
click at [788, 81] on icon "Text color Black" at bounding box center [782, 80] width 15 height 15
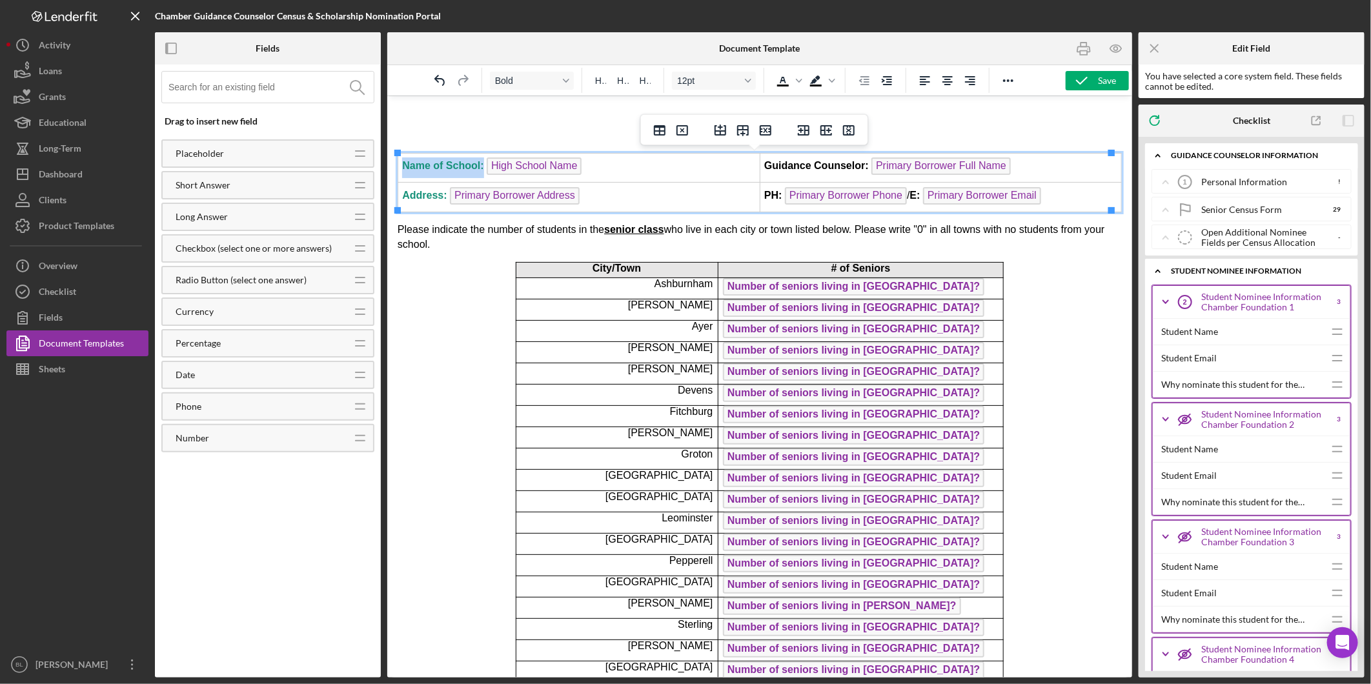
drag, startPoint x: 480, startPoint y: 163, endPoint x: 402, endPoint y: 159, distance: 78.9
click at [402, 159] on strong "Name of School:" at bounding box center [442, 164] width 81 height 11
click at [777, 86] on icon "Text color Black" at bounding box center [783, 86] width 12 height 2
drag, startPoint x: 444, startPoint y: 196, endPoint x: 403, endPoint y: 194, distance: 40.7
click at [403, 194] on strong "Address:" at bounding box center [426, 194] width 48 height 11
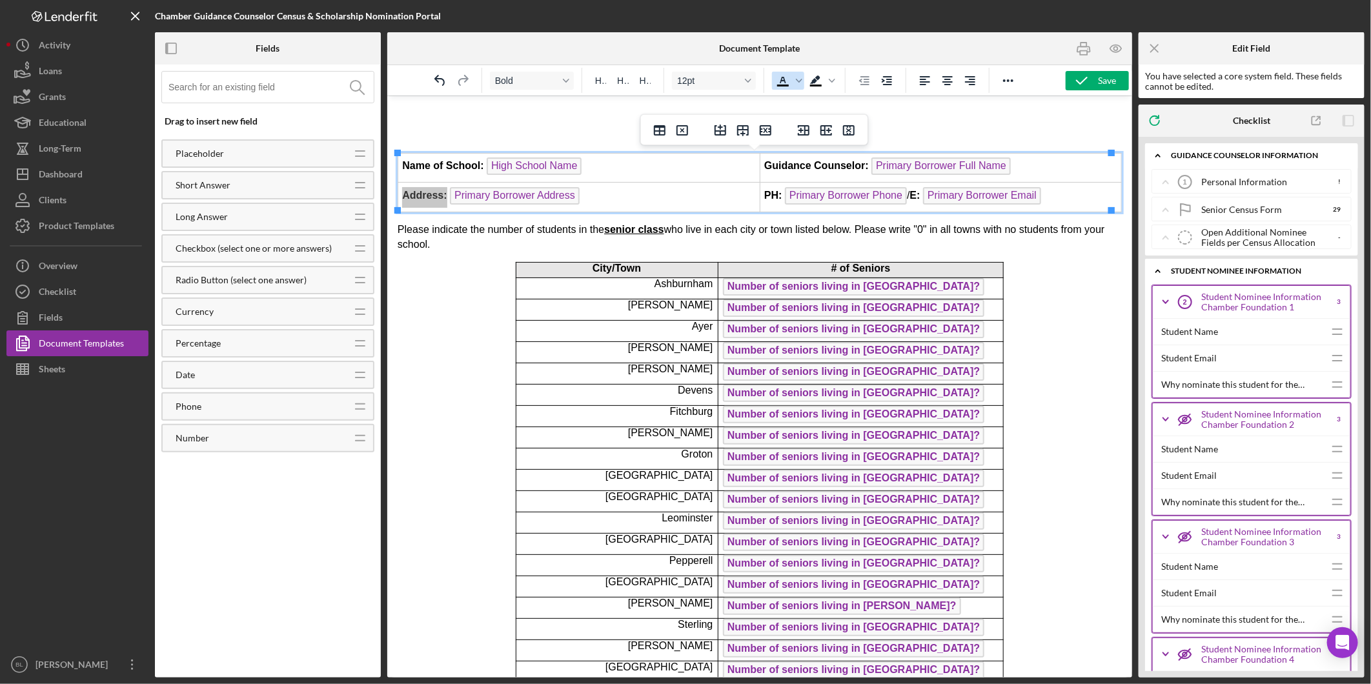
click at [779, 79] on icon "Text color Black" at bounding box center [782, 80] width 15 height 15
click at [591, 111] on h1 "2026 Senor Census Form" at bounding box center [759, 123] width 724 height 29
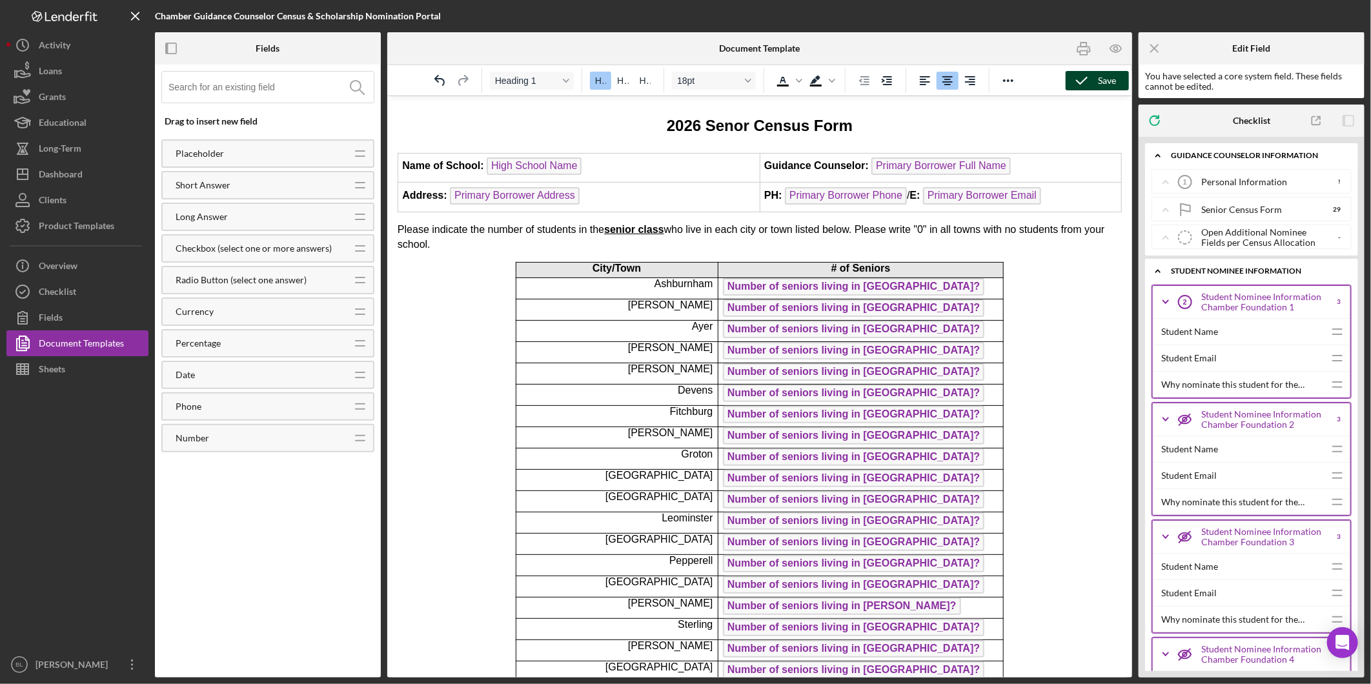
click at [1087, 81] on icon "button" at bounding box center [1082, 81] width 32 height 32
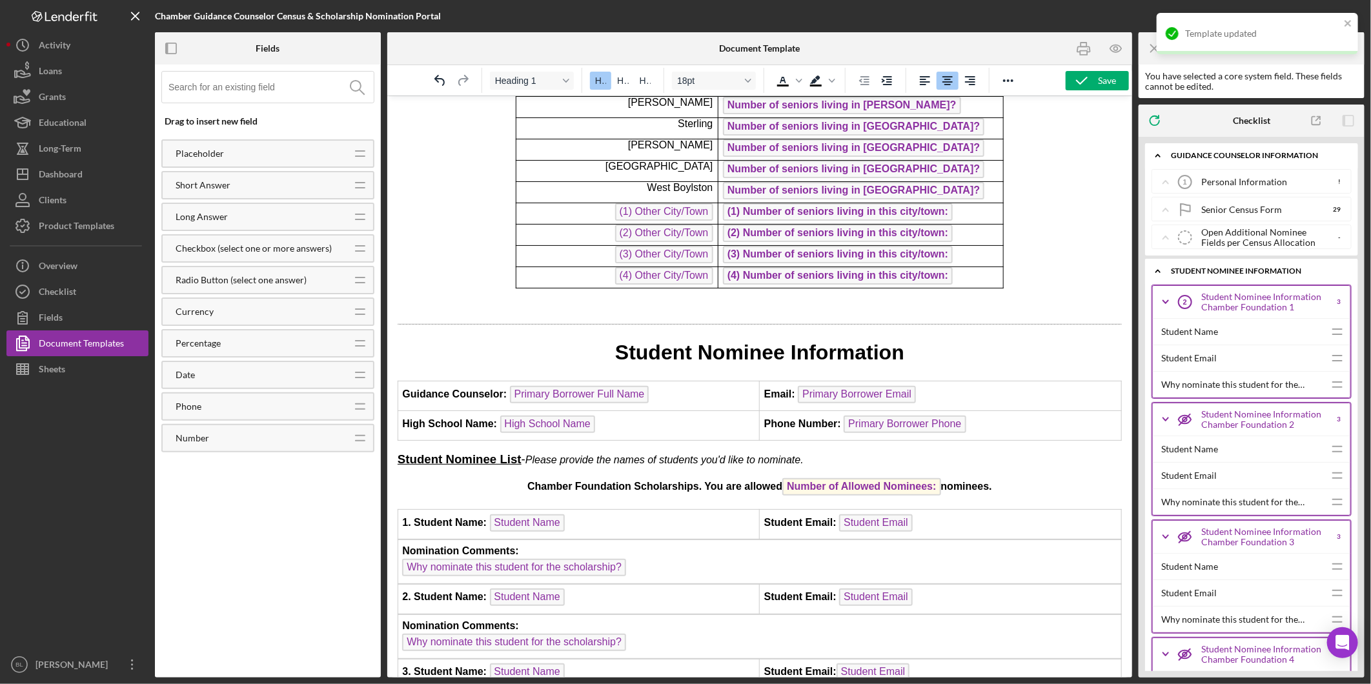
scroll to position [502, 0]
click at [1088, 44] on icon "button" at bounding box center [1084, 48] width 29 height 29
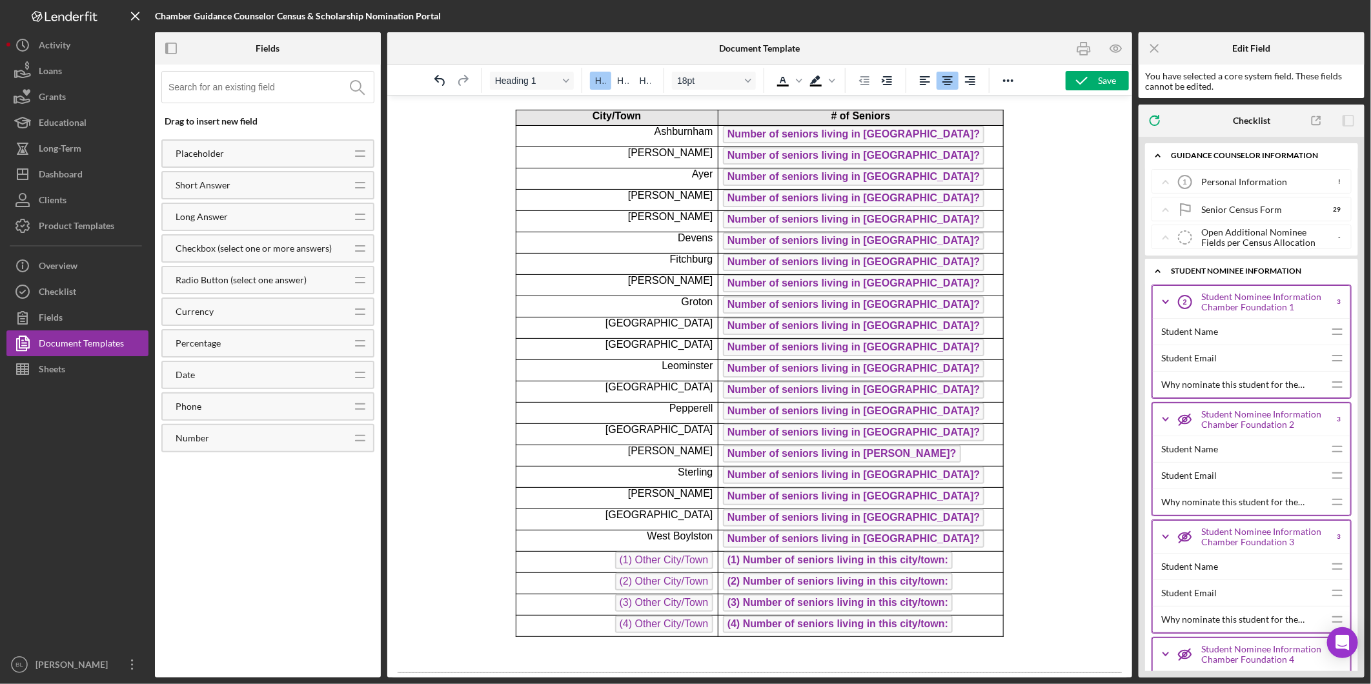
scroll to position [0, 0]
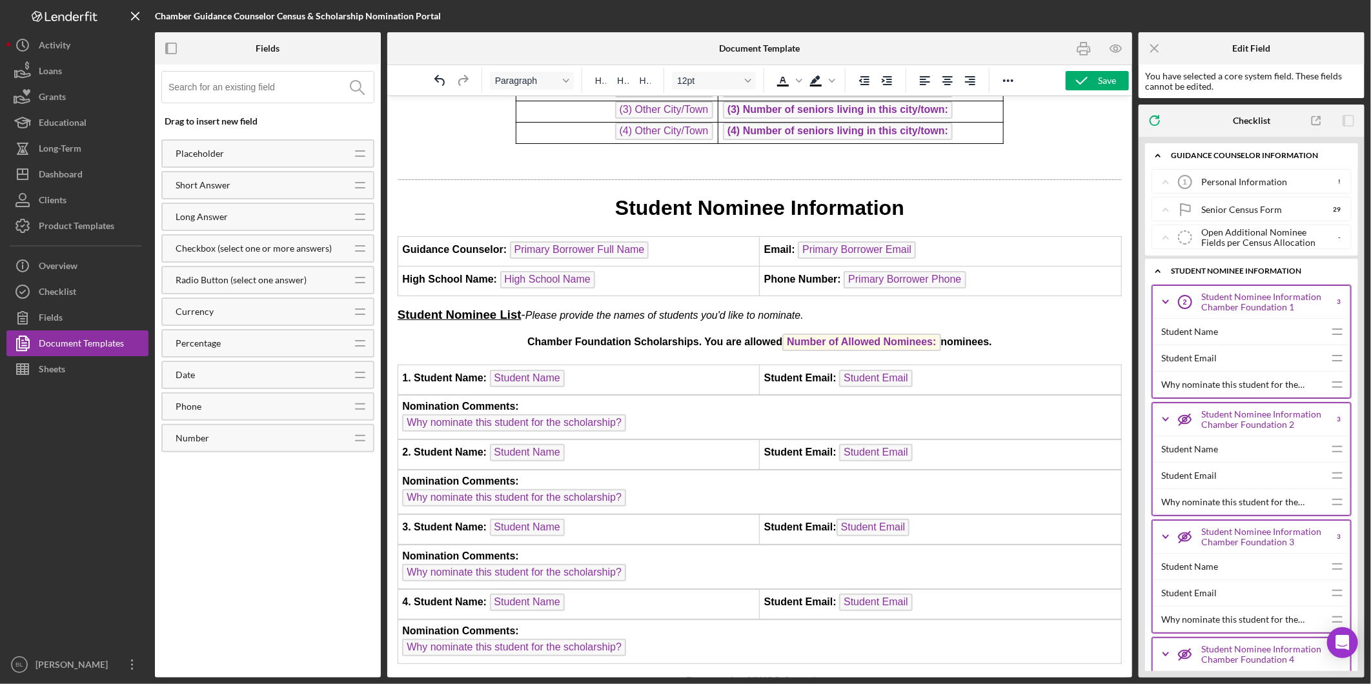
scroll to position [717, 0]
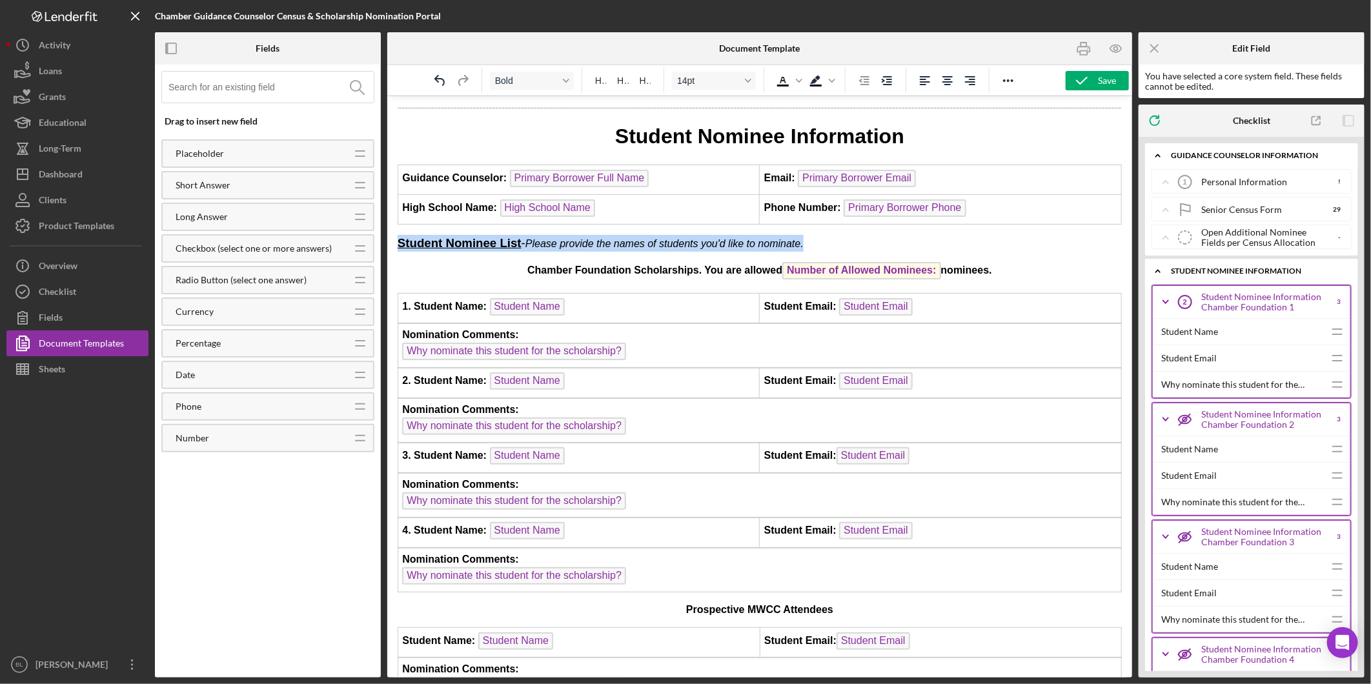
drag, startPoint x: 814, startPoint y: 240, endPoint x: 362, endPoint y: 233, distance: 452.0
click at [387, 233] on html "2026 Senor Census Form Name of School: High School Name Guidance Counselor: Pri…" at bounding box center [759, 284] width 745 height 1813
click at [954, 76] on icon "Align center" at bounding box center [947, 80] width 15 height 15
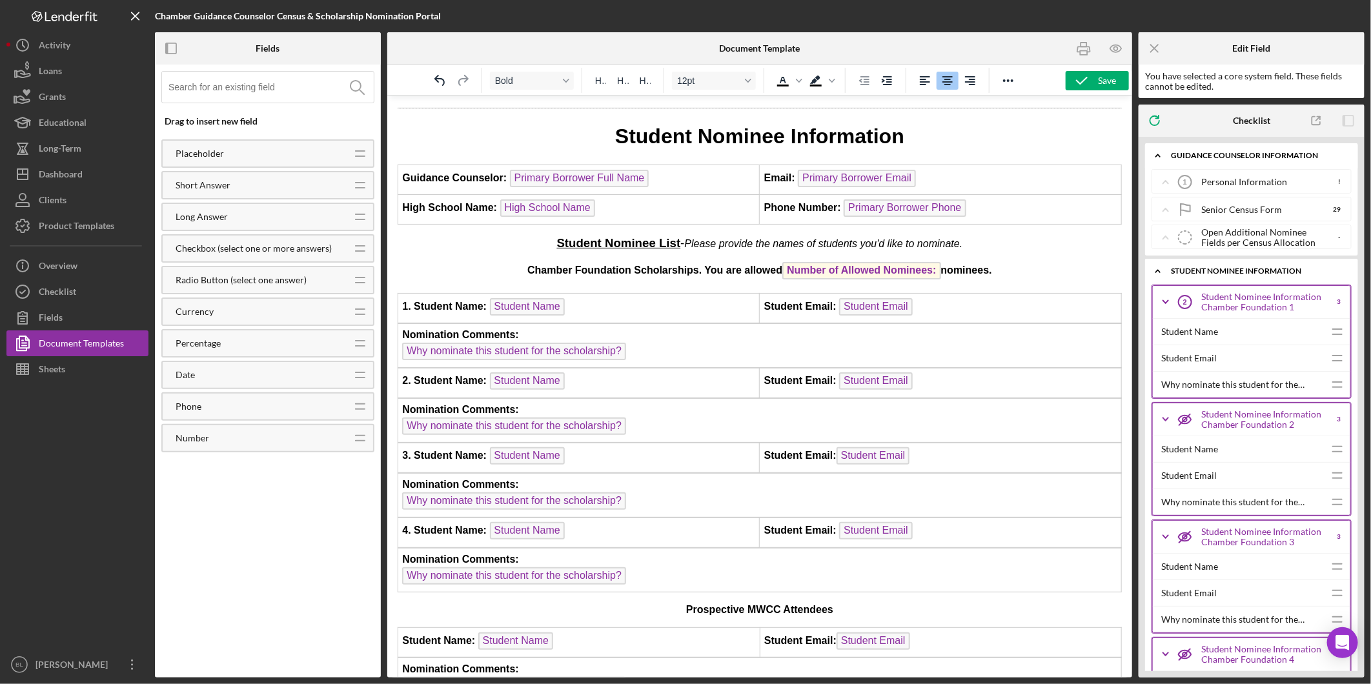
click at [1054, 248] on body "2026 Senor Census Form Name of School: High School Name Guidance Counselor: Pri…" at bounding box center [759, 286] width 724 height 1788
click at [1087, 48] on icon "button" at bounding box center [1084, 48] width 29 height 29
click at [557, 240] on span "Student Nominee List" at bounding box center [619, 243] width 124 height 14
click at [921, 79] on icon "Align left" at bounding box center [925, 80] width 10 height 9
click at [1011, 249] on body "2026 Senor Census Form Name of School: High School Name Guidance Counselor: Pri…" at bounding box center [759, 286] width 724 height 1788
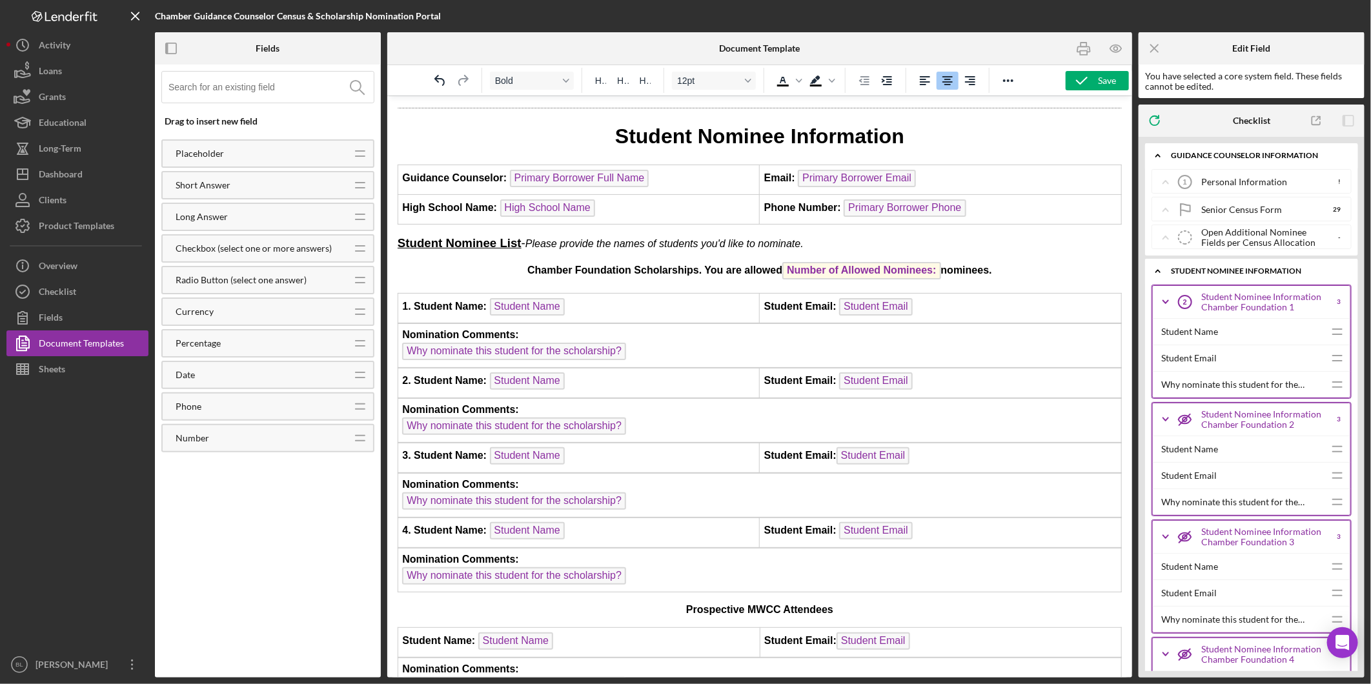
click at [902, 250] on body "2026 Senor Census Form Name of School: High School Name Guidance Counselor: Pri…" at bounding box center [759, 286] width 724 height 1788
click at [830, 241] on p "Student Nominee List - Please provide the names of students you'd like to nomin…" at bounding box center [759, 242] width 724 height 17
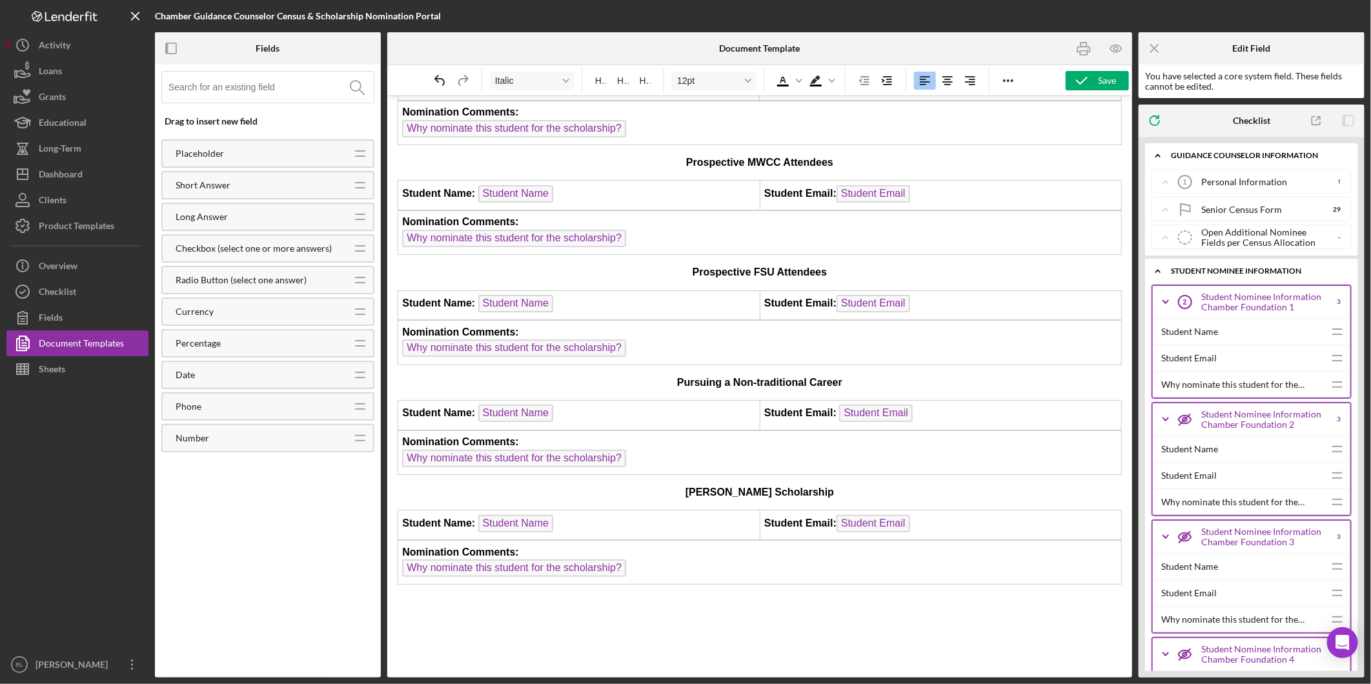
scroll to position [1209, 0]
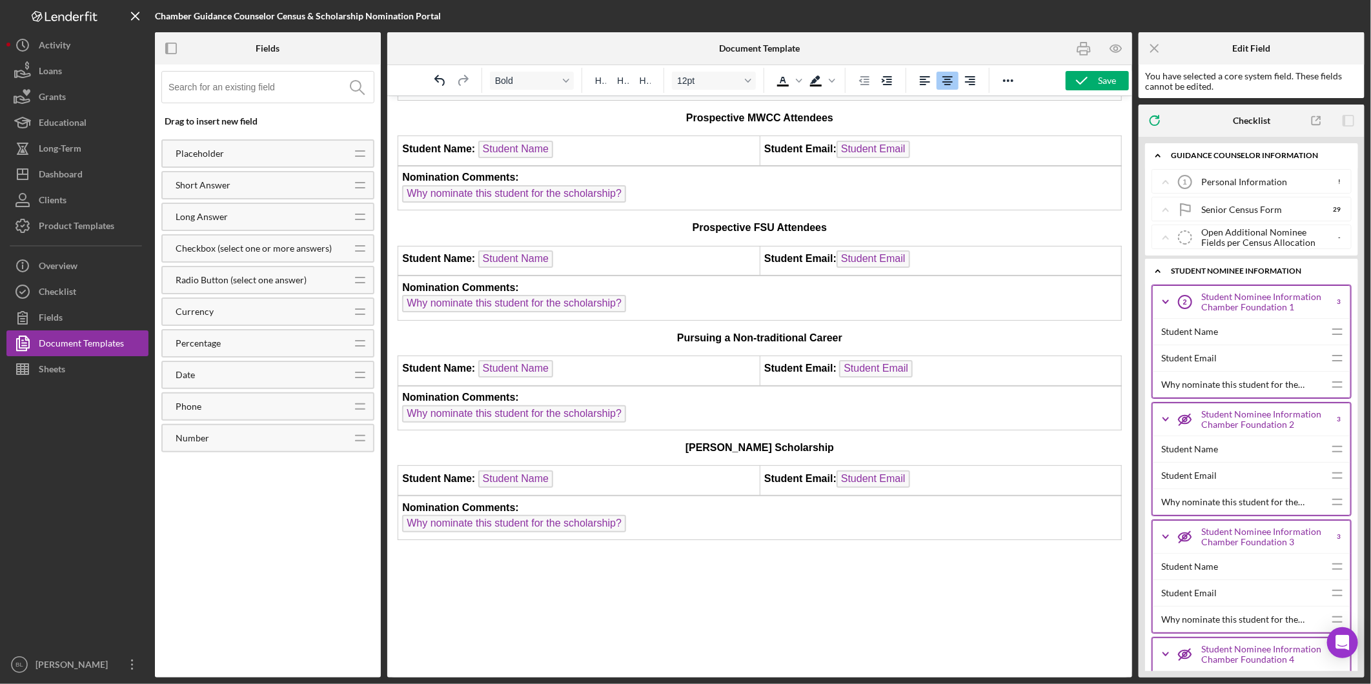
drag, startPoint x: 434, startPoint y: 427, endPoint x: 503, endPoint y: 432, distance: 68.6
click at [436, 440] on p "[PERSON_NAME] Scholarship" at bounding box center [759, 447] width 724 height 14
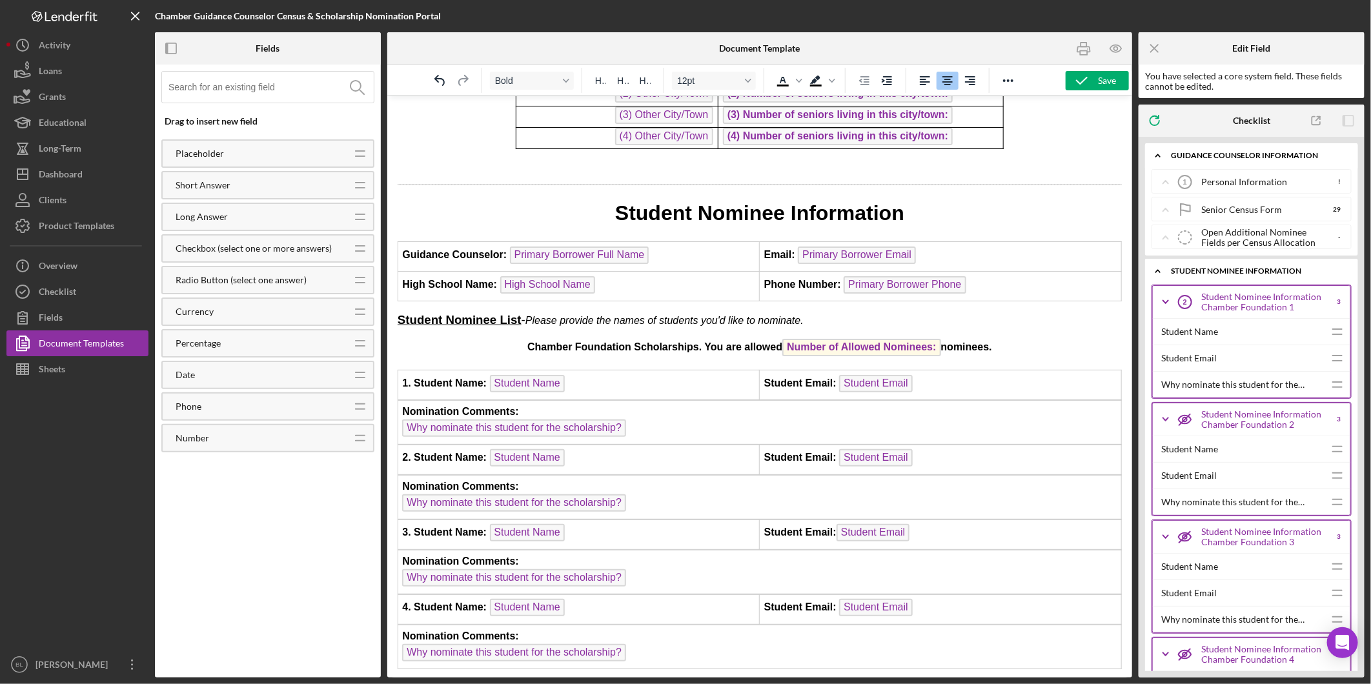
scroll to position [635, 0]
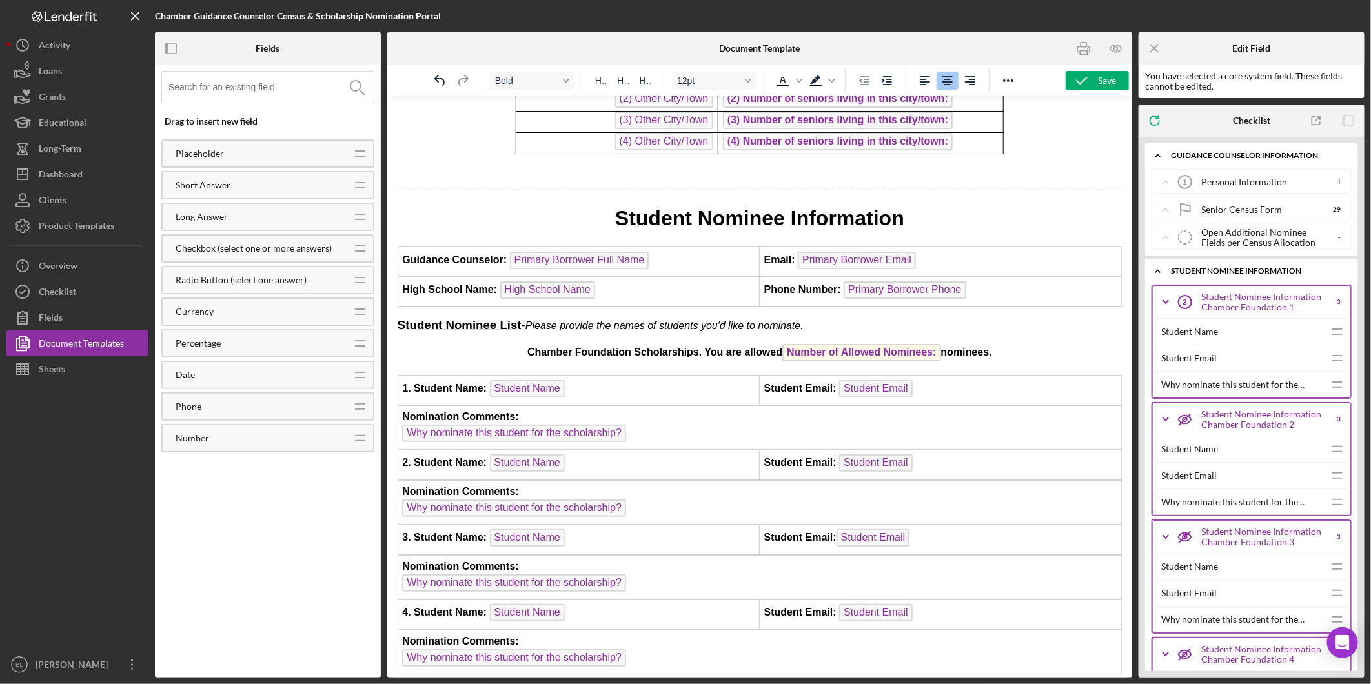
drag, startPoint x: 522, startPoint y: 347, endPoint x: 1000, endPoint y: 334, distance: 477.9
click at [1000, 334] on body "2026 Senor Census Form Name of School: High School Name Guidance Counselor: Pri…" at bounding box center [759, 368] width 724 height 1788
click at [750, 77] on icon "Font size 12pt" at bounding box center [748, 80] width 6 height 6
click at [706, 172] on div "14pt" at bounding box center [708, 165] width 50 height 15
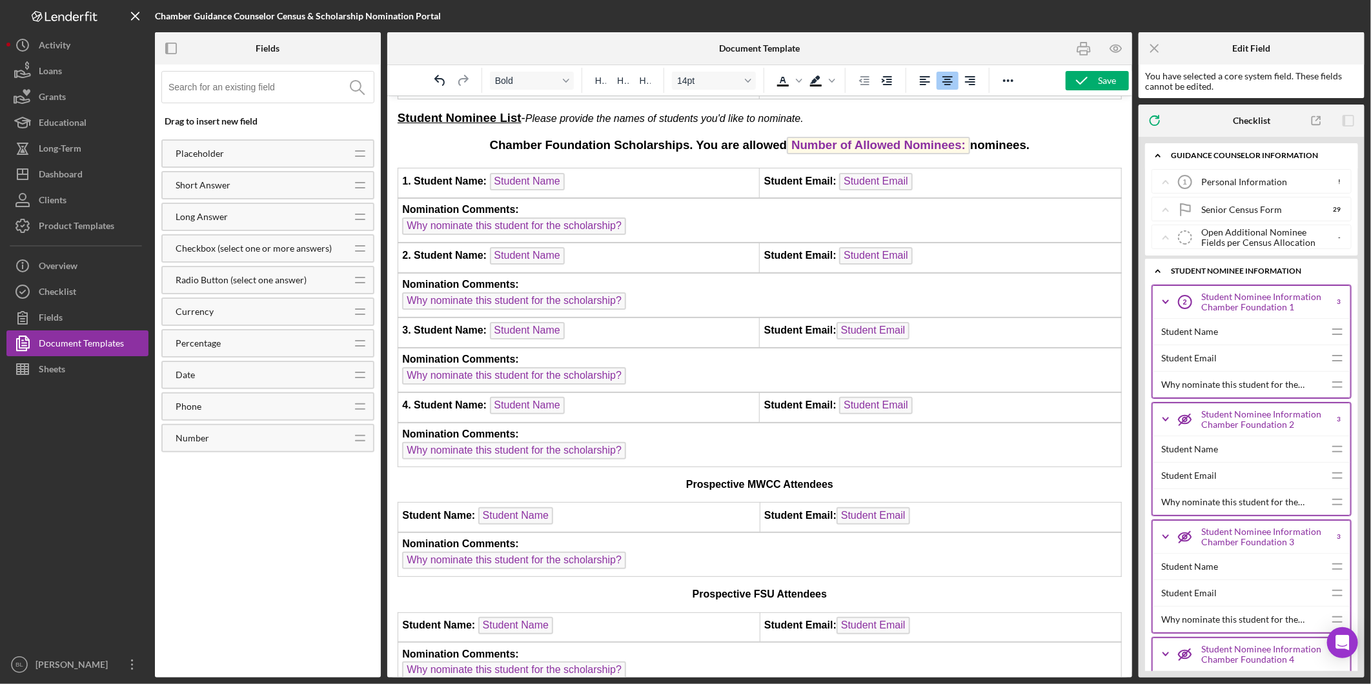
scroll to position [850, 0]
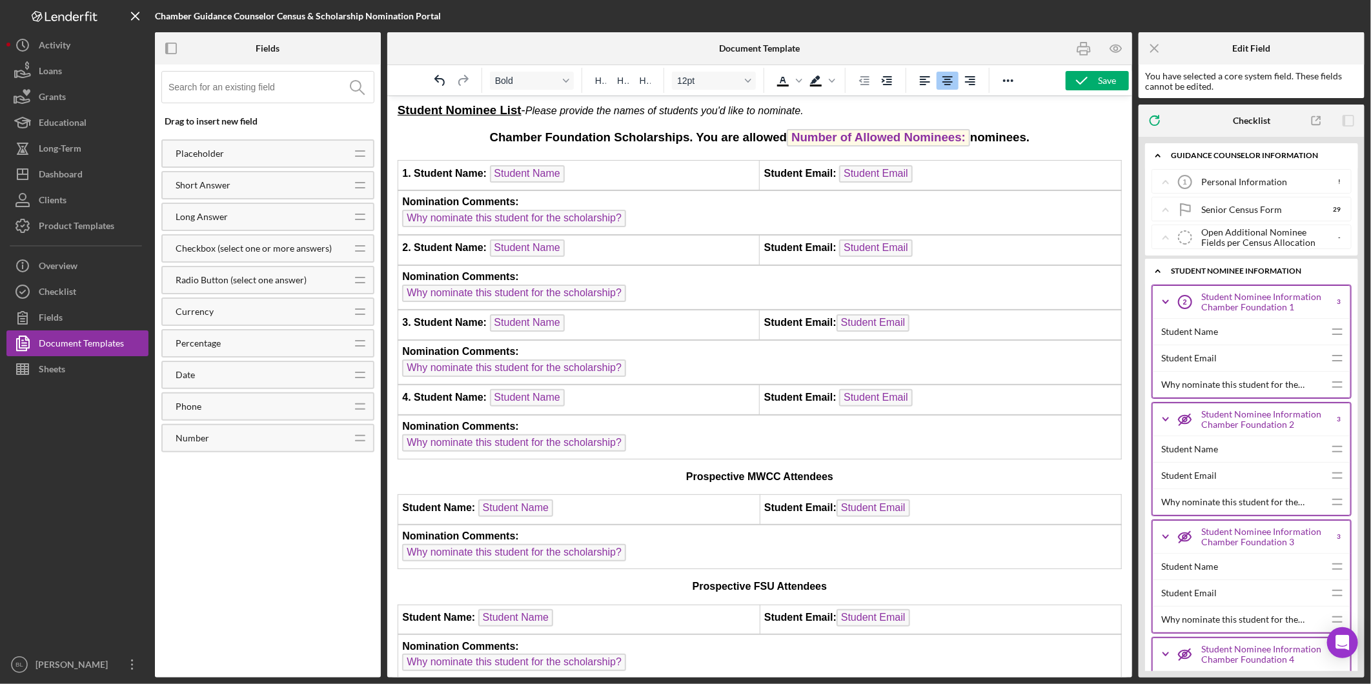
drag, startPoint x: 671, startPoint y: 461, endPoint x: 837, endPoint y: 455, distance: 166.0
click at [837, 469] on p "Prospective MWCC Attendees" at bounding box center [759, 476] width 724 height 14
click at [751, 86] on button "12pt" at bounding box center [714, 81] width 84 height 18
click at [720, 160] on div "14pt" at bounding box center [708, 165] width 50 height 15
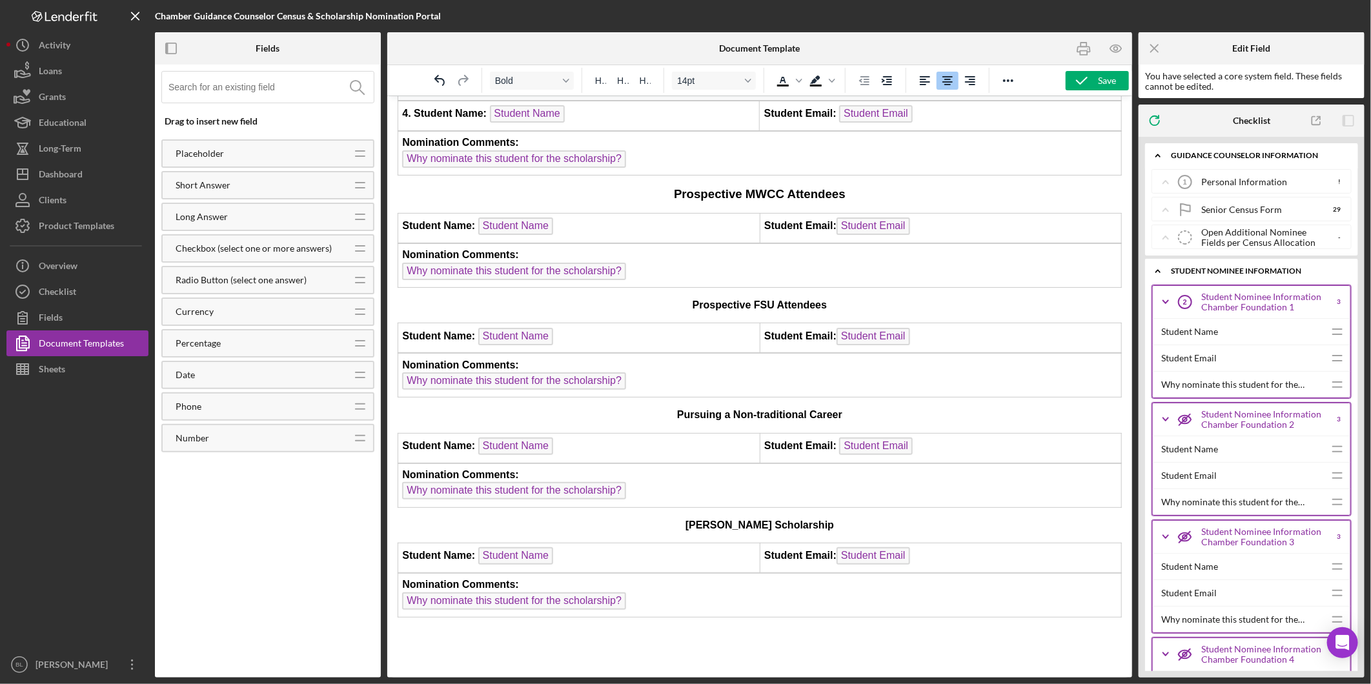
scroll to position [1138, 0]
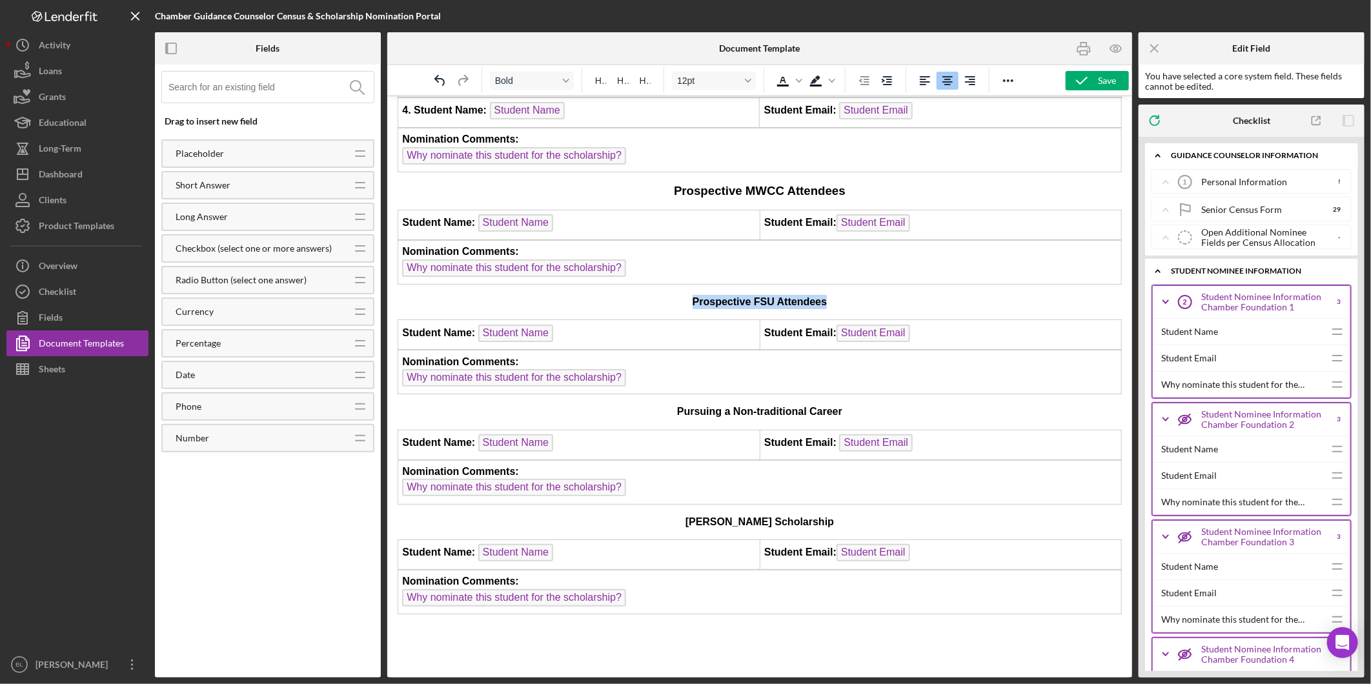
drag, startPoint x: 688, startPoint y: 286, endPoint x: 827, endPoint y: 243, distance: 145.4
click at [835, 294] on p "Prospective FSU Attendees" at bounding box center [759, 301] width 724 height 14
click at [746, 79] on icon "Font size 12pt" at bounding box center [748, 80] width 6 height 6
click at [712, 161] on div "14pt" at bounding box center [708, 165] width 50 height 15
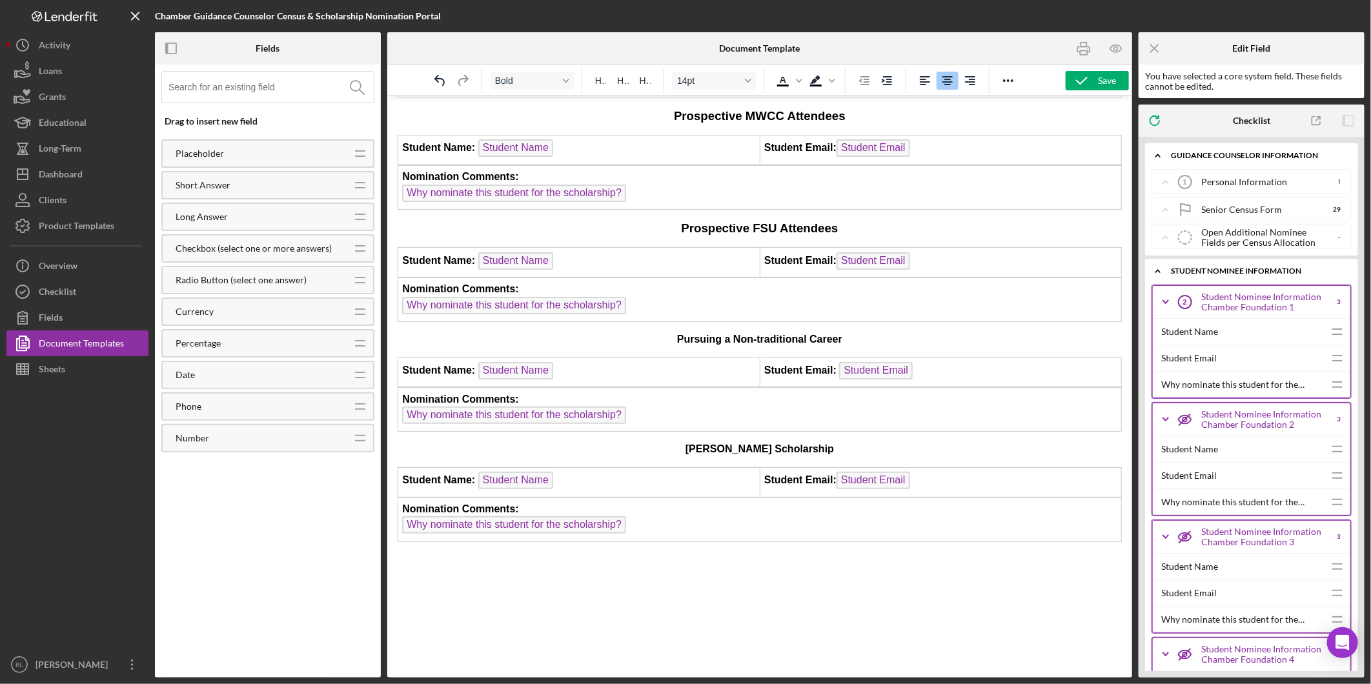
scroll to position [1214, 0]
drag, startPoint x: 672, startPoint y: 319, endPoint x: 846, endPoint y: 322, distance: 174.3
click at [846, 330] on p "Pursuing a Non-traditional Career" at bounding box center [759, 337] width 724 height 14
click at [746, 77] on icon "Font size 12pt" at bounding box center [748, 80] width 6 height 6
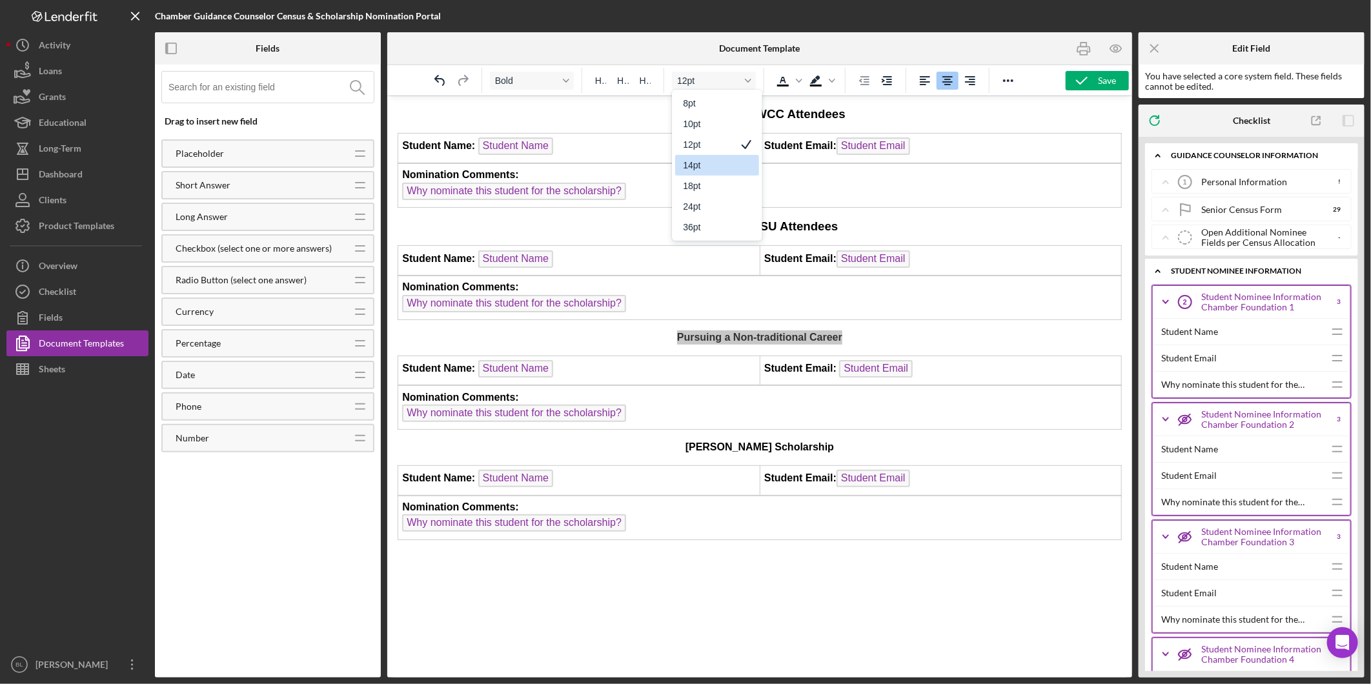
click at [708, 171] on div "14pt" at bounding box center [708, 165] width 50 height 15
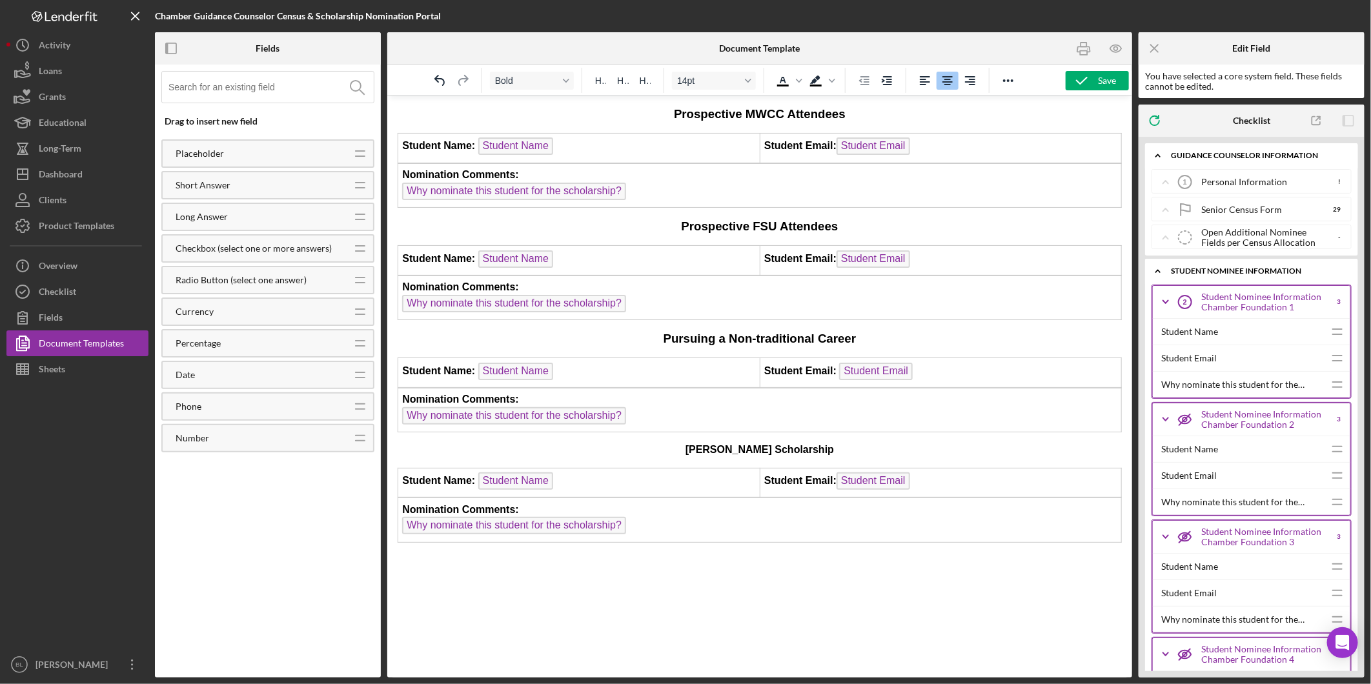
scroll to position [1217, 0]
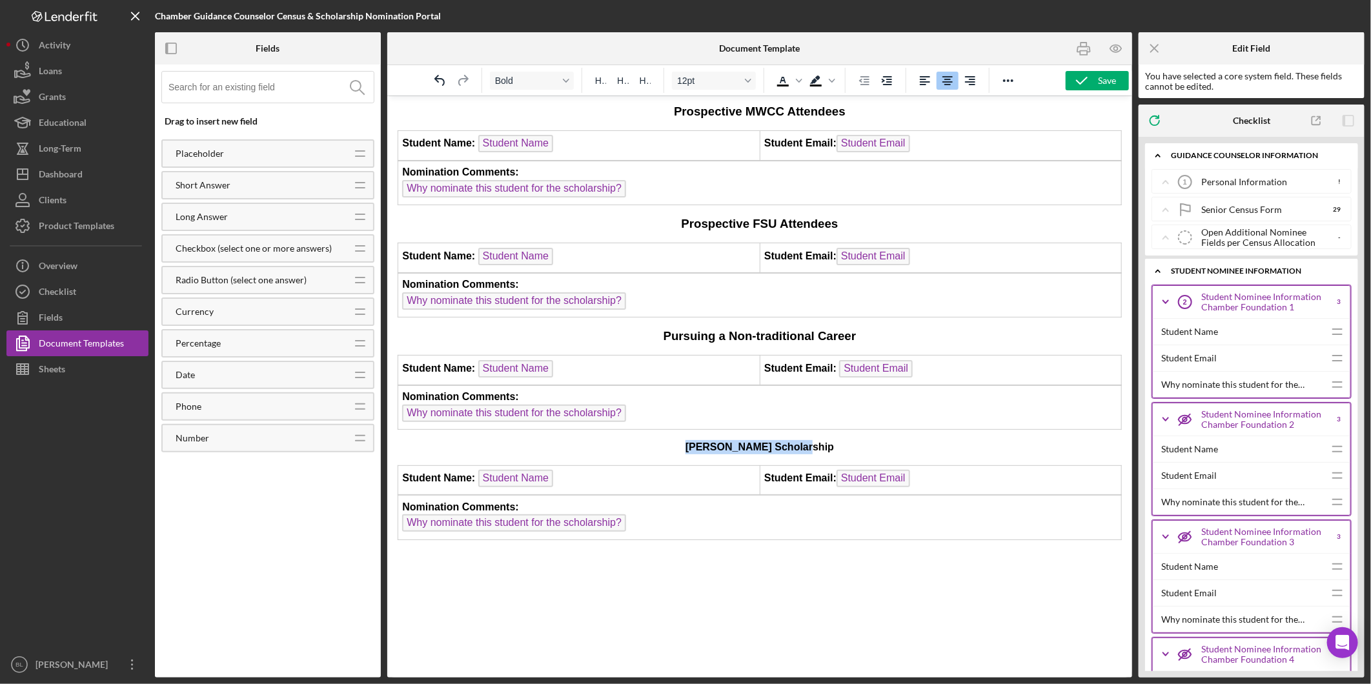
drag, startPoint x: 691, startPoint y: 427, endPoint x: 843, endPoint y: 427, distance: 151.7
click at [843, 440] on p "[PERSON_NAME] Scholarship" at bounding box center [759, 447] width 724 height 14
click at [743, 78] on div "Font size 12pt" at bounding box center [748, 80] width 10 height 6
click at [713, 160] on div "14pt" at bounding box center [708, 165] width 50 height 15
click at [1093, 88] on icon "button" at bounding box center [1082, 81] width 32 height 32
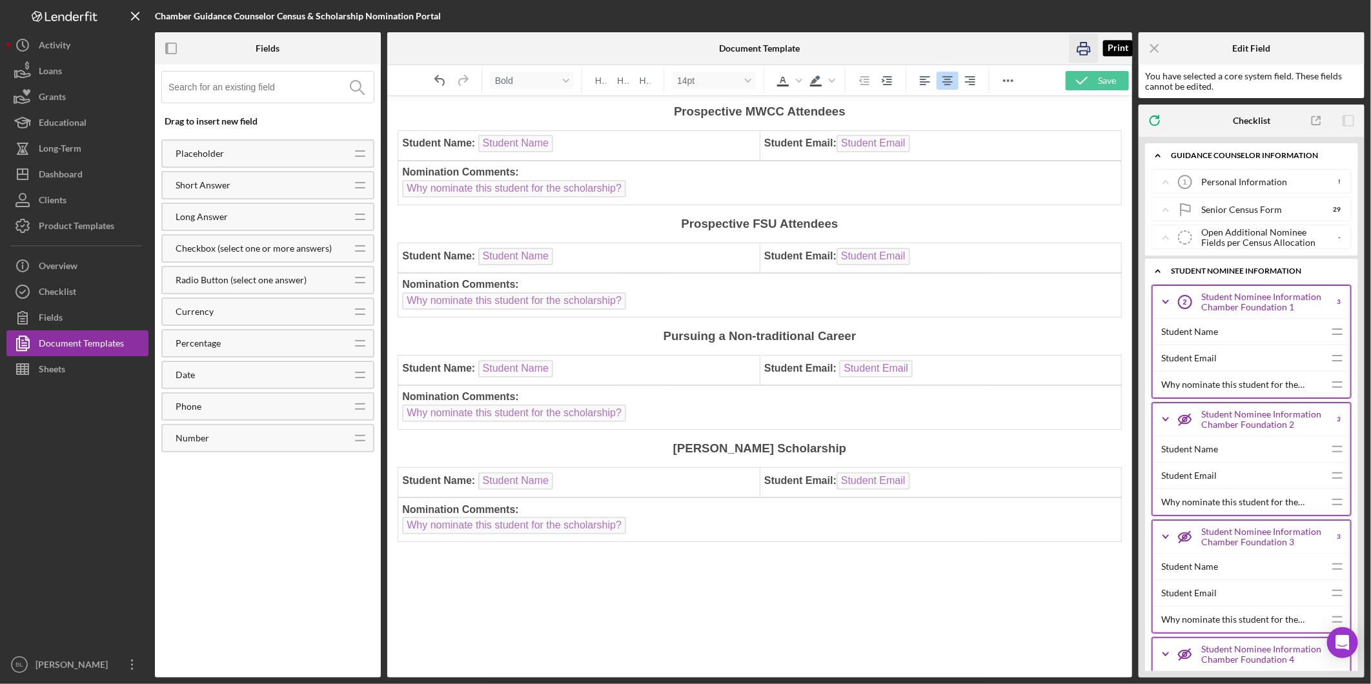
click at [1087, 56] on icon "button" at bounding box center [1084, 48] width 29 height 29
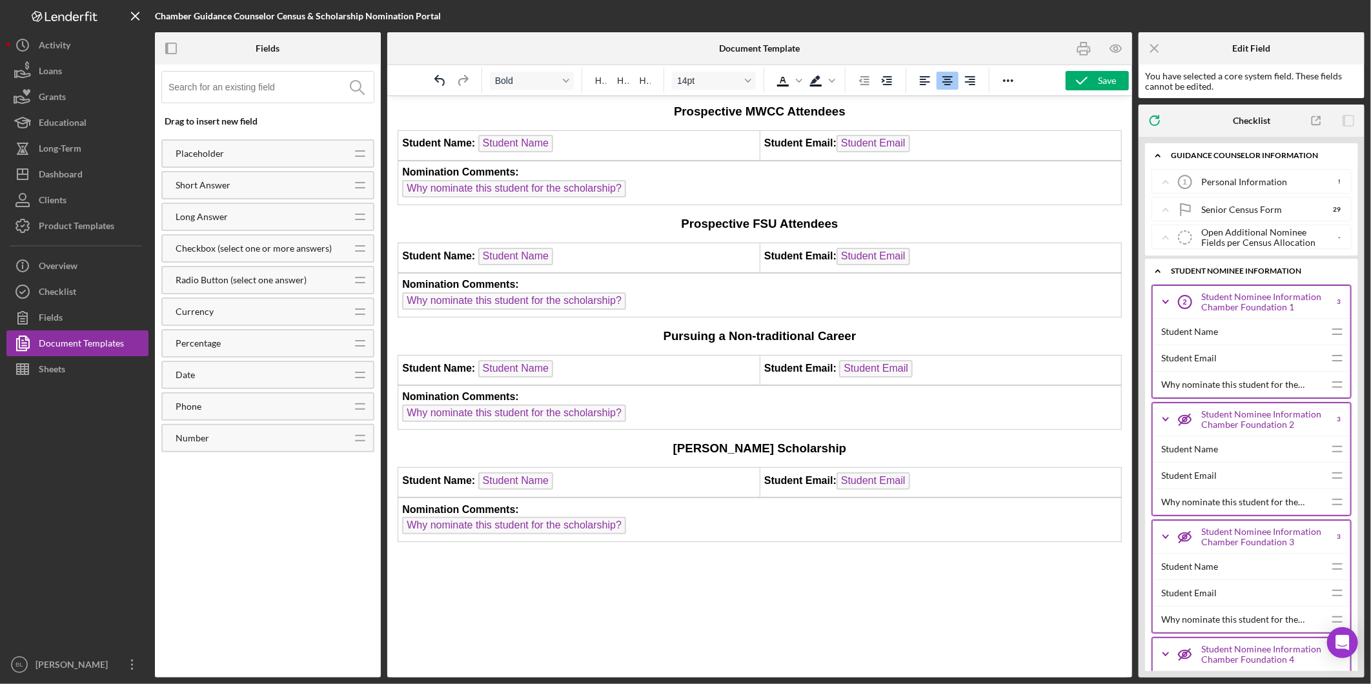
click at [358, 147] on icon "Icon/Drag" at bounding box center [360, 154] width 32 height 32
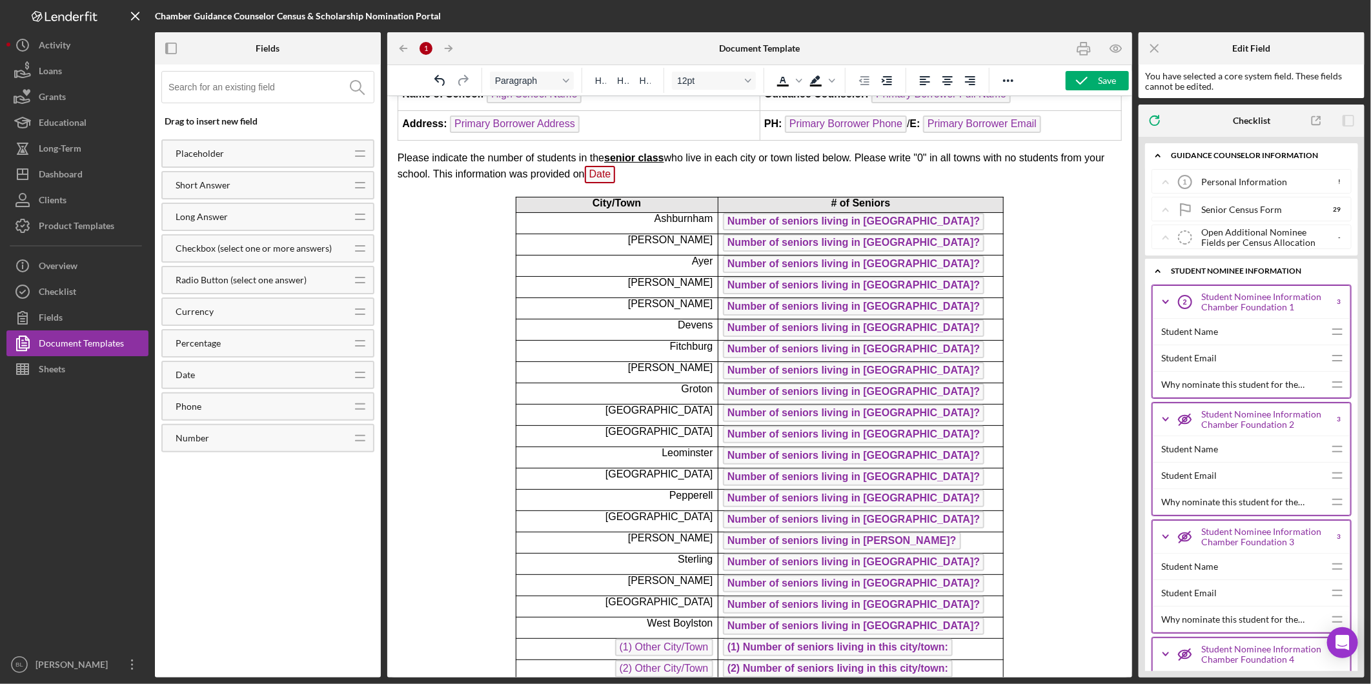
click at [576, 170] on span "Please indicate the number of students in the senior class who live in each cit…" at bounding box center [751, 165] width 708 height 26
click at [650, 169] on p "Please indicate the number of students in the senior class who live in each cit…" at bounding box center [759, 167] width 724 height 35
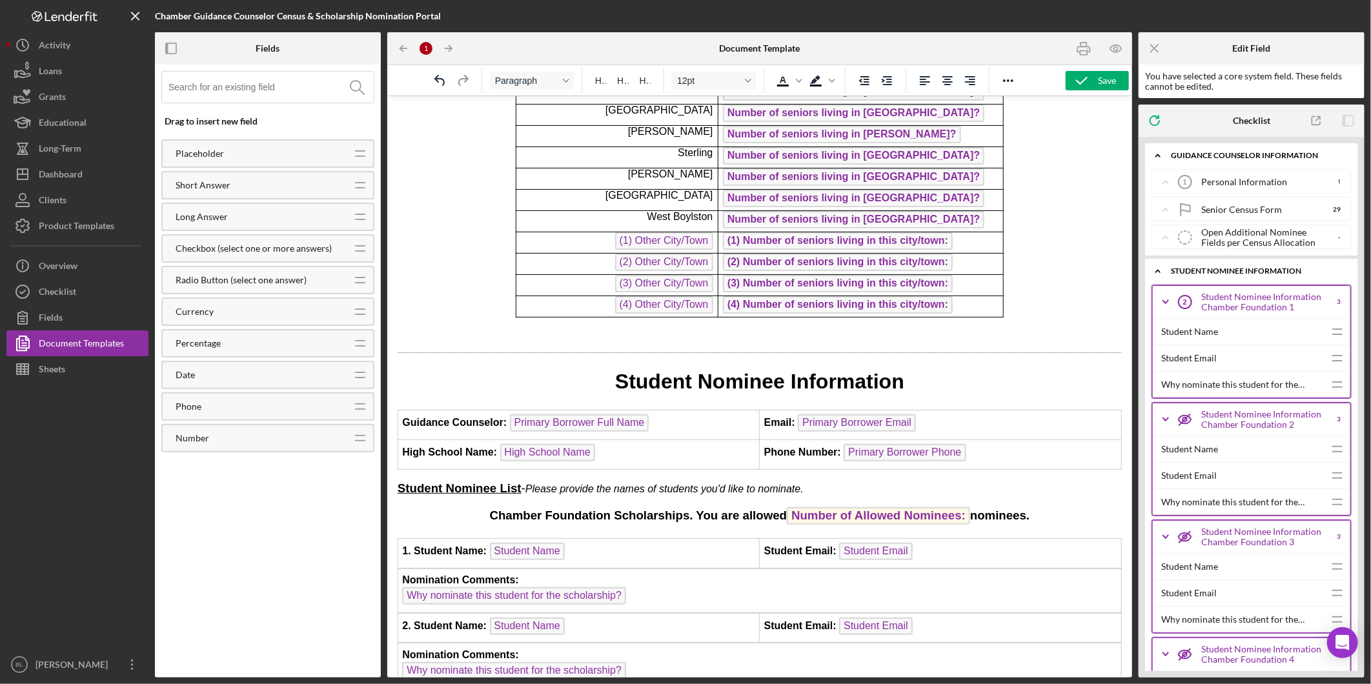
scroll to position [573, 0]
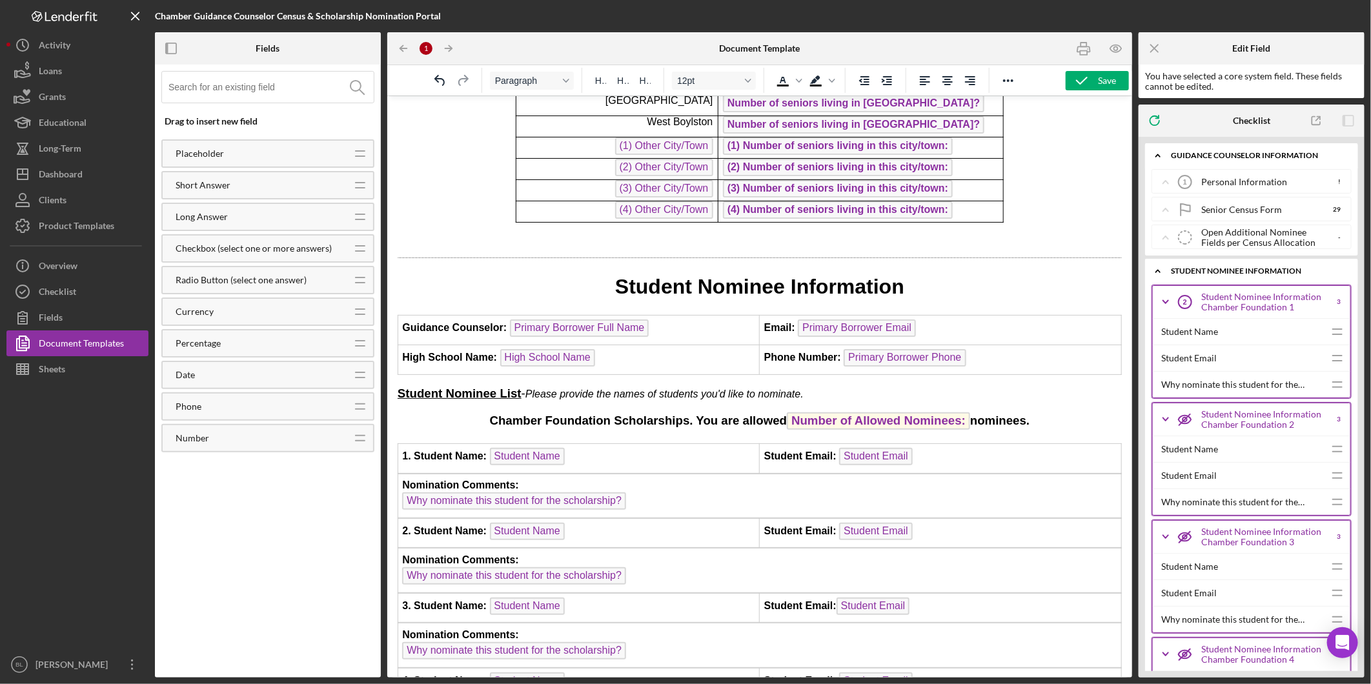
click at [832, 389] on p "Student Nominee List - Please provide the names of students you'd like to nomin…" at bounding box center [759, 393] width 724 height 17
click at [1020, 390] on p "Student Nominee List - Please provide the names of students you'd like to nomin…" at bounding box center [759, 393] width 724 height 17
click at [1041, 391] on p "Student Nominee List - Please provide the names of students you'd like to nomin…" at bounding box center [759, 393] width 724 height 17
click at [982, 388] on span "Please provide the names of students you'd like to nominate. This Informationa …" at bounding box center [762, 393] width 475 height 11
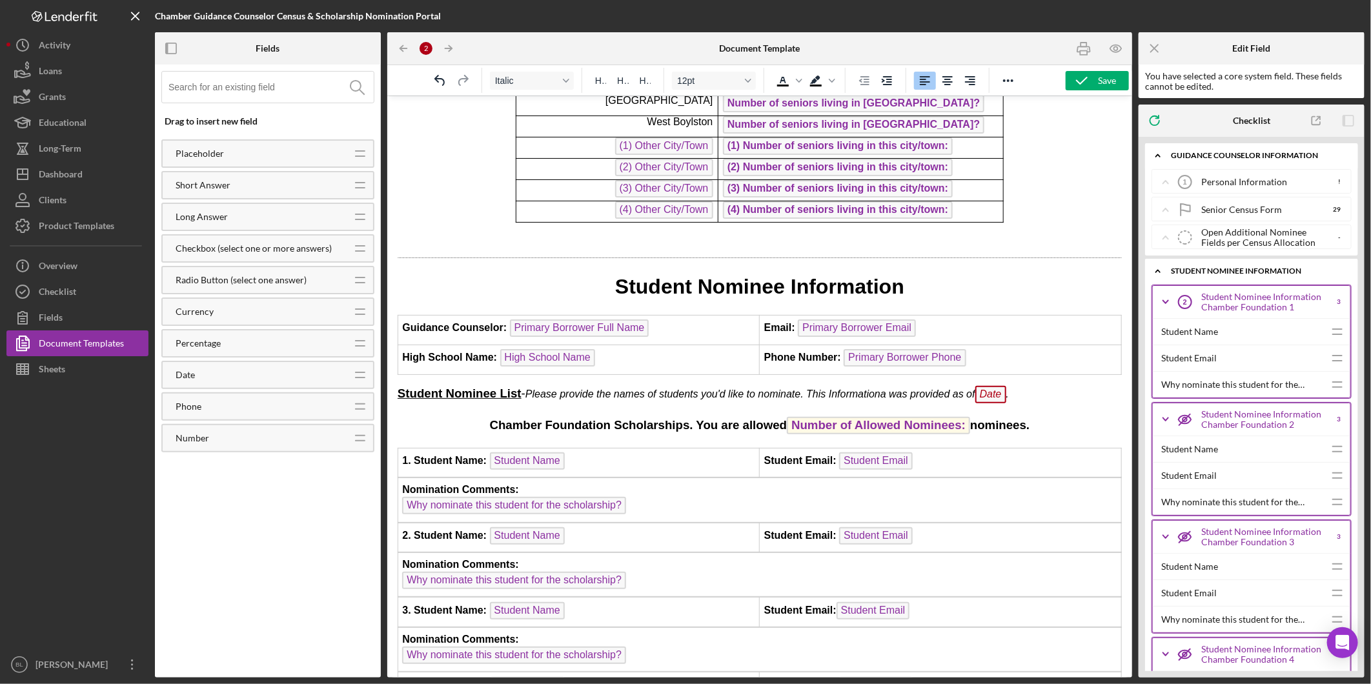
drag, startPoint x: 1036, startPoint y: 405, endPoint x: 1040, endPoint y: 398, distance: 8.1
click at [1037, 404] on body "2026 Senor Census Form Name of School: High School Name Guidance Counselor: Pri…" at bounding box center [759, 440] width 724 height 1809
click at [1092, 46] on icon "button" at bounding box center [1084, 48] width 29 height 29
click at [1044, 389] on p "Student Nominee List - Please provide the names of students you'd like to nomin…" at bounding box center [759, 395] width 724 height 21
drag, startPoint x: 1044, startPoint y: 389, endPoint x: 805, endPoint y: 389, distance: 238.9
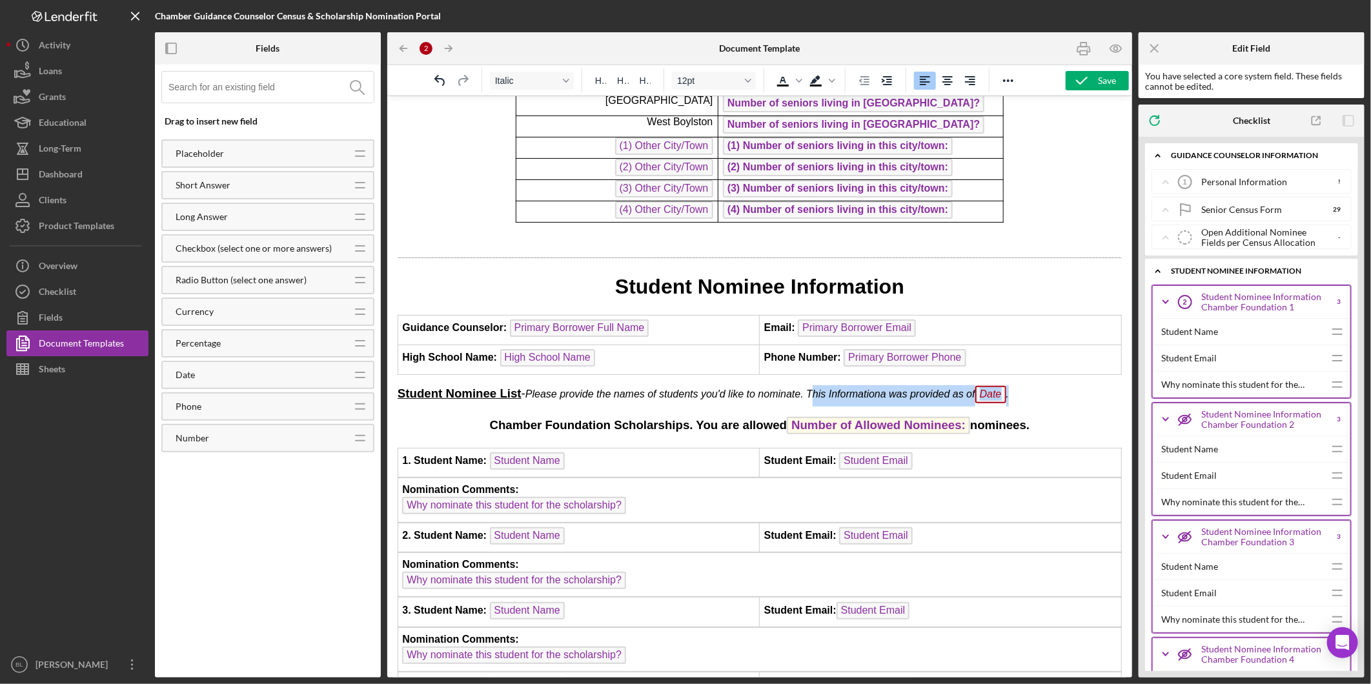
click at [805, 389] on p "Student Nominee List - Please provide the names of students you'd like to nomin…" at bounding box center [759, 395] width 724 height 21
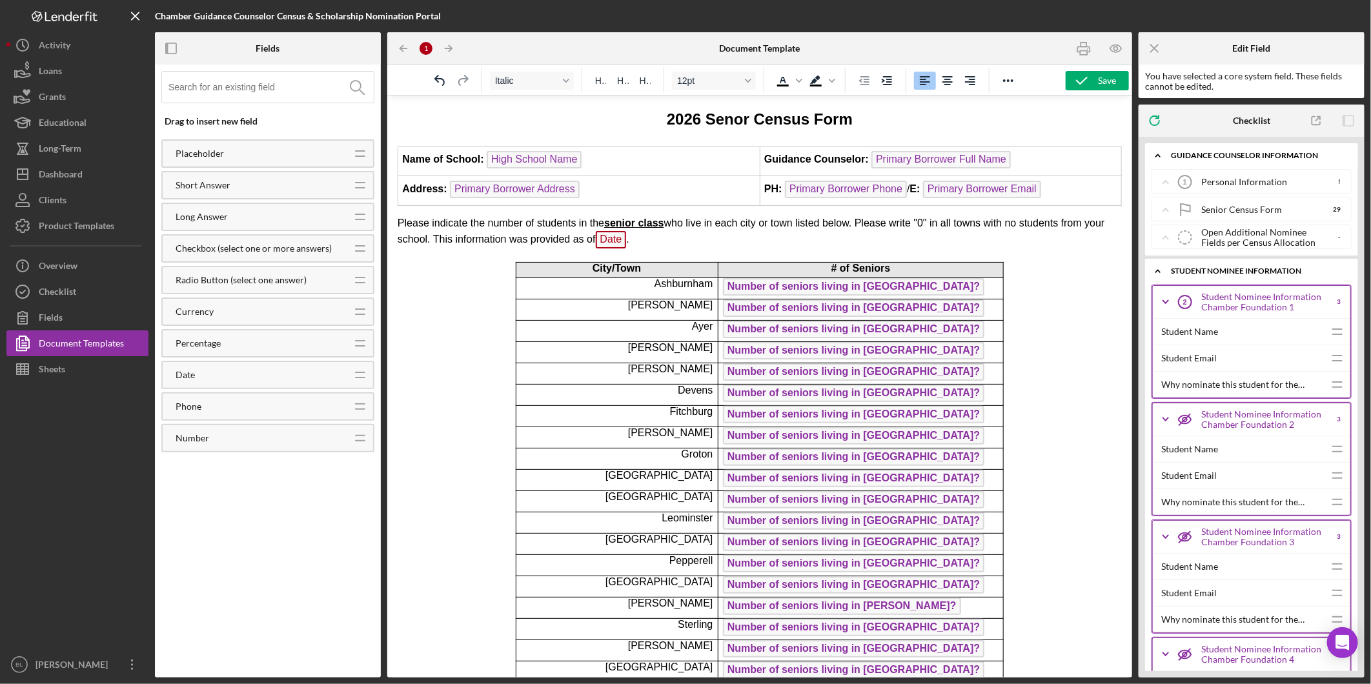
scroll to position [0, 0]
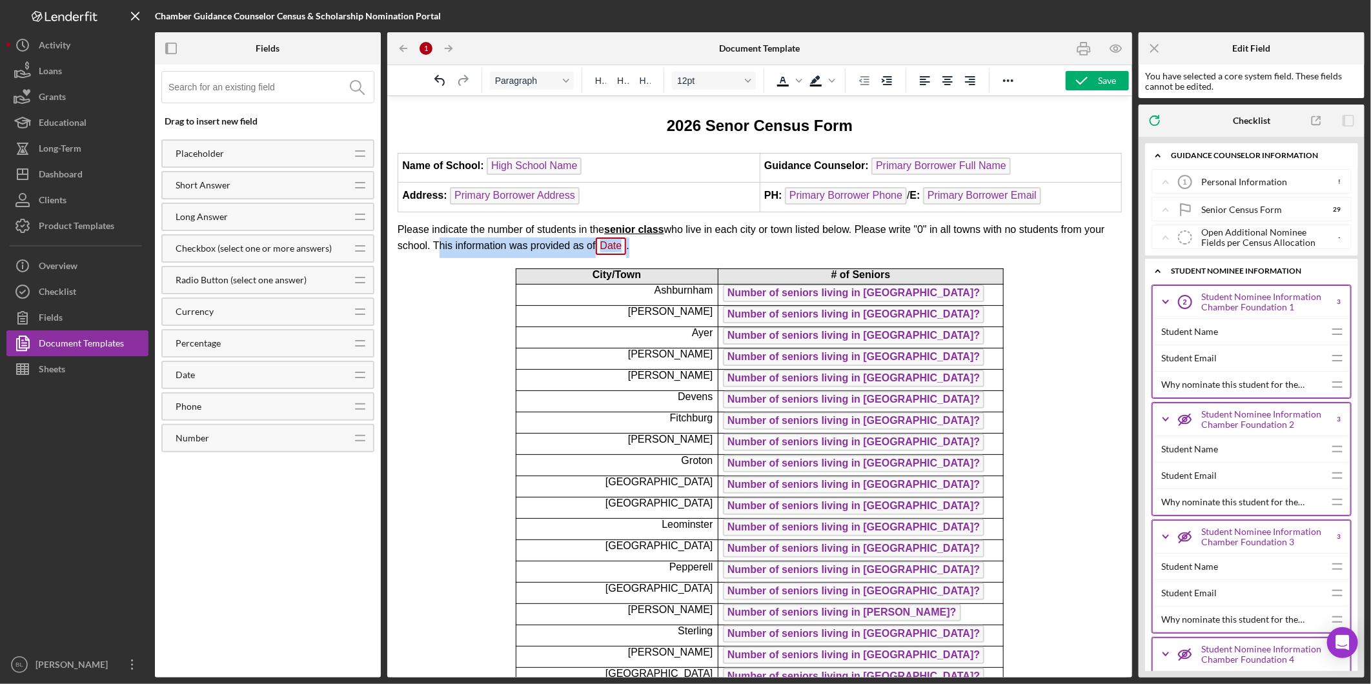
drag, startPoint x: 660, startPoint y: 245, endPoint x: 432, endPoint y: 242, distance: 228.6
click at [432, 242] on p "Please indicate the number of students in the senior class who live in each cit…" at bounding box center [759, 239] width 724 height 35
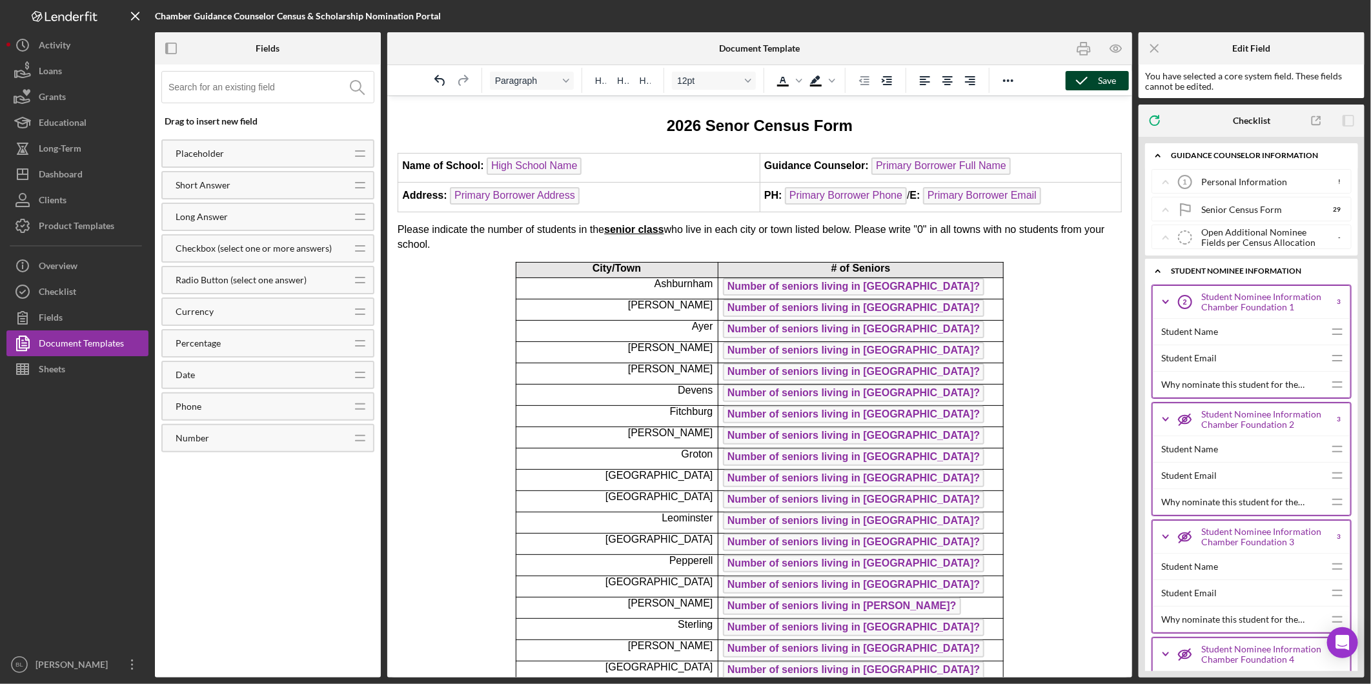
click at [1080, 79] on icon "button" at bounding box center [1082, 81] width 32 height 32
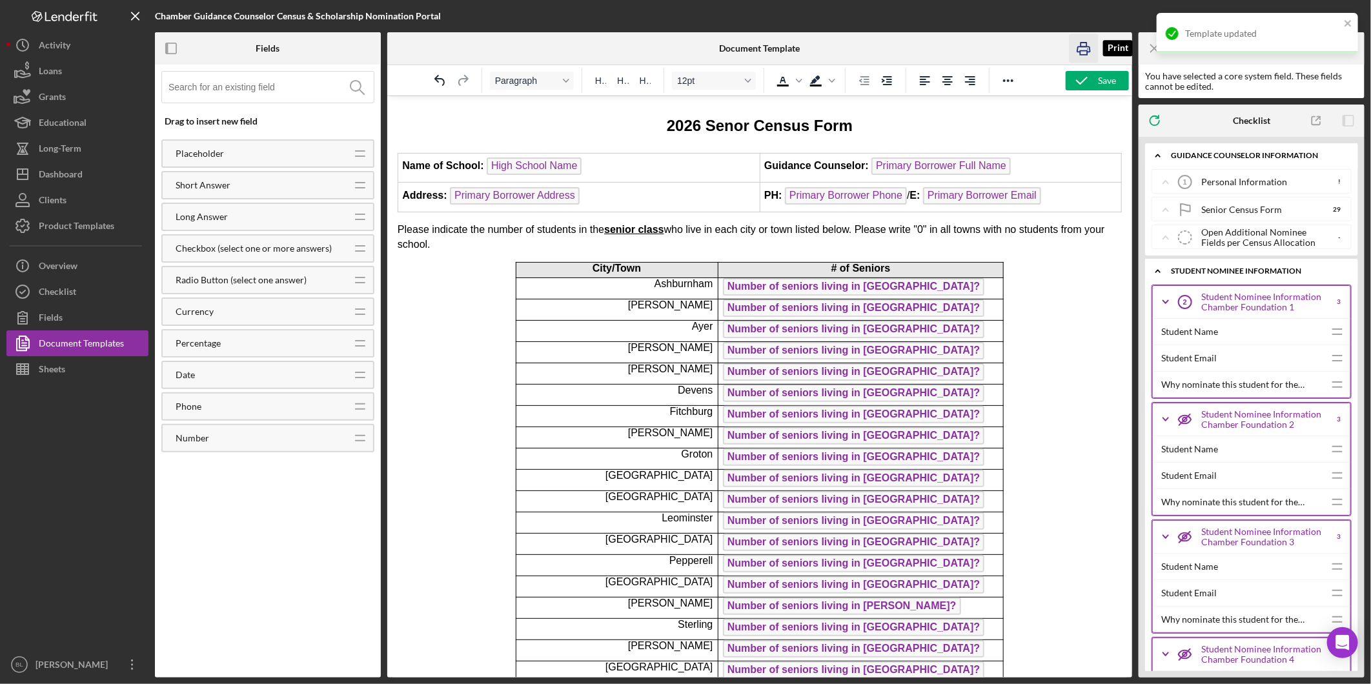
click at [1080, 44] on icon "button" at bounding box center [1084, 48] width 29 height 29
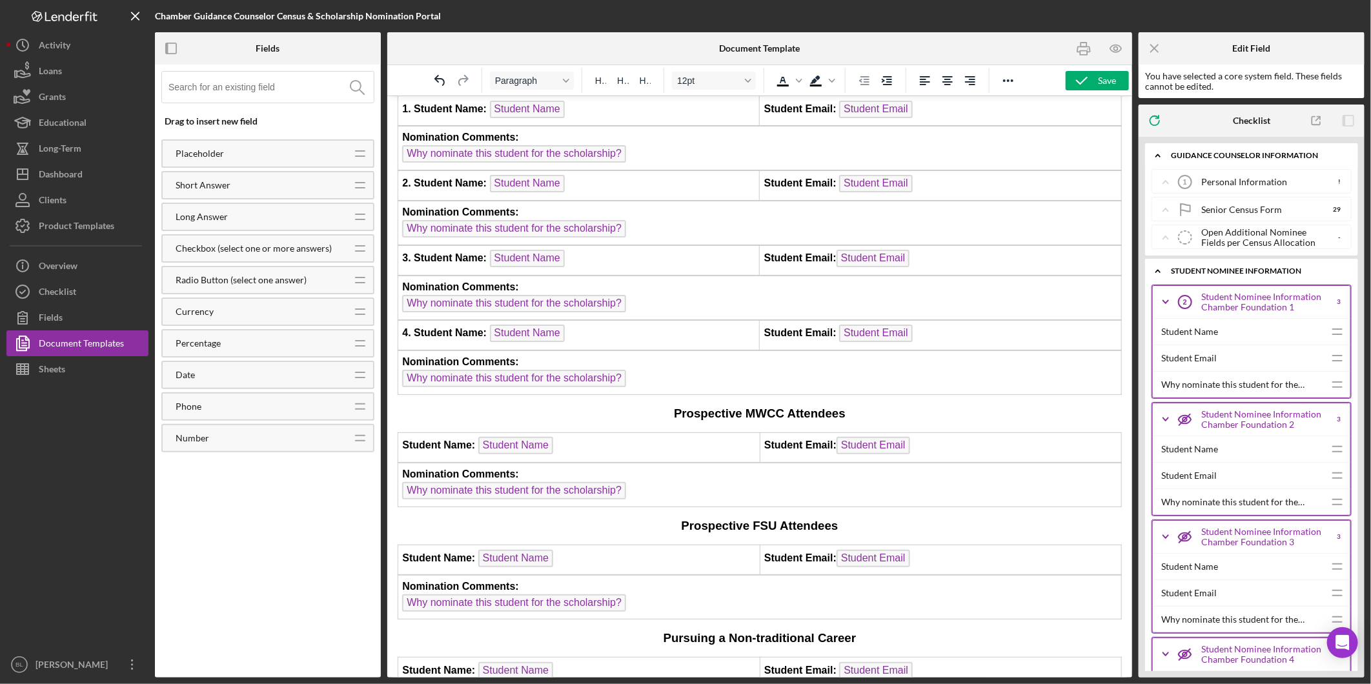
scroll to position [1076, 0]
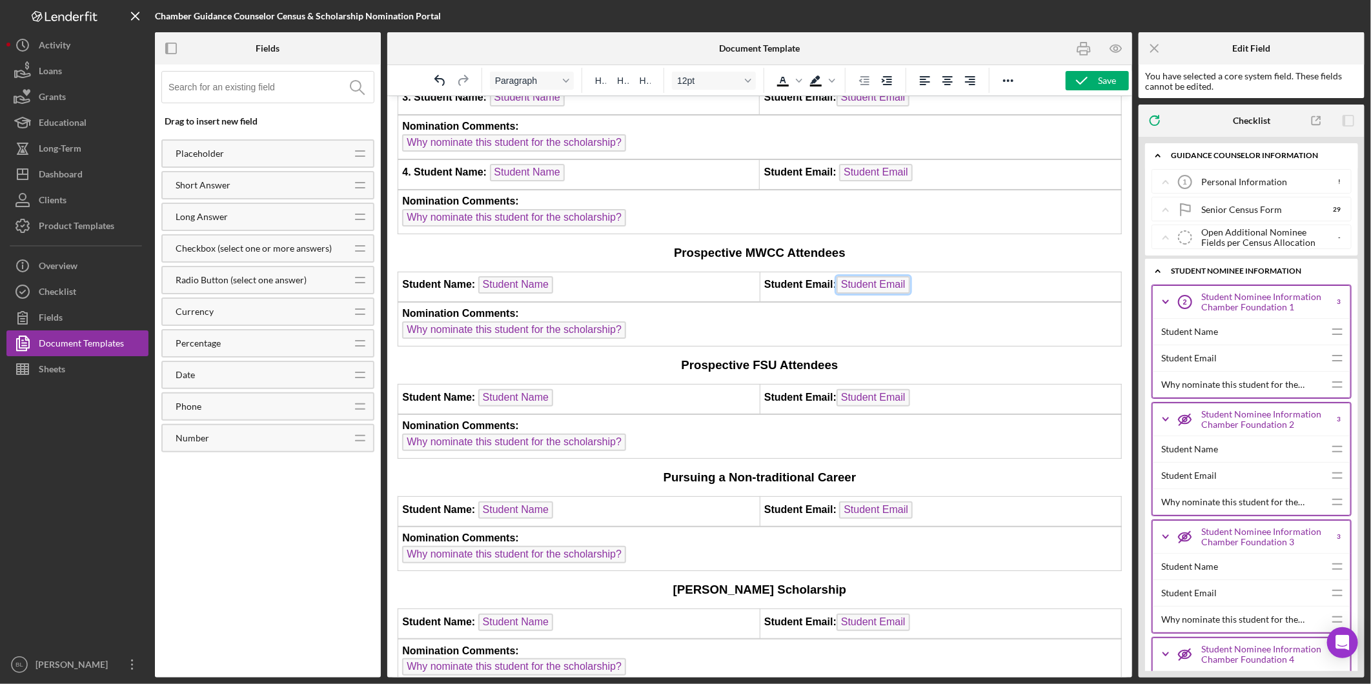
click at [862, 276] on span "Student Email" at bounding box center [873, 284] width 74 height 17
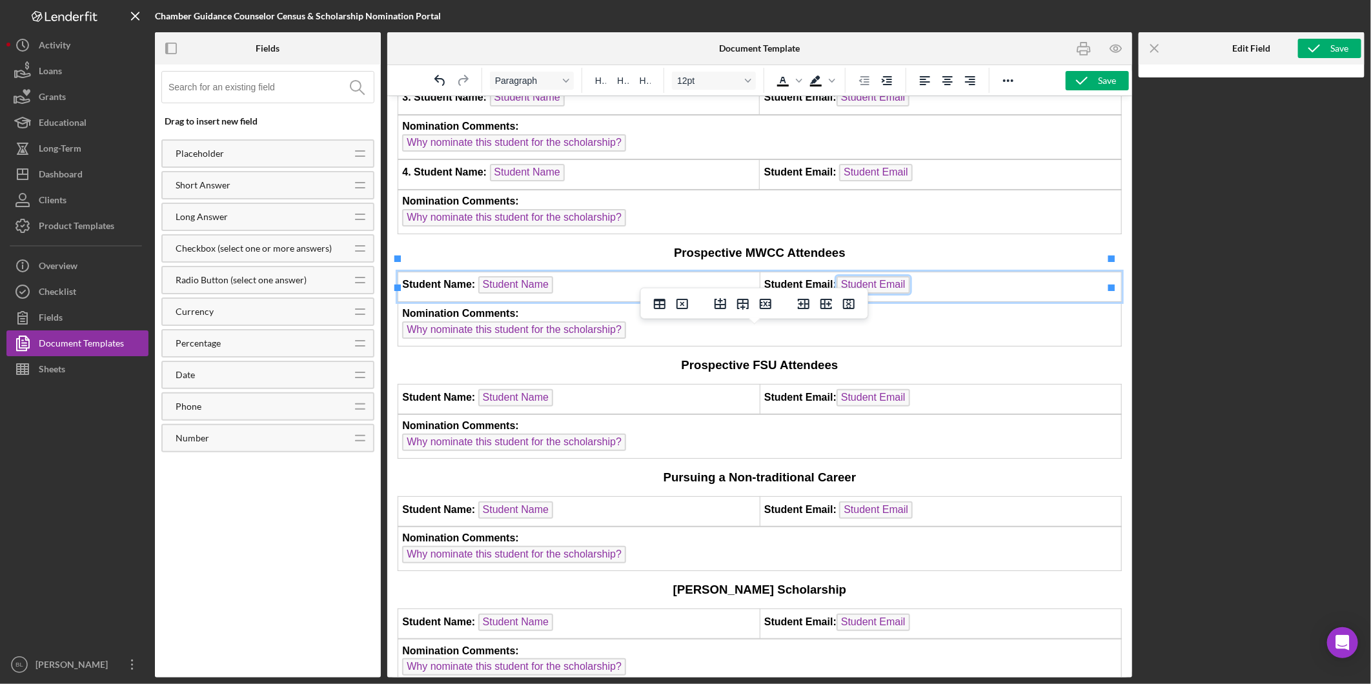
scroll to position [960, 0]
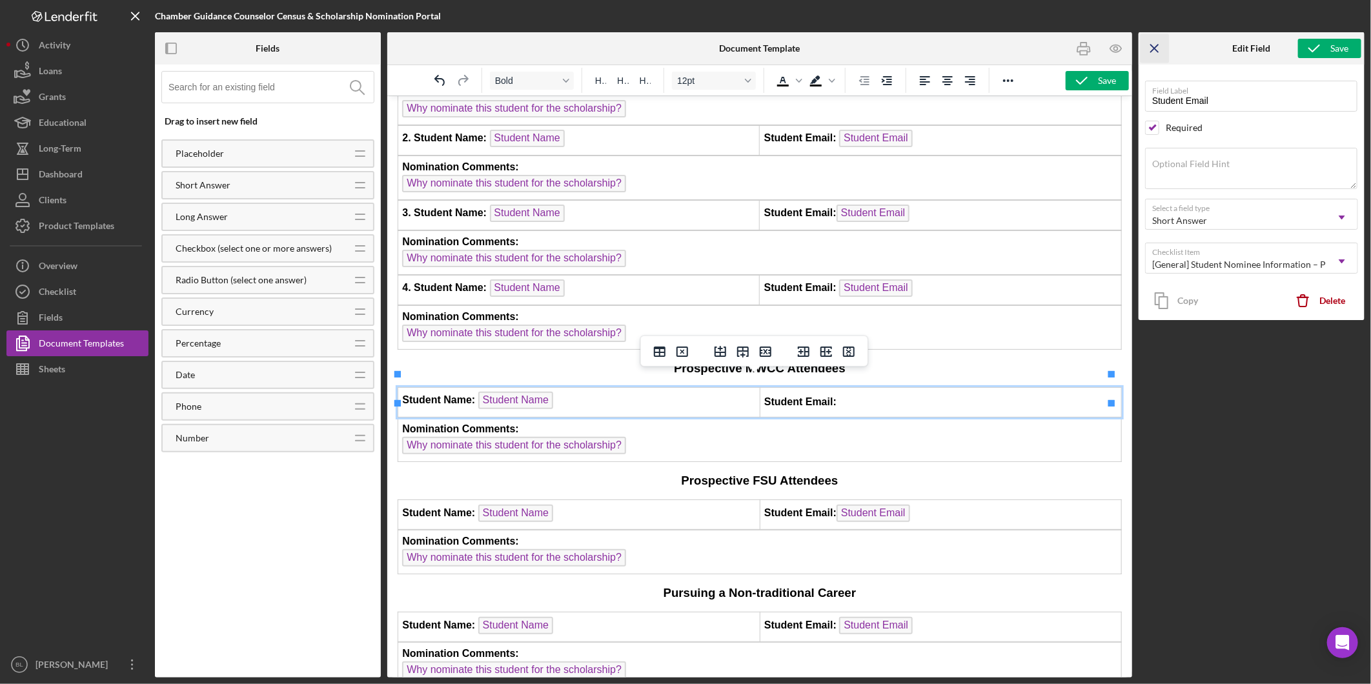
click at [1156, 41] on icon "Icon/Menu Close" at bounding box center [1155, 48] width 29 height 29
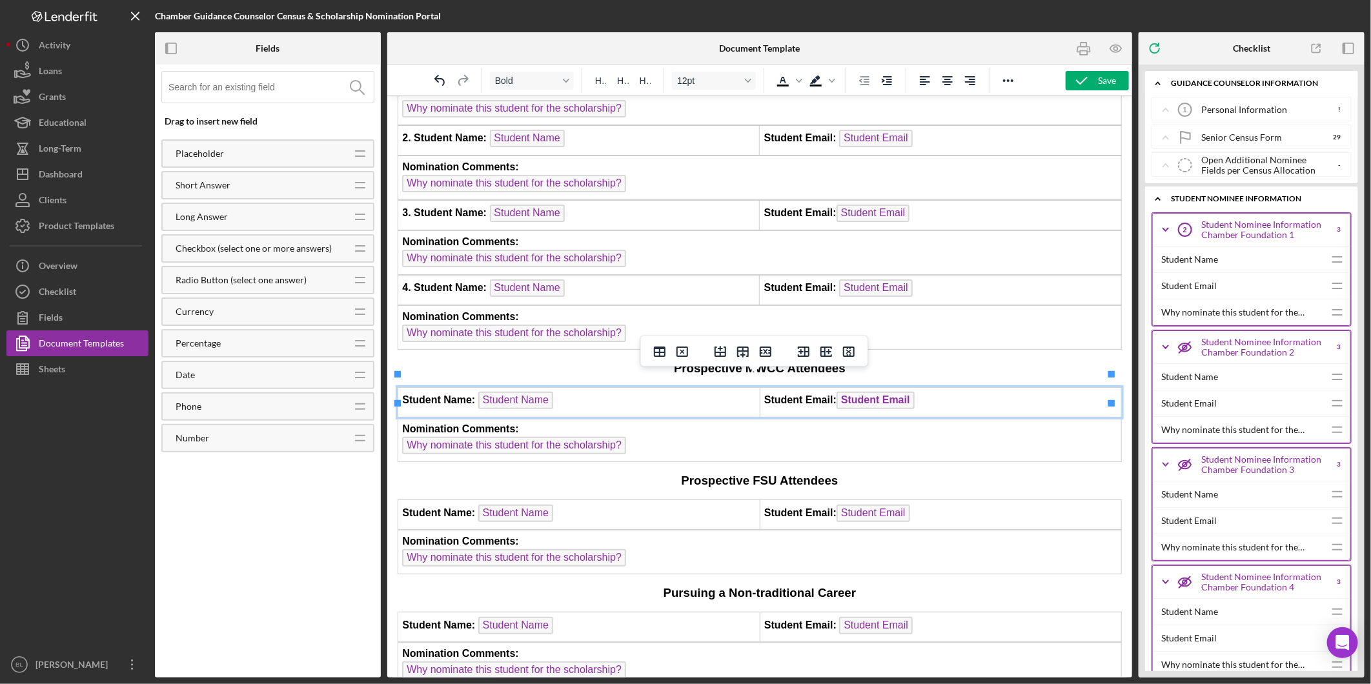
click at [987, 388] on td "Student Email: Student Email ﻿" at bounding box center [940, 402] width 362 height 30
click at [884, 391] on span "Student Email" at bounding box center [875, 399] width 78 height 17
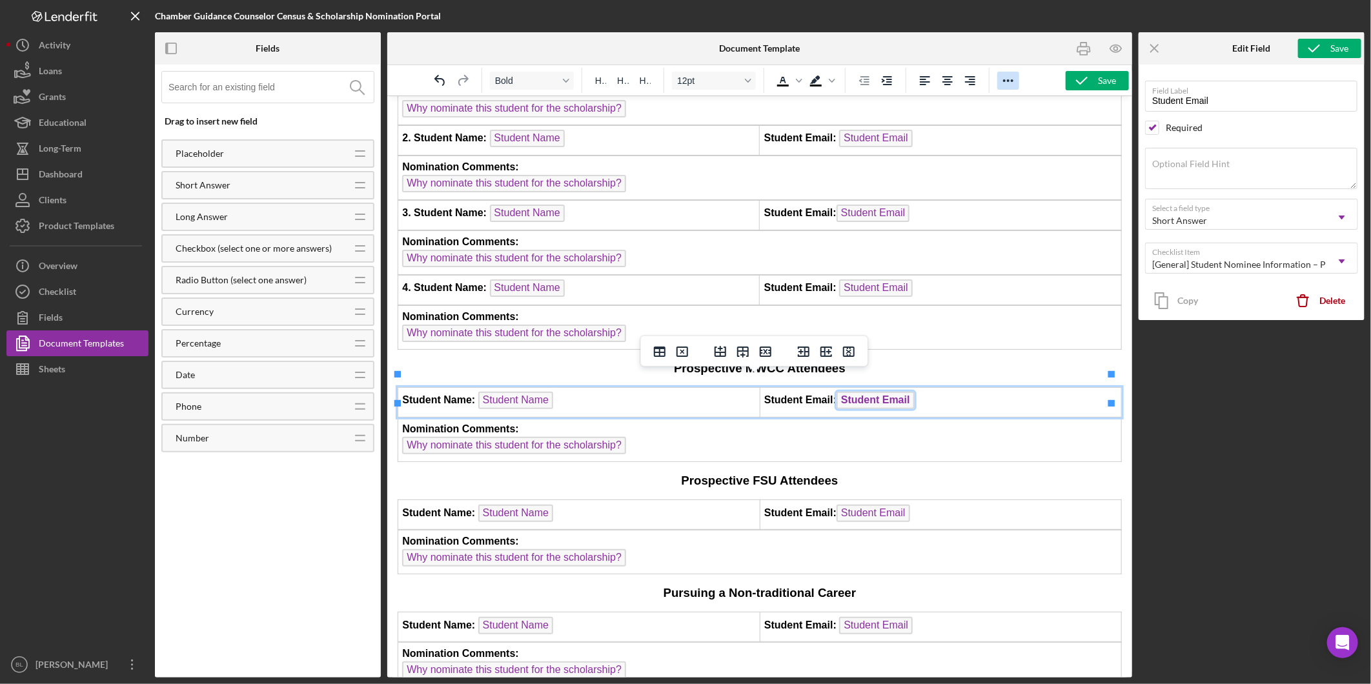
click at [1010, 79] on icon "Reveal or hide additional toolbar items" at bounding box center [1008, 80] width 15 height 15
click at [731, 108] on icon "Bold" at bounding box center [731, 105] width 7 height 9
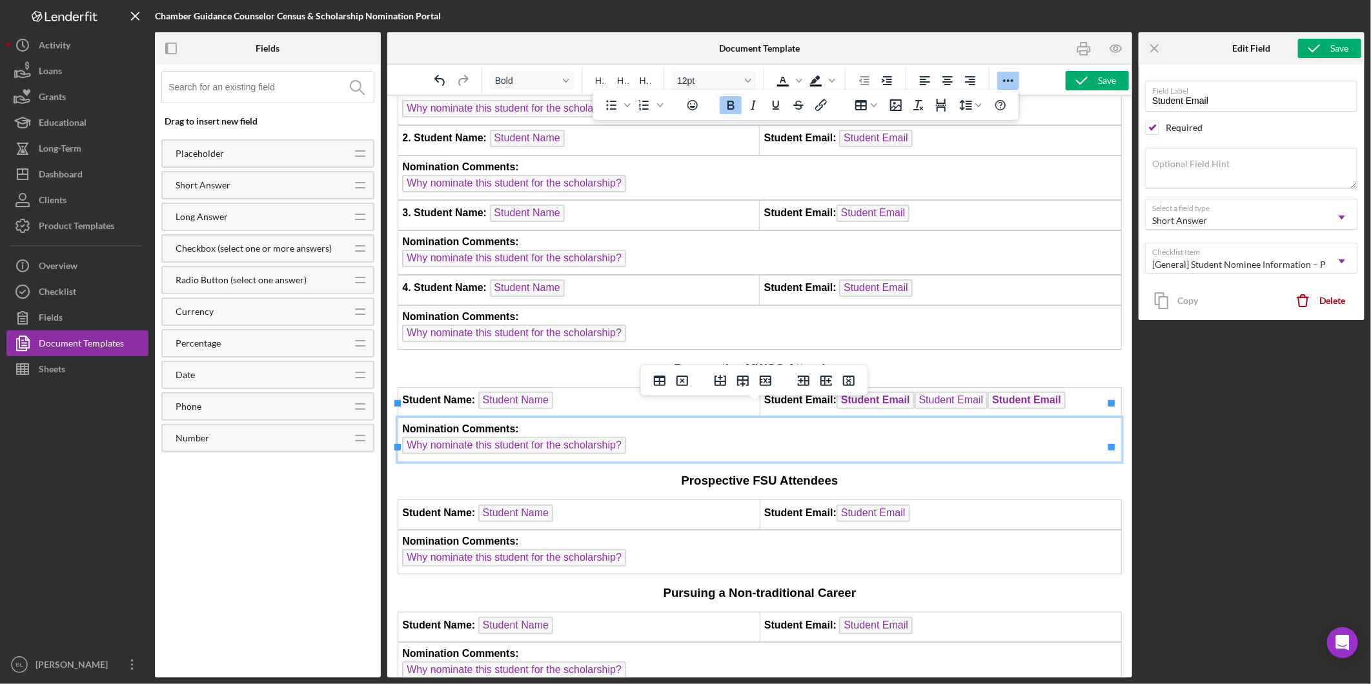
click at [912, 417] on td "Nomination Comments: Why nominate this student for the scholarship?" at bounding box center [760, 439] width 724 height 44
click at [1072, 387] on td "Student Email: Student Email Student Email Student Email" at bounding box center [940, 402] width 362 height 30
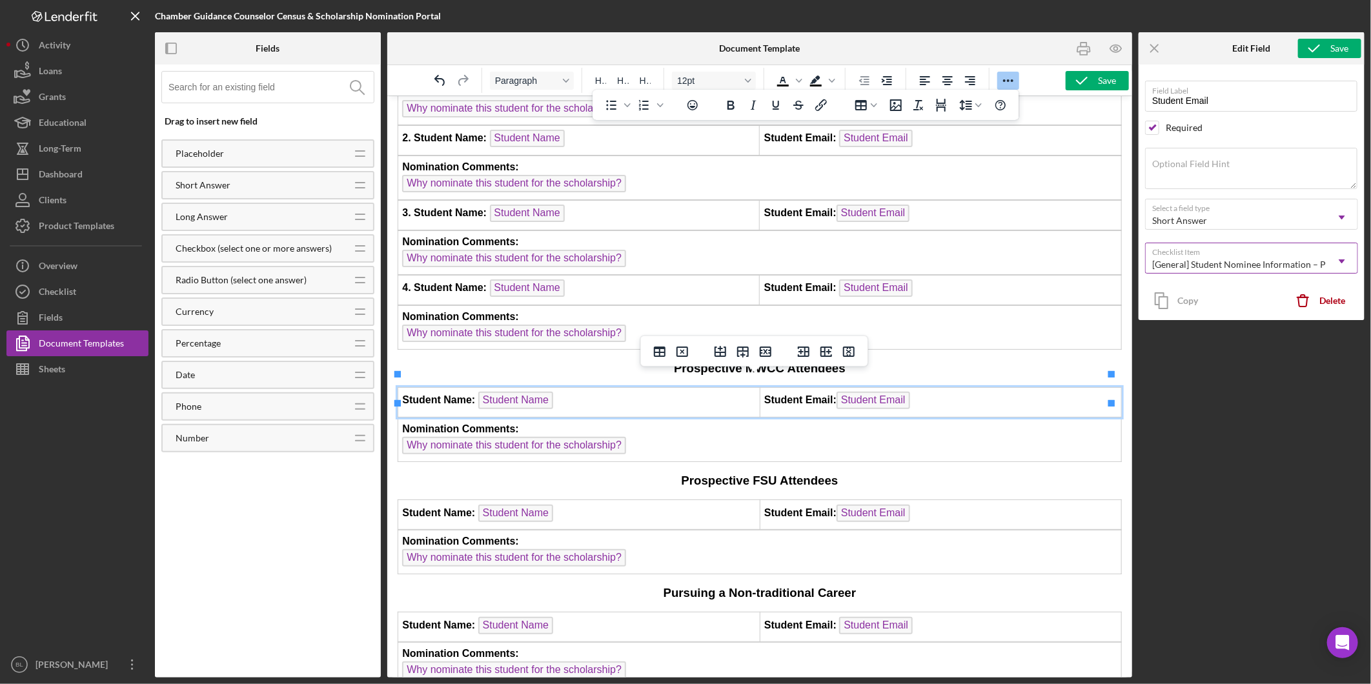
click at [1353, 263] on icon "Icon/Dropdown Arrow" at bounding box center [1342, 261] width 31 height 31
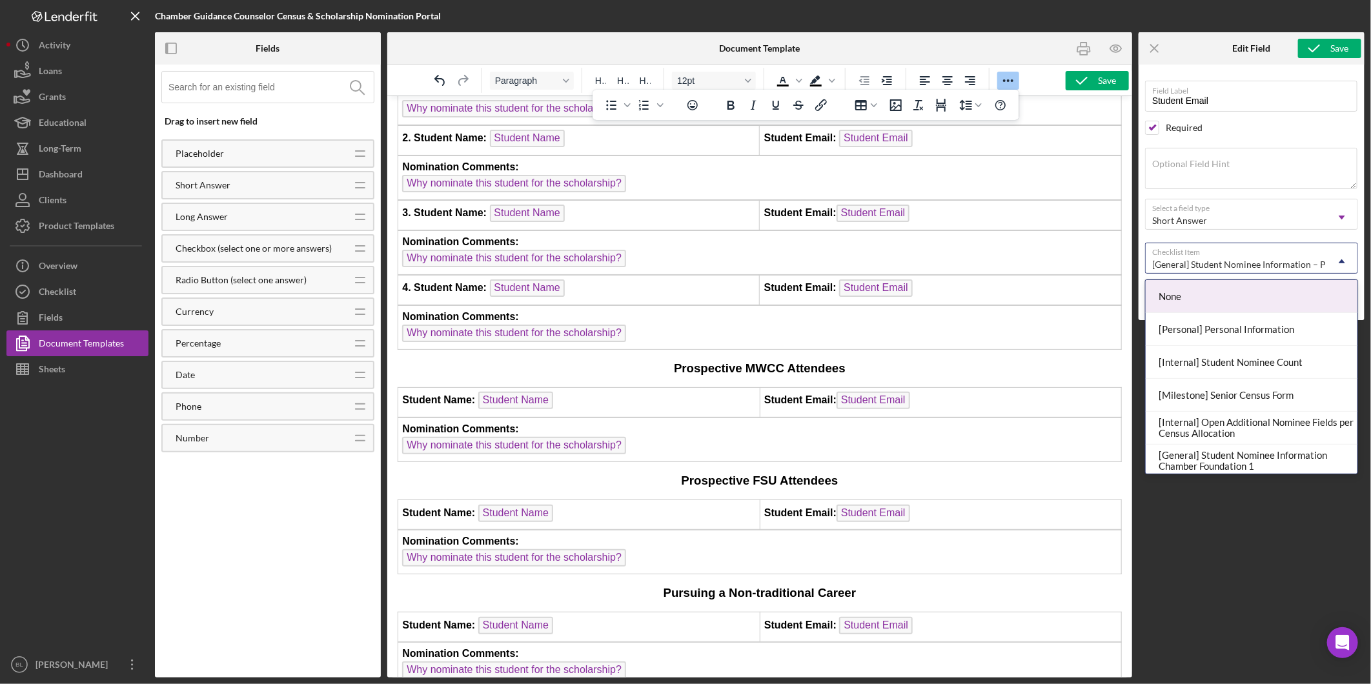
click at [1353, 263] on icon "Icon/Dropdown Arrow" at bounding box center [1342, 261] width 31 height 31
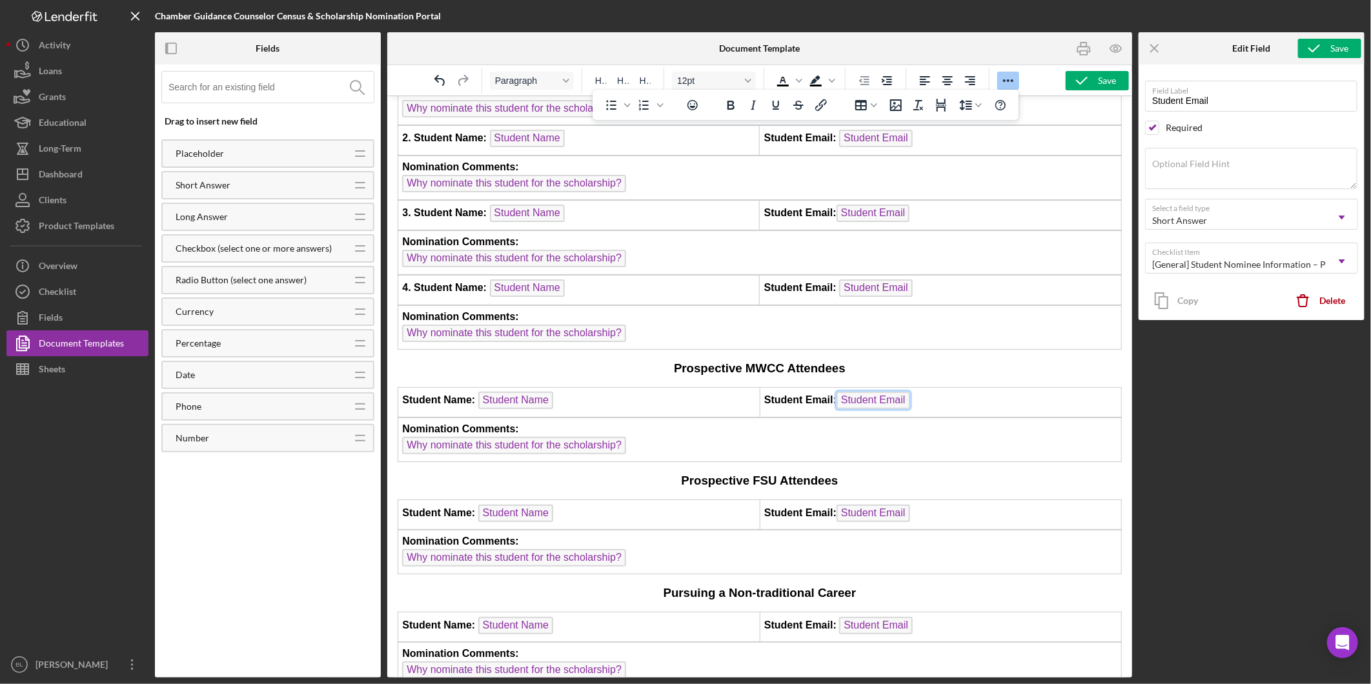
click at [872, 391] on span "Student Email" at bounding box center [873, 399] width 74 height 17
click at [1154, 52] on icon "Icon/Menu Close" at bounding box center [1155, 48] width 29 height 29
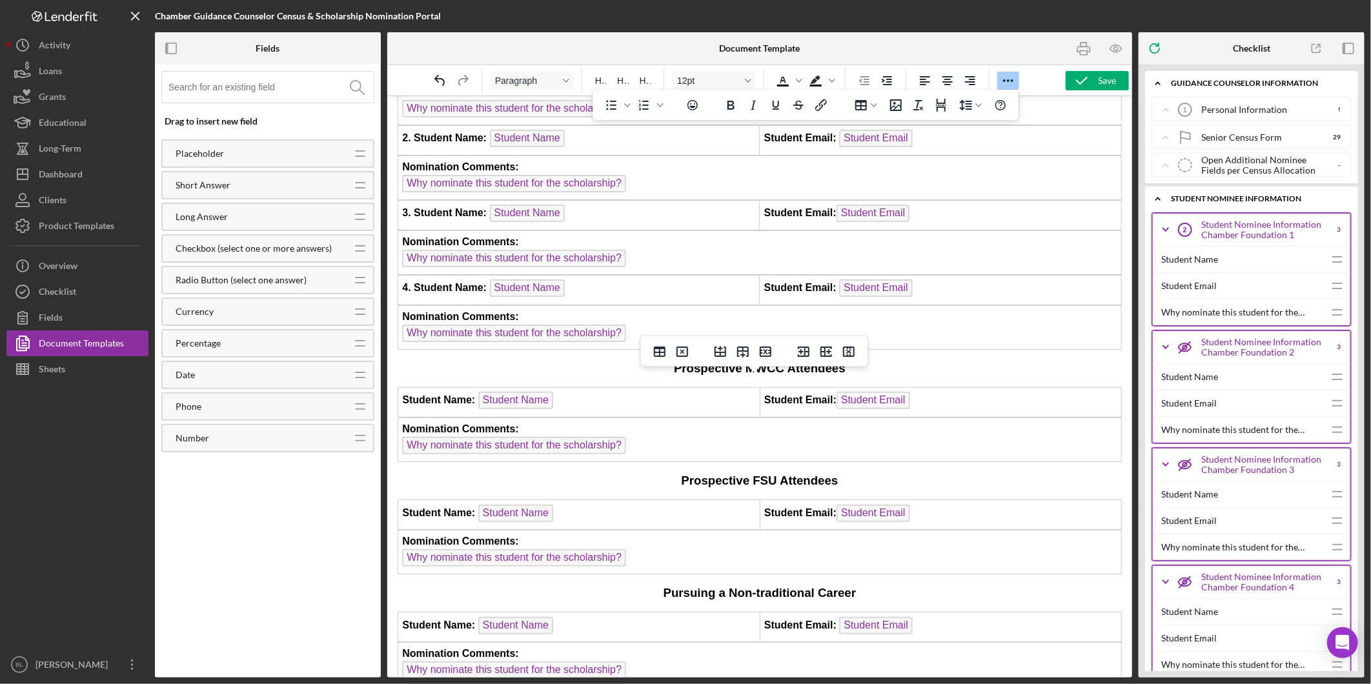
click at [944, 387] on td "Student Email: Student Email" at bounding box center [940, 402] width 362 height 30
click at [732, 101] on icon "Bold" at bounding box center [731, 105] width 7 height 9
click at [894, 391] on span "Student Email" at bounding box center [875, 399] width 78 height 17
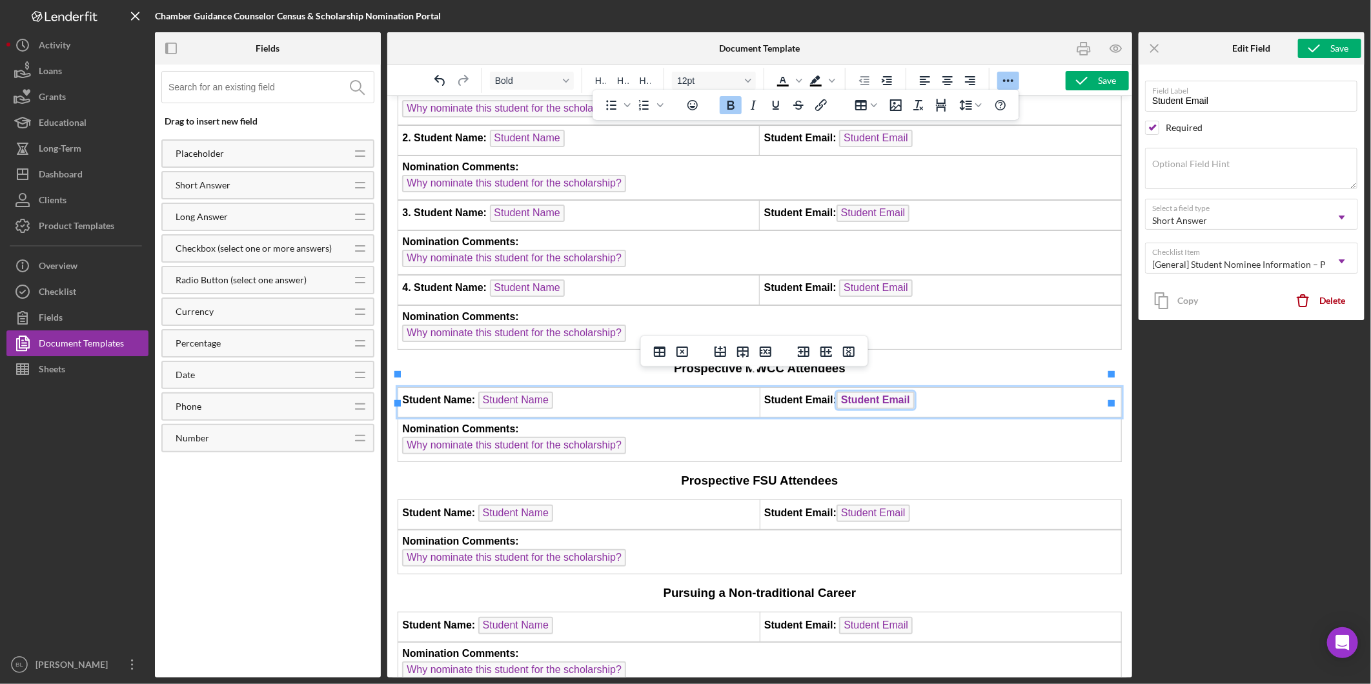
click at [730, 105] on icon "Bold" at bounding box center [731, 105] width 7 height 9
click at [1075, 389] on td "Student Email: Student Email Student Email Student Email ﻿" at bounding box center [940, 402] width 362 height 30
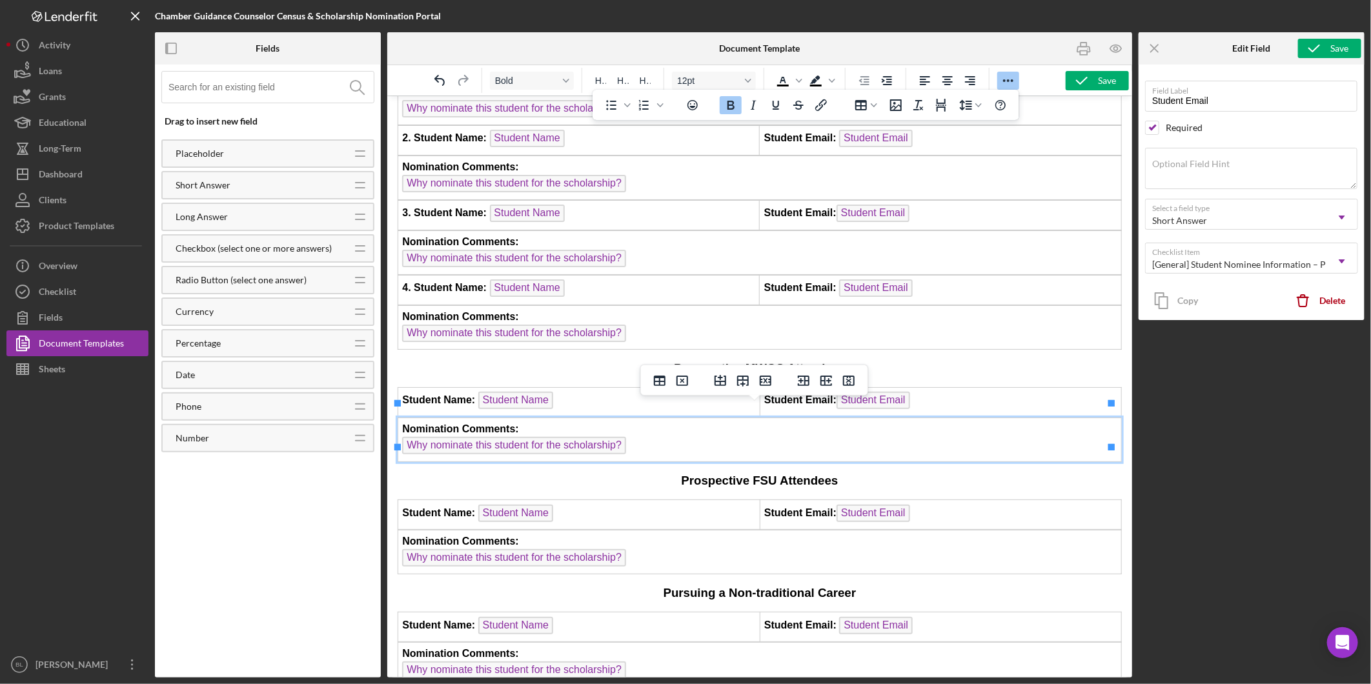
click at [983, 418] on td "Nomination Comments: Why nominate this student for the scholarship?" at bounding box center [760, 439] width 724 height 44
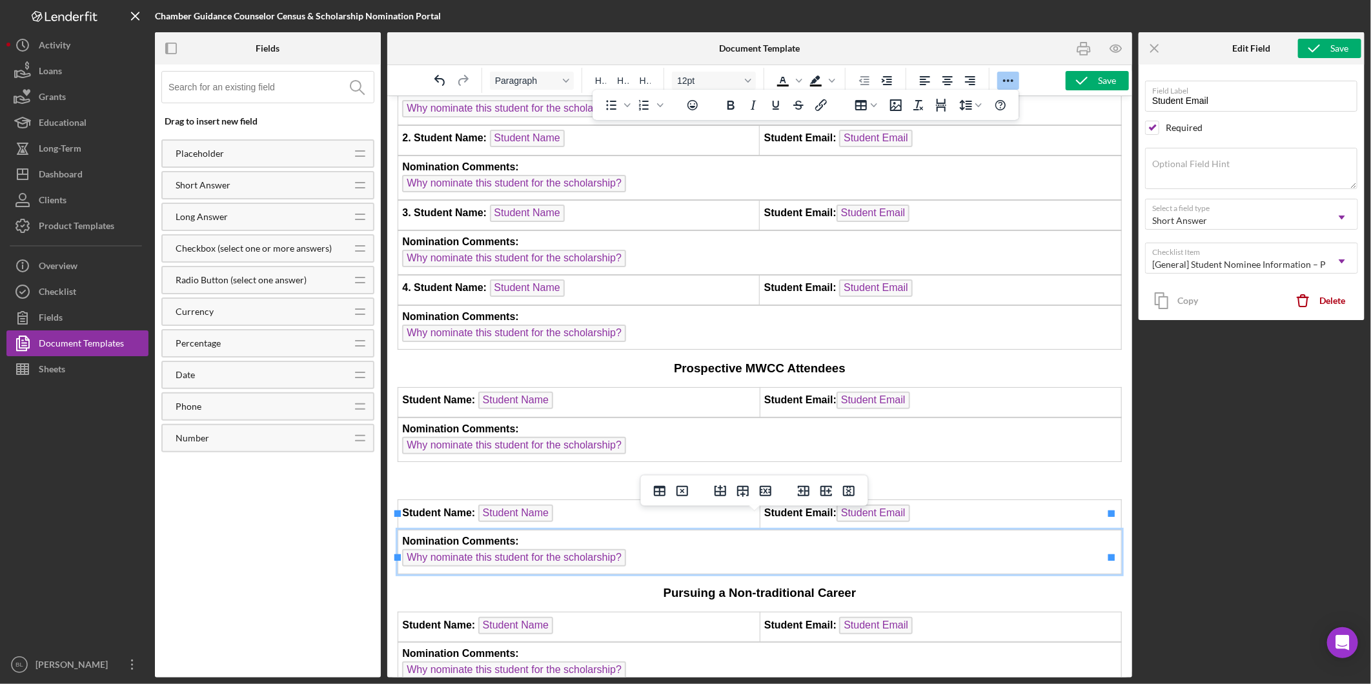
click at [704, 540] on td "Nomination Comments: Why nominate this student for the scholarship? ﻿" at bounding box center [760, 551] width 724 height 44
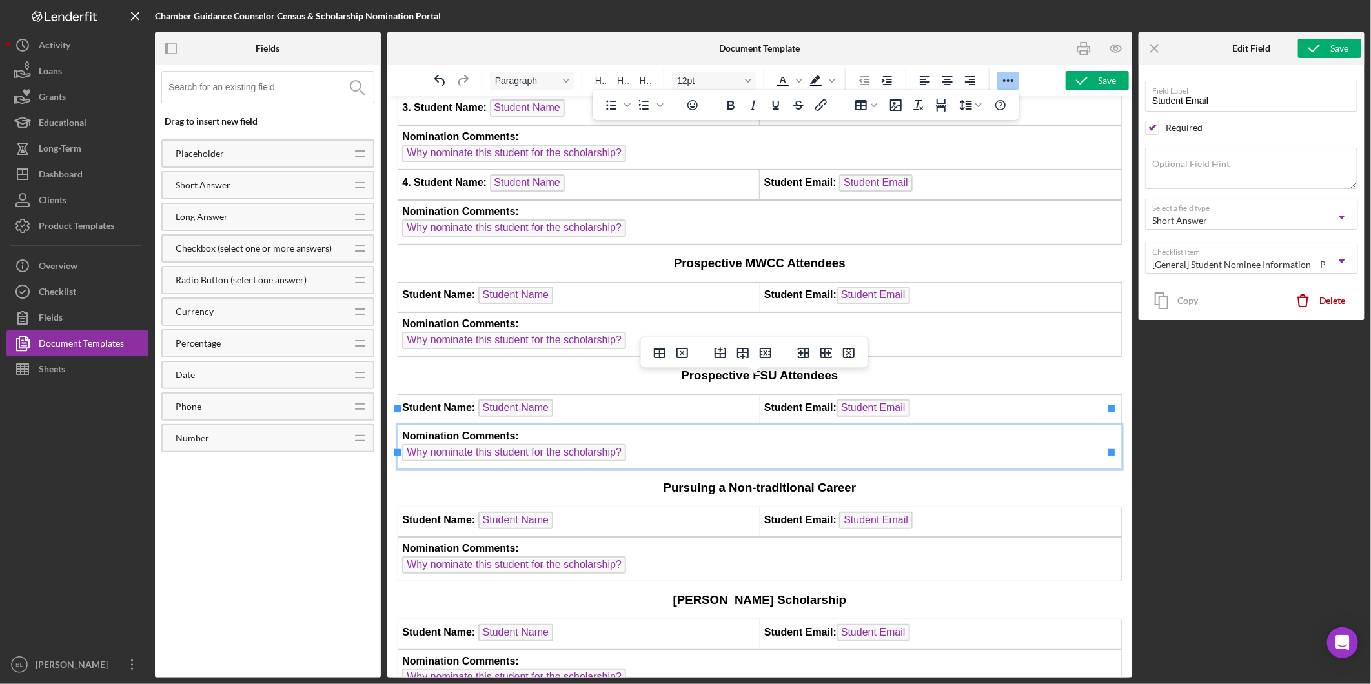
scroll to position [1104, 0]
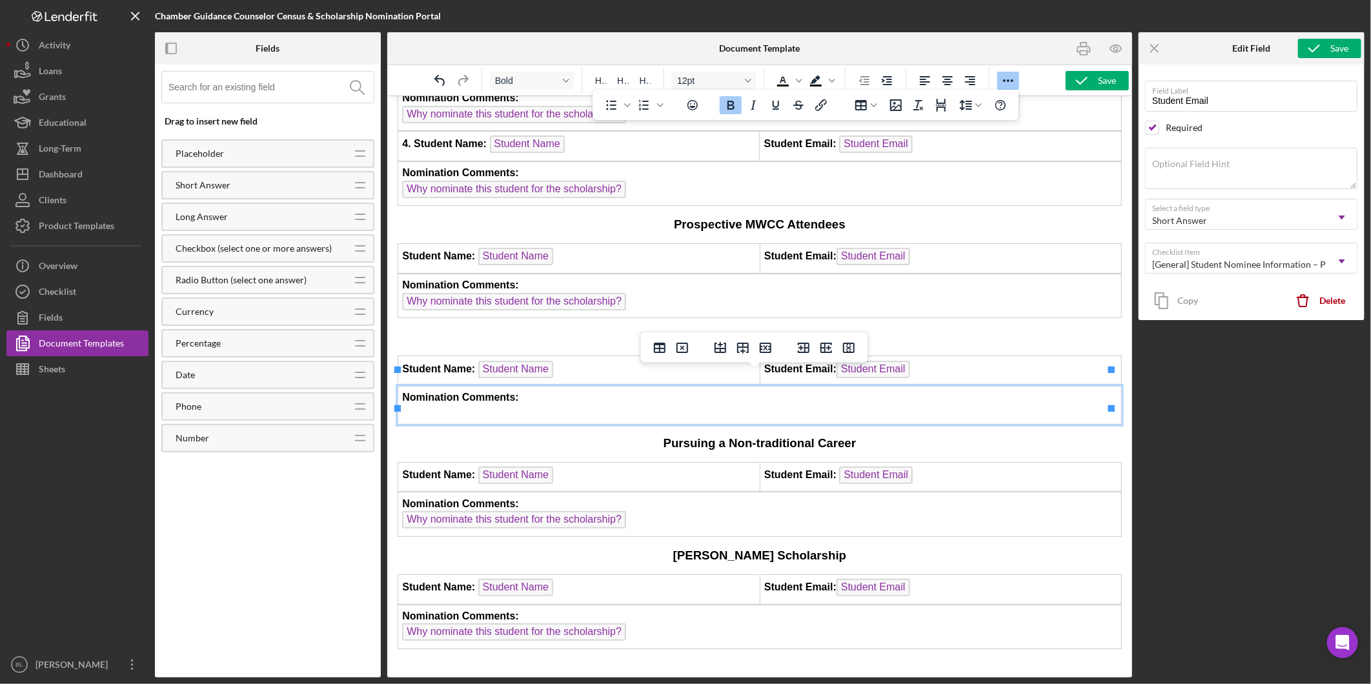
click at [730, 107] on icon "Bold" at bounding box center [731, 105] width 7 height 9
click at [1151, 48] on icon "Icon/Menu Close" at bounding box center [1155, 48] width 29 height 29
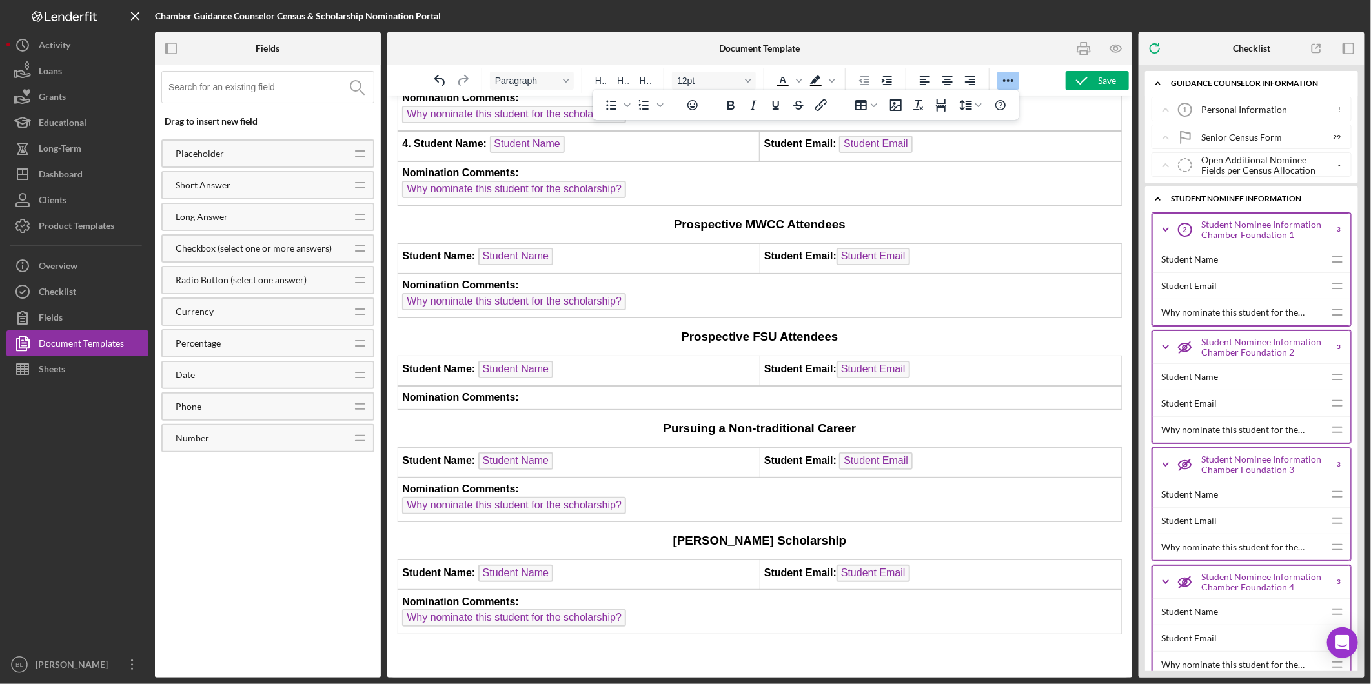
drag, startPoint x: 1609, startPoint y: 569, endPoint x: 563, endPoint y: 379, distance: 1063.0
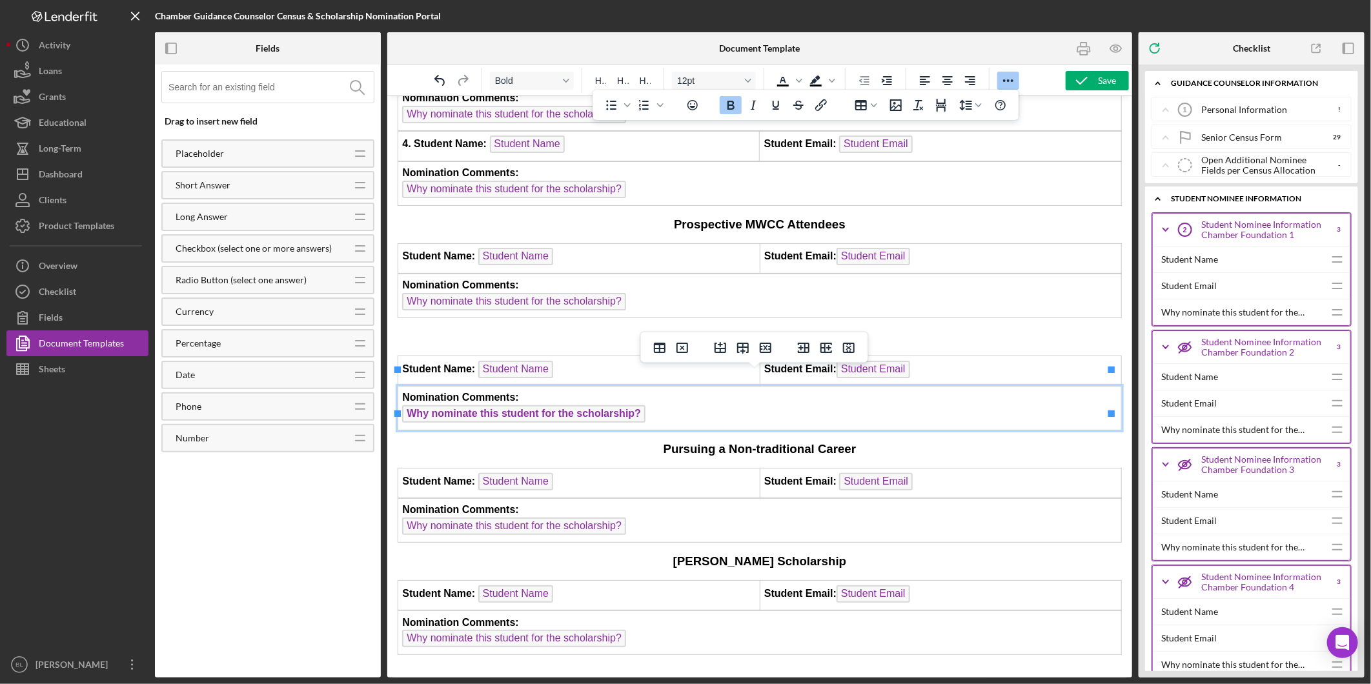
drag, startPoint x: 648, startPoint y: 395, endPoint x: 504, endPoint y: 397, distance: 144.6
click at [504, 397] on td "Nomination Comments: Why nominate this student for the scholarship? ﻿" at bounding box center [760, 407] width 724 height 44
click at [504, 405] on span "Why nominate this student for the scholarship?" at bounding box center [523, 413] width 243 height 17
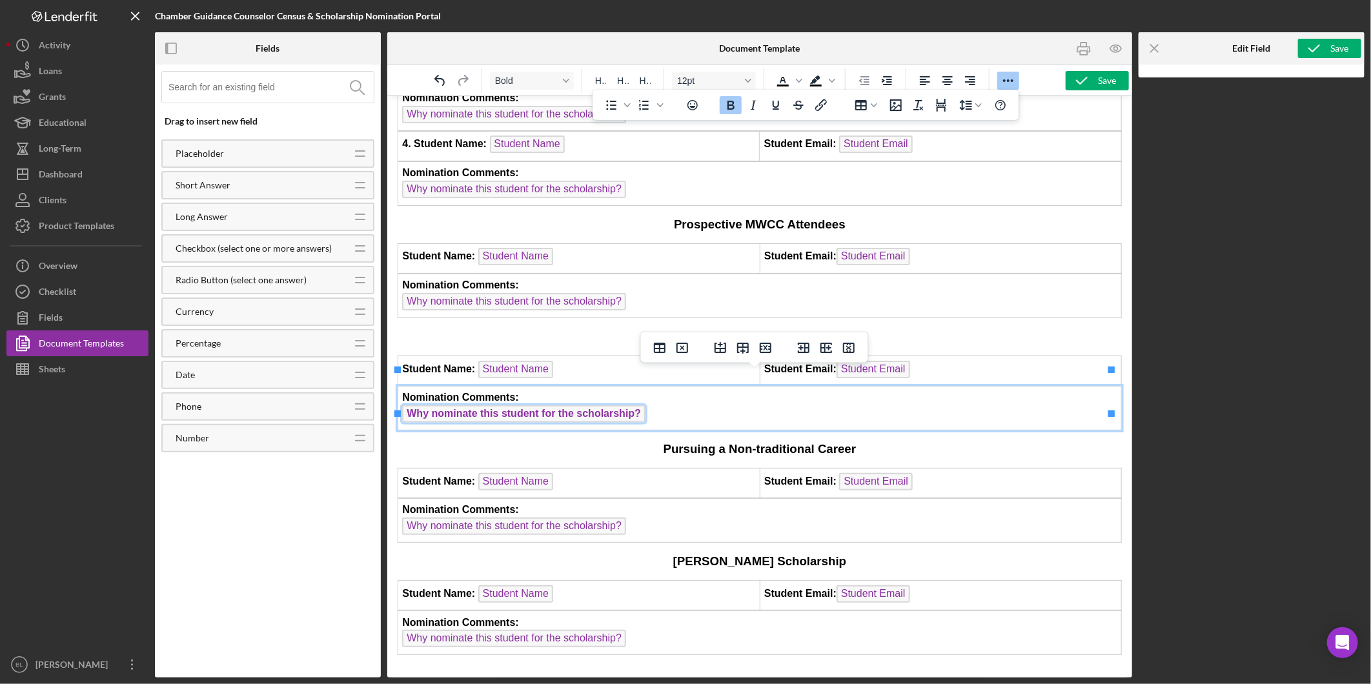
scroll to position [1004, 0]
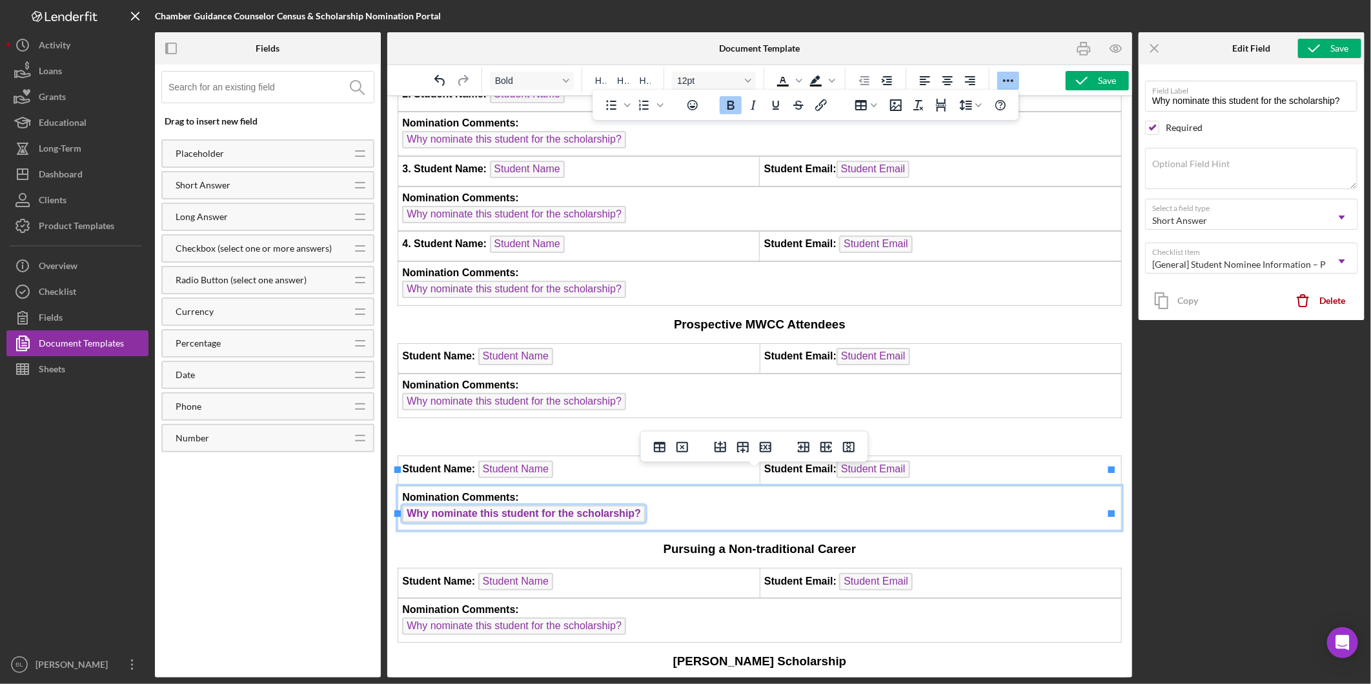
drag, startPoint x: 726, startPoint y: 103, endPoint x: 731, endPoint y: 107, distance: 6.6
click at [726, 103] on icon "Bold" at bounding box center [730, 104] width 15 height 15
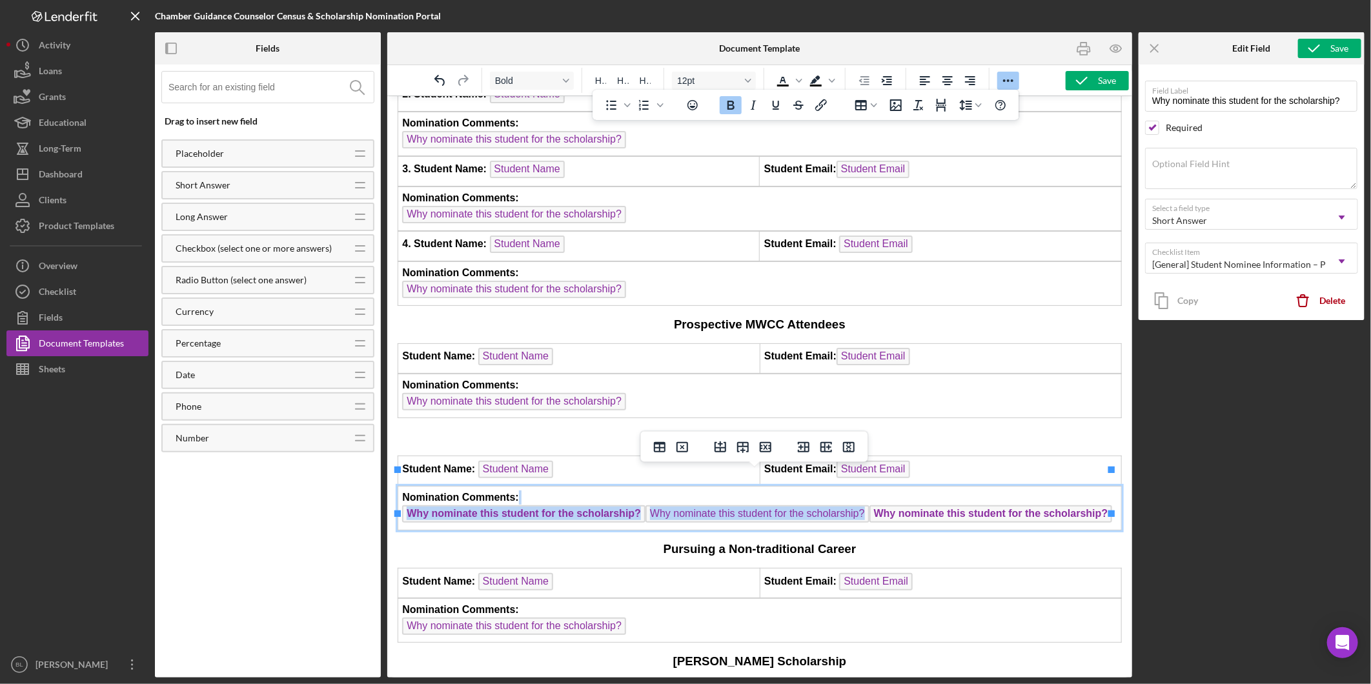
click at [637, 485] on td "Nomination Comments: Why nominate this student for the scholarship? Why nominat…" at bounding box center [760, 507] width 724 height 44
click at [1104, 493] on td "Nomination Comments: Why nominate this student for the scholarship? Why nominat…" at bounding box center [760, 507] width 724 height 44
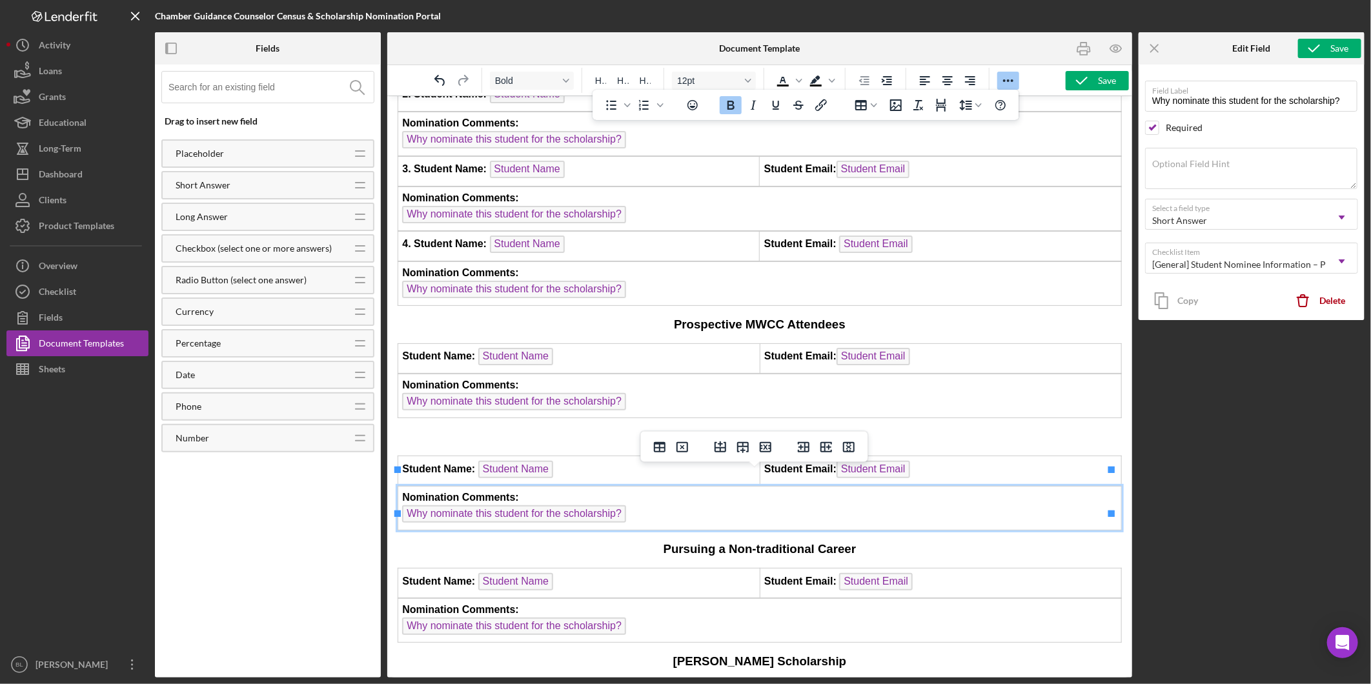
click at [671, 492] on td "Nomination Comments: Why nominate this student for the scholarship?" at bounding box center [760, 507] width 724 height 44
click at [1109, 81] on div "Save" at bounding box center [1107, 80] width 18 height 19
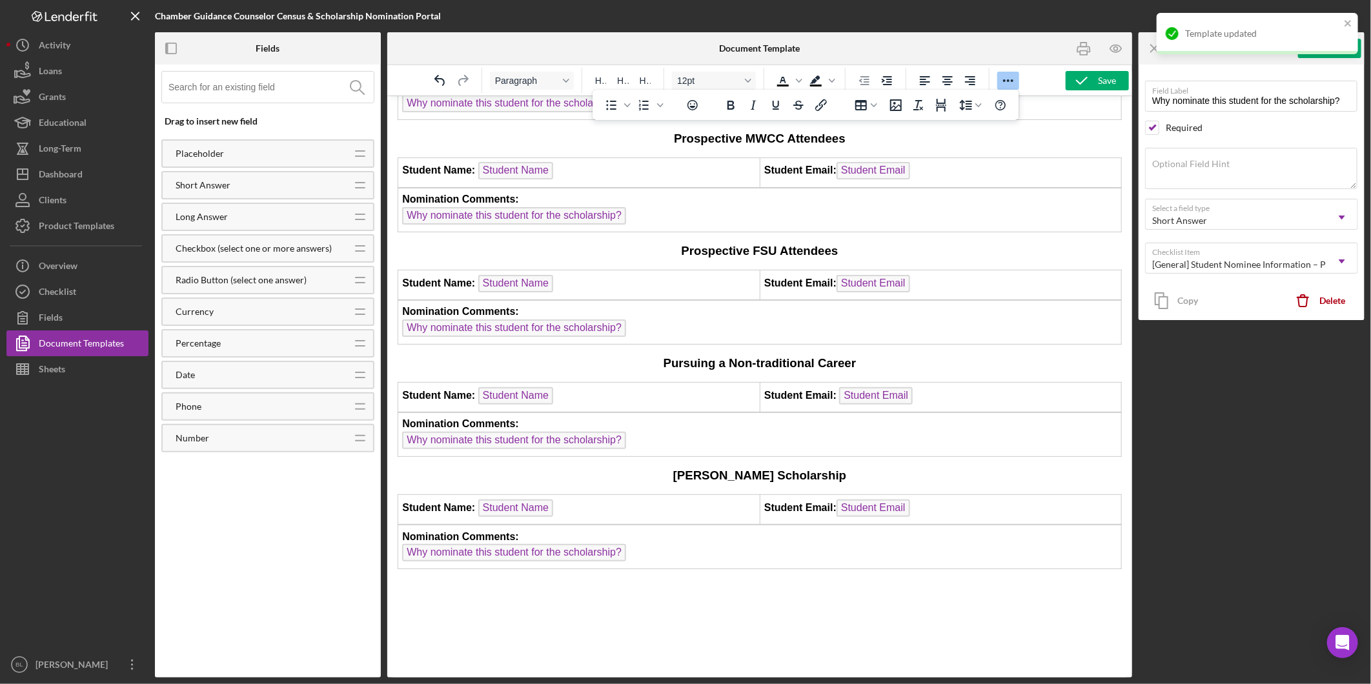
scroll to position [1219, 0]
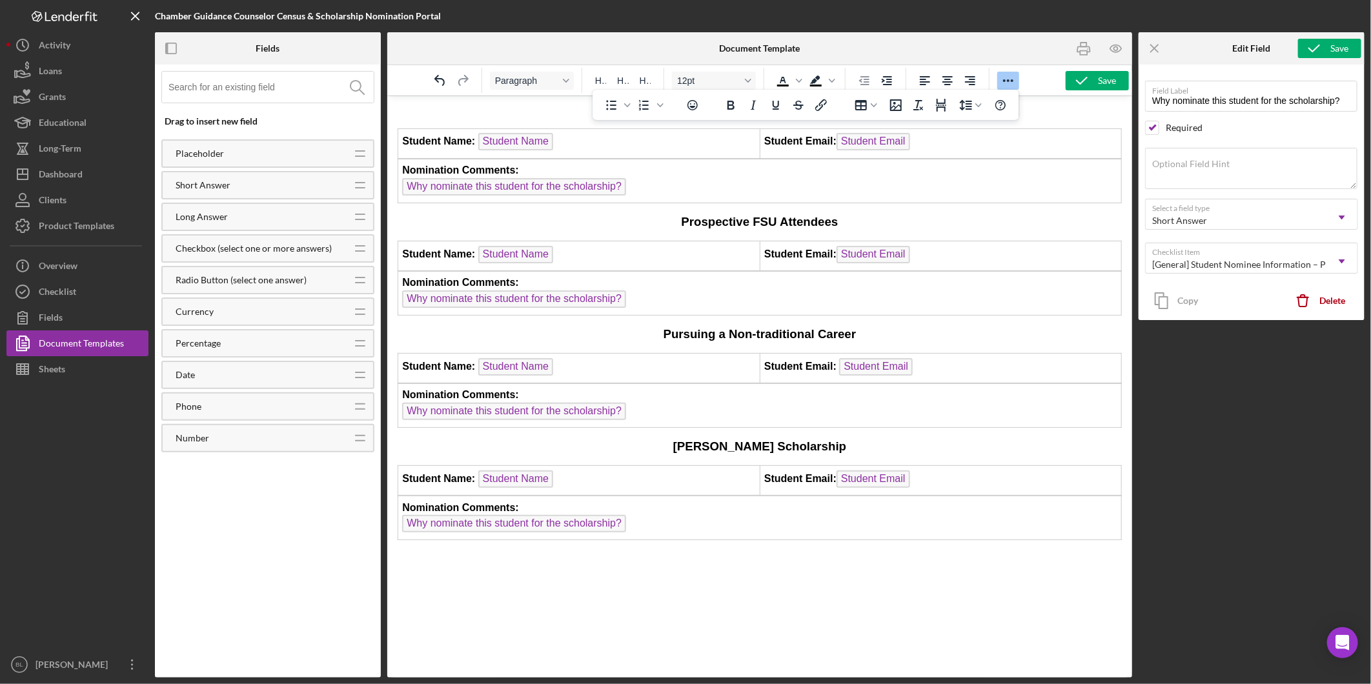
click at [899, 550] on p "Rich Text Area. Press ALT-0 for help." at bounding box center [759, 557] width 724 height 14
click at [1114, 81] on div "Save" at bounding box center [1107, 80] width 18 height 19
click at [827, 575] on p "Rich Text Area. Press ALT-0 for help." at bounding box center [759, 582] width 724 height 14
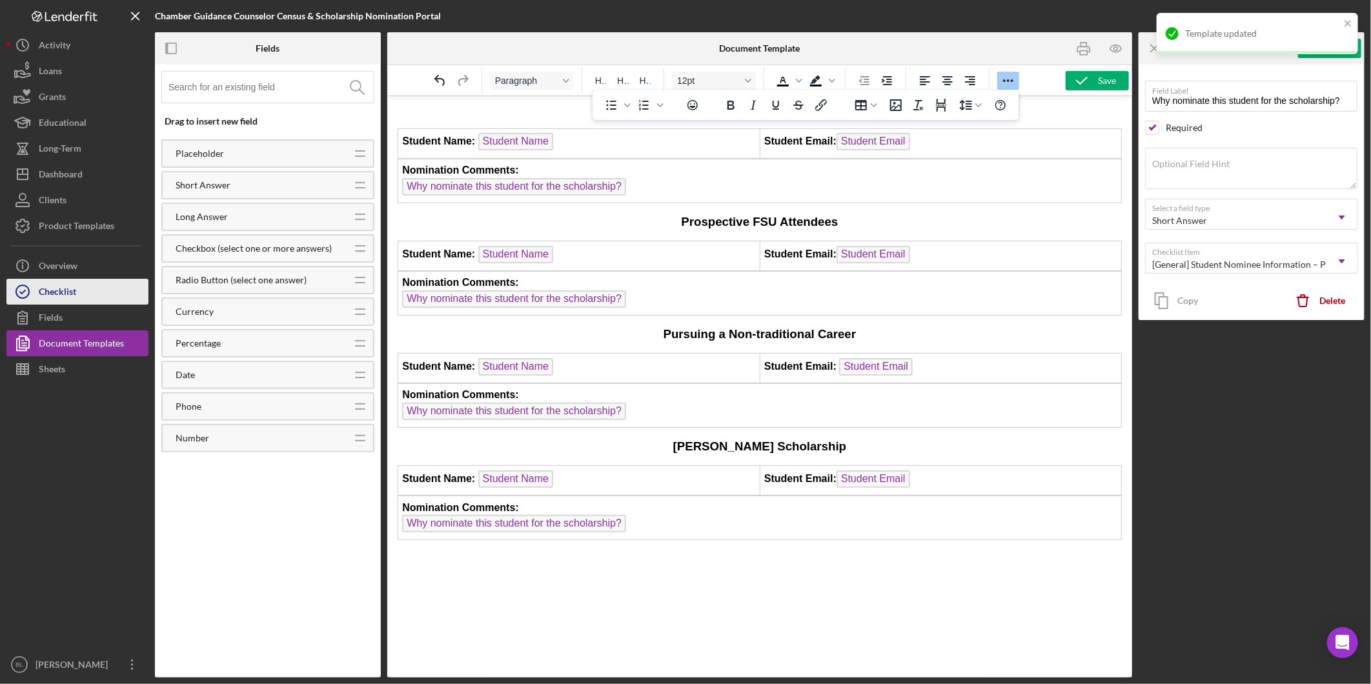
click at [93, 285] on button "Checklist" at bounding box center [77, 292] width 142 height 26
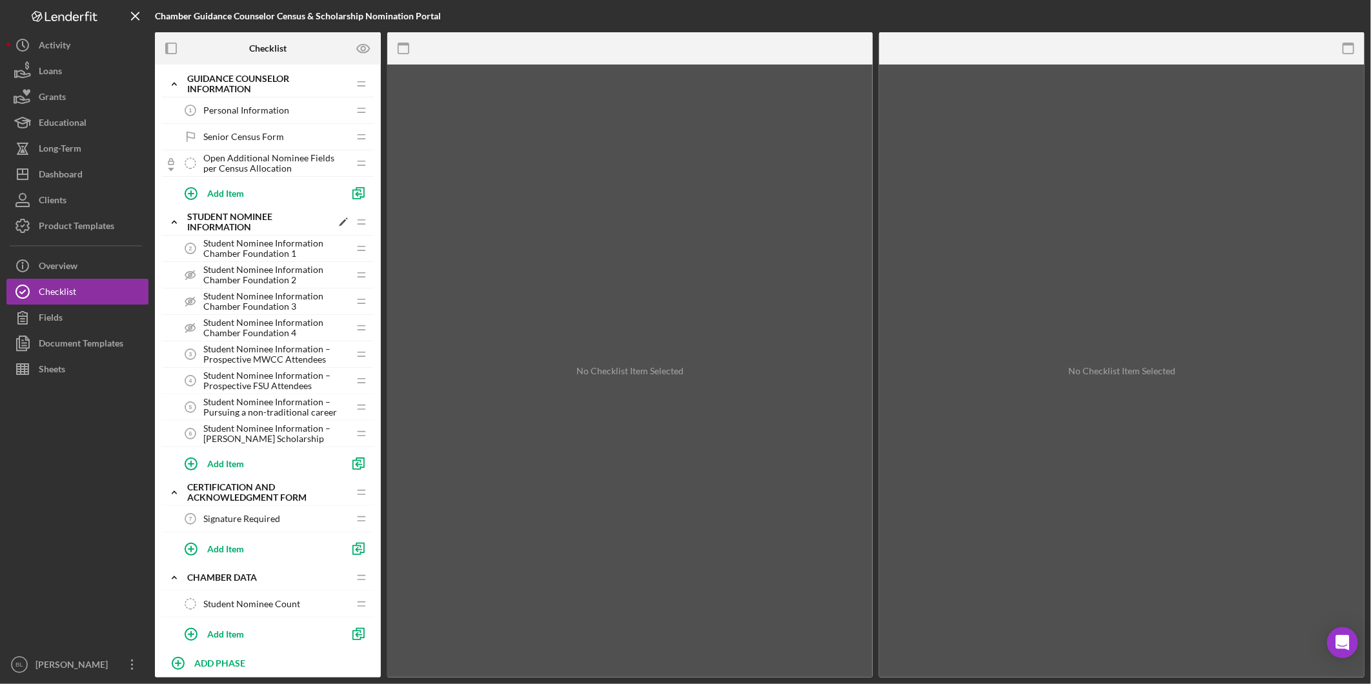
click at [172, 221] on icon "Icon/Expander" at bounding box center [174, 222] width 26 height 26
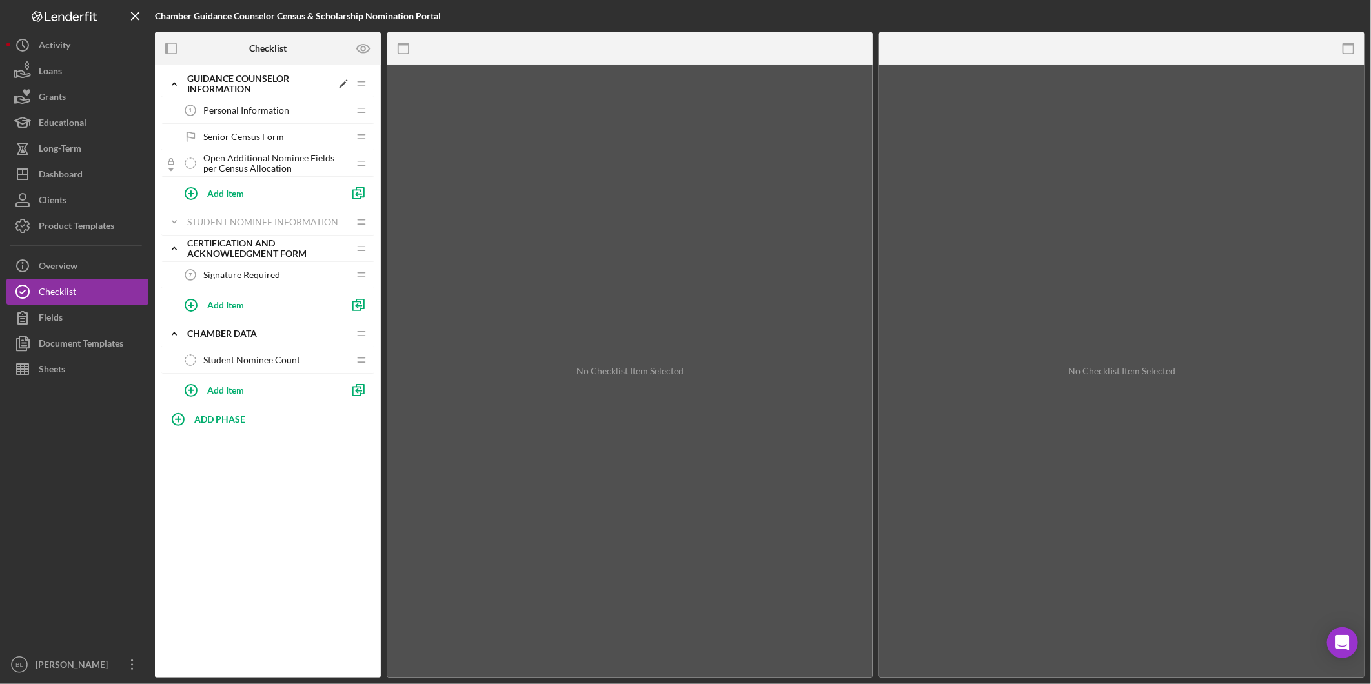
click at [179, 79] on icon "Icon/Expander" at bounding box center [174, 84] width 26 height 26
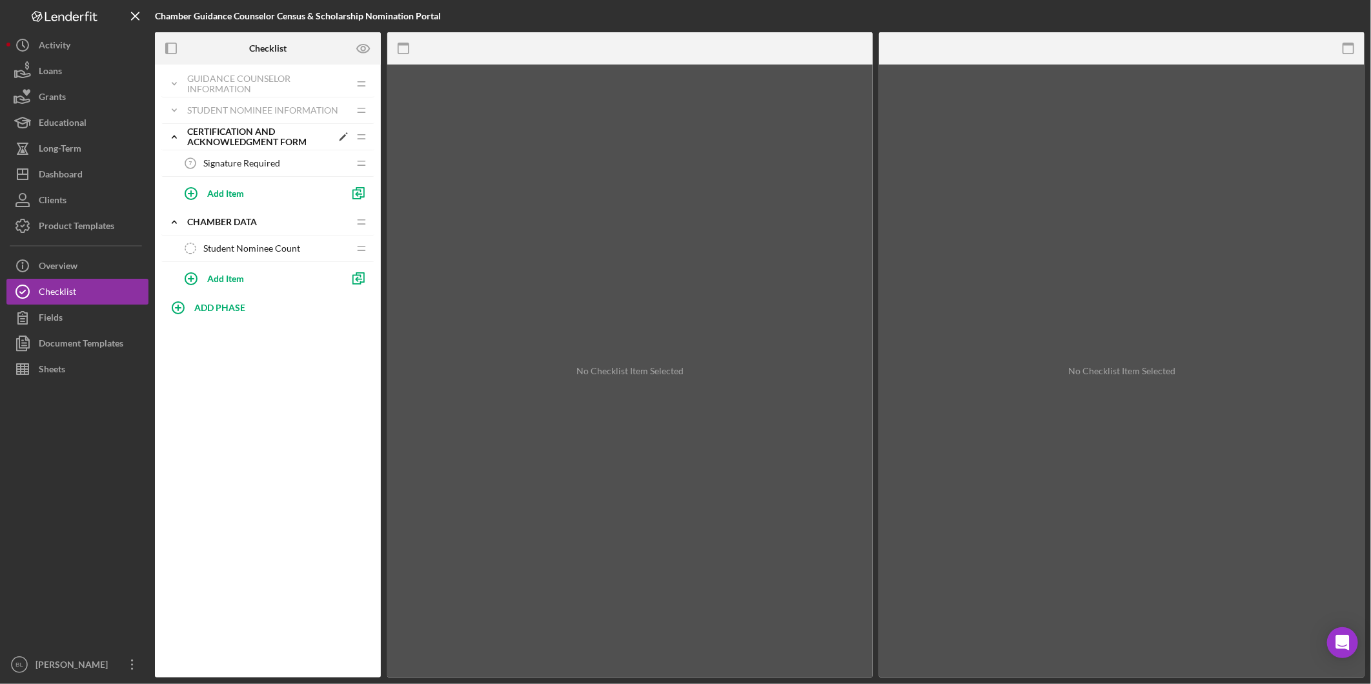
click at [169, 136] on icon "Icon/Expander" at bounding box center [174, 137] width 26 height 26
click at [178, 166] on icon "Icon/Expander" at bounding box center [174, 163] width 26 height 26
click at [181, 81] on icon "Icon/Expander" at bounding box center [174, 84] width 26 height 26
click at [217, 112] on span "Personal Information" at bounding box center [246, 110] width 86 height 10
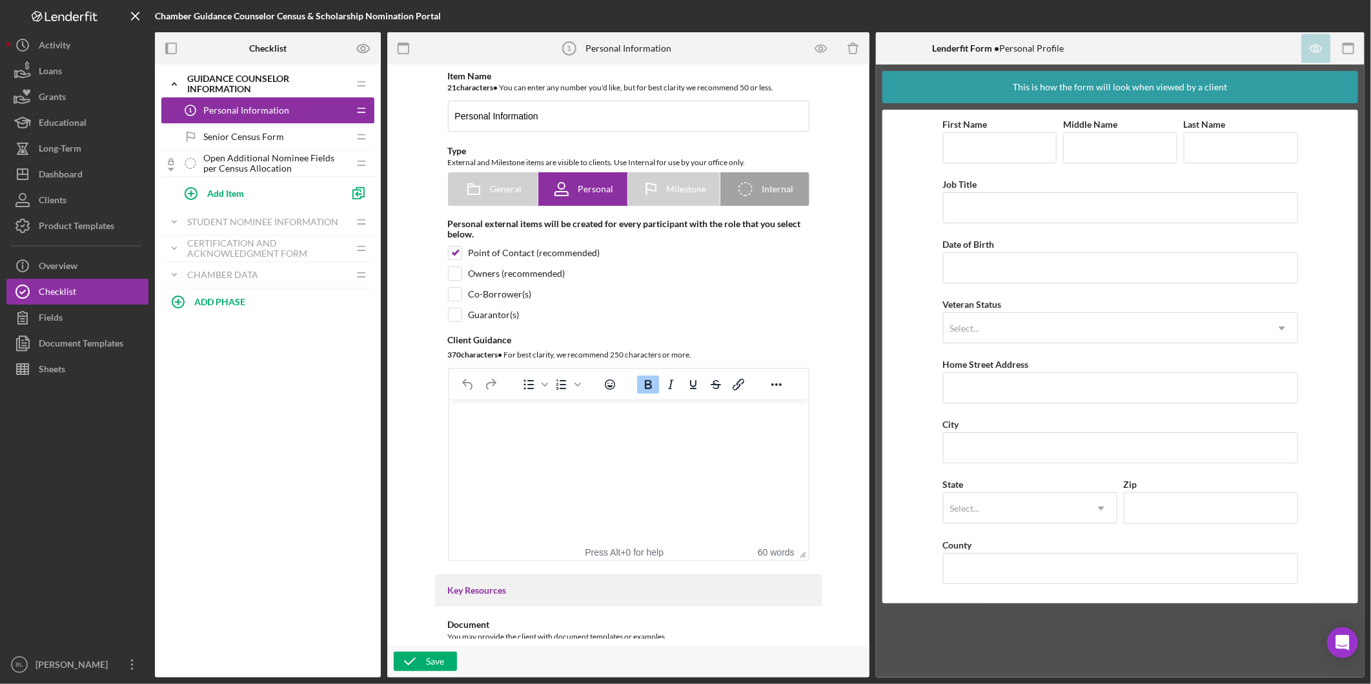
click at [267, 128] on div "Senior Census Form Senior Census Form" at bounding box center [263, 137] width 171 height 26
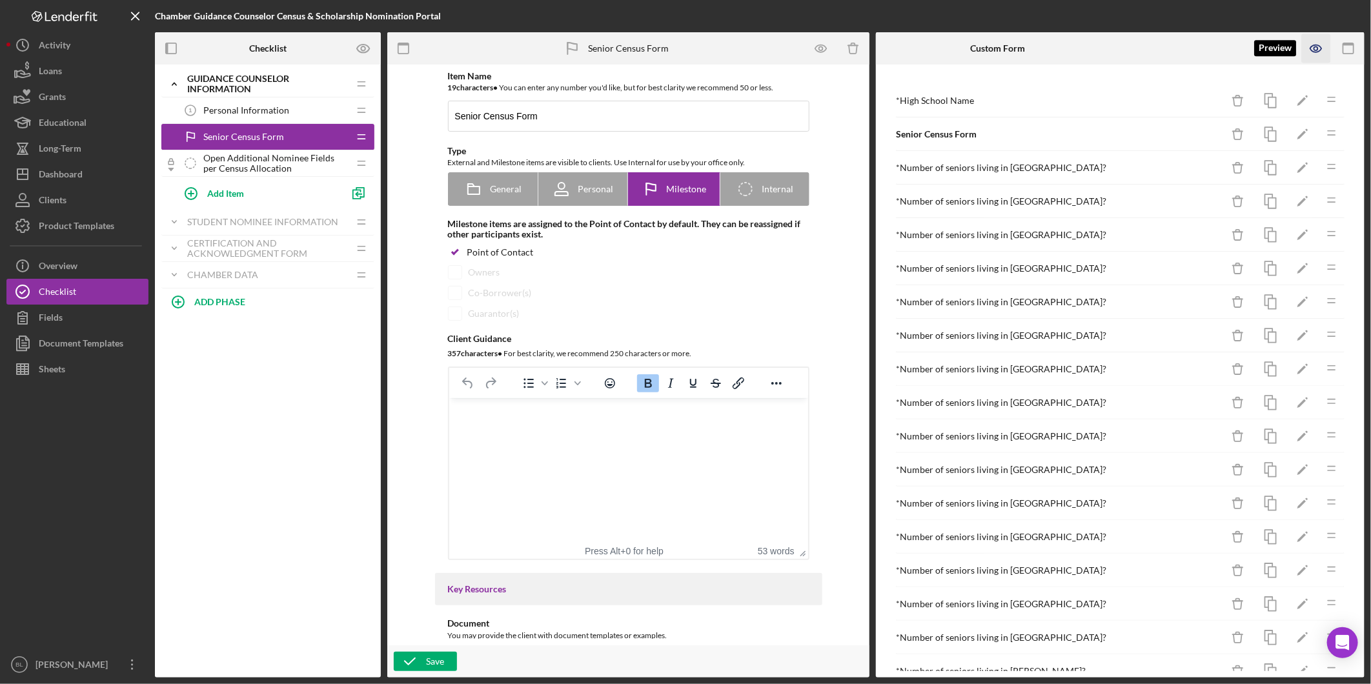
click at [1322, 46] on icon "button" at bounding box center [1316, 48] width 29 height 29
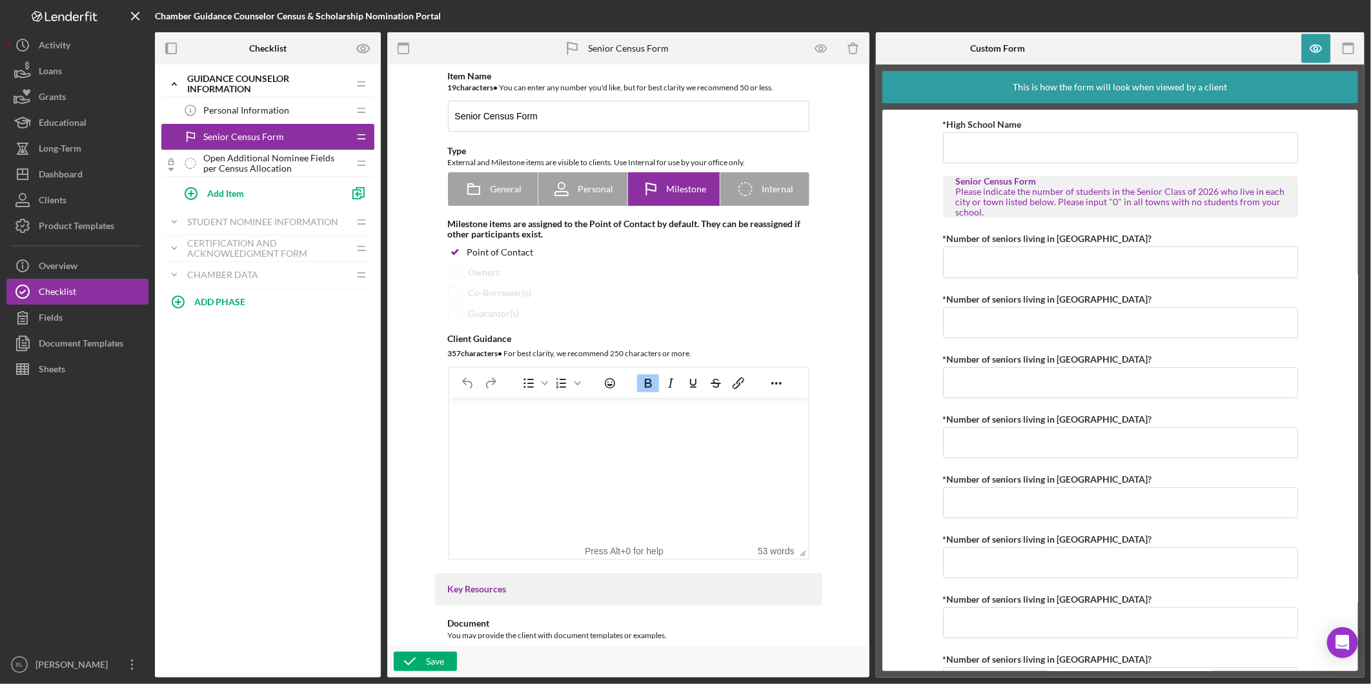
click at [278, 166] on span "Open Additional Nominee Fields per Census Allocation" at bounding box center [275, 163] width 145 height 21
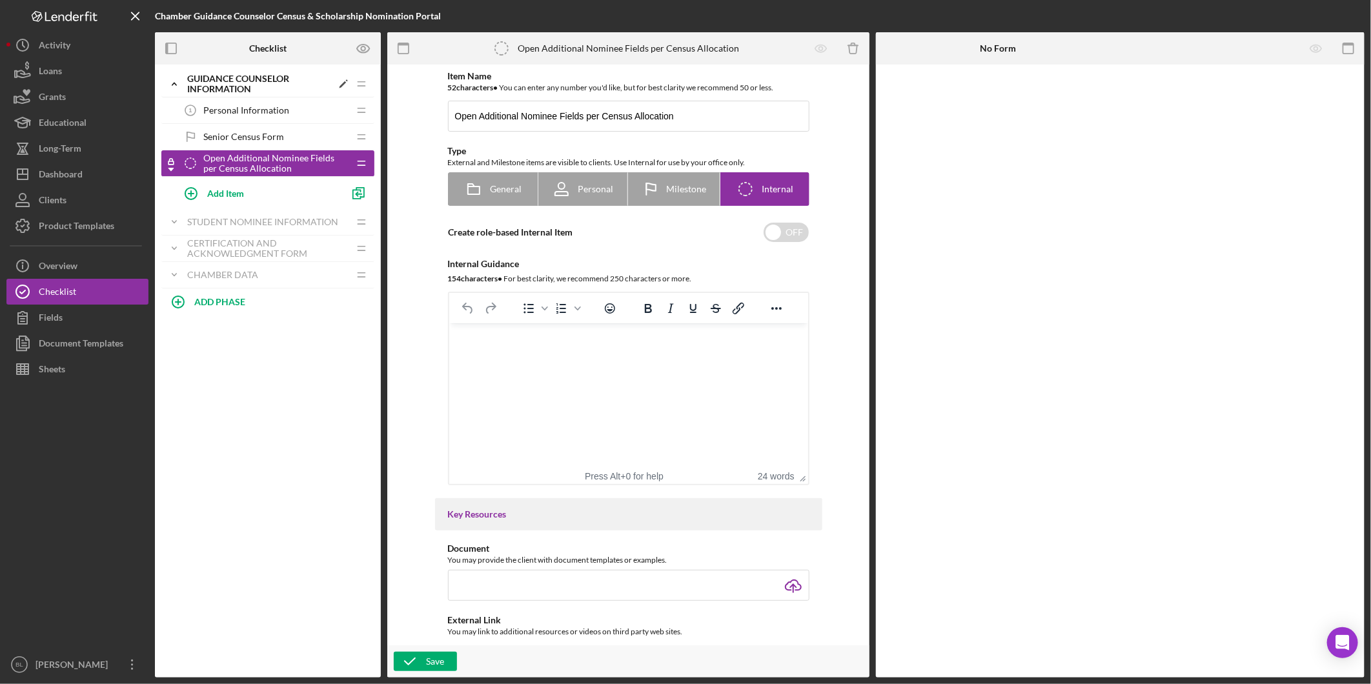
click at [173, 86] on icon "Icon/Expander" at bounding box center [174, 84] width 26 height 26
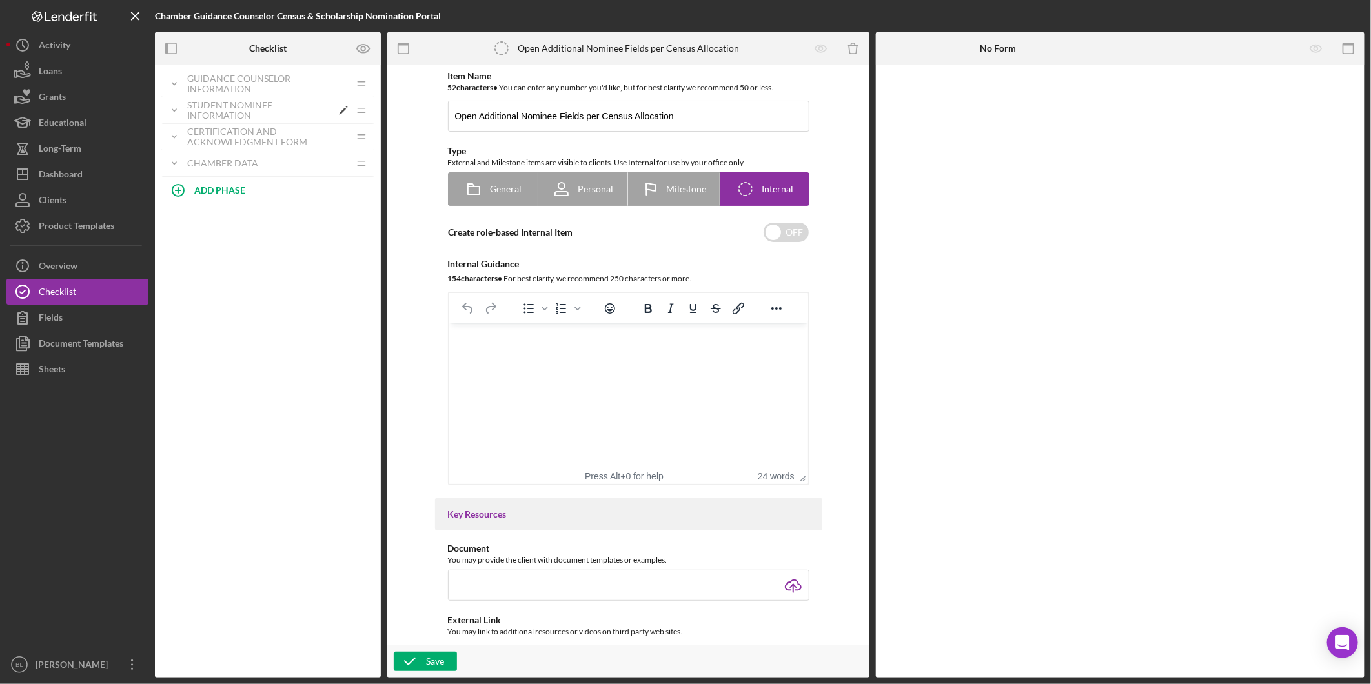
click at [179, 110] on icon "Icon/Expander" at bounding box center [174, 110] width 26 height 26
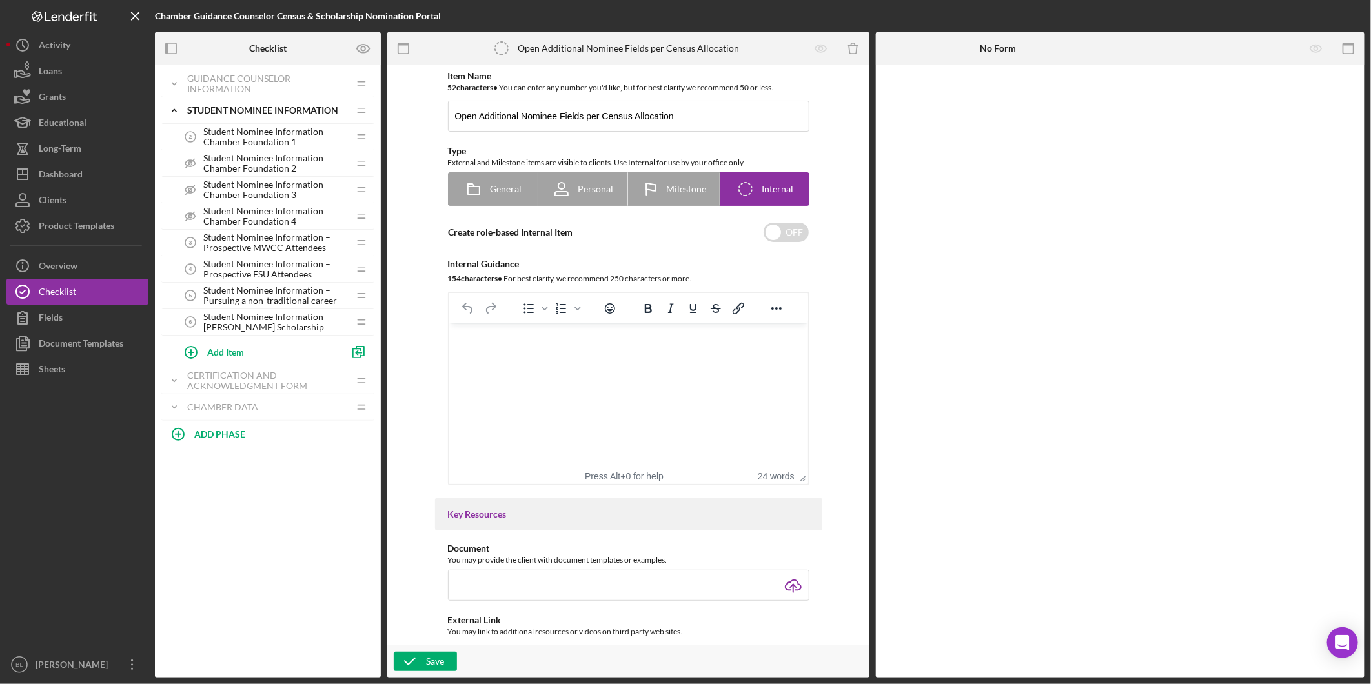
click at [247, 134] on span "Student Nominee Information Chamber Foundation 1" at bounding box center [275, 137] width 145 height 21
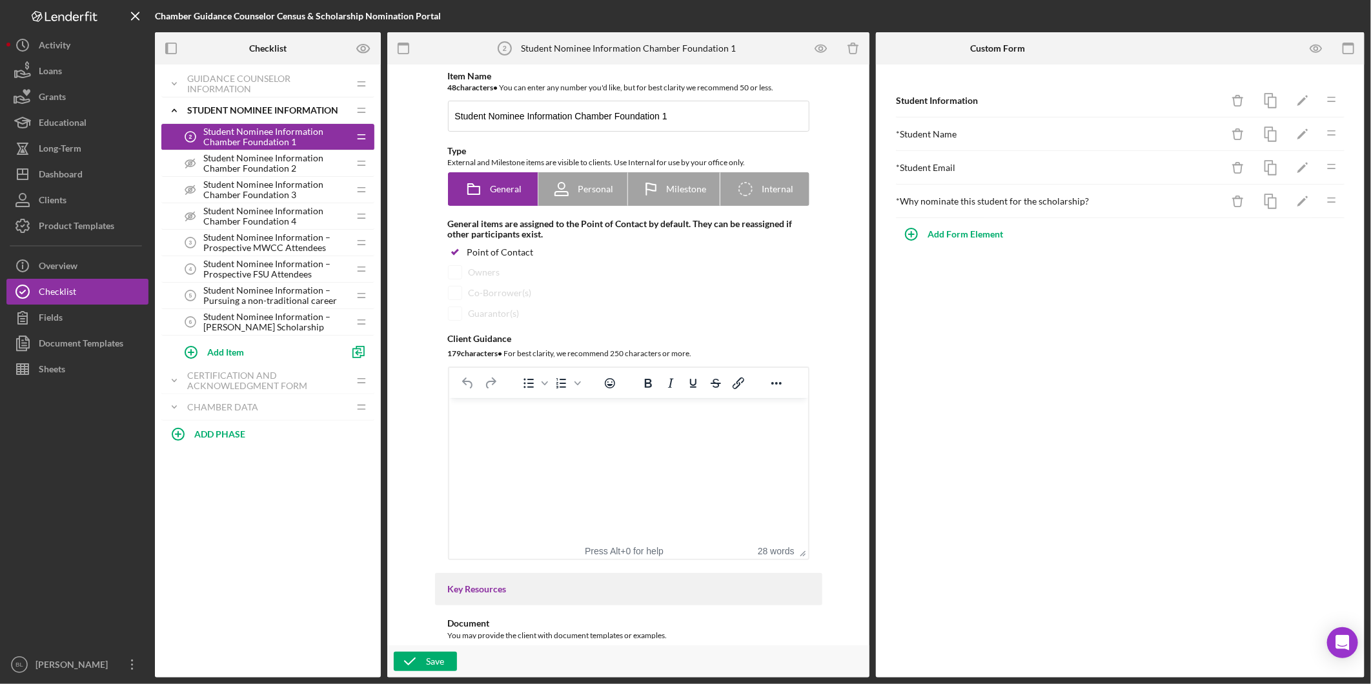
click at [235, 161] on span "Student Nominee Information Chamber Foundation 2" at bounding box center [275, 163] width 145 height 21
click at [241, 138] on span "Student Nominee Information Chamber Foundation 1" at bounding box center [275, 137] width 145 height 21
drag, startPoint x: 1322, startPoint y: 41, endPoint x: 1314, endPoint y: 37, distance: 8.7
click at [1322, 40] on icon "button" at bounding box center [1316, 48] width 29 height 29
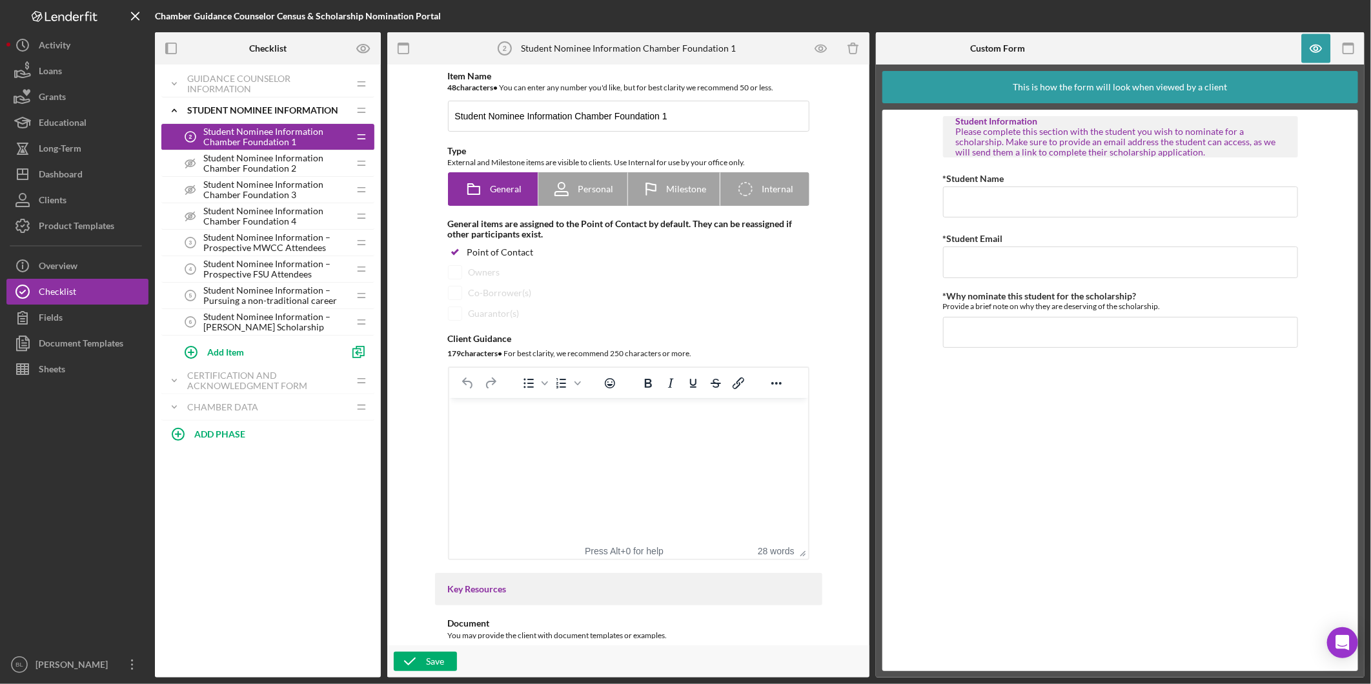
drag, startPoint x: 1154, startPoint y: 132, endPoint x: 1227, endPoint y: 152, distance: 75.6
click at [1227, 152] on div "Please complete this section with the student you wish to nominate for a schola…" at bounding box center [1120, 142] width 329 height 31
click at [1228, 153] on div "Please complete this section with the student you wish to nominate for a schola…" at bounding box center [1120, 142] width 329 height 31
click at [274, 161] on span "Student Nominee Information Chamber Foundation 2" at bounding box center [275, 163] width 145 height 21
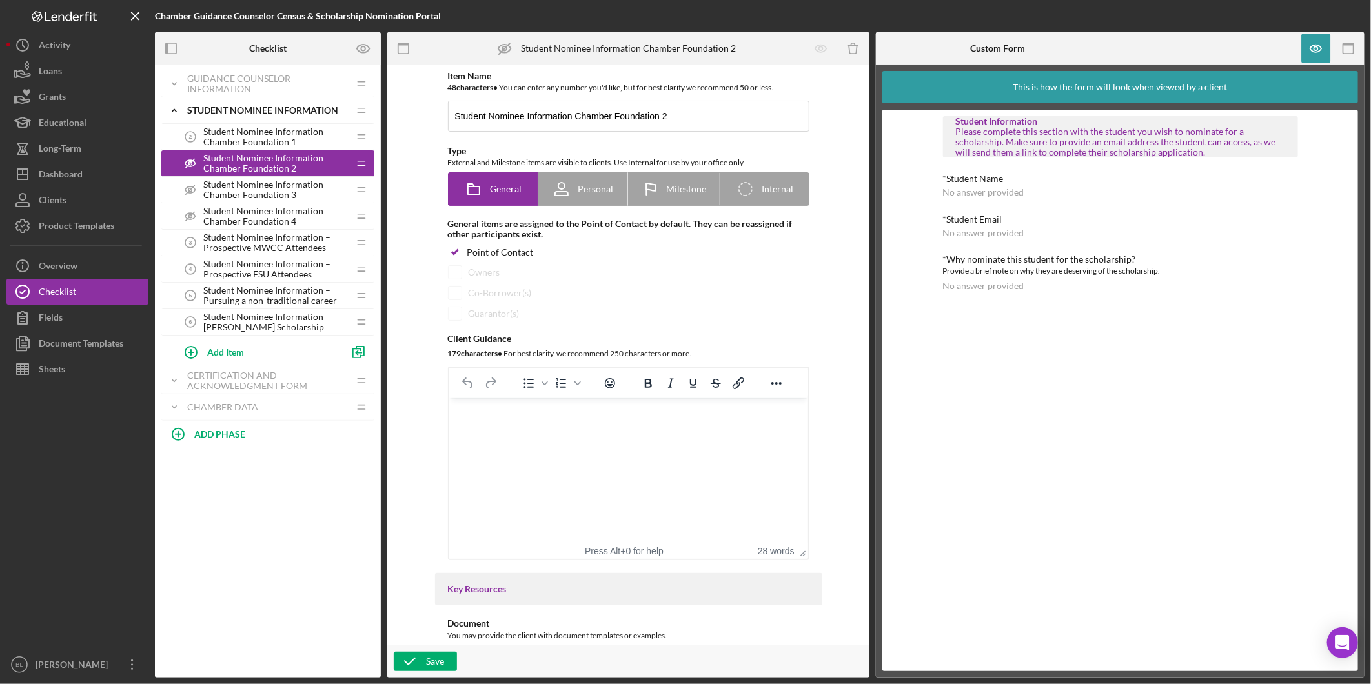
click at [274, 145] on span "Student Nominee Information Chamber Foundation 1" at bounding box center [275, 137] width 145 height 21
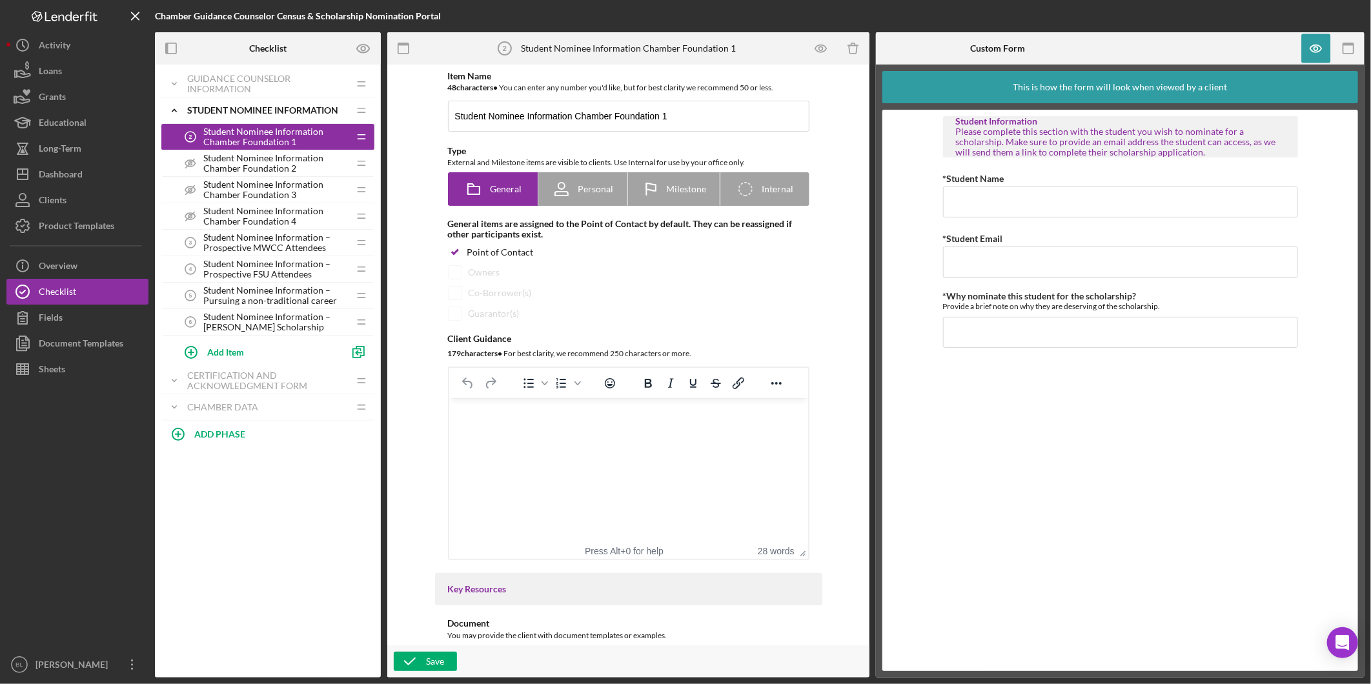
click at [269, 172] on span "Student Nominee Information Chamber Foundation 2" at bounding box center [275, 163] width 145 height 21
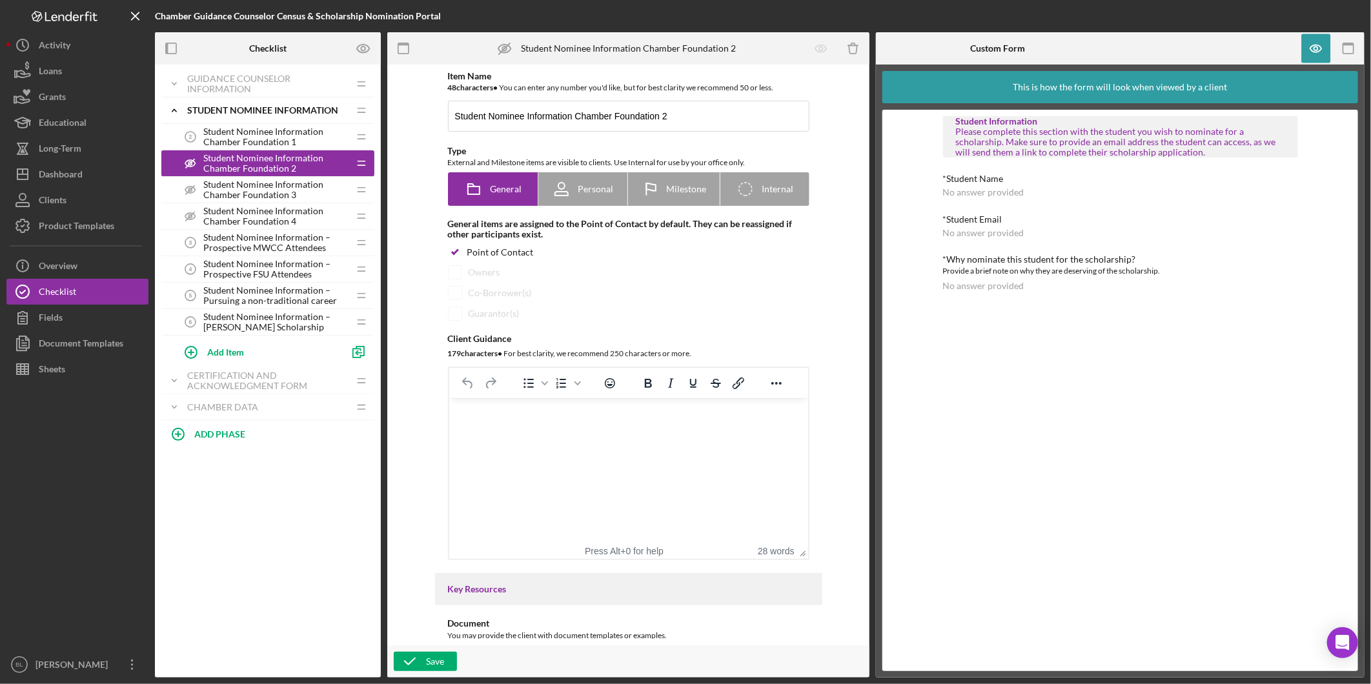
click at [263, 183] on span "Student Nominee Information Chamber Foundation 3" at bounding box center [275, 189] width 145 height 21
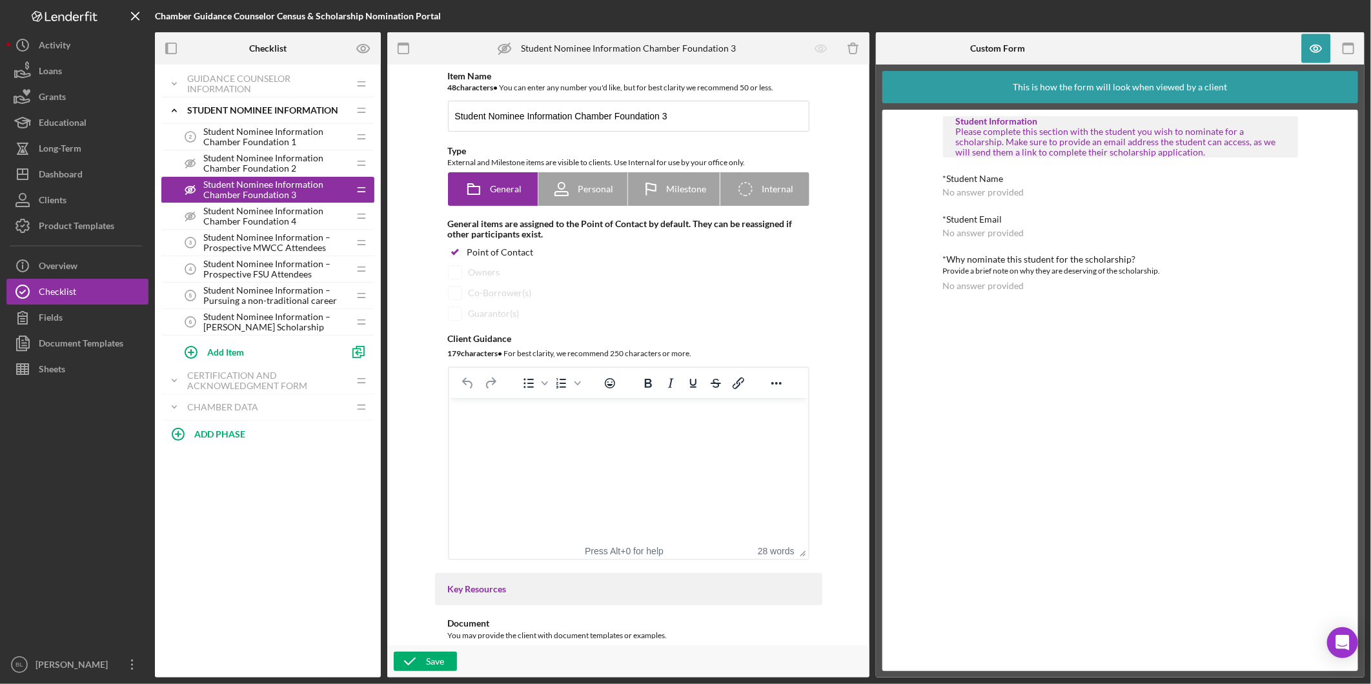
click at [249, 207] on span "Student Nominee Information Chamber Foundation 4" at bounding box center [275, 216] width 145 height 21
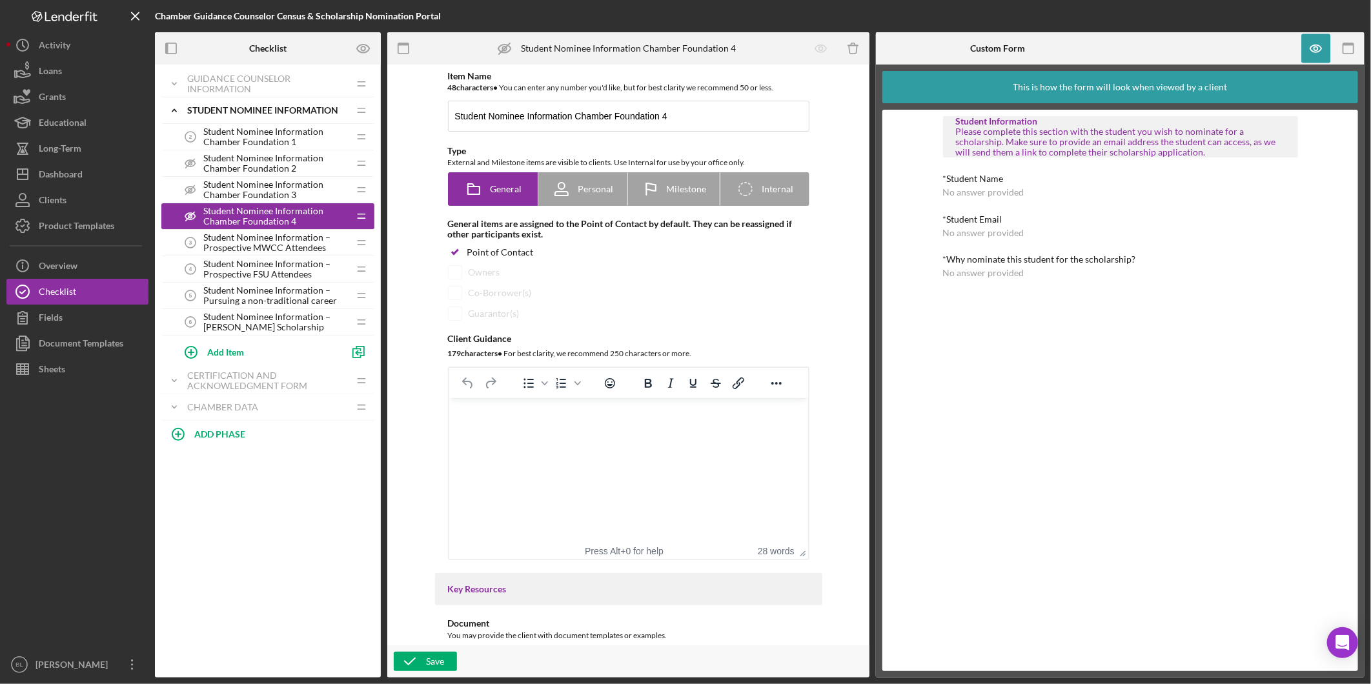
click at [240, 247] on span "Student Nominee Information – Prospective MWCC Attendees" at bounding box center [275, 242] width 145 height 21
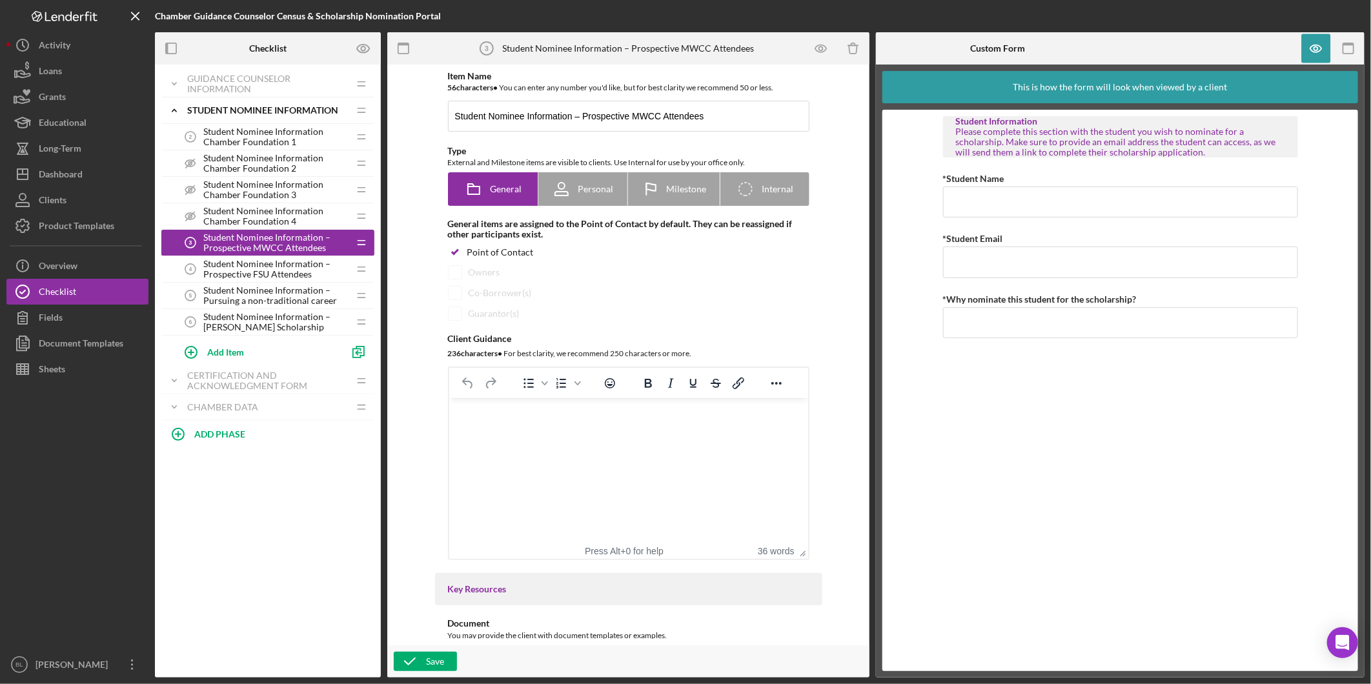
click at [242, 225] on span "Student Nominee Information Chamber Foundation 4" at bounding box center [275, 216] width 145 height 21
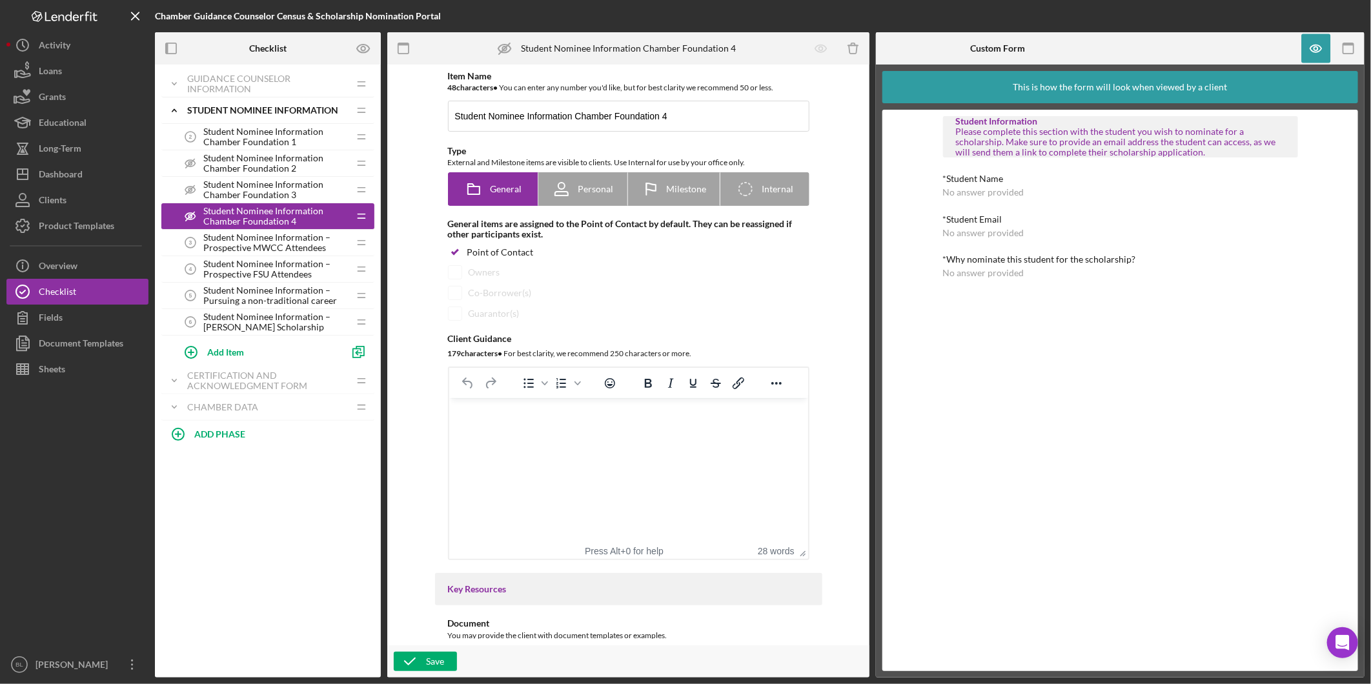
click at [263, 142] on span "Student Nominee Information Chamber Foundation 1" at bounding box center [275, 137] width 145 height 21
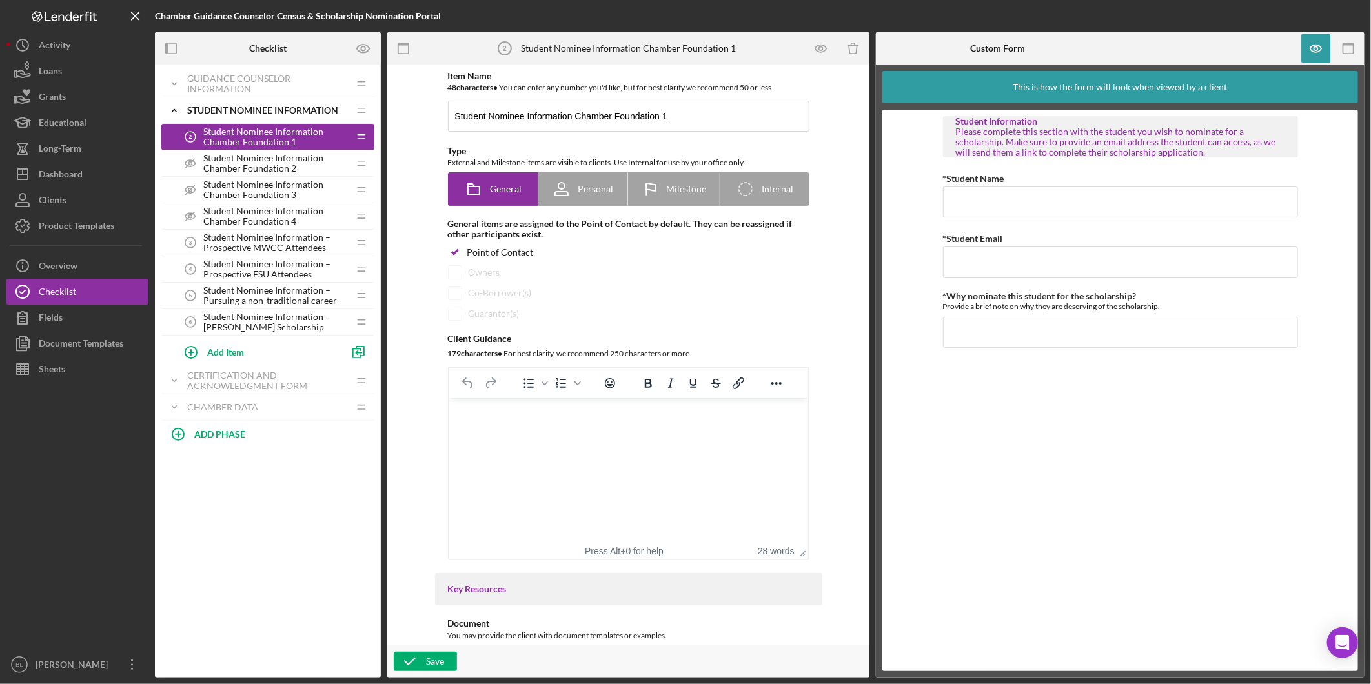
drag, startPoint x: 1170, startPoint y: 305, endPoint x: 892, endPoint y: 305, distance: 278.9
click at [892, 305] on form "Student Information Please complete this section with the student you wish to n…" at bounding box center [1121, 391] width 476 height 562
click at [285, 171] on span "Student Nominee Information Chamber Foundation 2" at bounding box center [275, 163] width 145 height 21
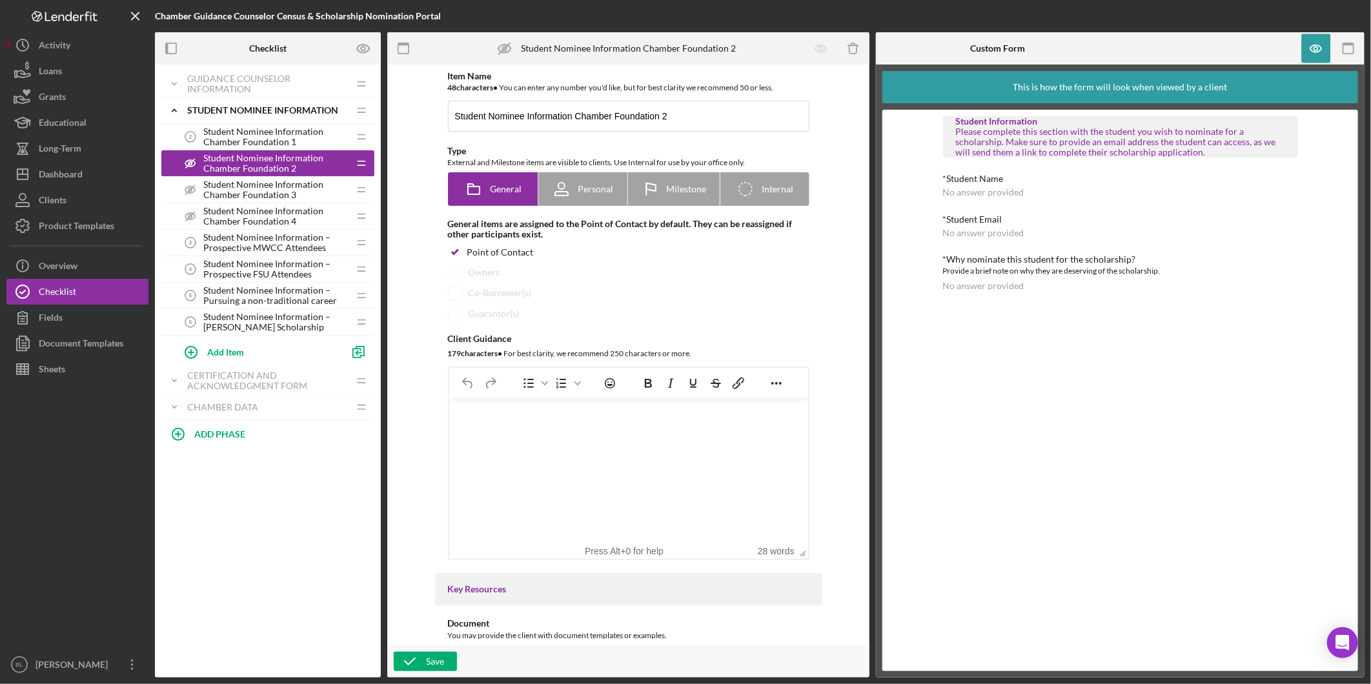
click at [285, 188] on span "Student Nominee Information Chamber Foundation 3" at bounding box center [275, 189] width 145 height 21
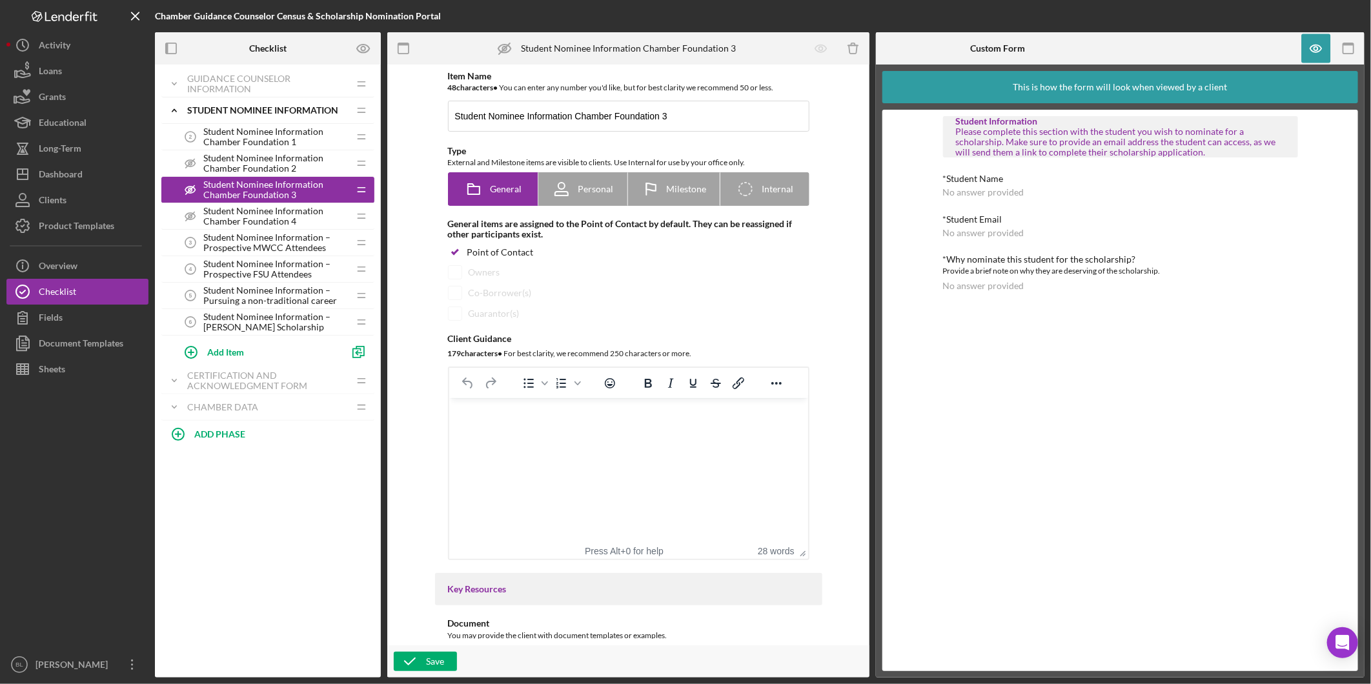
click at [285, 215] on span "Student Nominee Information Chamber Foundation 4" at bounding box center [275, 216] width 145 height 21
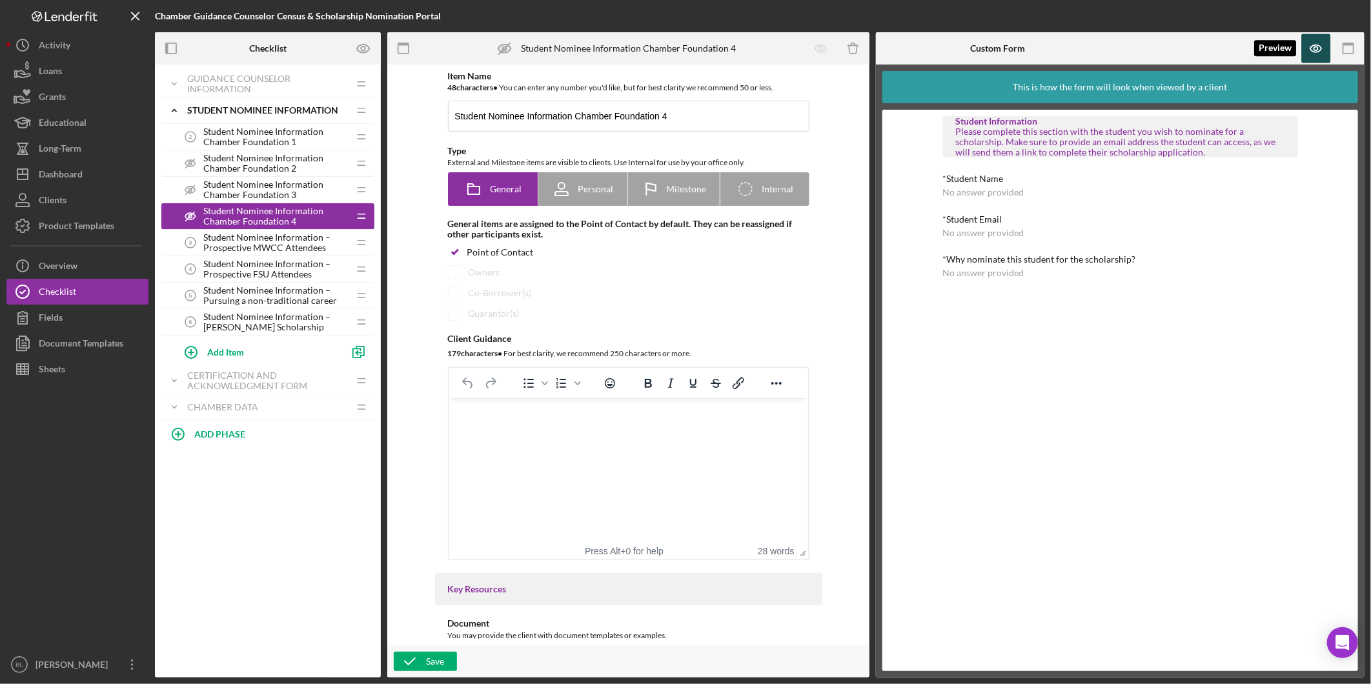
click at [1309, 50] on icon "button" at bounding box center [1316, 48] width 29 height 29
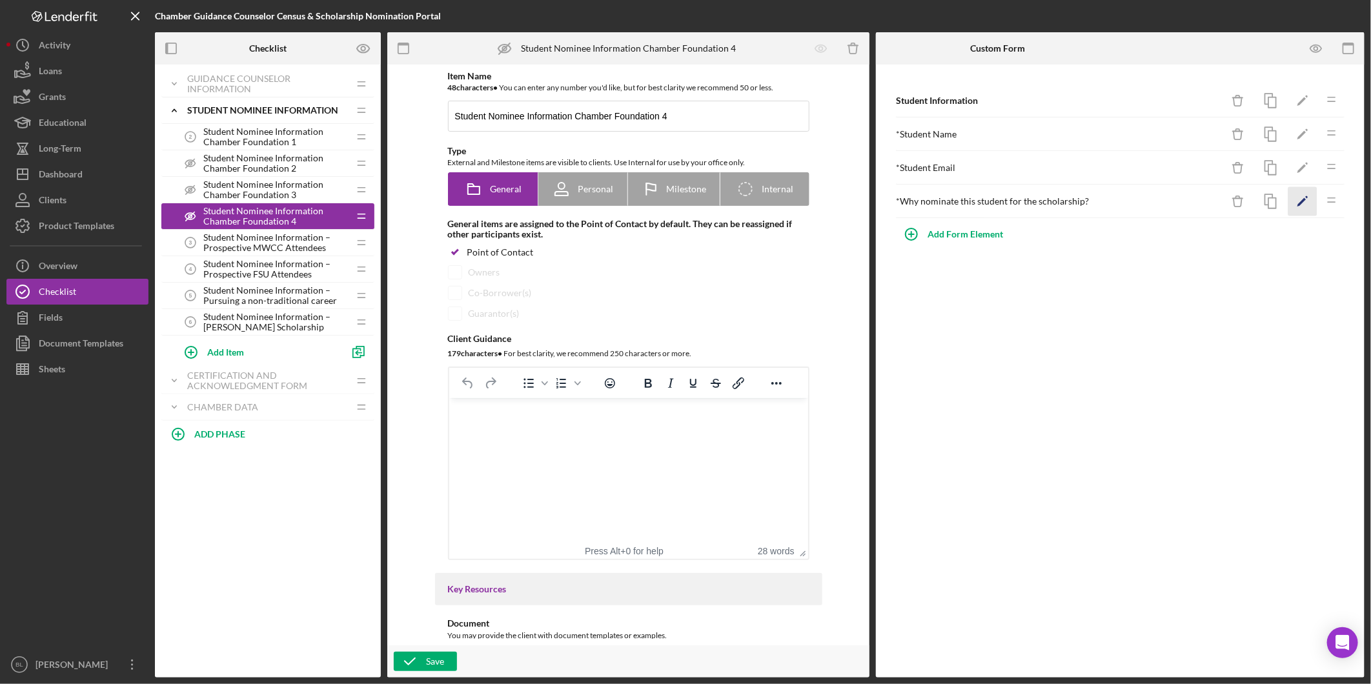
click at [1309, 201] on icon "Icon/Edit" at bounding box center [1303, 201] width 29 height 29
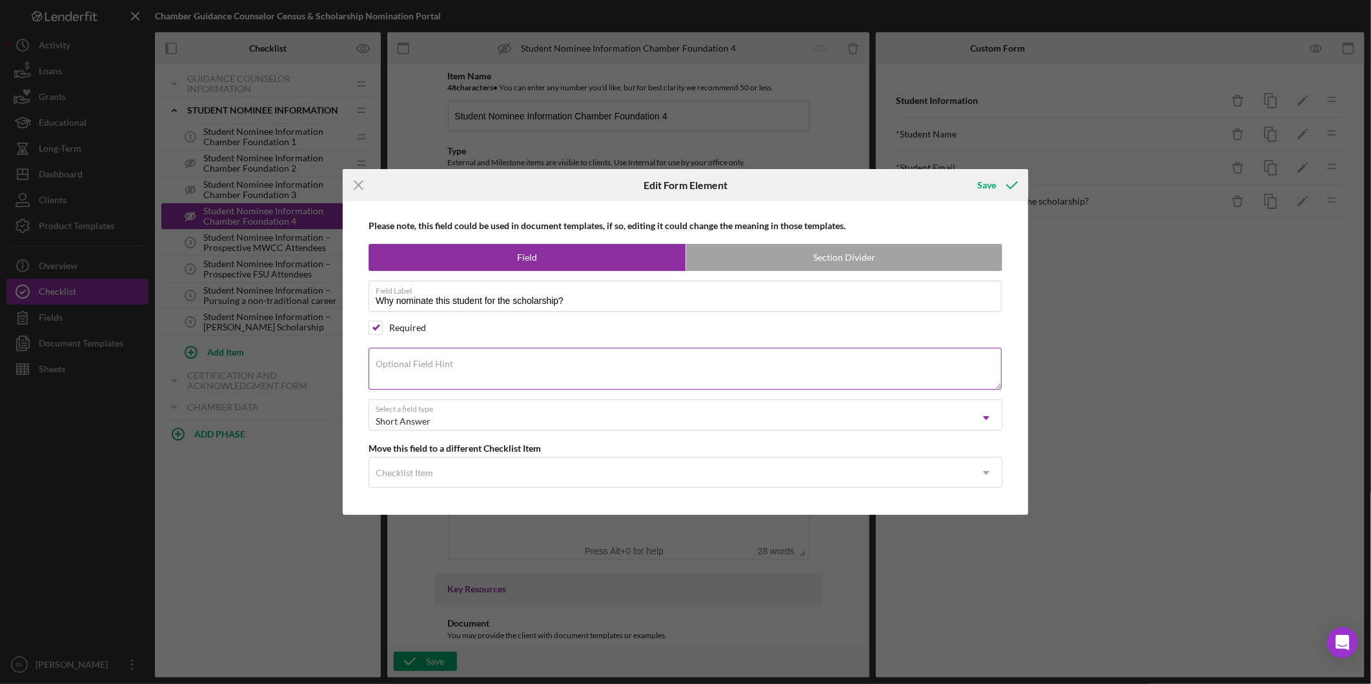
click at [589, 362] on div "Optional Field Hint" at bounding box center [686, 369] width 634 height 43
paste textarea "Provide a brief note on why they are deserving of the scholarship."
type textarea "Provide a brief note on why they are deserving of the scholarship."
click at [990, 177] on div "Save" at bounding box center [986, 185] width 19 height 26
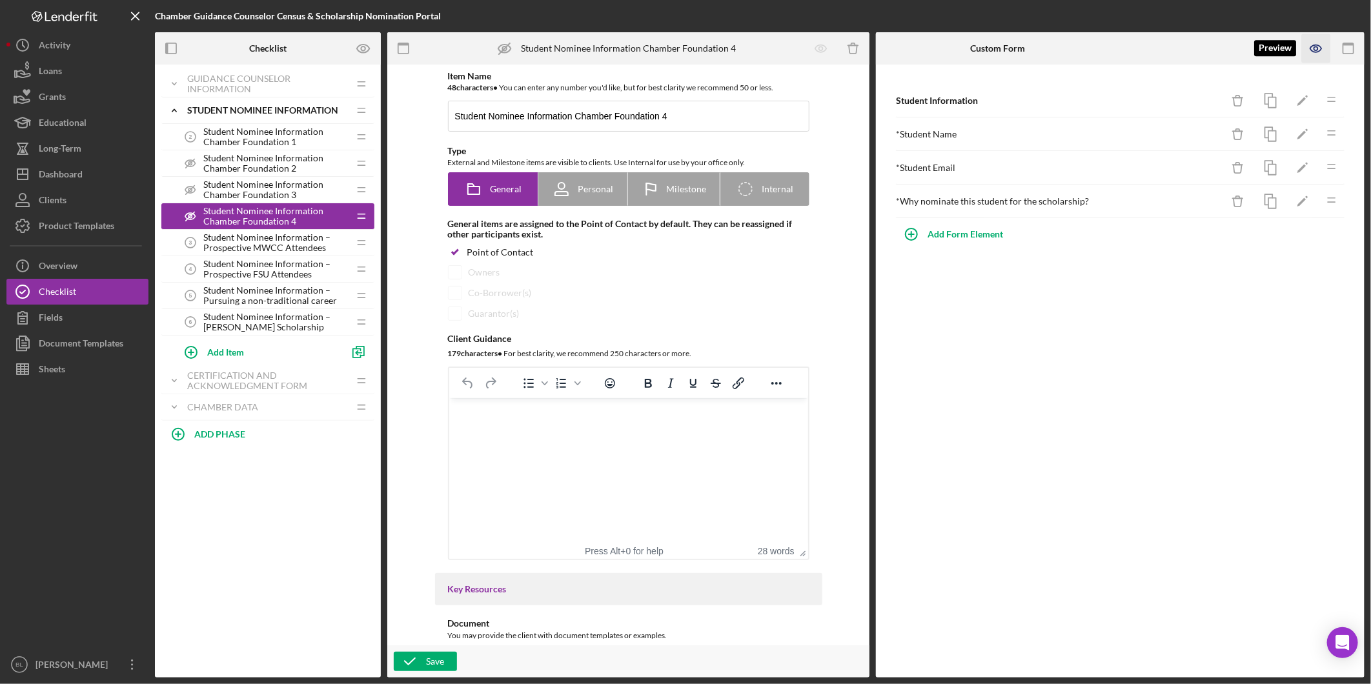
click at [1316, 41] on icon "button" at bounding box center [1316, 48] width 29 height 29
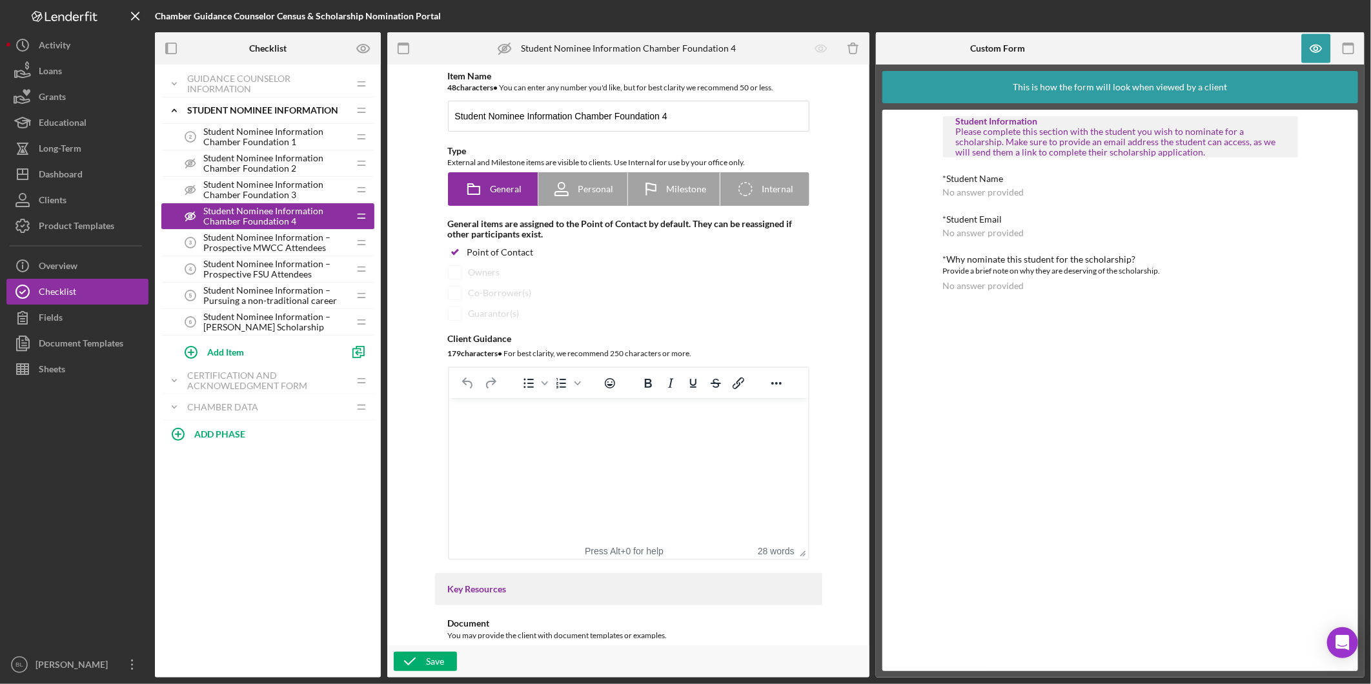
click at [301, 247] on span "Student Nominee Information – Prospective MWCC Attendees" at bounding box center [275, 242] width 145 height 21
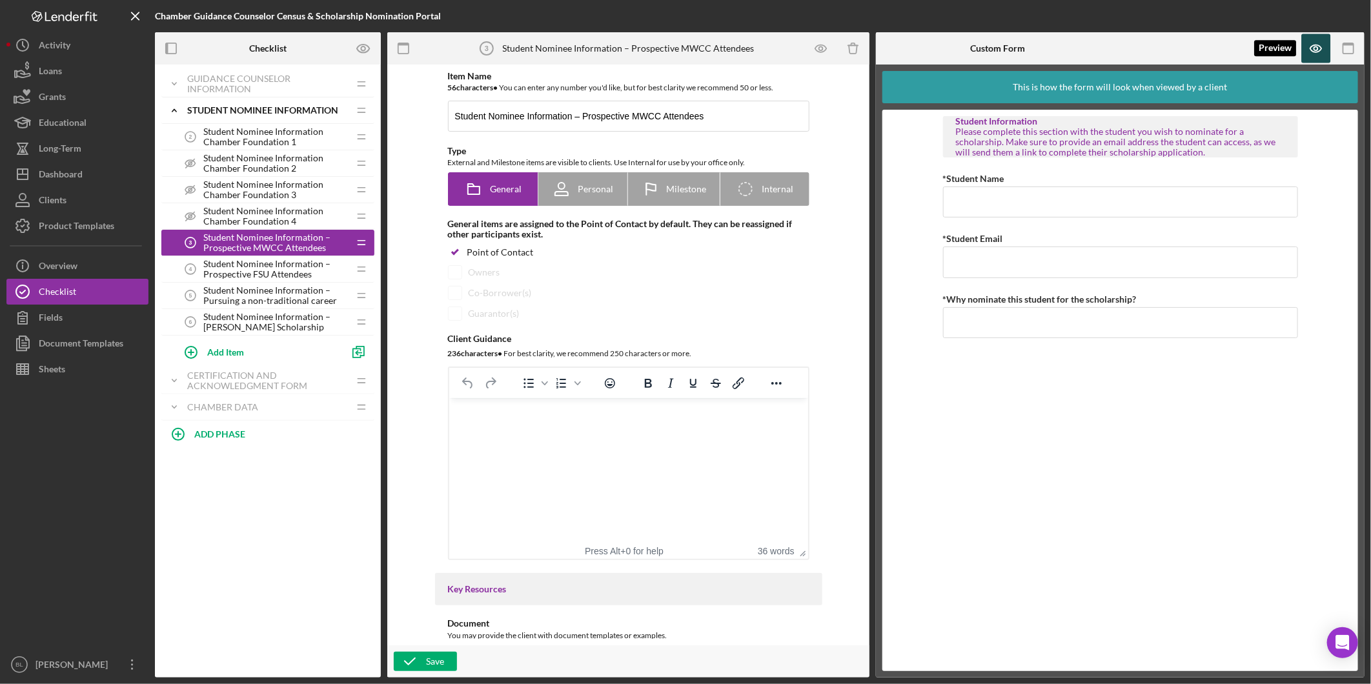
click at [1306, 48] on icon "button" at bounding box center [1316, 48] width 29 height 29
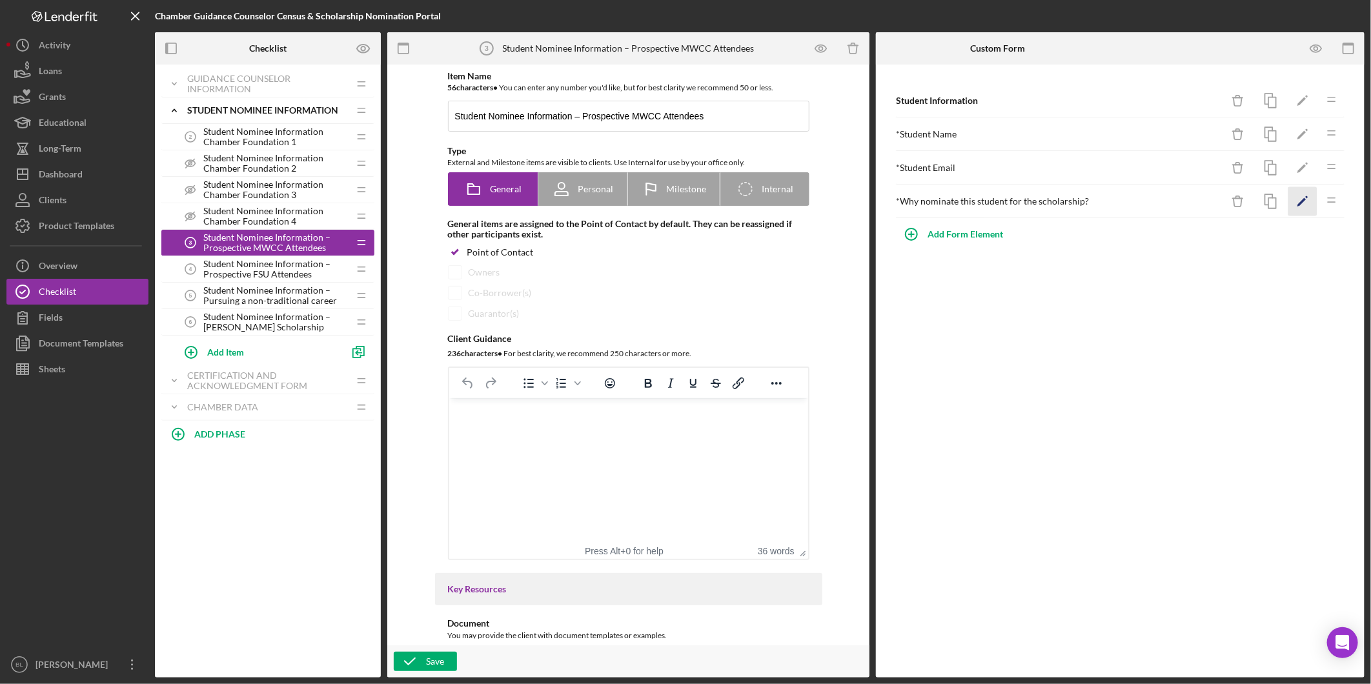
click at [1312, 200] on icon "Icon/Edit" at bounding box center [1303, 201] width 29 height 29
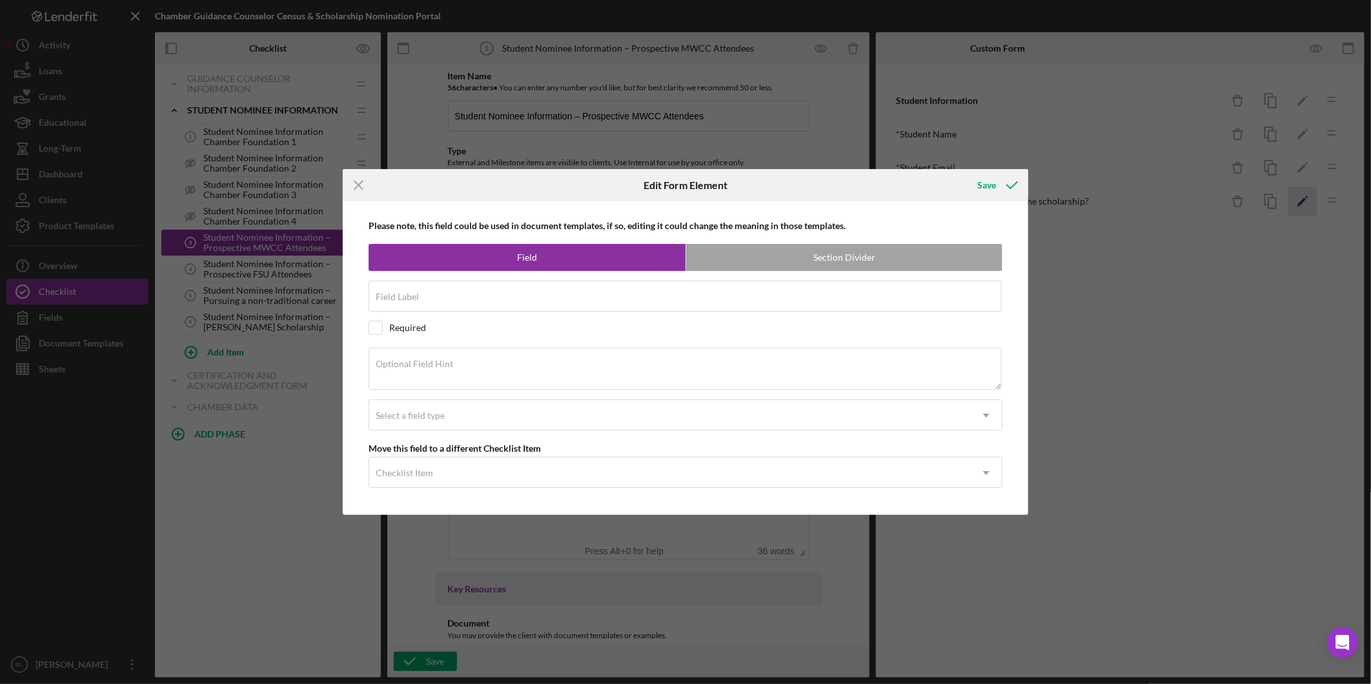
type input "Why nominate this student for the scholarship?"
checkbox input "true"
click at [509, 371] on textarea "Optional Field Hint" at bounding box center [685, 368] width 633 height 41
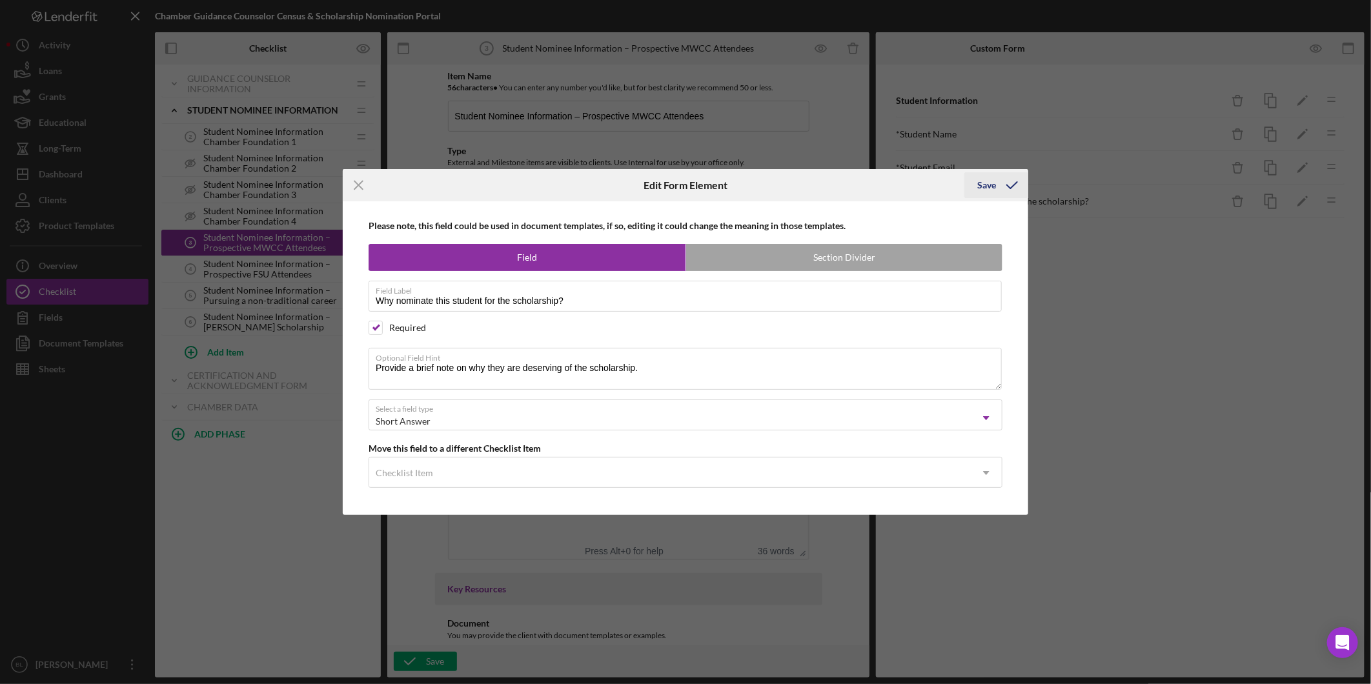
click at [1001, 185] on icon "submit" at bounding box center [1012, 185] width 32 height 32
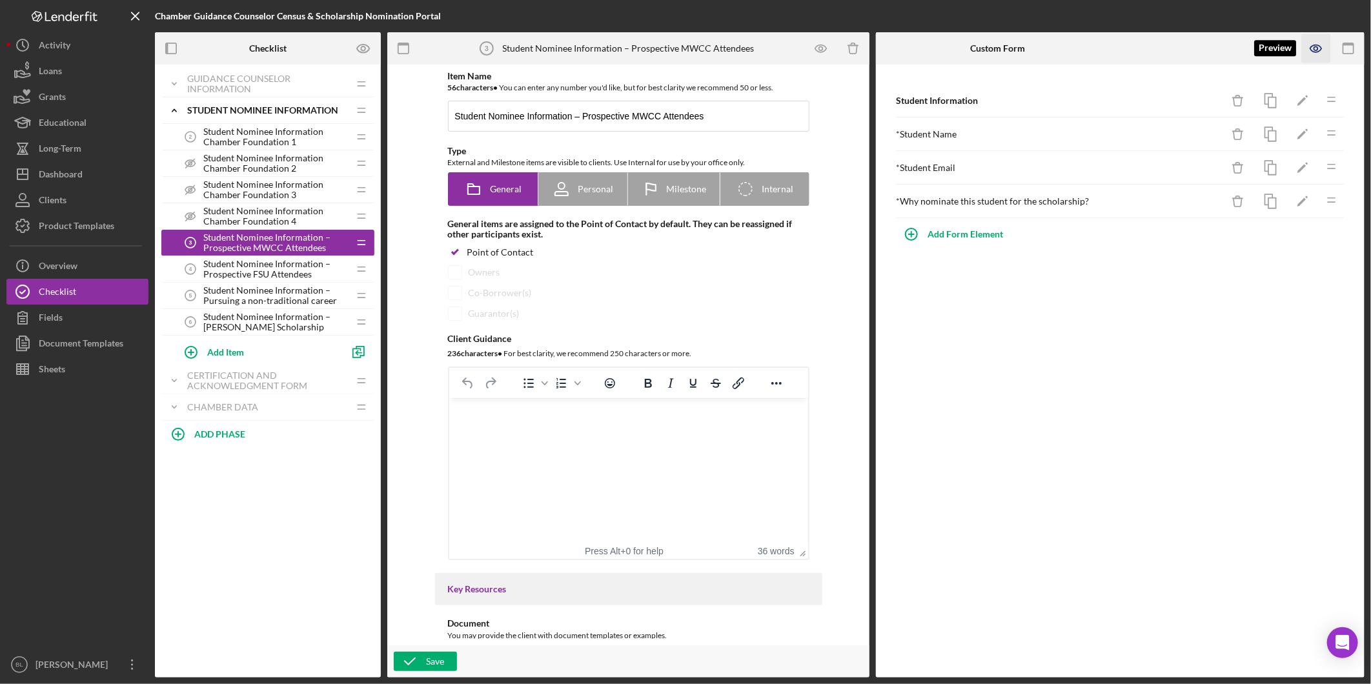
click at [1315, 43] on icon "button" at bounding box center [1316, 48] width 29 height 29
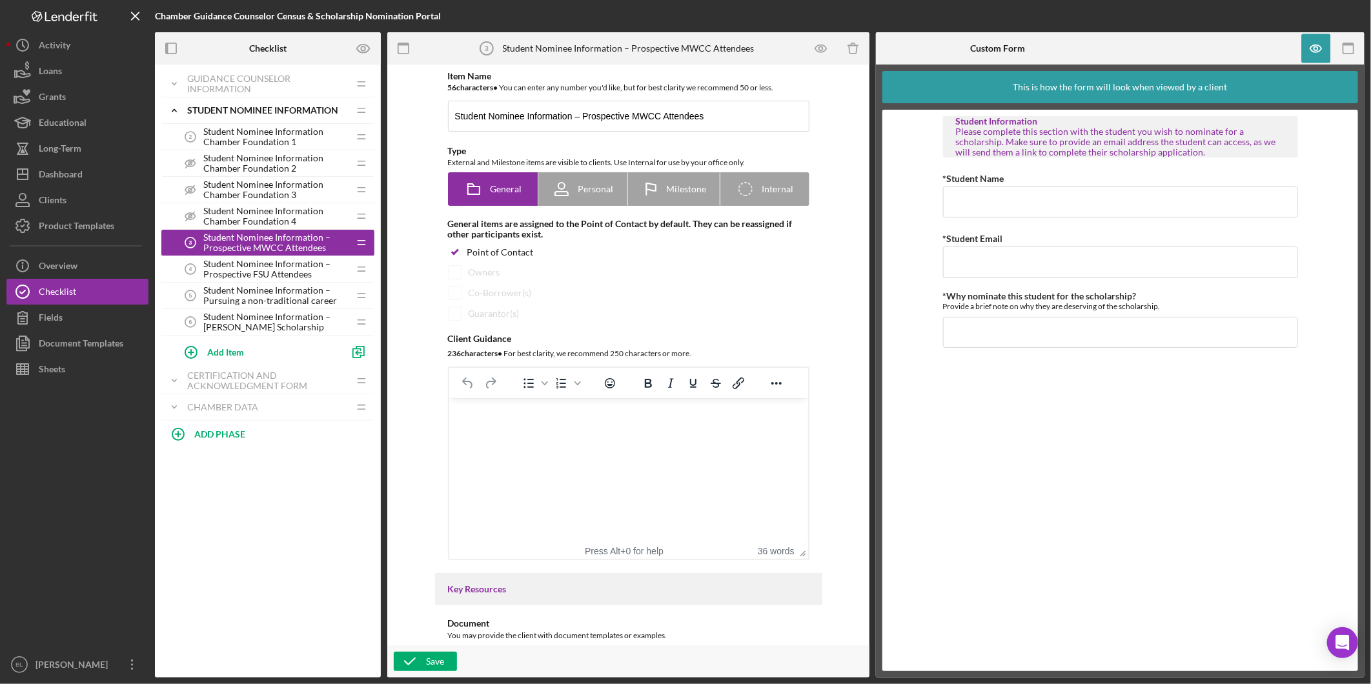
click at [239, 267] on span "Student Nominee Information – Prospective FSU Attendees" at bounding box center [275, 269] width 145 height 21
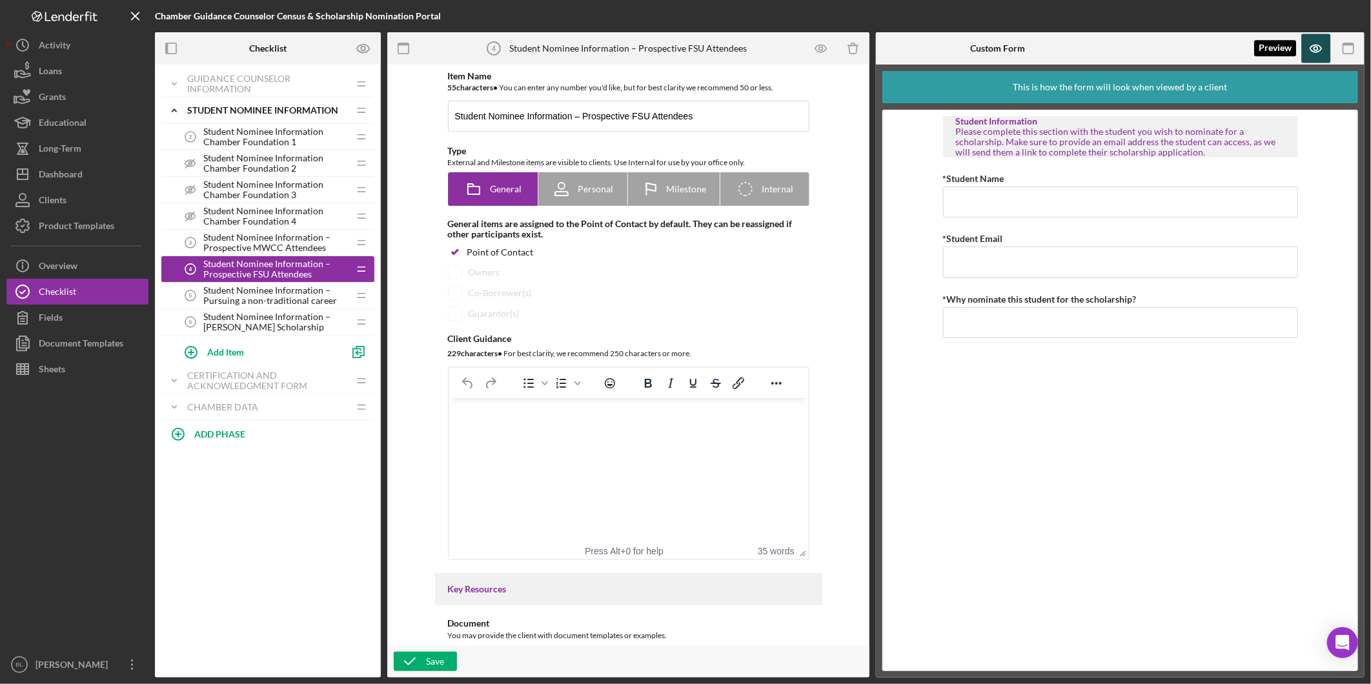
click at [1318, 50] on icon "button" at bounding box center [1316, 48] width 4 height 4
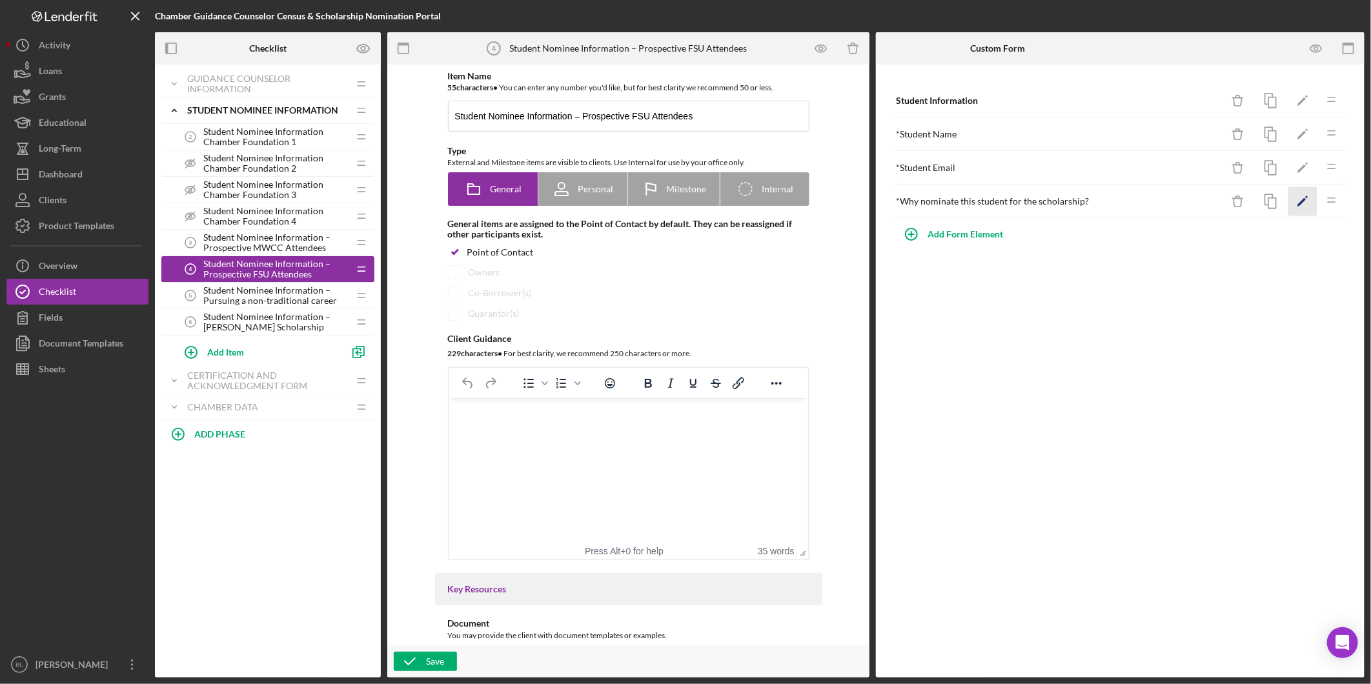
click at [1301, 201] on icon "Icon/Edit" at bounding box center [1303, 201] width 29 height 29
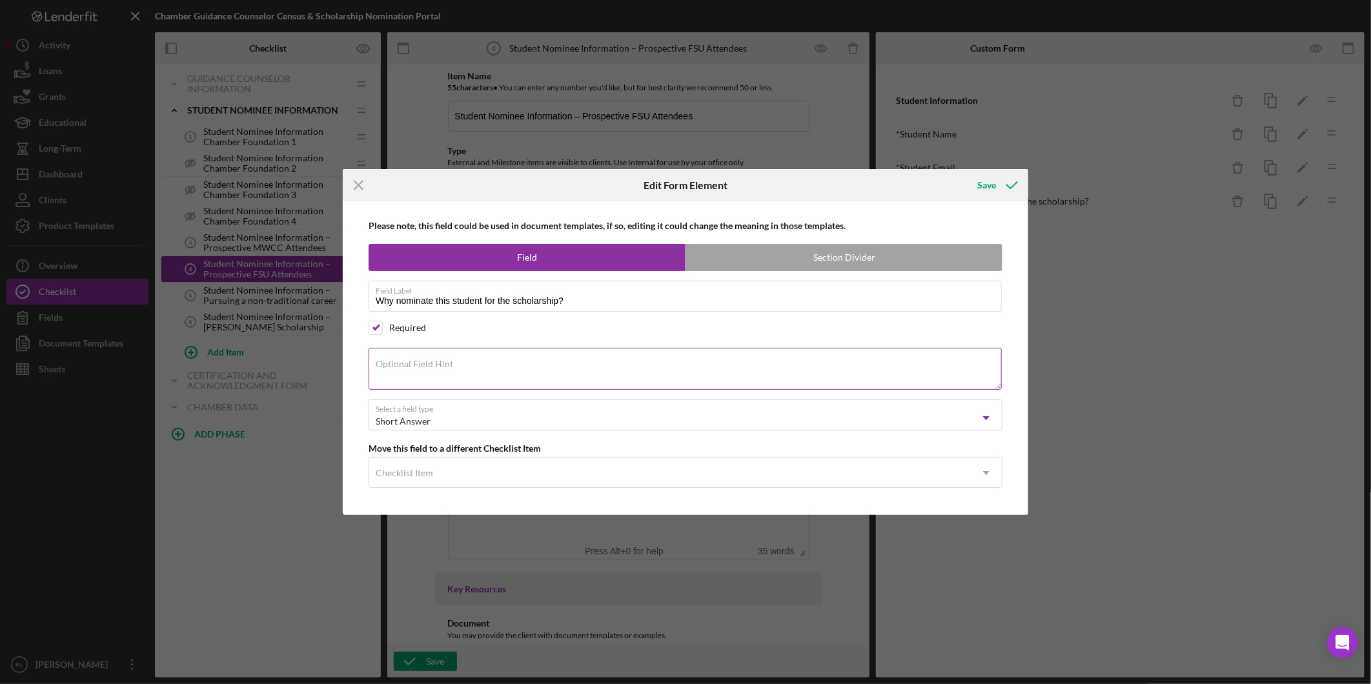
click at [451, 373] on textarea "Optional Field Hint" at bounding box center [685, 368] width 633 height 41
click at [1003, 190] on icon "submit" at bounding box center [1012, 185] width 32 height 32
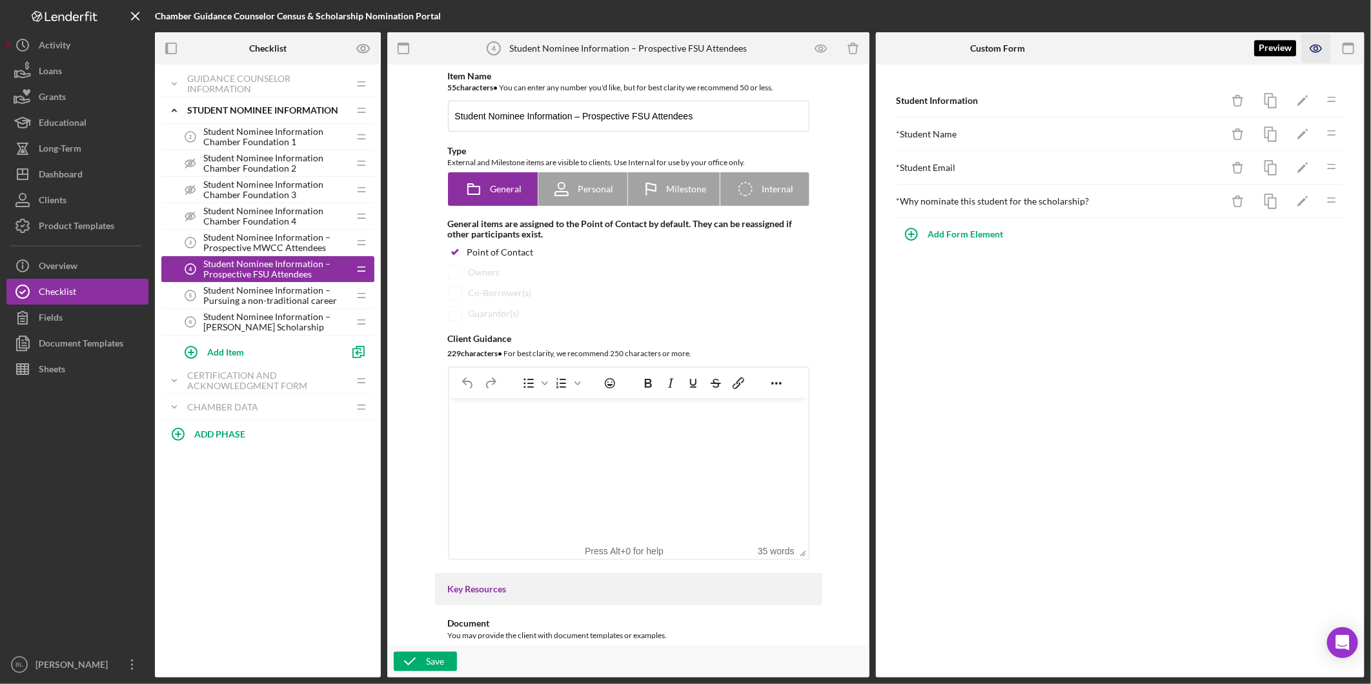
click at [1317, 45] on icon "button" at bounding box center [1316, 48] width 11 height 7
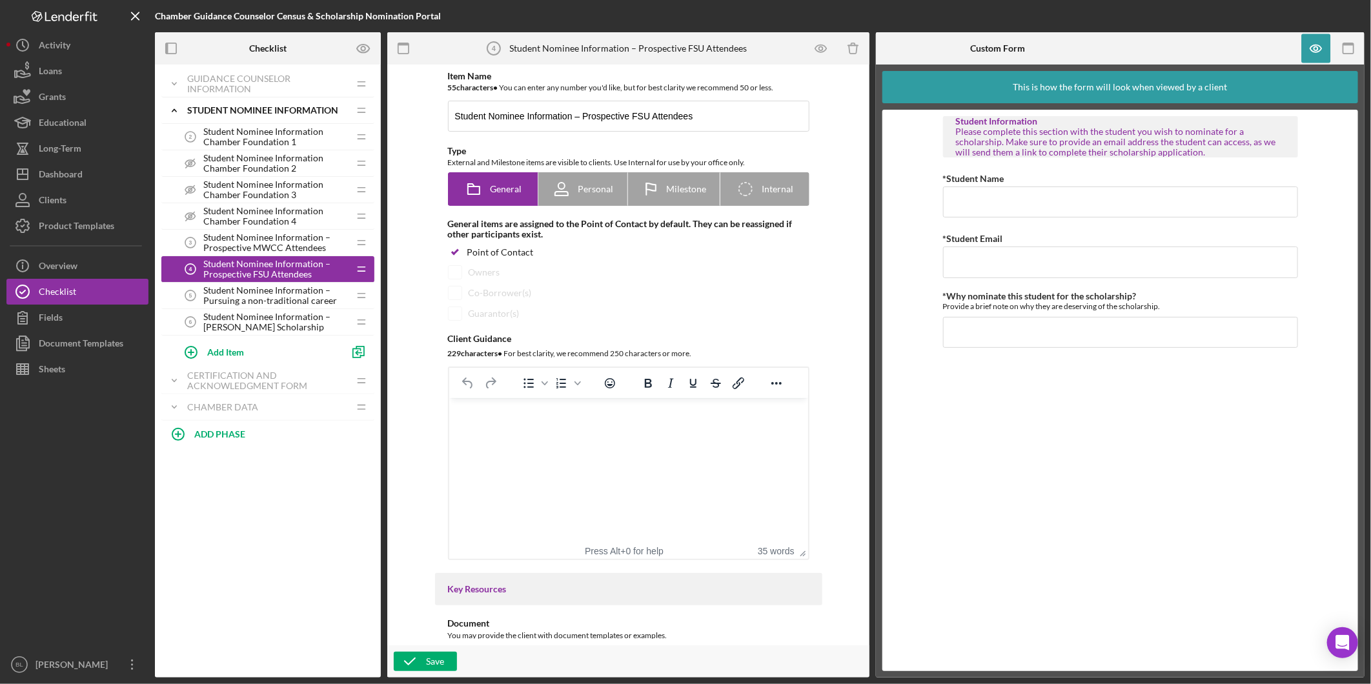
click at [247, 292] on span "Student Nominee Information – Pursuing a non-traditional career" at bounding box center [275, 295] width 145 height 21
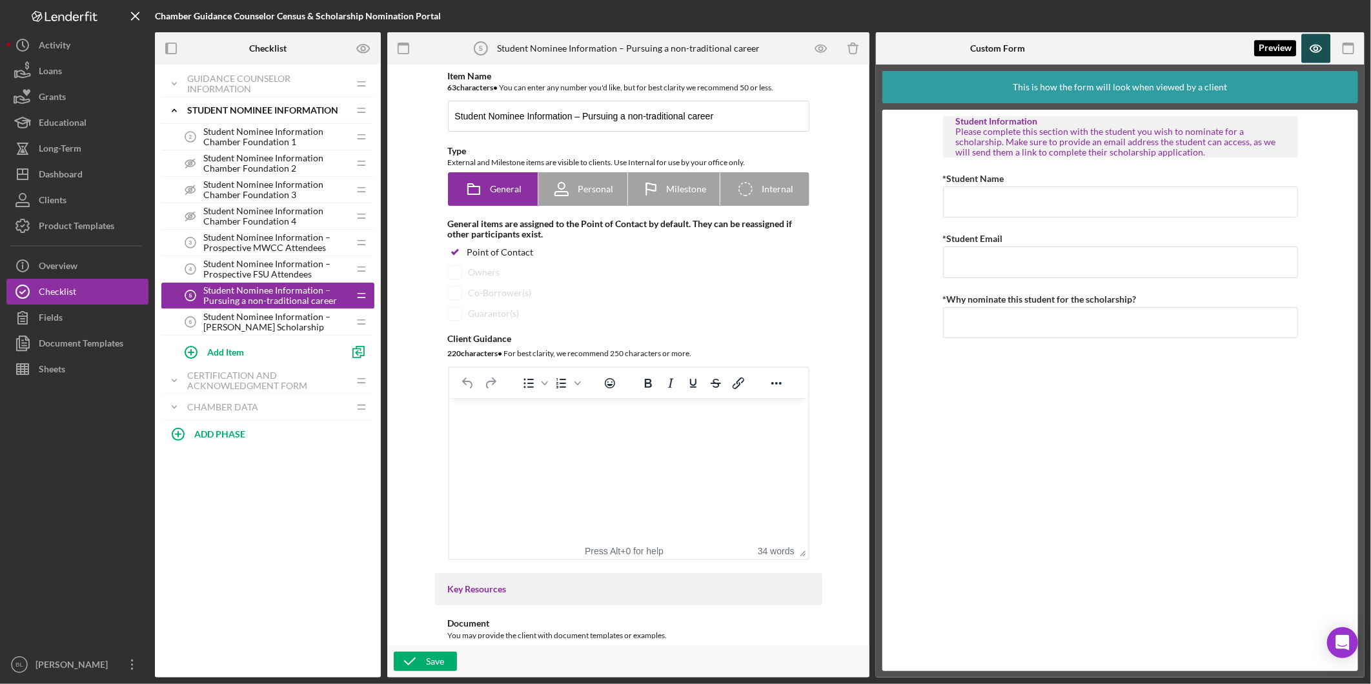
click at [1325, 49] on icon "button" at bounding box center [1316, 48] width 29 height 29
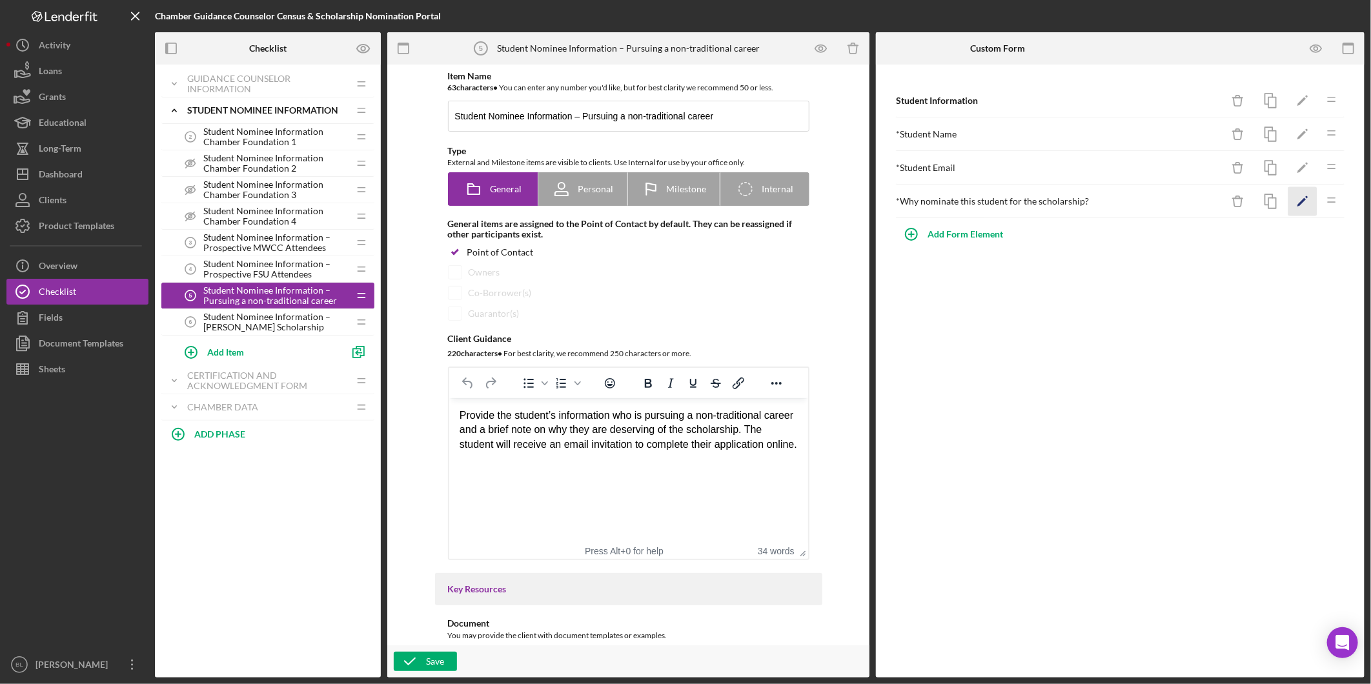
click at [1301, 207] on icon "Icon/Edit" at bounding box center [1303, 201] width 29 height 29
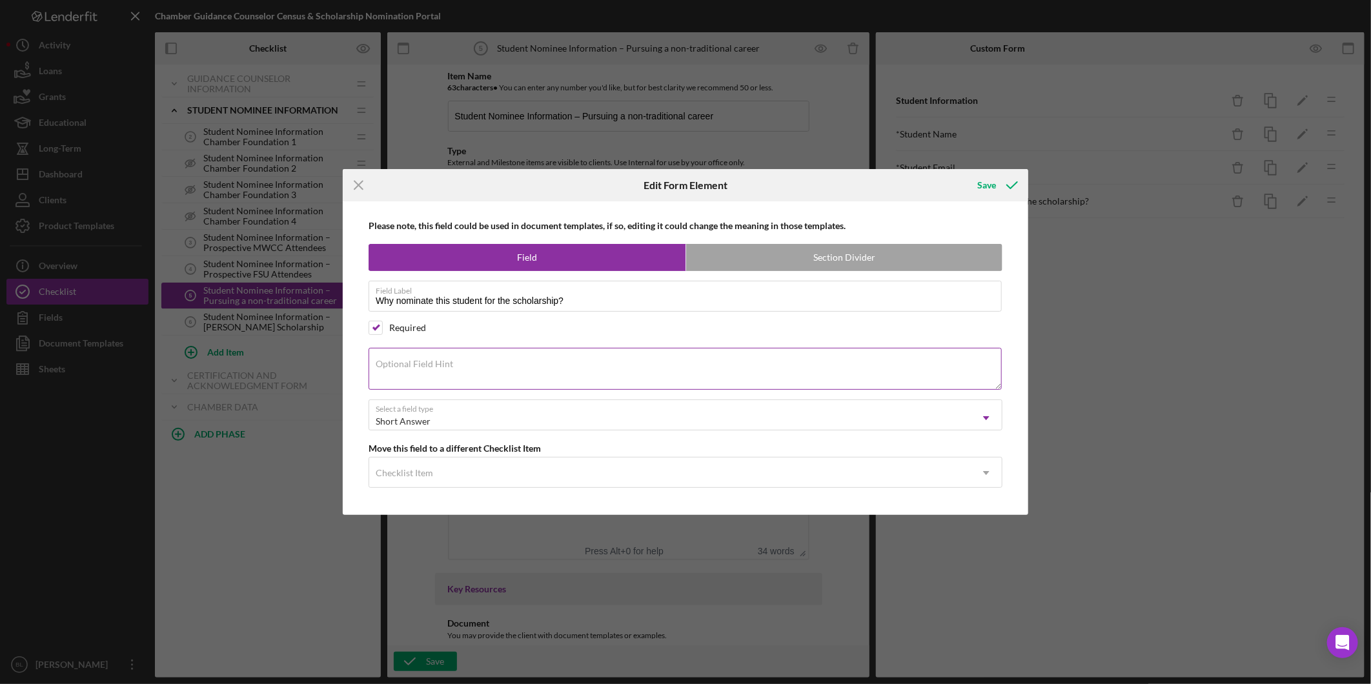
click at [571, 374] on textarea "Optional Field Hint" at bounding box center [685, 368] width 633 height 41
paste textarea "Provide a brief note on why they are deserving of the scholarship."
type textarea "Provide a brief note on why they are deserving of the scholarship."
click at [990, 184] on div "Save" at bounding box center [986, 185] width 19 height 26
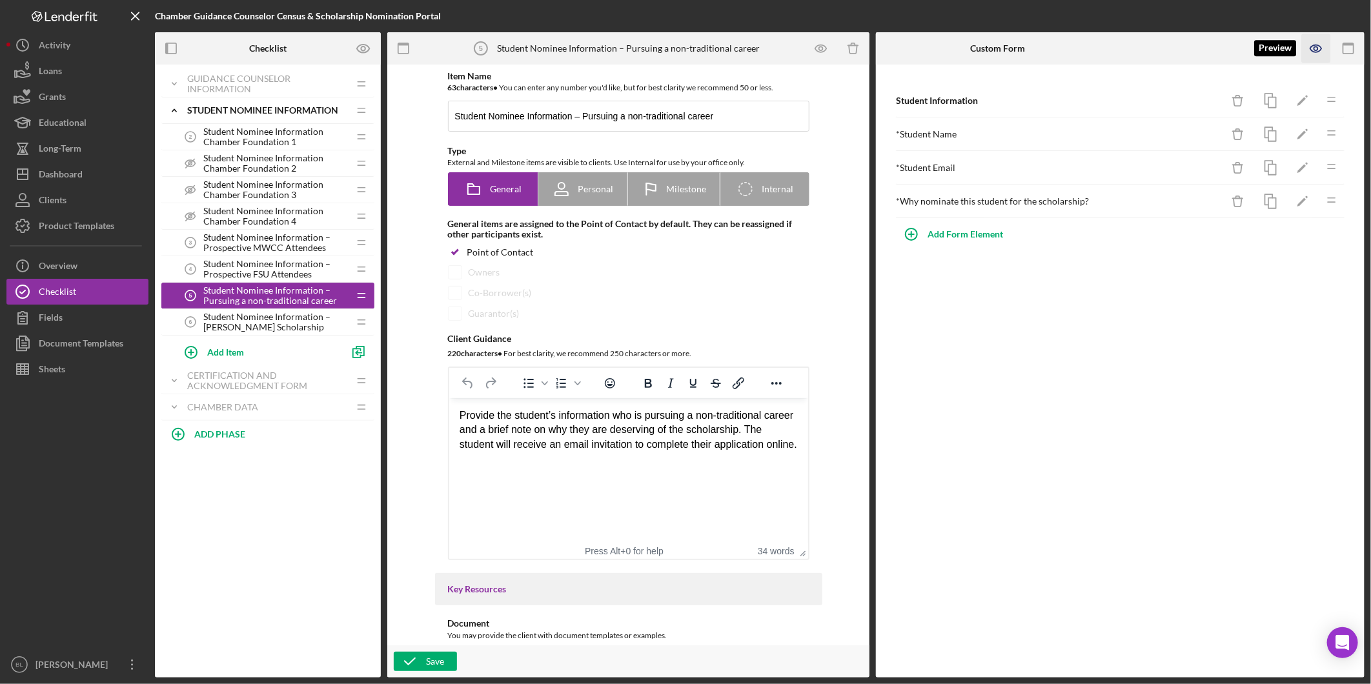
click at [1325, 44] on icon "button" at bounding box center [1316, 48] width 29 height 29
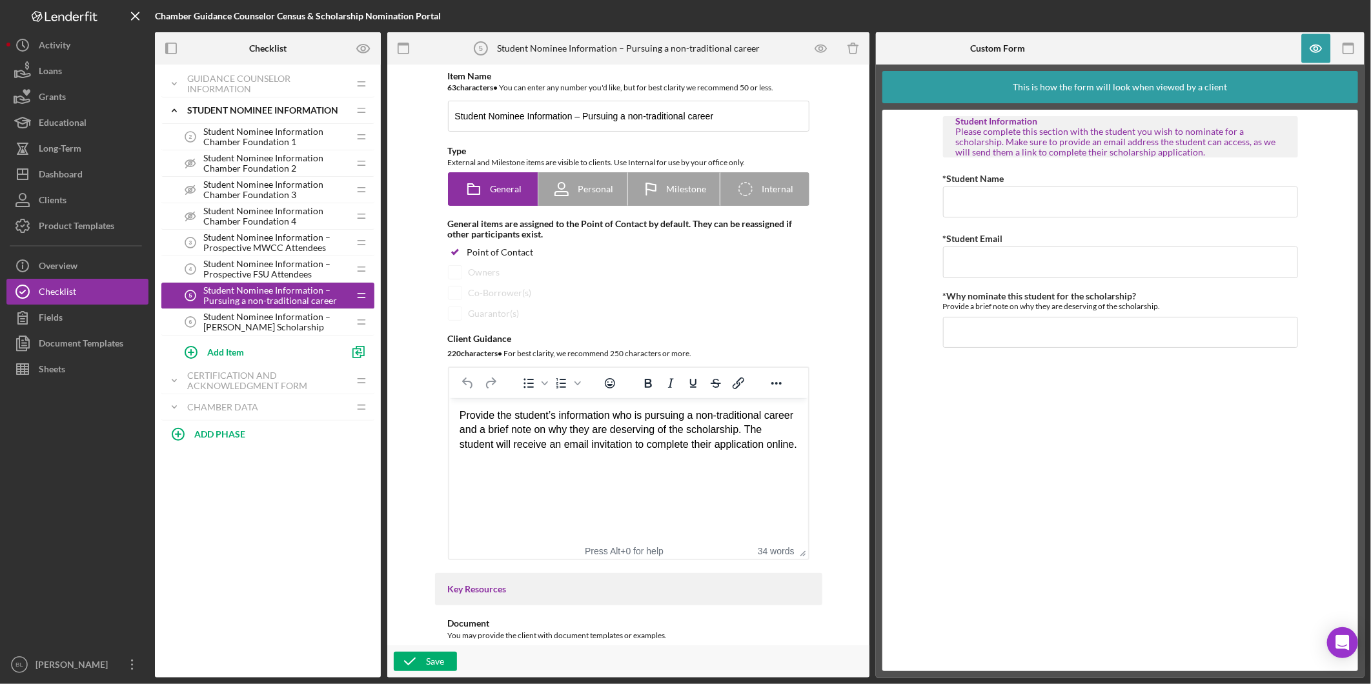
drag, startPoint x: 227, startPoint y: 320, endPoint x: 242, endPoint y: 320, distance: 15.5
click at [227, 320] on span "Student Nominee Information – [PERSON_NAME] Scholarship" at bounding box center [275, 322] width 145 height 21
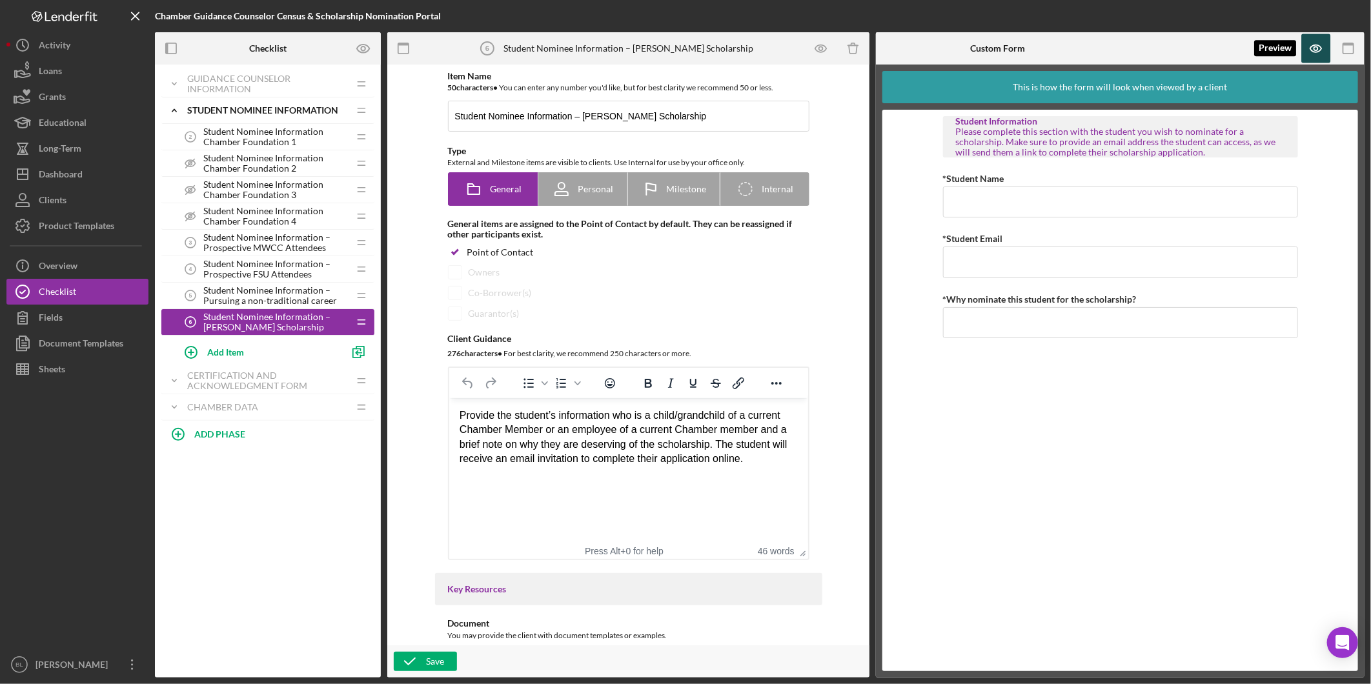
click at [1316, 45] on icon "button" at bounding box center [1316, 48] width 11 height 7
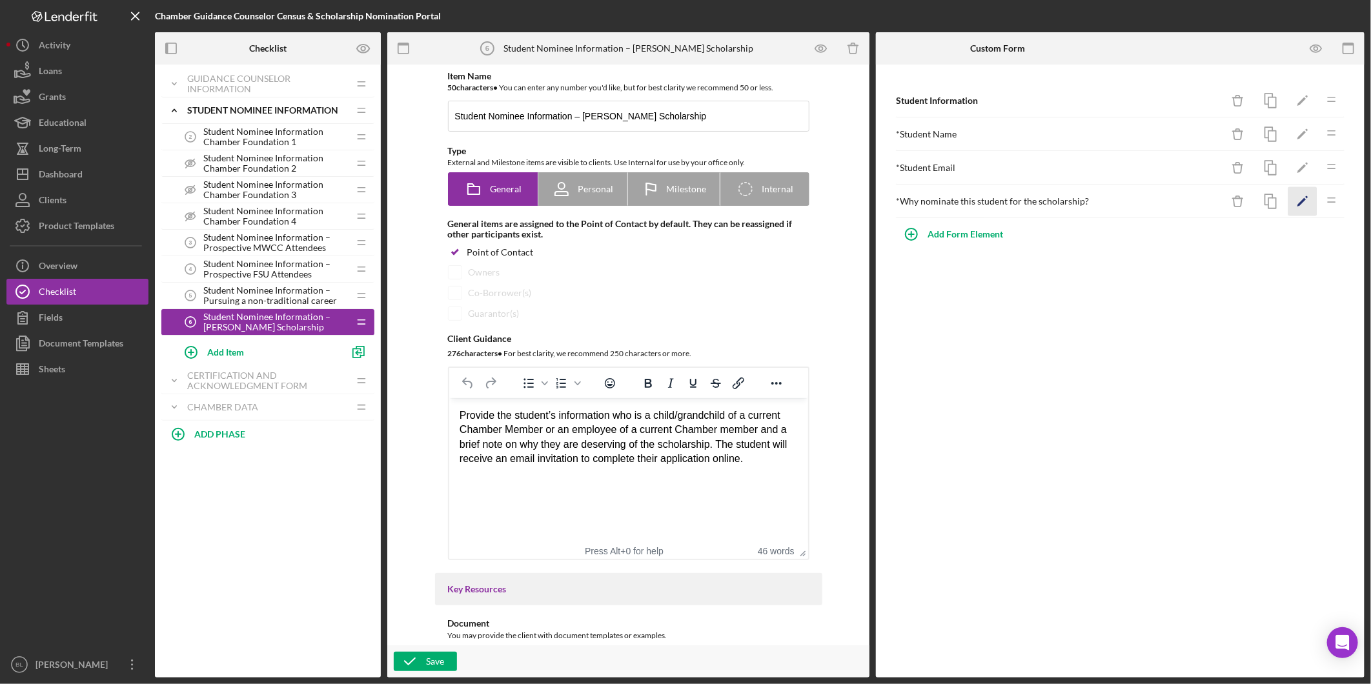
click at [1303, 190] on icon "Icon/Edit" at bounding box center [1303, 201] width 29 height 29
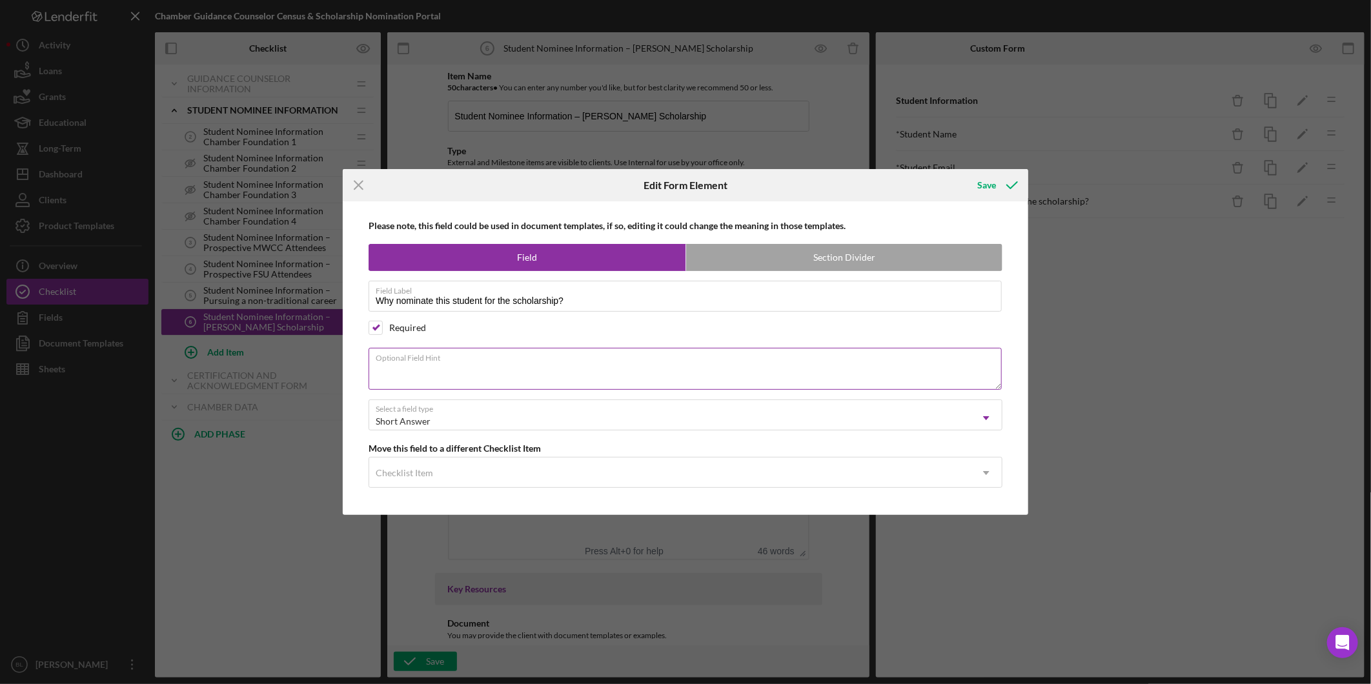
click at [513, 364] on textarea "Optional Field Hint" at bounding box center [685, 368] width 633 height 41
paste textarea "Provide a brief note on why they are deserving of the scholarship."
type textarea "Provide a brief note on why they are deserving of the scholarship."
drag, startPoint x: 985, startPoint y: 188, endPoint x: 993, endPoint y: 187, distance: 7.8
click at [985, 188] on div "Save" at bounding box center [986, 185] width 19 height 26
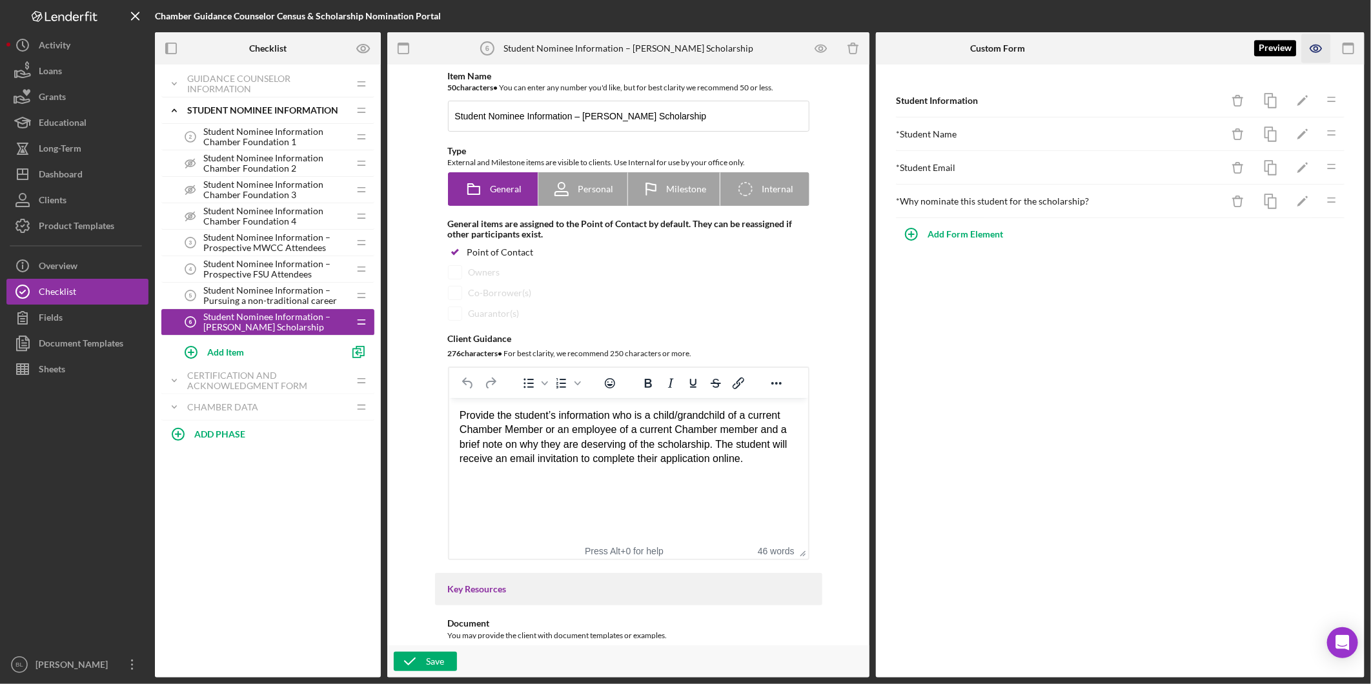
click at [1311, 47] on icon "button" at bounding box center [1316, 48] width 29 height 29
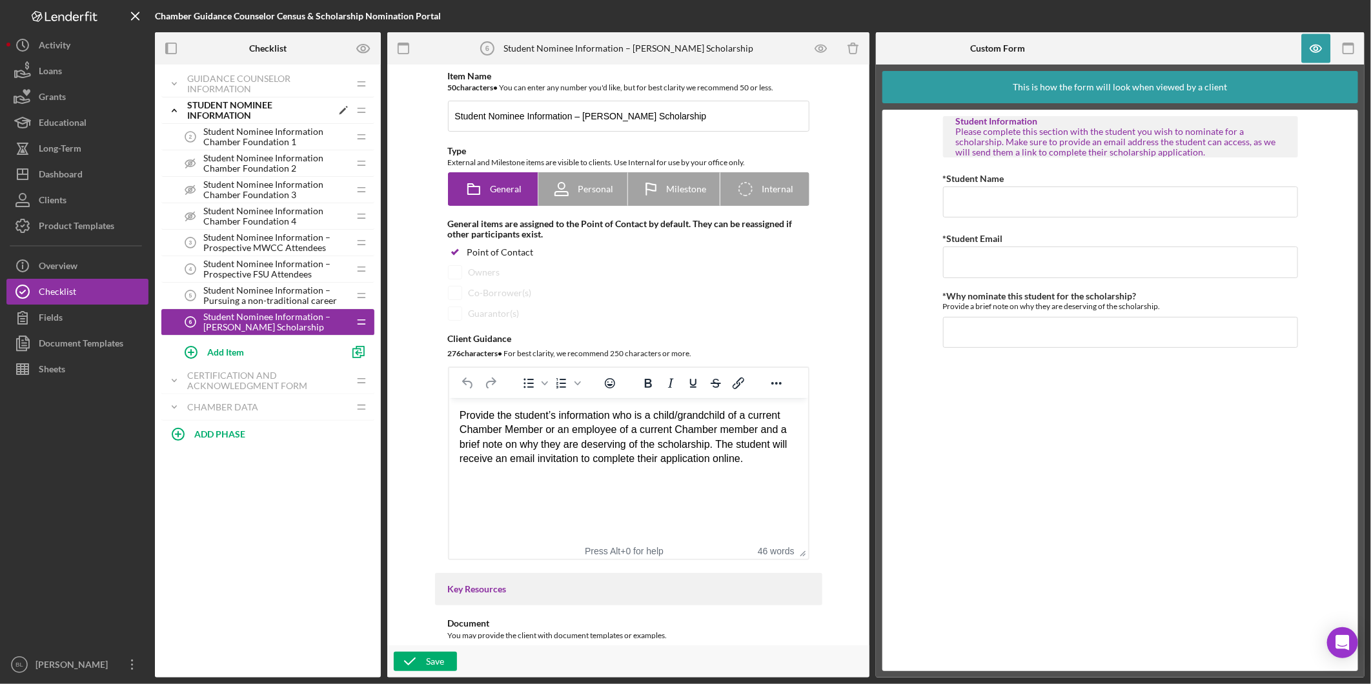
click at [175, 108] on icon "Icon/Expander" at bounding box center [174, 110] width 26 height 26
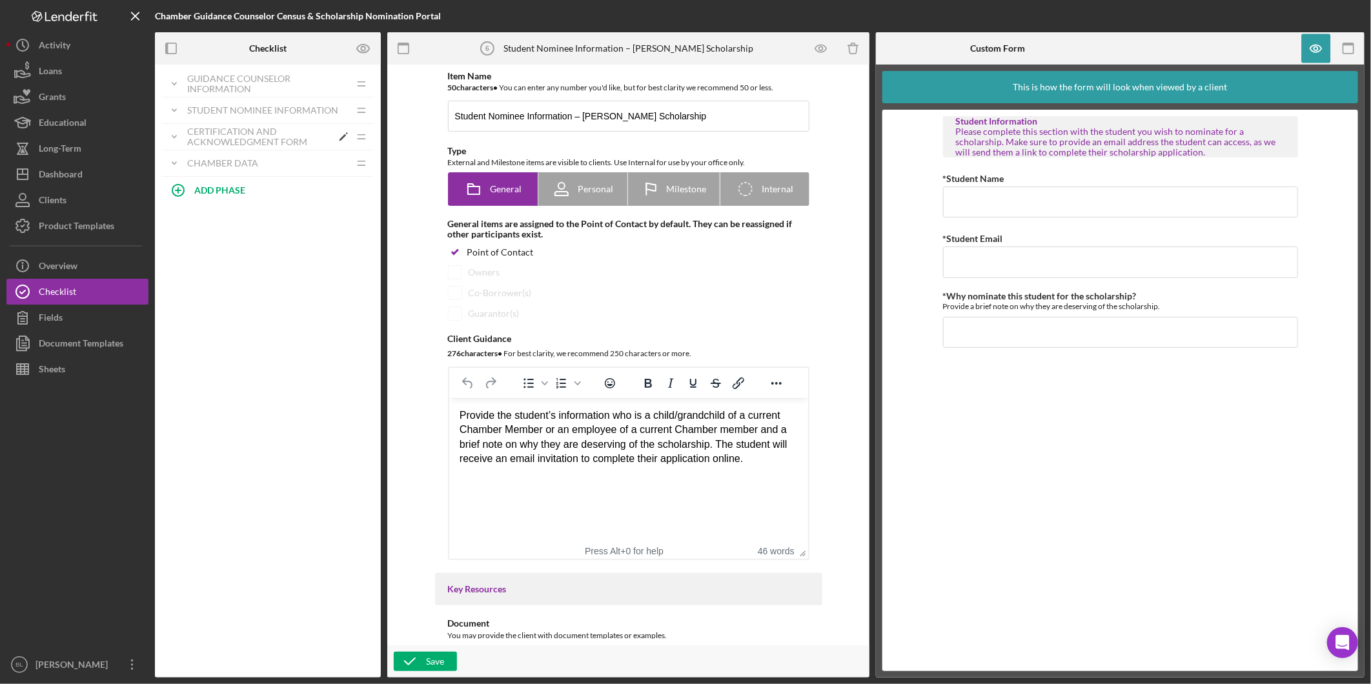
click at [226, 144] on div "Certification and Acknowledgment Form" at bounding box center [259, 137] width 145 height 21
click at [265, 167] on span "Signature Required" at bounding box center [241, 163] width 77 height 10
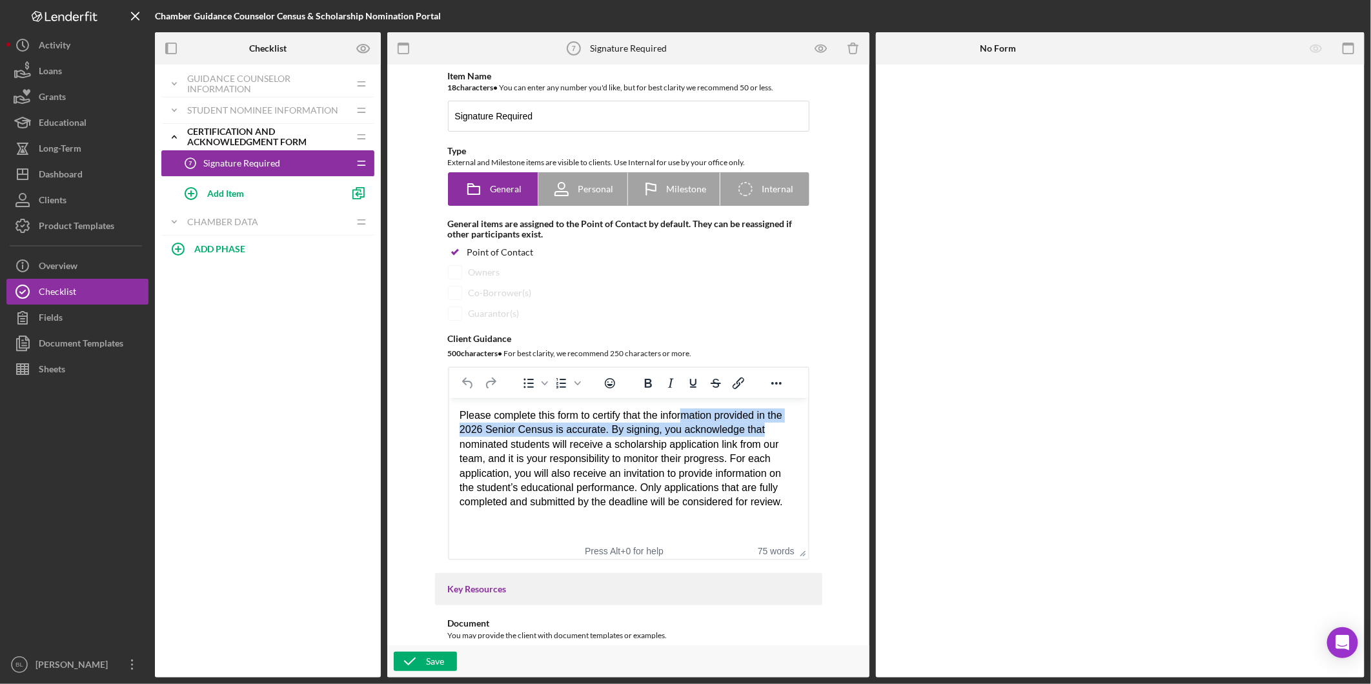
drag, startPoint x: 699, startPoint y: 419, endPoint x: 764, endPoint y: 429, distance: 65.9
click at [764, 429] on div "Please complete this form to certify that the information provided in the 2026 …" at bounding box center [628, 459] width 338 height 101
drag, startPoint x: 749, startPoint y: 440, endPoint x: 734, endPoint y: 442, distance: 15.0
click at [748, 442] on div "Please complete this form to certify that the information provided in the 2026 …" at bounding box center [628, 459] width 338 height 101
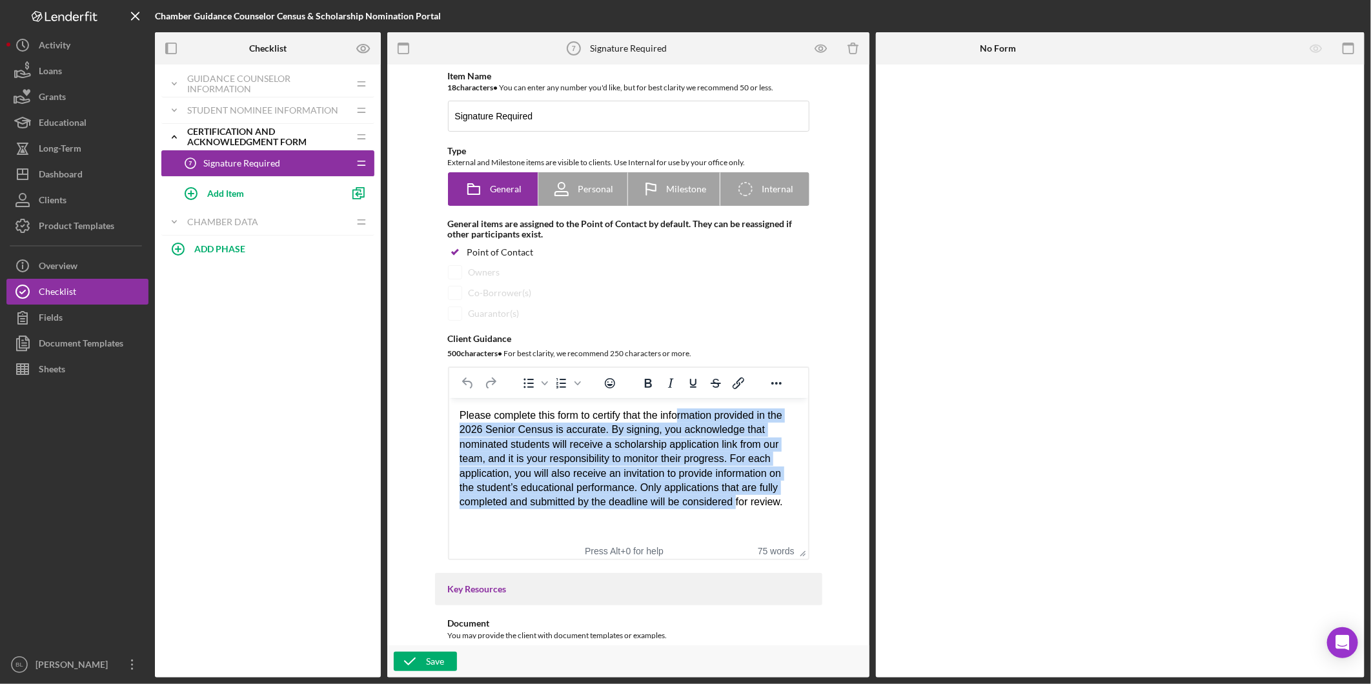
drag, startPoint x: 680, startPoint y: 414, endPoint x: 720, endPoint y: 507, distance: 101.5
click at [732, 507] on div "Please complete this form to certify that the information provided in the 2026 …" at bounding box center [628, 459] width 338 height 101
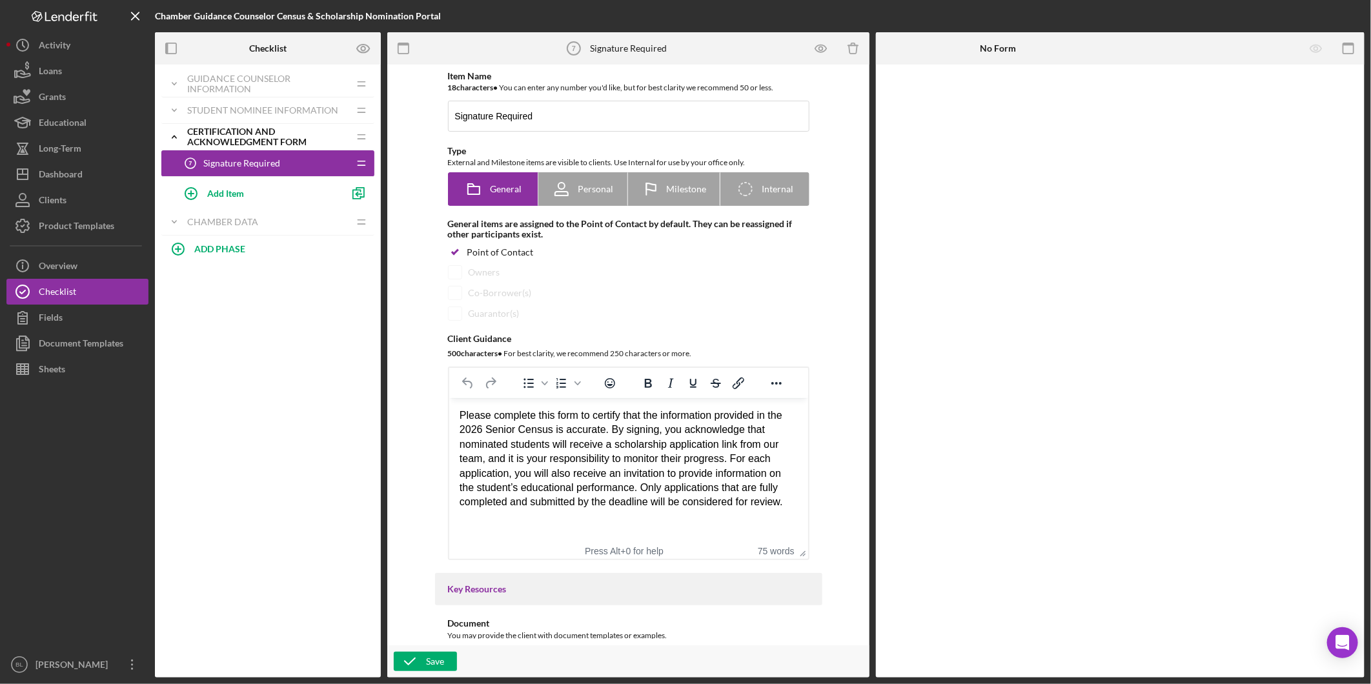
click at [682, 513] on html "Please complete this form to certify that the information provided in the 2026 …" at bounding box center [628, 459] width 359 height 122
click at [227, 133] on div "Certification and Acknowledgment Form" at bounding box center [259, 137] width 145 height 21
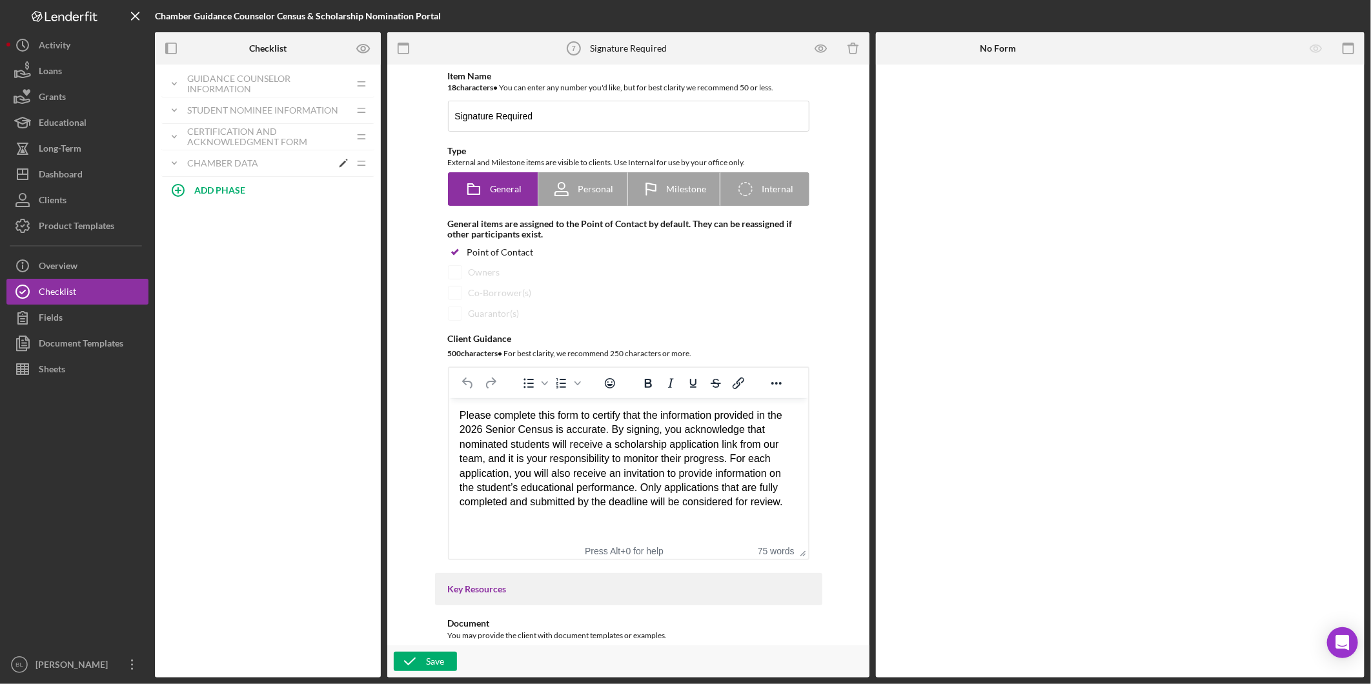
click at [218, 158] on div "Chamber Data" at bounding box center [259, 163] width 145 height 10
click at [267, 186] on span "Student Nominee Count" at bounding box center [251, 190] width 97 height 10
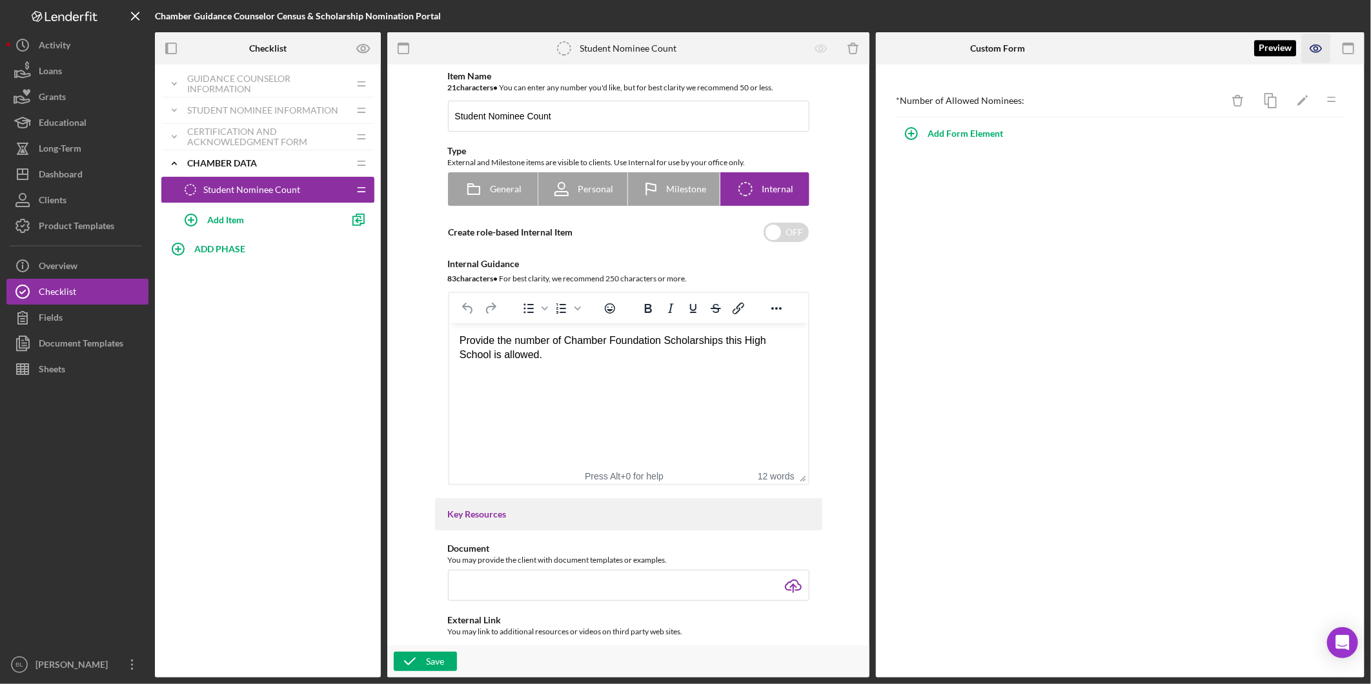
click at [1320, 48] on icon "button" at bounding box center [1316, 48] width 29 height 29
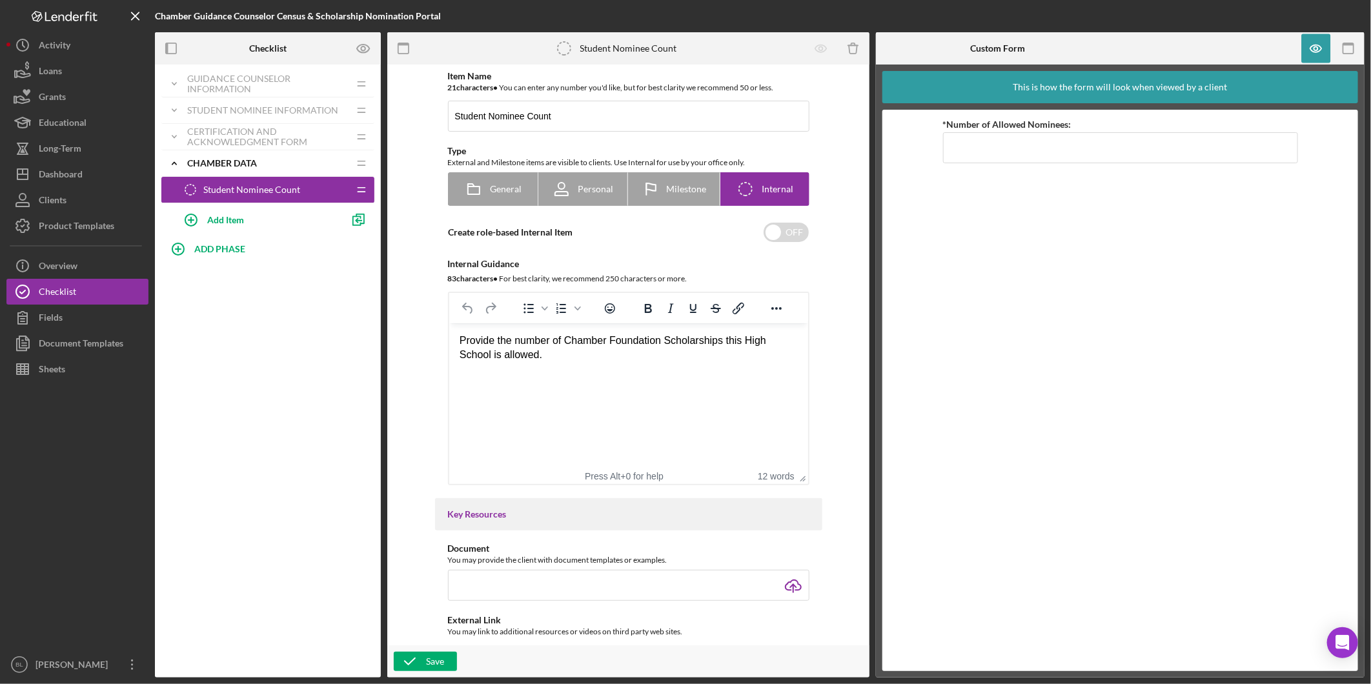
click at [262, 190] on span "Student Nominee Count" at bounding box center [251, 190] width 97 height 10
click at [176, 160] on icon "Icon/Expander" at bounding box center [174, 163] width 26 height 26
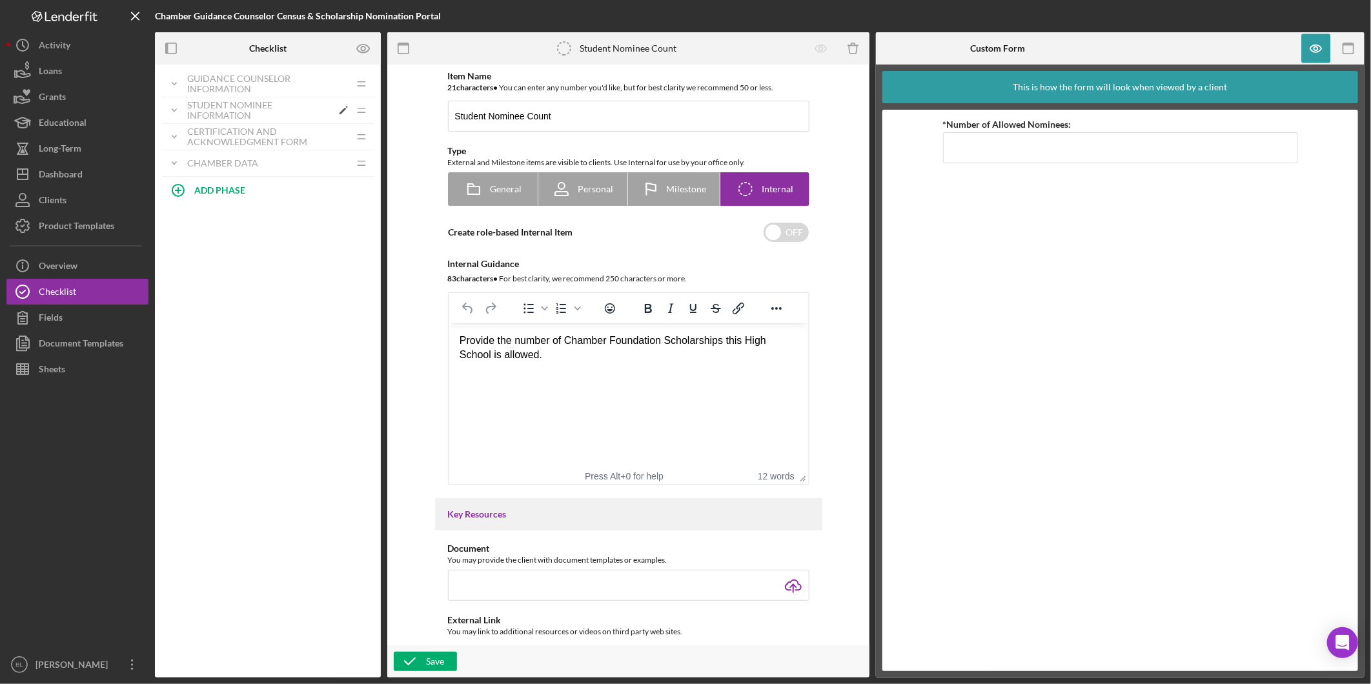
drag, startPoint x: 212, startPoint y: 160, endPoint x: 212, endPoint y: 102, distance: 58.1
click at [212, 102] on div "Icon/Expander Guidance Counselor Information Icon/Edit Icon/Drag Personal Infor…" at bounding box center [267, 124] width 213 height 106
click at [213, 76] on div "Guidance Counselor Information" at bounding box center [259, 84] width 145 height 21
click at [276, 158] on span "Open Additional Nominee Fields per Census Allocation" at bounding box center [275, 163] width 145 height 21
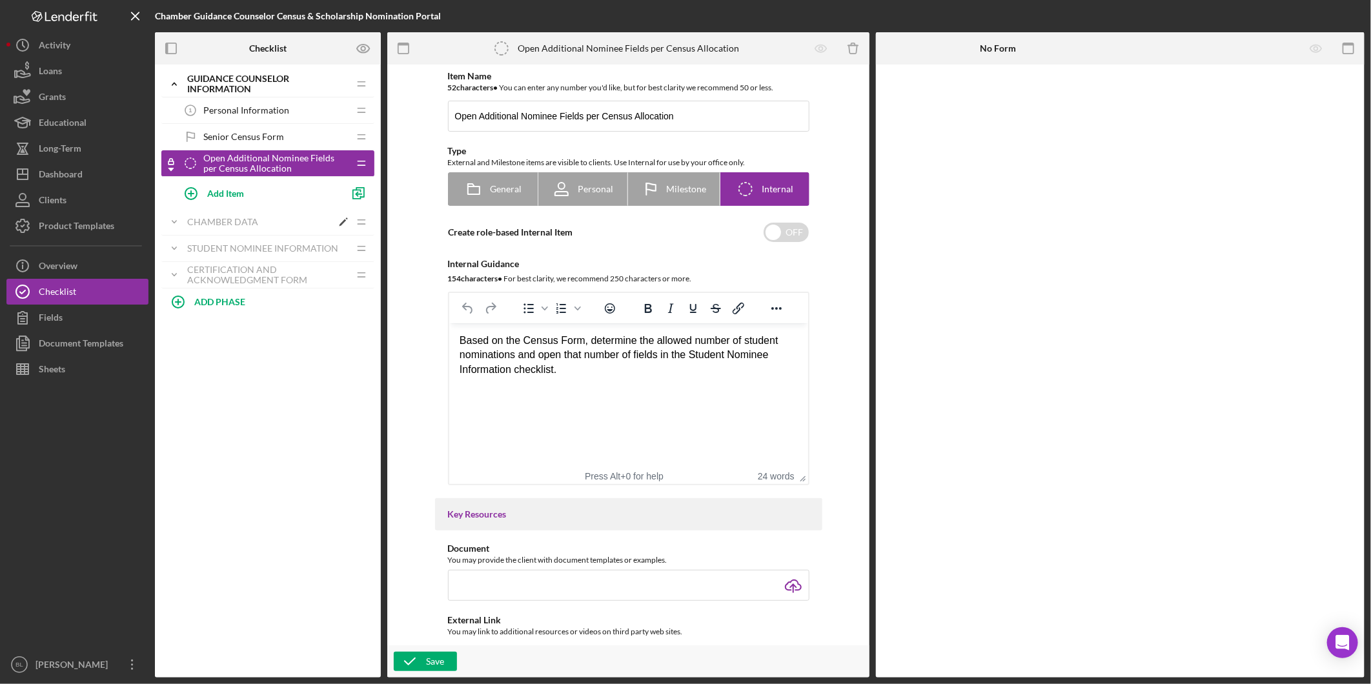
click at [176, 221] on icon "Icon/Expander" at bounding box center [174, 222] width 26 height 26
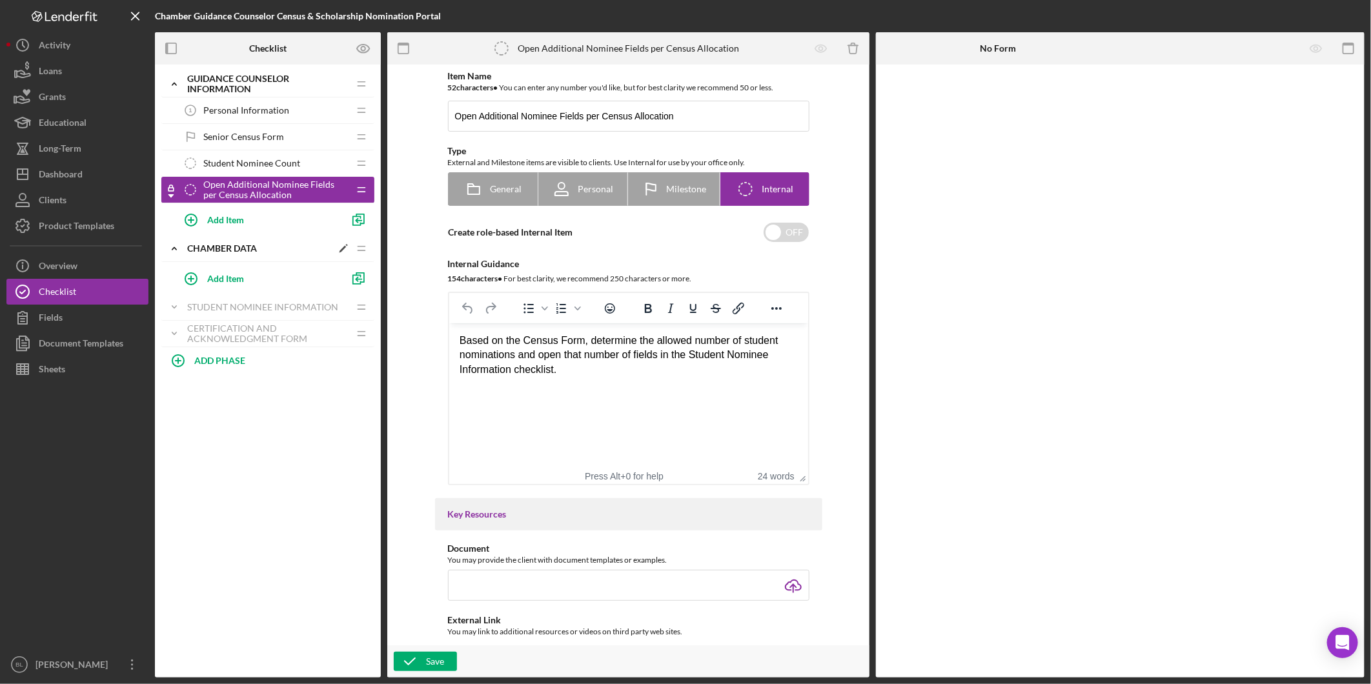
click at [340, 247] on icon "Icon/Edit" at bounding box center [343, 248] width 23 height 23
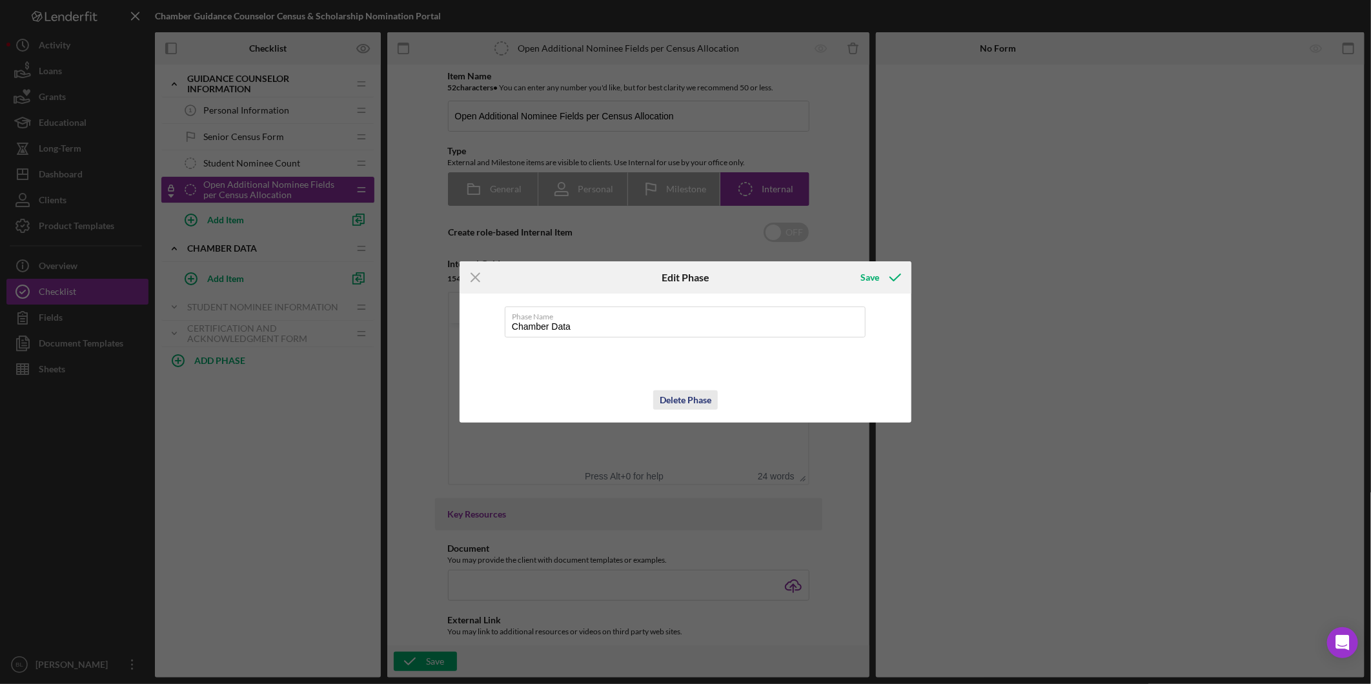
click at [693, 398] on div "Delete Phase" at bounding box center [686, 400] width 52 height 19
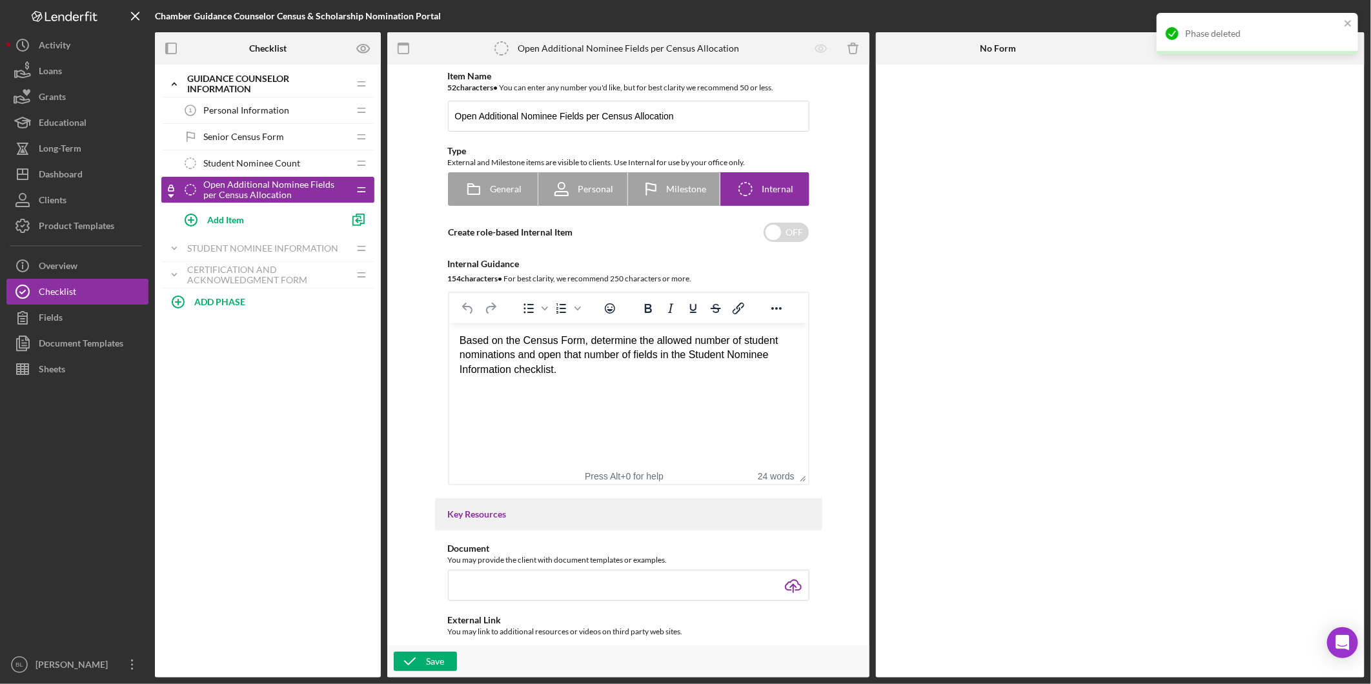
click at [248, 352] on div "Icon/Expander Guidance Counselor Information Icon/Edit Icon/Drag Personal Infor…" at bounding box center [268, 371] width 226 height 613
click at [250, 107] on span "Personal Information" at bounding box center [246, 110] width 86 height 10
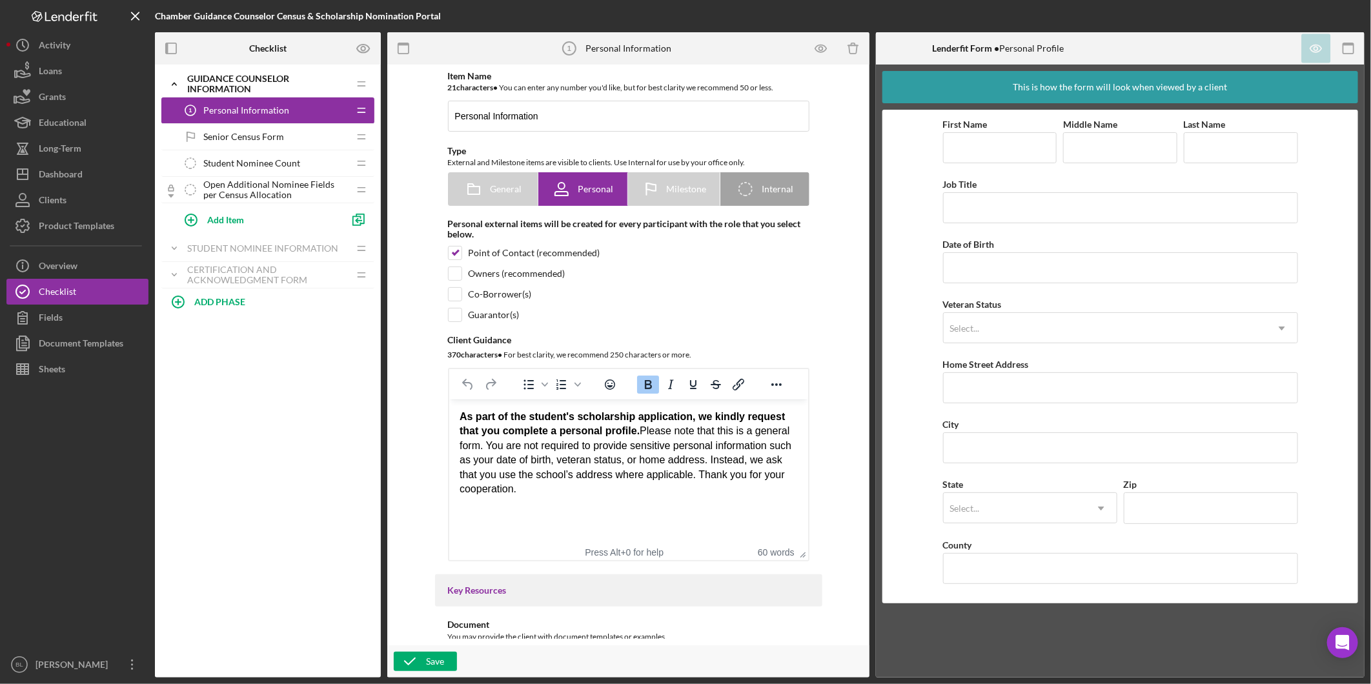
click at [249, 132] on span "Senior Census Form" at bounding box center [243, 137] width 81 height 10
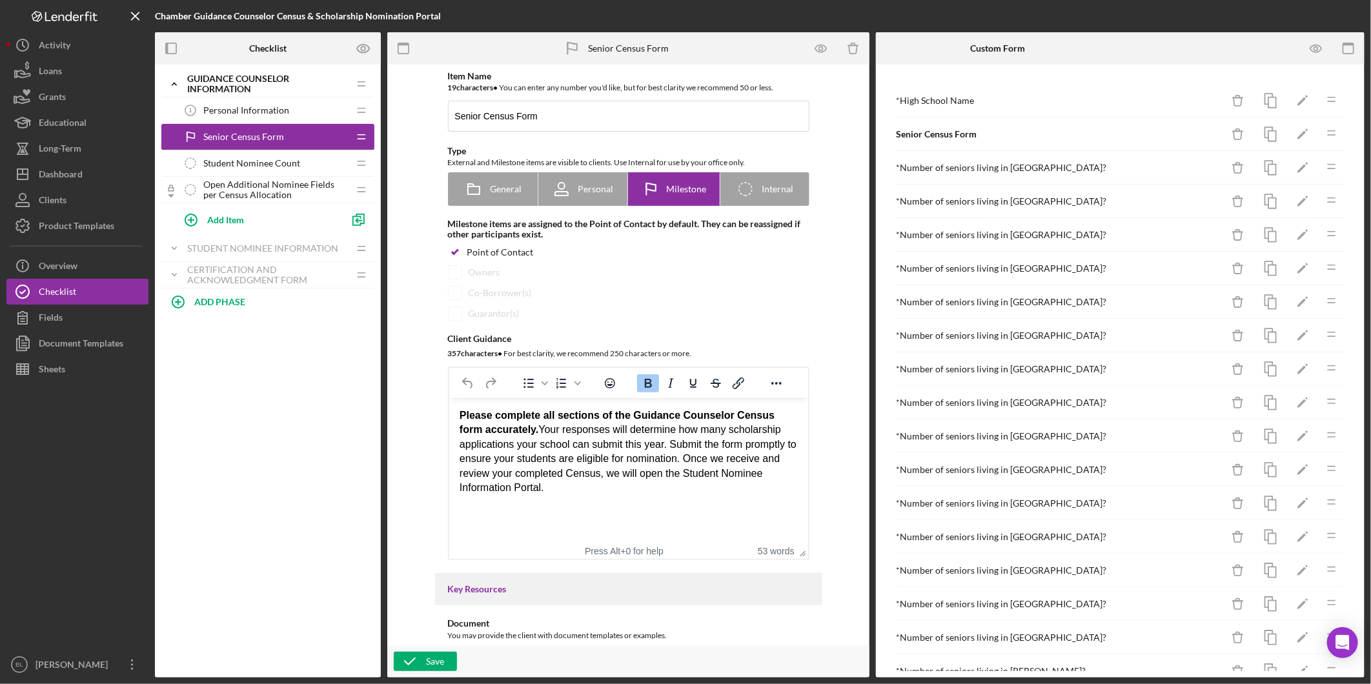
click at [249, 165] on span "Student Nominee Count" at bounding box center [251, 163] width 97 height 10
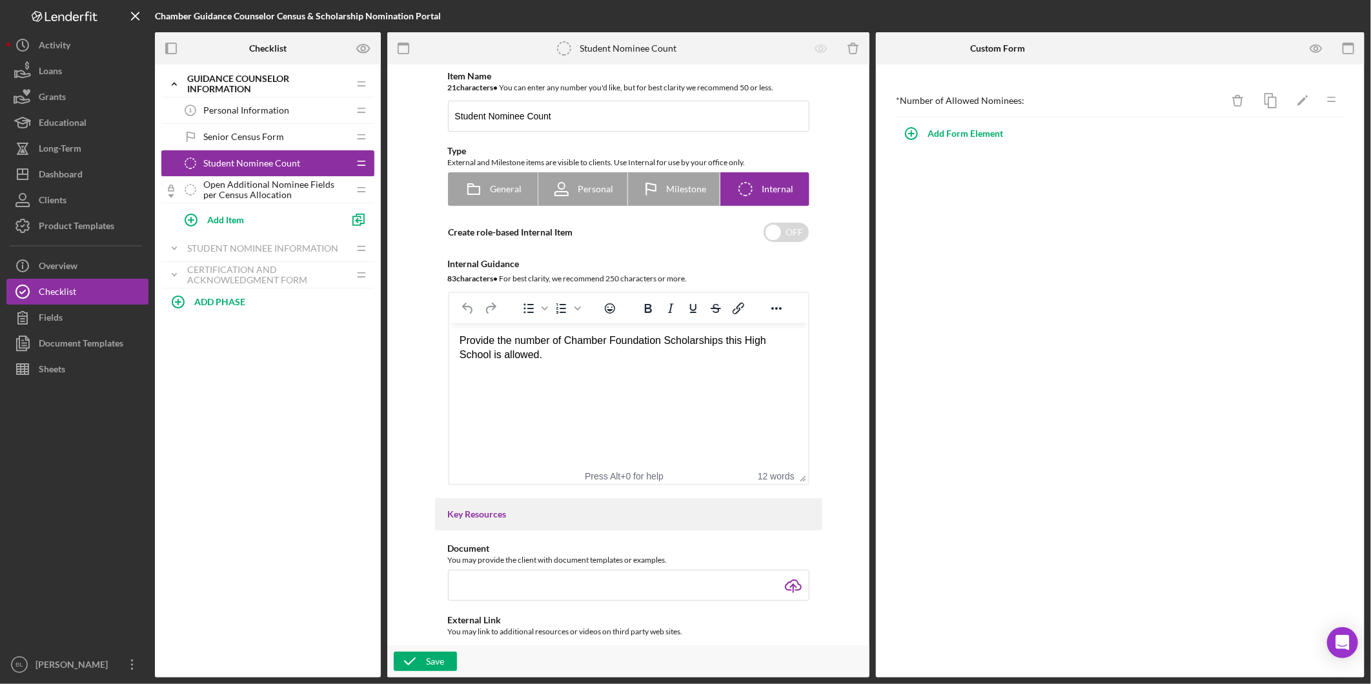
click at [230, 189] on span "Open Additional Nominee Fields per Census Allocation" at bounding box center [275, 189] width 145 height 21
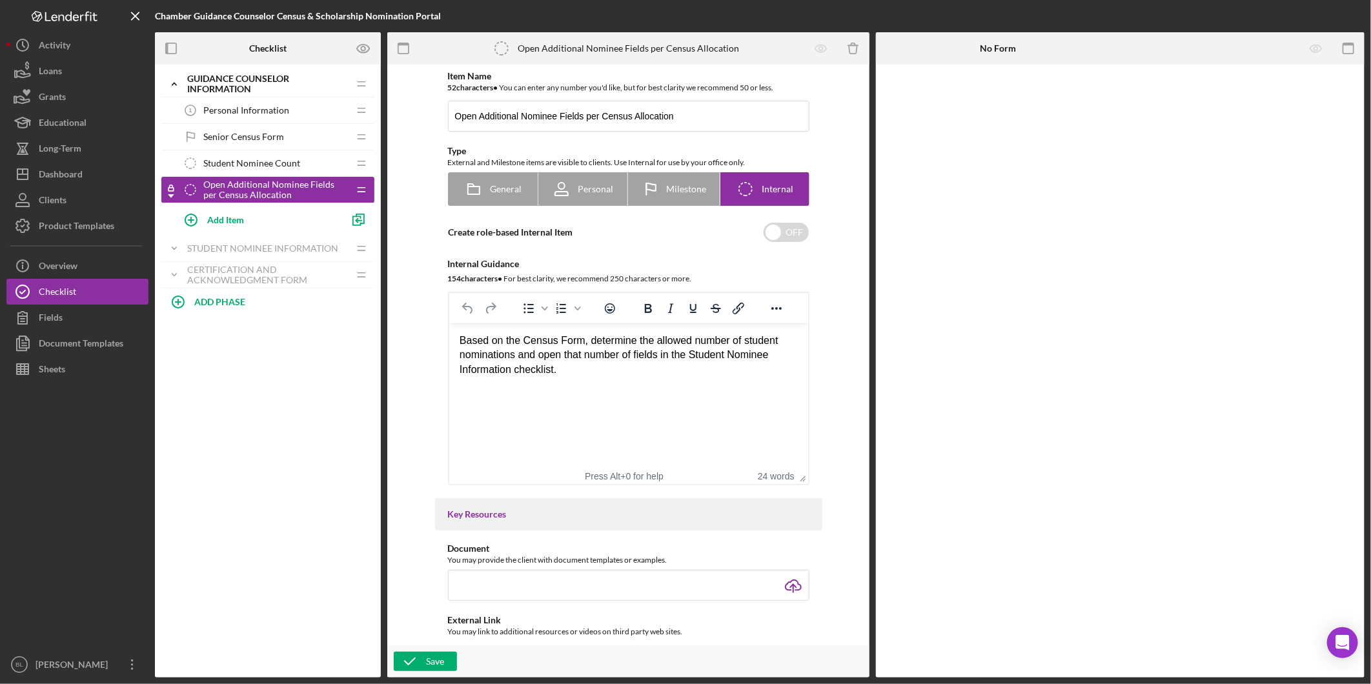
click at [598, 387] on html "Based on the Census Form, determine the allowed number of student nominations a…" at bounding box center [628, 355] width 359 height 64
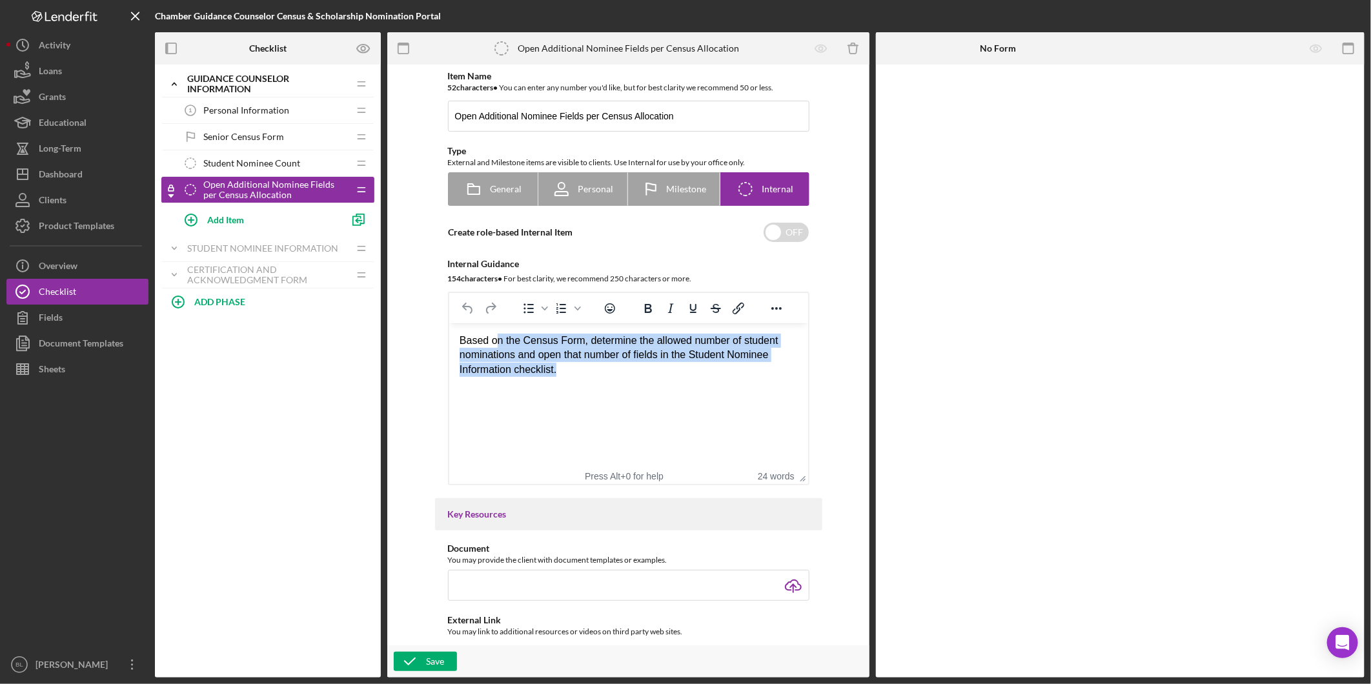
drag, startPoint x: 583, startPoint y: 369, endPoint x: 493, endPoint y: 345, distance: 92.9
click at [493, 345] on div "Based on the Census Form, determine the allowed number of student nominations a…" at bounding box center [628, 355] width 338 height 43
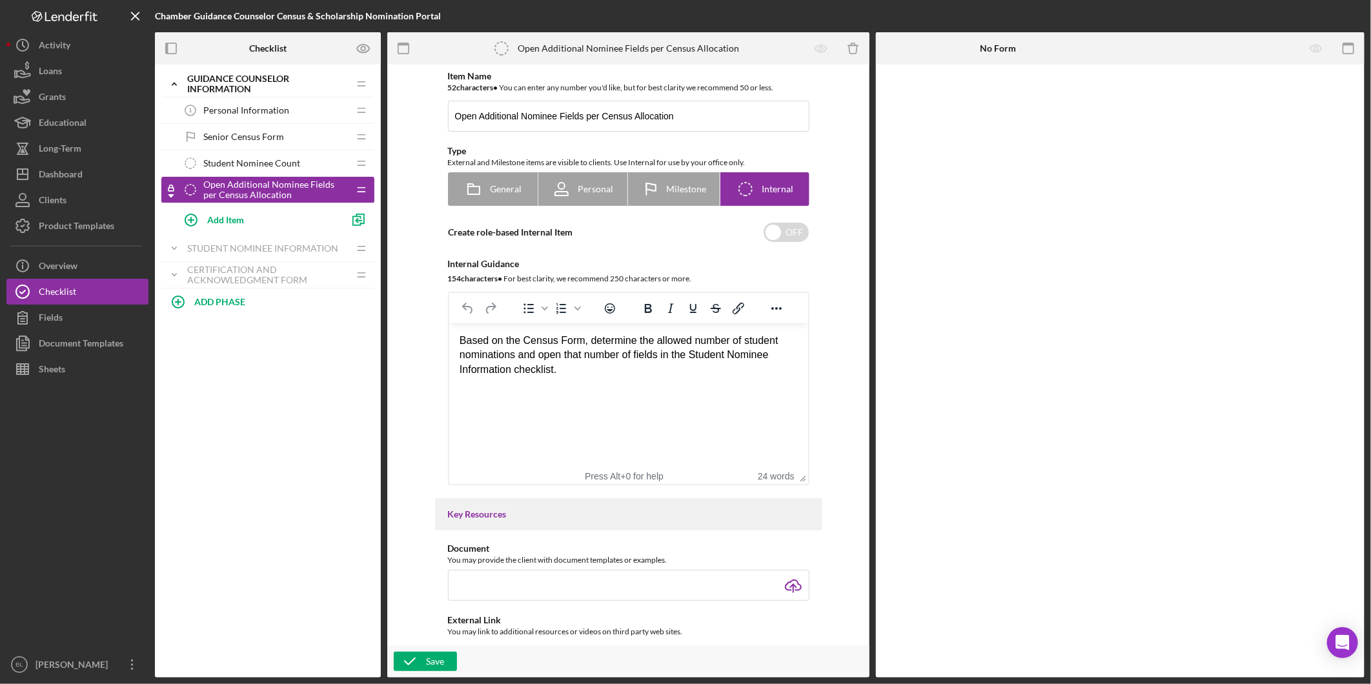
click at [573, 380] on html "Based on the Census Form, determine the allowed number of student nominations a…" at bounding box center [628, 355] width 359 height 64
drag, startPoint x: 585, startPoint y: 340, endPoint x: 540, endPoint y: 354, distance: 47.0
click at [540, 354] on div "Based on the Census Form, determine the allowed number of student nominations a…" at bounding box center [628, 355] width 338 height 43
copy div "determine the allowed number of student nominations and"
click at [421, 660] on icon "button" at bounding box center [410, 662] width 32 height 32
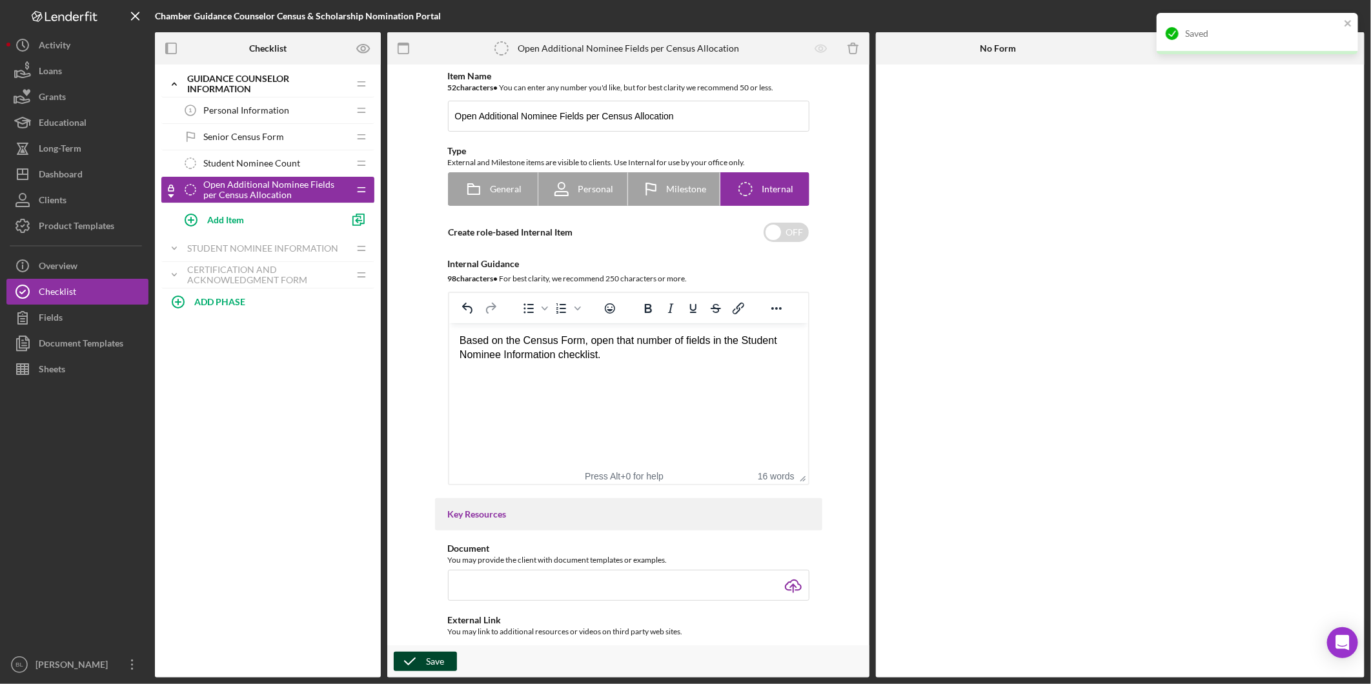
click at [275, 163] on span "Student Nominee Count" at bounding box center [251, 163] width 97 height 10
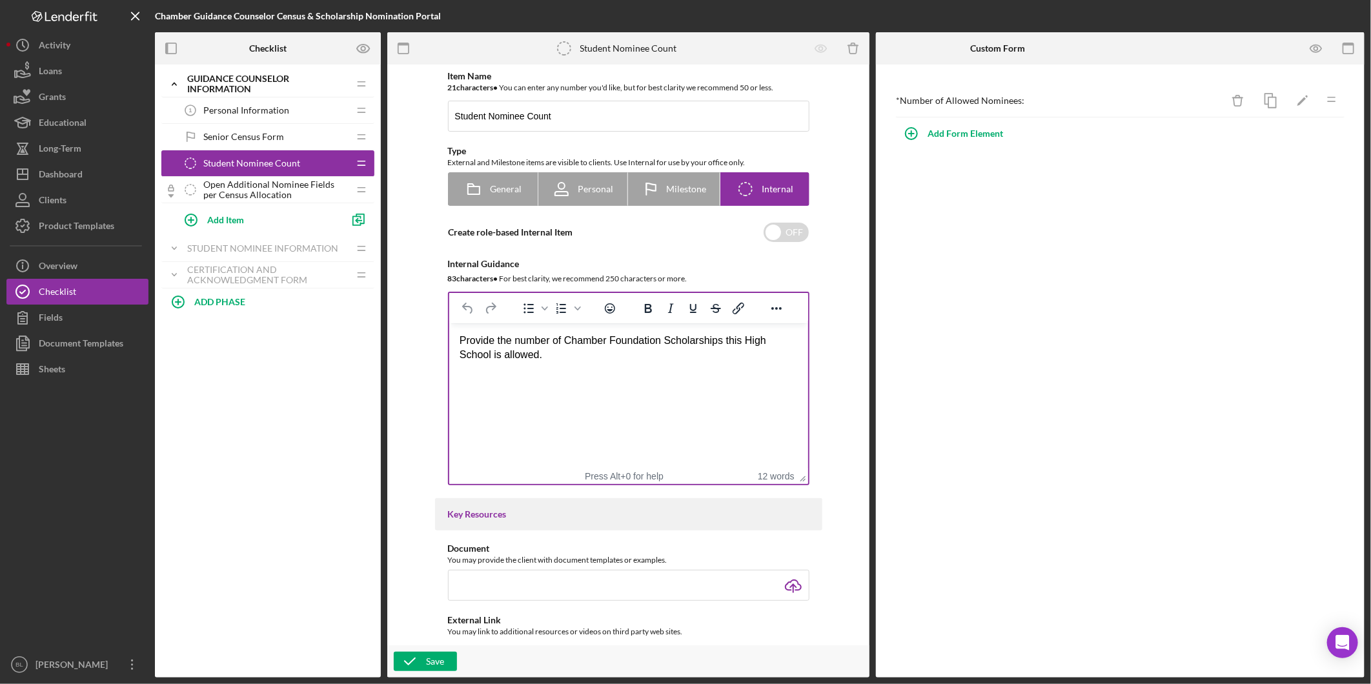
click at [534, 356] on div "Provide the number of Chamber Foundation Scholarships this High School is allow…" at bounding box center [628, 348] width 338 height 29
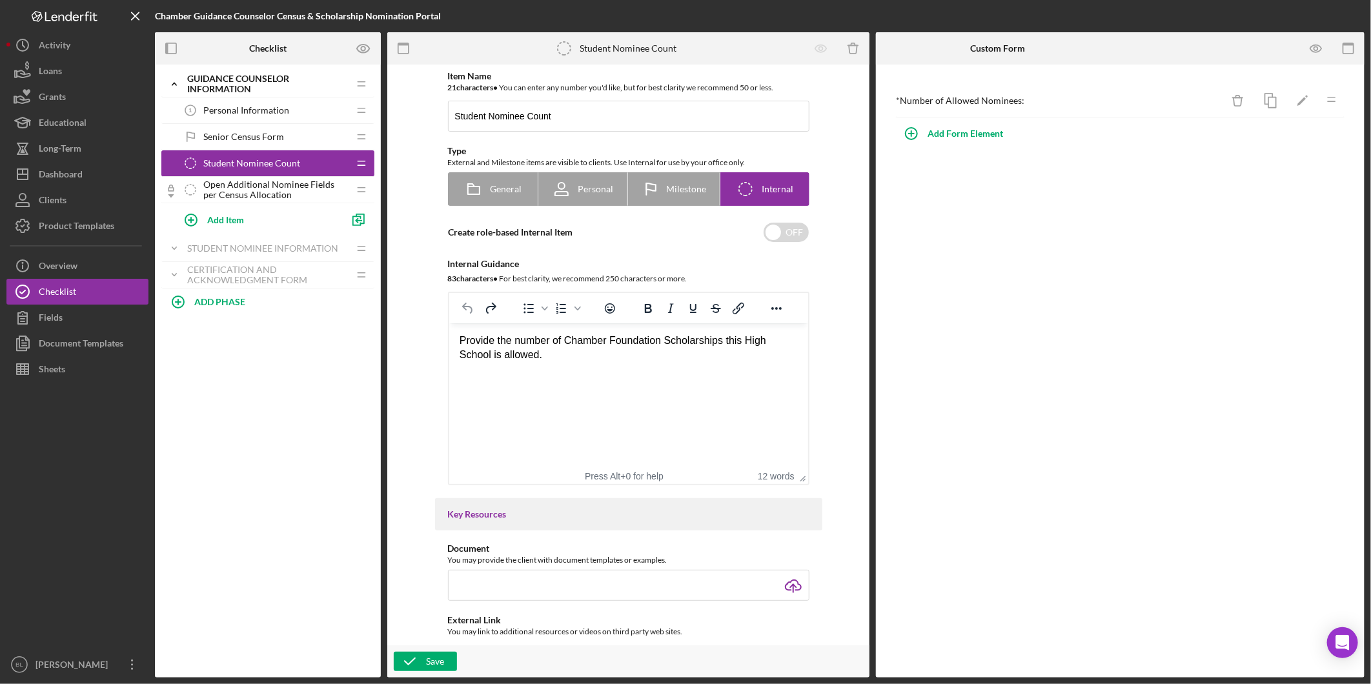
click at [459, 338] on div "Provide the number of Chamber Foundation Scholarships this High School is allow…" at bounding box center [628, 348] width 338 height 29
paste body "Rich Text Area. Press ALT-0 for help."
click at [464, 342] on div "determine the allowed number of student nominations andProvide the number of Ch…" at bounding box center [628, 348] width 338 height 29
click at [753, 373] on html "Determine the allowed number of student nominations and provide the number of C…" at bounding box center [628, 348] width 359 height 50
click at [793, 369] on html "Determine the allowed number of student nominations and provide the number of C…" at bounding box center [628, 348] width 359 height 50
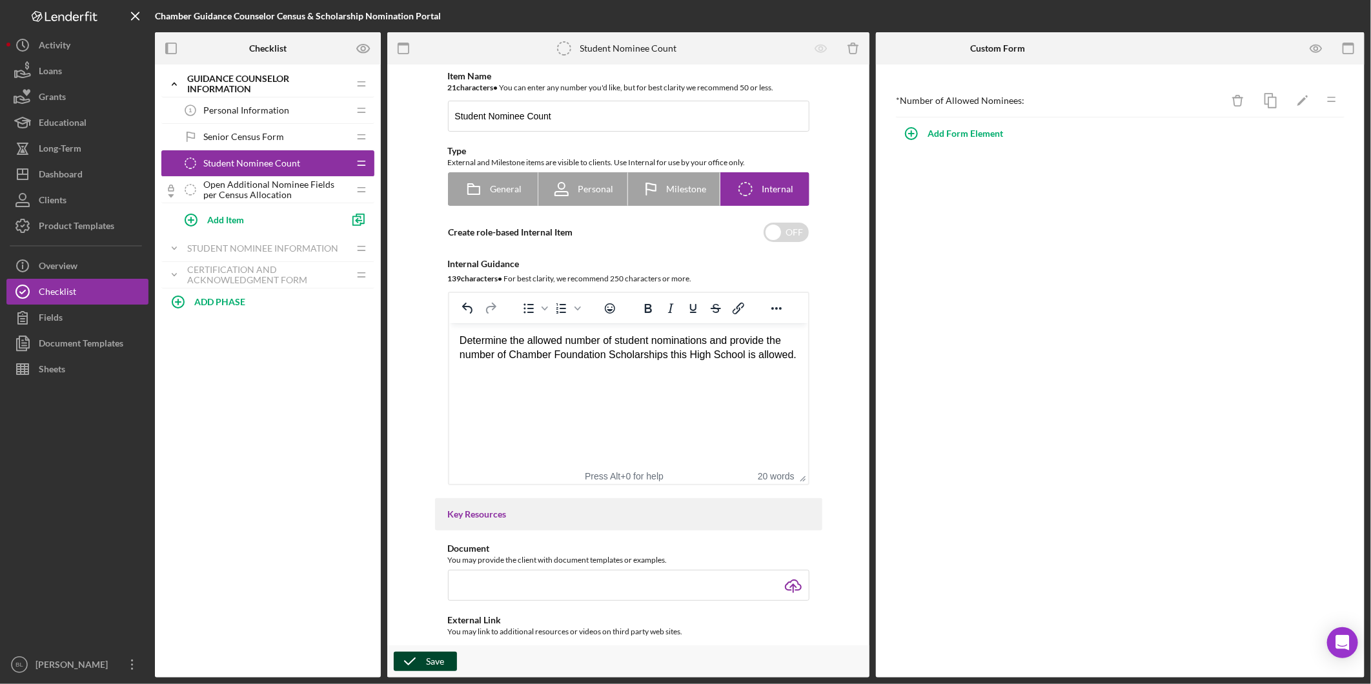
click at [405, 665] on icon "button" at bounding box center [410, 662] width 32 height 32
click at [179, 80] on icon "Icon/Expander" at bounding box center [174, 84] width 26 height 26
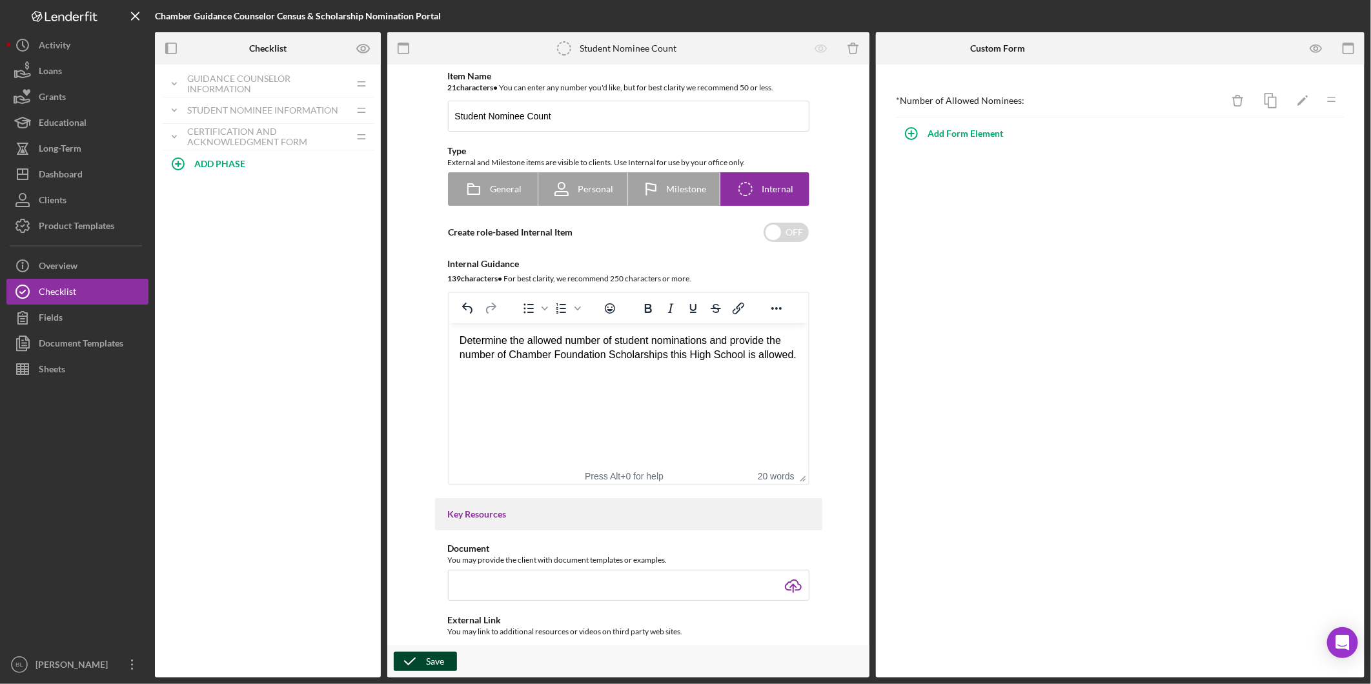
click at [262, 346] on div "Icon/Expander Guidance Counselor Information Icon/Edit Icon/Drag Personal Infor…" at bounding box center [268, 371] width 226 height 613
click at [88, 223] on div "Product Templates" at bounding box center [77, 227] width 76 height 29
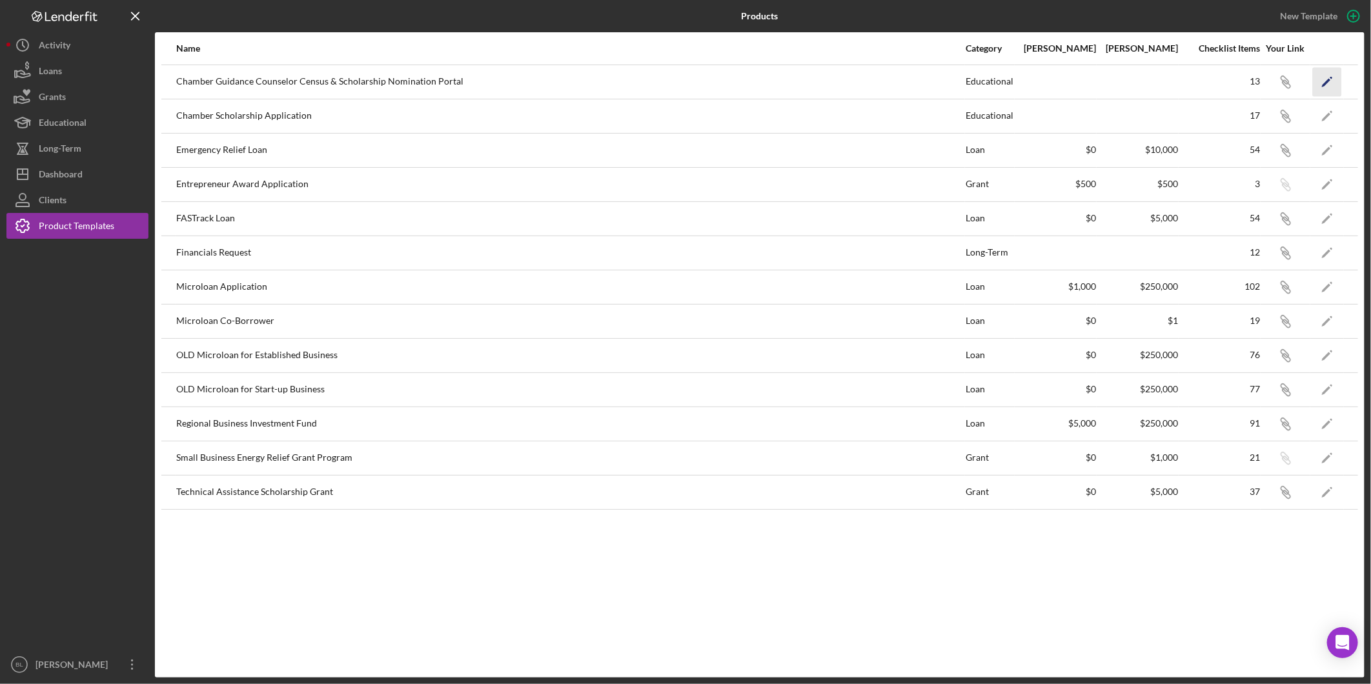
click at [1329, 79] on polygon "button" at bounding box center [1326, 82] width 8 height 9
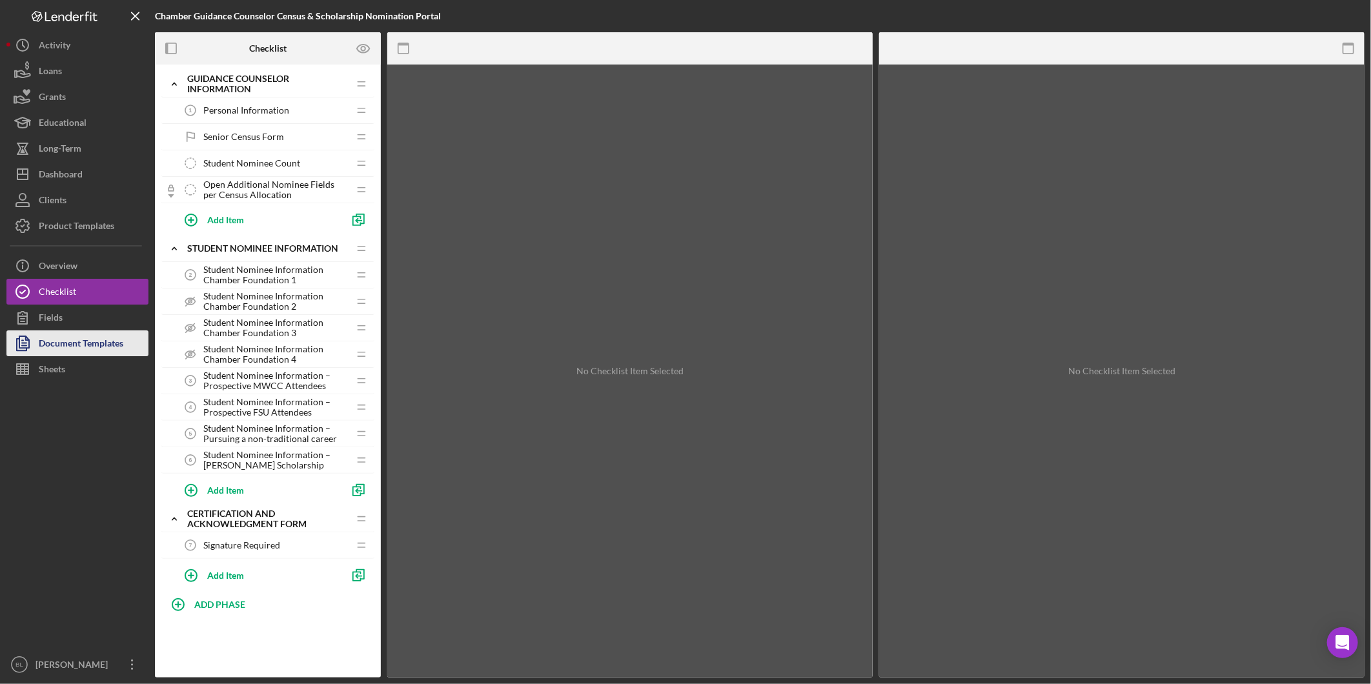
drag, startPoint x: 79, startPoint y: 349, endPoint x: 88, endPoint y: 352, distance: 9.4
click at [80, 349] on div "Document Templates" at bounding box center [81, 345] width 85 height 29
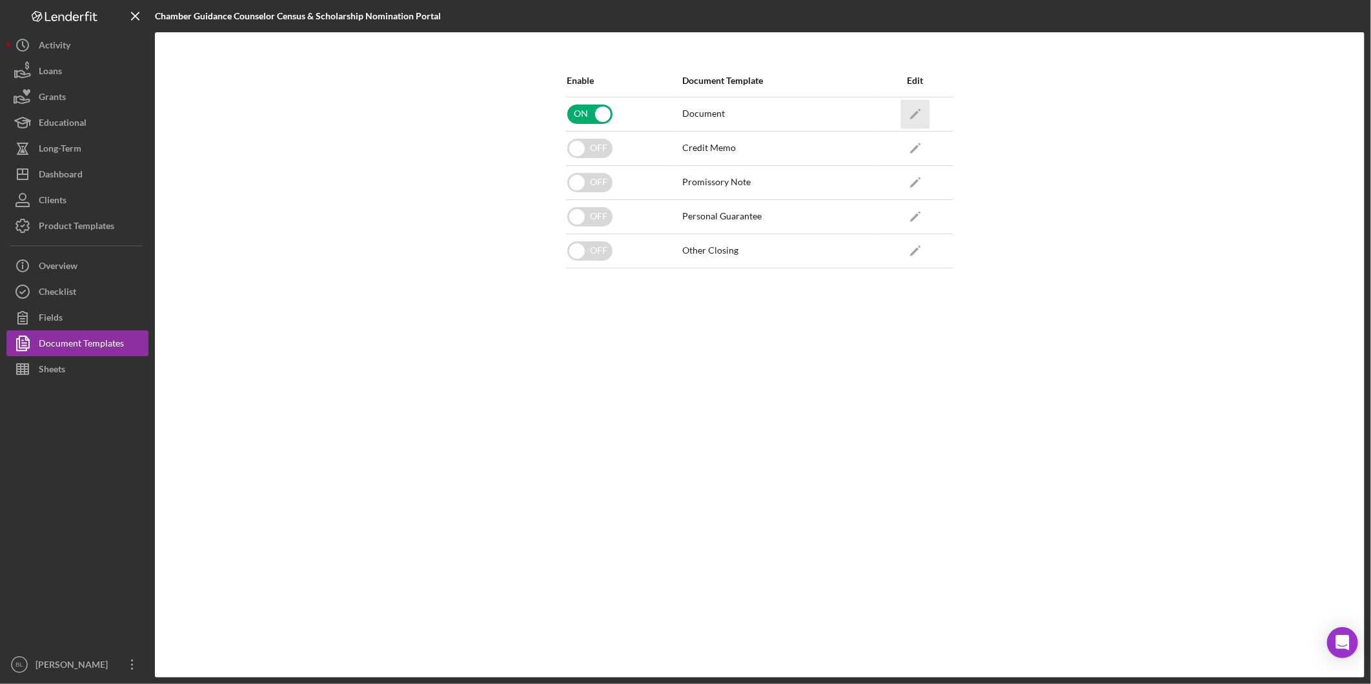
click at [923, 110] on icon "Icon/Edit" at bounding box center [915, 113] width 29 height 29
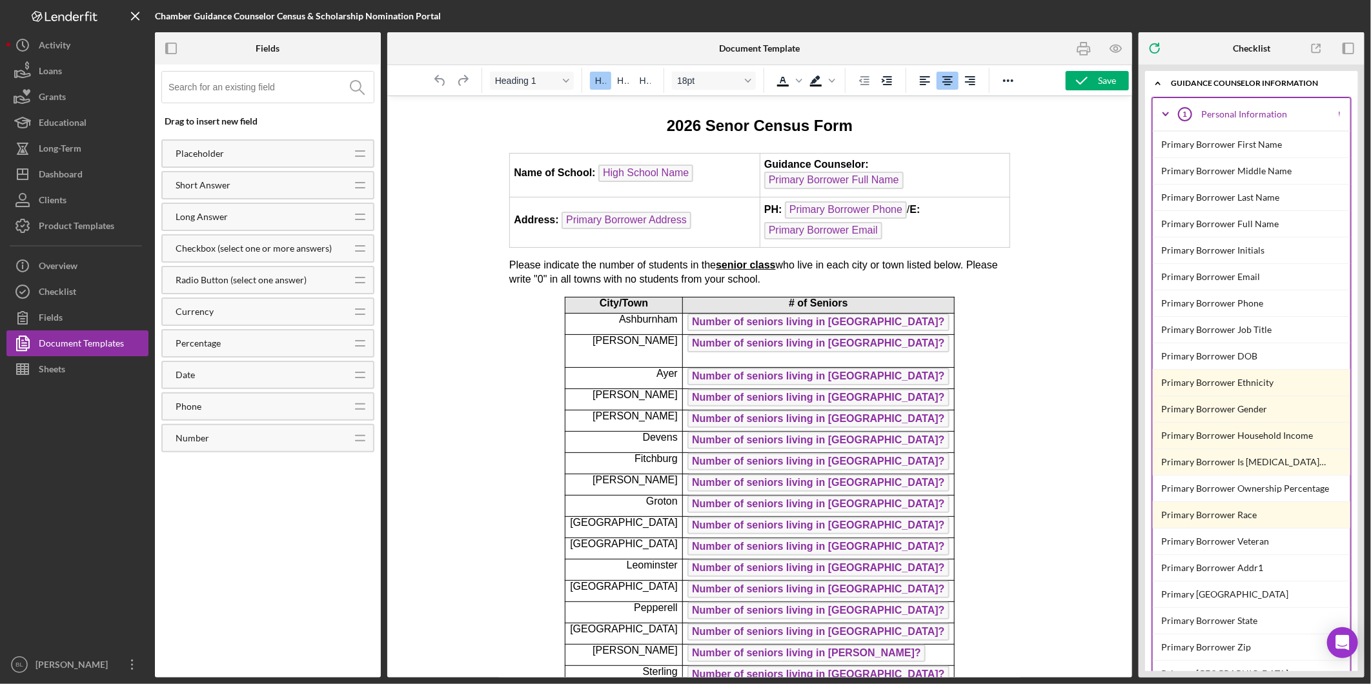
scroll to position [72, 0]
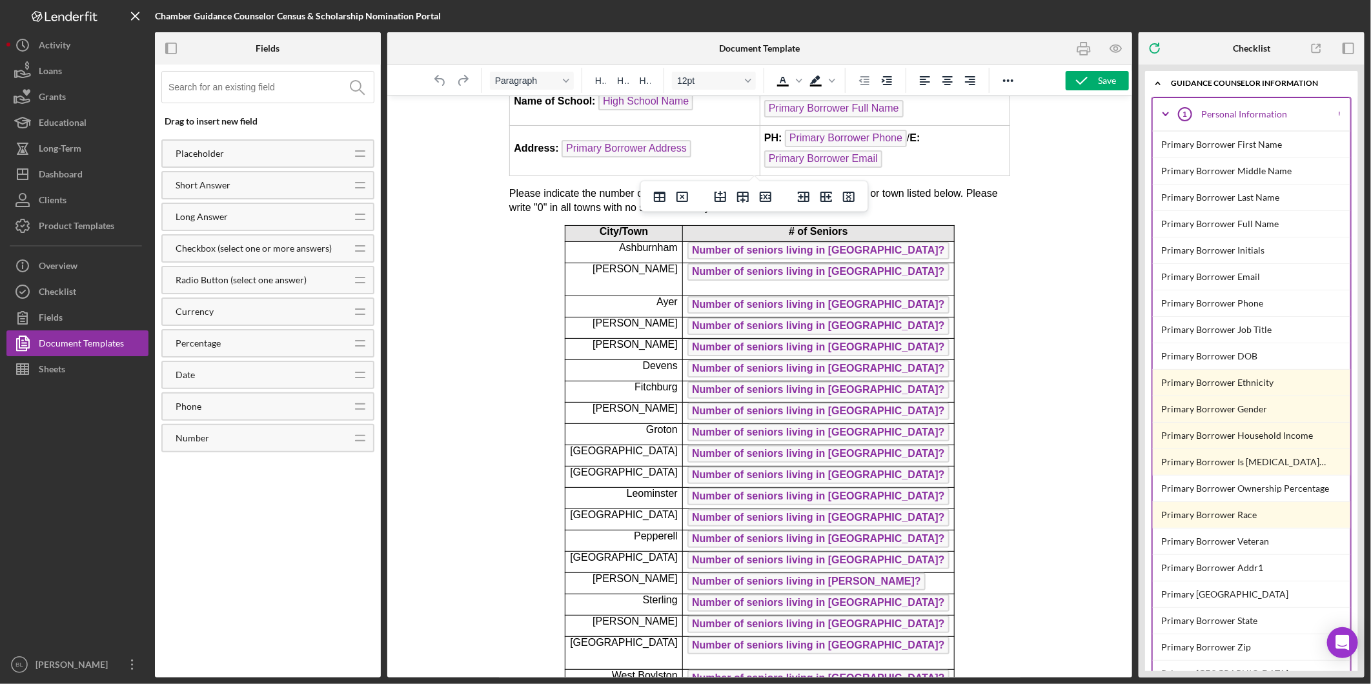
click at [906, 136] on span "/ E:" at bounding box center [912, 137] width 13 height 11
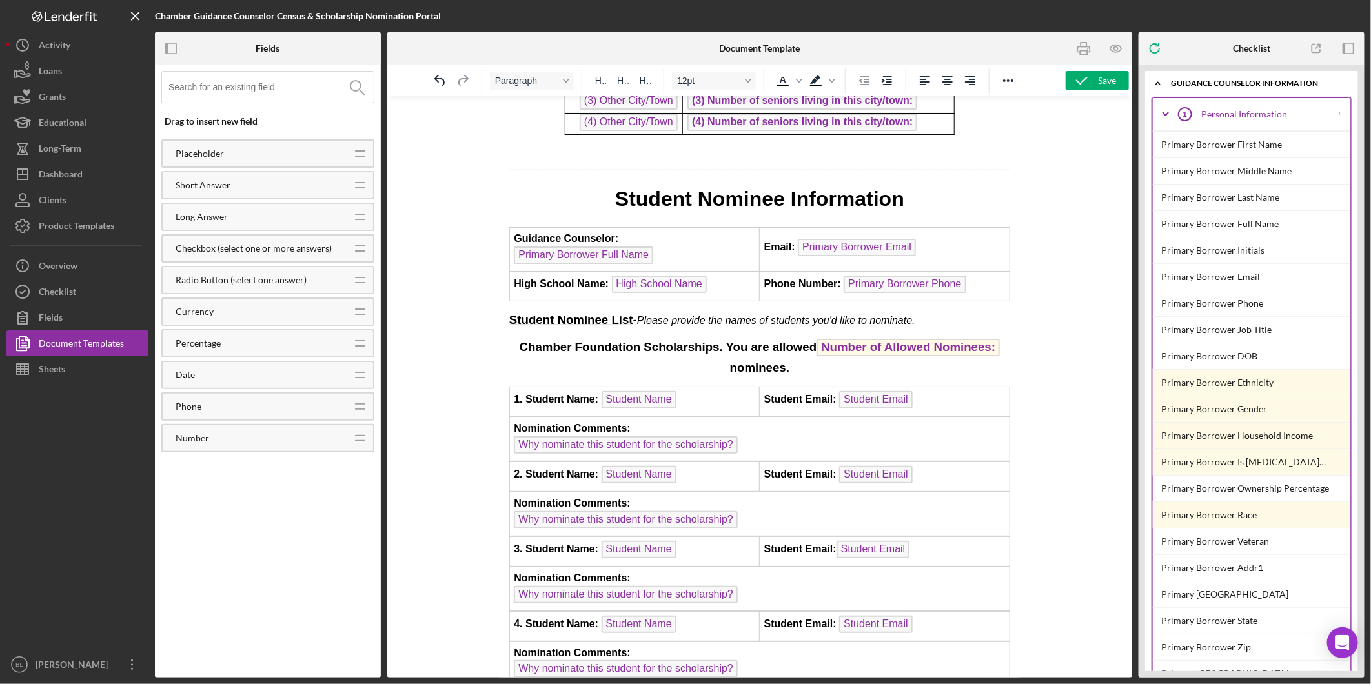
scroll to position [717, 0]
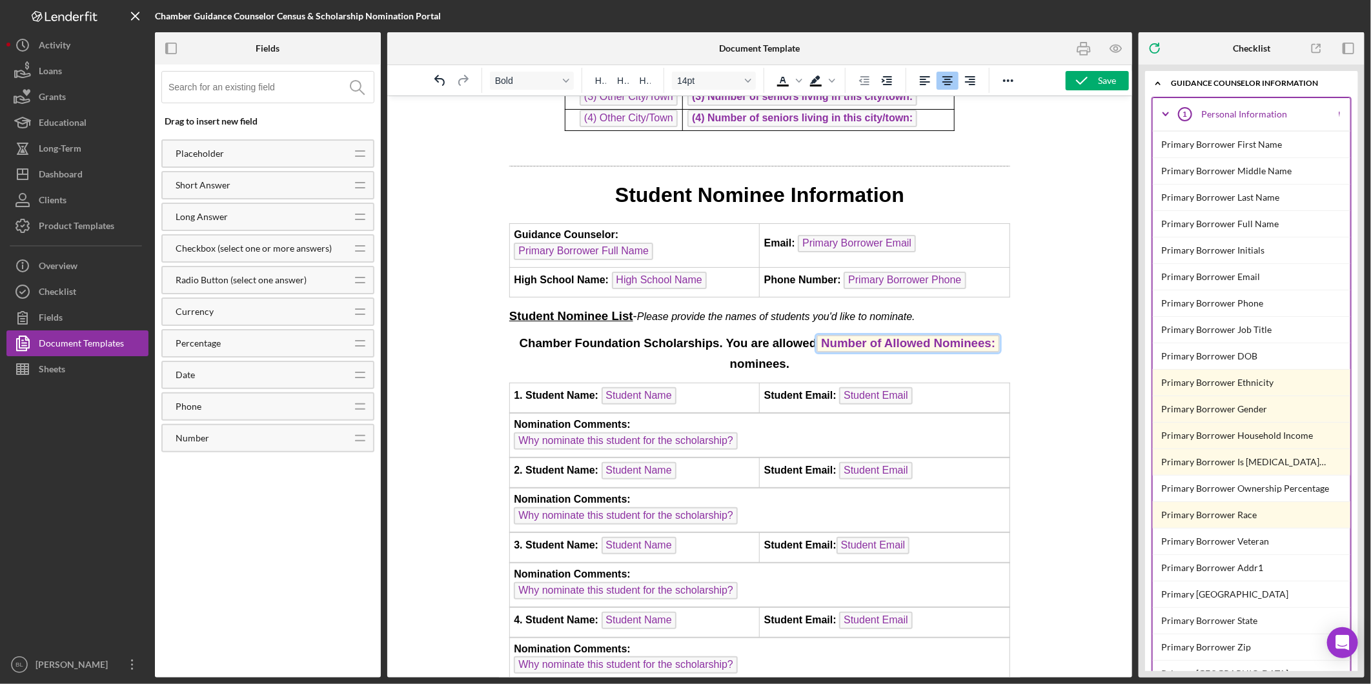
click at [963, 334] on span "Number of Allowed Nominees:" at bounding box center [907, 342] width 183 height 17
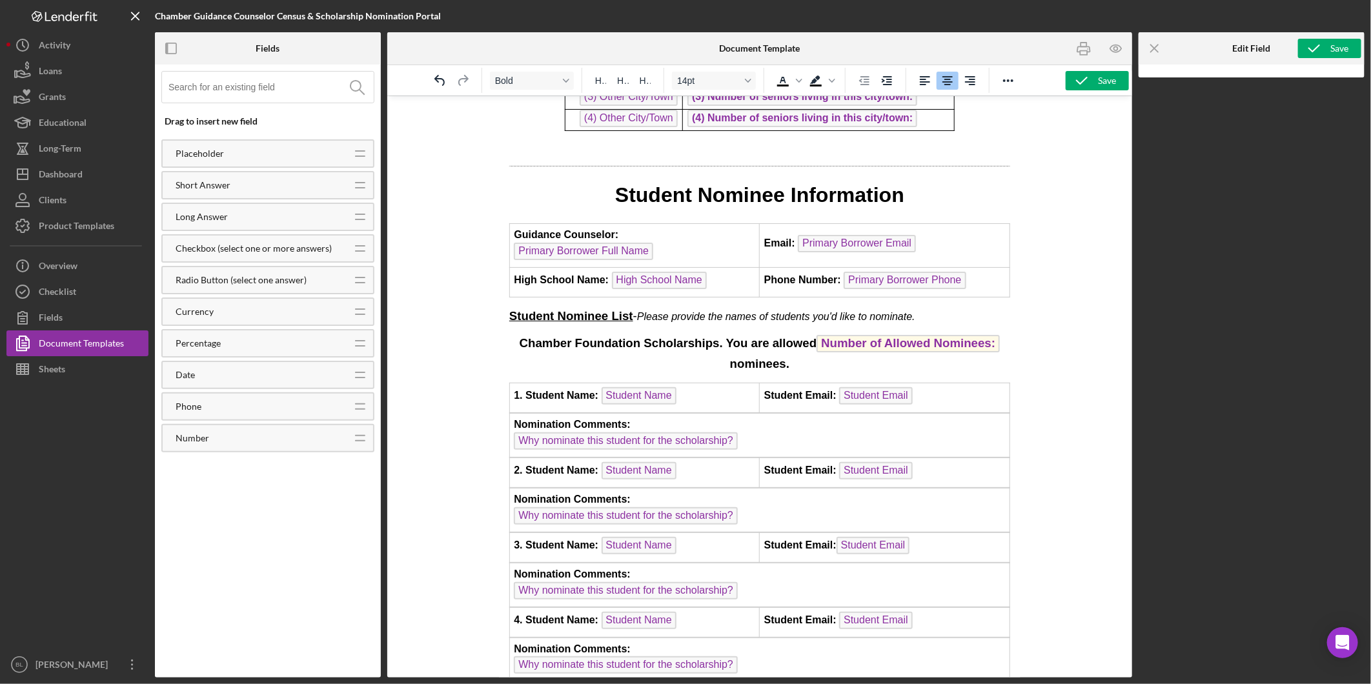
scroll to position [646, 0]
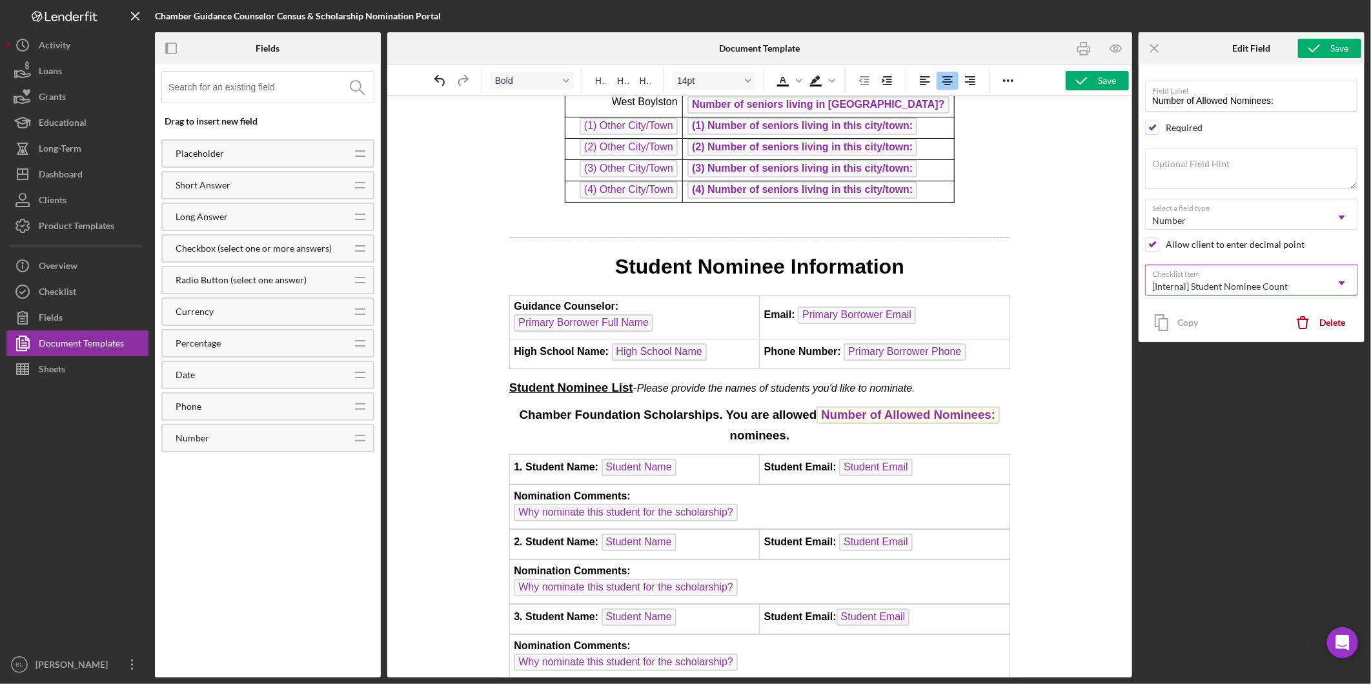
click at [1344, 285] on icon "Icon/Dropdown Arrow" at bounding box center [1342, 283] width 31 height 31
click at [1052, 368] on div at bounding box center [759, 387] width 745 height 582
click at [88, 223] on div "Product Templates" at bounding box center [77, 227] width 76 height 29
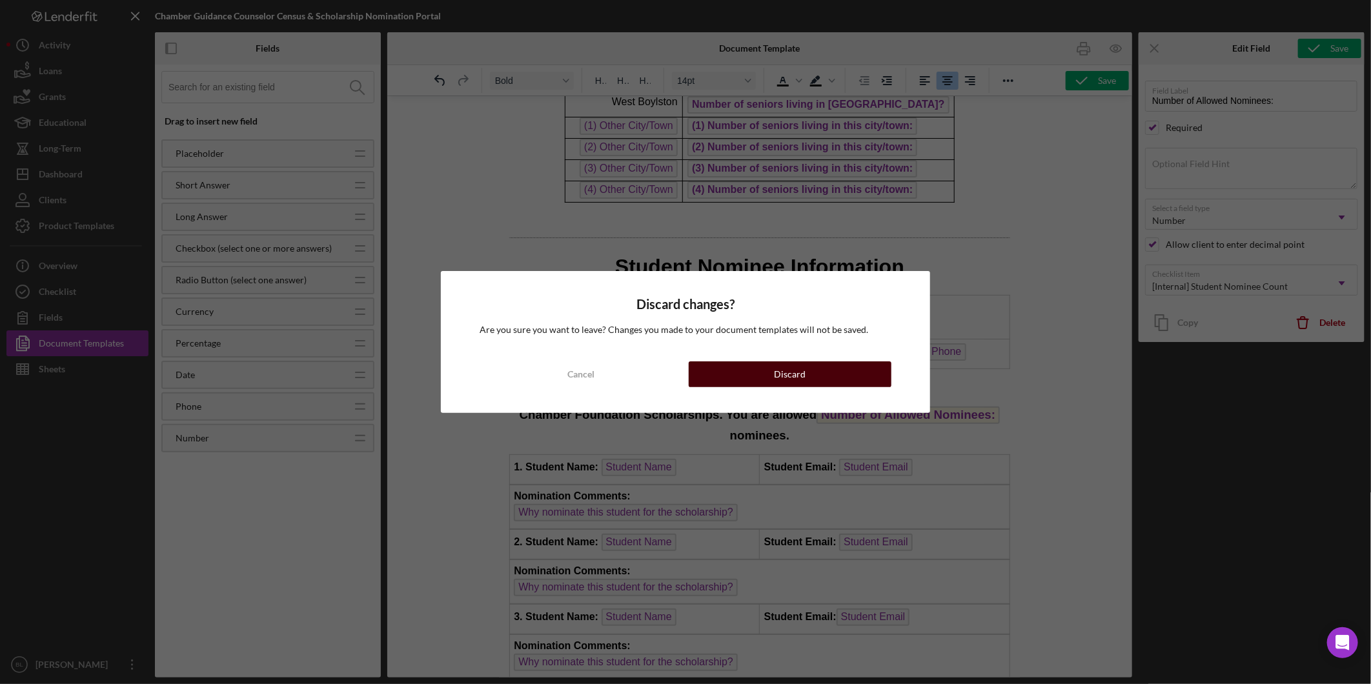
click at [755, 369] on button "Discard" at bounding box center [790, 375] width 203 height 26
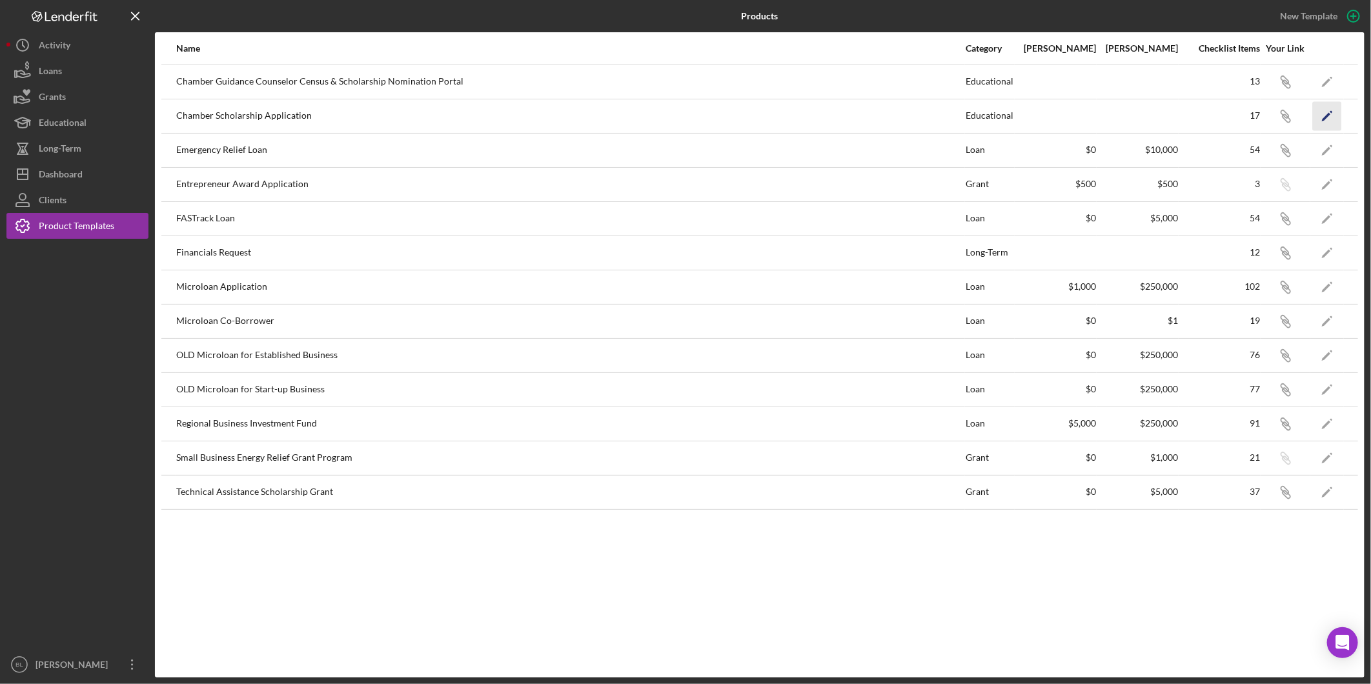
click at [1327, 116] on polygon "button" at bounding box center [1326, 116] width 8 height 9
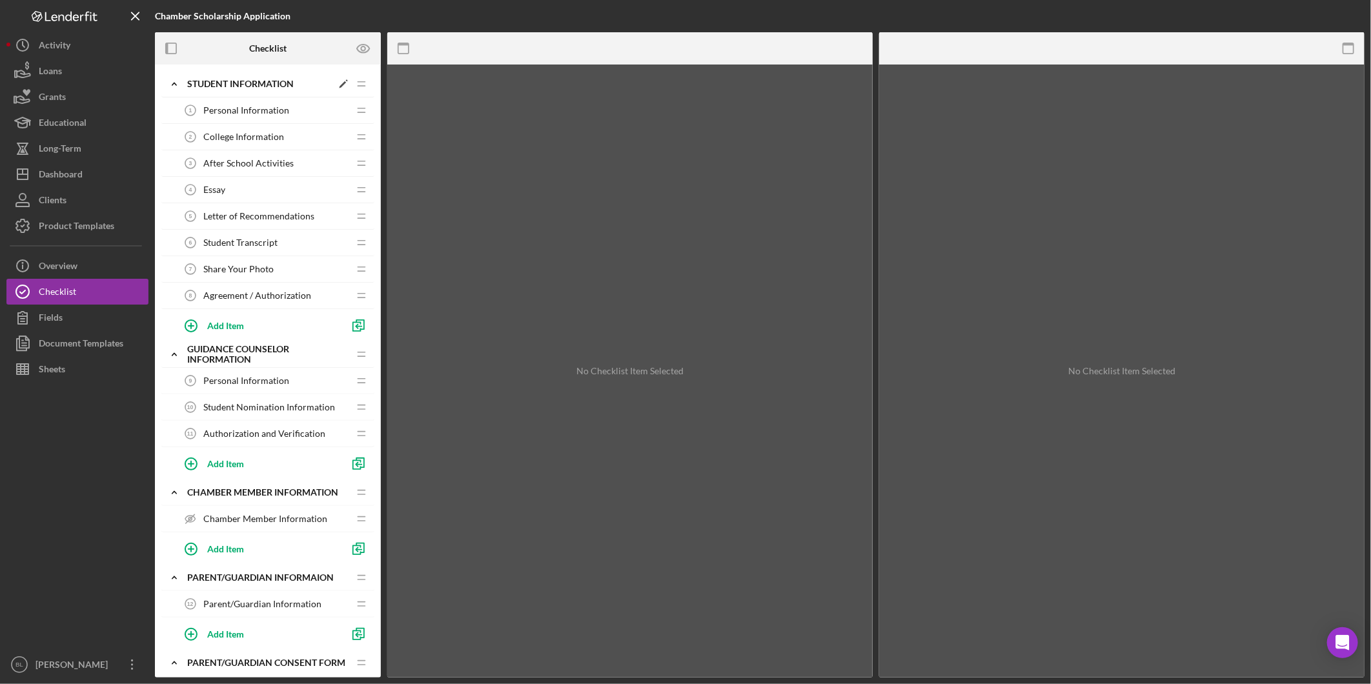
click at [203, 87] on div "Student Information" at bounding box center [259, 84] width 145 height 10
